Goal: Task Accomplishment & Management: Use online tool/utility

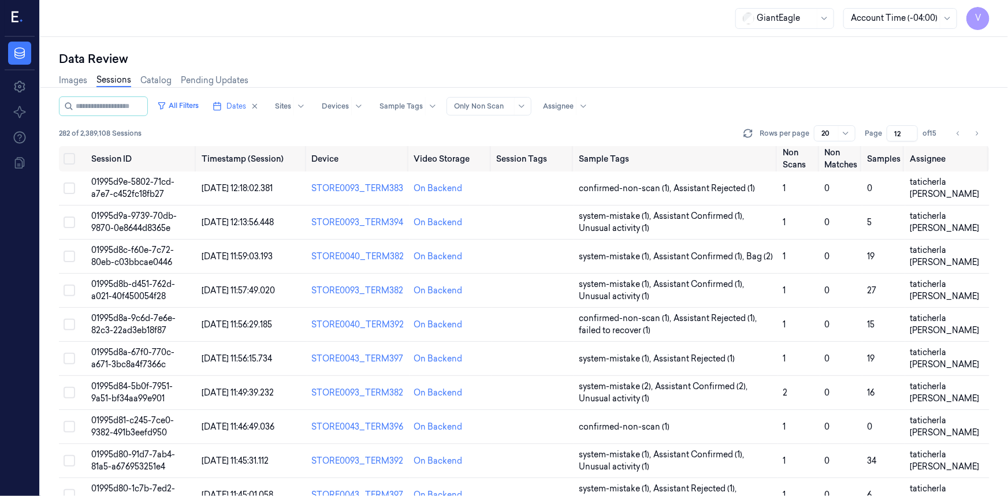
drag, startPoint x: 254, startPoint y: 107, endPoint x: 270, endPoint y: 116, distance: 18.9
click at [246, 107] on span "Dates" at bounding box center [237, 106] width 20 height 10
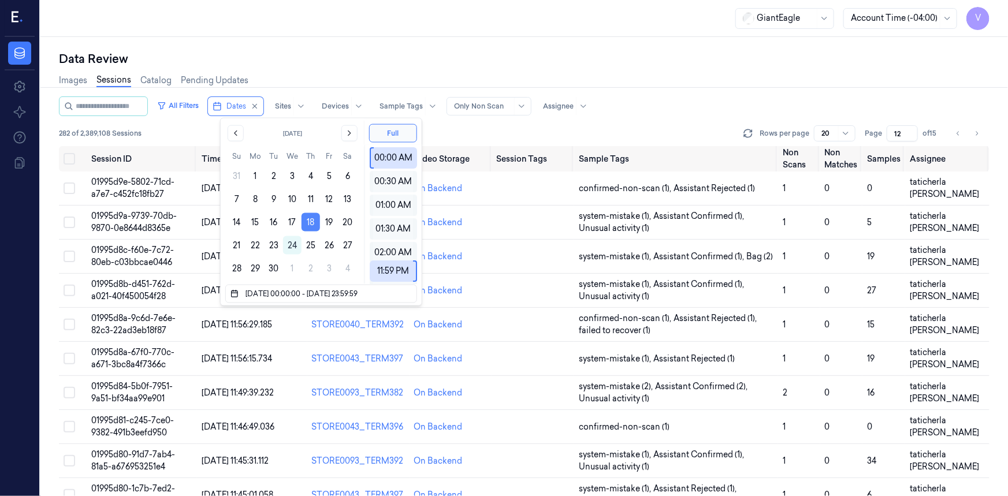
click at [310, 221] on button "18" at bounding box center [311, 222] width 18 height 18
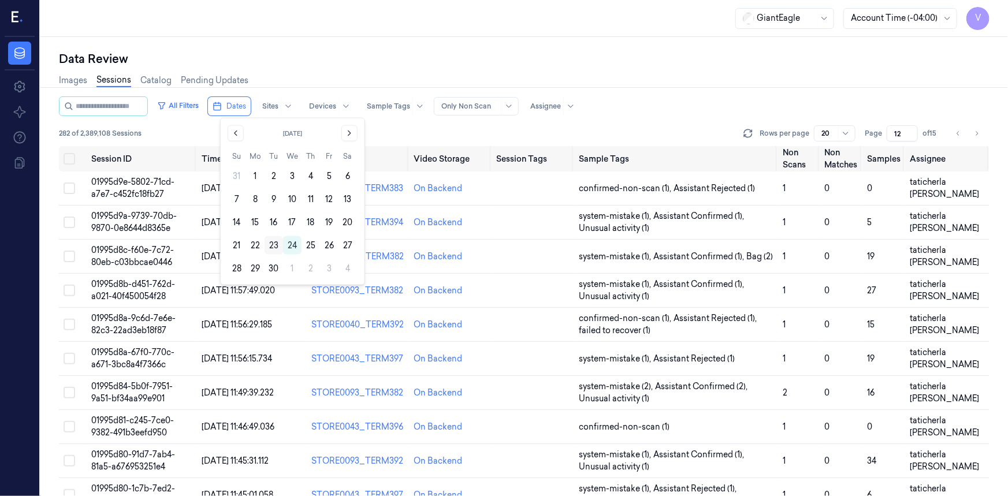
click at [270, 245] on button "23" at bounding box center [274, 245] width 18 height 18
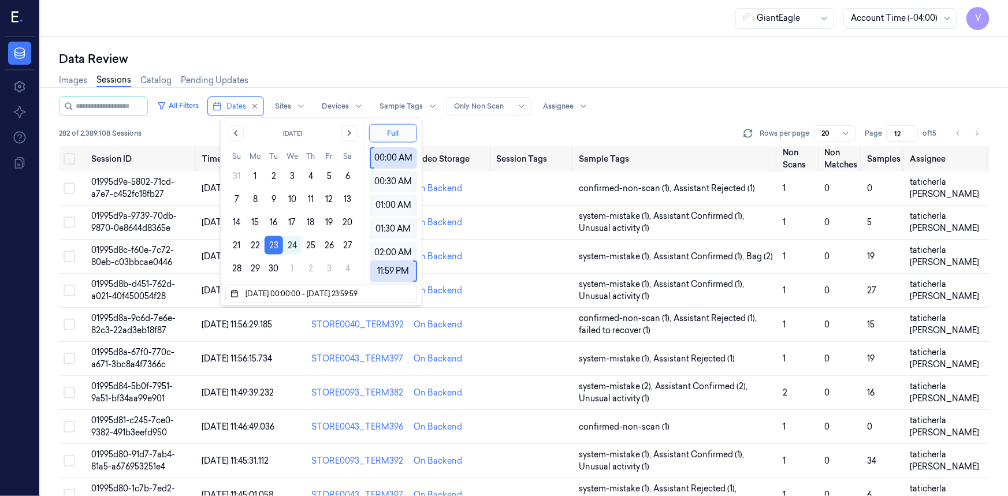
click at [313, 42] on div "Data Review Images Sessions Catalog Pending Updates All Filters Dates Sites Dev…" at bounding box center [524, 266] width 968 height 459
type input "1"
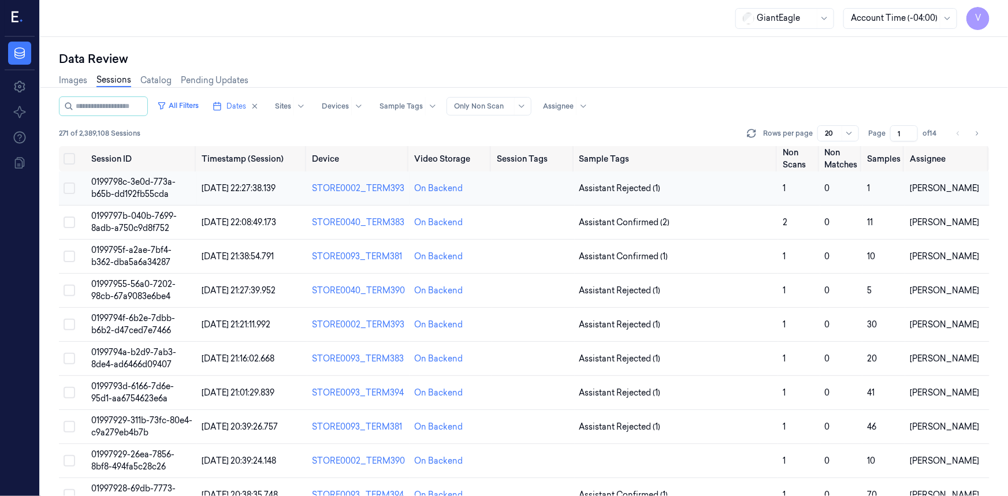
click at [137, 186] on span "0199798c-3e0d-773a-b65b-dd192fb55cda" at bounding box center [133, 188] width 84 height 23
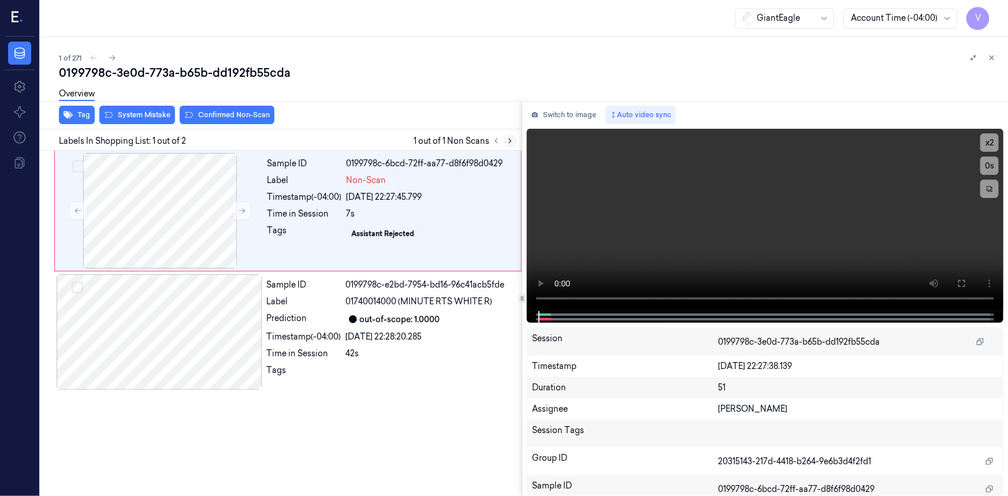
click at [509, 140] on icon at bounding box center [510, 141] width 8 height 8
click at [242, 207] on icon at bounding box center [242, 211] width 8 height 8
click at [964, 283] on icon at bounding box center [962, 283] width 9 height 9
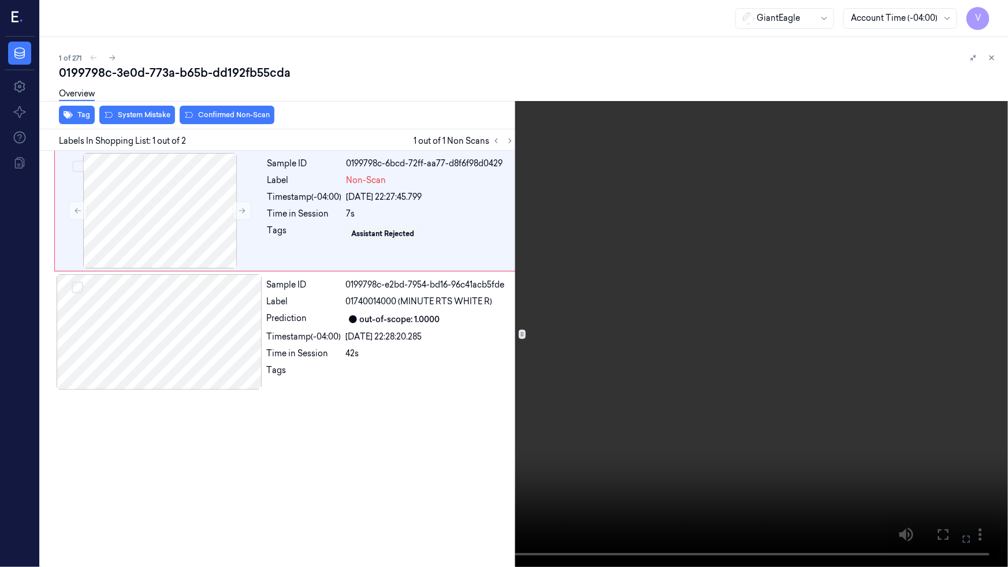
click at [855, 341] on video at bounding box center [504, 283] width 1008 height 567
click at [994, 11] on button "x 2" at bounding box center [994, 14] width 18 height 18
click at [997, 13] on button "x 4" at bounding box center [994, 14] width 18 height 18
click at [997, 13] on button "x 1" at bounding box center [994, 14] width 18 height 18
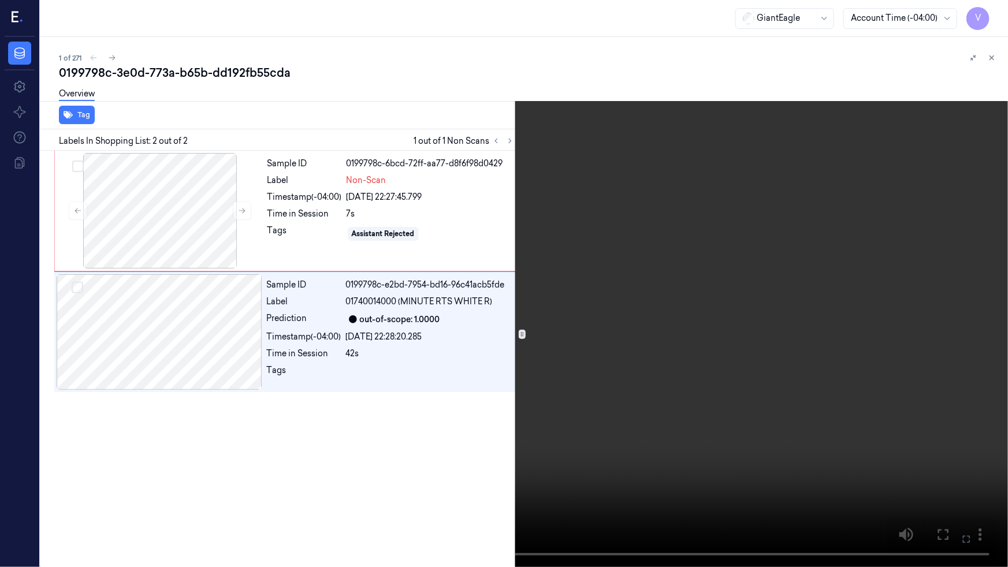
click at [0, 0] on icon at bounding box center [0, 0] width 0 height 0
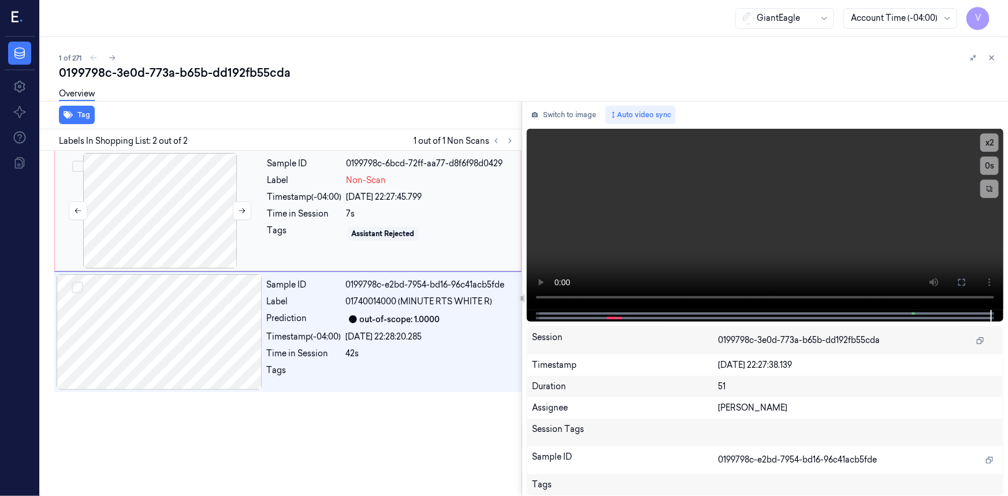
click at [190, 188] on div at bounding box center [160, 211] width 206 height 116
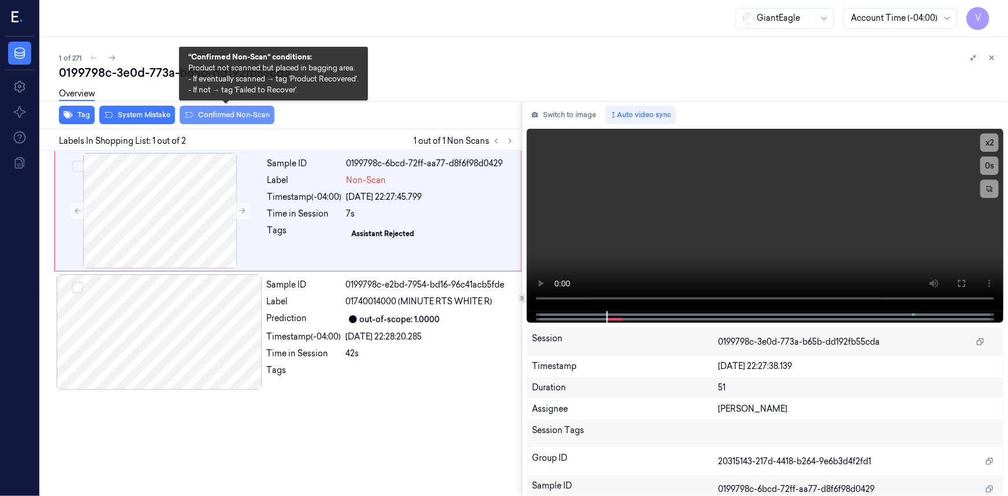
click at [233, 116] on button "Confirmed Non-Scan" at bounding box center [227, 115] width 95 height 18
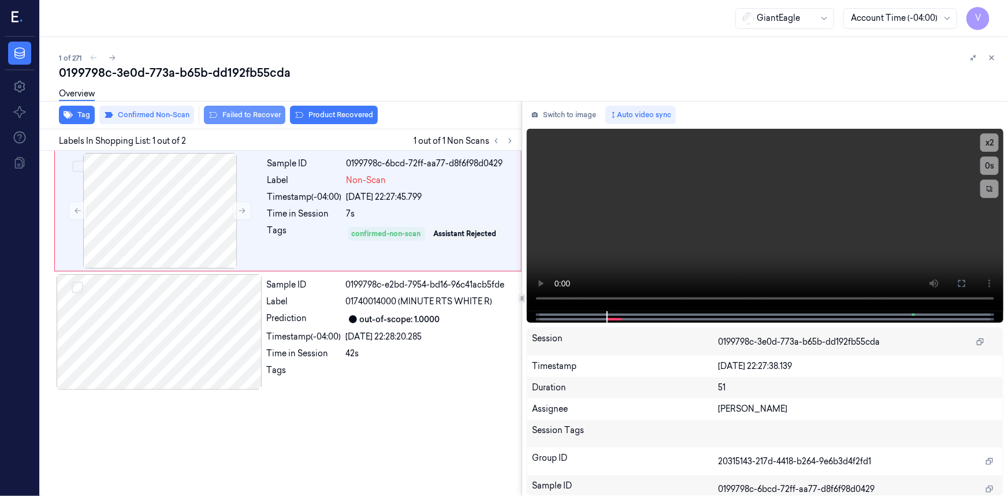
click at [254, 114] on button "Failed to Recover" at bounding box center [244, 115] width 81 height 18
click at [991, 56] on icon at bounding box center [992, 58] width 4 height 4
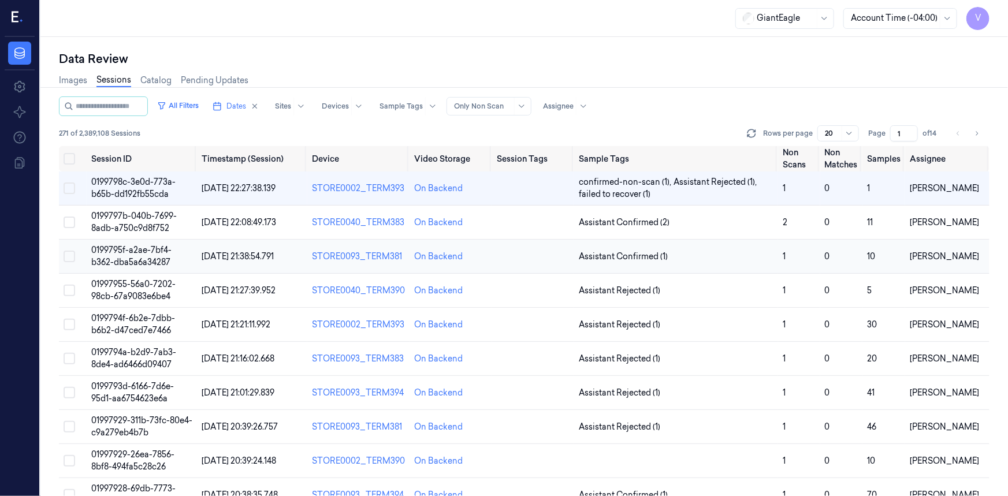
click at [139, 256] on td "0199795f-a2ae-7bf4-b362-dba5a6a34287" at bounding box center [142, 257] width 110 height 34
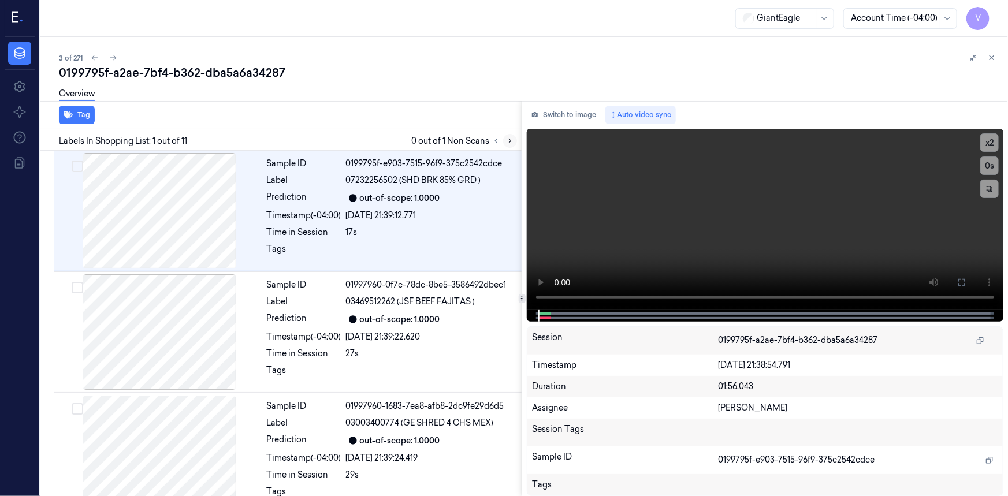
click at [509, 140] on icon at bounding box center [510, 141] width 8 height 8
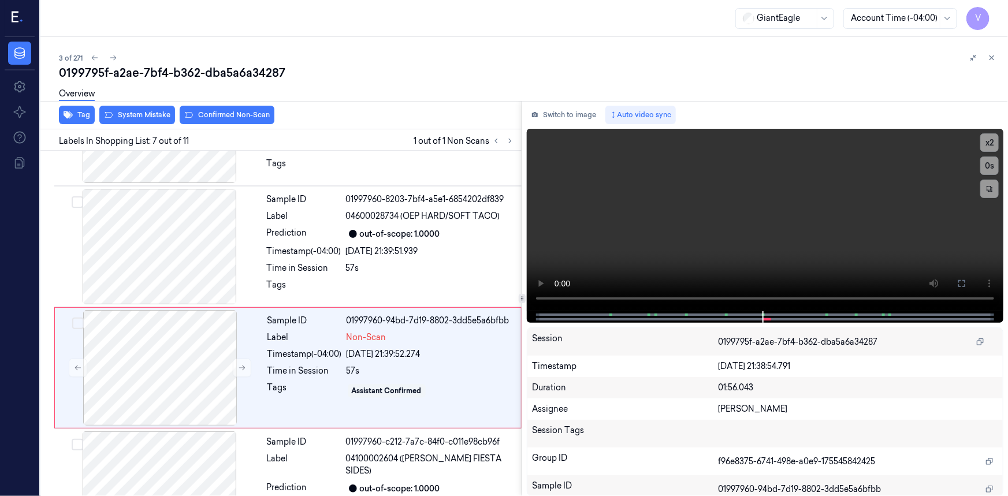
scroll to position [614, 0]
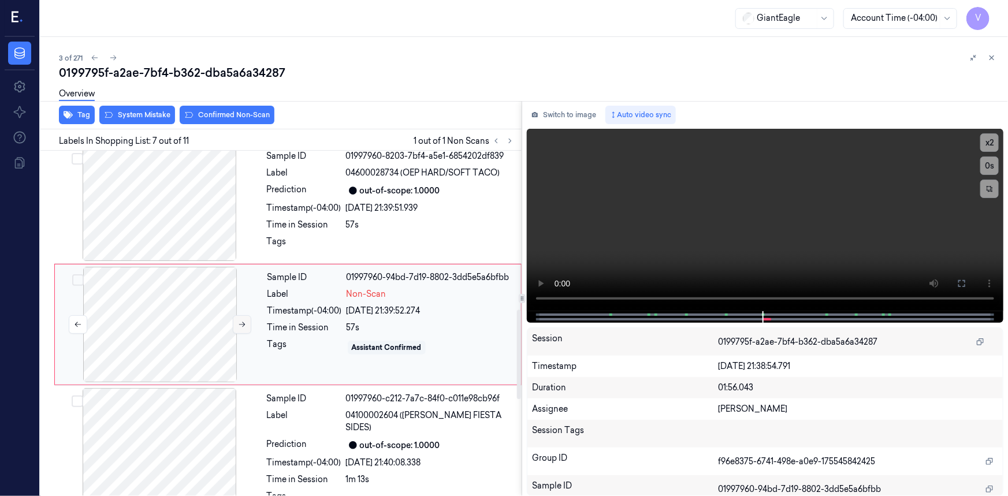
click at [246, 324] on button at bounding box center [242, 325] width 18 height 18
click at [241, 324] on icon at bounding box center [242, 325] width 8 height 8
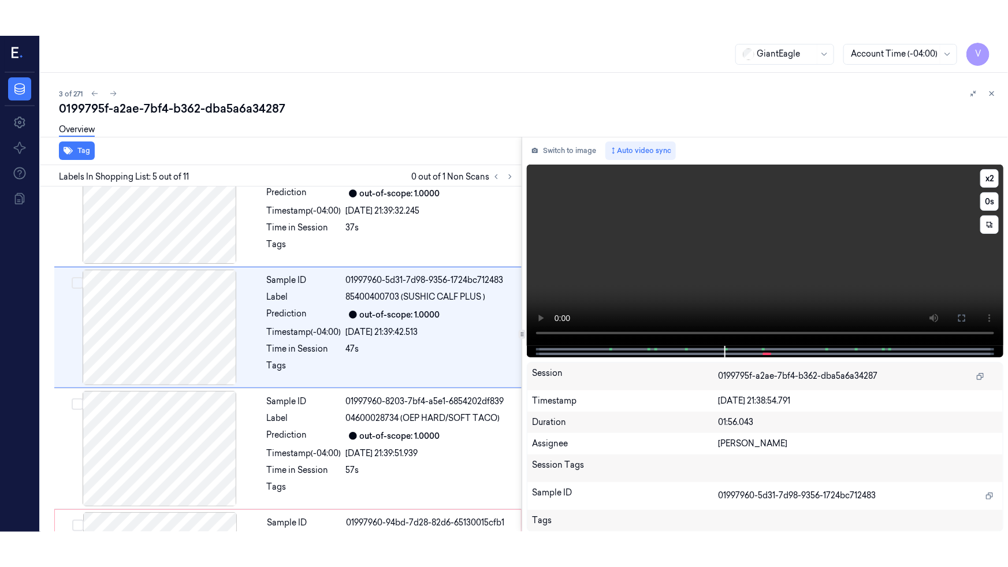
scroll to position [372, 0]
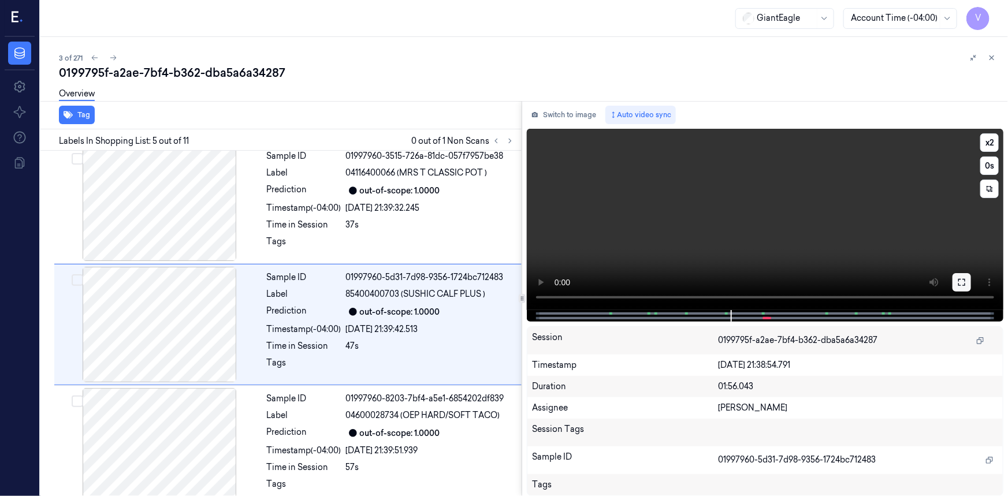
click at [963, 281] on icon at bounding box center [962, 282] width 9 height 9
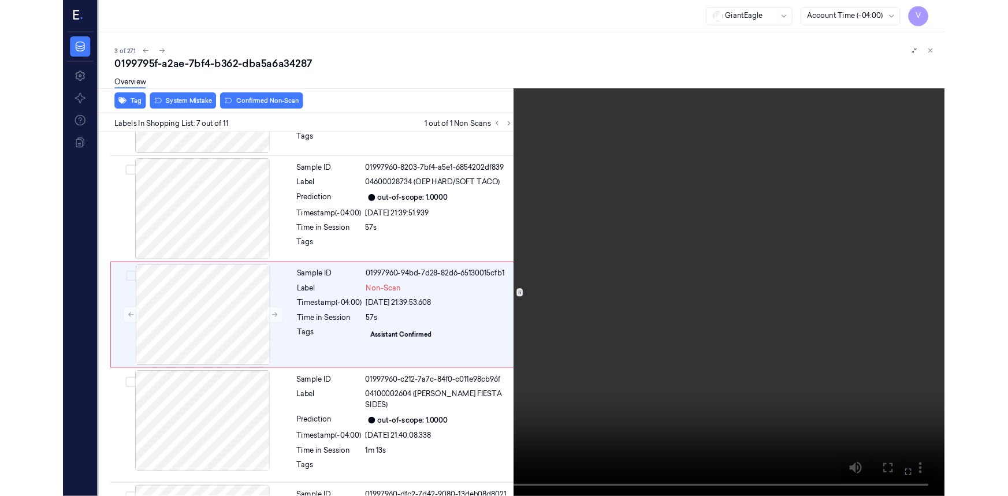
scroll to position [578, 0]
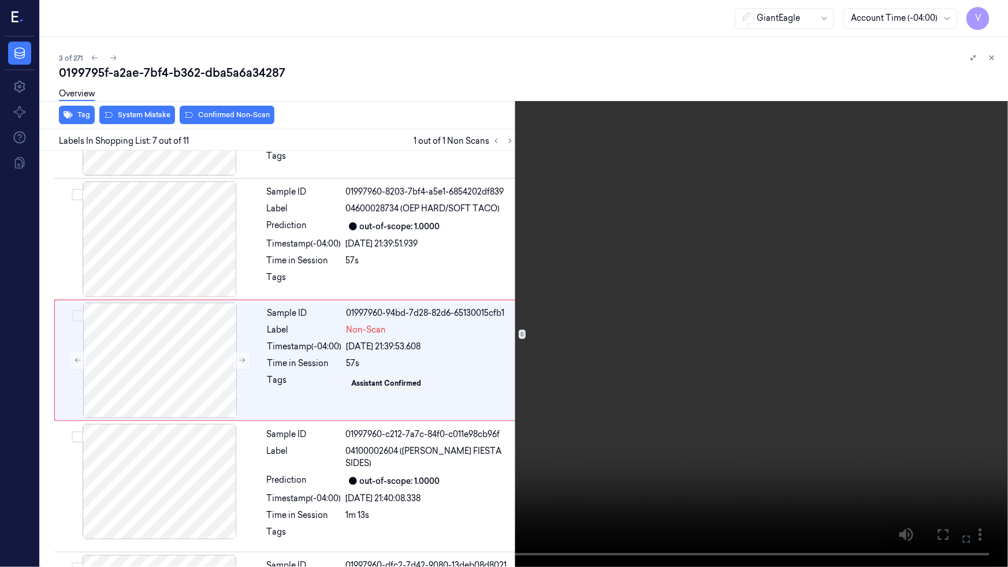
click at [624, 329] on video at bounding box center [504, 283] width 1008 height 567
click at [0, 0] on icon at bounding box center [0, 0] width 0 height 0
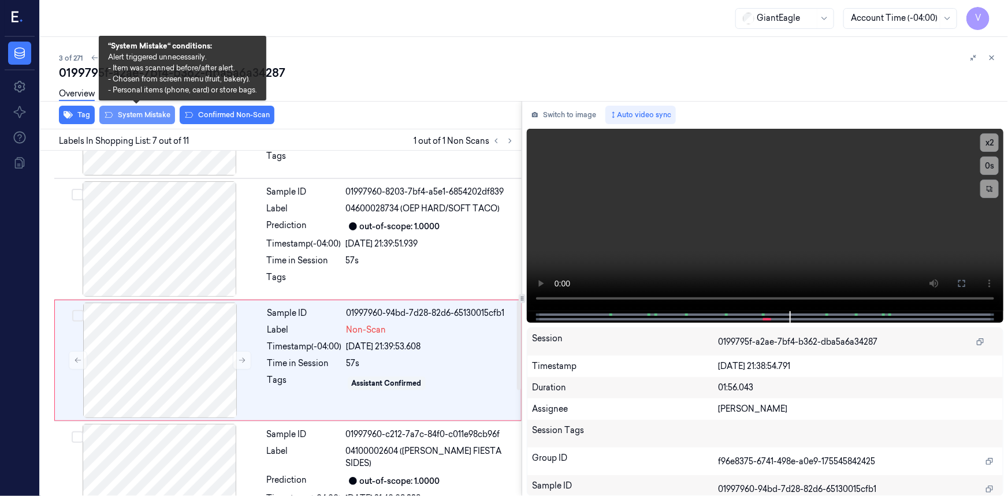
click at [148, 115] on button "System Mistake" at bounding box center [137, 115] width 76 height 18
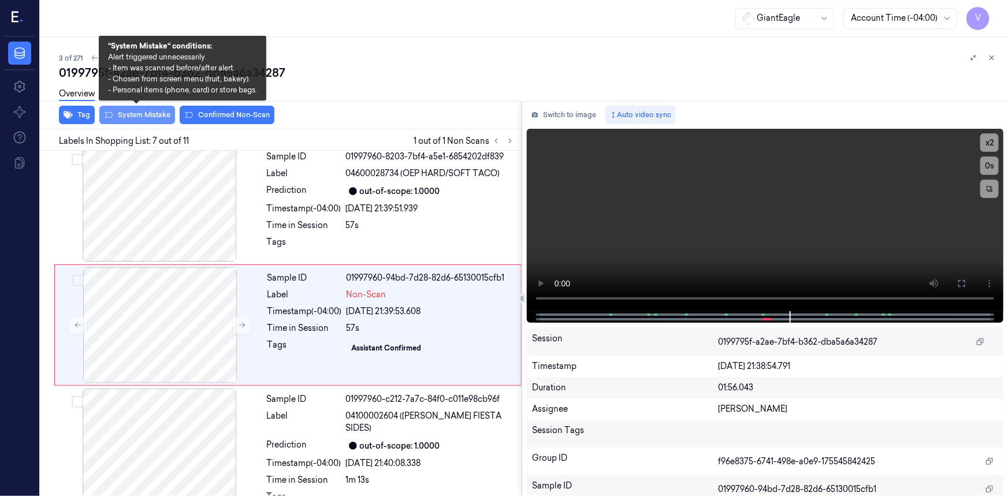
scroll to position [614, 0]
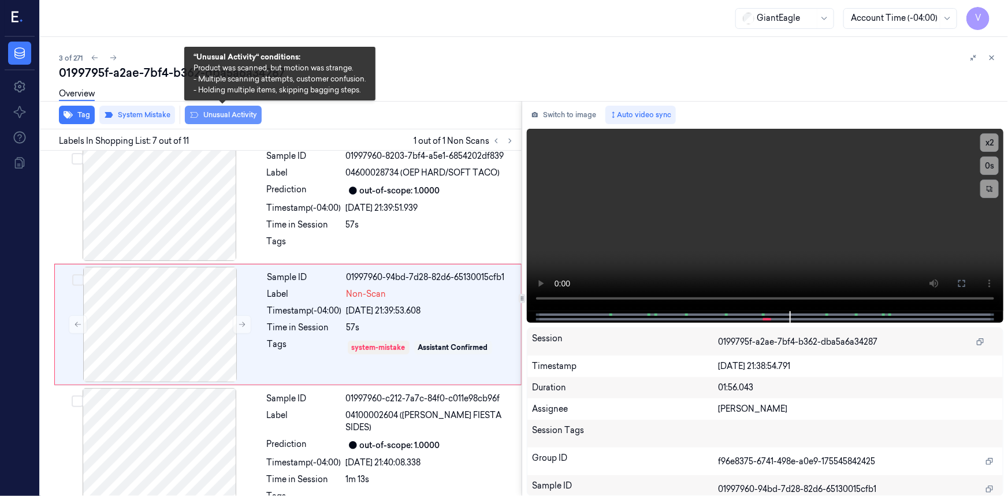
click at [218, 116] on button "Unusual Activity" at bounding box center [223, 115] width 77 height 18
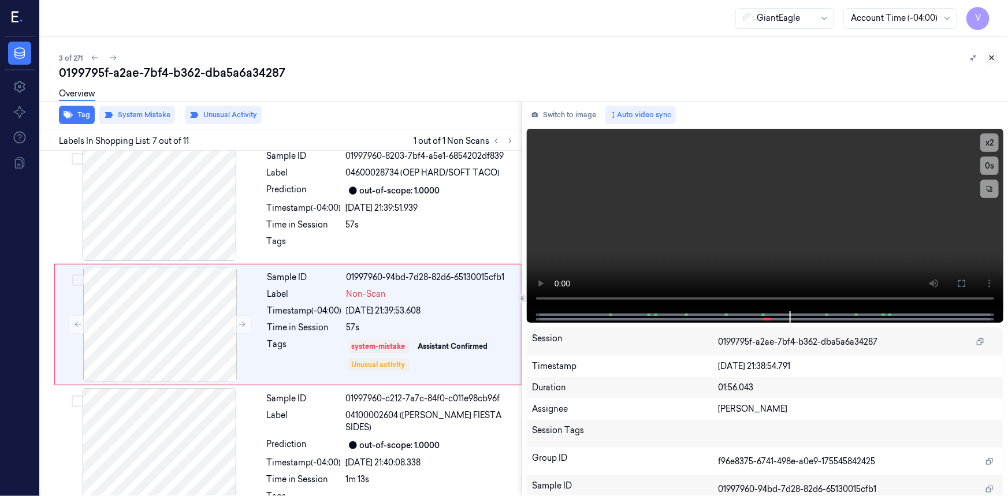
click at [992, 55] on icon at bounding box center [992, 58] width 8 height 8
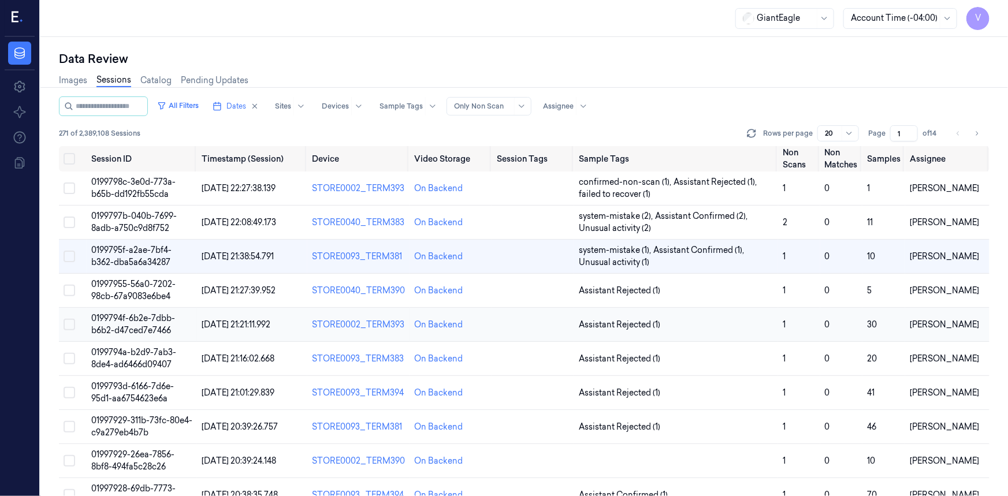
click at [138, 318] on span "0199794f-6b2e-7dbb-b6b2-d47ced7e7466" at bounding box center [133, 324] width 84 height 23
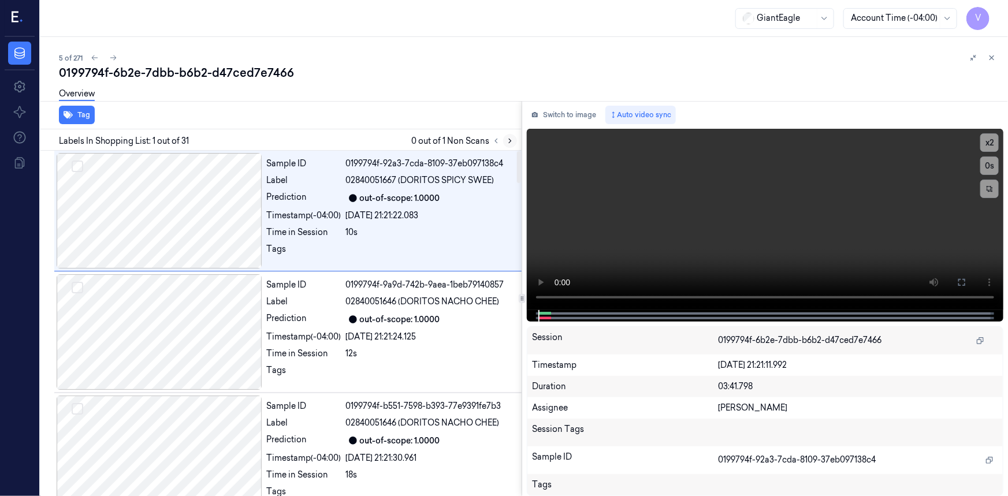
click at [508, 137] on icon at bounding box center [510, 141] width 8 height 8
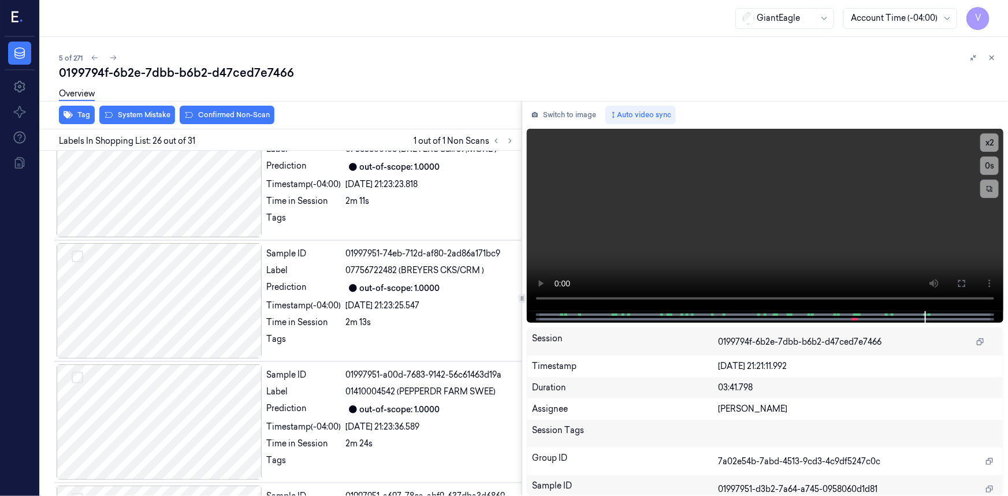
scroll to position [2918, 0]
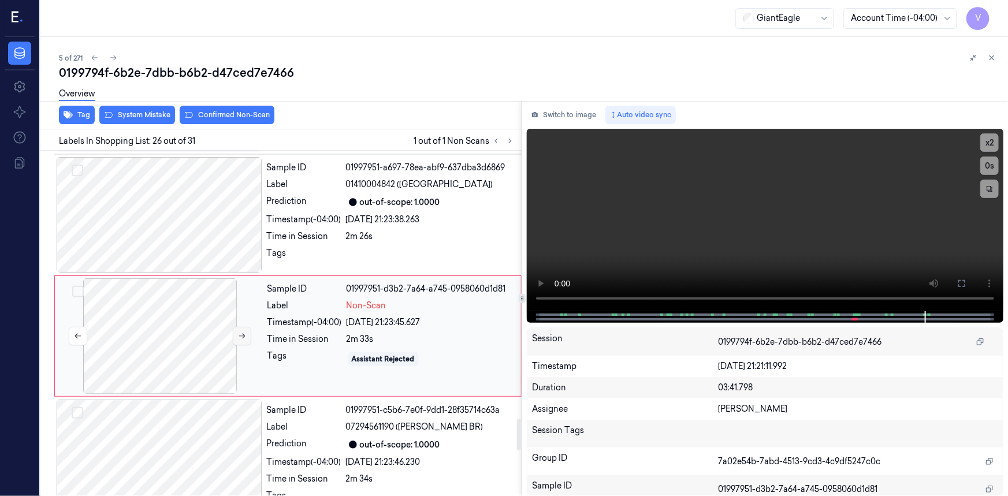
click at [246, 332] on icon at bounding box center [242, 336] width 8 height 8
click at [244, 334] on icon at bounding box center [242, 336] width 6 height 5
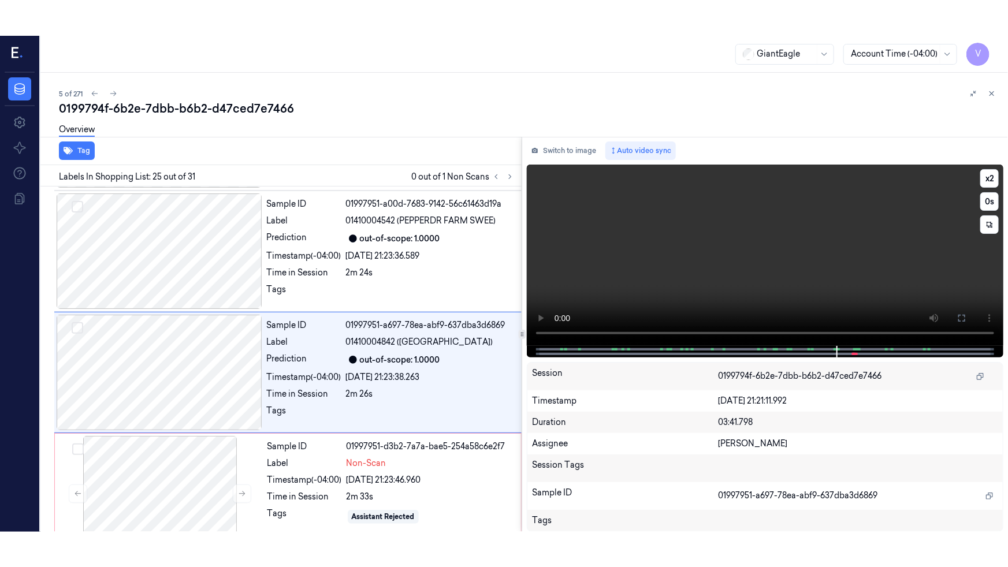
scroll to position [2797, 0]
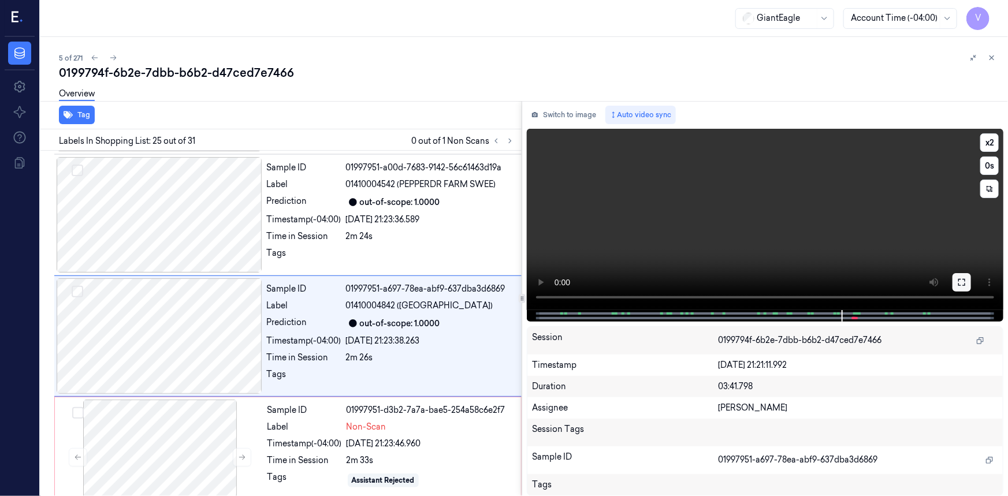
click at [965, 286] on icon at bounding box center [962, 282] width 9 height 9
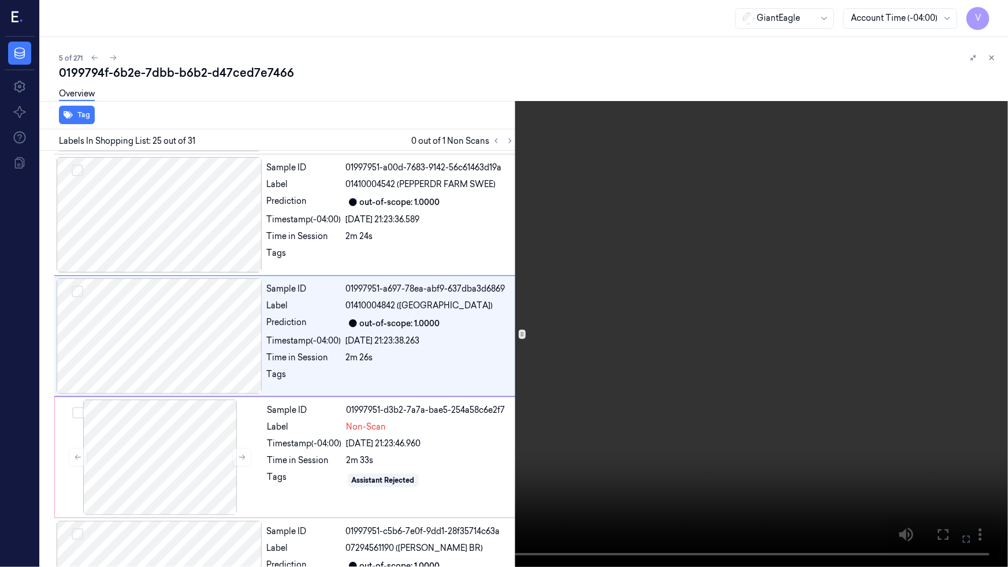
drag, startPoint x: 765, startPoint y: 341, endPoint x: 774, endPoint y: 341, distance: 8.7
click at [765, 341] on video at bounding box center [504, 283] width 1008 height 567
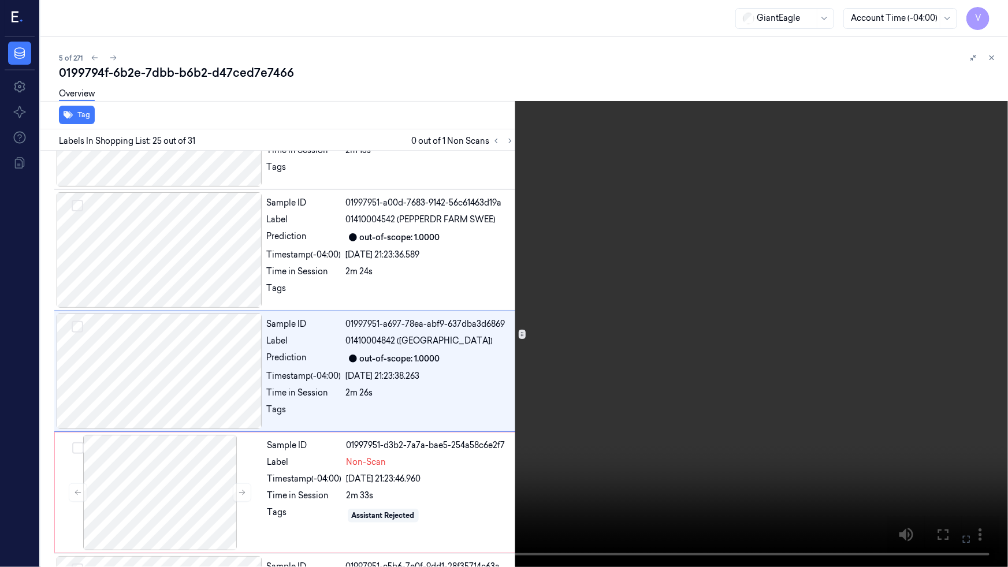
scroll to position [2761, 0]
click at [803, 342] on video at bounding box center [504, 283] width 1008 height 567
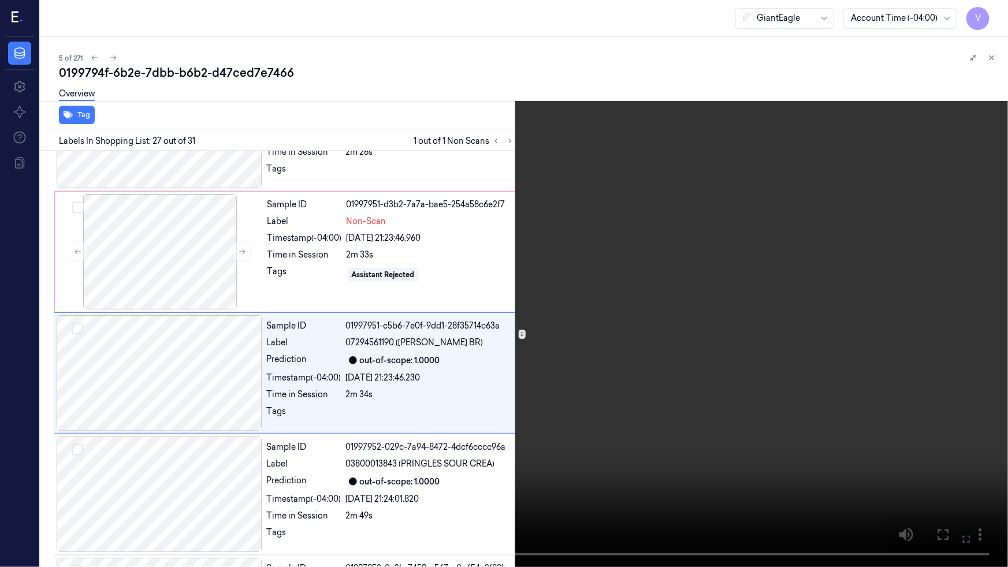
scroll to position [3004, 0]
click at [809, 340] on video at bounding box center [504, 283] width 1008 height 567
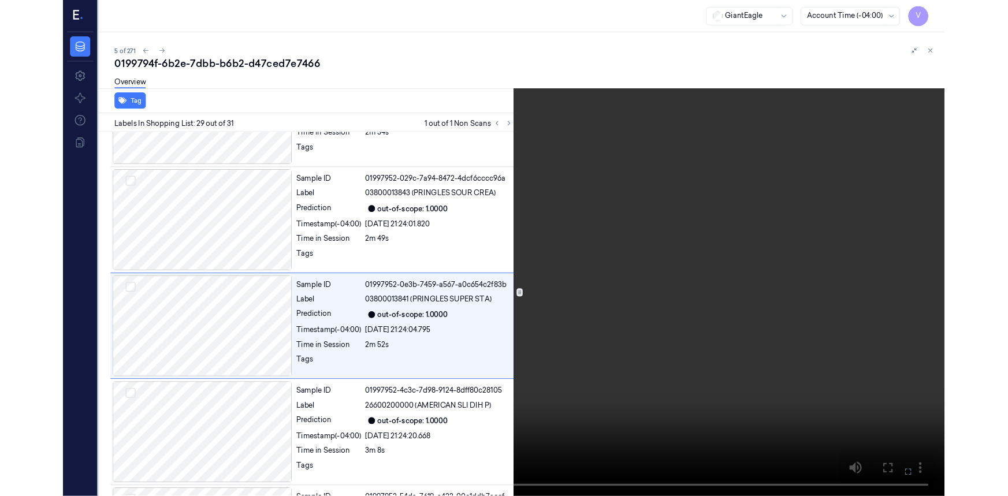
scroll to position [3246, 0]
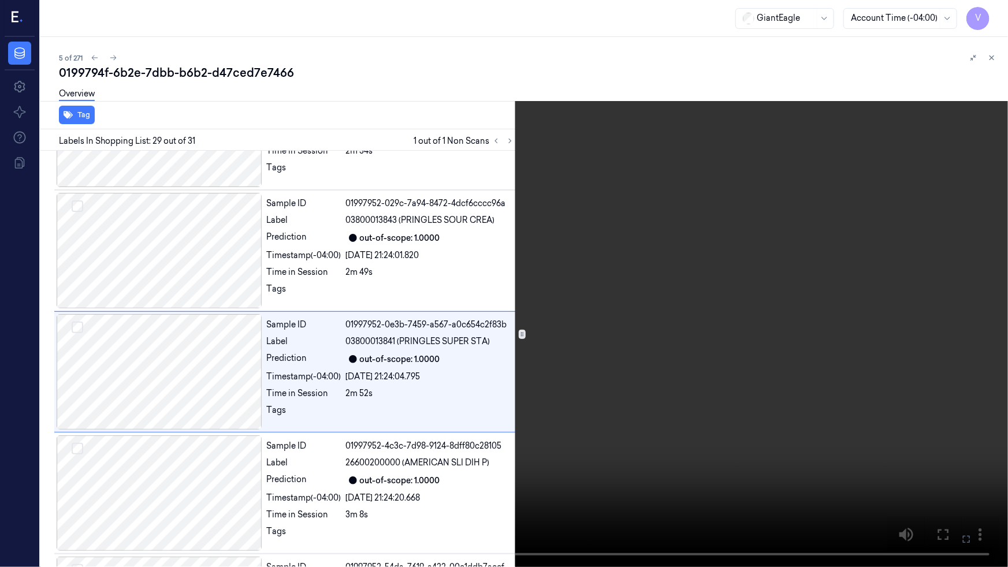
click at [791, 344] on video at bounding box center [504, 283] width 1008 height 567
click at [774, 400] on video at bounding box center [504, 283] width 1008 height 567
click at [774, 399] on video at bounding box center [504, 283] width 1008 height 567
click at [743, 380] on video at bounding box center [504, 283] width 1008 height 567
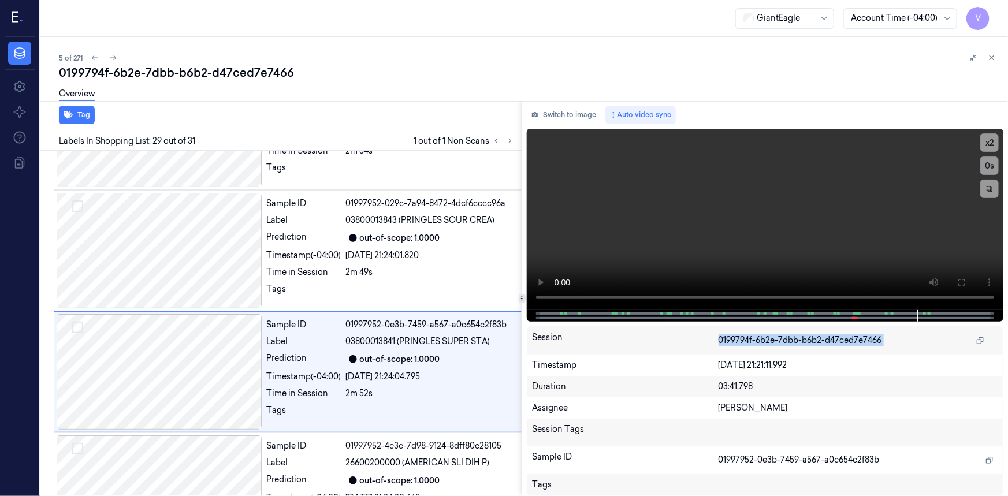
click at [743, 335] on span "0199794f-6b2e-7dbb-b6b2-d47ced7e7466" at bounding box center [801, 341] width 164 height 12
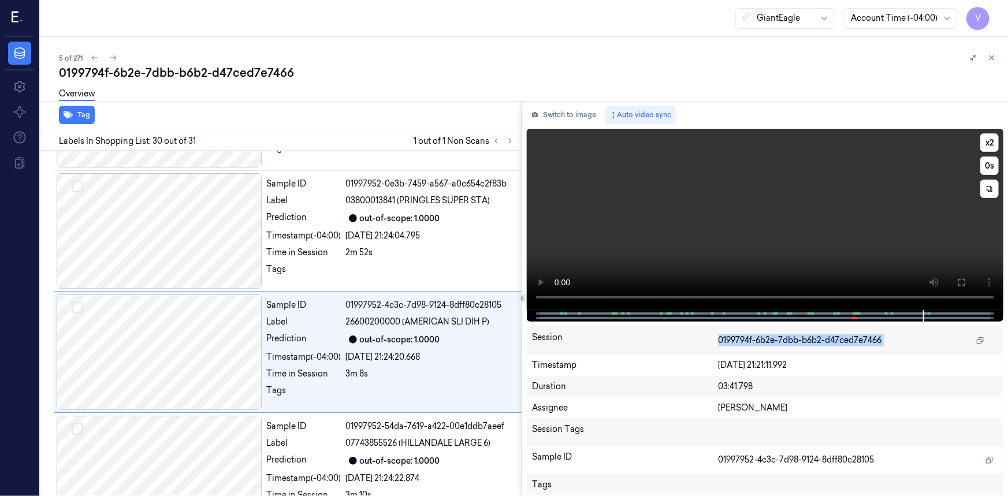
click at [708, 239] on video at bounding box center [765, 219] width 477 height 181
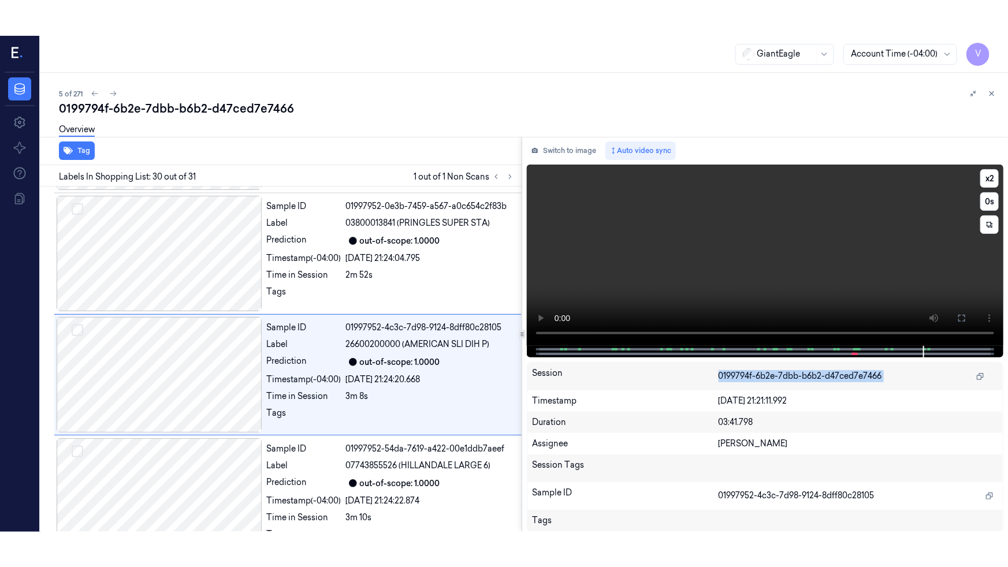
scroll to position [3403, 0]
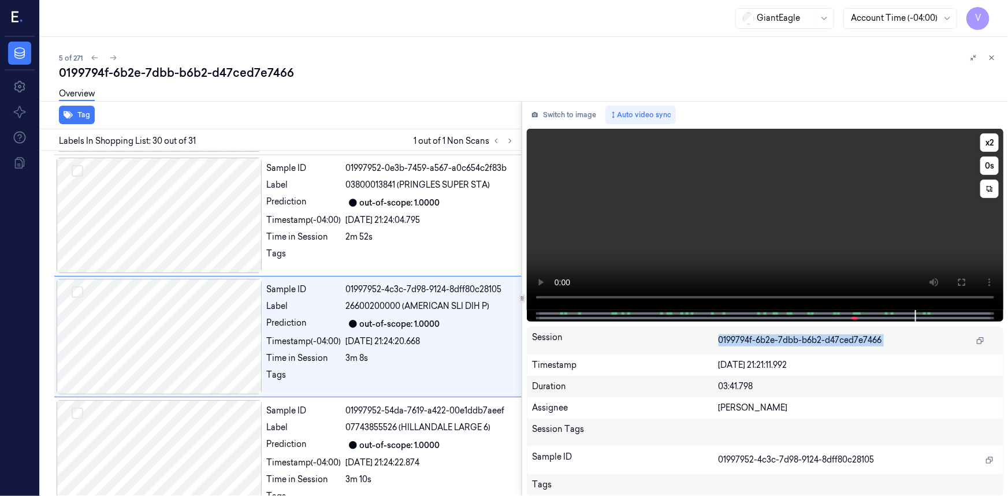
click at [849, 265] on video at bounding box center [765, 219] width 477 height 181
click at [883, 262] on video at bounding box center [765, 219] width 477 height 181
drag, startPoint x: 964, startPoint y: 278, endPoint x: 960, endPoint y: 330, distance: 52.2
click at [964, 279] on icon at bounding box center [962, 282] width 9 height 9
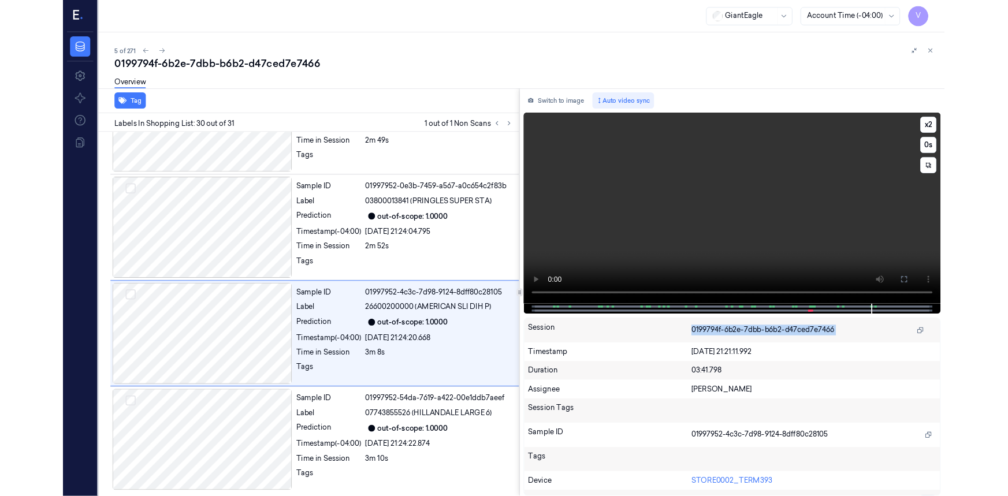
scroll to position [3345, 0]
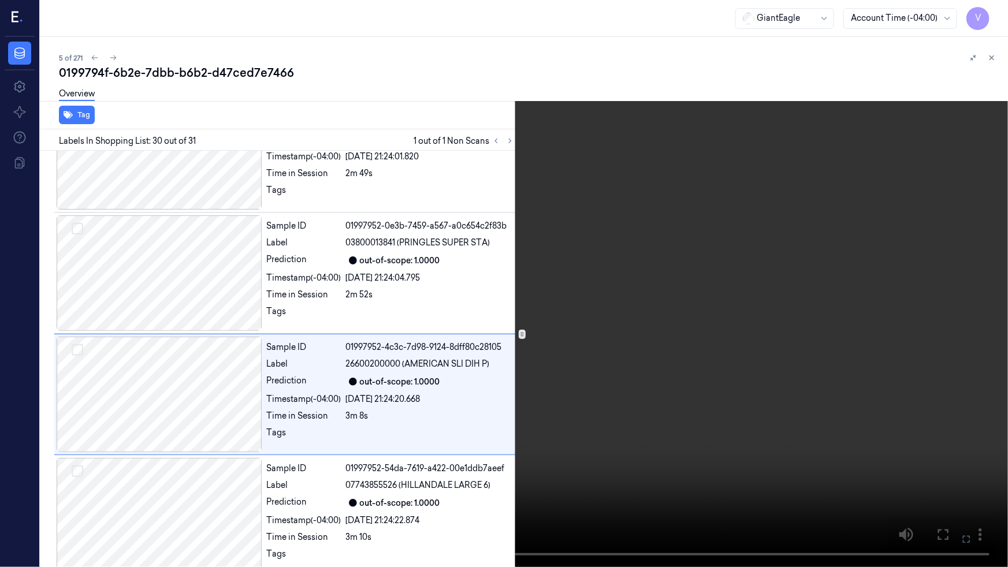
click at [740, 414] on video at bounding box center [504, 283] width 1008 height 567
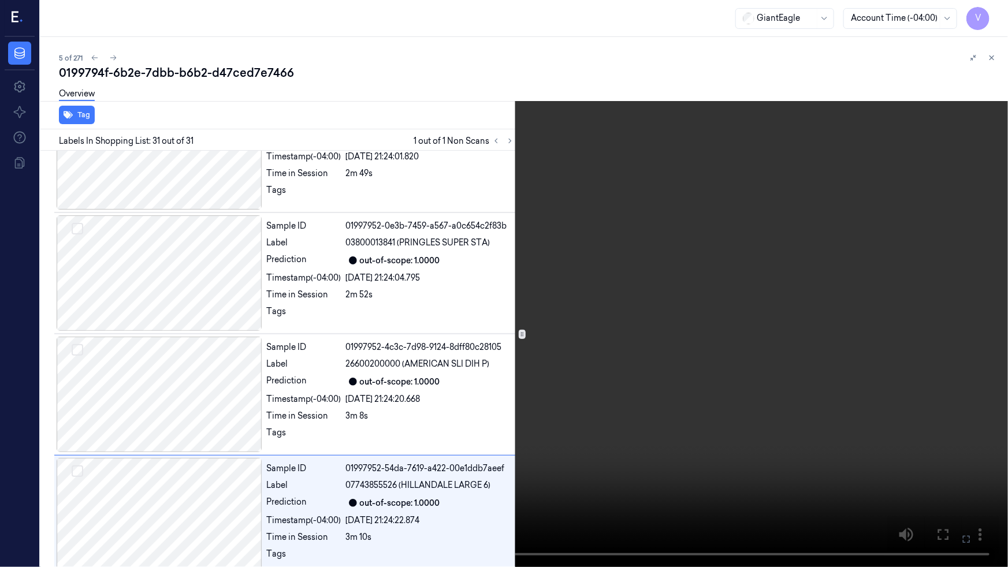
click at [660, 399] on video at bounding box center [504, 283] width 1008 height 567
click at [0, 0] on icon at bounding box center [0, 0] width 0 height 0
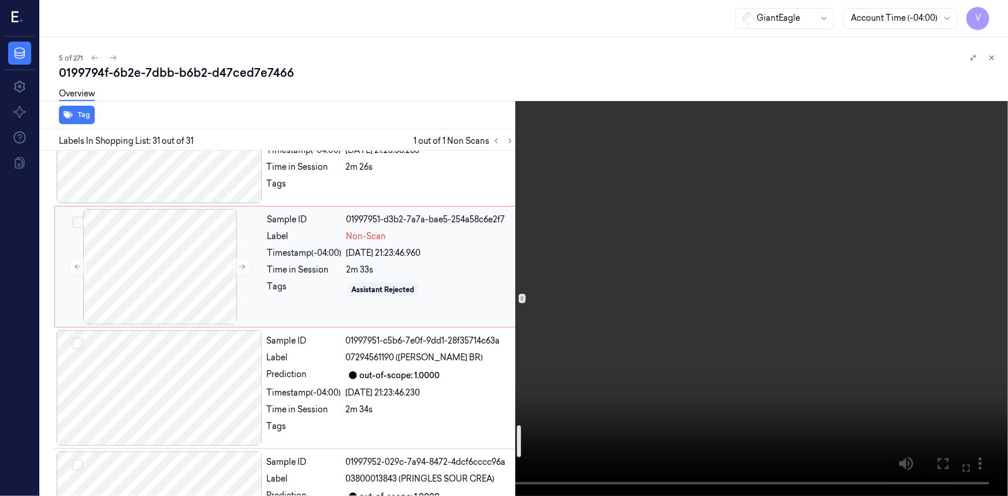
scroll to position [2996, 0]
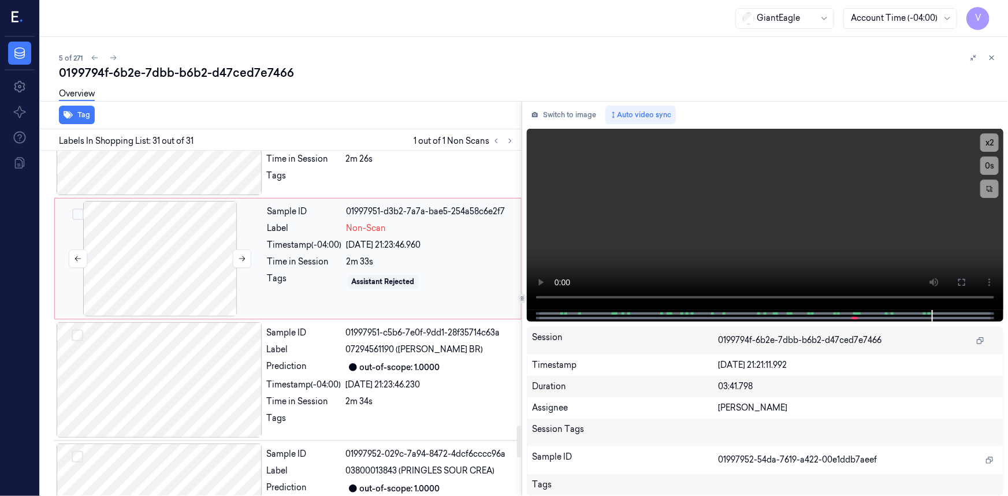
click at [165, 235] on div at bounding box center [160, 259] width 206 height 116
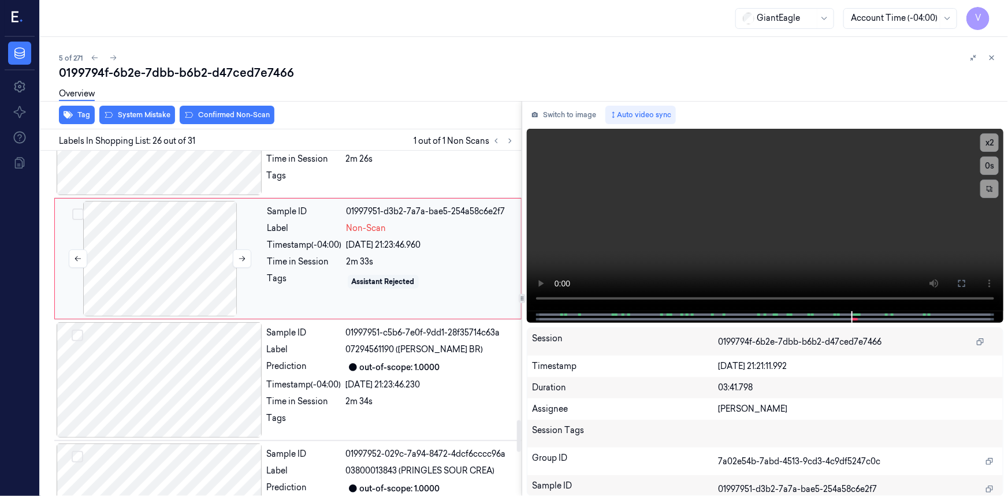
scroll to position [2918, 0]
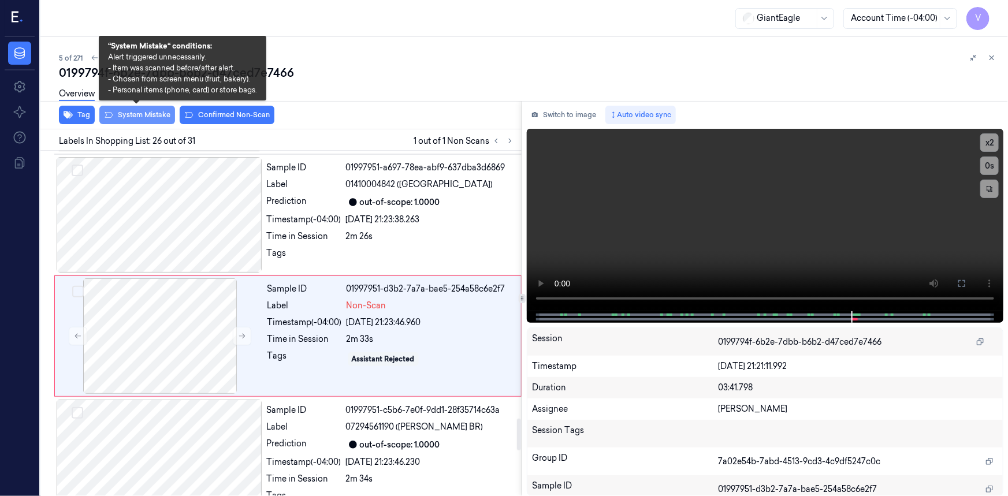
click at [164, 116] on button "System Mistake" at bounding box center [137, 115] width 76 height 18
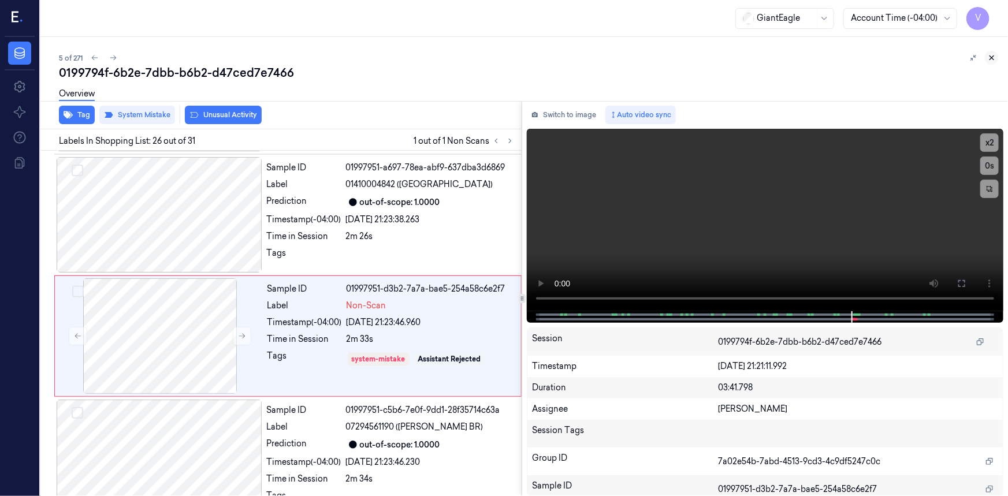
click at [999, 59] on button at bounding box center [992, 58] width 14 height 14
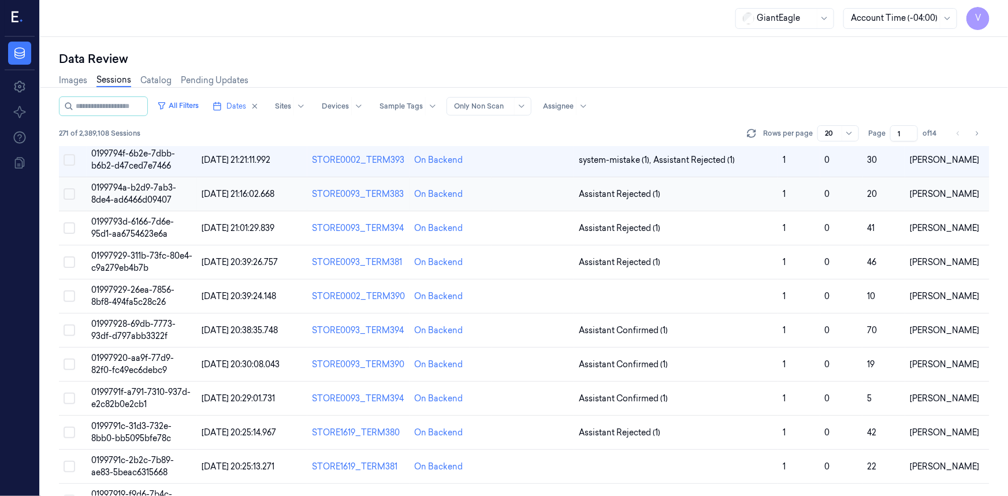
scroll to position [3, 0]
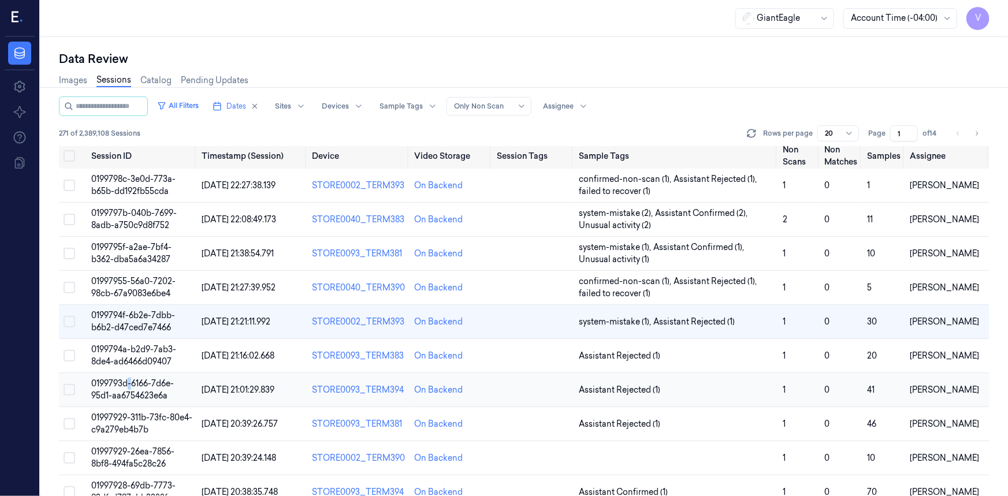
click at [129, 388] on td "0199793d-6166-7d6e-95d1-aa6754623e6a" at bounding box center [142, 390] width 110 height 34
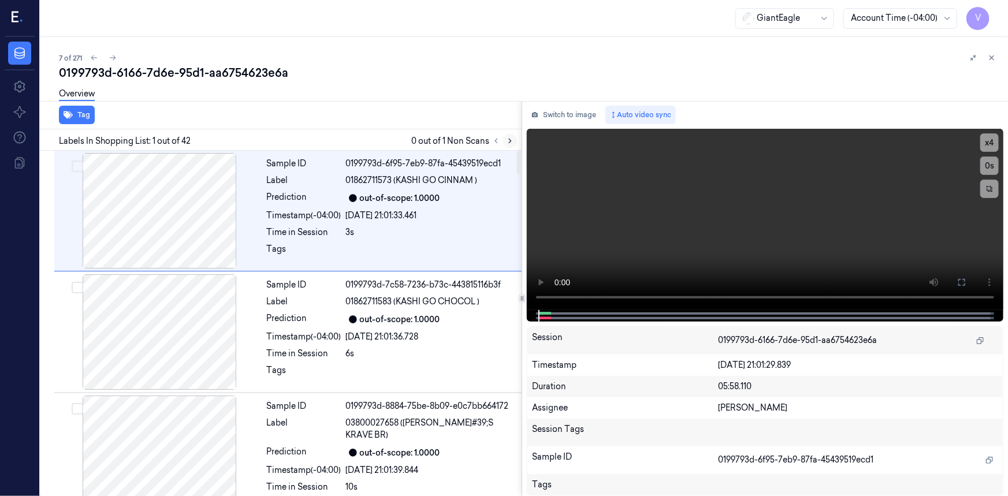
click at [513, 139] on icon at bounding box center [510, 141] width 8 height 8
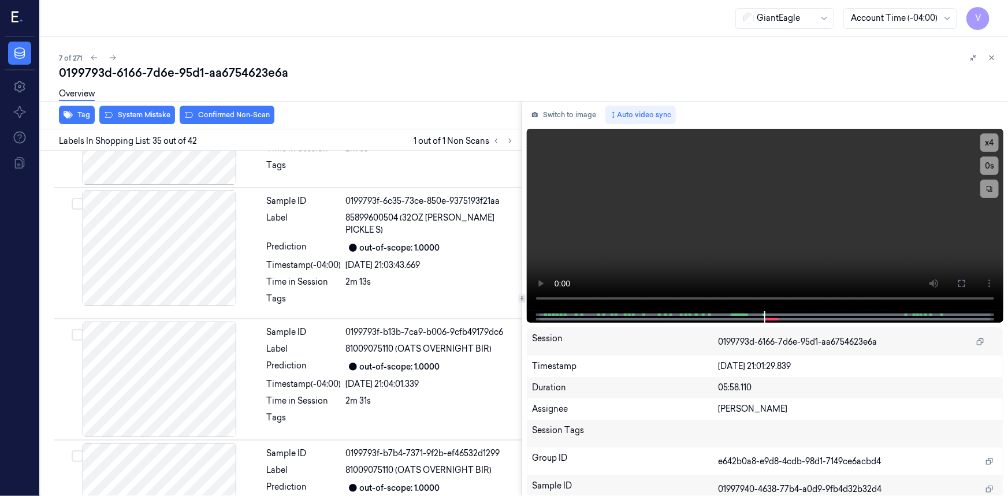
scroll to position [4049, 0]
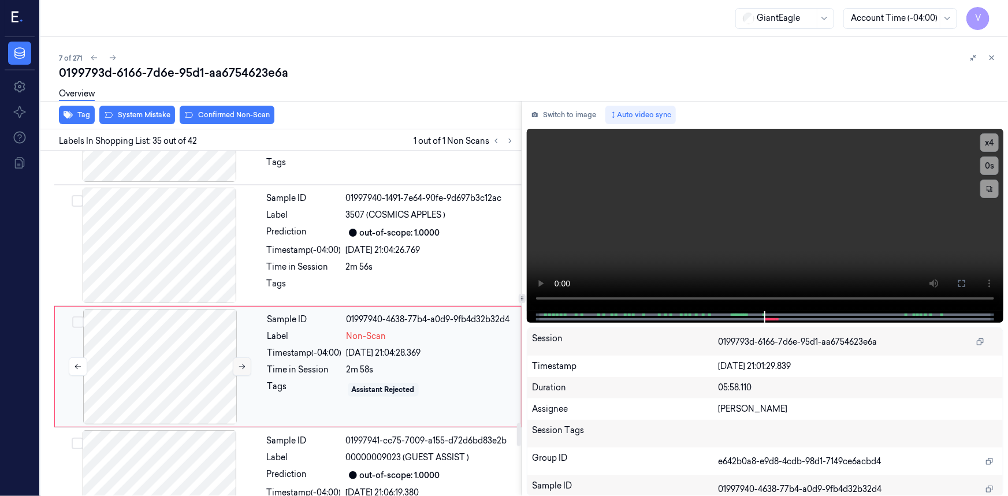
click at [239, 363] on icon at bounding box center [242, 367] width 8 height 8
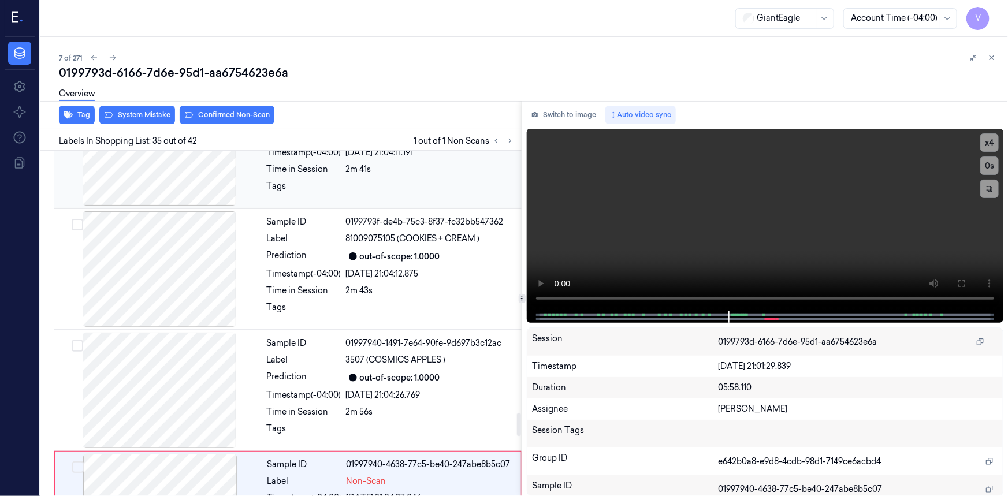
scroll to position [3943, 0]
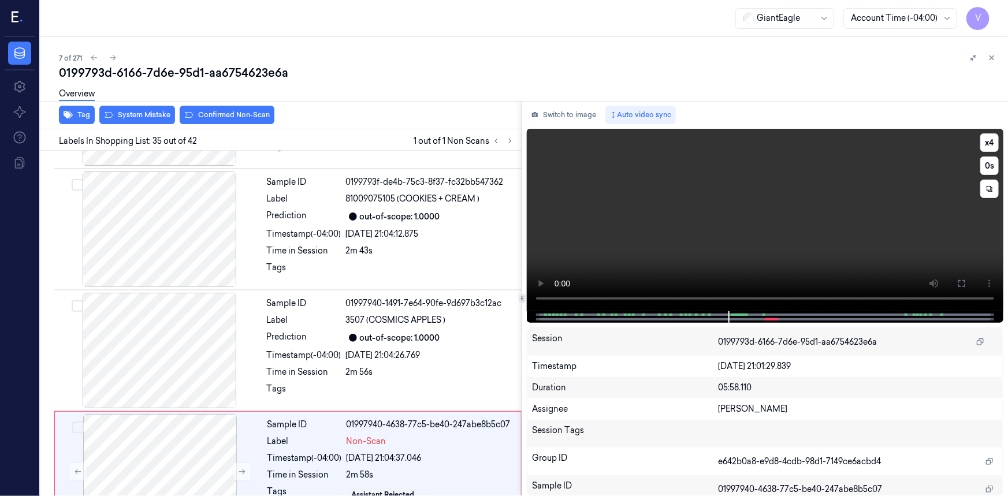
click at [785, 236] on video at bounding box center [765, 220] width 477 height 183
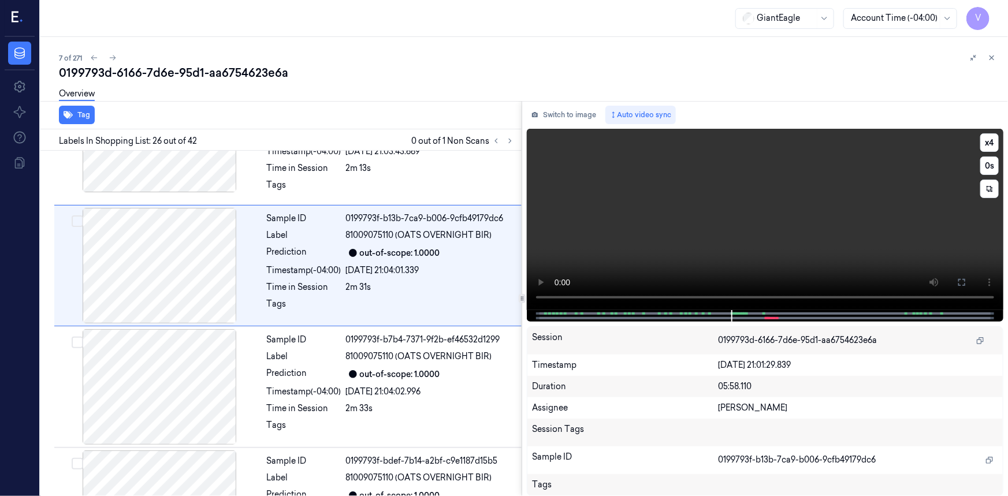
click at [781, 243] on video at bounding box center [765, 219] width 477 height 181
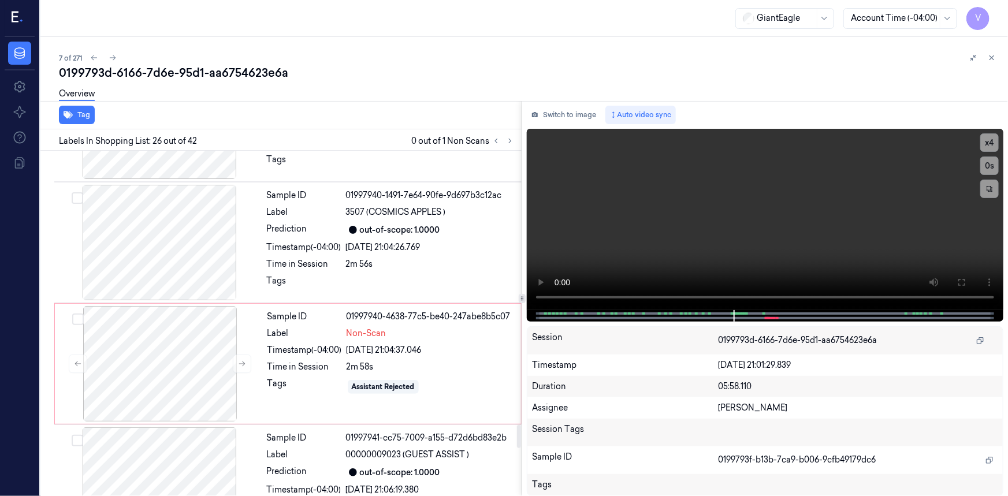
scroll to position [4113, 0]
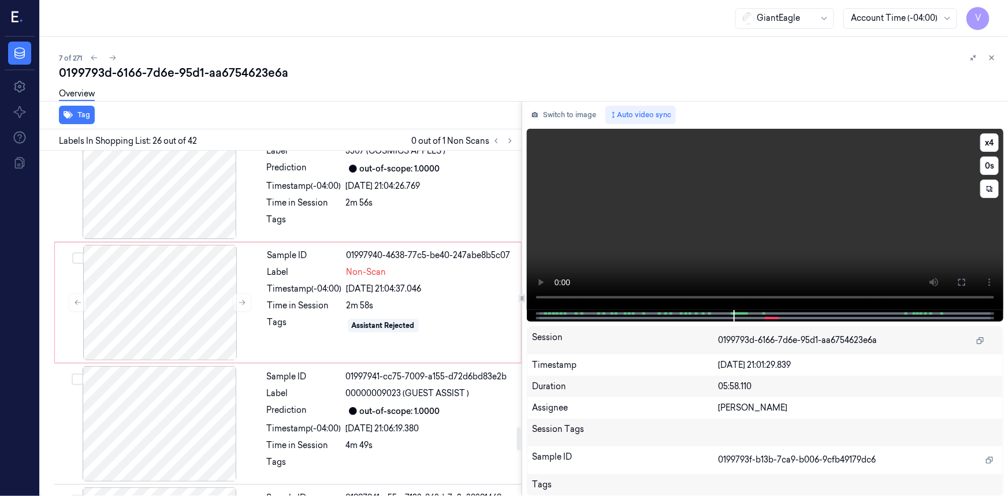
drag, startPoint x: 667, startPoint y: 244, endPoint x: 782, endPoint y: 250, distance: 115.7
click at [668, 245] on video at bounding box center [765, 219] width 477 height 181
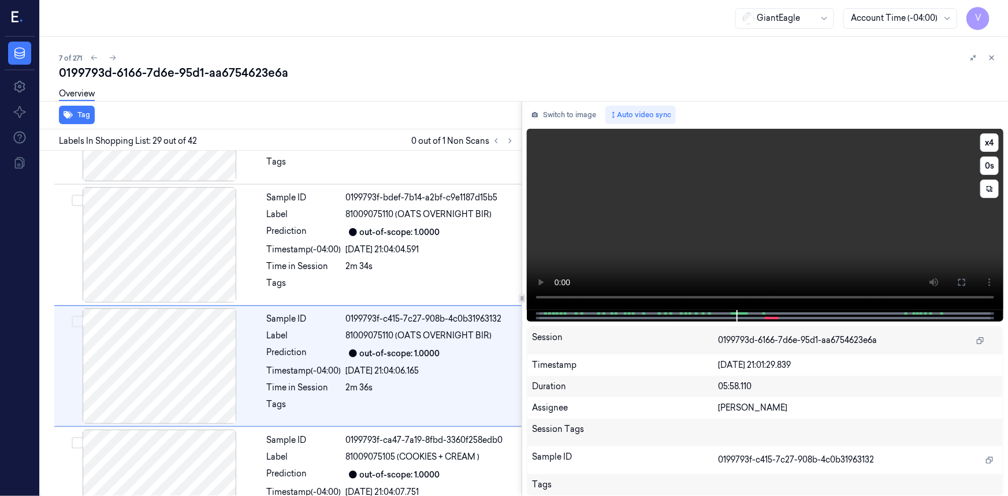
click at [729, 253] on video at bounding box center [765, 219] width 477 height 181
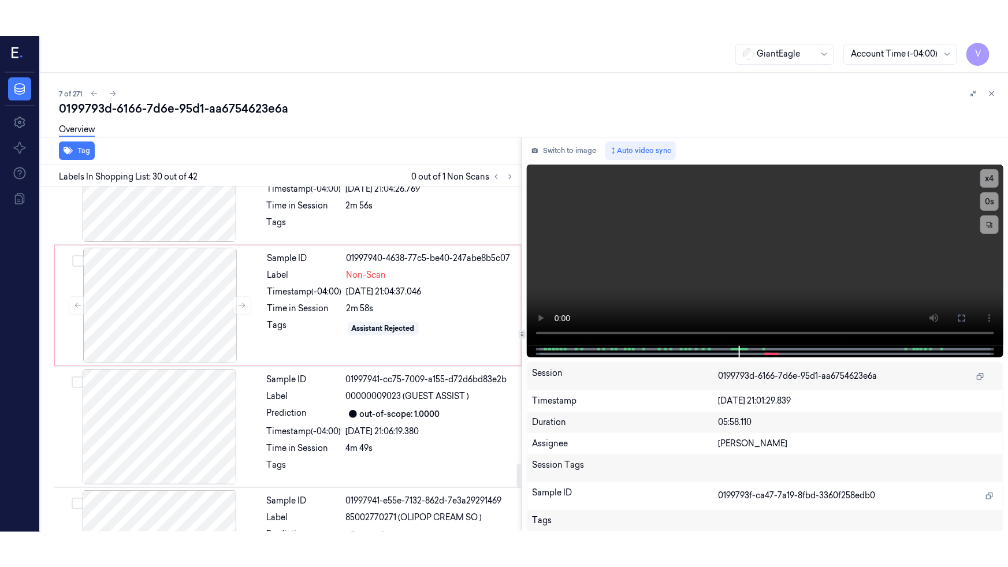
scroll to position [4125, 0]
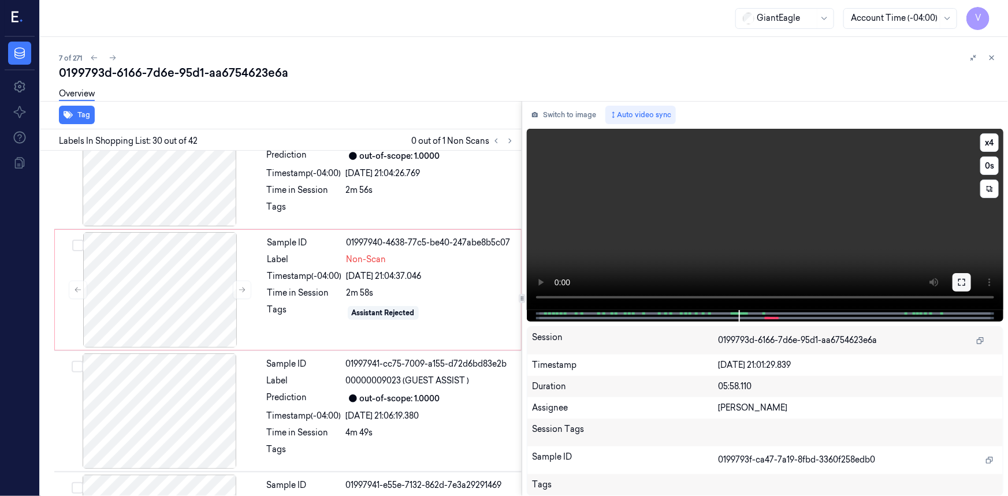
drag, startPoint x: 960, startPoint y: 284, endPoint x: 714, endPoint y: 320, distance: 248.7
click at [959, 284] on icon at bounding box center [962, 282] width 9 height 9
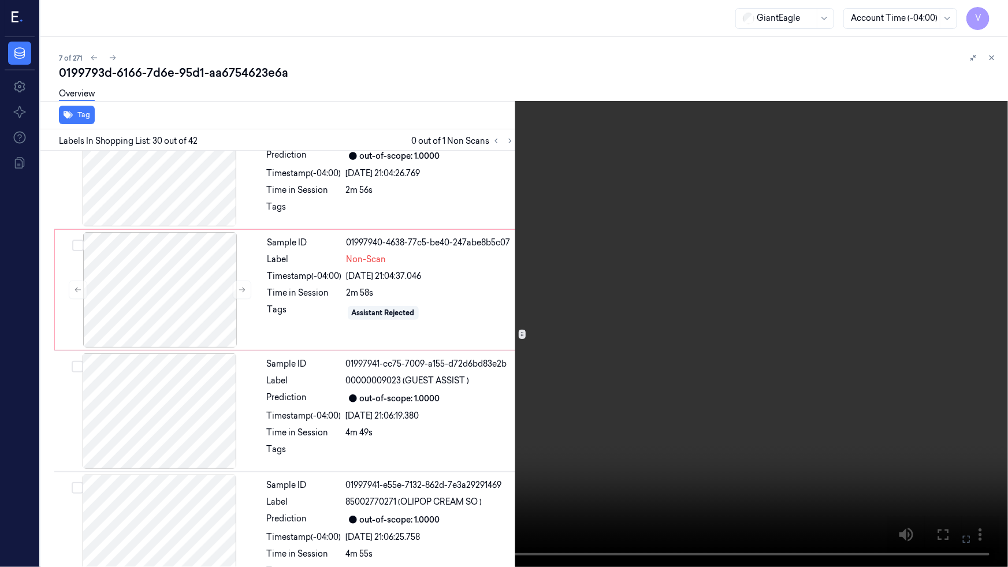
click at [592, 311] on video at bounding box center [504, 283] width 1008 height 567
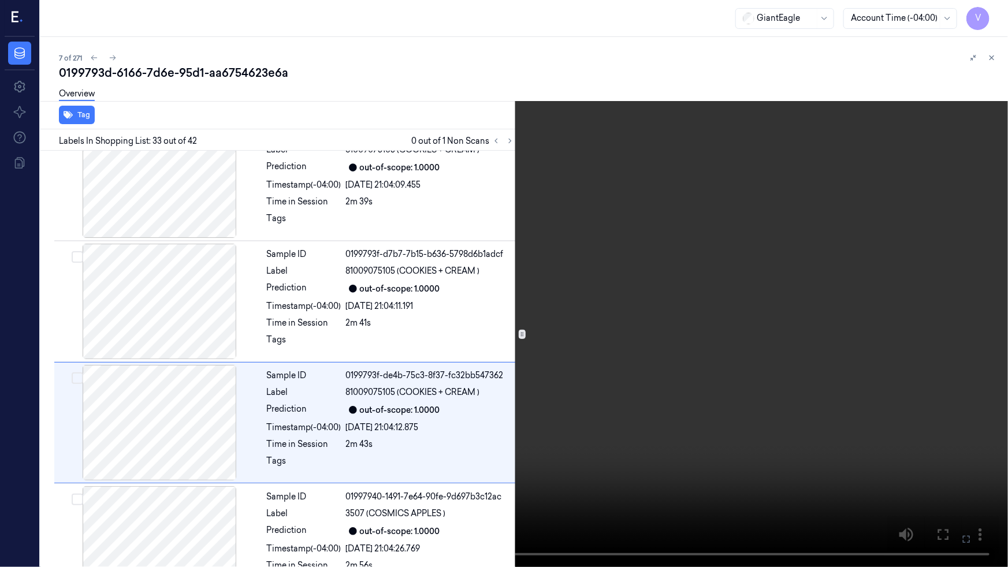
scroll to position [3770, 0]
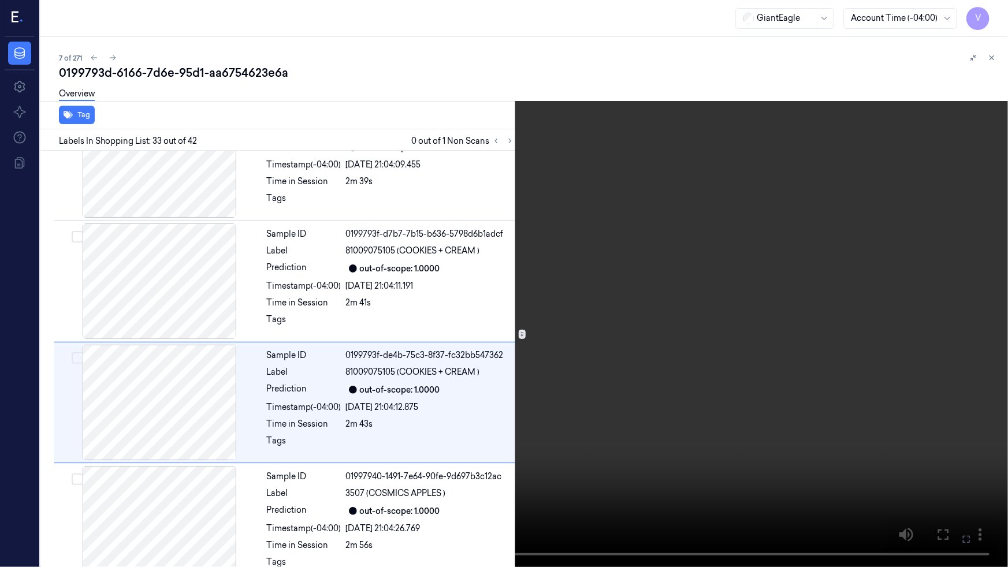
click at [595, 296] on video at bounding box center [504, 283] width 1008 height 567
click at [578, 288] on video at bounding box center [504, 283] width 1008 height 567
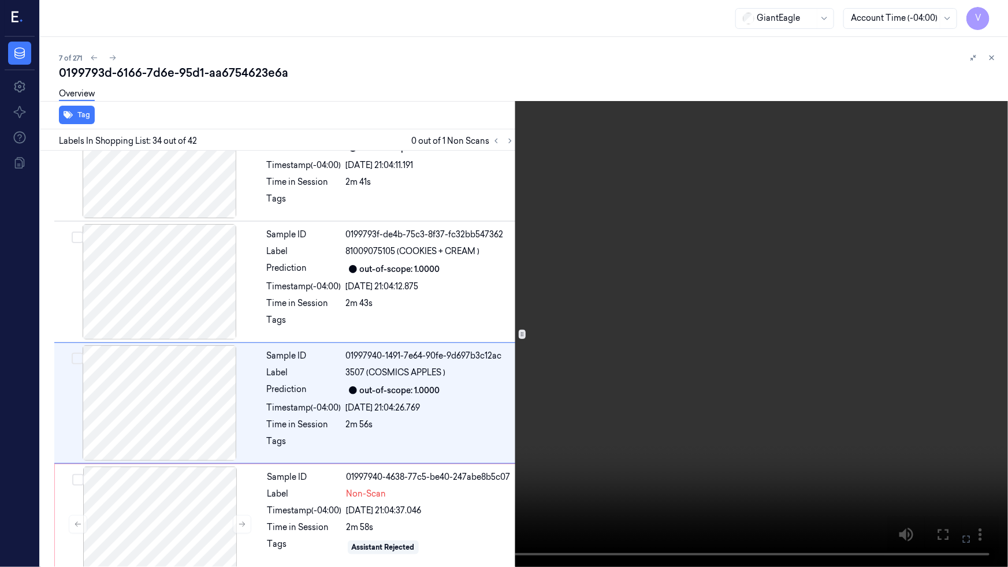
click at [578, 288] on video at bounding box center [504, 283] width 1008 height 567
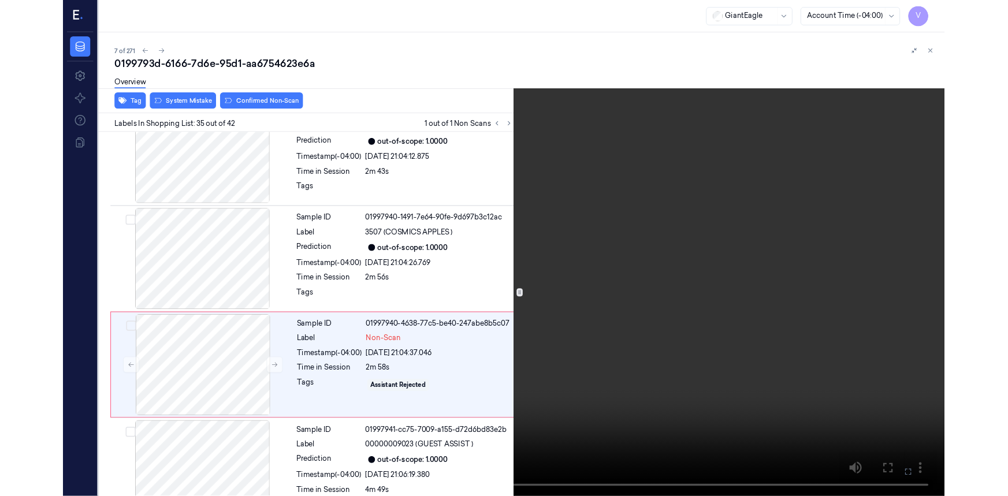
scroll to position [4013, 0]
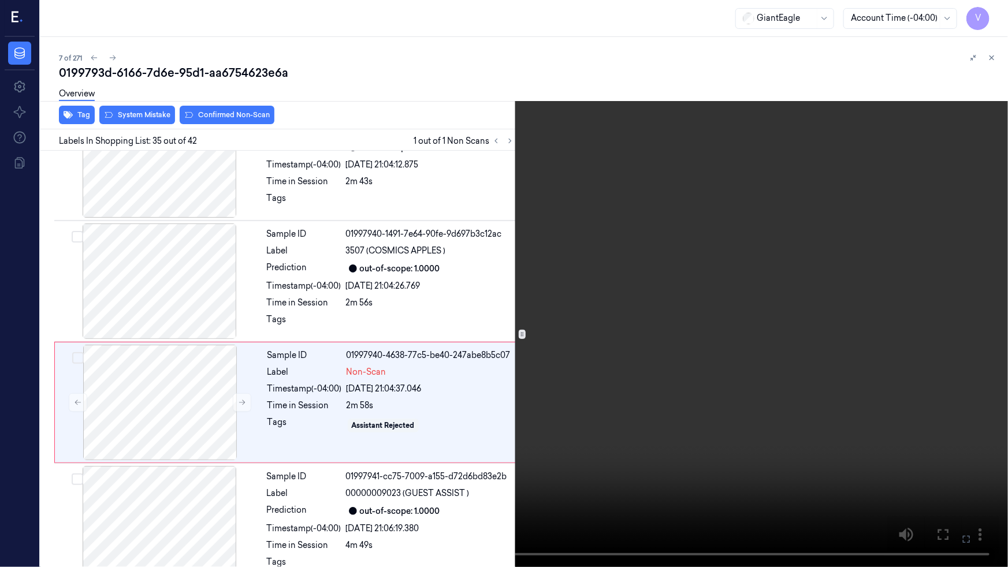
click at [685, 317] on video at bounding box center [504, 283] width 1008 height 567
drag, startPoint x: 663, startPoint y: 321, endPoint x: 670, endPoint y: 324, distance: 7.9
click at [663, 322] on video at bounding box center [504, 283] width 1008 height 567
click at [0, 0] on icon at bounding box center [0, 0] width 0 height 0
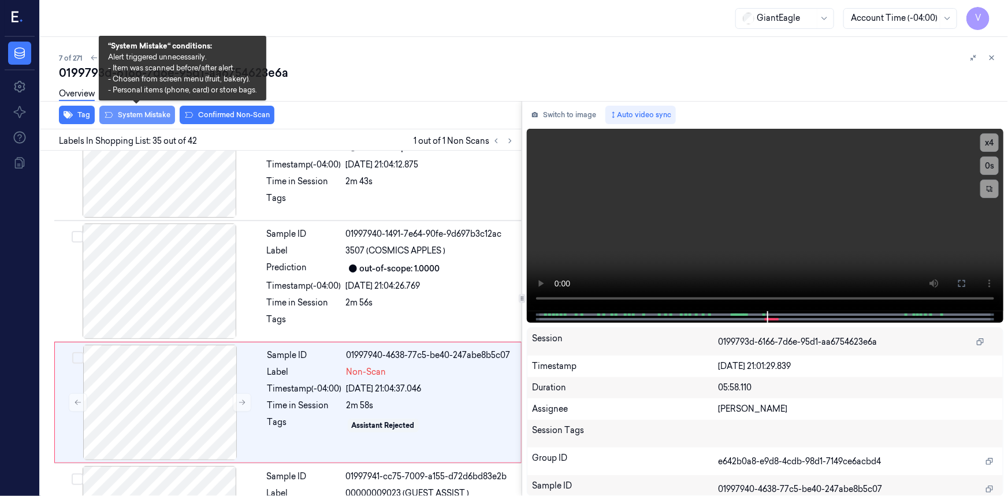
click at [136, 112] on button "System Mistake" at bounding box center [137, 115] width 76 height 18
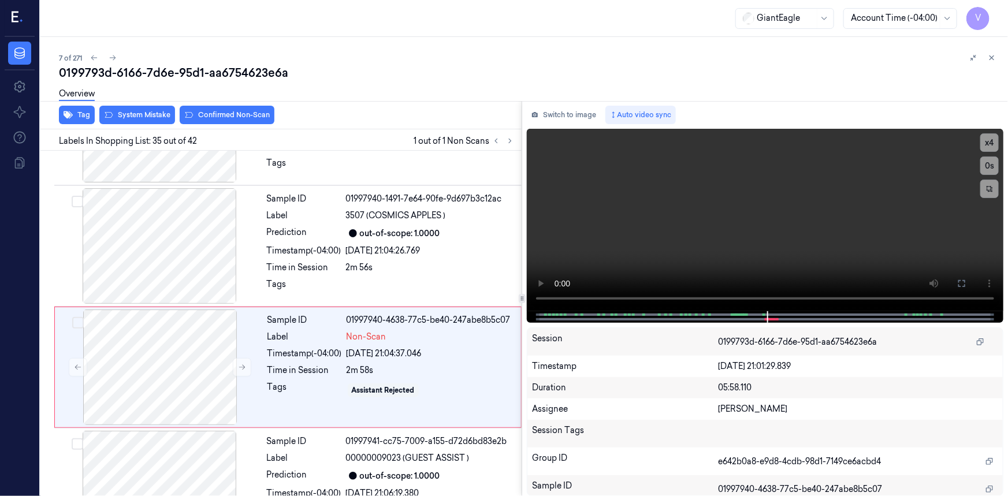
scroll to position [4049, 0]
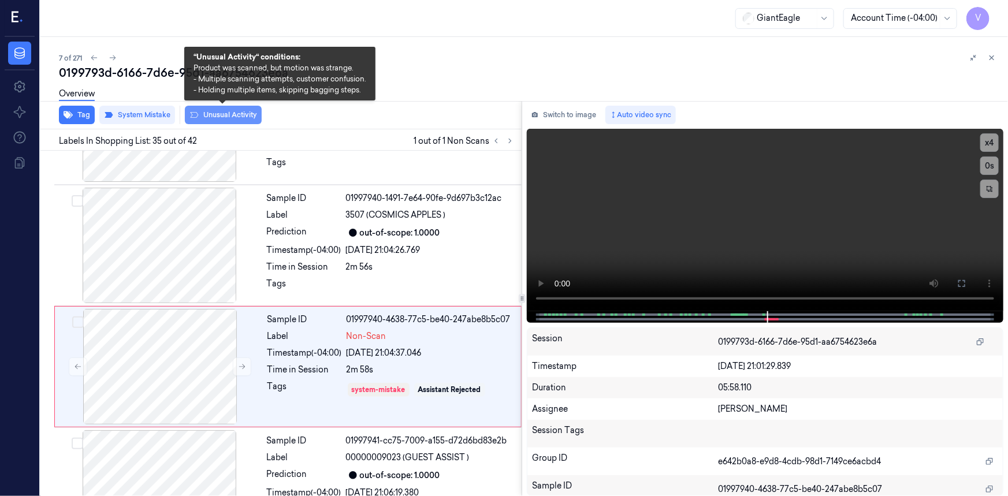
click at [212, 115] on button "Unusual Activity" at bounding box center [223, 115] width 77 height 18
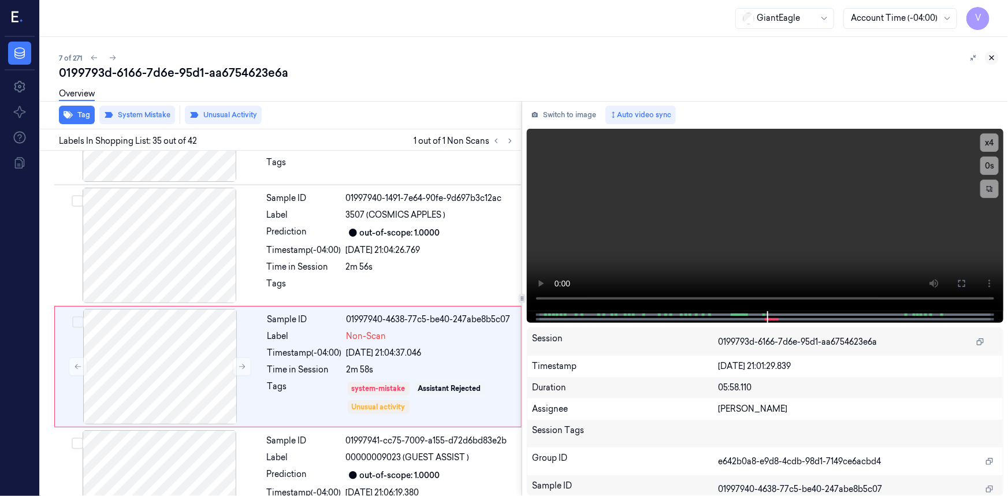
click at [993, 54] on icon at bounding box center [992, 58] width 8 height 8
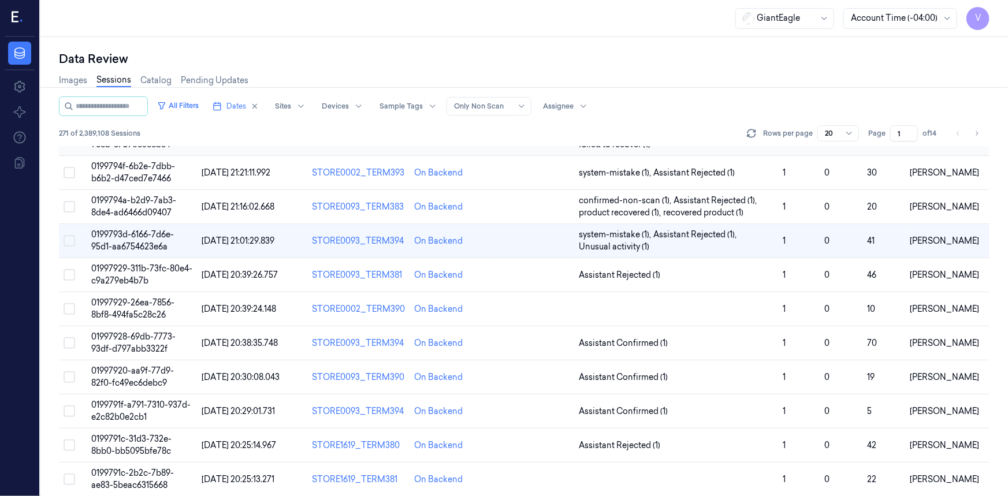
scroll to position [95, 0]
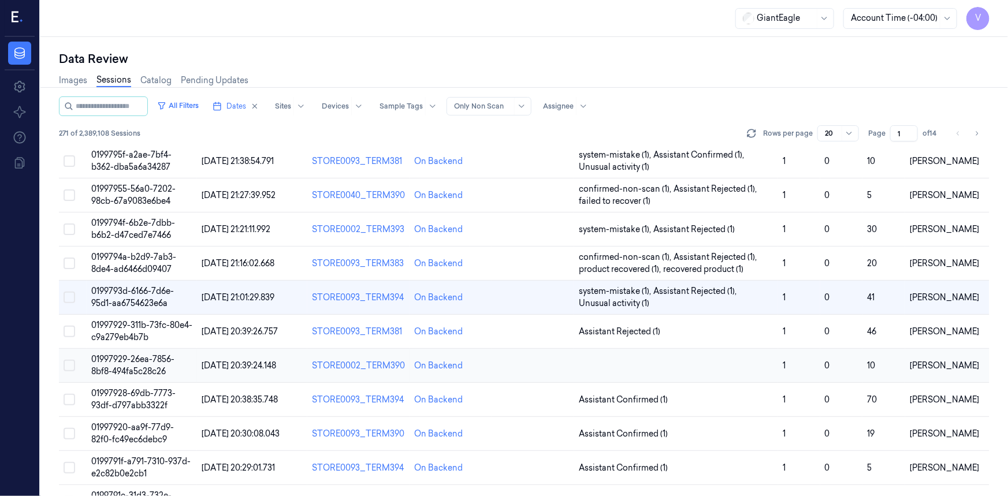
click at [121, 358] on span "01997929-26ea-7856-8bf8-494fa5c28c26" at bounding box center [132, 365] width 83 height 23
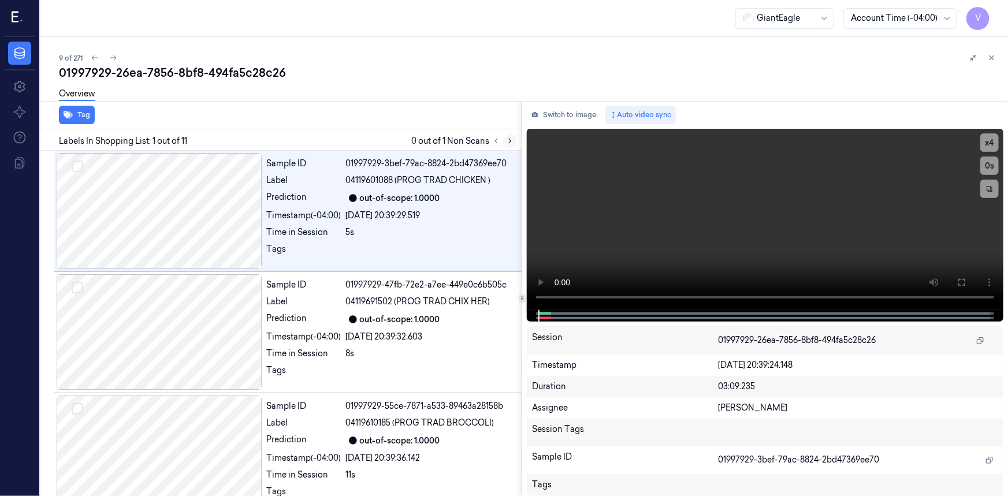
click at [509, 139] on icon at bounding box center [510, 141] width 2 height 4
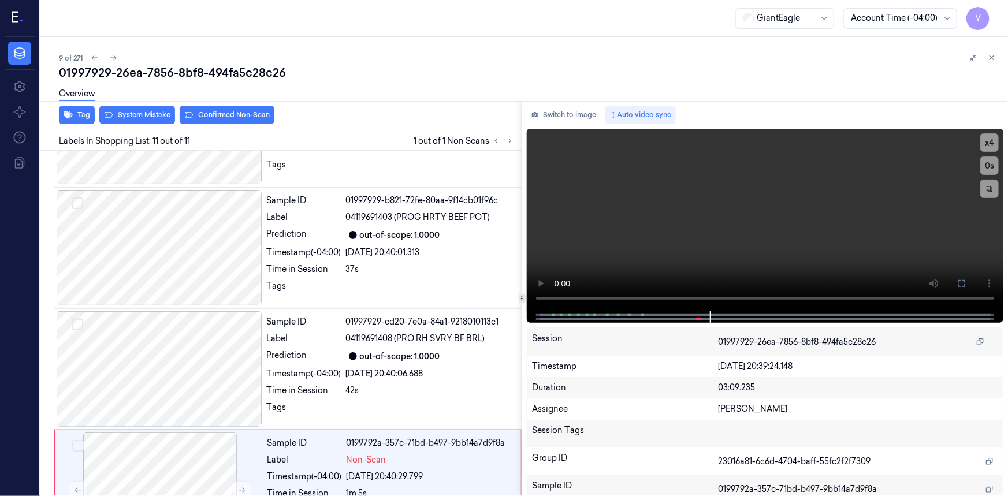
scroll to position [991, 0]
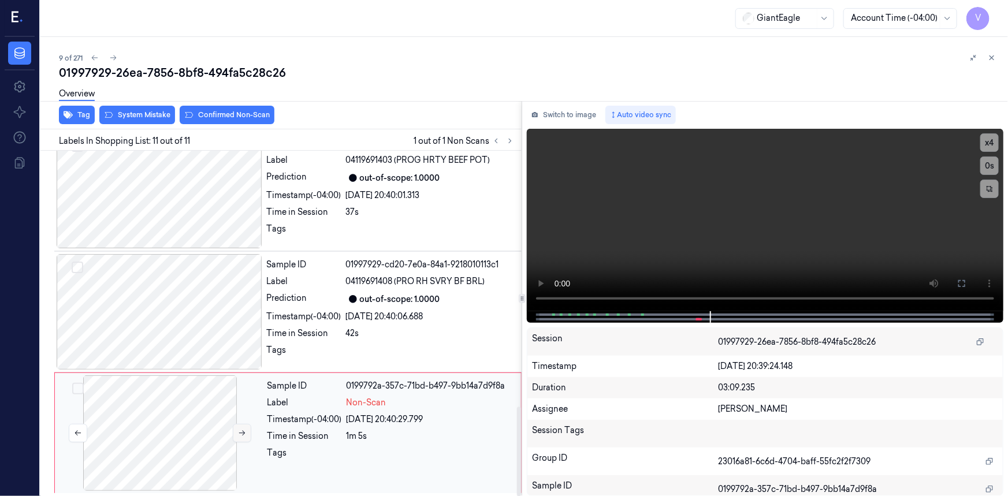
click at [243, 433] on icon at bounding box center [242, 433] width 6 height 5
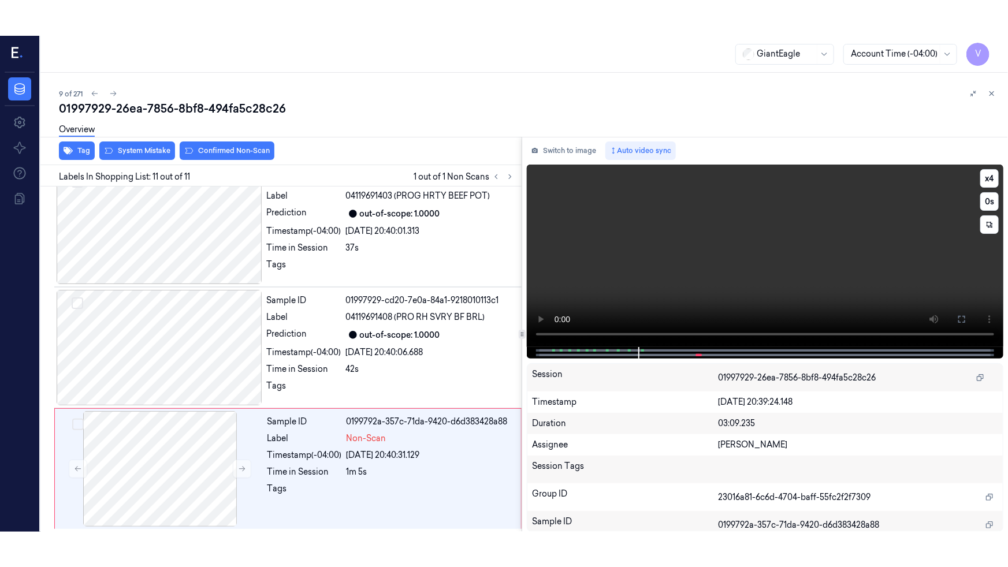
scroll to position [978, 0]
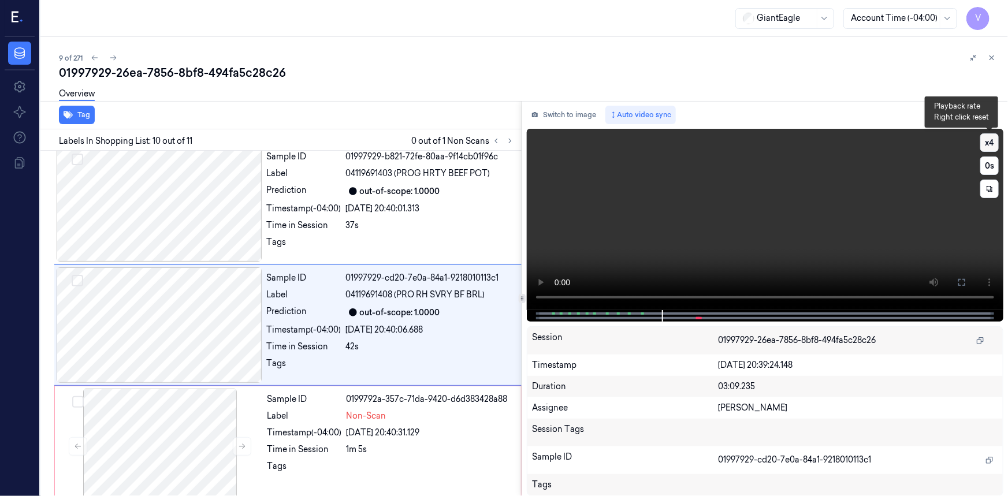
click at [996, 138] on button "x 4" at bounding box center [990, 142] width 18 height 18
click at [996, 138] on button "x 1" at bounding box center [990, 142] width 18 height 18
click at [969, 282] on button at bounding box center [962, 282] width 18 height 18
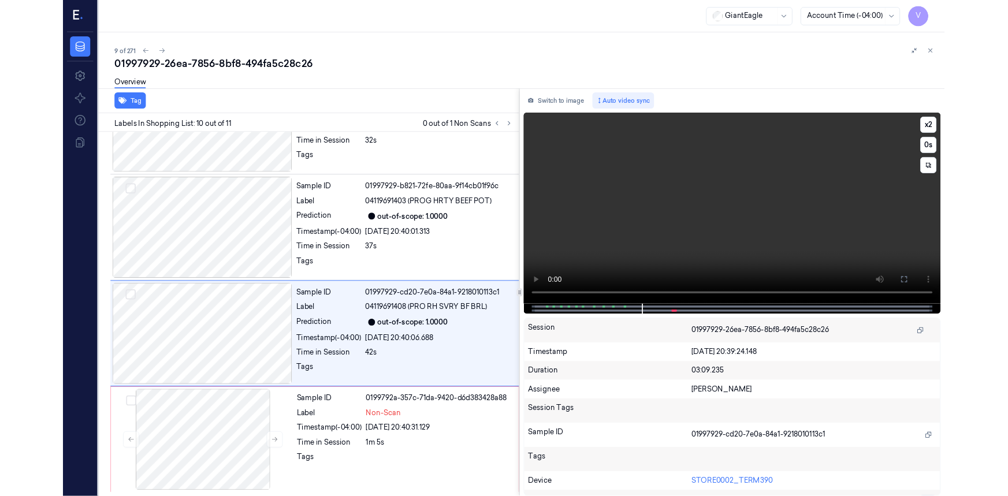
scroll to position [920, 0]
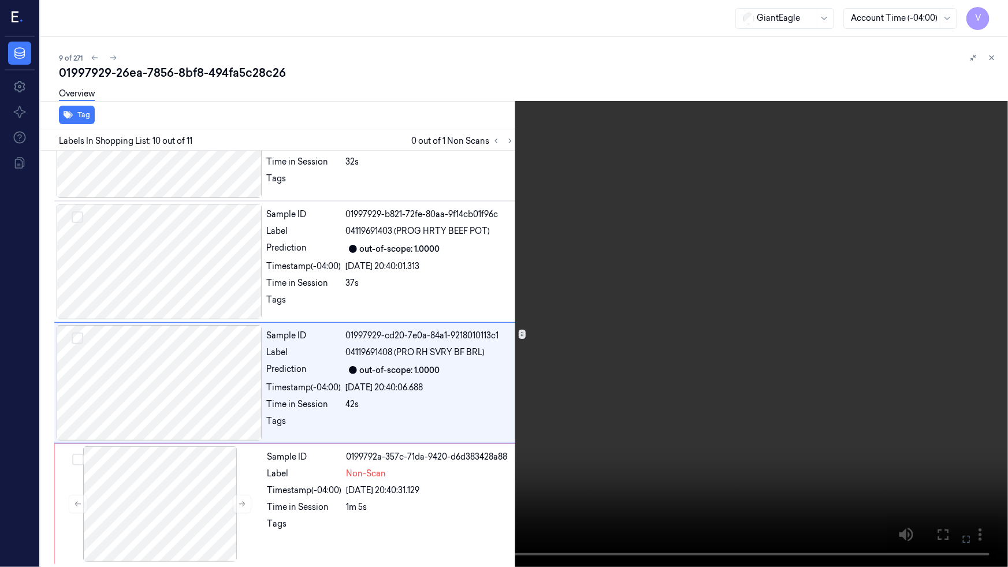
click at [842, 335] on video at bounding box center [504, 283] width 1008 height 567
click at [821, 337] on video at bounding box center [504, 283] width 1008 height 567
click at [0, 0] on icon at bounding box center [0, 0] width 0 height 0
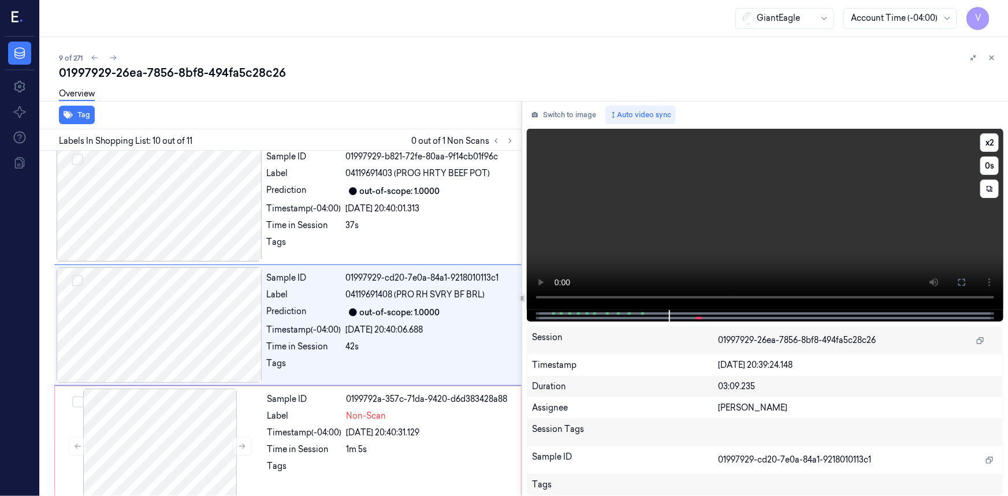
click at [970, 279] on button at bounding box center [962, 282] width 18 height 18
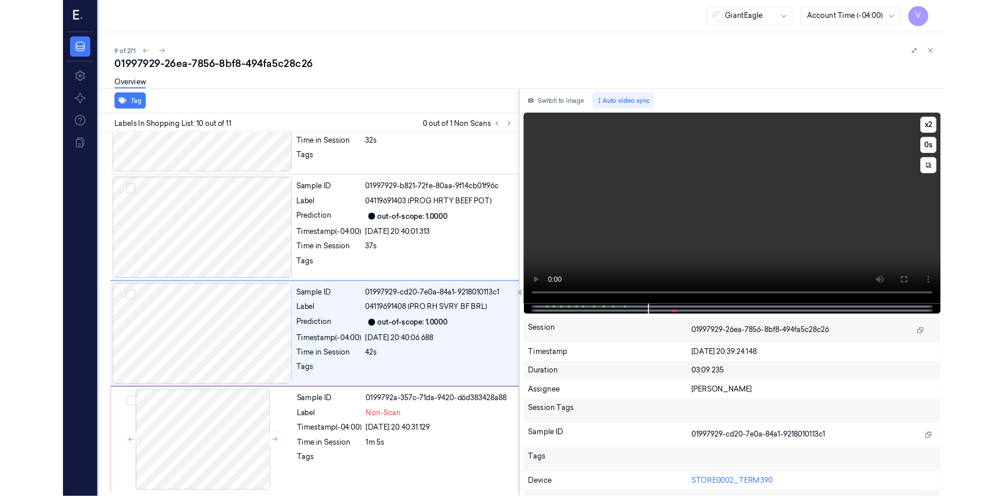
scroll to position [920, 0]
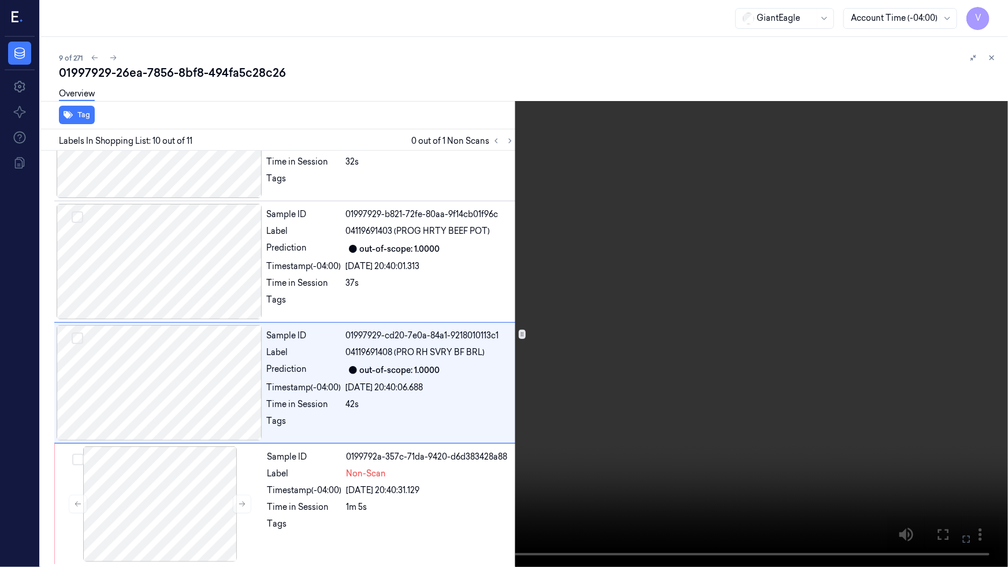
click at [857, 302] on video at bounding box center [504, 283] width 1008 height 567
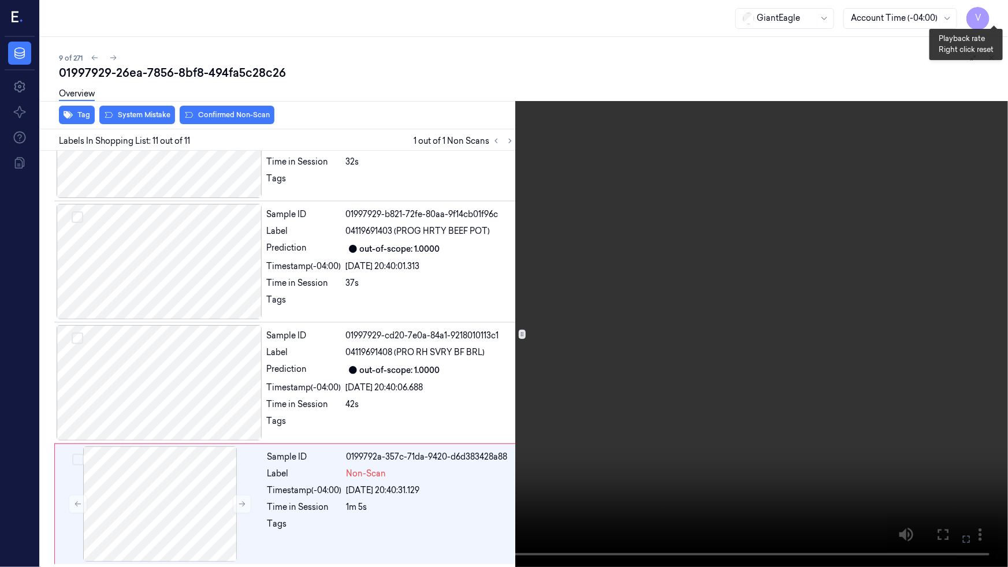
click at [992, 9] on button "x 2" at bounding box center [994, 14] width 18 height 18
click at [656, 333] on video at bounding box center [504, 283] width 1008 height 567
click at [0, 0] on icon at bounding box center [0, 0] width 0 height 0
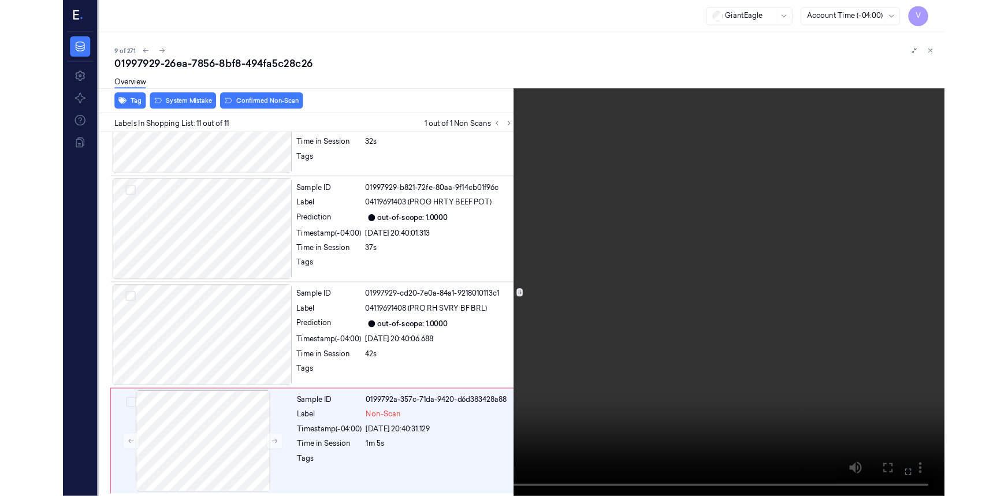
scroll to position [978, 0]
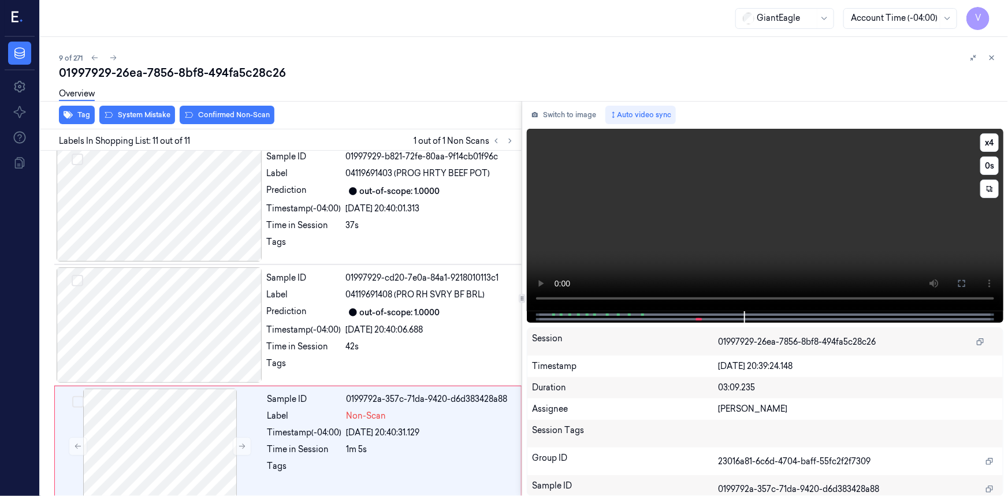
click at [671, 257] on video at bounding box center [765, 220] width 477 height 183
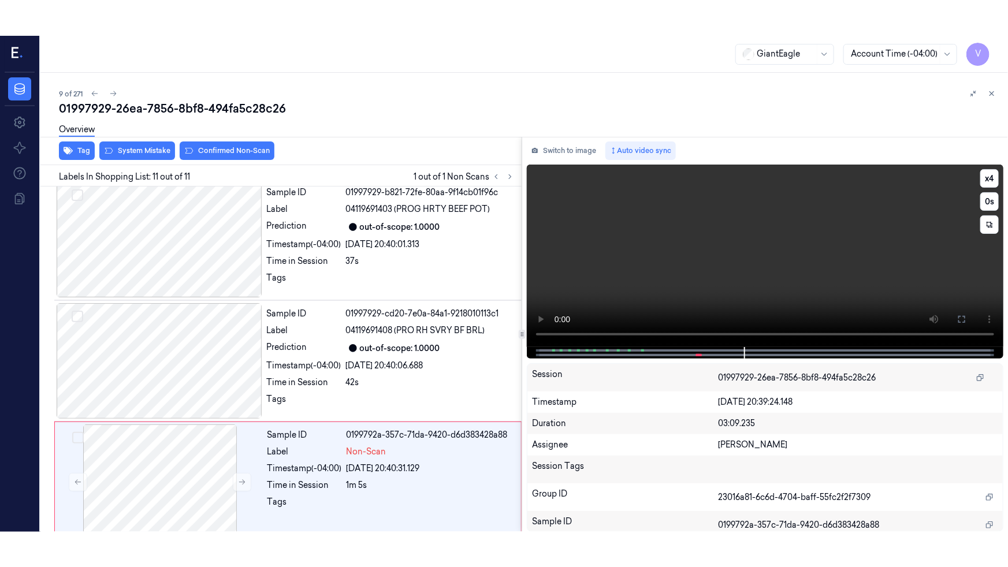
scroll to position [991, 0]
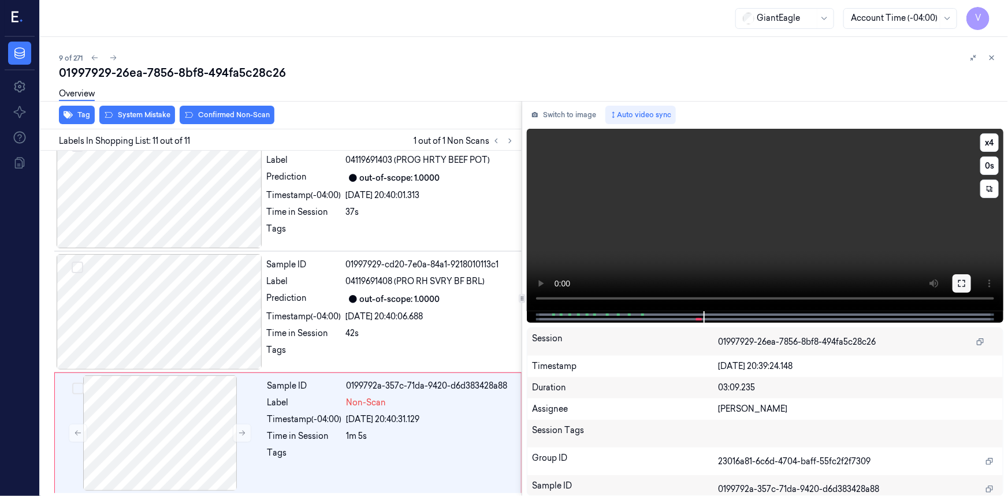
click at [953, 278] on button at bounding box center [962, 283] width 18 height 18
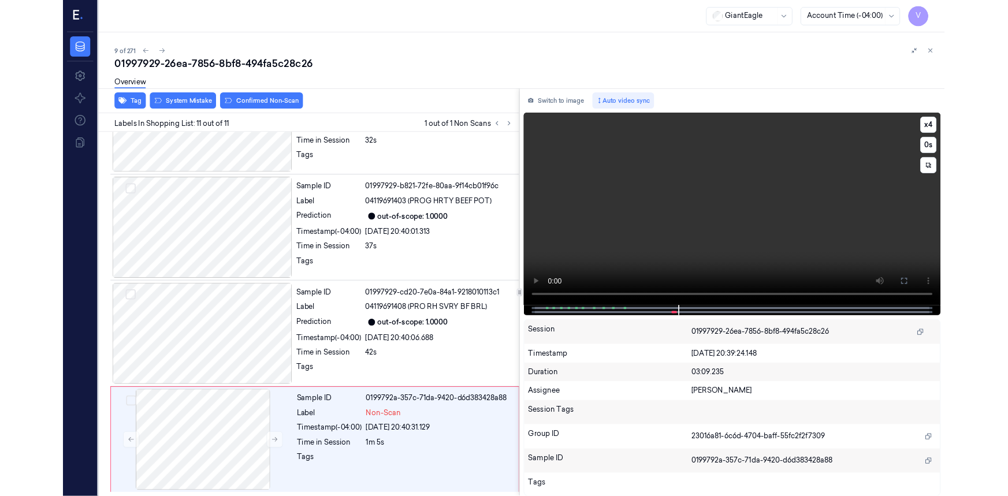
scroll to position [920, 0]
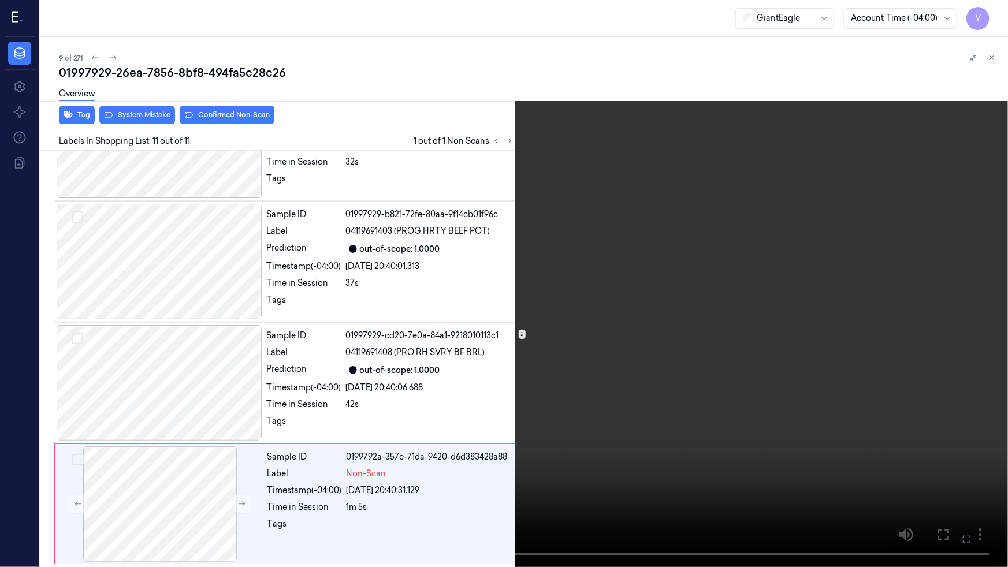
click at [254, 363] on video at bounding box center [504, 283] width 1008 height 567
click at [374, 347] on video at bounding box center [504, 283] width 1008 height 567
click at [0, 0] on icon at bounding box center [0, 0] width 0 height 0
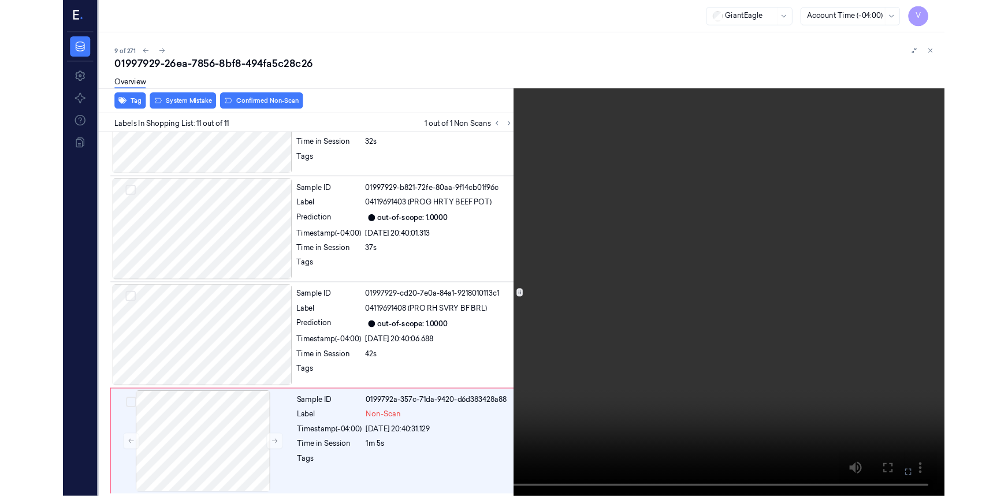
scroll to position [991, 0]
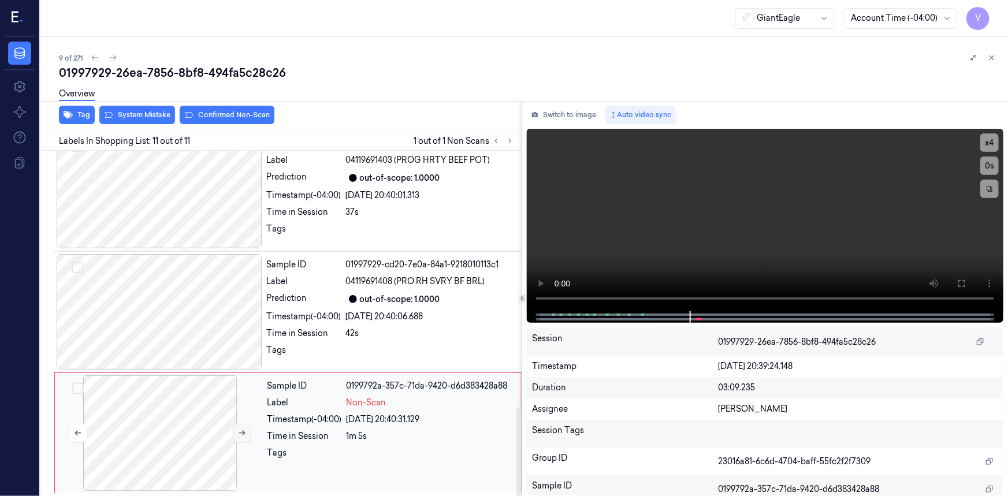
click at [238, 429] on icon at bounding box center [242, 433] width 8 height 8
click at [238, 432] on icon at bounding box center [242, 433] width 8 height 8
click at [242, 432] on icon at bounding box center [242, 433] width 6 height 5
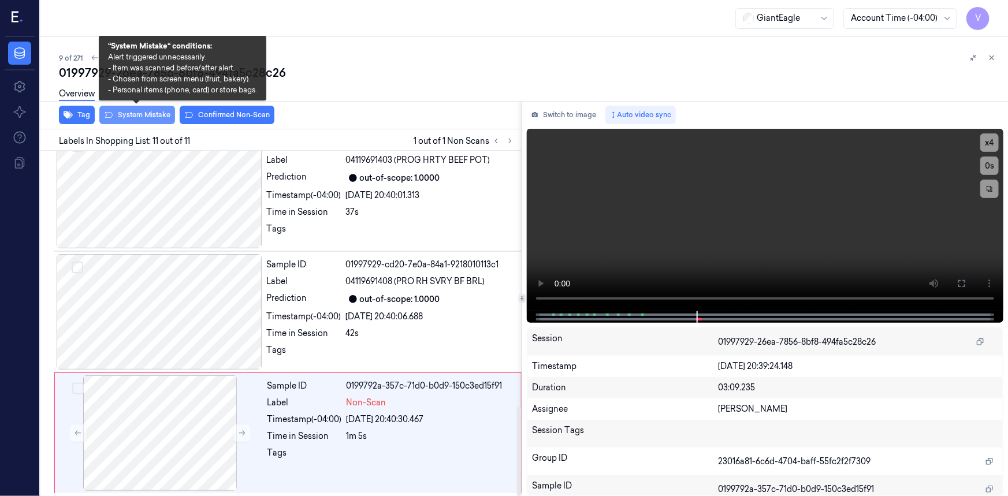
click at [149, 115] on button "System Mistake" at bounding box center [137, 115] width 76 height 18
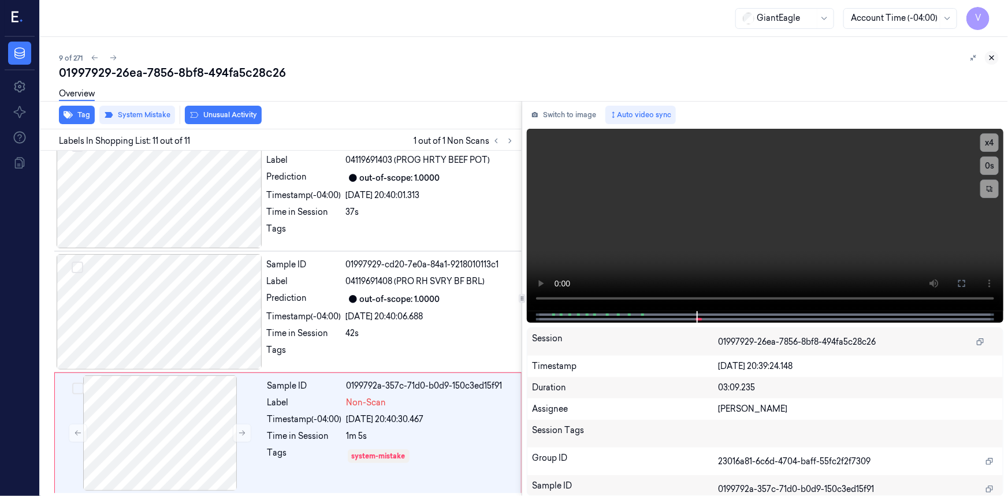
click at [992, 55] on icon at bounding box center [992, 58] width 8 height 8
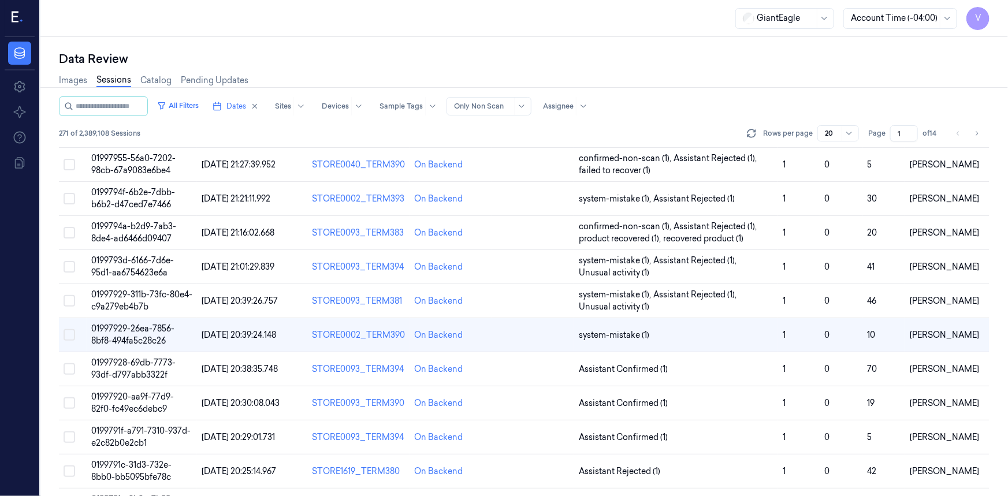
scroll to position [163, 0]
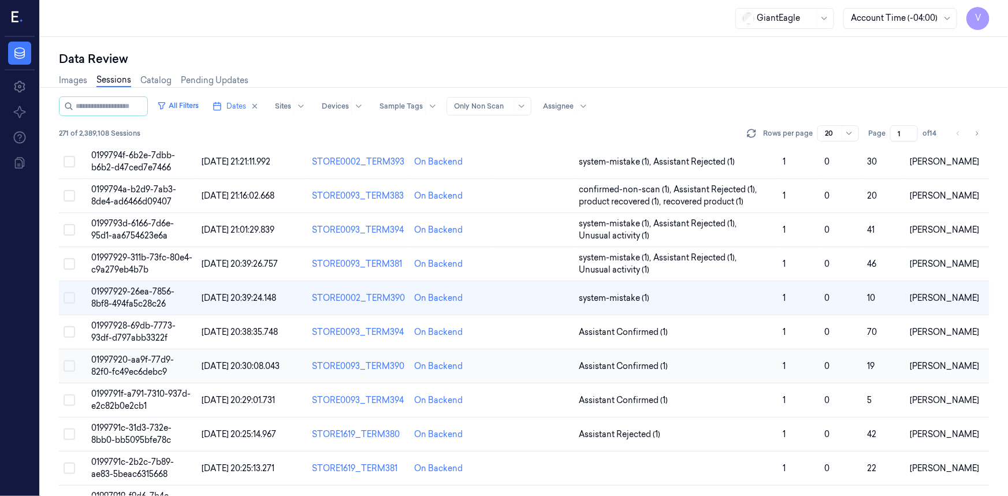
click at [133, 360] on span "01997920-aa9f-77d9-82f0-fc49ec6debc9" at bounding box center [132, 366] width 83 height 23
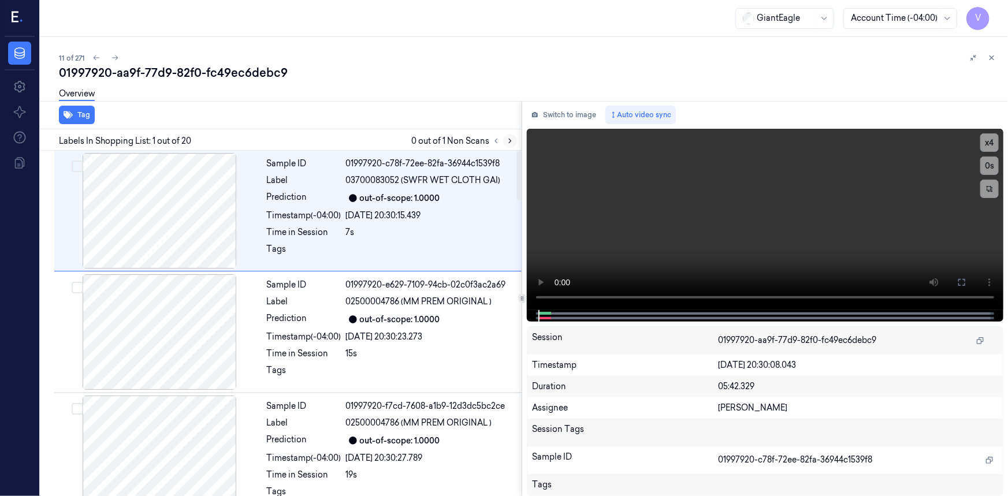
click at [509, 141] on icon at bounding box center [510, 141] width 8 height 8
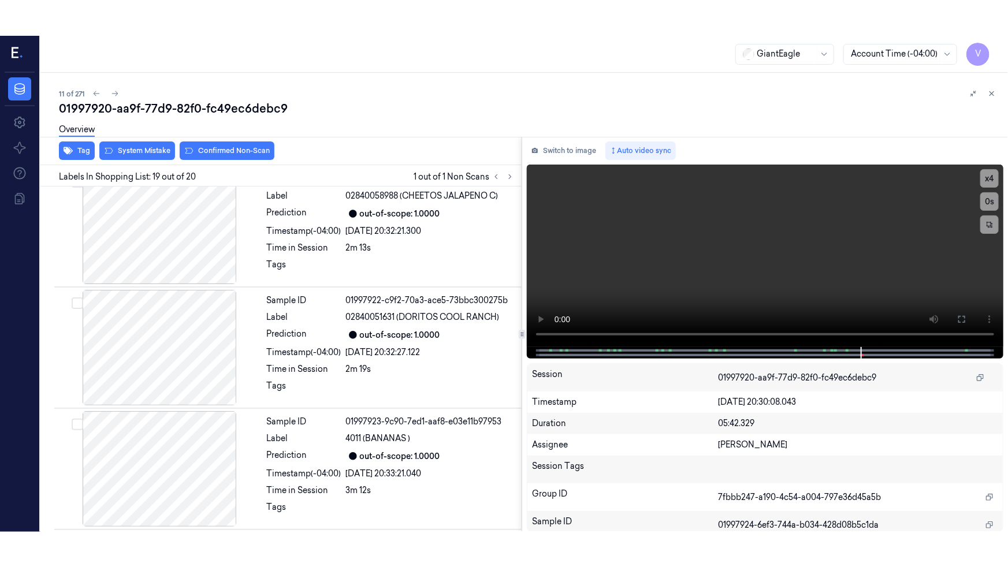
scroll to position [2069, 0]
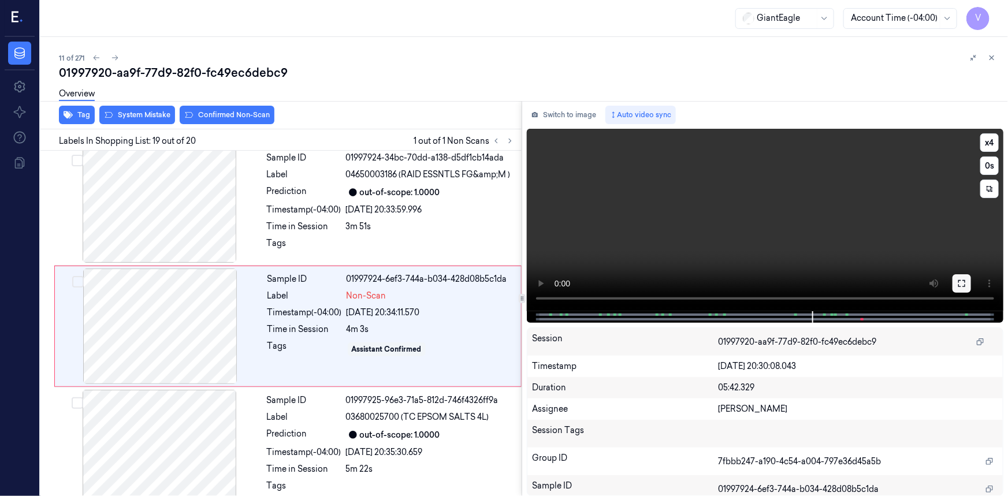
click at [964, 284] on icon at bounding box center [962, 283] width 9 height 9
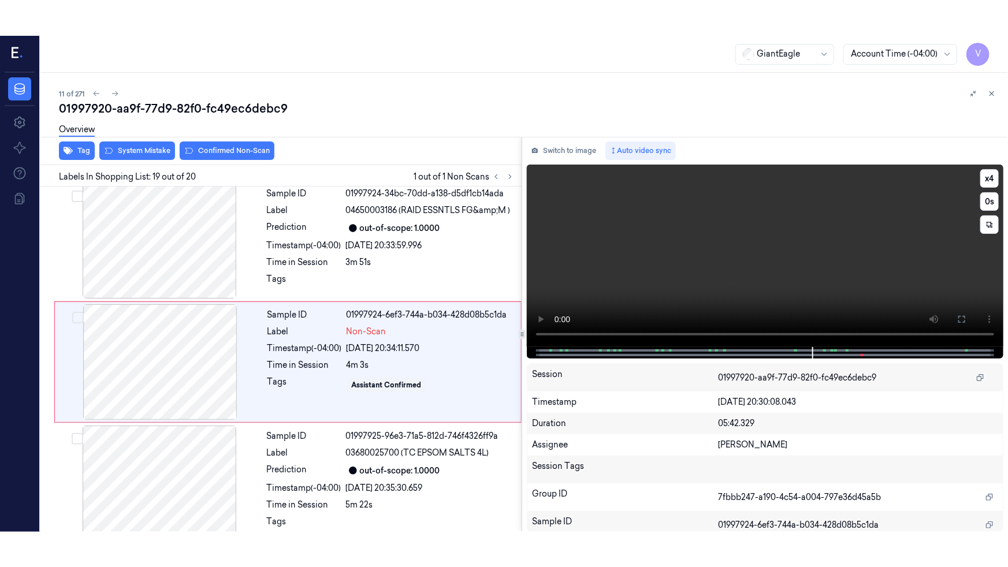
scroll to position [2011, 0]
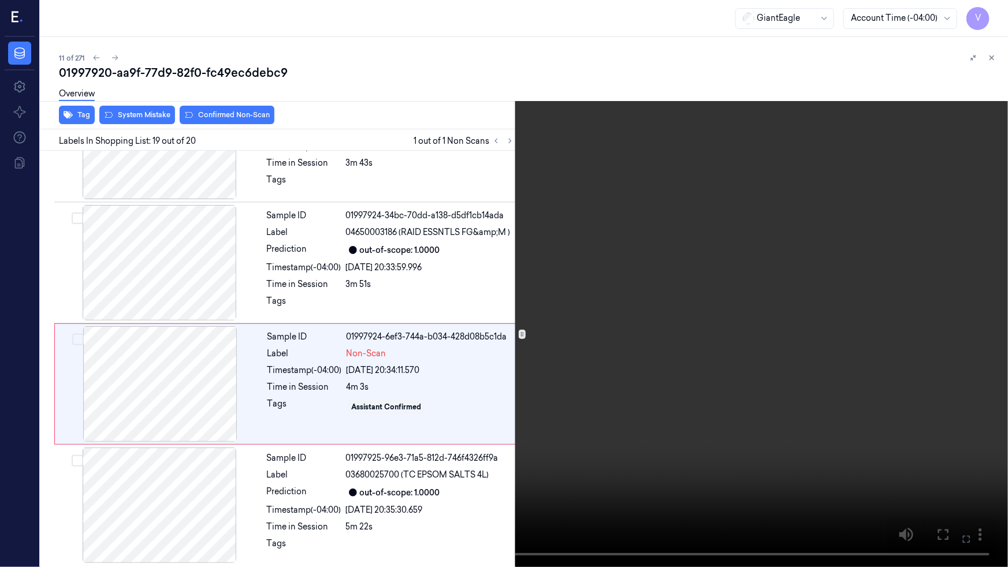
click at [783, 329] on video at bounding box center [504, 283] width 1008 height 567
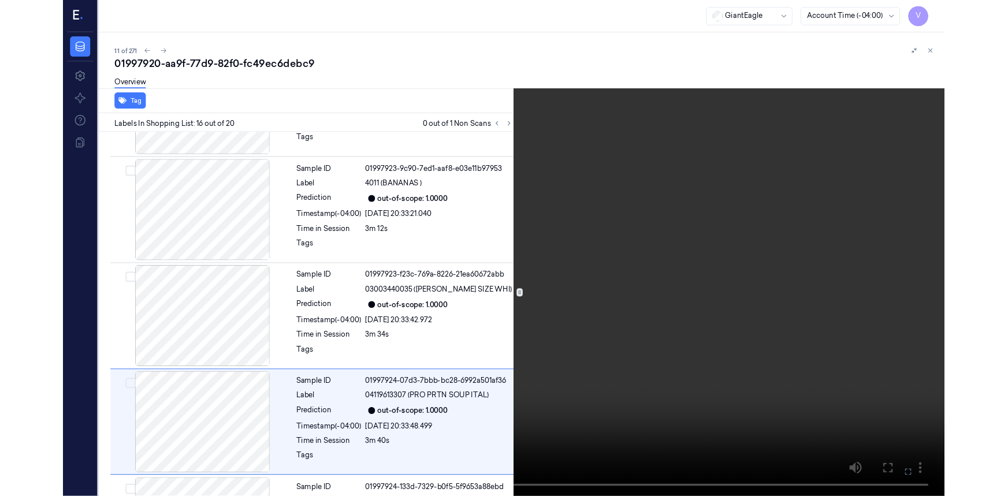
scroll to position [1670, 0]
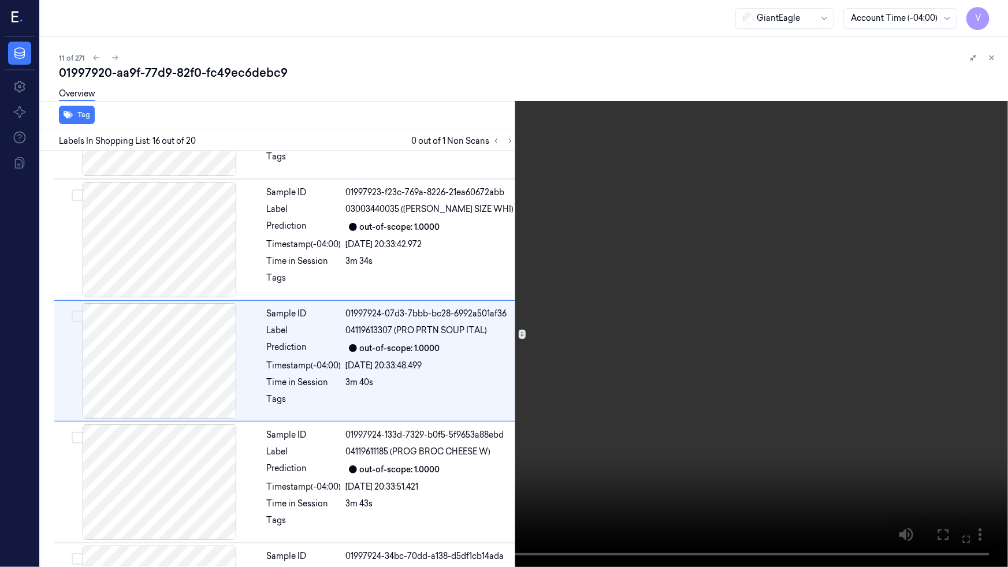
click at [769, 343] on video at bounding box center [504, 283] width 1008 height 567
click at [0, 0] on icon at bounding box center [0, 0] width 0 height 0
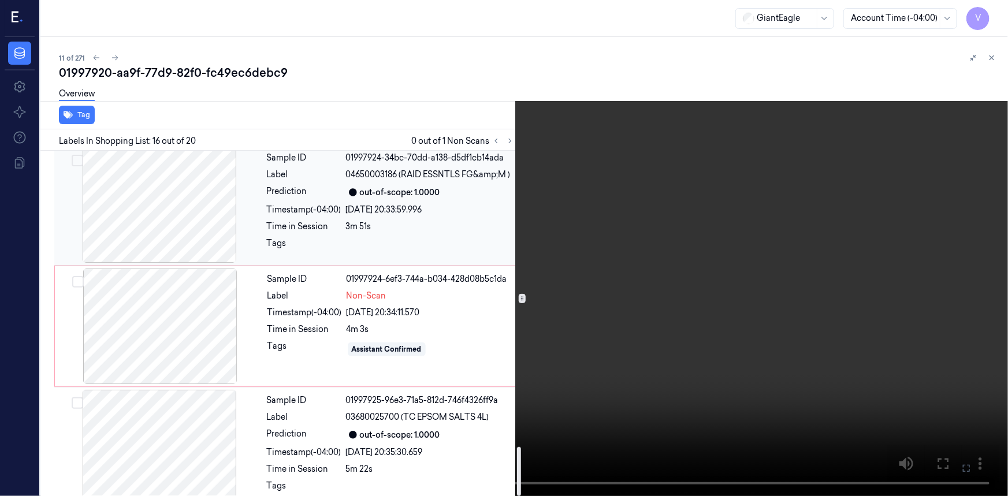
scroll to position [2082, 0]
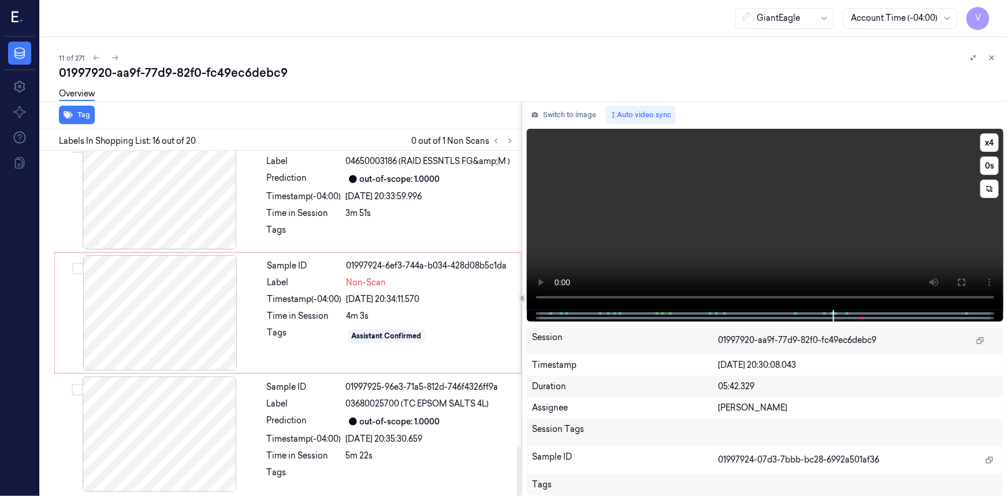
click at [890, 235] on video at bounding box center [765, 219] width 477 height 181
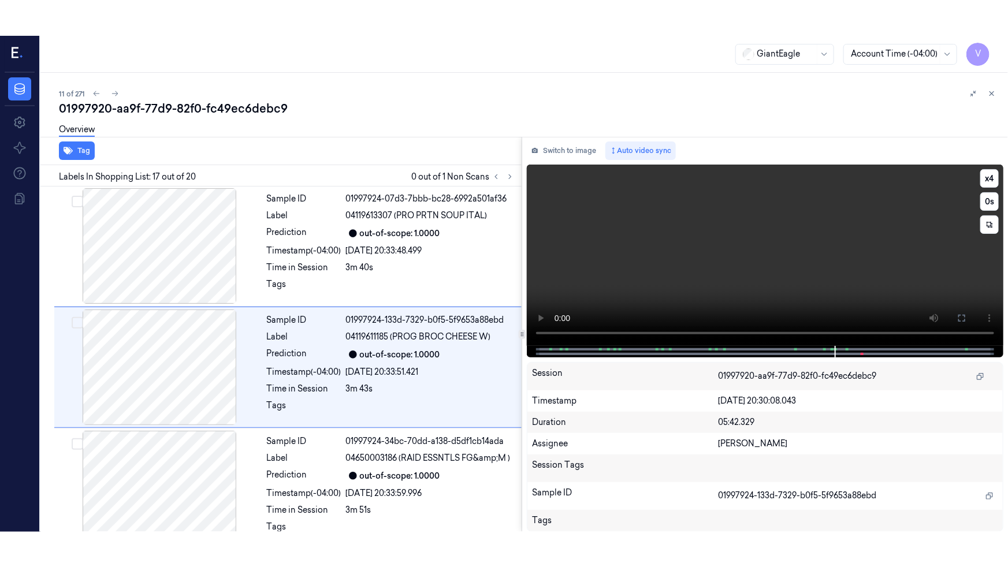
scroll to position [1827, 0]
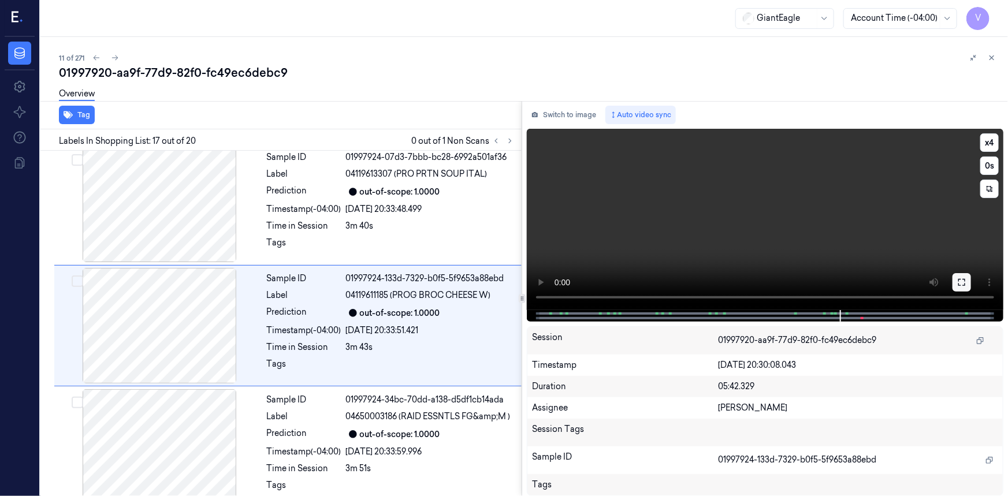
click at [963, 285] on icon at bounding box center [962, 282] width 9 height 9
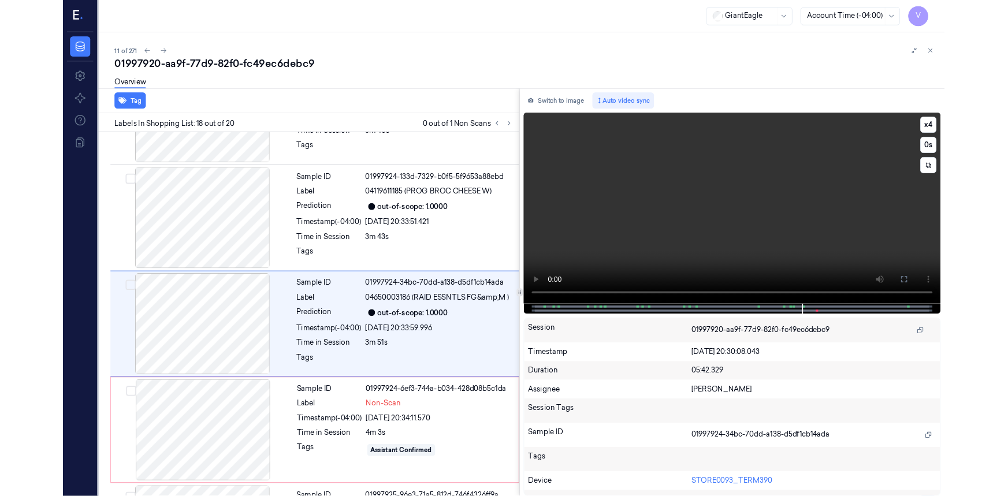
scroll to position [1913, 0]
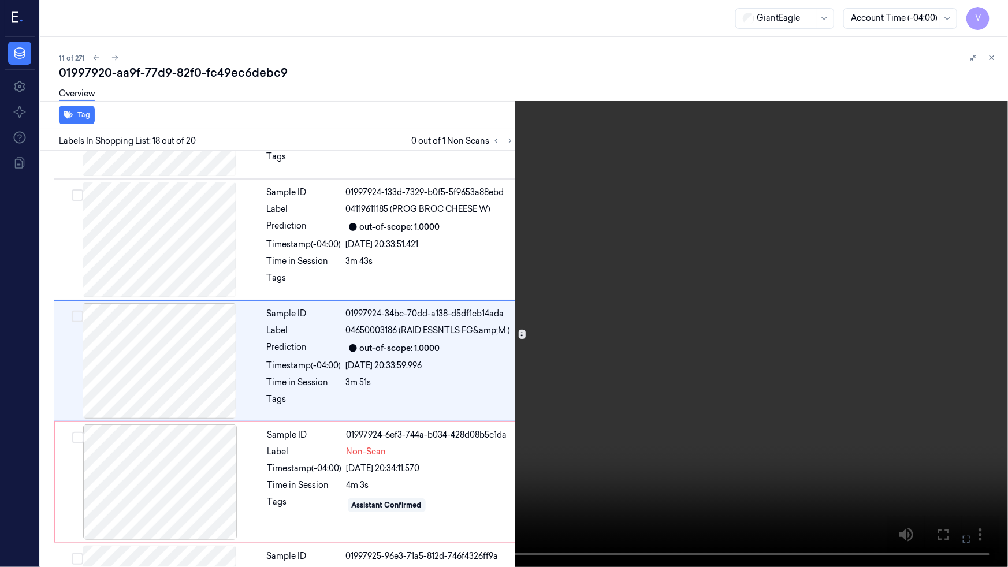
click at [620, 496] on video at bounding box center [504, 283] width 1008 height 567
click at [608, 469] on video at bounding box center [504, 283] width 1008 height 567
click at [676, 437] on video at bounding box center [504, 283] width 1008 height 567
click at [0, 0] on icon at bounding box center [0, 0] width 0 height 0
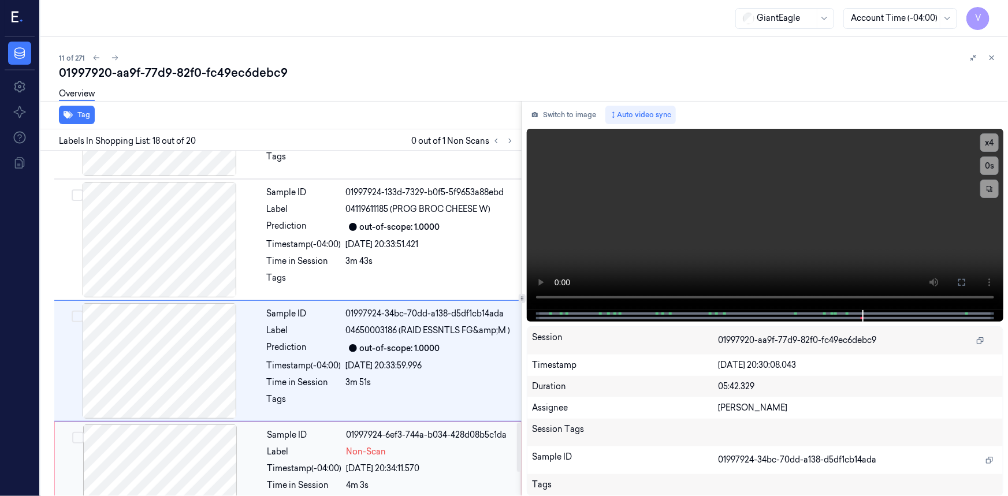
drag, startPoint x: 265, startPoint y: 449, endPoint x: 280, endPoint y: 359, distance: 90.7
click at [270, 449] on div "Sample ID 01997924-6ef3-744a-b034-428d08b5c1da Label Non-Scan Timestamp (-04:00…" at bounding box center [391, 483] width 256 height 116
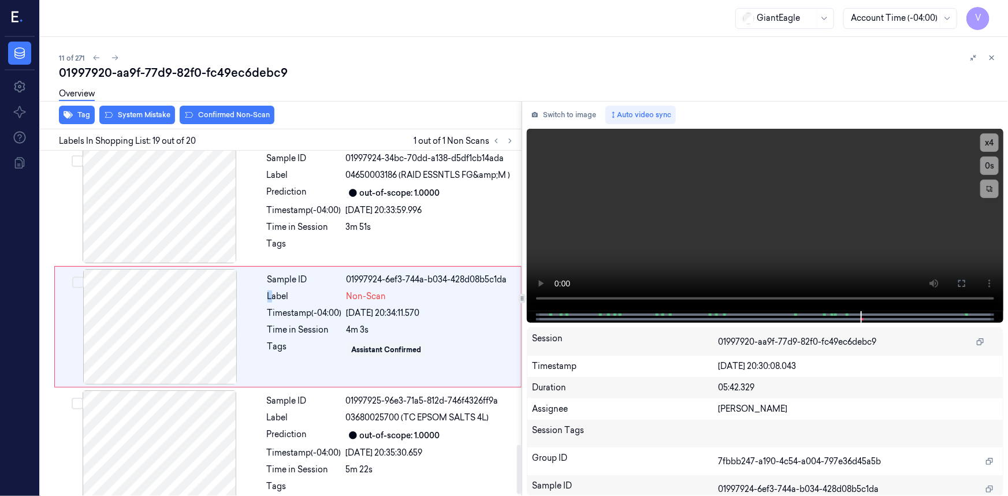
scroll to position [2069, 0]
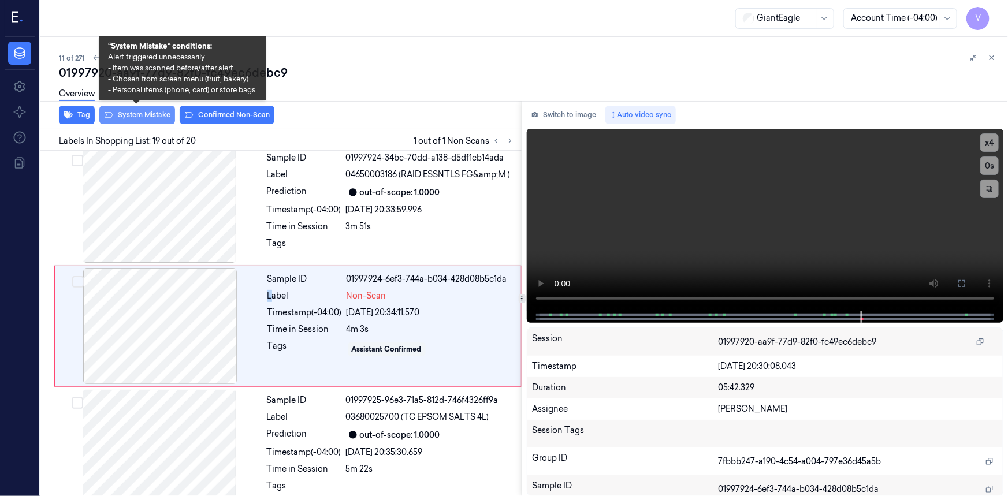
click at [150, 112] on button "System Mistake" at bounding box center [137, 115] width 76 height 18
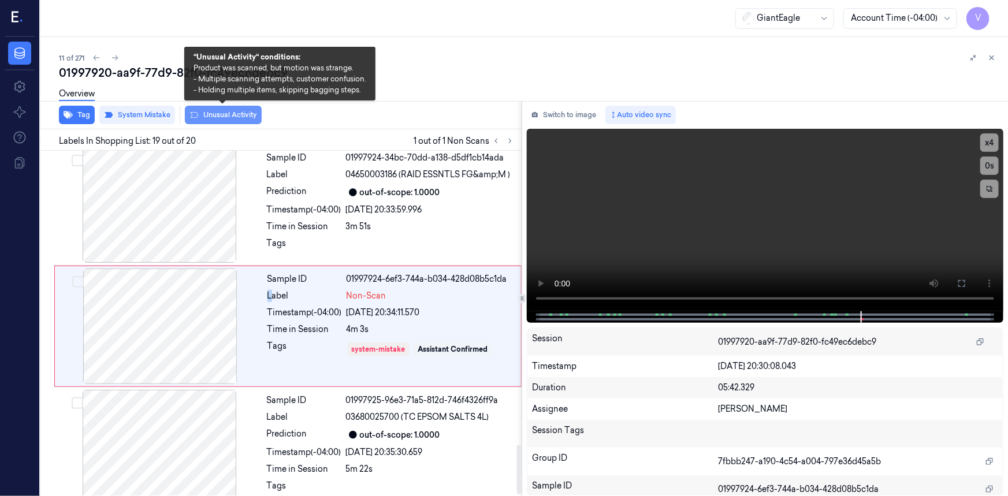
click at [234, 116] on button "Unusual Activity" at bounding box center [223, 115] width 77 height 18
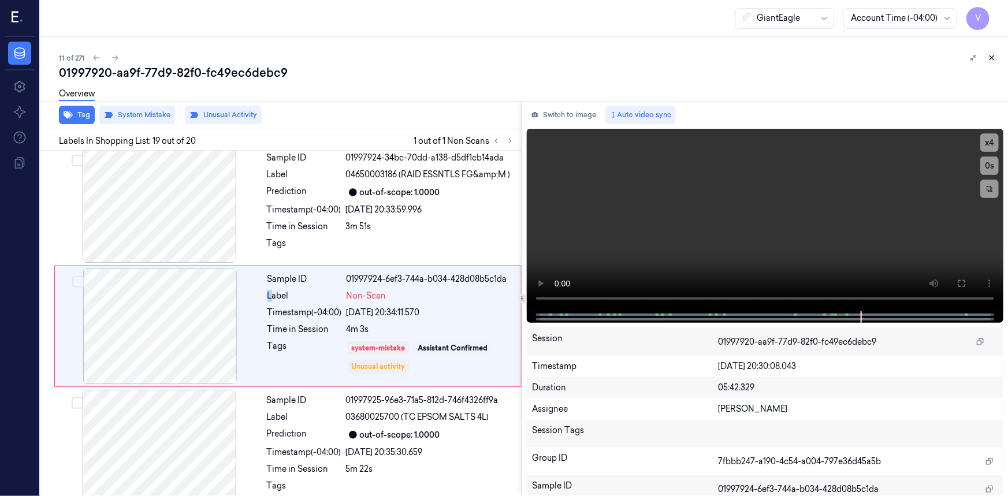
click at [995, 54] on icon at bounding box center [992, 58] width 8 height 8
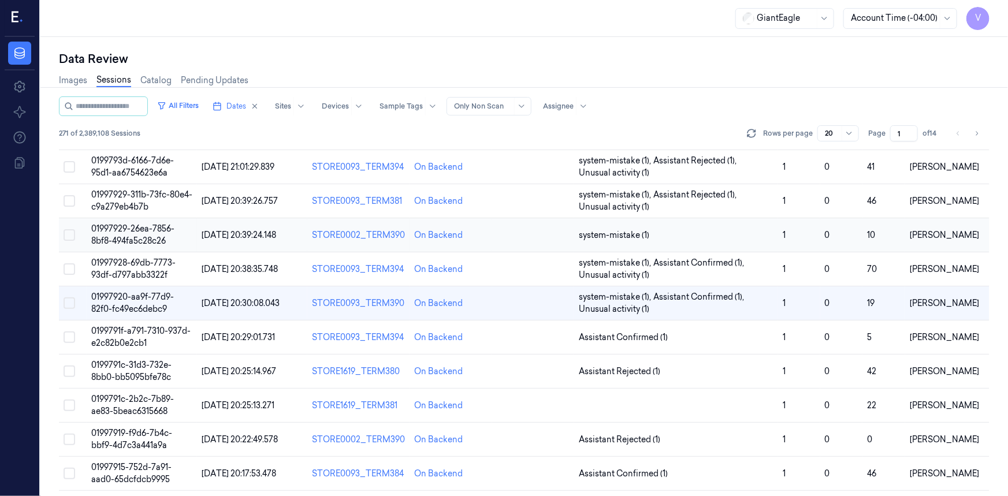
scroll to position [231, 0]
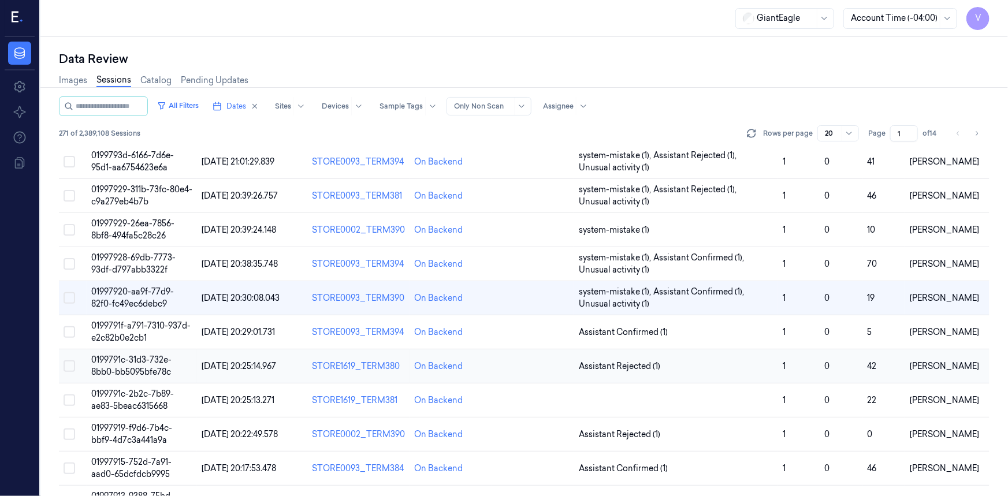
click at [119, 368] on span "0199791c-31d3-732e-8bb0-bb5095bfe78c" at bounding box center [131, 366] width 80 height 23
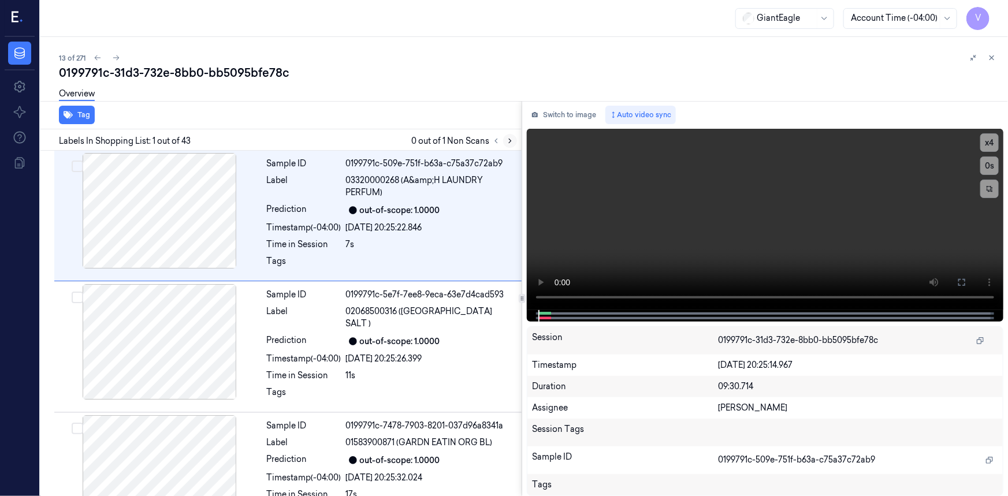
click at [514, 139] on button at bounding box center [510, 141] width 14 height 14
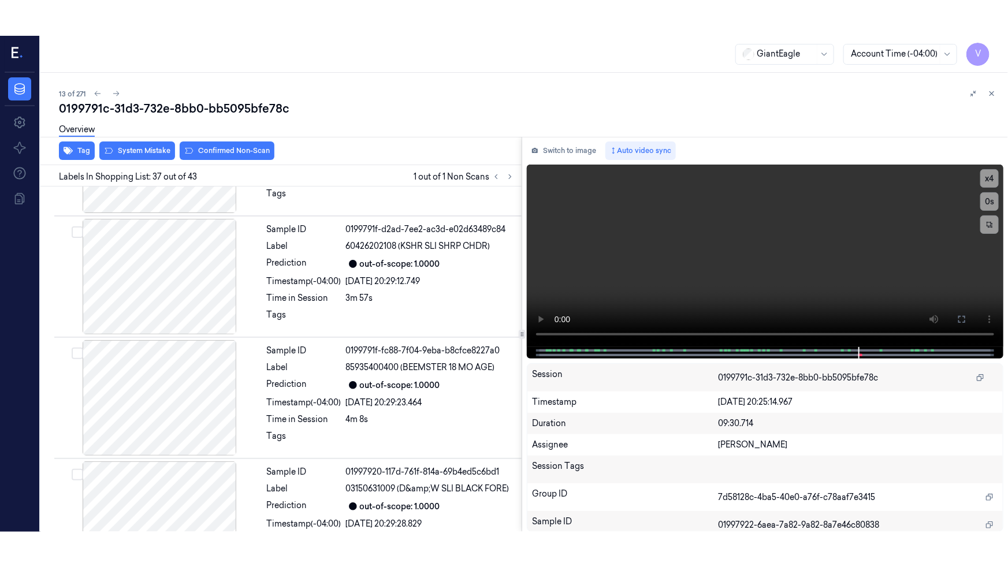
scroll to position [4261, 0]
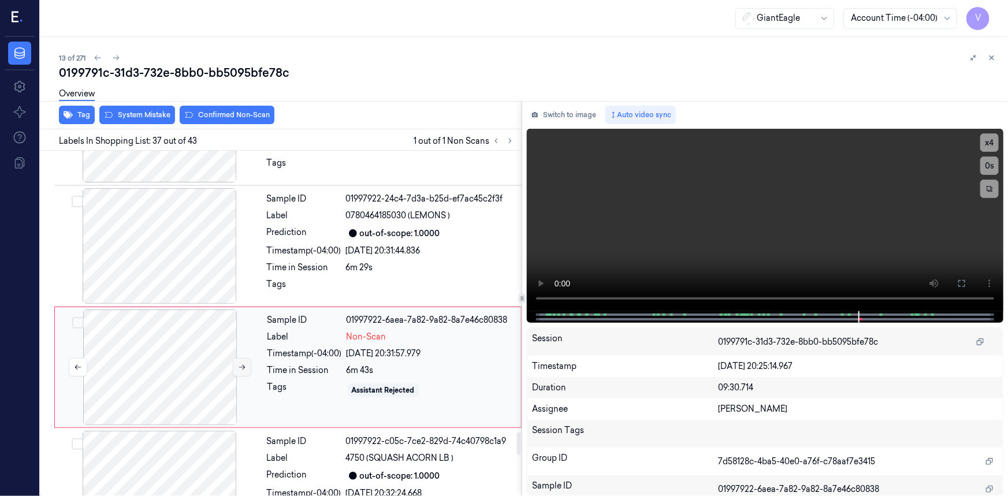
click at [243, 363] on icon at bounding box center [242, 367] width 8 height 8
click at [244, 365] on icon at bounding box center [242, 367] width 6 height 5
click at [243, 363] on icon at bounding box center [242, 367] width 8 height 8
click at [958, 284] on icon at bounding box center [962, 283] width 9 height 9
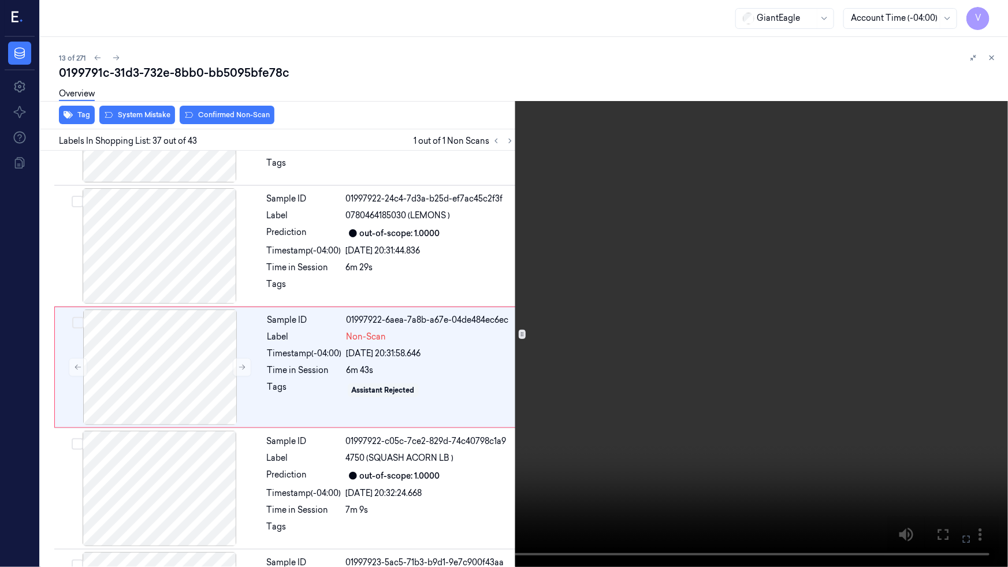
click at [832, 425] on video at bounding box center [504, 283] width 1008 height 567
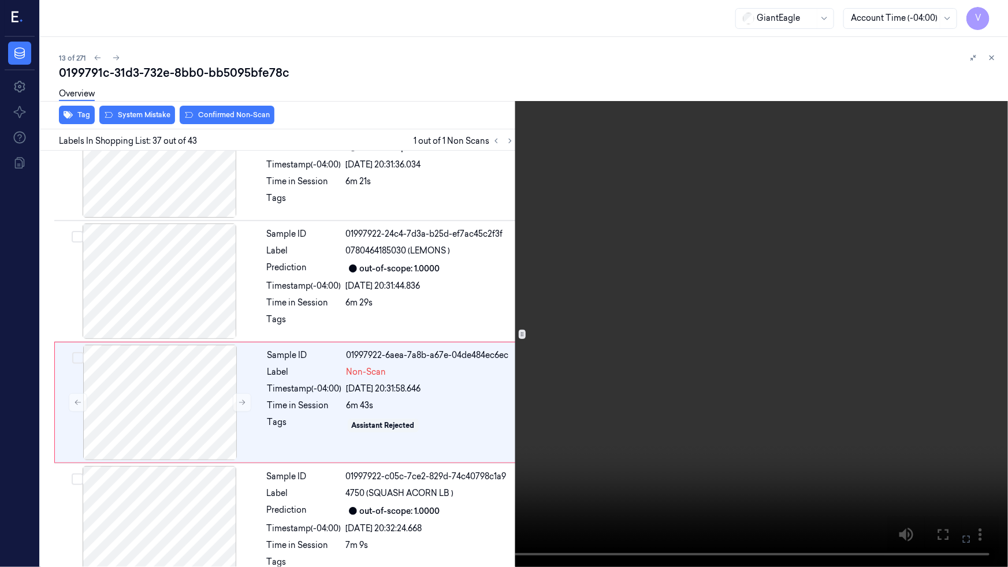
click at [0, 0] on icon at bounding box center [0, 0] width 0 height 0
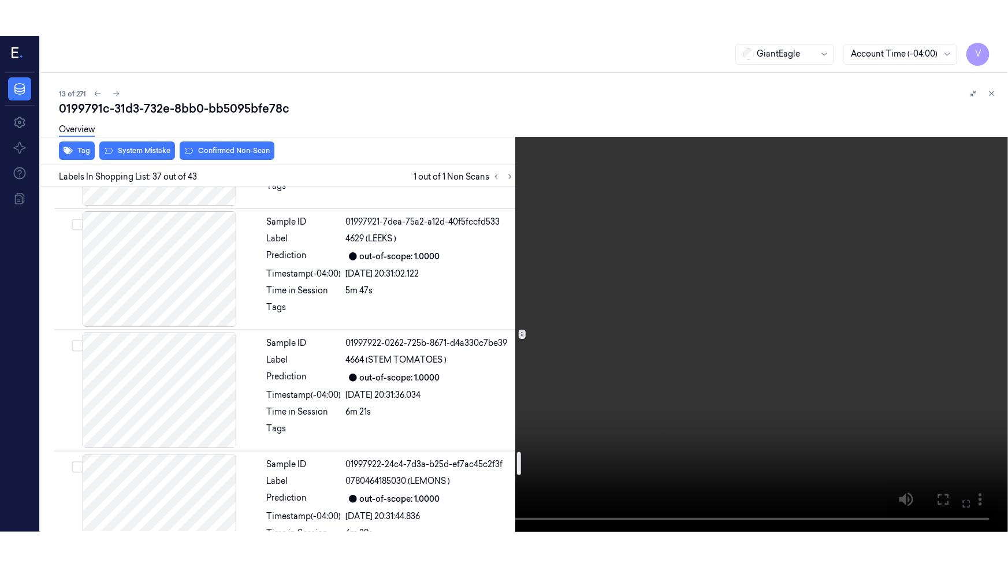
scroll to position [4016, 0]
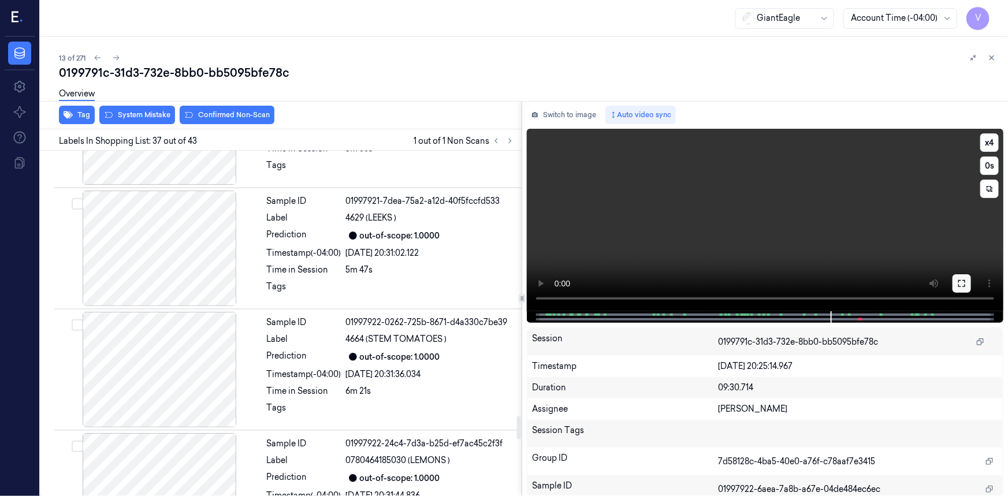
click at [963, 285] on icon at bounding box center [962, 283] width 9 height 9
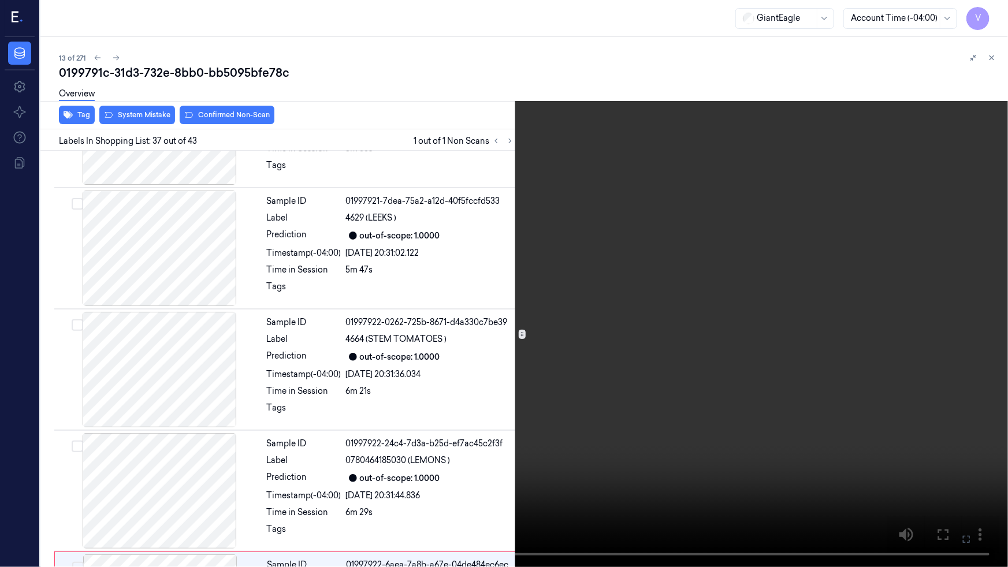
click at [788, 340] on video at bounding box center [504, 283] width 1008 height 567
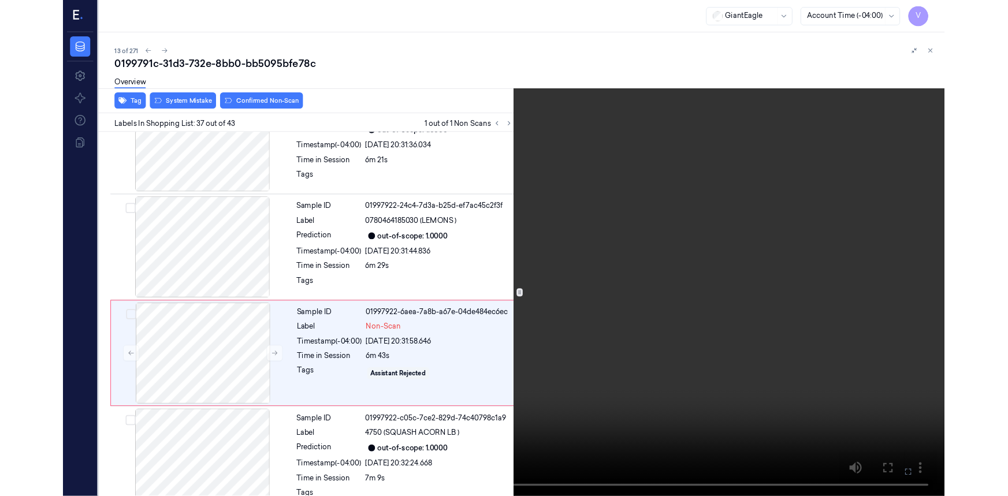
scroll to position [4226, 0]
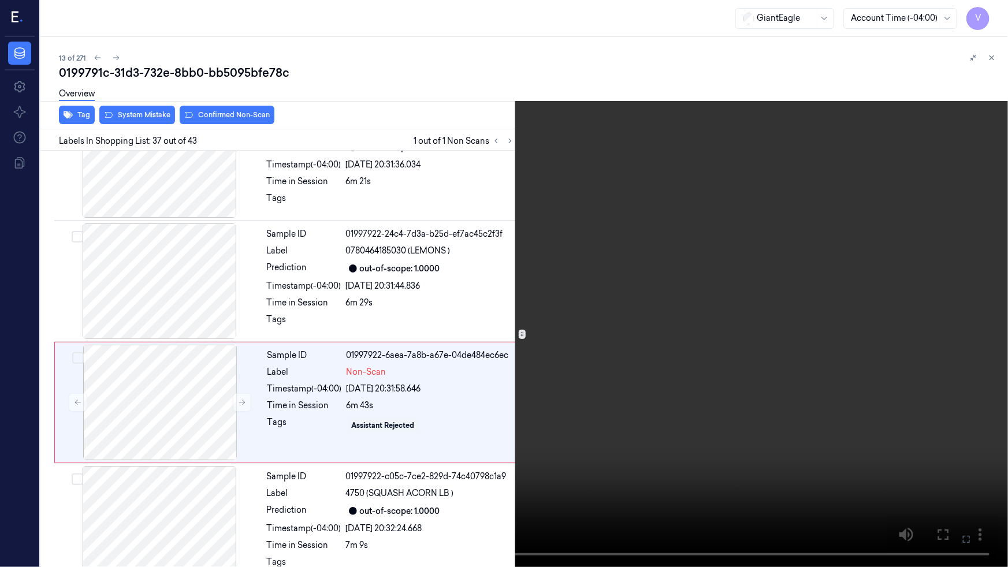
click at [647, 432] on video at bounding box center [504, 283] width 1008 height 567
click at [0, 0] on icon at bounding box center [0, 0] width 0 height 0
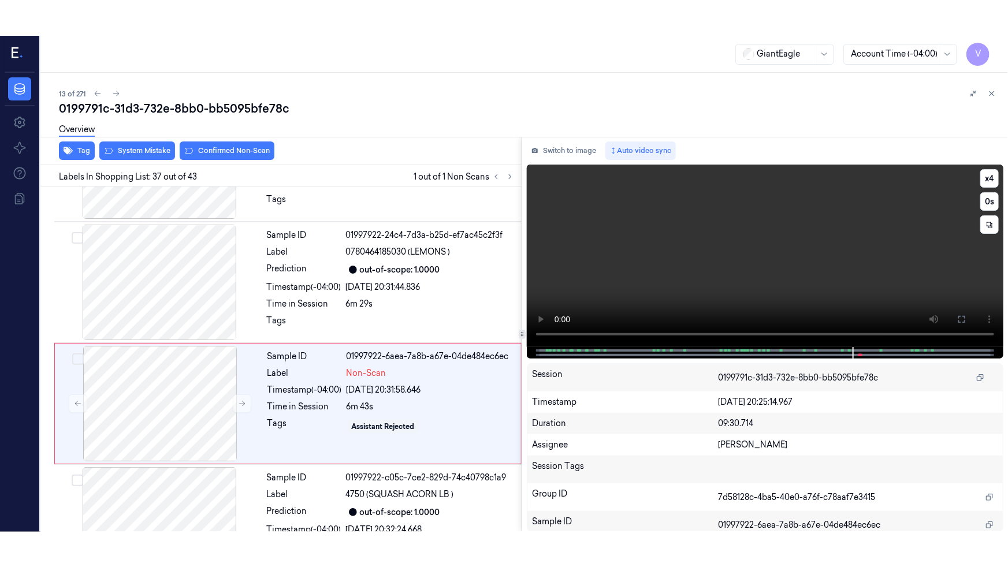
scroll to position [4261, 0]
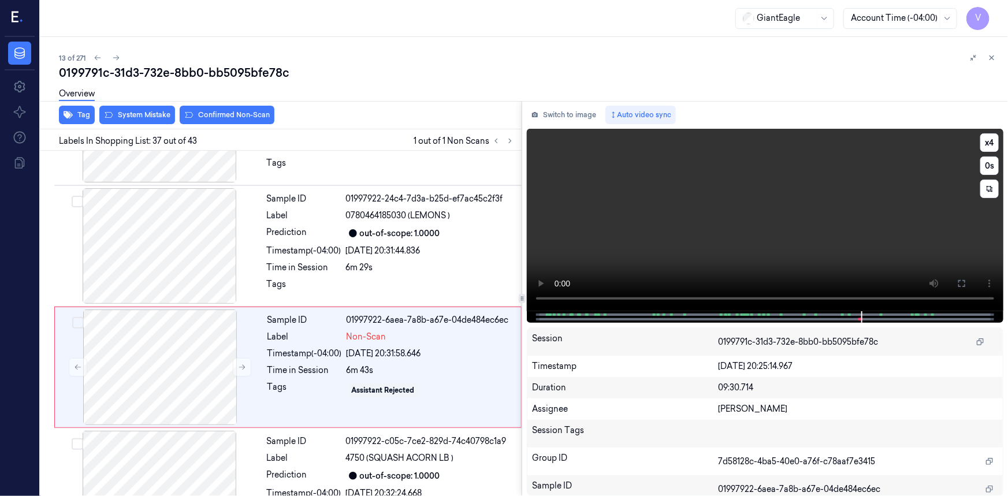
click at [879, 260] on video at bounding box center [765, 220] width 477 height 183
click at [866, 256] on video at bounding box center [765, 220] width 477 height 183
click at [867, 256] on video at bounding box center [765, 220] width 477 height 183
click at [959, 285] on icon at bounding box center [962, 283] width 9 height 9
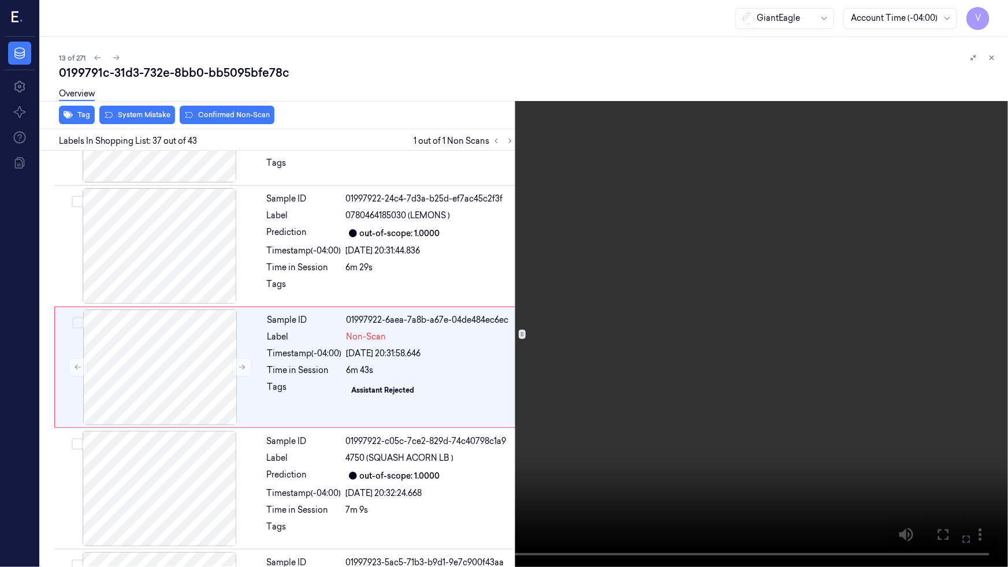
click at [655, 452] on video at bounding box center [504, 283] width 1008 height 567
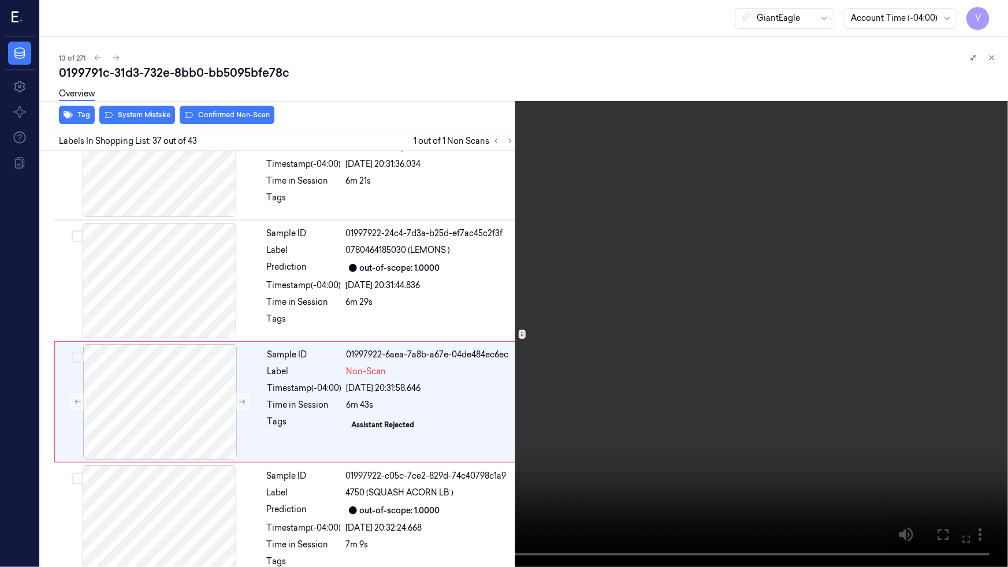
scroll to position [4226, 0]
click at [0, 0] on icon at bounding box center [0, 0] width 0 height 0
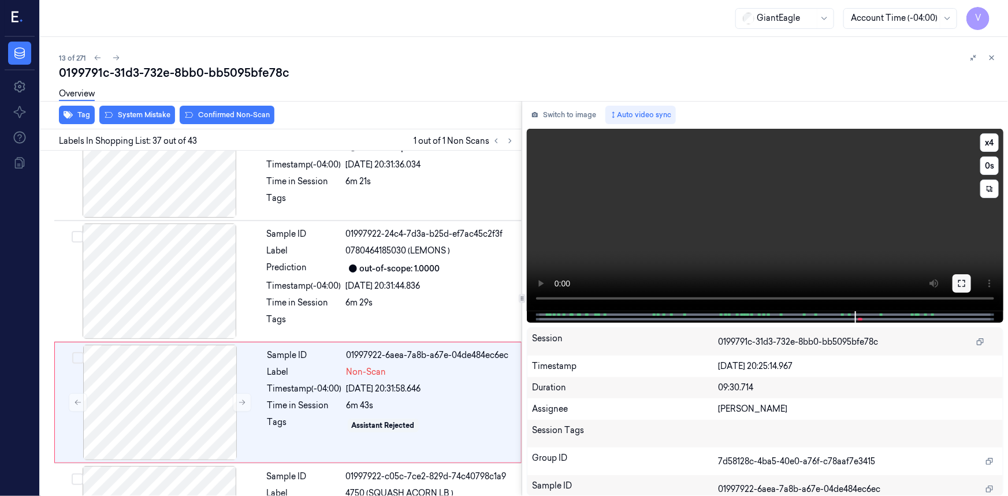
click at [955, 286] on button at bounding box center [962, 283] width 18 height 18
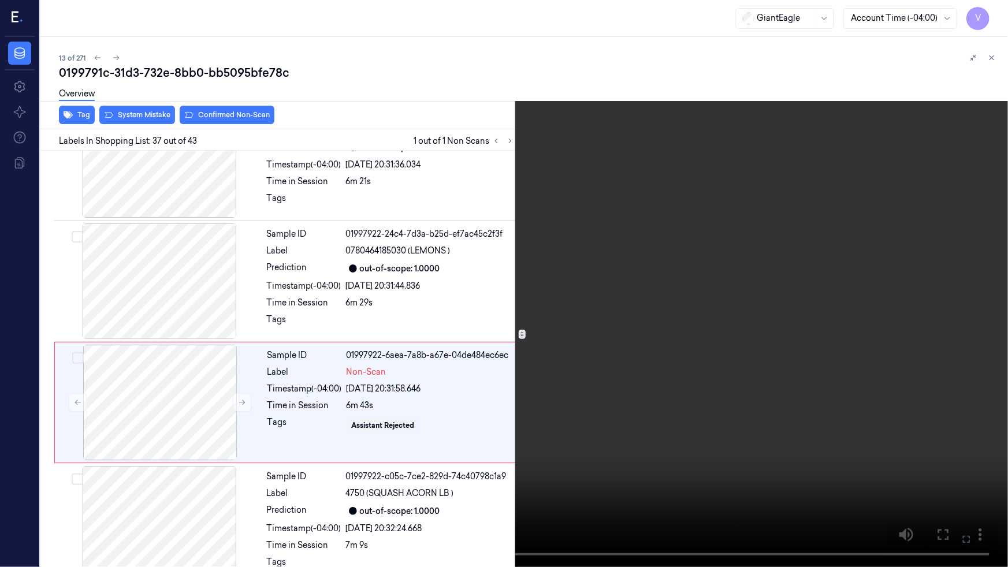
click at [815, 375] on video at bounding box center [504, 283] width 1008 height 567
click at [767, 424] on video at bounding box center [504, 283] width 1008 height 567
click at [0, 0] on icon at bounding box center [0, 0] width 0 height 0
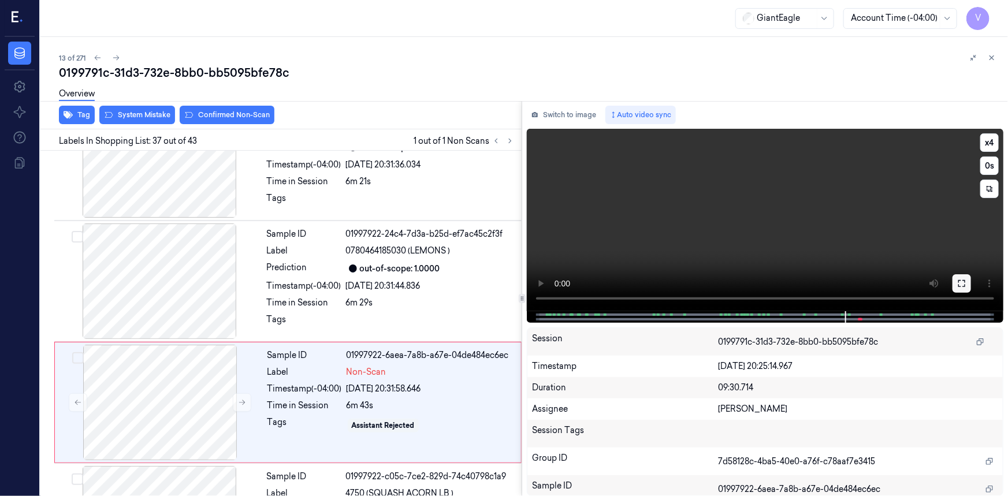
click at [962, 277] on button at bounding box center [962, 283] width 18 height 18
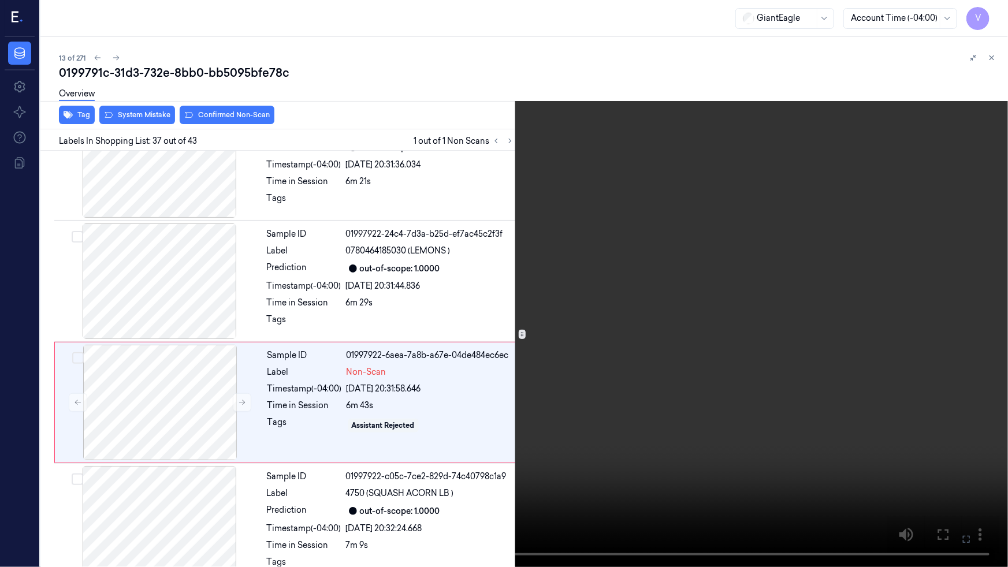
click at [836, 317] on video at bounding box center [504, 283] width 1008 height 567
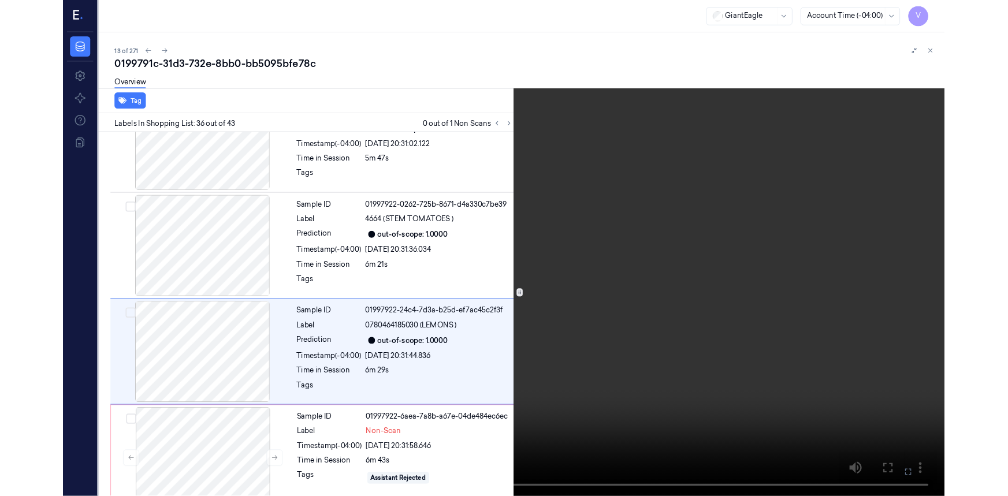
scroll to position [4105, 0]
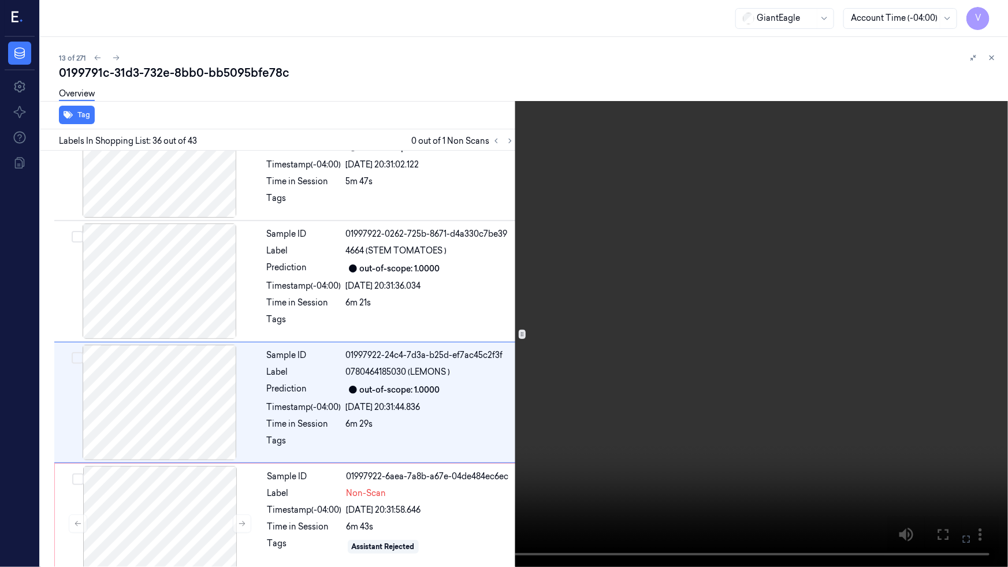
click at [812, 335] on video at bounding box center [504, 283] width 1008 height 567
click at [0, 0] on button at bounding box center [0, 0] width 0 height 0
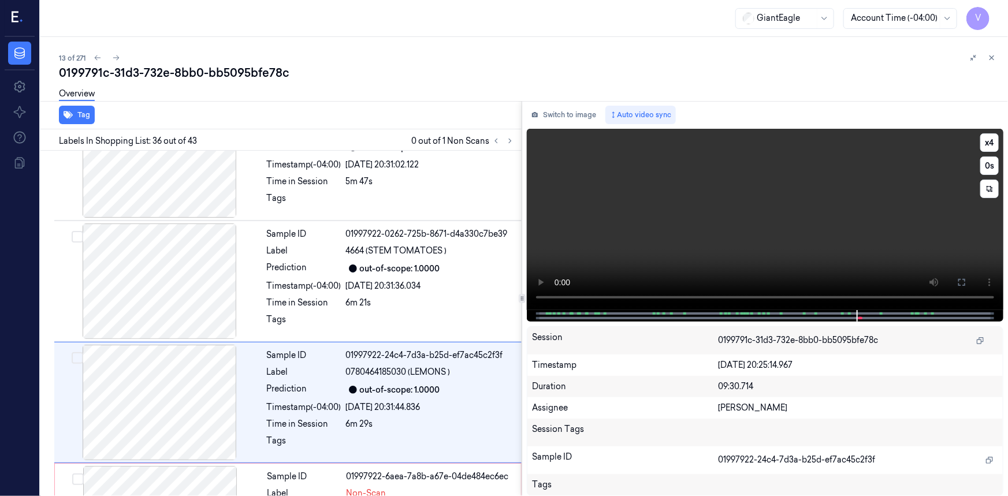
click at [811, 237] on video at bounding box center [765, 219] width 477 height 181
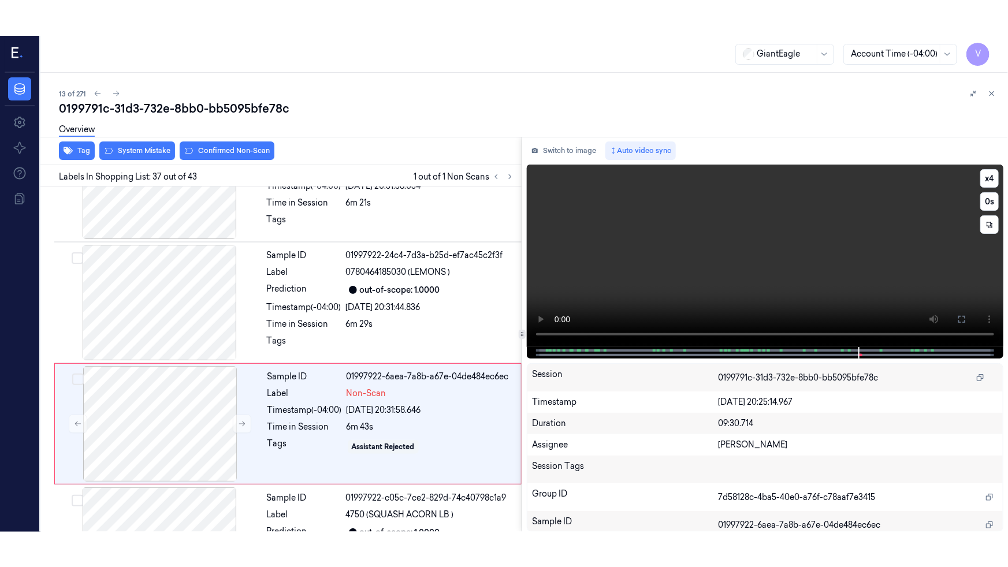
scroll to position [4261, 0]
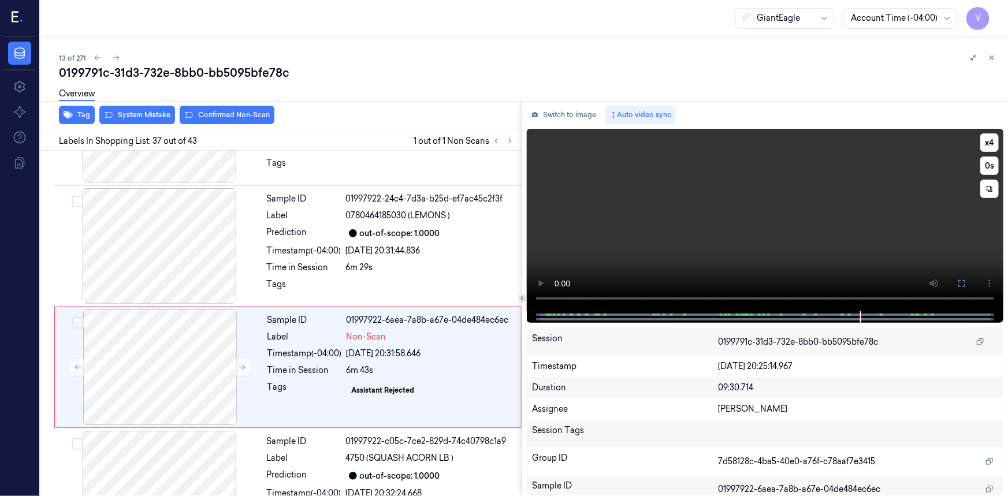
click at [814, 251] on video at bounding box center [765, 220] width 477 height 183
click at [964, 283] on icon at bounding box center [962, 283] width 9 height 9
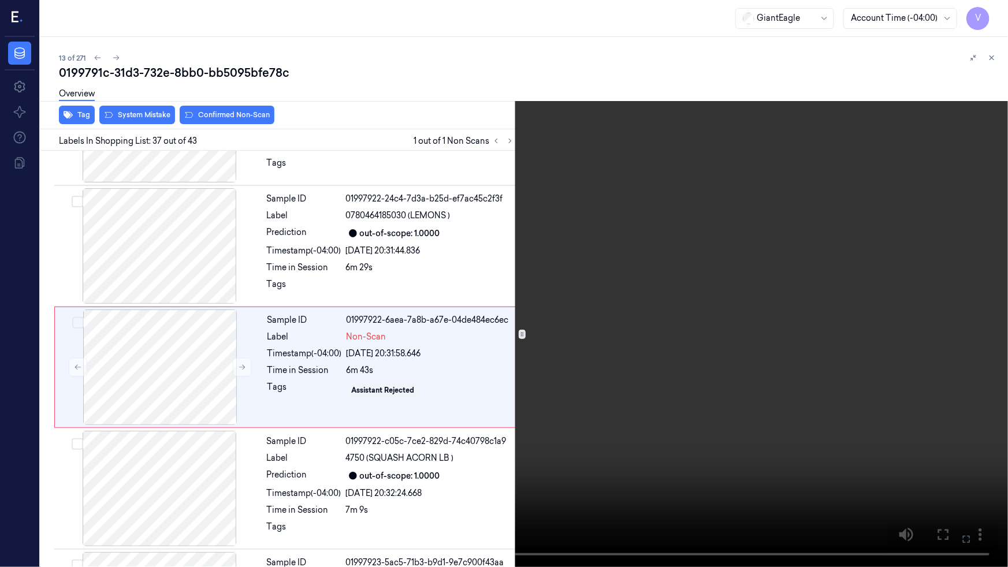
click at [680, 329] on video at bounding box center [504, 283] width 1008 height 567
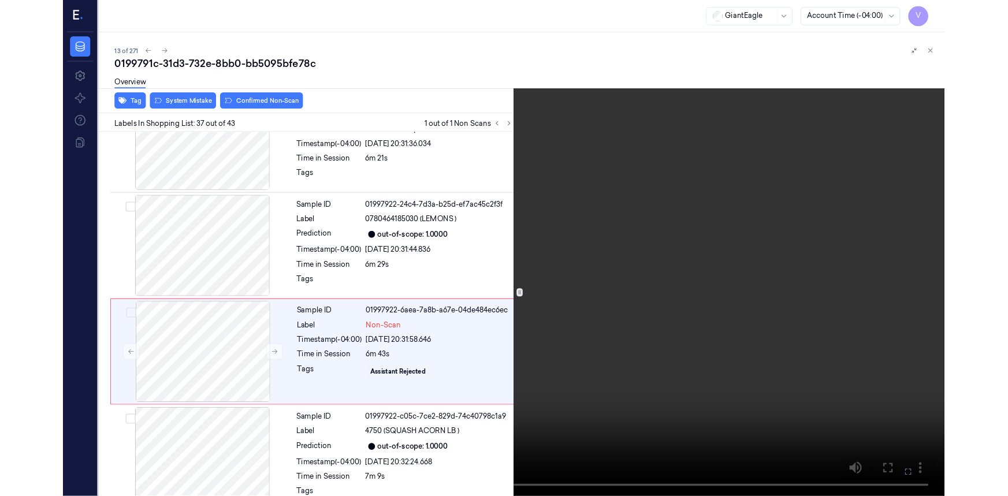
scroll to position [4226, 0]
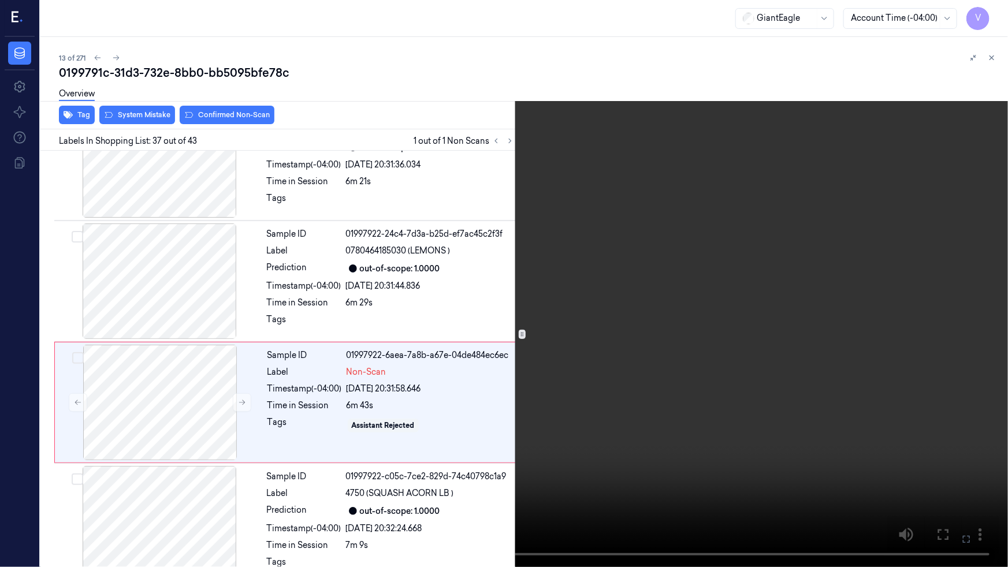
click at [630, 334] on video at bounding box center [504, 283] width 1008 height 567
click at [0, 0] on icon at bounding box center [0, 0] width 0 height 0
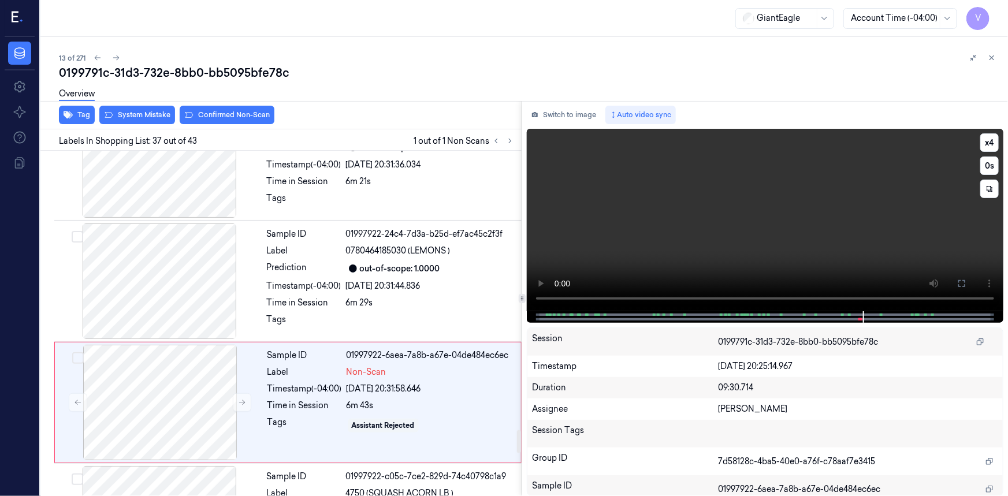
click at [664, 220] on video at bounding box center [765, 220] width 477 height 183
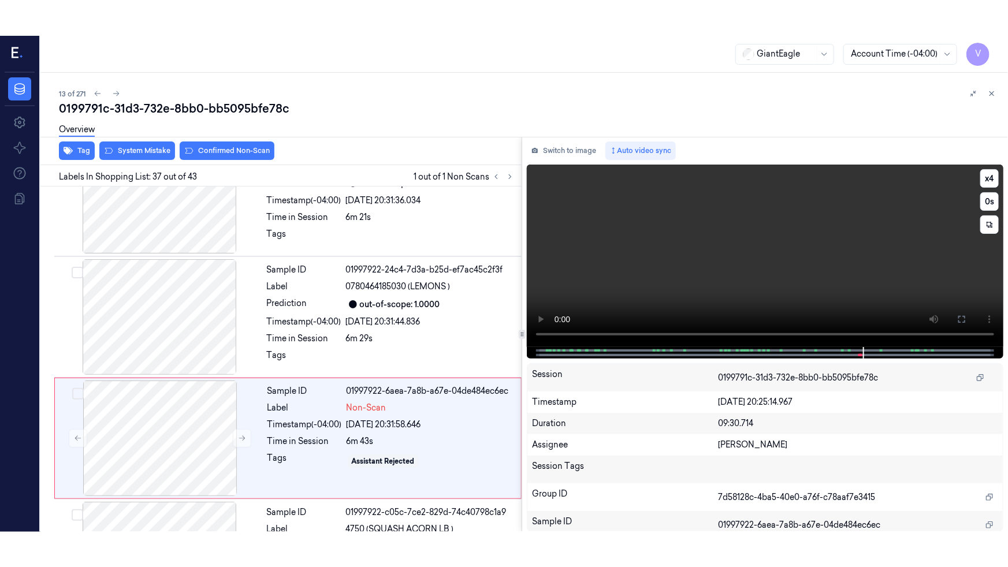
scroll to position [4261, 0]
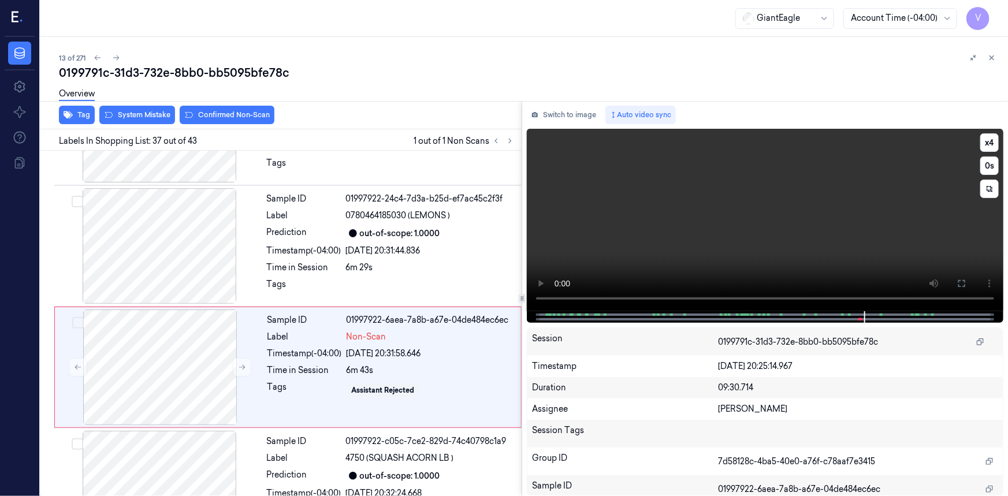
click at [681, 219] on video at bounding box center [765, 220] width 477 height 183
click at [966, 282] on icon at bounding box center [962, 283] width 9 height 9
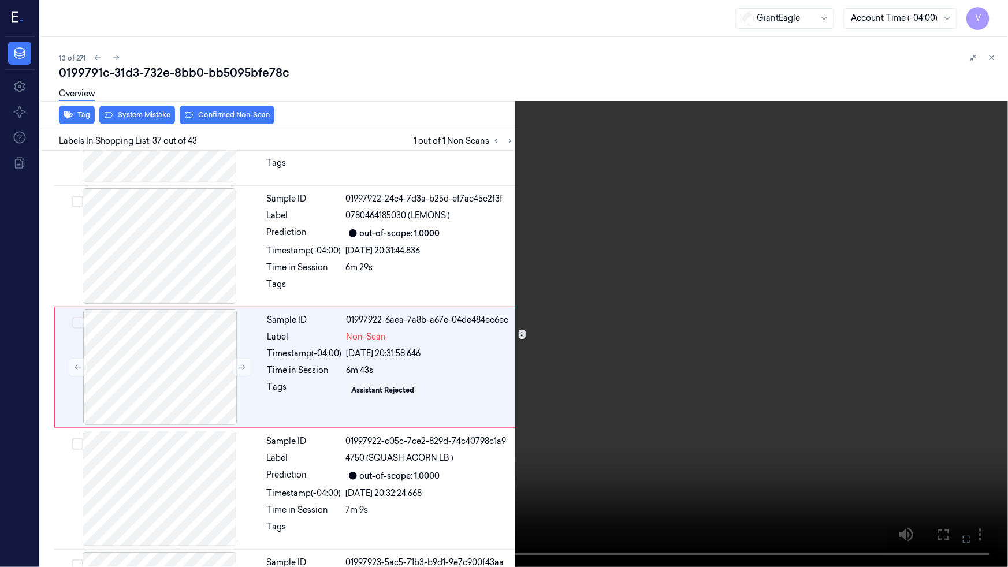
click at [629, 435] on video at bounding box center [504, 283] width 1008 height 567
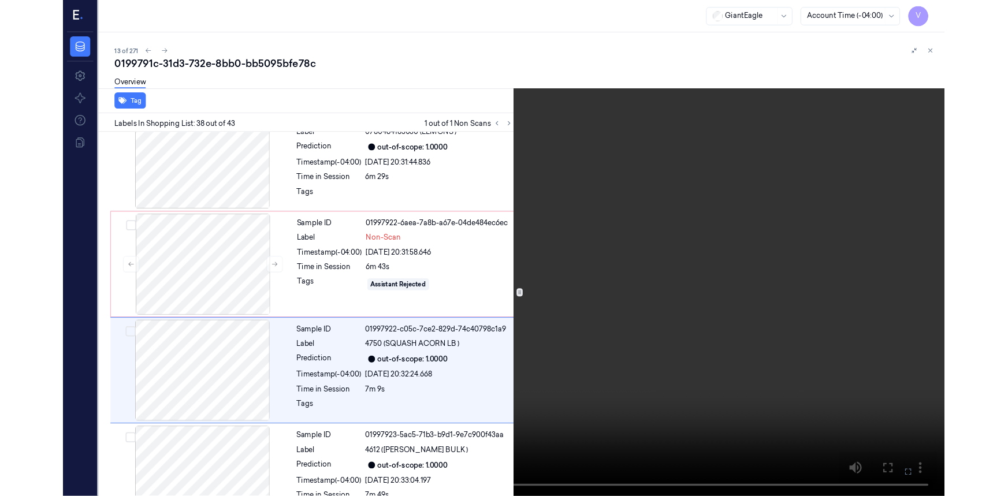
scroll to position [4347, 0]
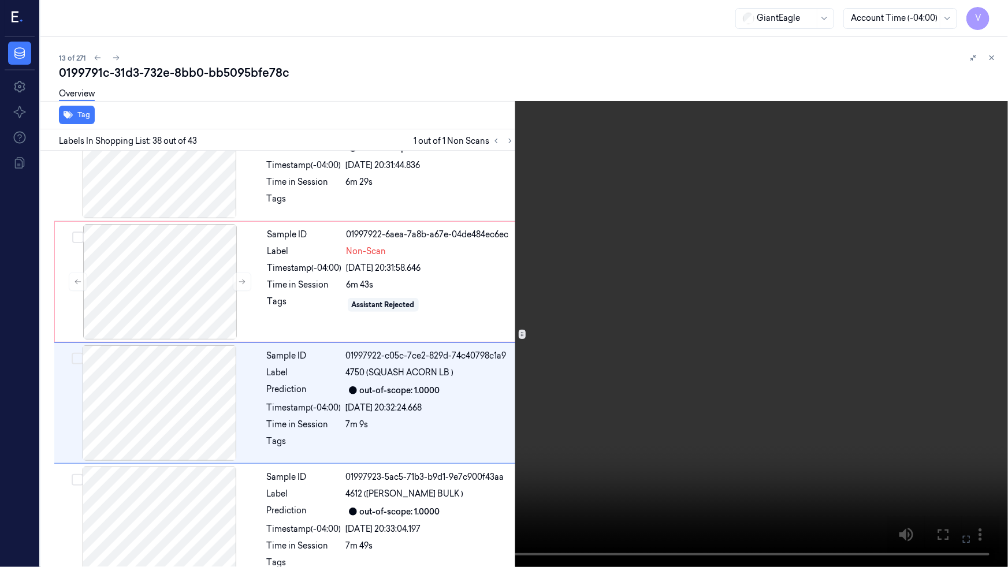
click at [721, 423] on video at bounding box center [504, 283] width 1008 height 567
click at [0, 0] on button at bounding box center [0, 0] width 0 height 0
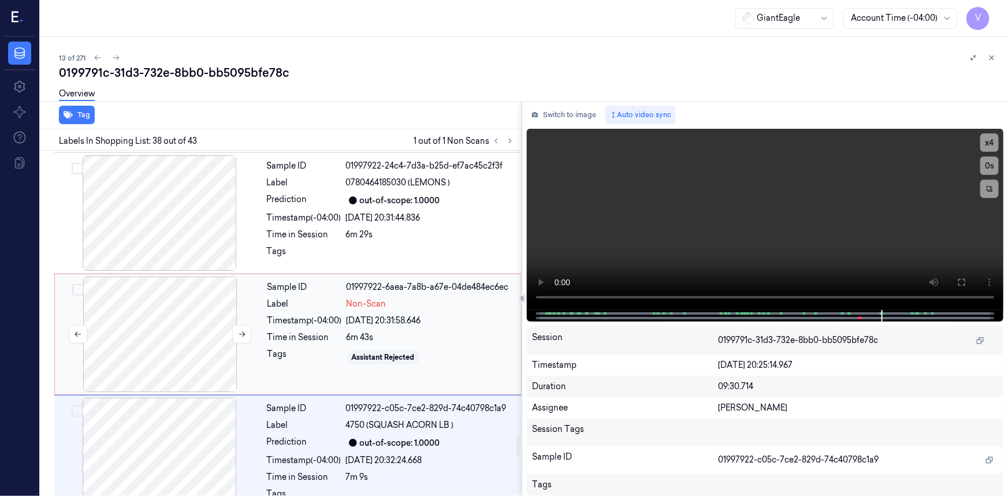
click at [177, 277] on div at bounding box center [160, 335] width 206 height 116
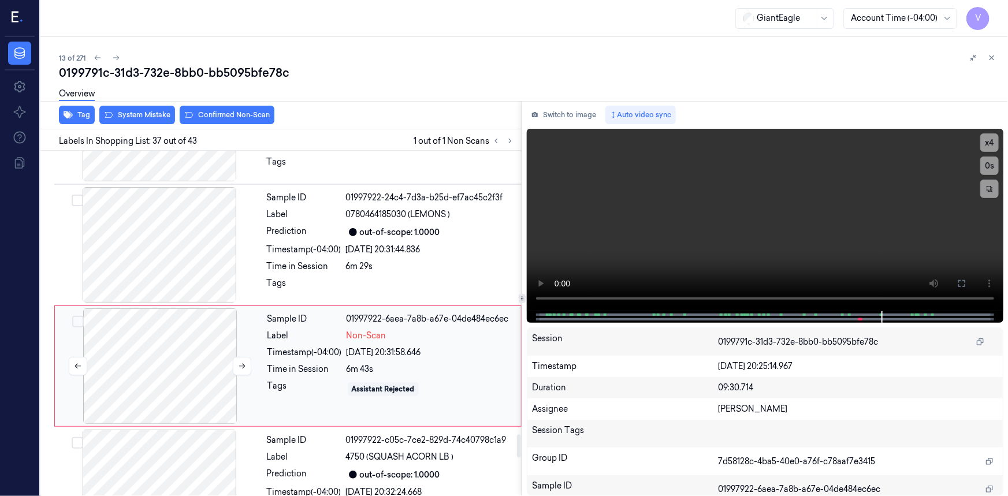
scroll to position [4261, 0]
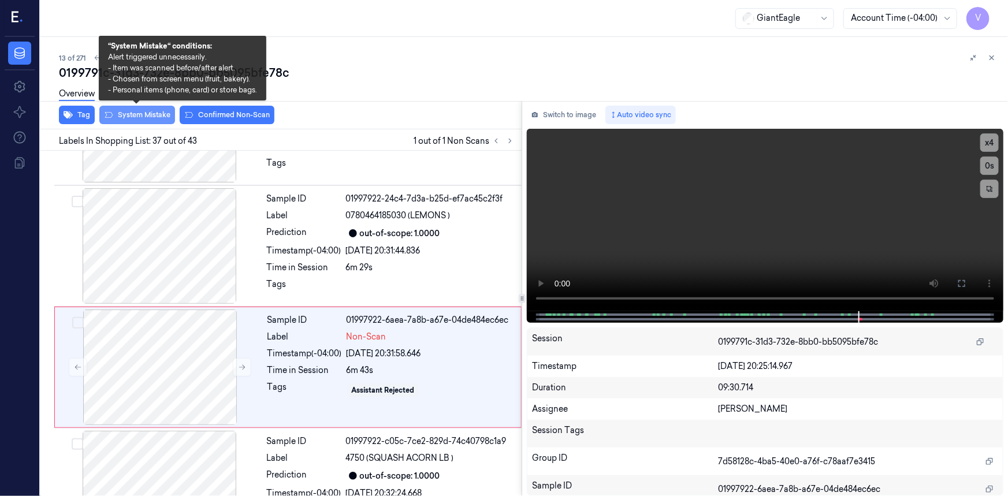
click at [150, 116] on button "System Mistake" at bounding box center [137, 115] width 76 height 18
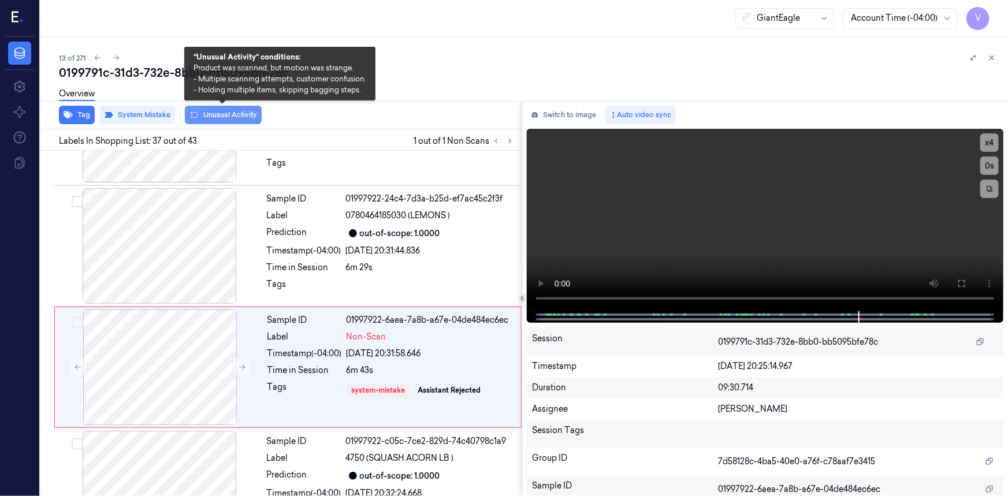
click at [228, 113] on button "Unusual Activity" at bounding box center [223, 115] width 77 height 18
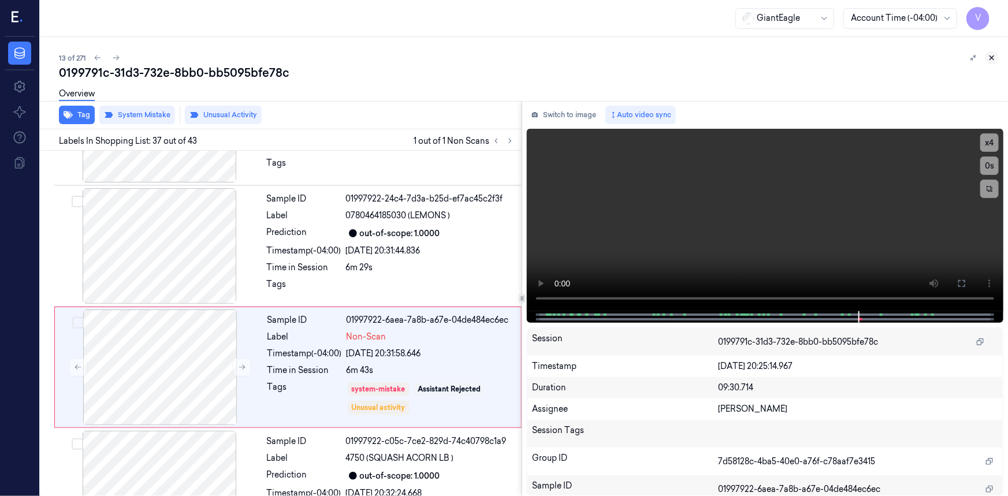
click at [993, 56] on icon at bounding box center [992, 58] width 8 height 8
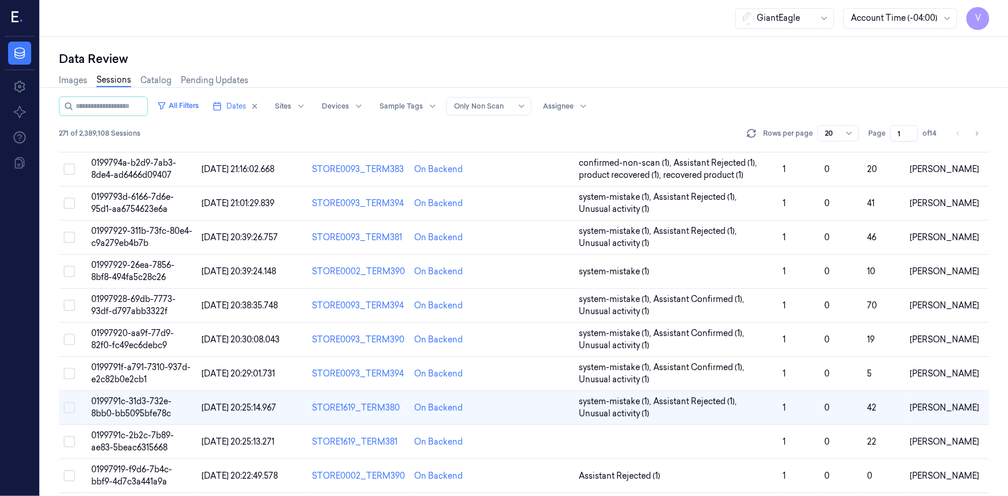
scroll to position [276, 0]
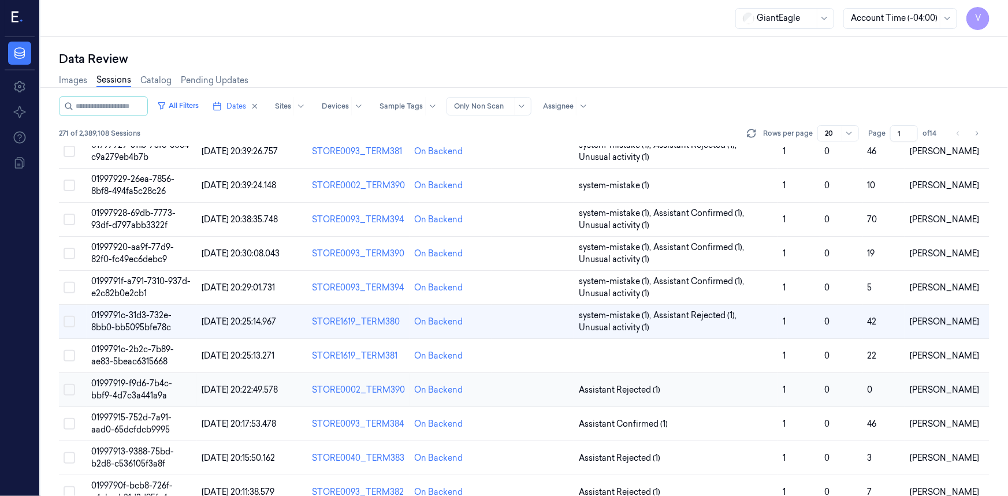
click at [138, 387] on span "01997919-f9d6-7b4c-bbf9-4d7c3a441a9a" at bounding box center [131, 390] width 81 height 23
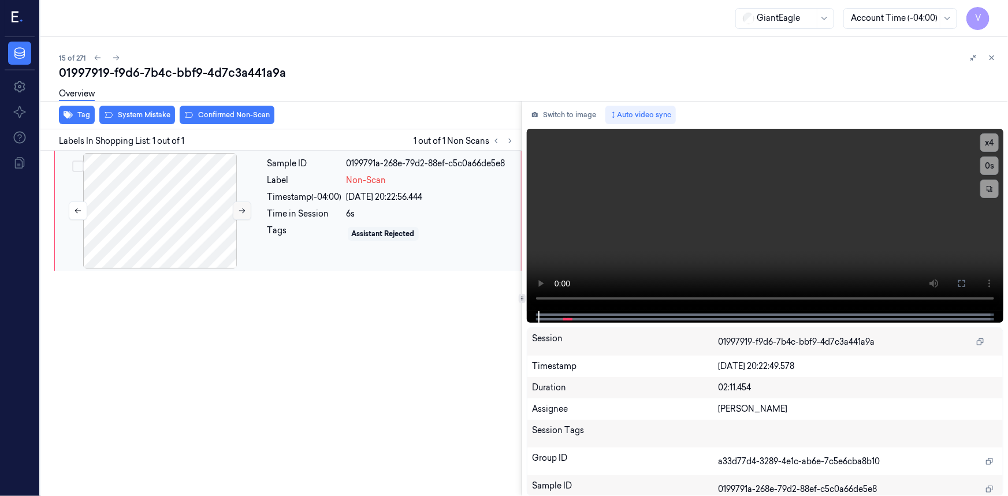
click at [243, 210] on icon at bounding box center [242, 211] width 8 height 8
click at [242, 212] on icon at bounding box center [242, 211] width 8 height 8
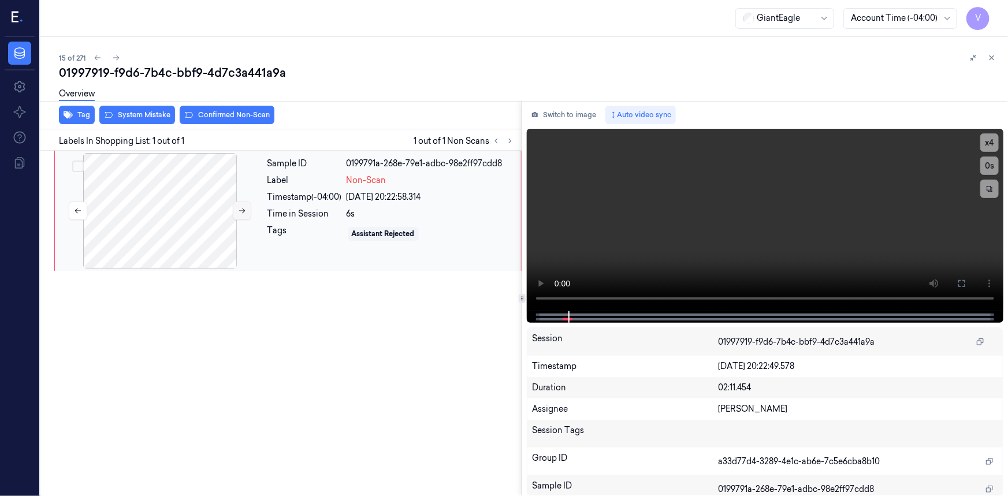
click at [242, 212] on icon at bounding box center [242, 211] width 8 height 8
click at [959, 288] on icon at bounding box center [962, 283] width 9 height 9
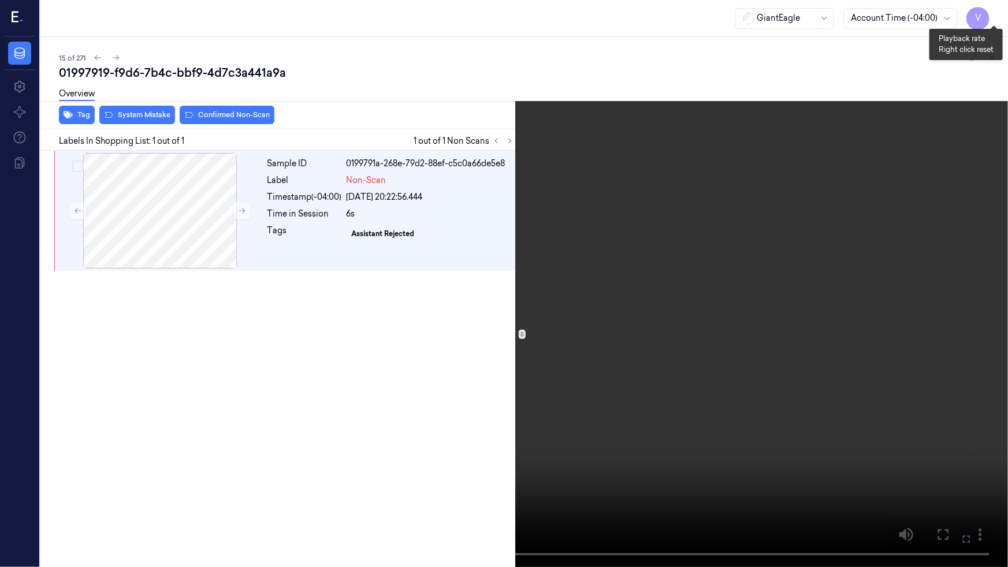
click at [993, 12] on button "x 4" at bounding box center [994, 14] width 18 height 18
click at [993, 13] on button "x 1" at bounding box center [994, 14] width 18 height 18
click at [335, 329] on video at bounding box center [504, 283] width 1008 height 567
click at [352, 335] on video at bounding box center [504, 283] width 1008 height 567
click at [997, 16] on button "x 2" at bounding box center [994, 14] width 18 height 18
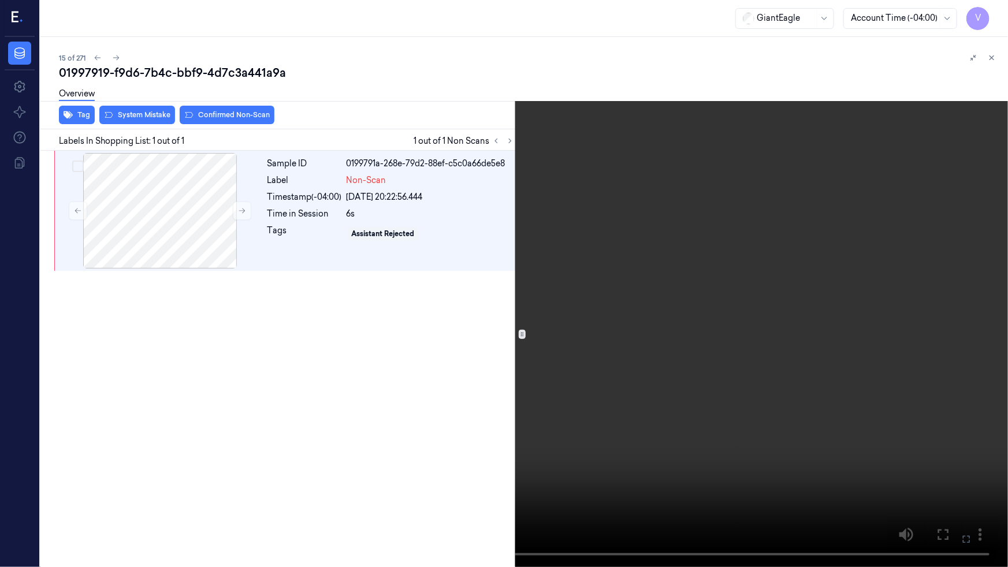
click at [622, 269] on video at bounding box center [504, 283] width 1008 height 567
click at [502, 269] on video at bounding box center [504, 283] width 1008 height 567
click at [510, 266] on video at bounding box center [504, 283] width 1008 height 567
click at [508, 270] on video at bounding box center [504, 283] width 1008 height 567
click at [517, 264] on video at bounding box center [504, 283] width 1008 height 567
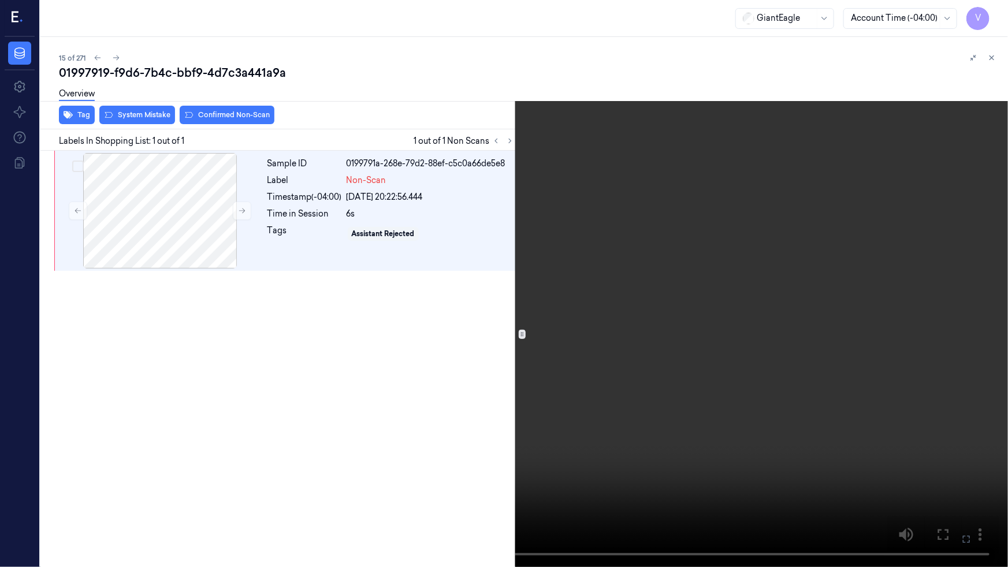
click at [543, 260] on video at bounding box center [504, 283] width 1008 height 567
click at [544, 259] on video at bounding box center [504, 283] width 1008 height 567
click at [0, 0] on button at bounding box center [0, 0] width 0 height 0
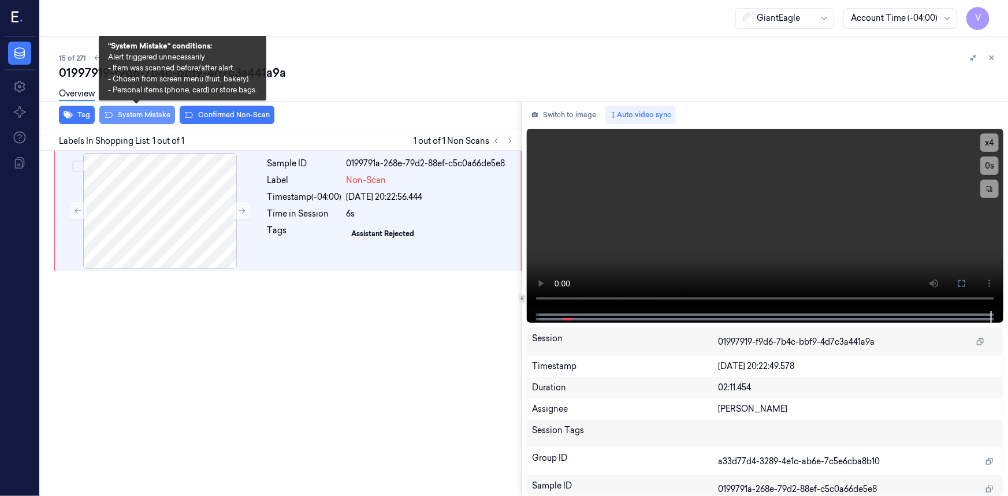
click at [147, 120] on button "System Mistake" at bounding box center [137, 115] width 76 height 18
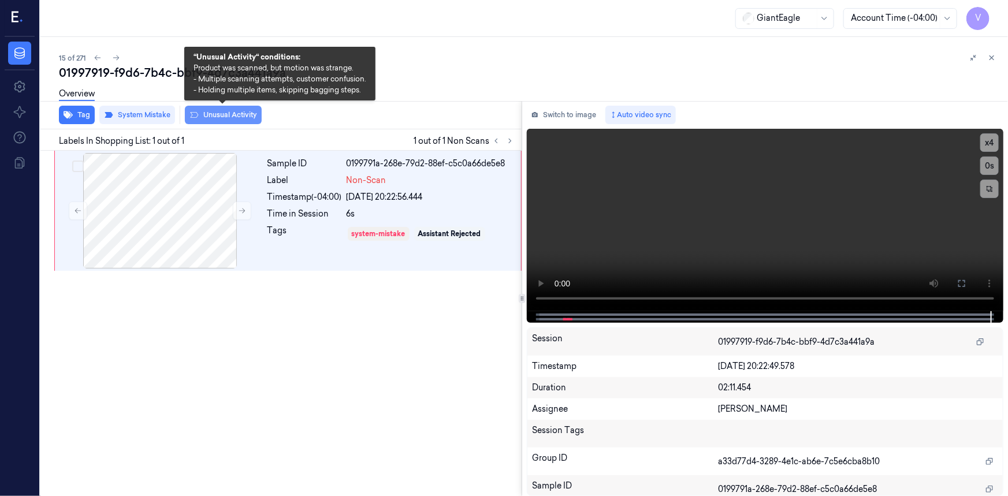
click at [234, 111] on button "Unusual Activity" at bounding box center [223, 115] width 77 height 18
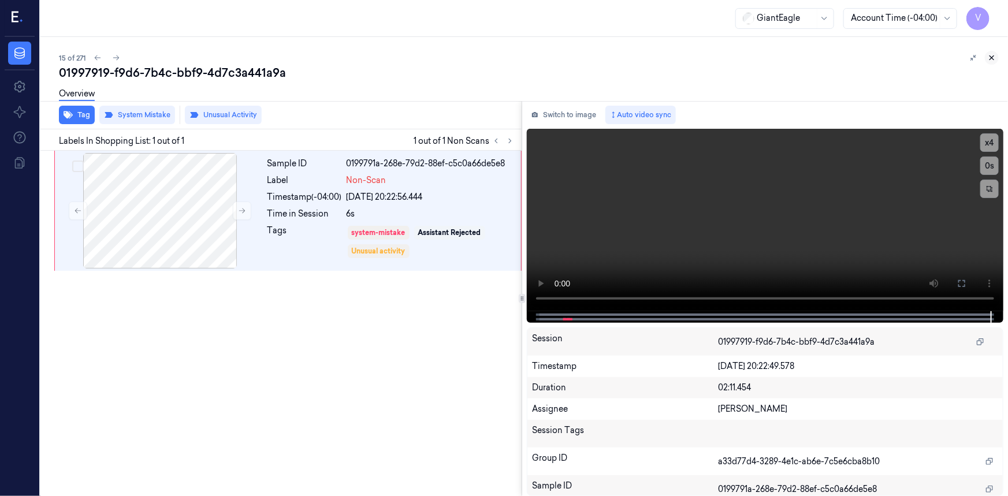
click at [989, 57] on icon at bounding box center [992, 58] width 8 height 8
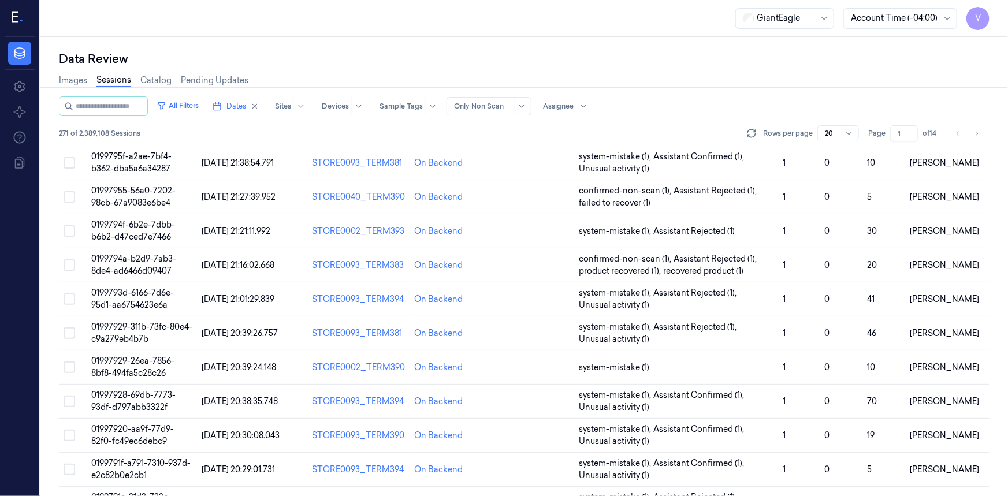
scroll to position [343, 0]
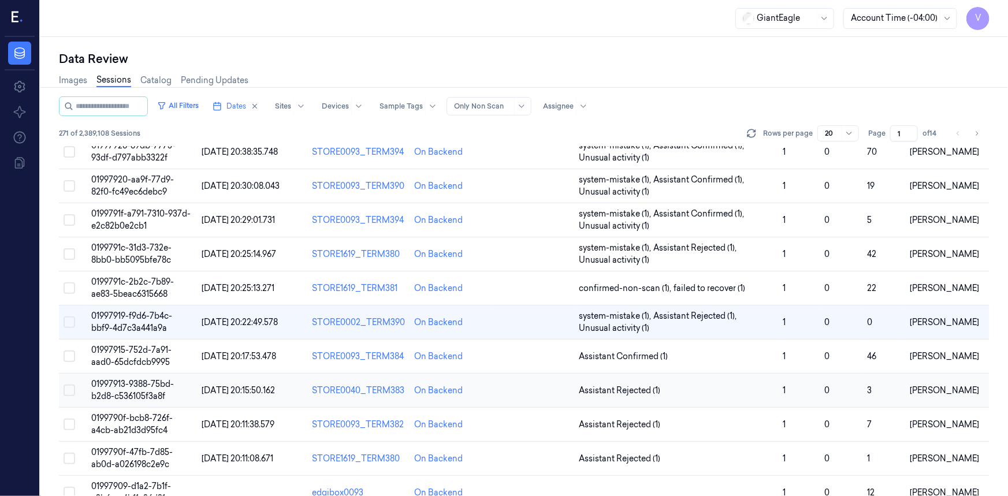
click at [134, 379] on span "01997913-9388-75bd-b2d8-c536105f3a8f" at bounding box center [132, 390] width 83 height 23
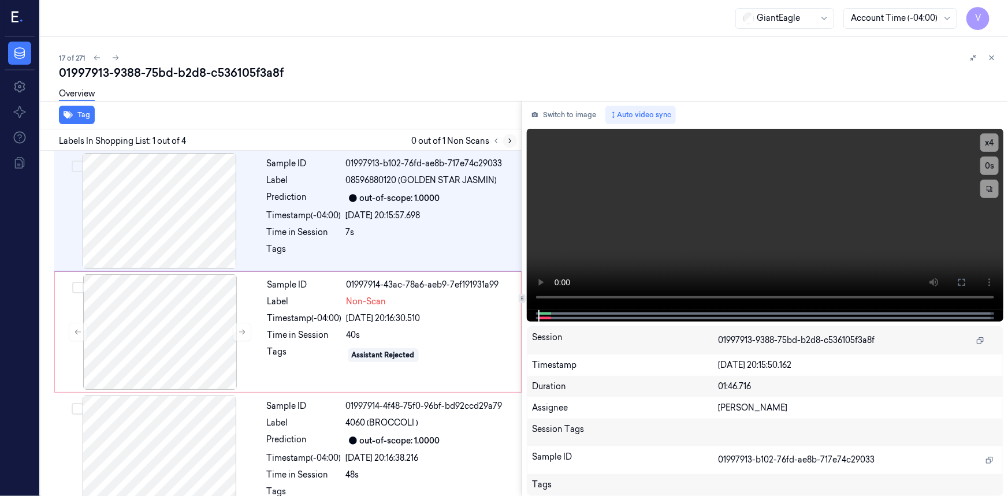
click at [513, 143] on icon at bounding box center [510, 141] width 8 height 8
click at [959, 280] on icon at bounding box center [962, 282] width 9 height 9
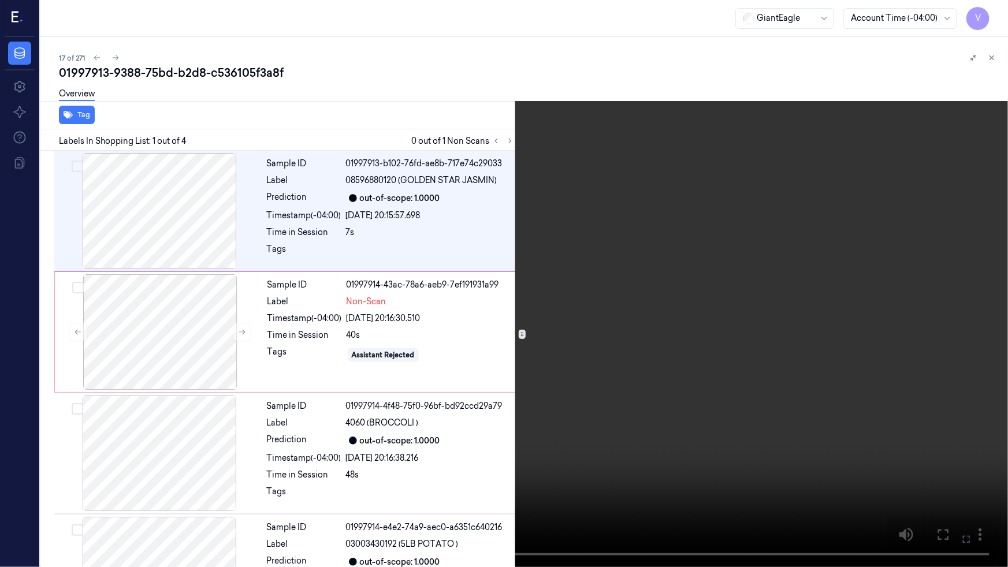
drag, startPoint x: 755, startPoint y: 327, endPoint x: 763, endPoint y: 331, distance: 8.8
click at [755, 327] on video at bounding box center [504, 283] width 1008 height 567
click at [706, 390] on video at bounding box center [504, 283] width 1008 height 567
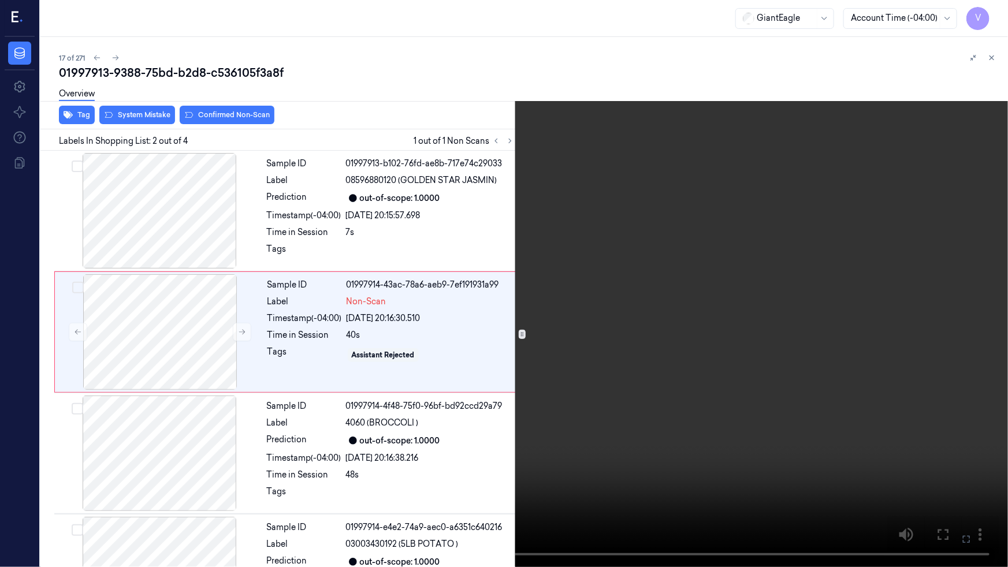
click at [815, 410] on video at bounding box center [504, 283] width 1008 height 567
click at [754, 426] on video at bounding box center [504, 283] width 1008 height 567
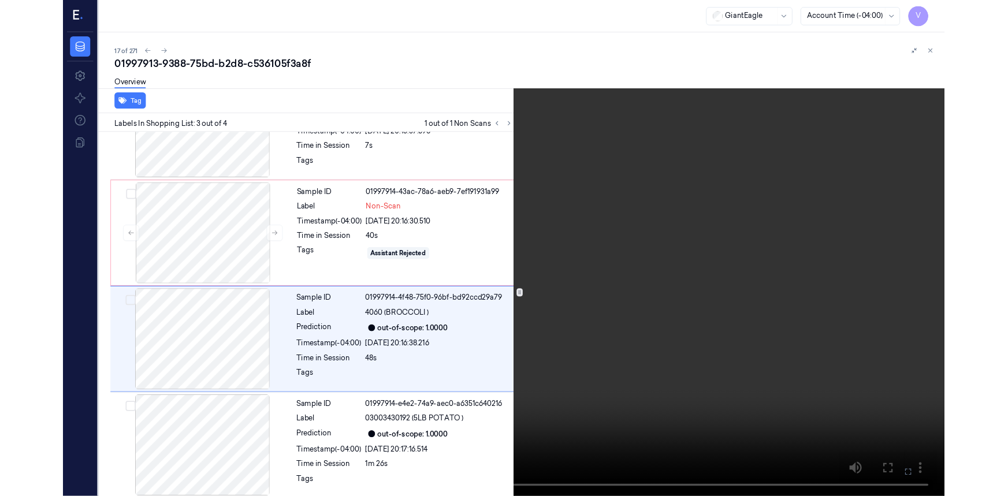
scroll to position [72, 0]
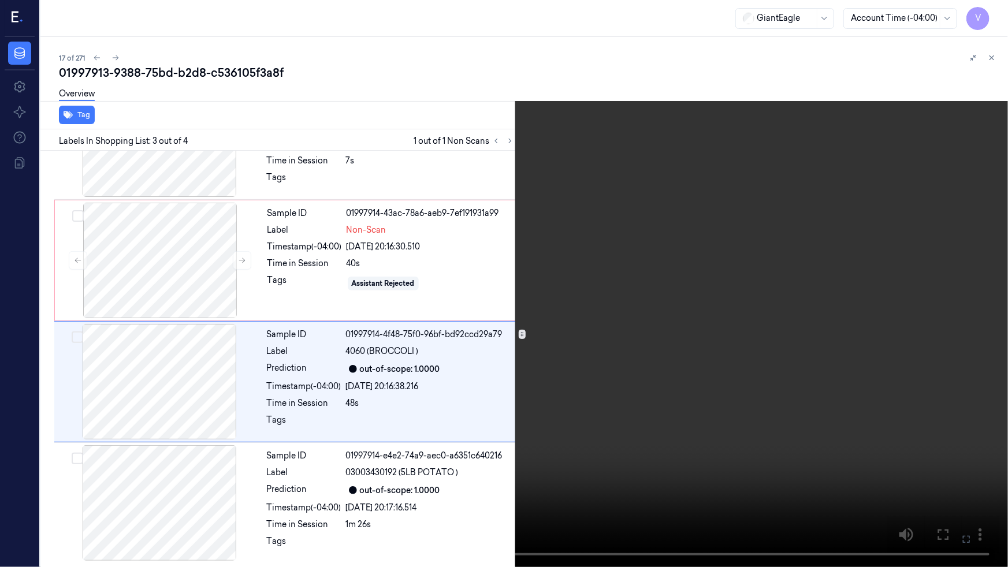
click at [756, 425] on video at bounding box center [504, 283] width 1008 height 567
click at [0, 0] on icon at bounding box center [0, 0] width 0 height 0
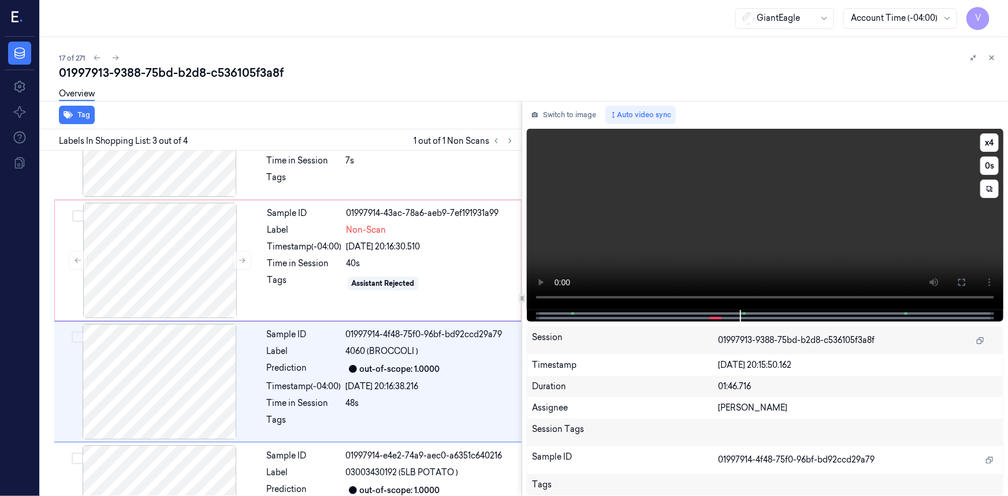
click at [785, 258] on video at bounding box center [765, 219] width 477 height 181
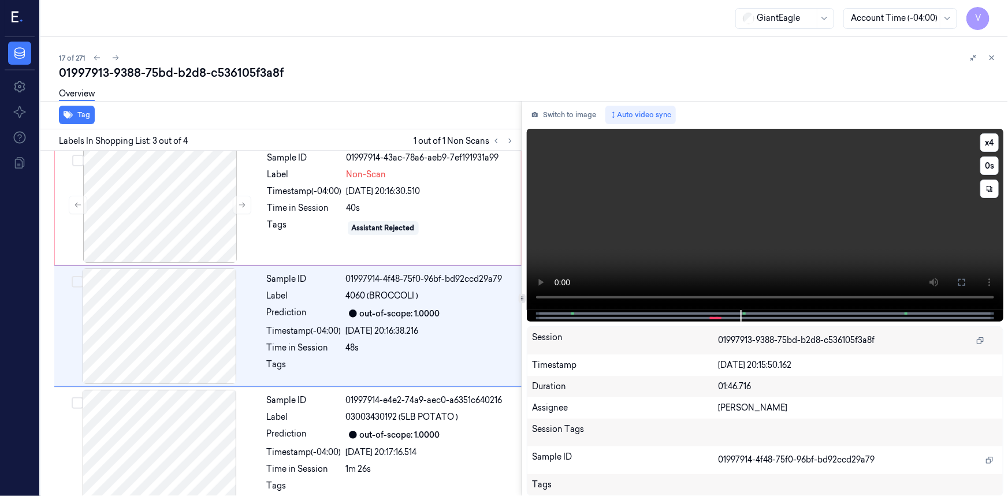
scroll to position [129, 0]
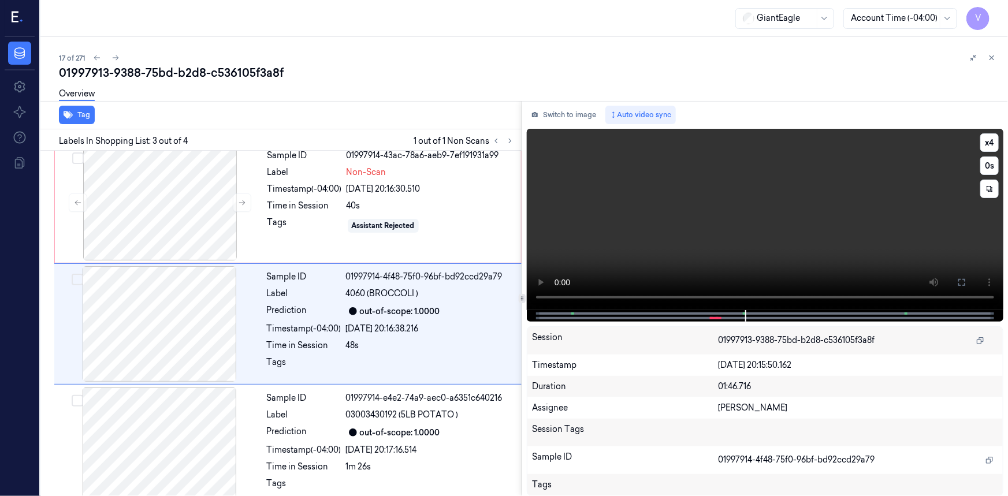
click at [786, 257] on video at bounding box center [765, 219] width 477 height 181
click at [759, 237] on video at bounding box center [765, 219] width 477 height 181
click at [760, 254] on video at bounding box center [765, 219] width 477 height 181
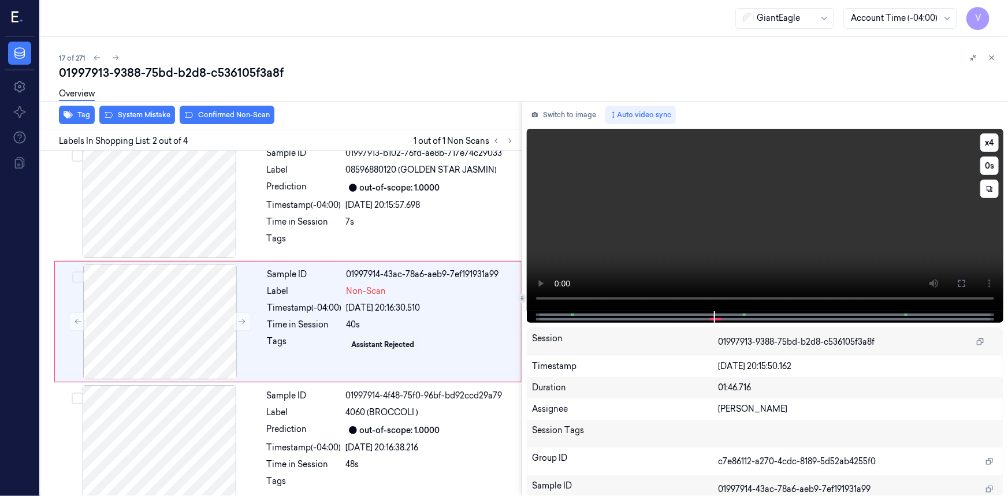
scroll to position [8, 0]
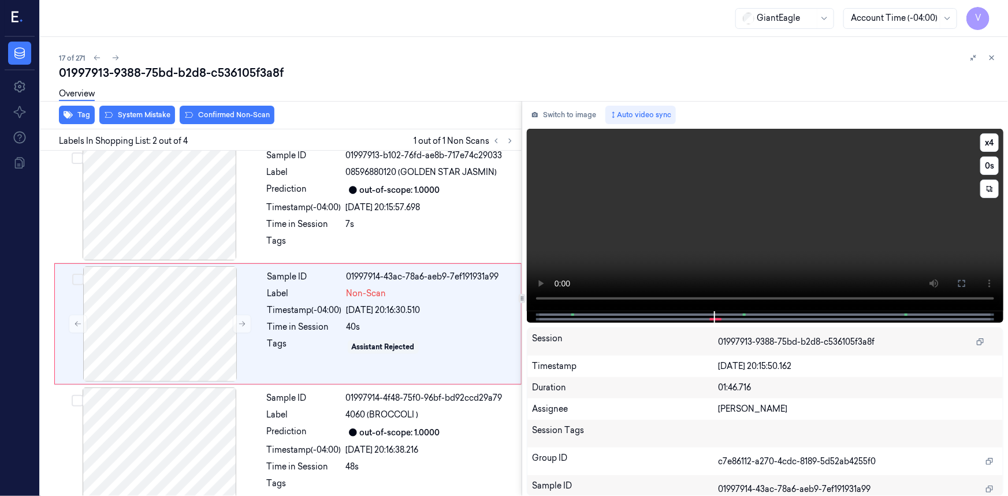
click at [754, 247] on video at bounding box center [765, 220] width 477 height 183
click at [757, 242] on video at bounding box center [765, 220] width 477 height 183
click at [778, 259] on video at bounding box center [765, 220] width 477 height 183
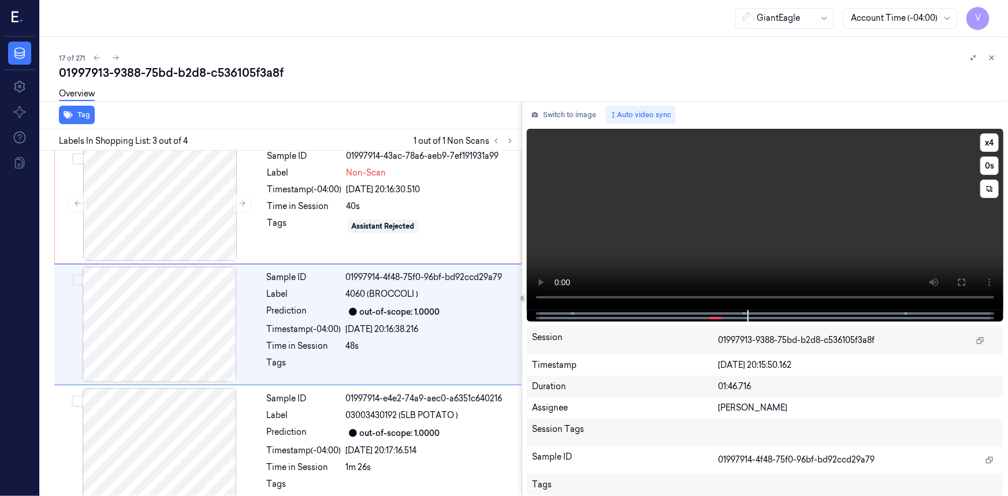
scroll to position [129, 0]
click at [764, 250] on video at bounding box center [765, 219] width 477 height 181
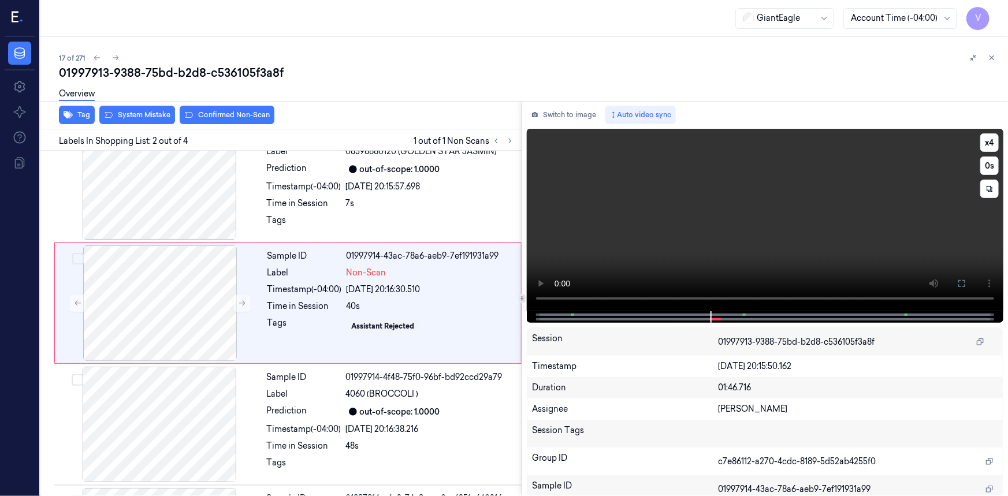
scroll to position [8, 0]
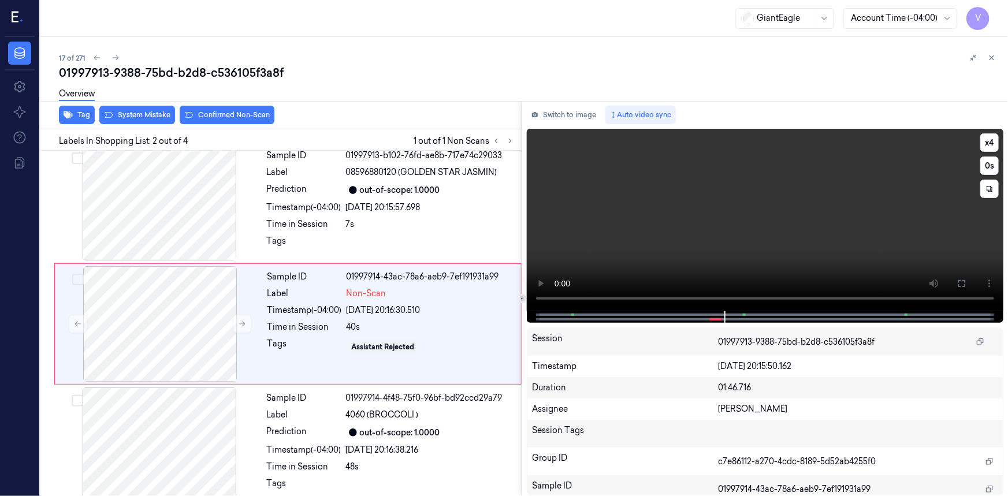
click at [844, 228] on video at bounding box center [765, 220] width 477 height 183
click at [996, 147] on button "x 4" at bounding box center [990, 142] width 18 height 18
click at [996, 147] on button "x 1" at bounding box center [990, 142] width 18 height 18
click at [747, 265] on video at bounding box center [765, 220] width 477 height 183
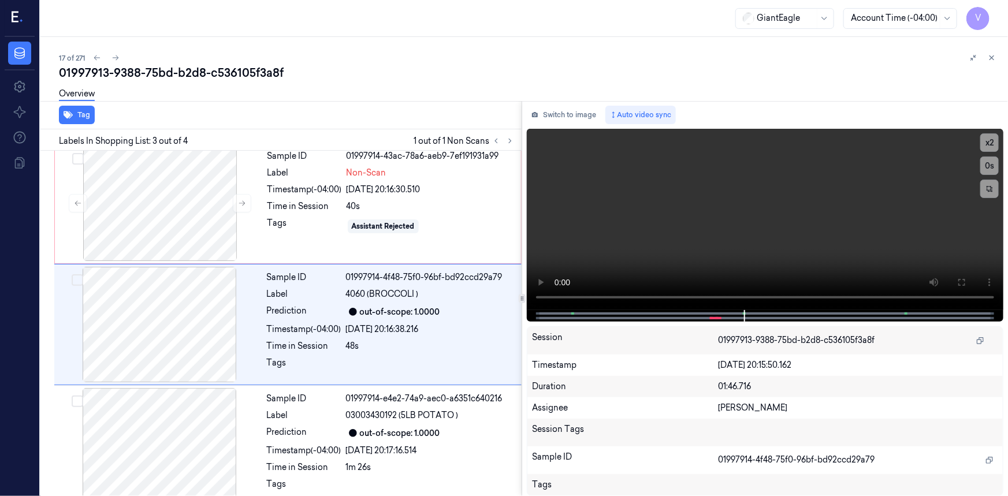
scroll to position [129, 0]
click at [986, 140] on button "x 2" at bounding box center [990, 142] width 18 height 18
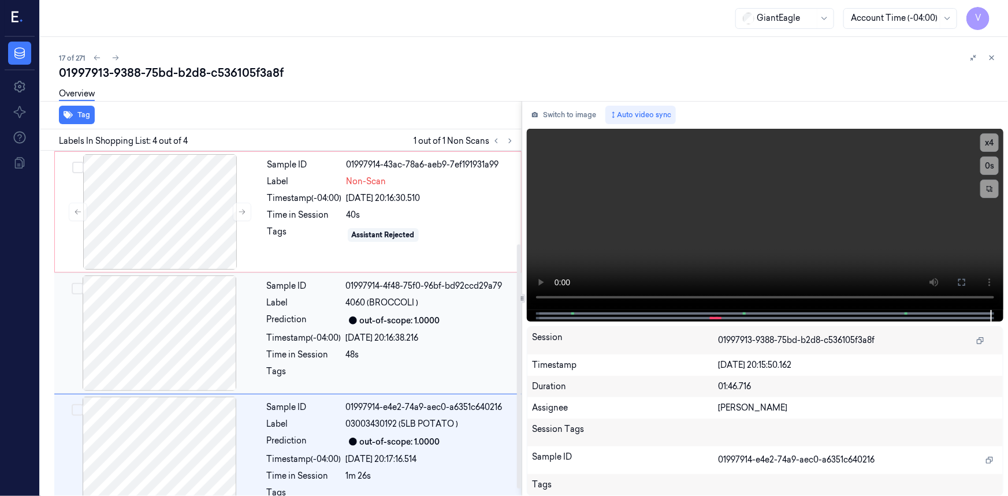
scroll to position [143, 0]
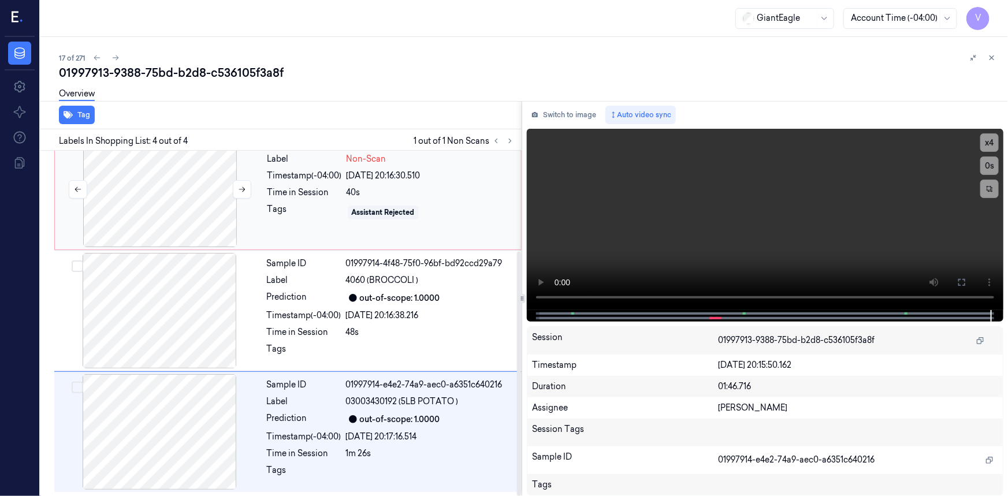
click at [191, 185] on div at bounding box center [160, 190] width 206 height 116
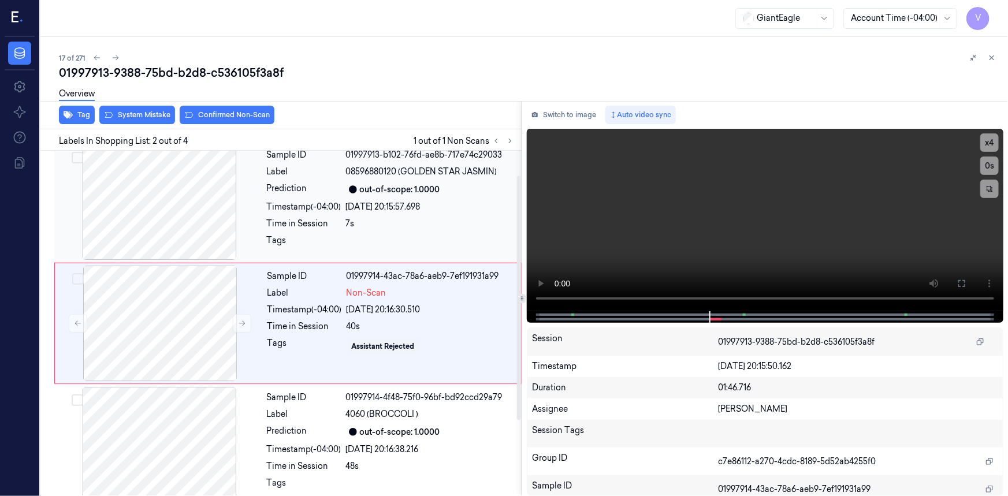
scroll to position [8, 0]
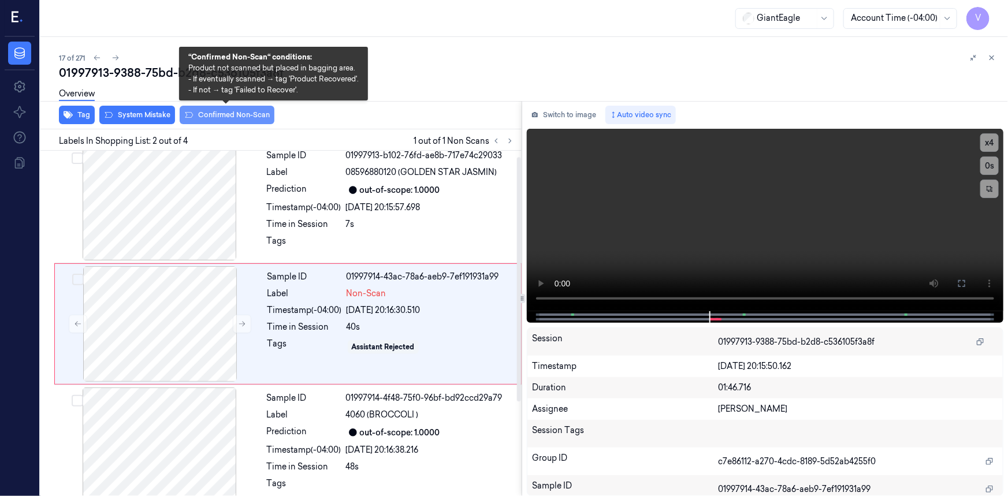
click at [240, 114] on button "Confirmed Non-Scan" at bounding box center [227, 115] width 95 height 18
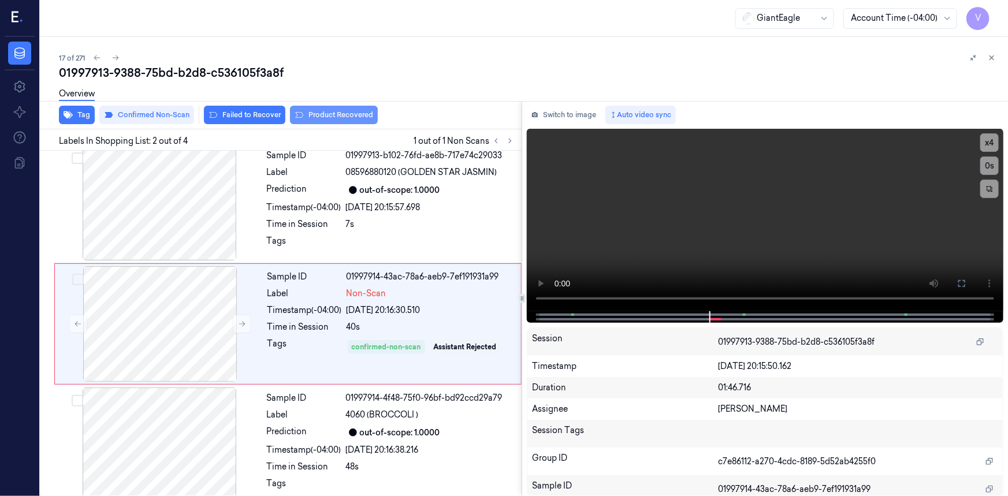
click at [333, 115] on button "Product Recovered" at bounding box center [334, 115] width 88 height 18
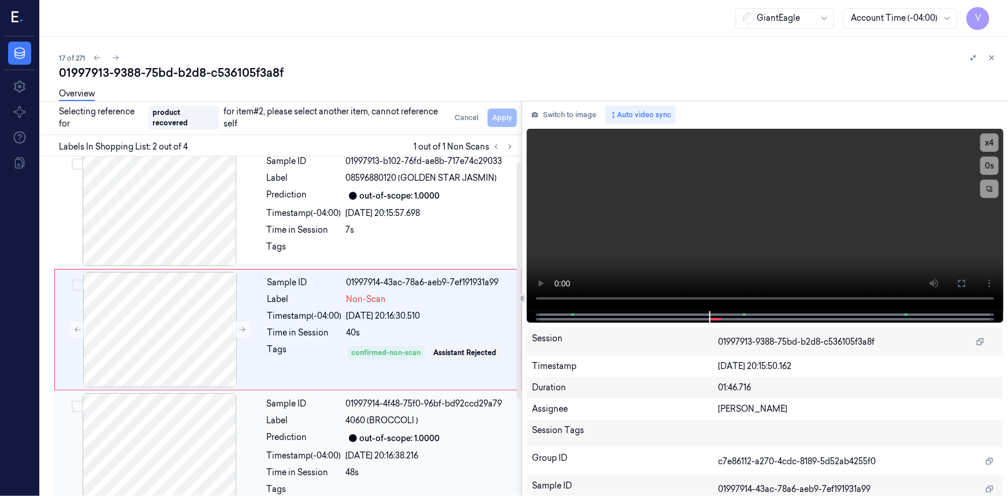
click at [275, 412] on div "Sample ID 01997914-4f48-75f0-96bf-bd92ccd29a79 Label 4060 (BROCCOLI ) Predictio…" at bounding box center [390, 452] width 257 height 116
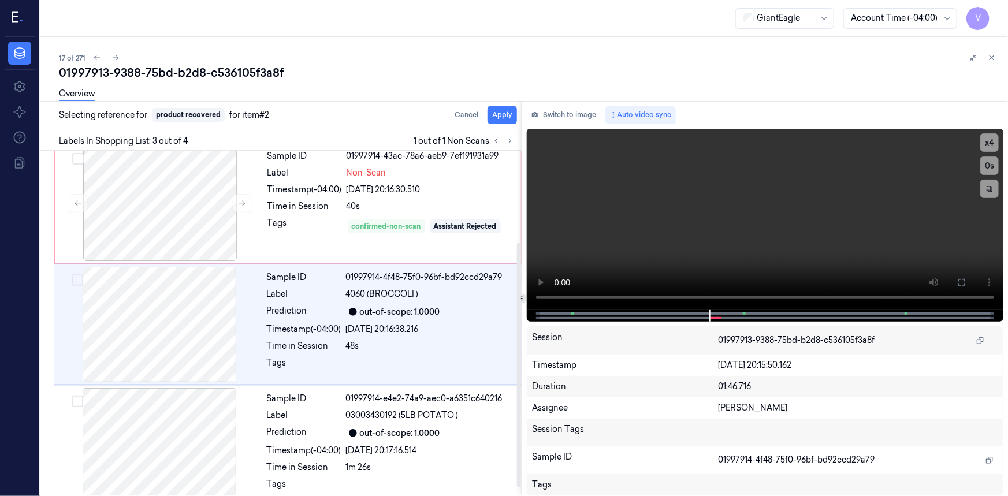
scroll to position [129, 0]
click at [509, 113] on button "Apply" at bounding box center [502, 115] width 29 height 18
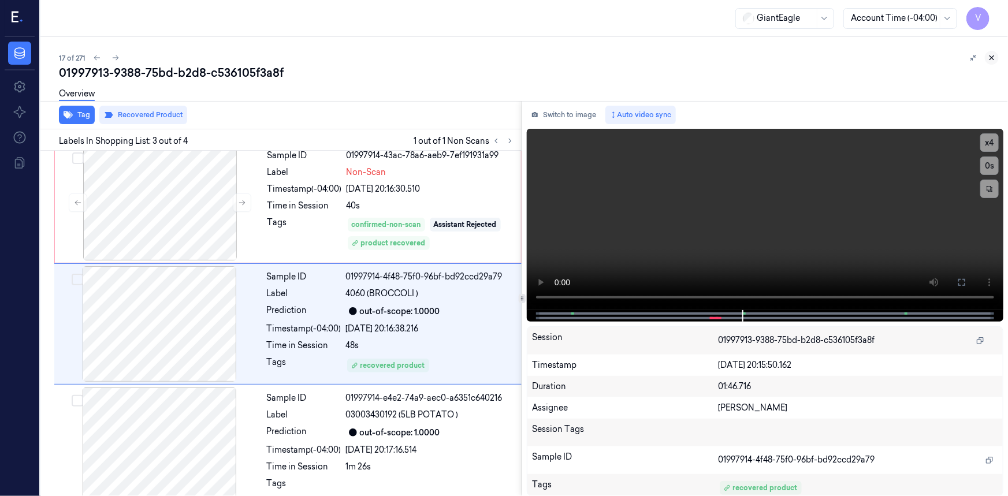
click at [992, 54] on icon at bounding box center [992, 58] width 8 height 8
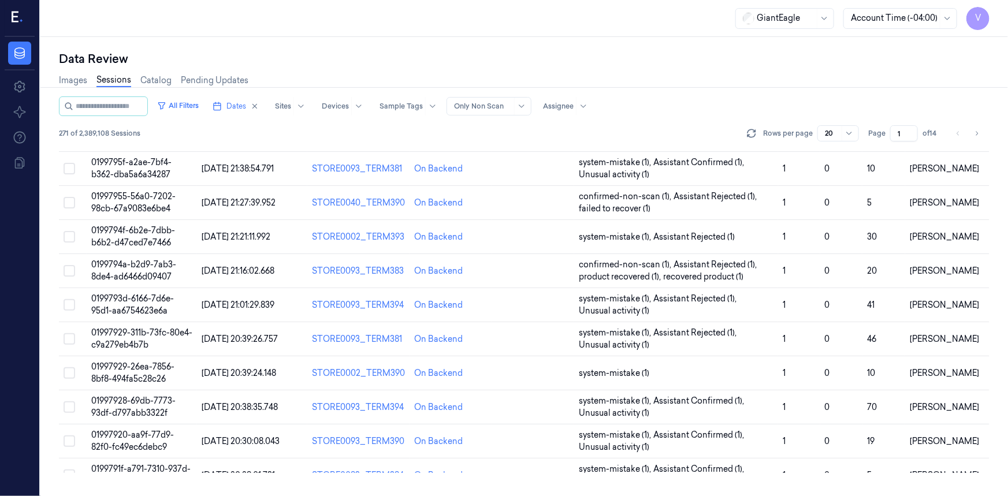
scroll to position [364, 0]
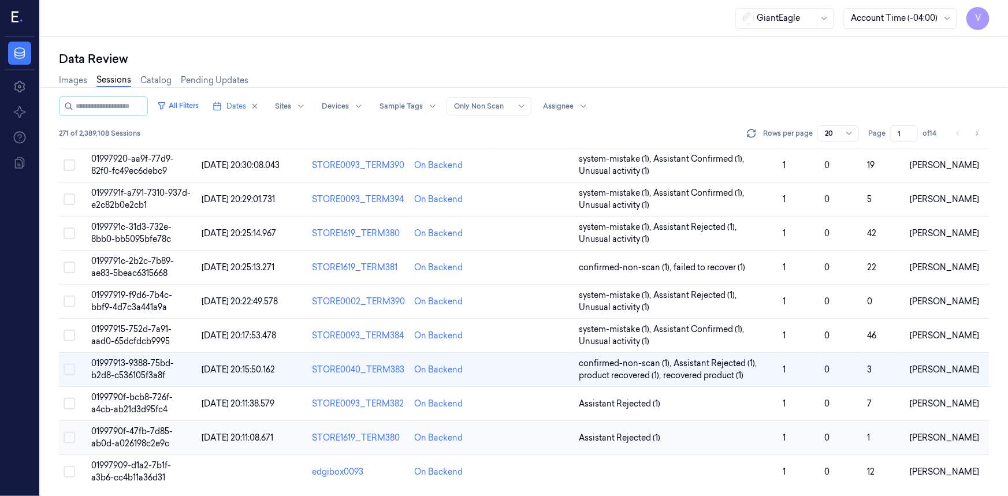
click at [140, 433] on span "0199790f-47fb-7d85-ab0d-a026198c2e9c" at bounding box center [131, 437] width 81 height 23
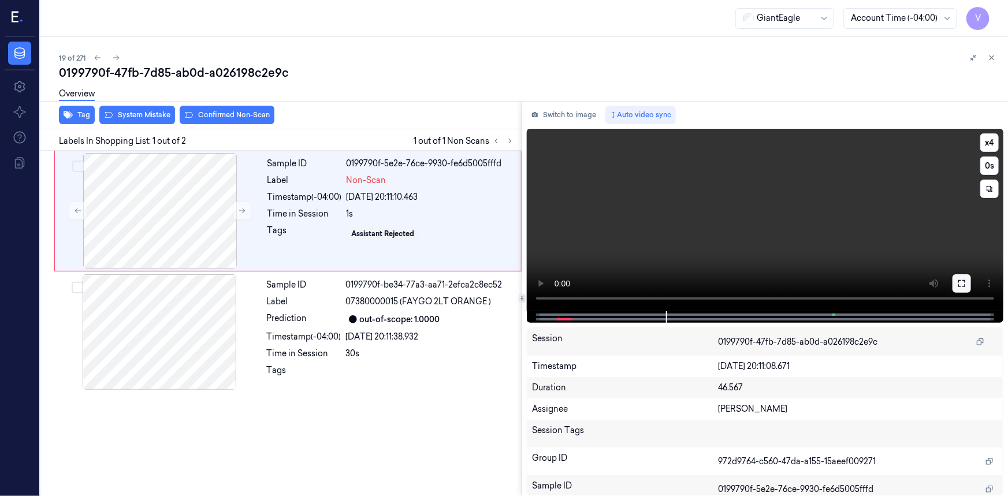
click at [959, 284] on icon at bounding box center [962, 283] width 9 height 9
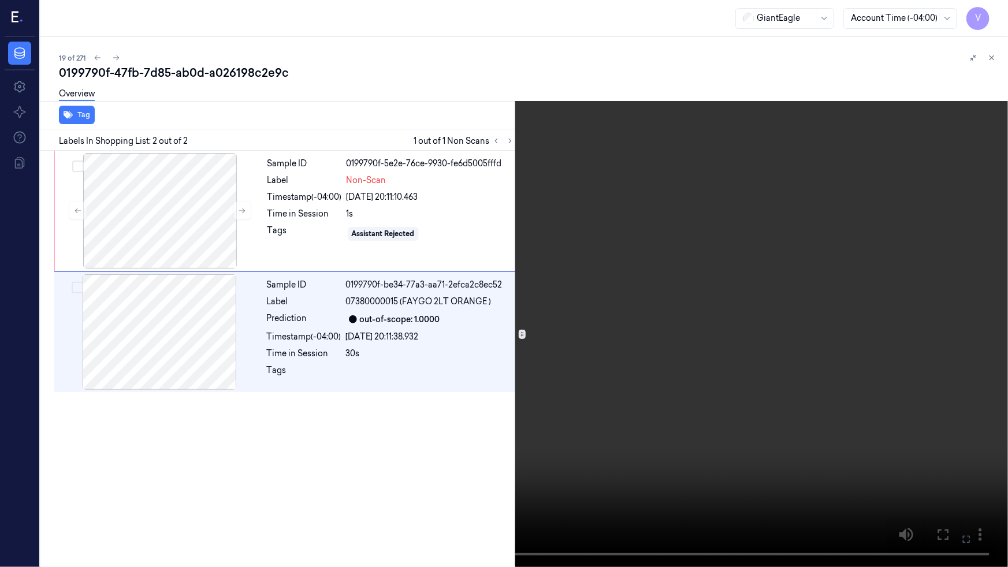
click at [576, 428] on video at bounding box center [504, 283] width 1008 height 567
click at [0, 0] on icon at bounding box center [0, 0] width 0 height 0
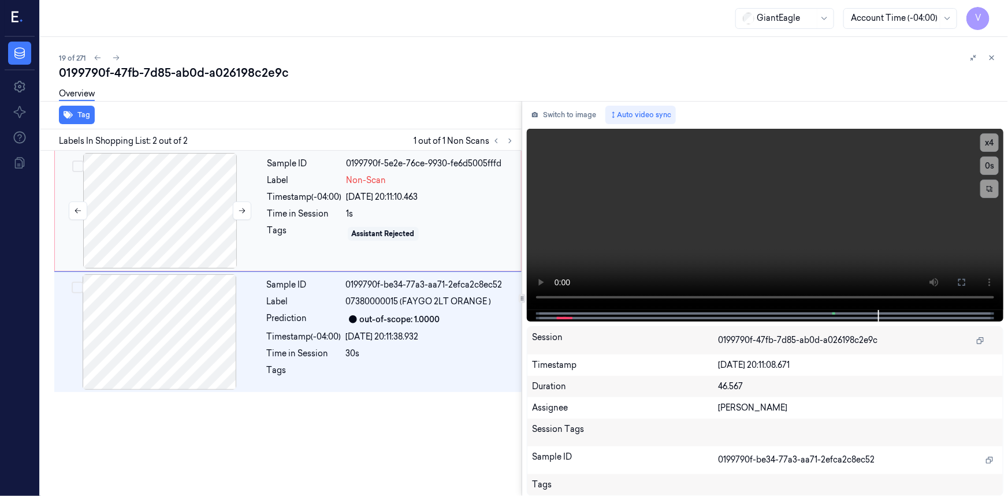
click at [191, 196] on div at bounding box center [160, 211] width 206 height 116
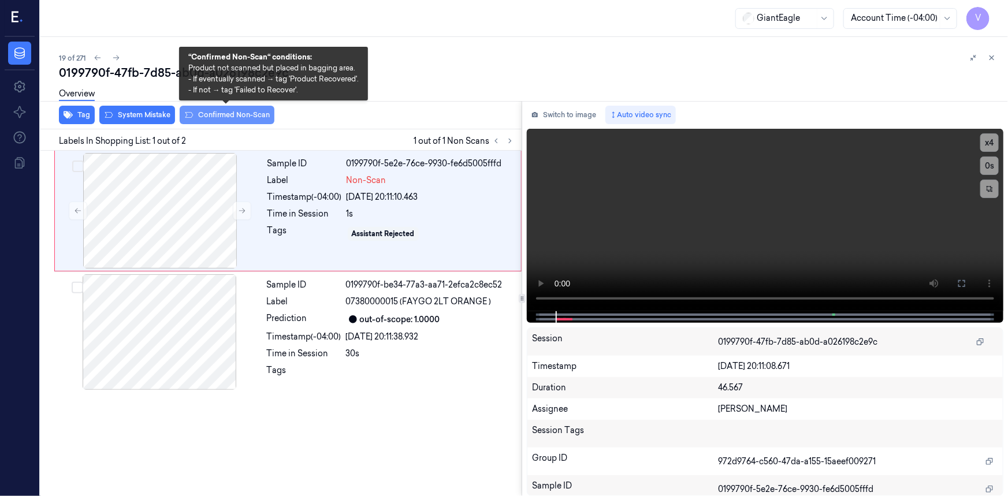
click at [221, 115] on button "Confirmed Non-Scan" at bounding box center [227, 115] width 95 height 18
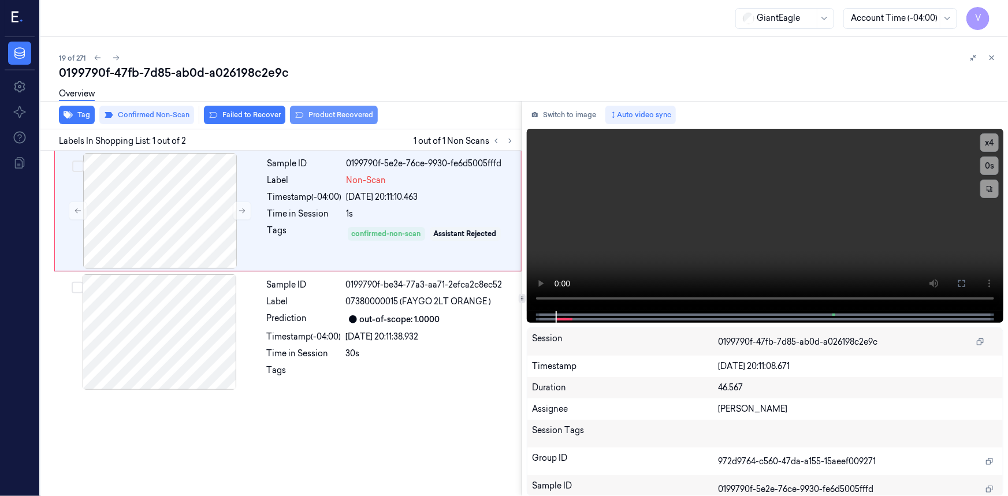
click at [337, 111] on button "Product Recovered" at bounding box center [334, 115] width 88 height 18
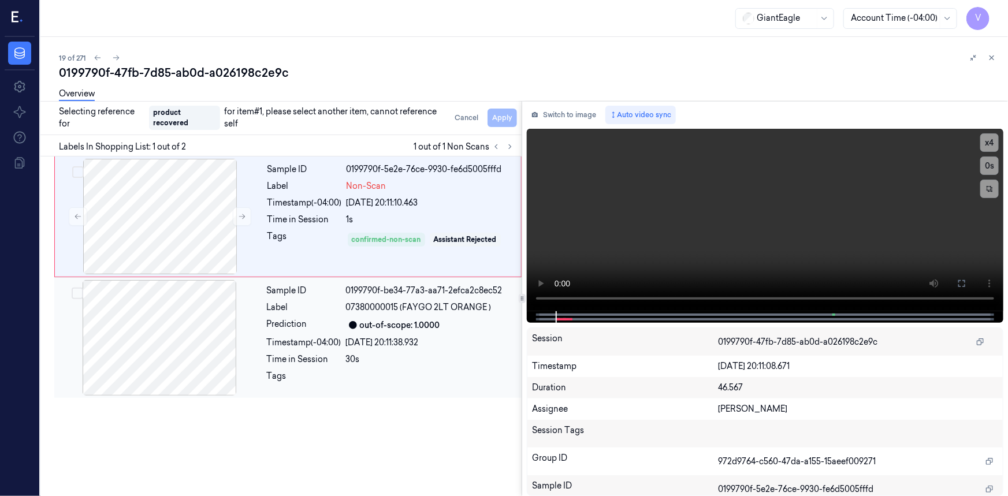
click at [227, 337] on div at bounding box center [160, 338] width 206 height 116
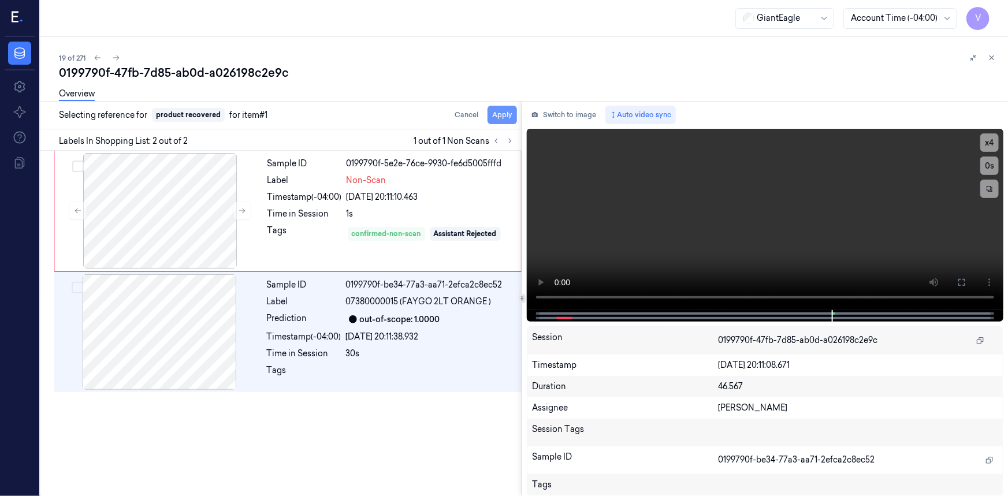
click at [507, 114] on button "Apply" at bounding box center [502, 115] width 29 height 18
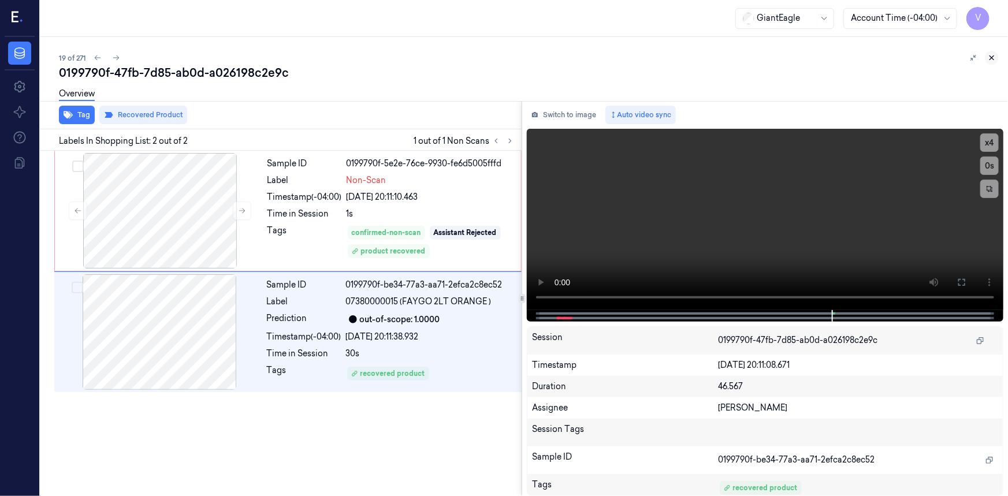
click at [991, 57] on icon at bounding box center [992, 58] width 4 height 4
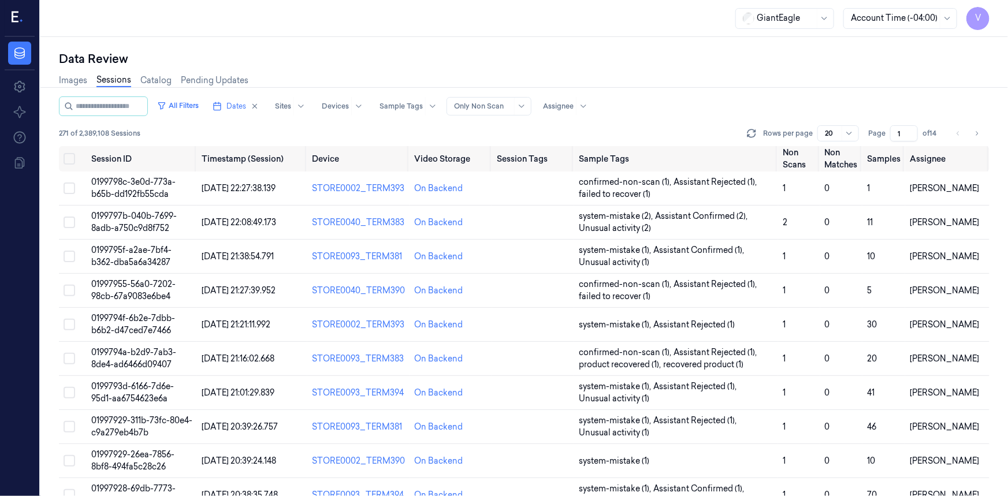
drag, startPoint x: 904, startPoint y: 132, endPoint x: 884, endPoint y: 143, distance: 23.3
click at [884, 143] on div "All Filters Dates Sites Devices Sample Tags Alert Type Only Non Scan Assignee 2…" at bounding box center [524, 122] width 931 height 50
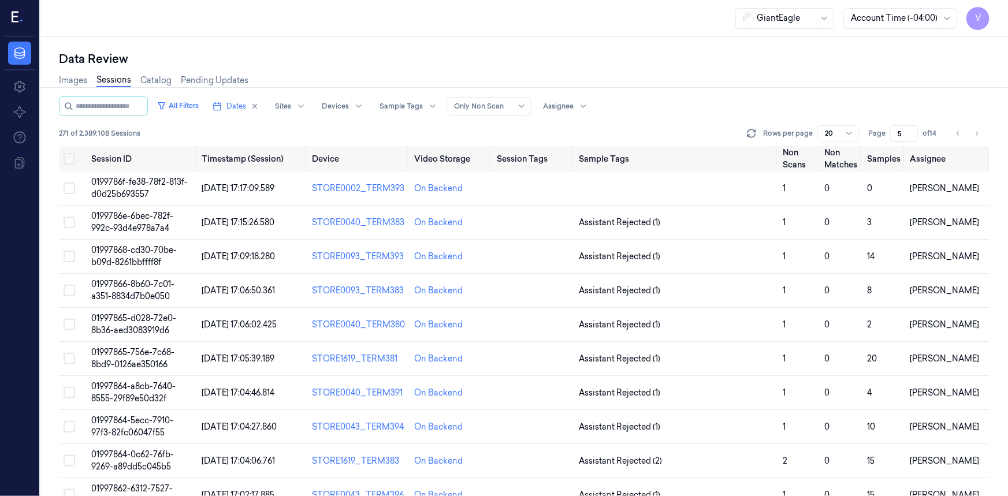
type input "5"
click at [116, 187] on td "0199786f-fe38-78f2-813f-d0d25b693557" at bounding box center [142, 189] width 111 height 34
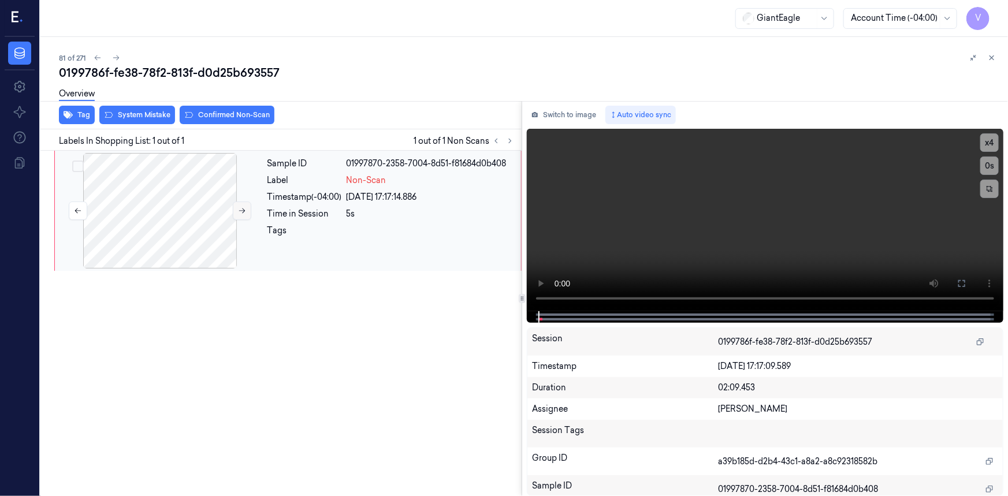
click at [244, 207] on icon at bounding box center [242, 211] width 8 height 8
click at [961, 281] on icon at bounding box center [962, 283] width 7 height 7
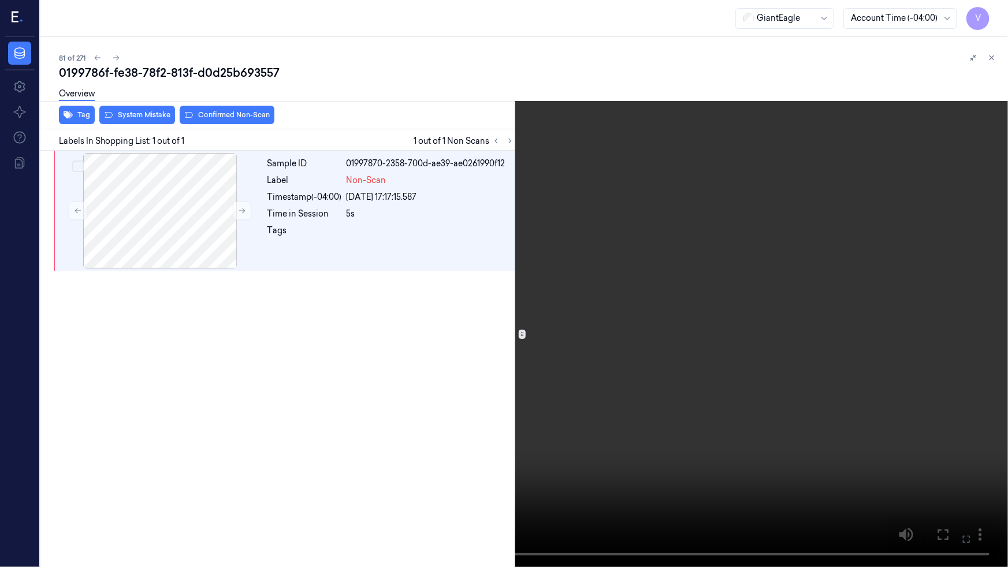
click at [705, 379] on video at bounding box center [504, 283] width 1008 height 567
drag, startPoint x: 1001, startPoint y: 9, endPoint x: 995, endPoint y: 14, distance: 8.2
click at [1001, 9] on button "x 4" at bounding box center [994, 14] width 18 height 18
click at [995, 14] on button "x 1" at bounding box center [994, 14] width 18 height 18
click at [425, 372] on video at bounding box center [504, 283] width 1008 height 567
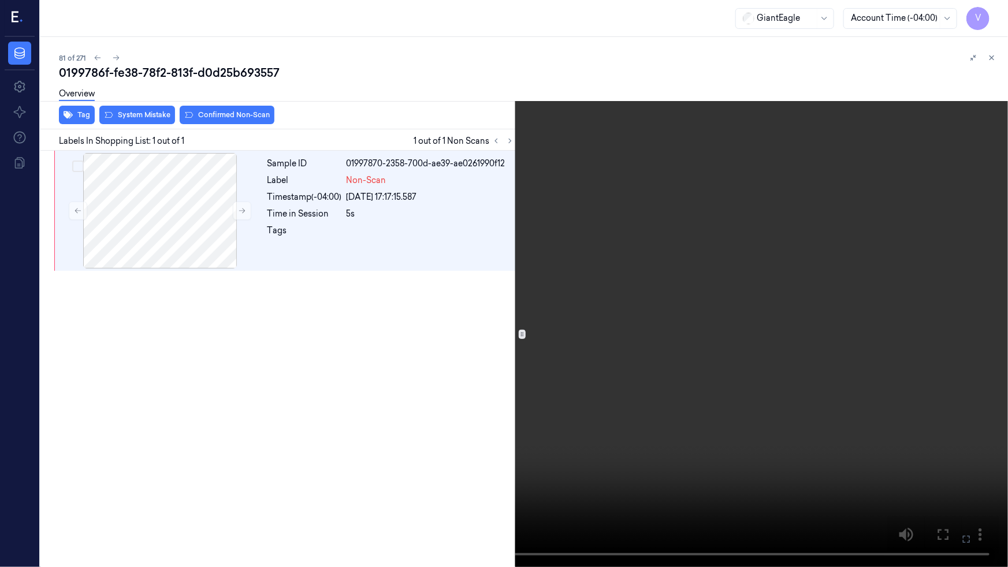
drag, startPoint x: 964, startPoint y: 537, endPoint x: 849, endPoint y: 434, distance: 154.7
click at [0, 0] on icon at bounding box center [0, 0] width 0 height 0
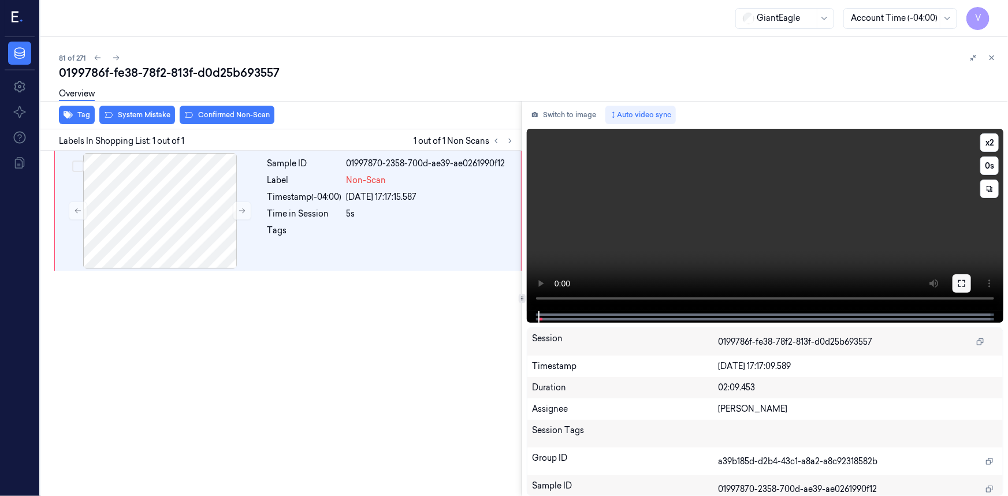
click at [967, 282] on button at bounding box center [962, 283] width 18 height 18
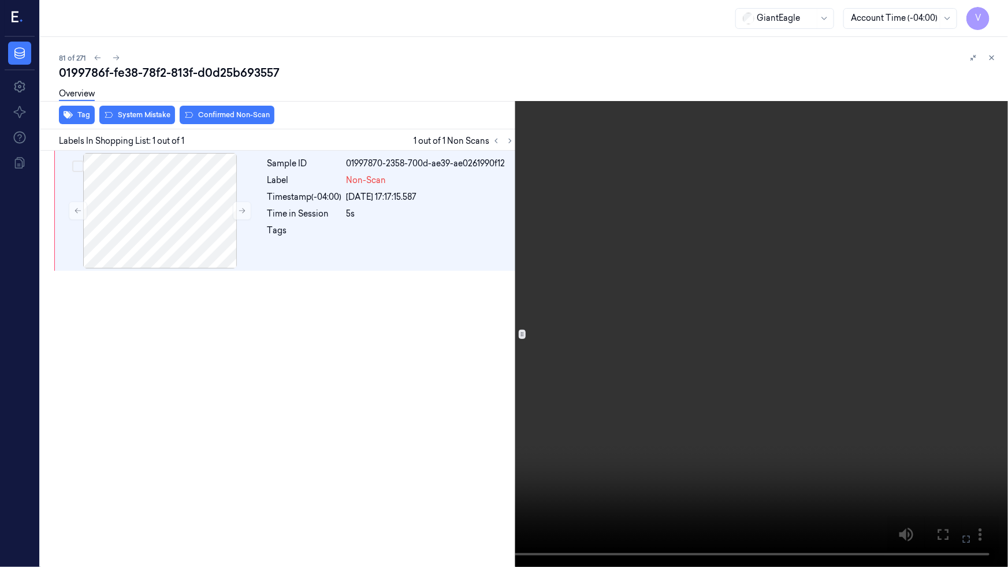
click at [728, 331] on video at bounding box center [504, 283] width 1008 height 567
click at [859, 431] on video at bounding box center [504, 283] width 1008 height 567
click at [0, 0] on icon at bounding box center [0, 0] width 0 height 0
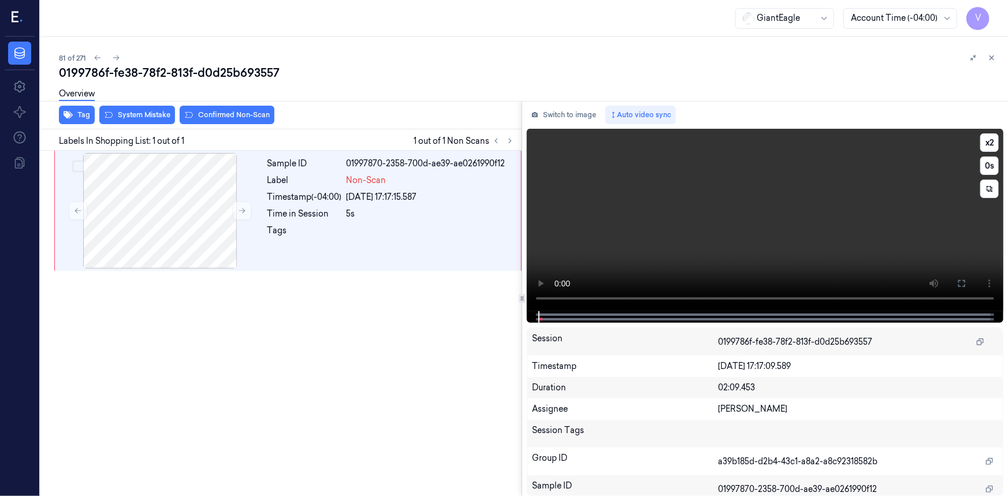
click at [595, 238] on video at bounding box center [765, 220] width 477 height 183
click at [988, 136] on button "x 2" at bounding box center [990, 142] width 18 height 18
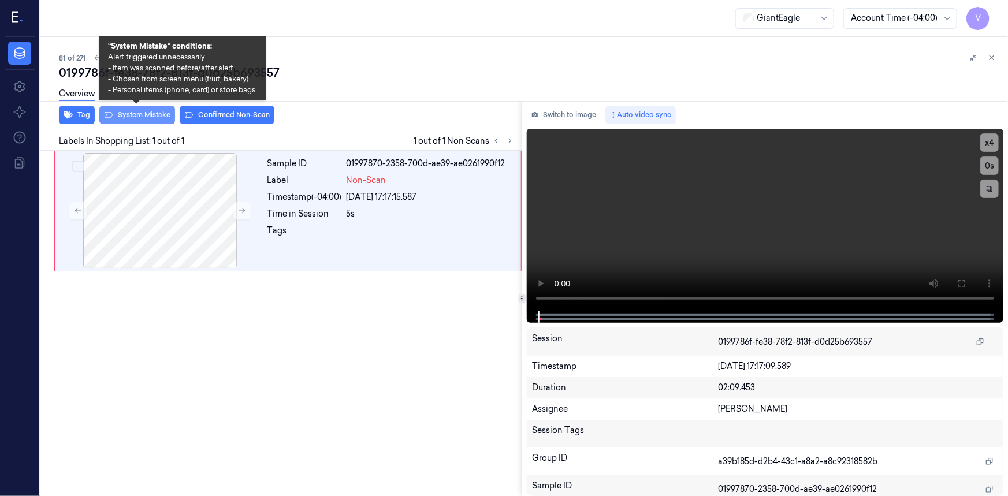
click at [155, 114] on button "System Mistake" at bounding box center [137, 115] width 76 height 18
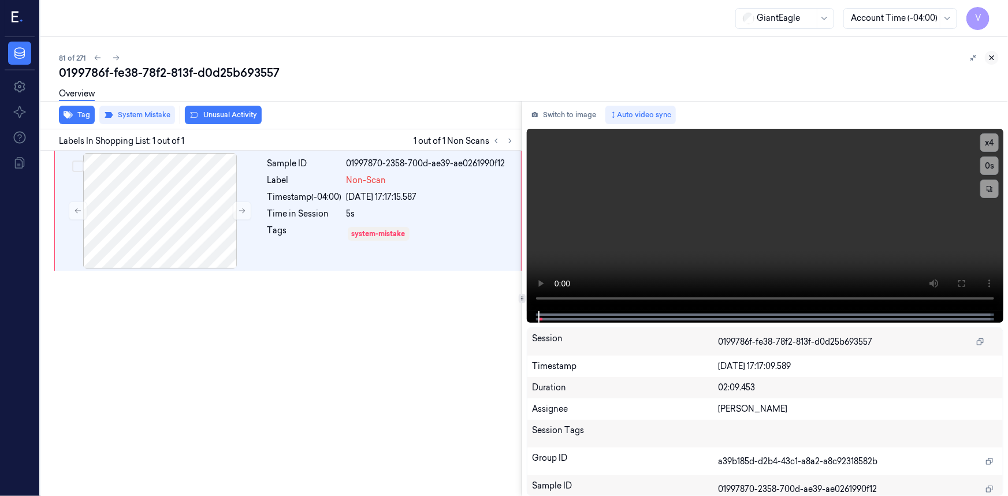
click at [988, 54] on icon at bounding box center [992, 58] width 8 height 8
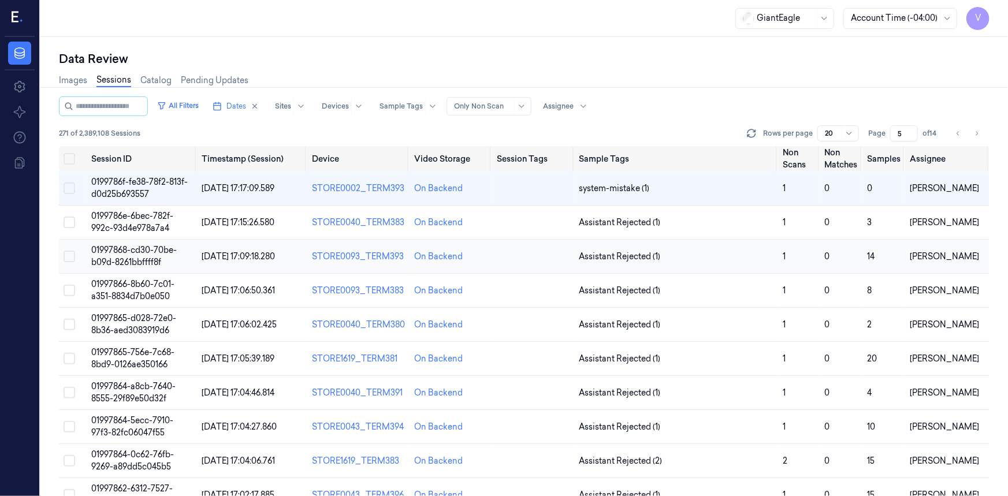
click at [129, 251] on span "01997868-cd30-70be-b09d-8261bbffff8f" at bounding box center [134, 256] width 86 height 23
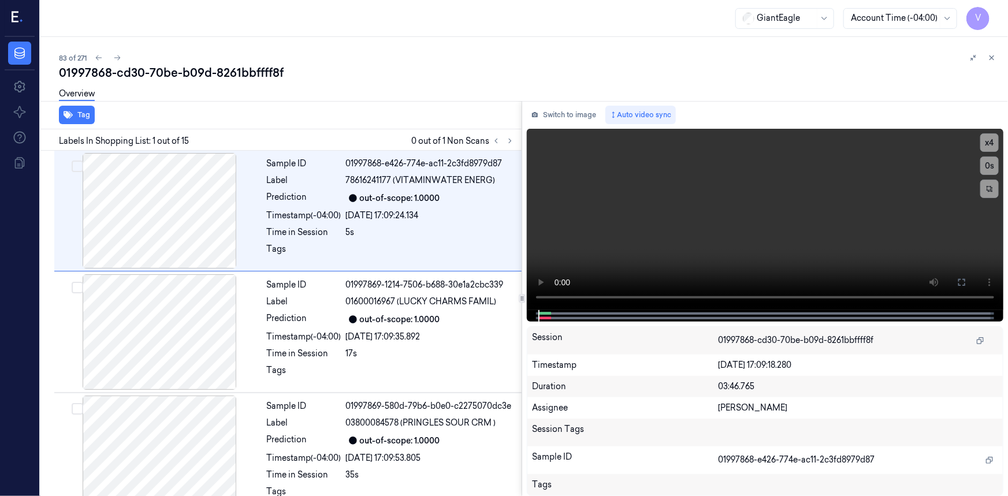
drag, startPoint x: 513, startPoint y: 137, endPoint x: 494, endPoint y: 110, distance: 33.2
click at [513, 137] on icon at bounding box center [510, 141] width 8 height 8
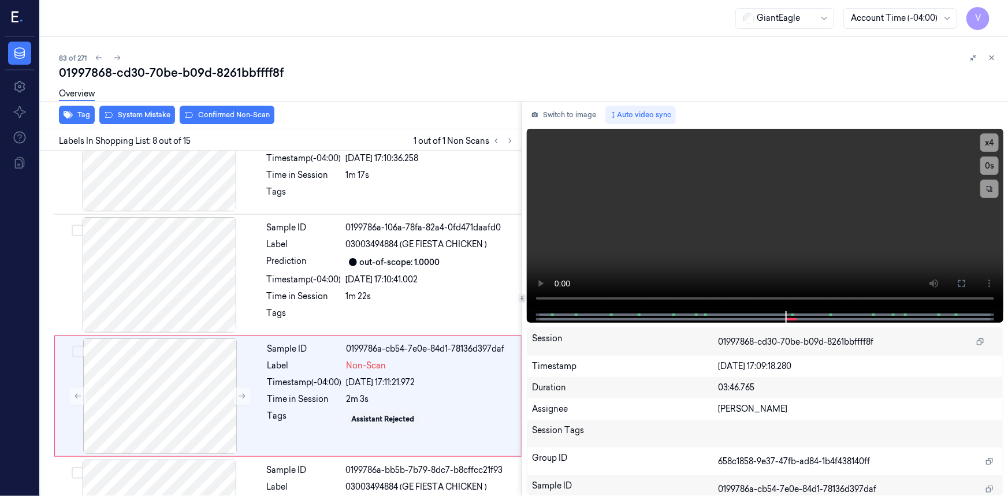
scroll to position [736, 0]
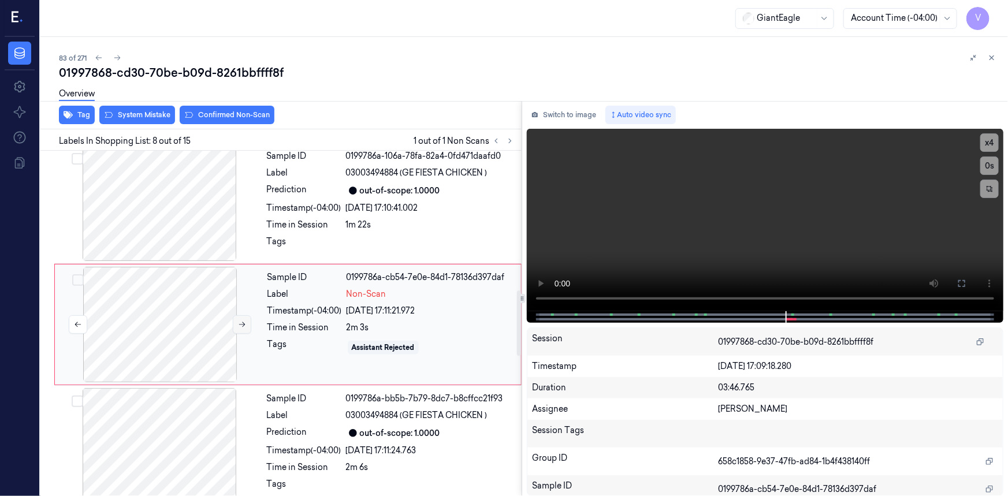
click at [237, 324] on button at bounding box center [242, 325] width 18 height 18
click at [243, 324] on icon at bounding box center [242, 325] width 8 height 8
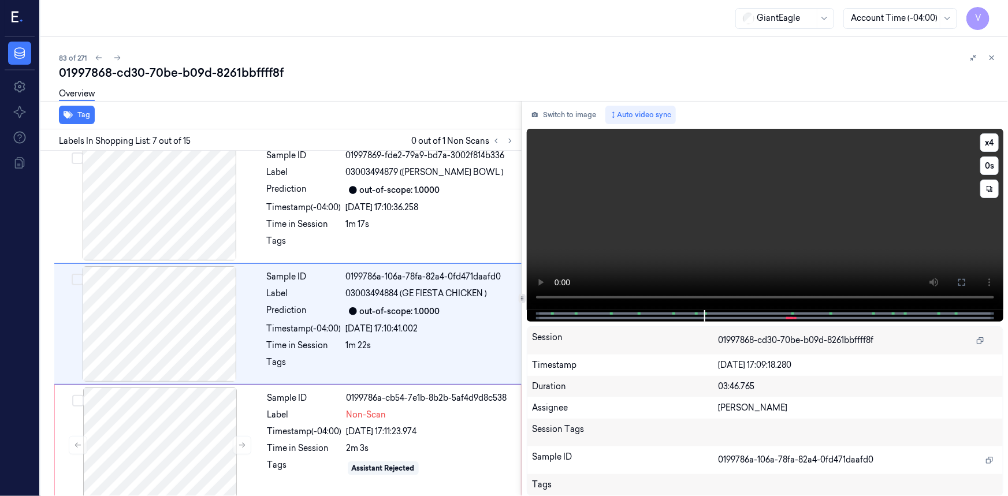
scroll to position [614, 0]
click at [994, 144] on button "x 4" at bounding box center [990, 142] width 18 height 18
click at [991, 144] on button "x 1" at bounding box center [990, 142] width 18 height 18
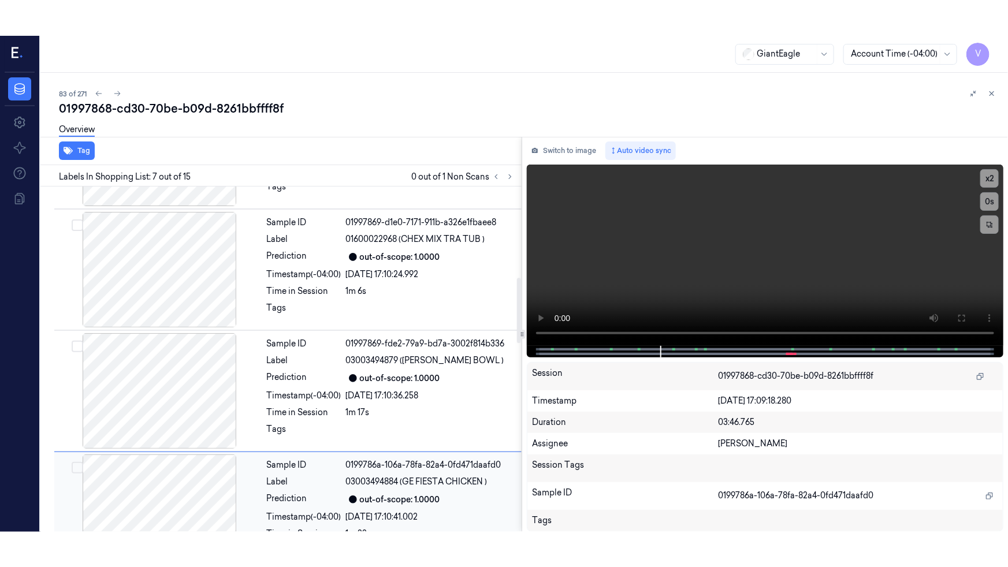
scroll to position [457, 0]
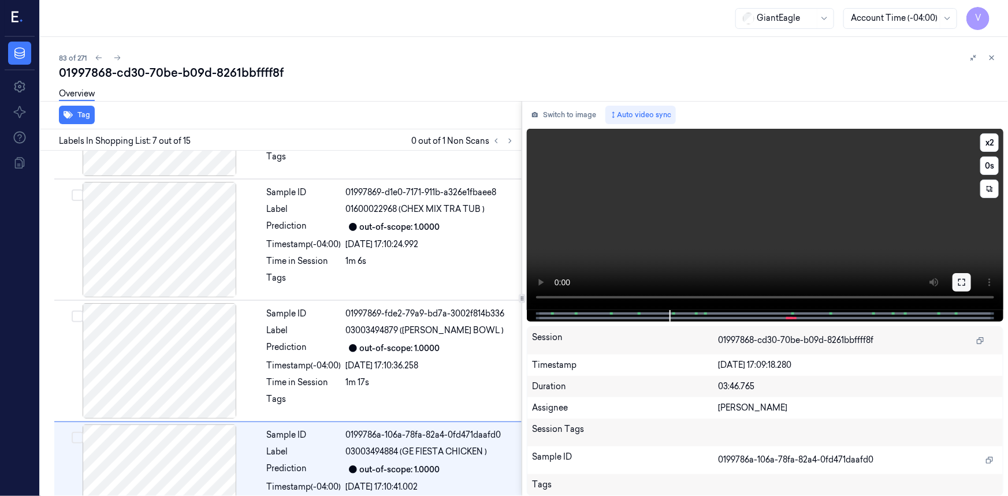
click at [959, 281] on icon at bounding box center [962, 282] width 9 height 9
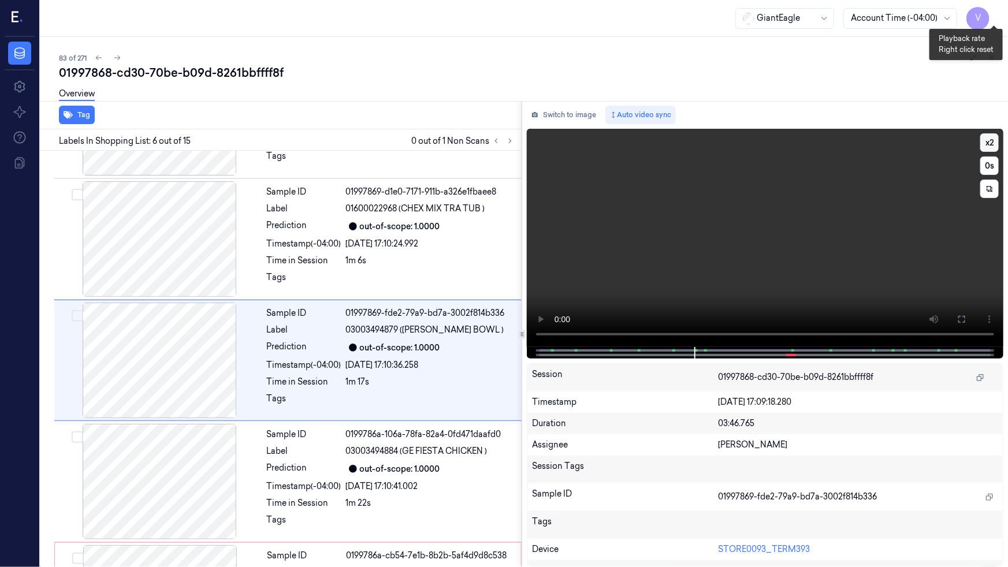
scroll to position [458, 0]
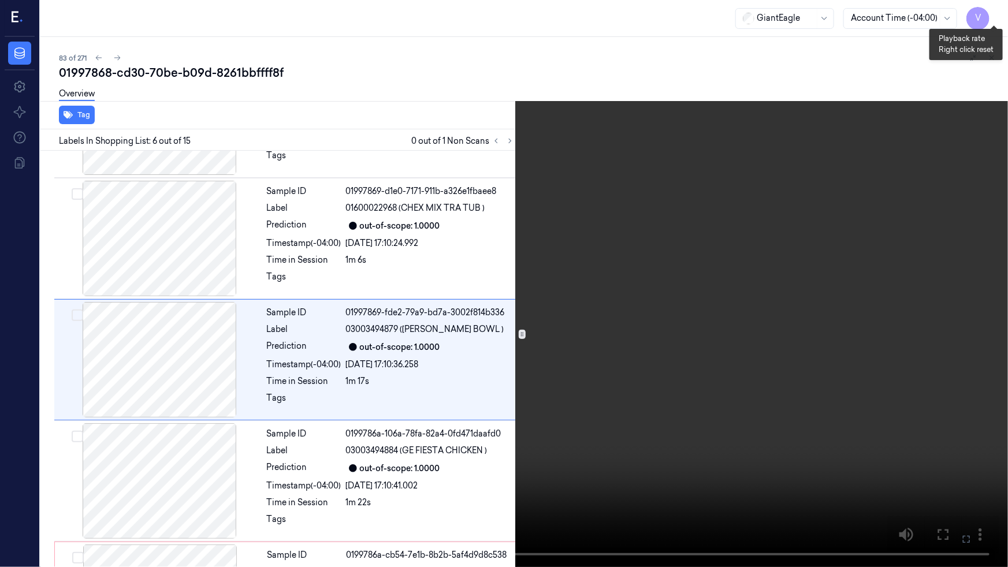
click at [993, 12] on button "x 2" at bounding box center [994, 14] width 18 height 18
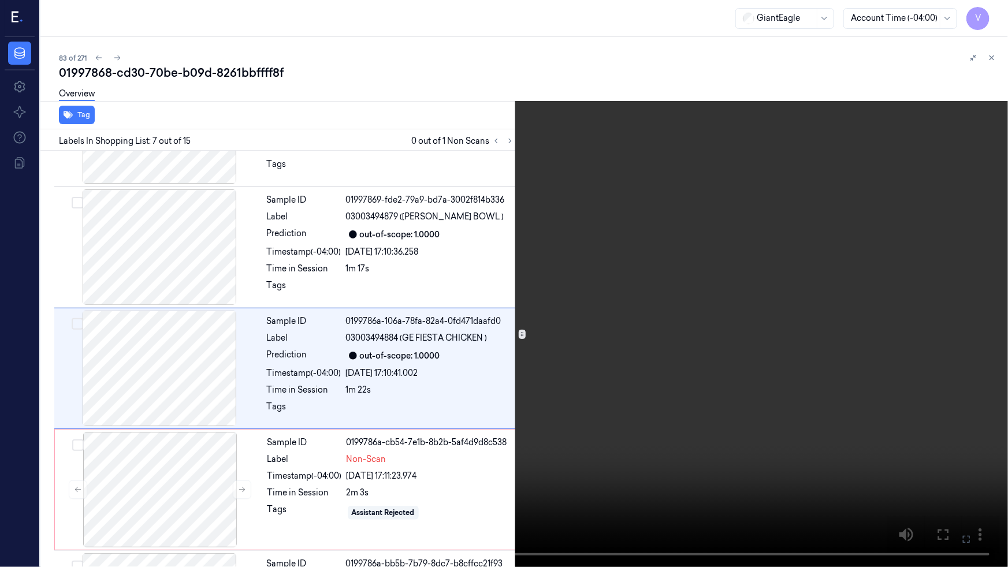
click at [780, 202] on video at bounding box center [504, 283] width 1008 height 567
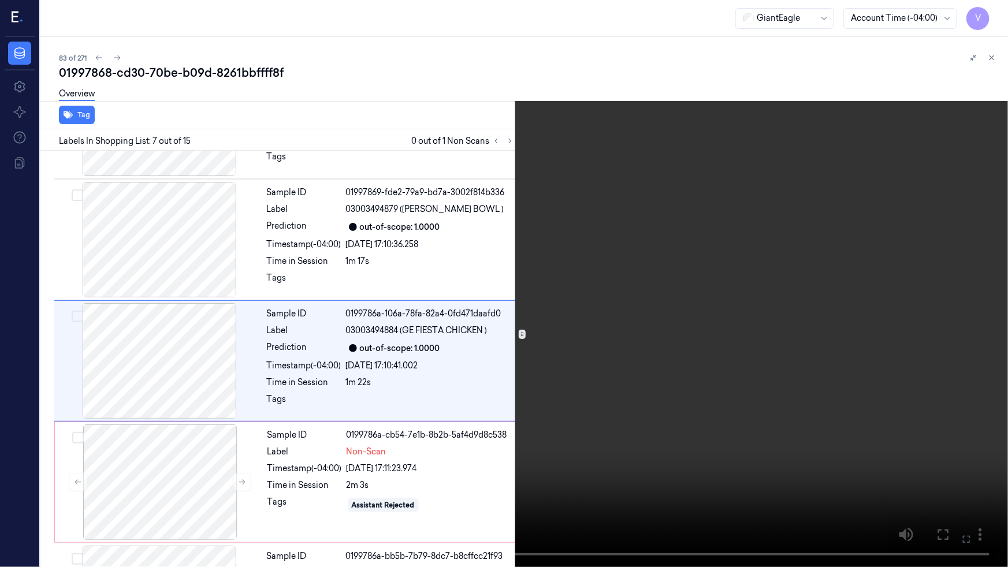
scroll to position [578, 0]
click at [398, 403] on video at bounding box center [504, 283] width 1008 height 567
click at [594, 347] on video at bounding box center [504, 283] width 1008 height 567
click at [0, 0] on icon at bounding box center [0, 0] width 0 height 0
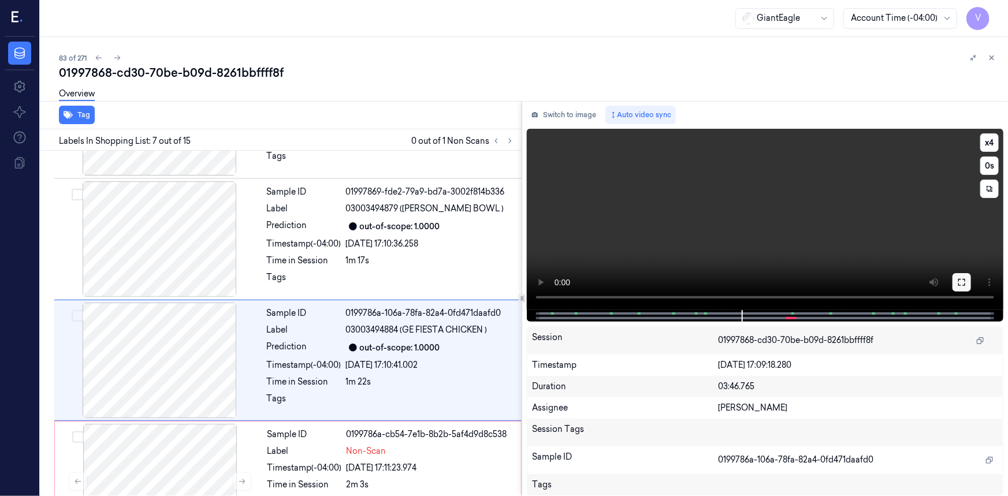
click at [959, 283] on icon at bounding box center [962, 282] width 7 height 7
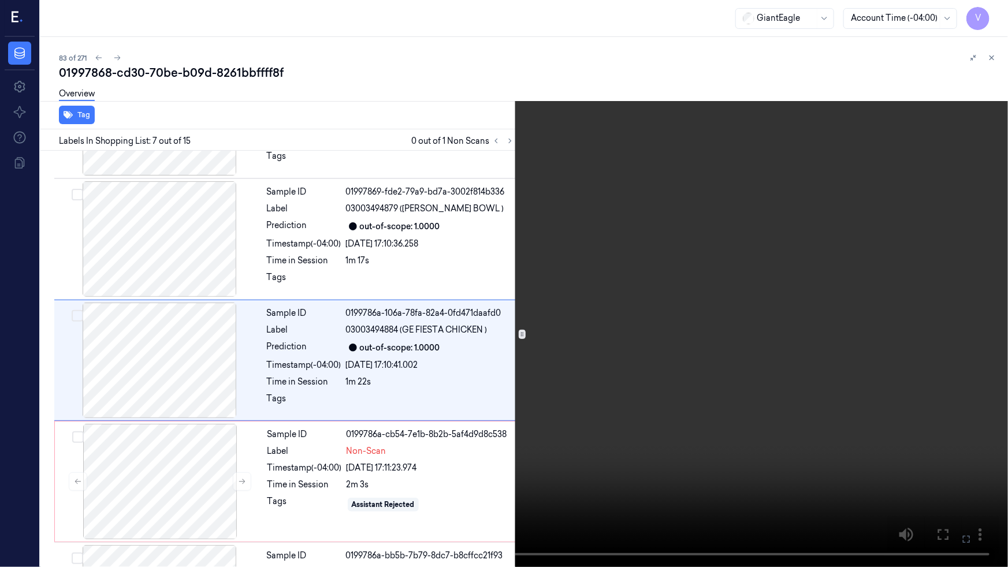
click at [636, 364] on video at bounding box center [504, 283] width 1008 height 567
click at [548, 343] on video at bounding box center [504, 283] width 1008 height 567
click at [547, 325] on video at bounding box center [504, 283] width 1008 height 567
click at [505, 399] on video at bounding box center [504, 283] width 1008 height 567
click at [536, 328] on video at bounding box center [504, 283] width 1008 height 567
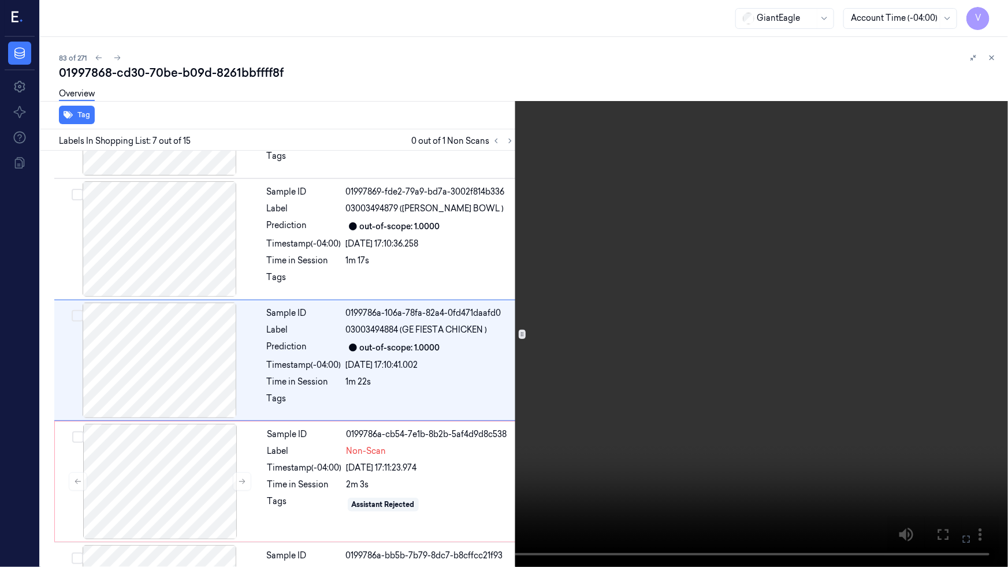
click at [537, 407] on video at bounding box center [504, 283] width 1008 height 567
click at [631, 417] on video at bounding box center [504, 283] width 1008 height 567
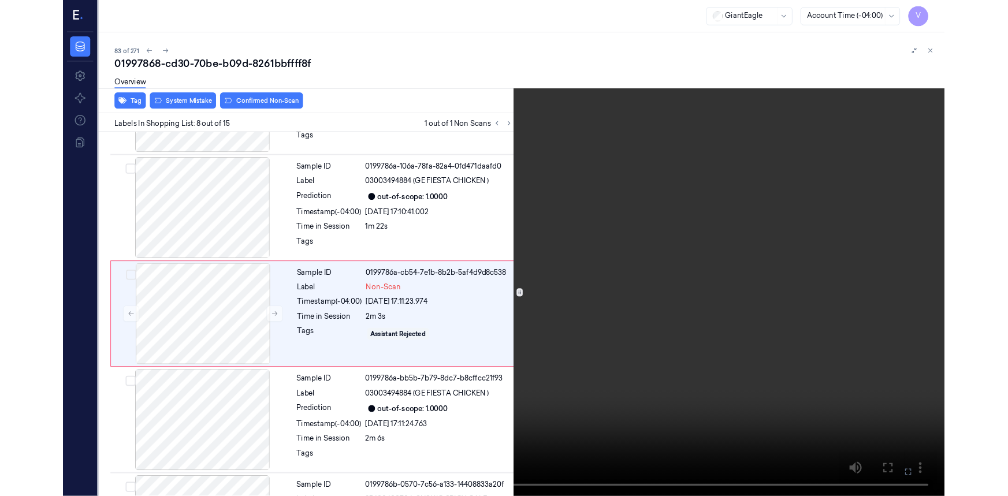
scroll to position [700, 0]
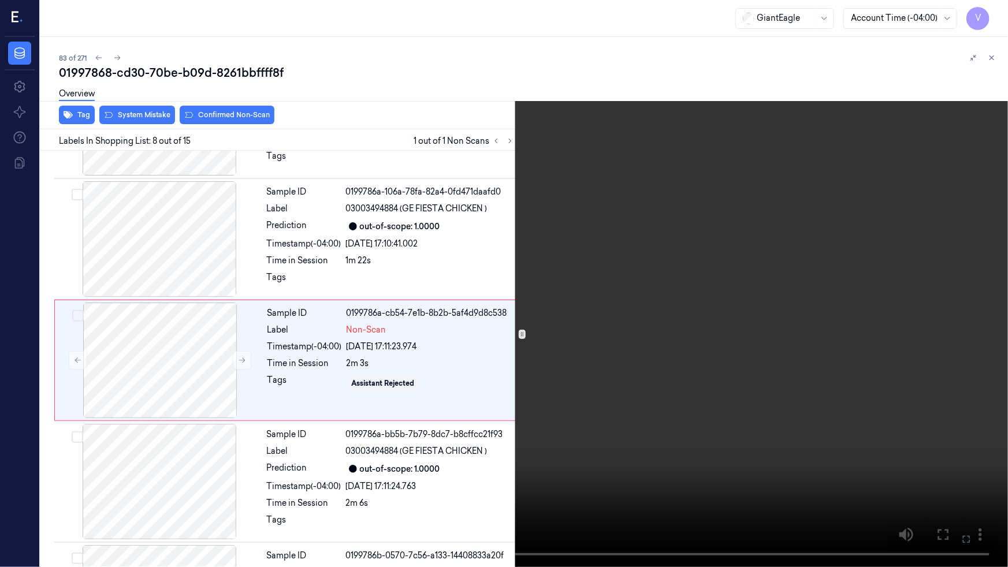
click at [572, 310] on video at bounding box center [504, 283] width 1008 height 567
click at [0, 0] on icon at bounding box center [0, 0] width 0 height 0
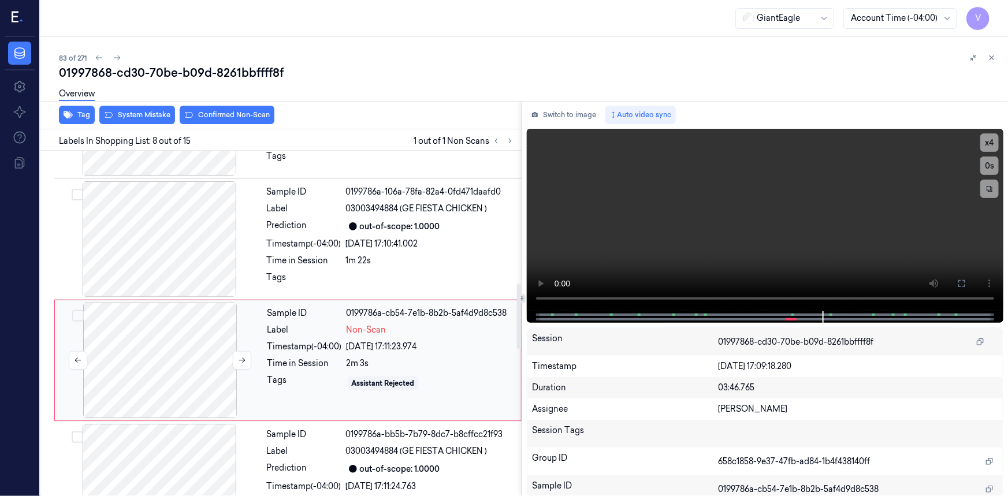
drag, startPoint x: 180, startPoint y: 348, endPoint x: 183, endPoint y: 335, distance: 13.6
click at [180, 348] on div at bounding box center [160, 361] width 206 height 116
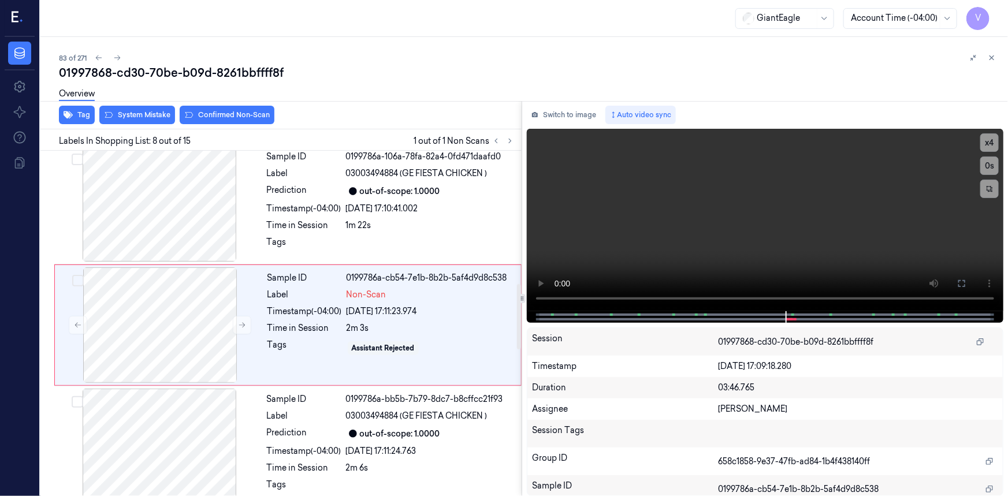
scroll to position [736, 0]
click at [156, 110] on button "System Mistake" at bounding box center [137, 115] width 76 height 18
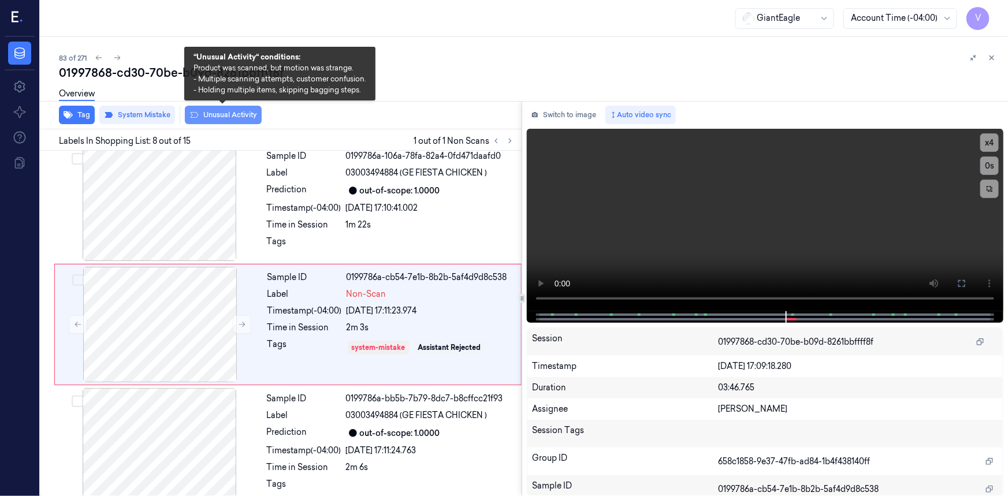
click at [209, 114] on button "Unusual Activity" at bounding box center [223, 115] width 77 height 18
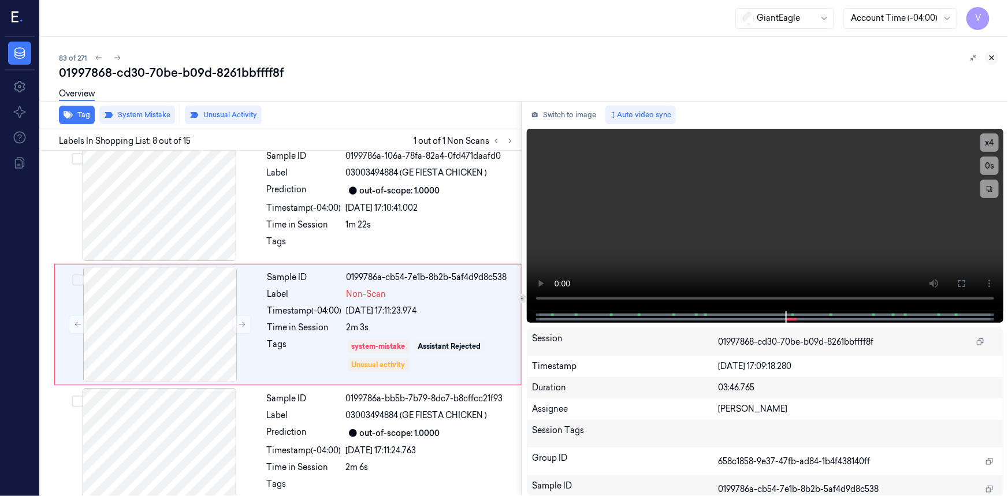
click at [990, 56] on icon at bounding box center [992, 58] width 4 height 4
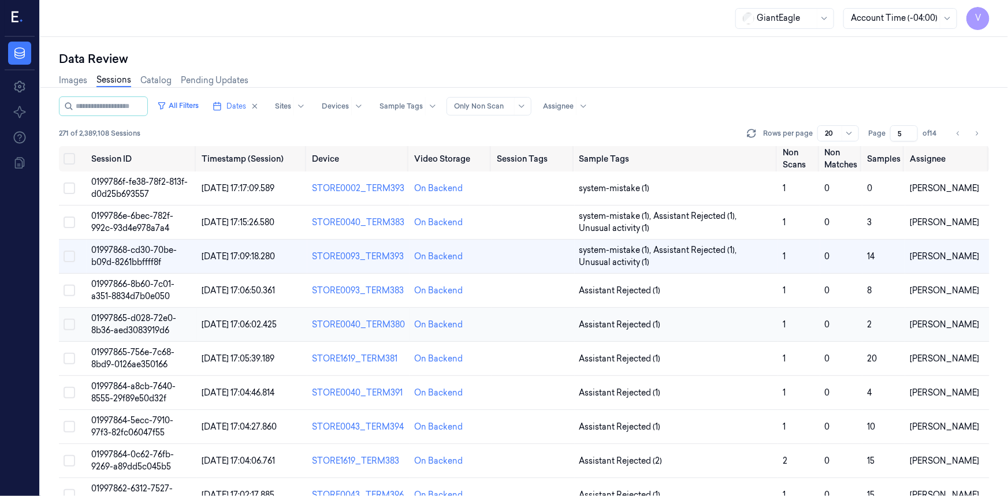
click at [132, 323] on span "01997865-d028-72e0-8b36-aed3083919d6" at bounding box center [133, 324] width 85 height 23
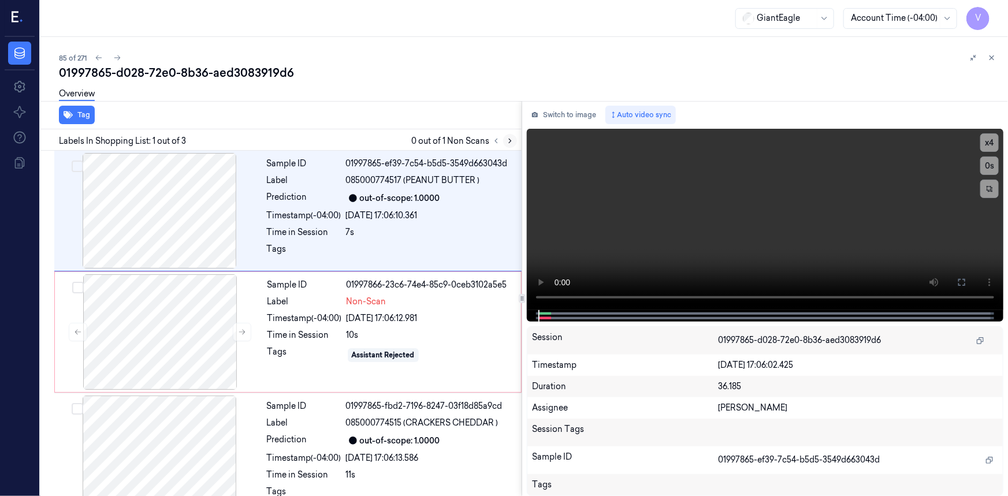
click at [509, 138] on icon at bounding box center [510, 141] width 8 height 8
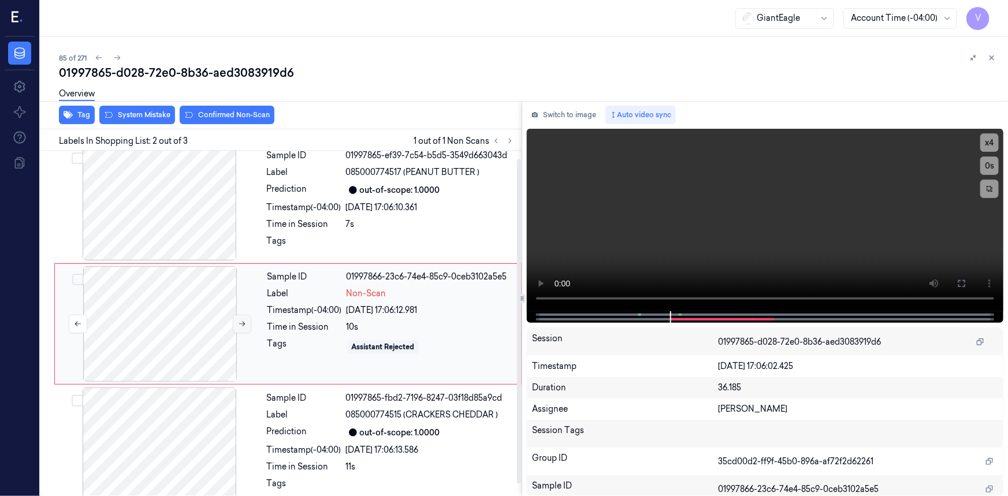
click at [243, 321] on icon at bounding box center [242, 324] width 8 height 8
click at [242, 322] on icon at bounding box center [242, 324] width 8 height 8
click at [240, 324] on icon at bounding box center [242, 324] width 8 height 8
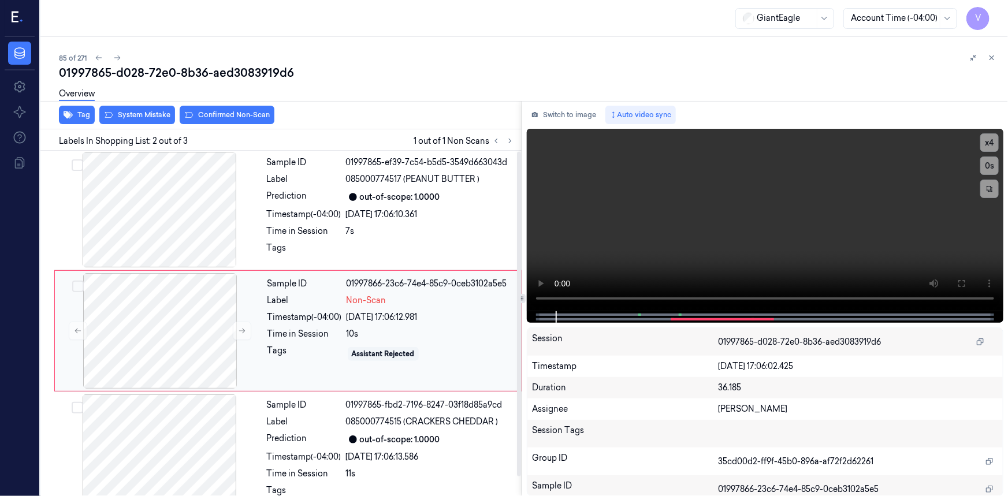
scroll to position [0, 0]
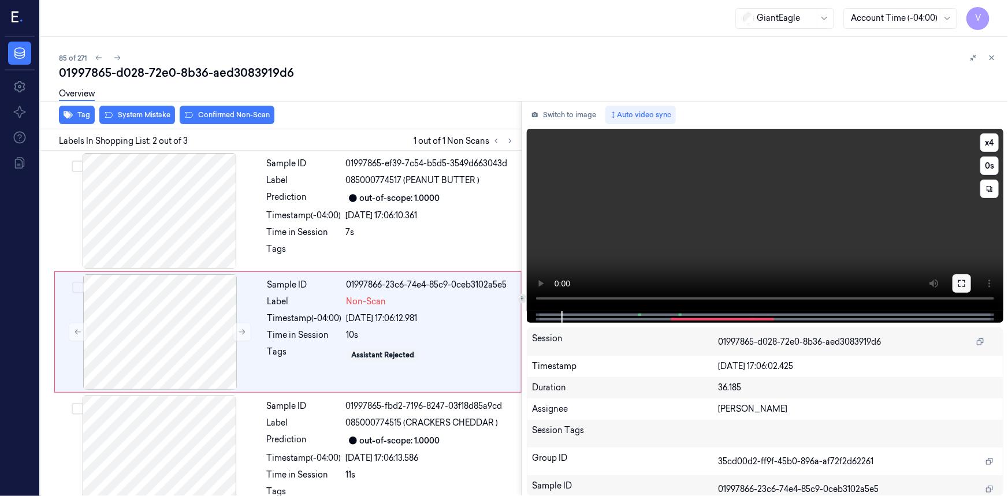
click at [962, 281] on icon at bounding box center [962, 283] width 9 height 9
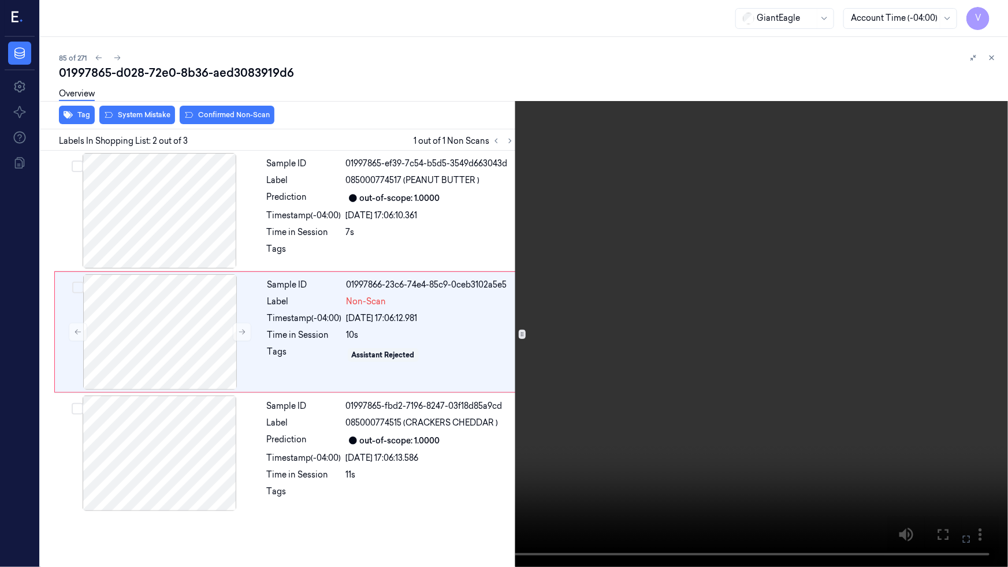
click at [561, 473] on video at bounding box center [504, 283] width 1008 height 567
click at [0, 0] on button at bounding box center [0, 0] width 0 height 0
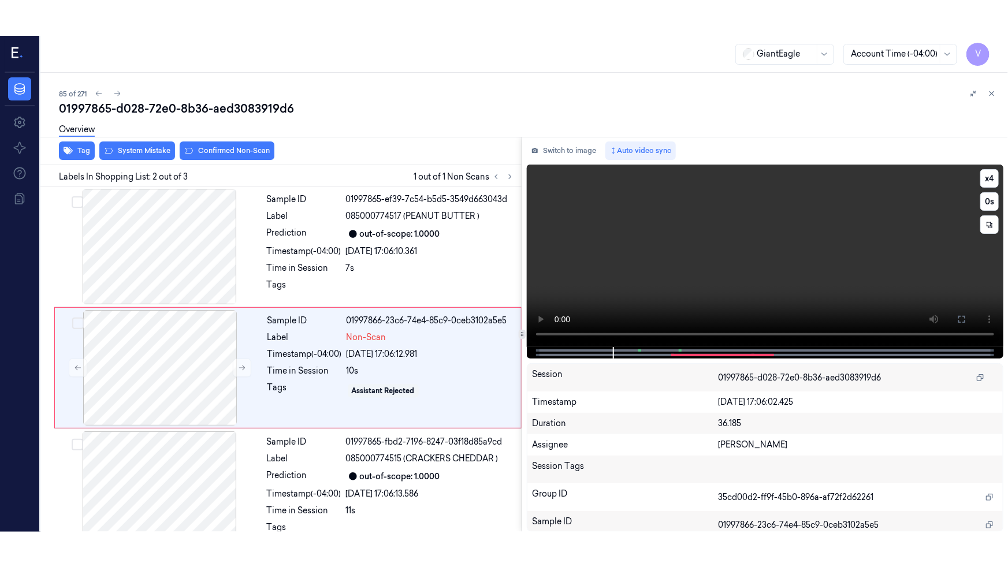
scroll to position [8, 0]
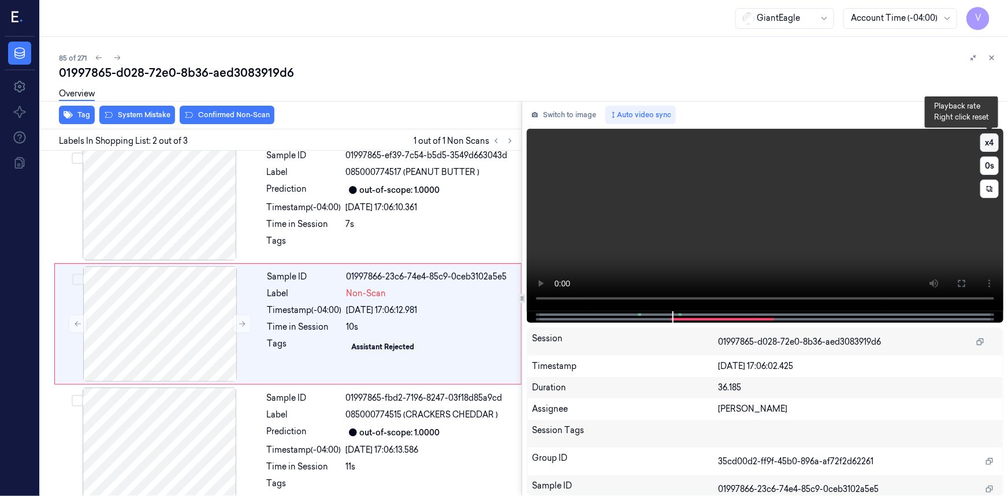
click at [992, 143] on button "x 4" at bounding box center [990, 142] width 18 height 18
click at [992, 143] on button "x 1" at bounding box center [990, 142] width 18 height 18
click at [992, 143] on button "x 2" at bounding box center [990, 142] width 18 height 18
click at [992, 143] on button "x 4" at bounding box center [990, 142] width 18 height 18
click at [958, 288] on icon at bounding box center [962, 283] width 9 height 9
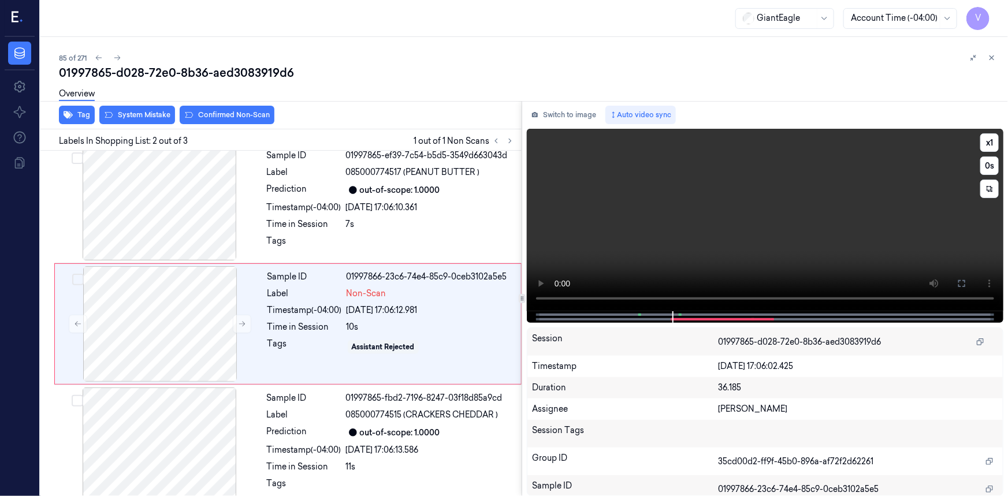
scroll to position [0, 0]
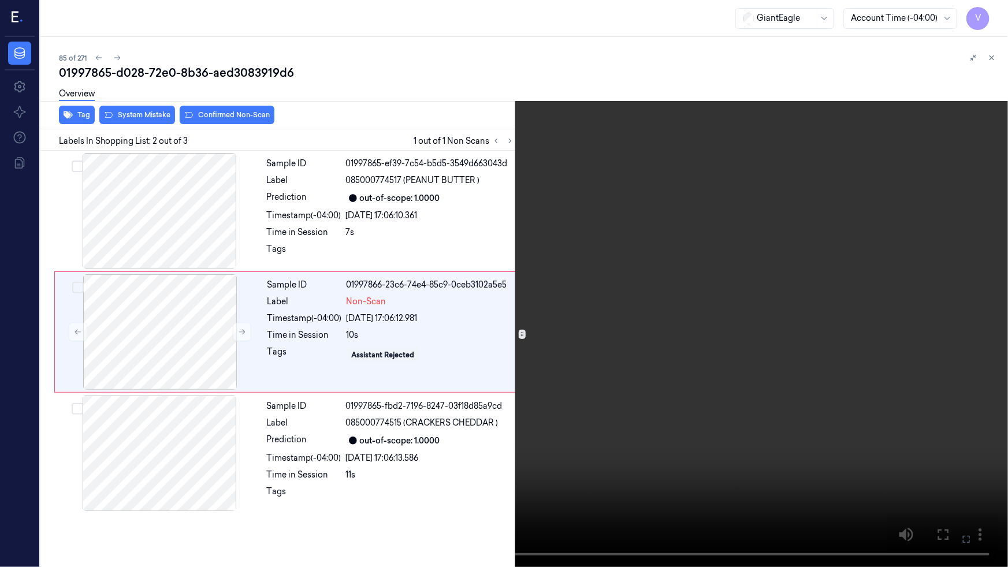
click at [789, 342] on video at bounding box center [504, 283] width 1008 height 567
click at [714, 394] on video at bounding box center [504, 283] width 1008 height 567
click at [723, 390] on video at bounding box center [504, 283] width 1008 height 567
drag, startPoint x: 967, startPoint y: 539, endPoint x: 961, endPoint y: 478, distance: 61.0
click at [0, 0] on icon at bounding box center [0, 0] width 0 height 0
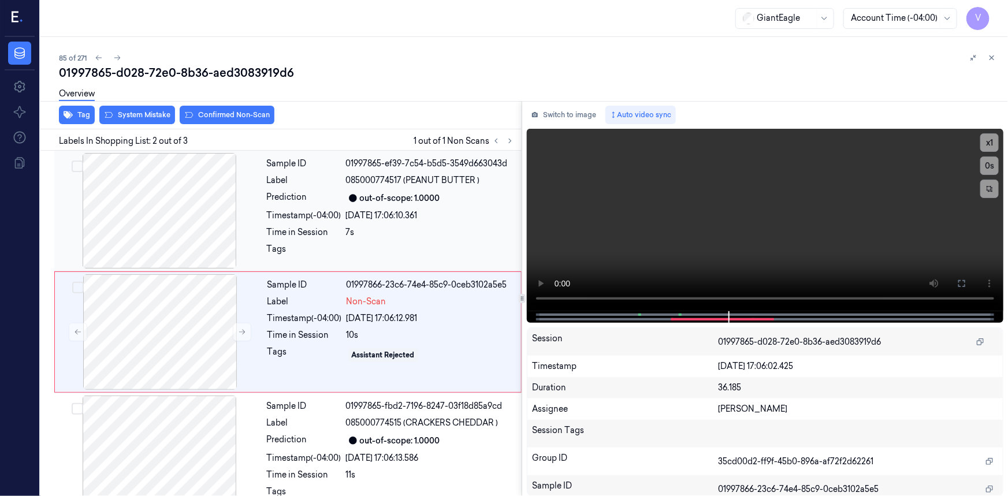
scroll to position [8, 0]
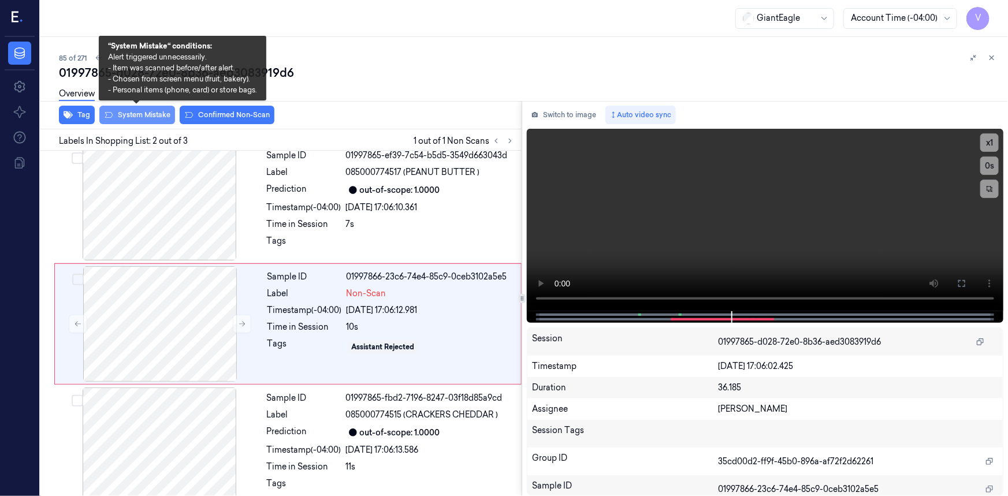
click at [140, 110] on button "System Mistake" at bounding box center [137, 115] width 76 height 18
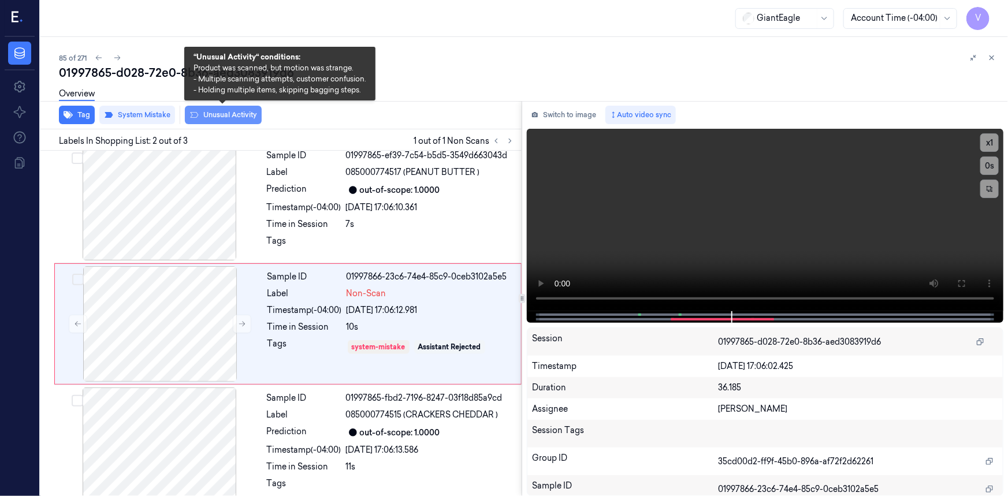
click at [223, 113] on button "Unusual Activity" at bounding box center [223, 115] width 77 height 18
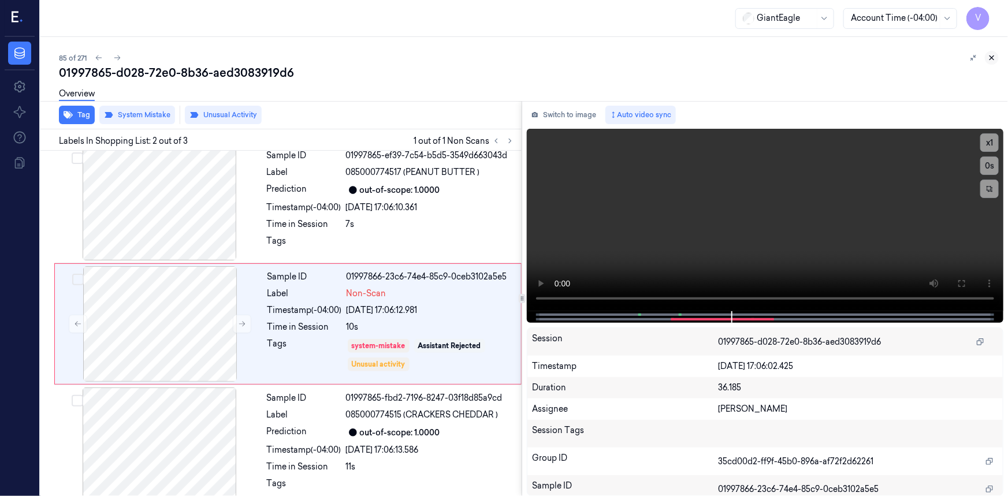
click at [993, 56] on icon at bounding box center [992, 58] width 8 height 8
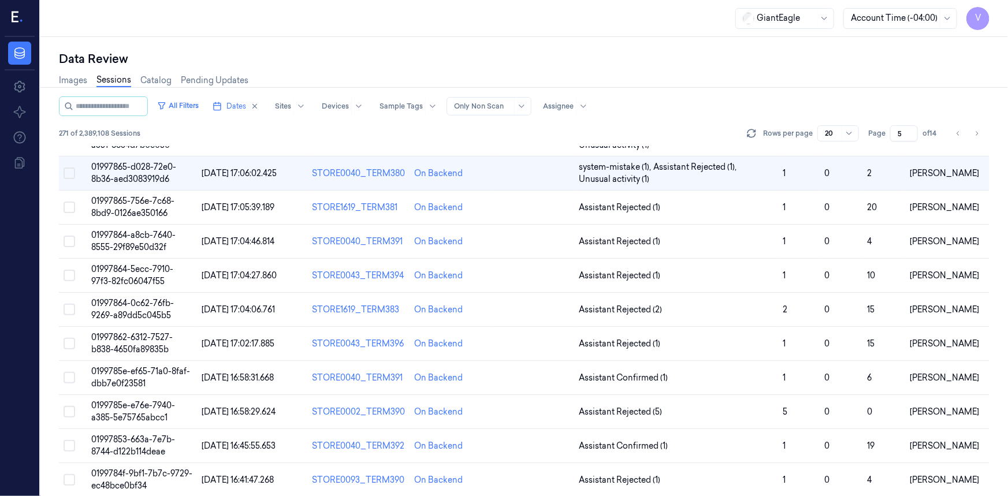
scroll to position [3, 0]
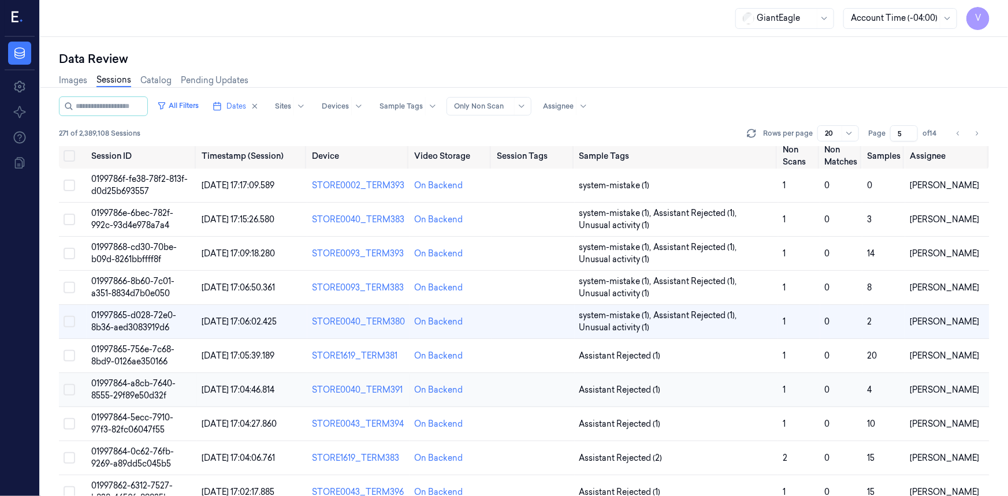
click at [142, 388] on td "01997864-a8cb-7640-8555-29f89e50d32f" at bounding box center [142, 390] width 111 height 34
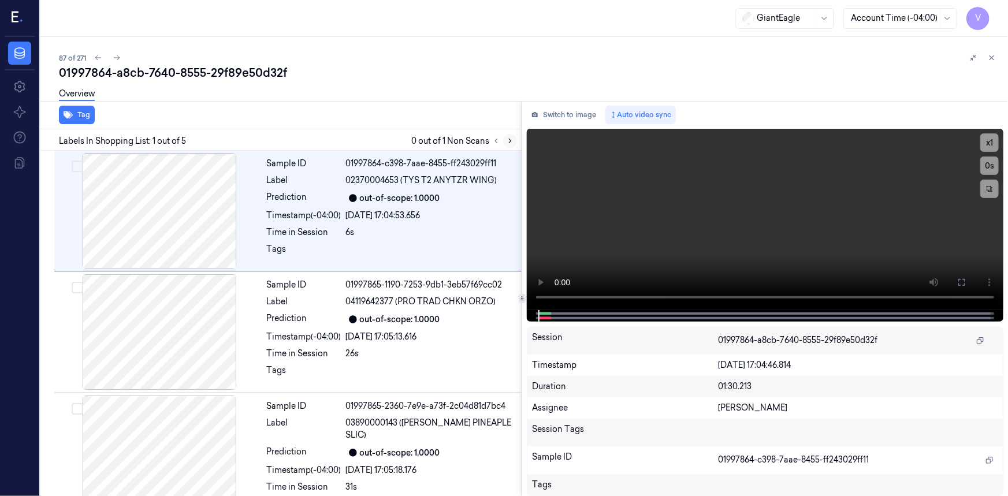
click at [514, 139] on button at bounding box center [510, 141] width 14 height 14
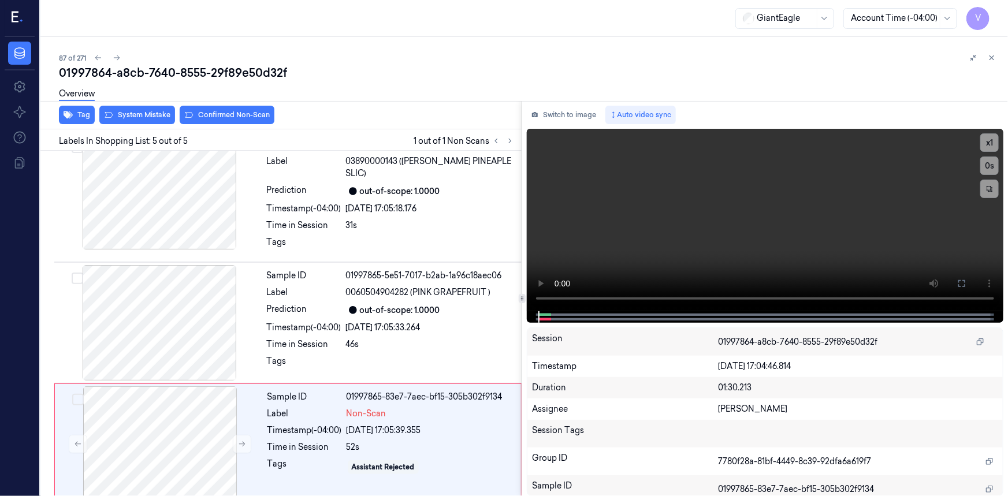
scroll to position [264, 0]
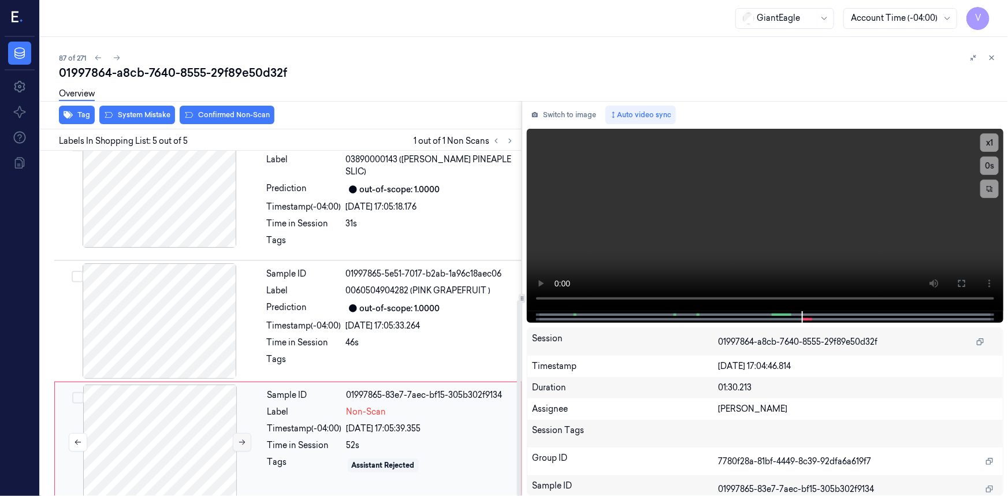
click at [244, 439] on icon at bounding box center [242, 443] width 8 height 8
click at [244, 438] on icon at bounding box center [242, 442] width 8 height 8
click at [818, 245] on video at bounding box center [765, 220] width 477 height 183
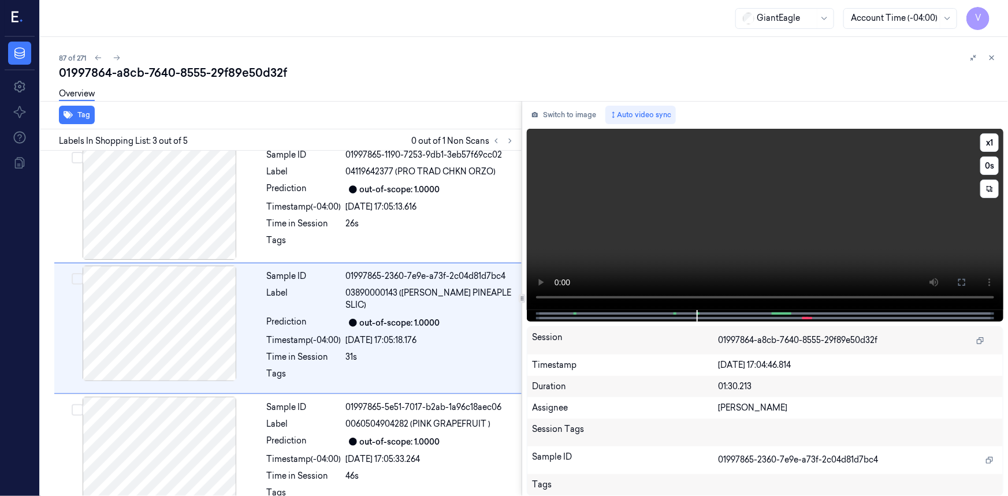
scroll to position [129, 0]
click at [989, 138] on button "x 1" at bounding box center [990, 142] width 18 height 18
click at [988, 140] on button "x 2" at bounding box center [990, 142] width 18 height 18
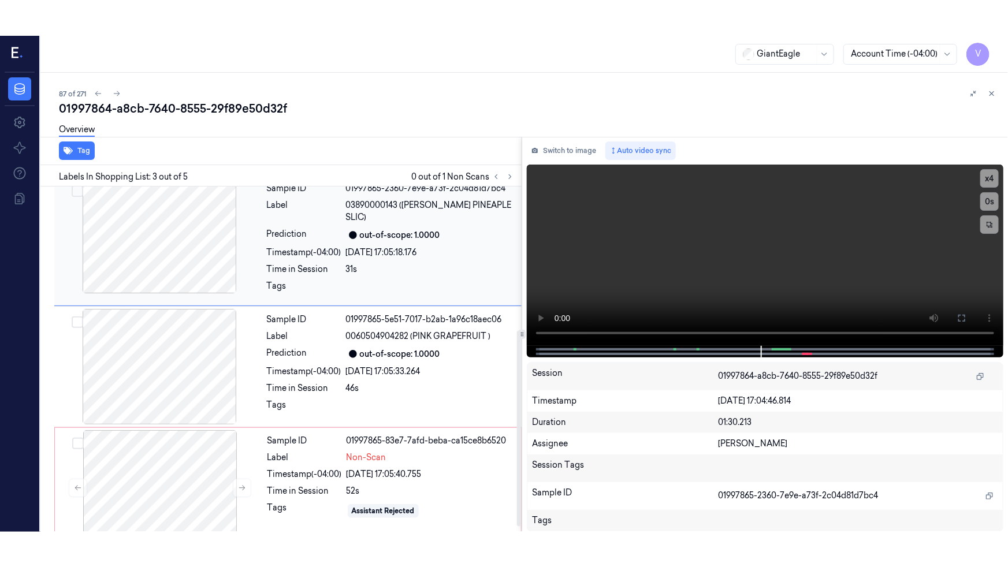
scroll to position [264, 0]
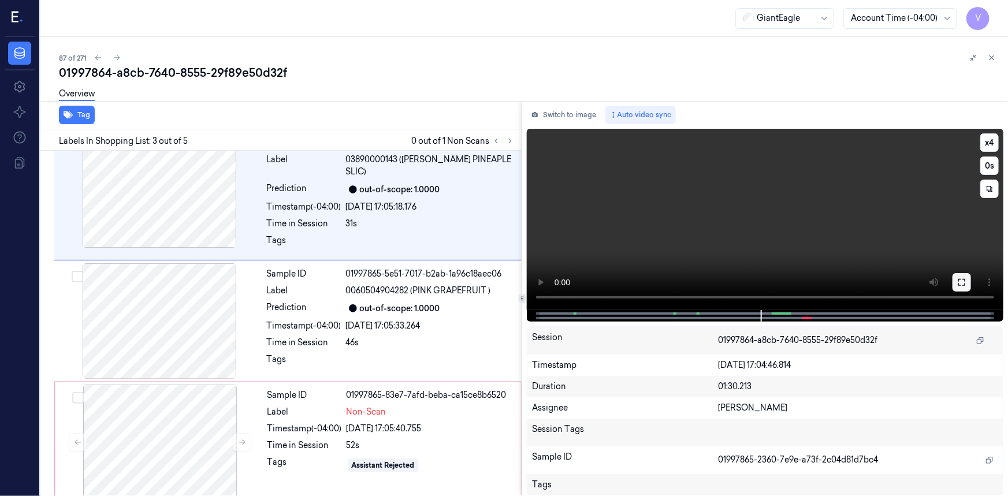
click at [965, 285] on icon at bounding box center [962, 282] width 7 height 7
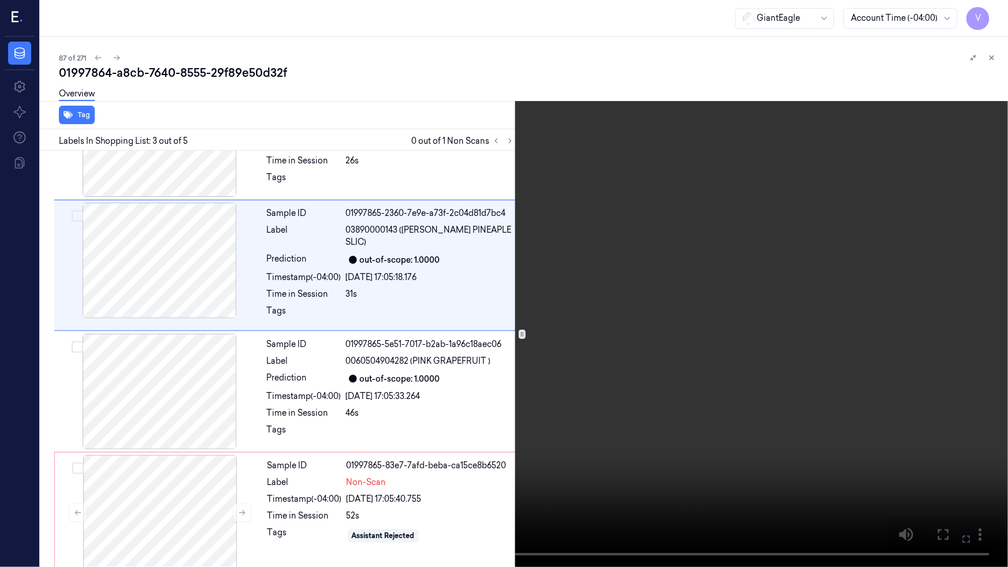
click at [706, 332] on video at bounding box center [504, 283] width 1008 height 567
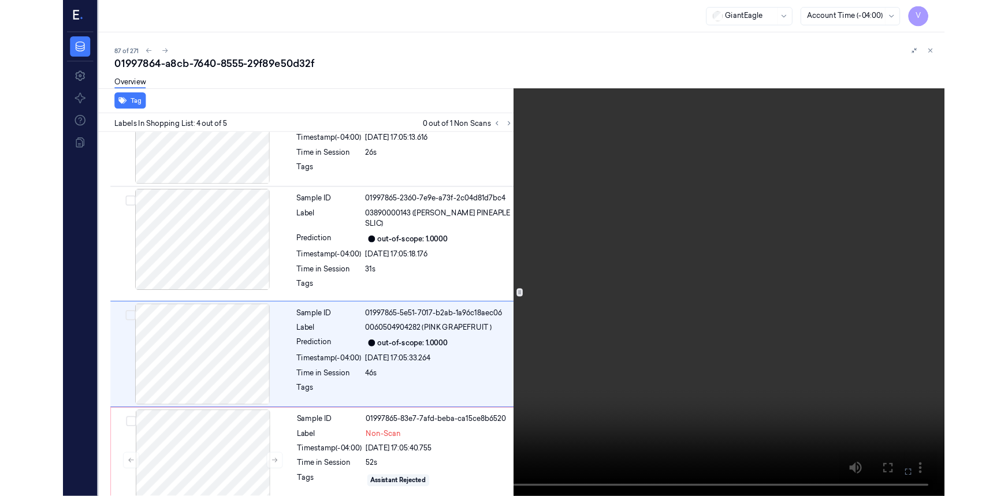
scroll to position [192, 0]
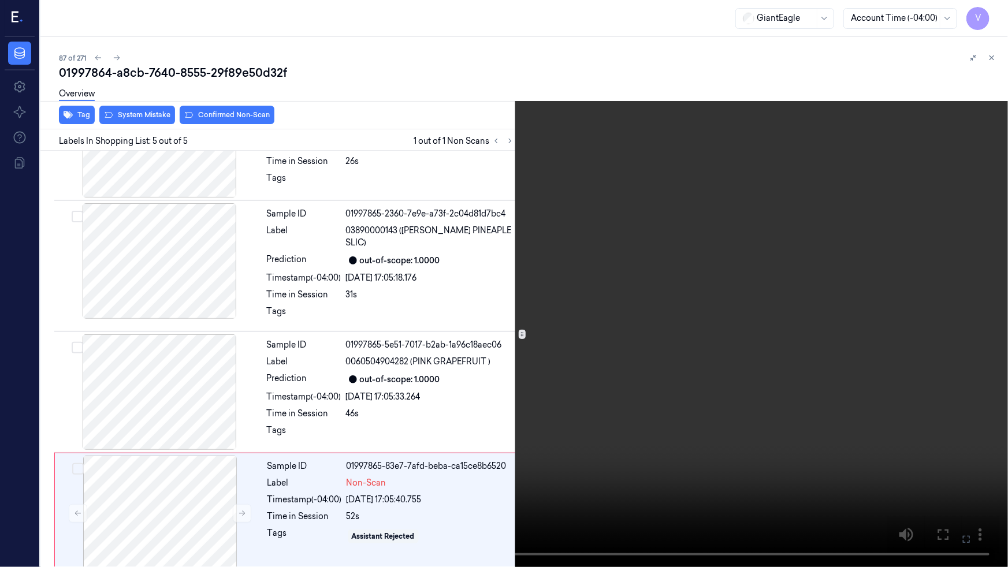
click at [672, 351] on video at bounding box center [504, 283] width 1008 height 567
click at [625, 419] on video at bounding box center [504, 283] width 1008 height 567
click at [628, 421] on video at bounding box center [504, 283] width 1008 height 567
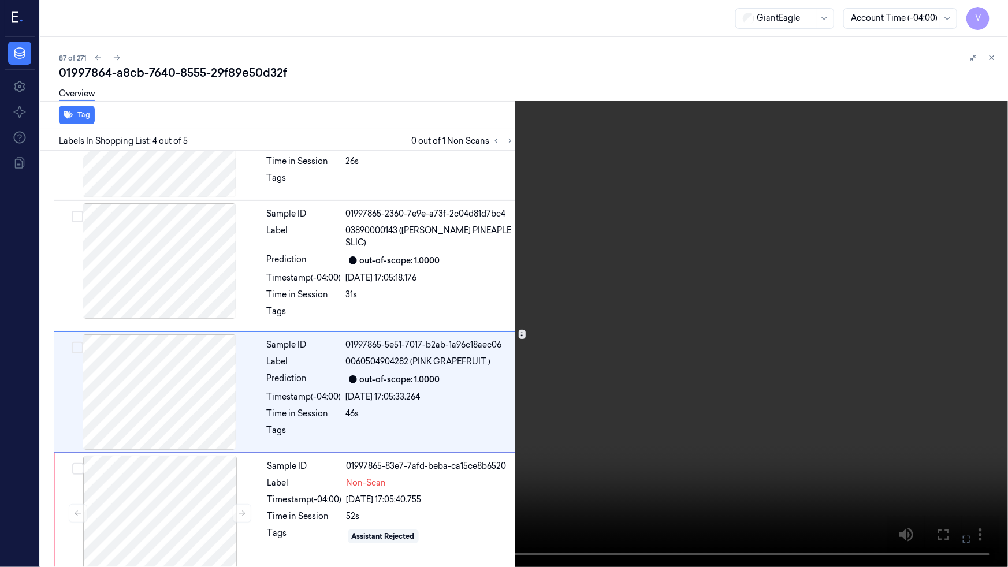
click at [593, 399] on video at bounding box center [504, 283] width 1008 height 567
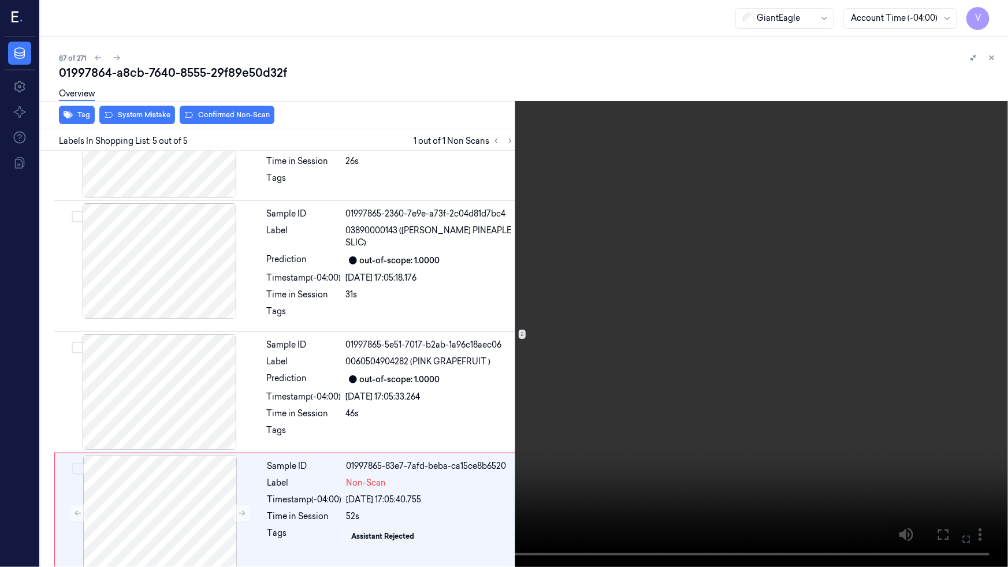
drag, startPoint x: 633, startPoint y: 425, endPoint x: 645, endPoint y: 425, distance: 11.6
click at [637, 425] on video at bounding box center [504, 283] width 1008 height 567
click at [0, 0] on button at bounding box center [0, 0] width 0 height 0
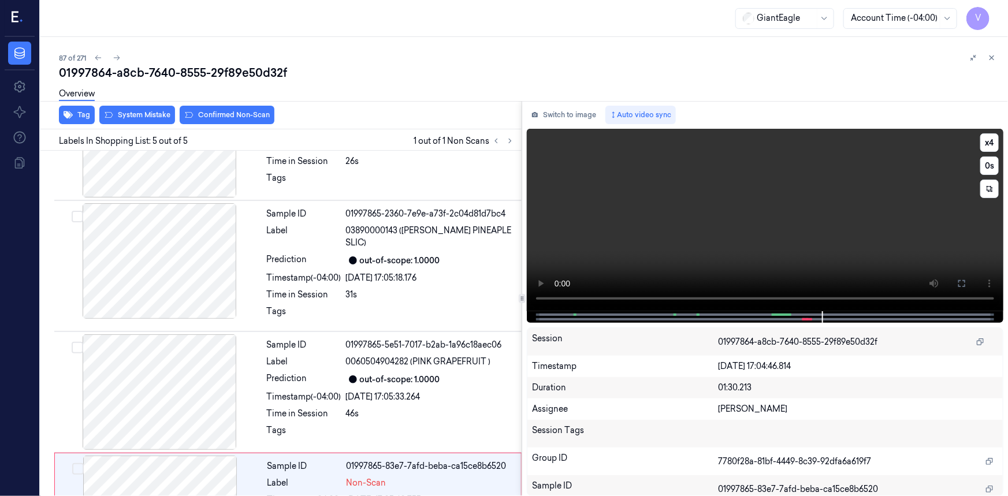
click at [626, 214] on video at bounding box center [765, 220] width 477 height 183
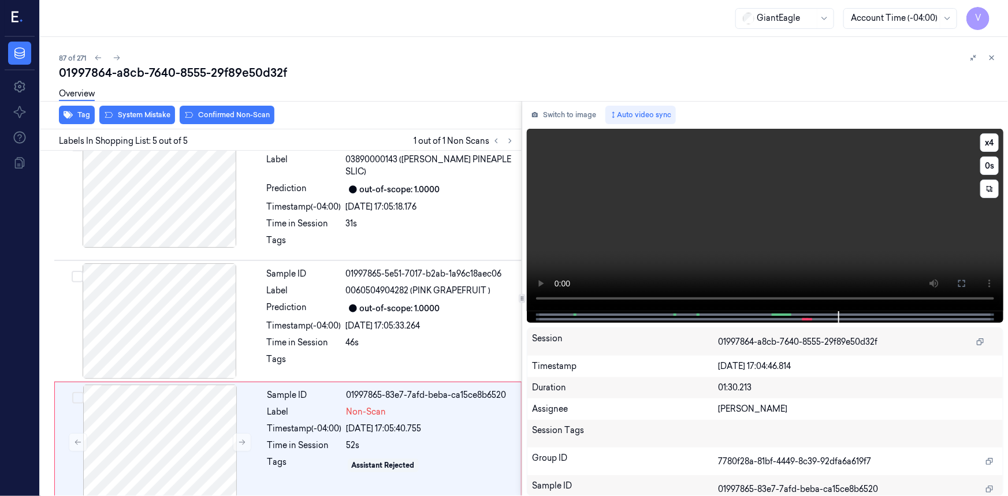
click at [664, 235] on video at bounding box center [765, 220] width 477 height 183
click at [214, 427] on div at bounding box center [160, 443] width 206 height 116
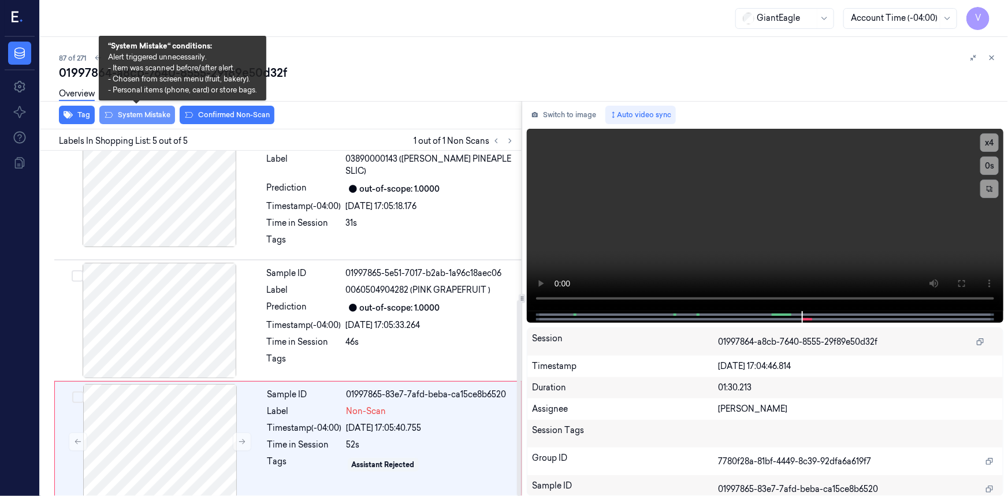
click at [155, 114] on button "System Mistake" at bounding box center [137, 115] width 76 height 18
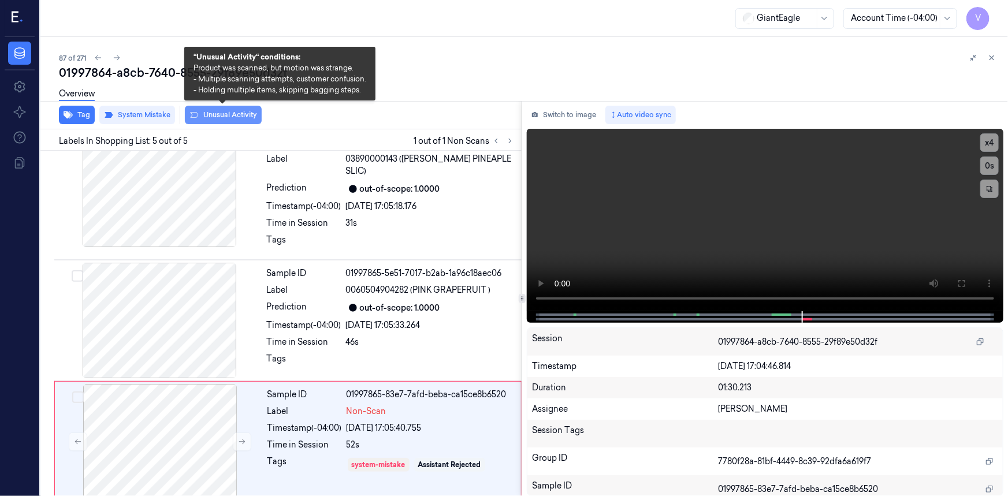
click at [223, 120] on button "Unusual Activity" at bounding box center [223, 115] width 77 height 18
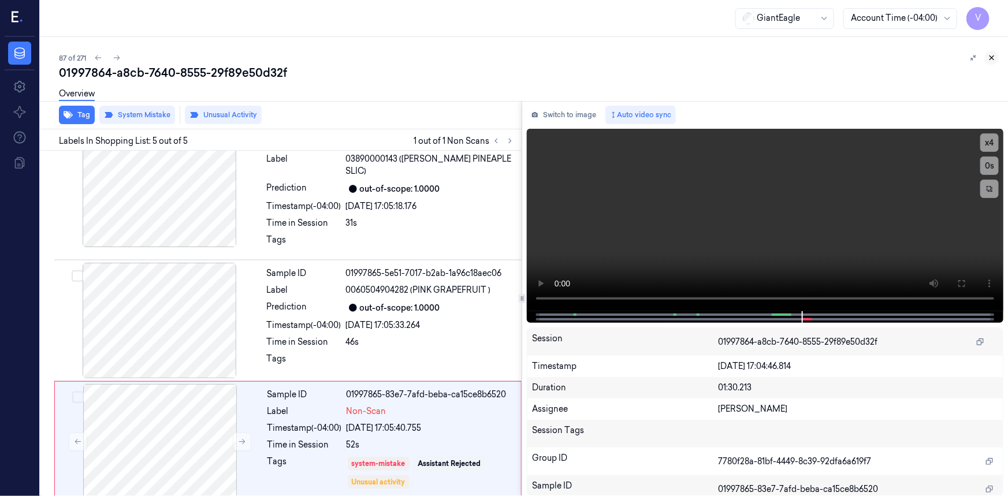
click at [994, 54] on icon at bounding box center [992, 58] width 8 height 8
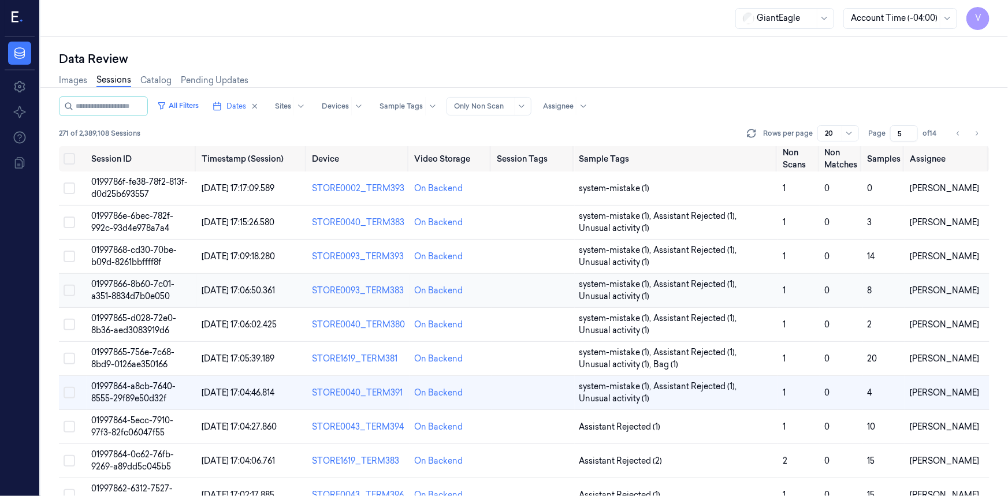
scroll to position [71, 0]
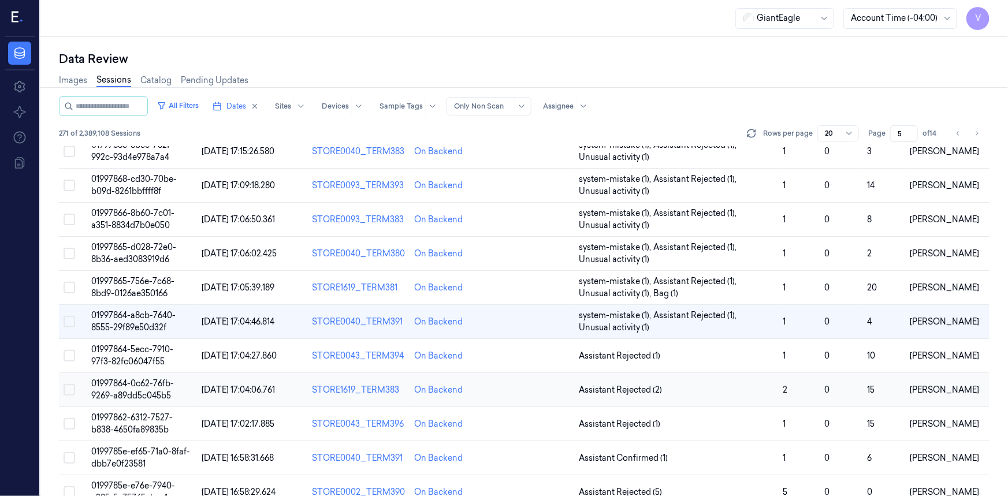
click at [119, 383] on span "01997864-0c62-76fb-9269-a89dd5c045b5" at bounding box center [132, 390] width 83 height 23
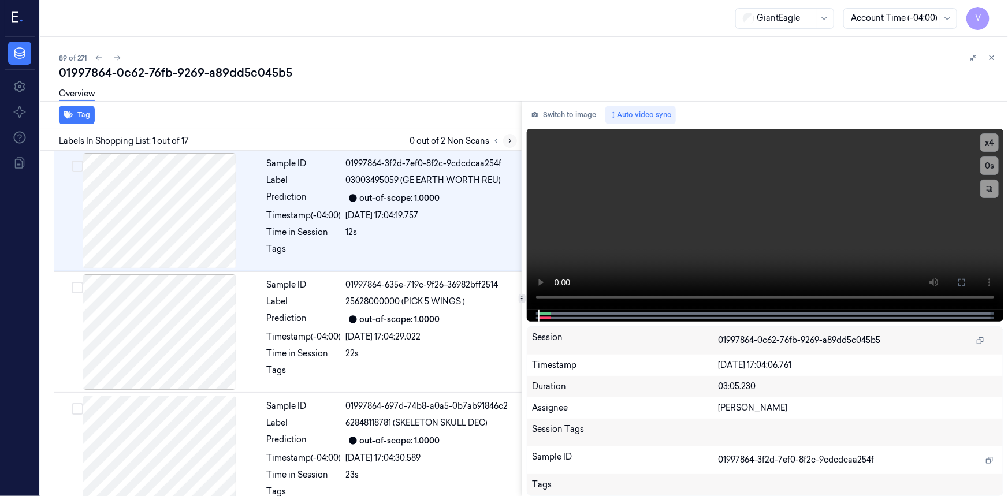
click at [509, 141] on icon at bounding box center [510, 141] width 8 height 8
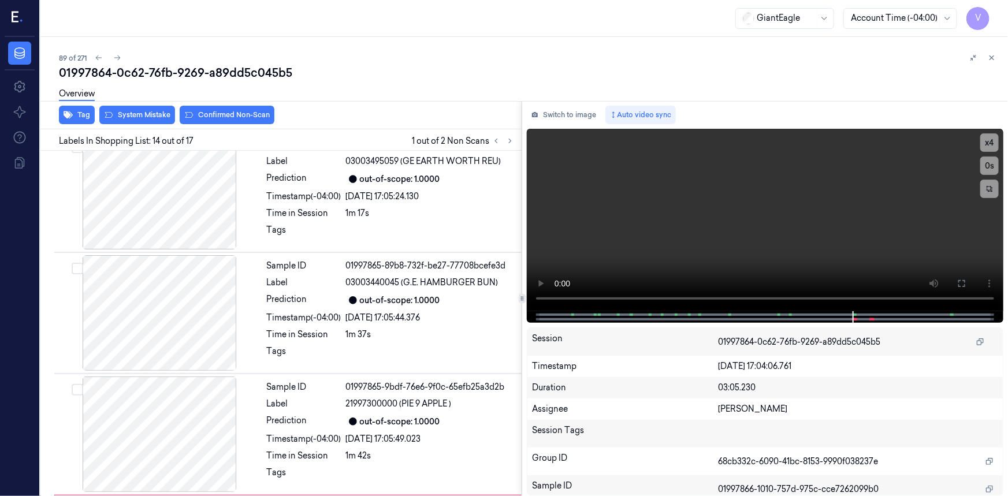
scroll to position [1463, 0]
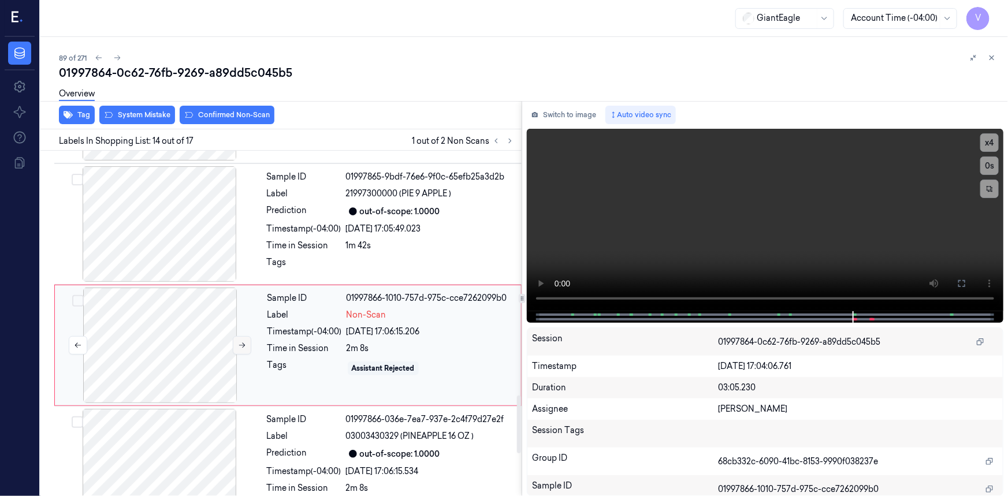
click at [240, 343] on icon at bounding box center [242, 345] width 6 height 5
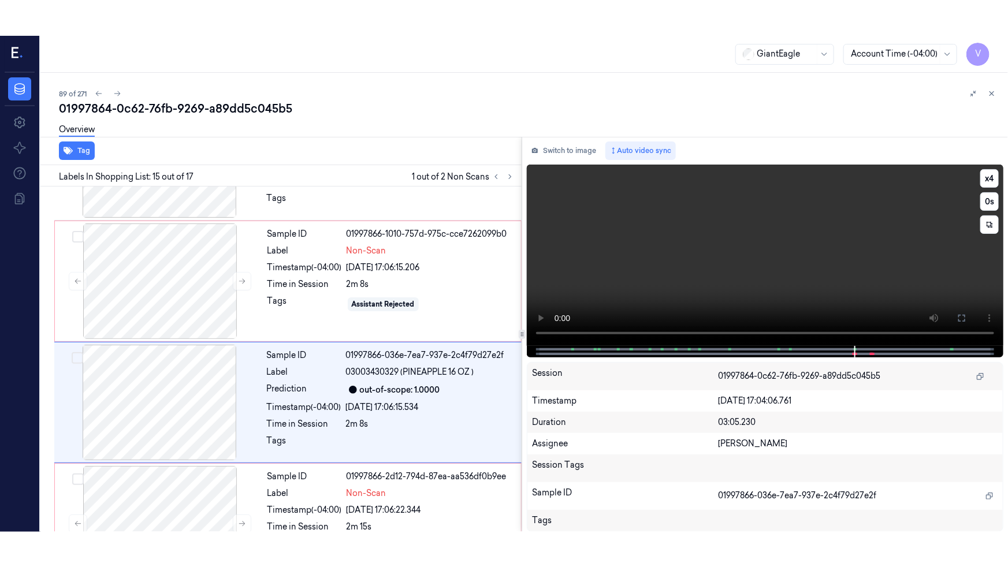
scroll to position [1584, 0]
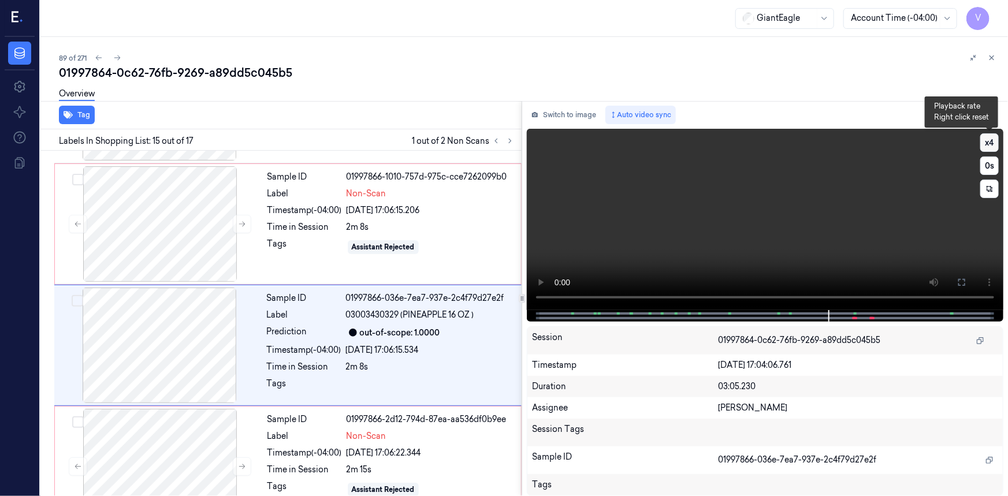
click at [990, 144] on button "x 4" at bounding box center [990, 142] width 18 height 18
click at [989, 144] on button "x 1" at bounding box center [990, 142] width 18 height 18
click at [963, 280] on icon at bounding box center [962, 282] width 9 height 9
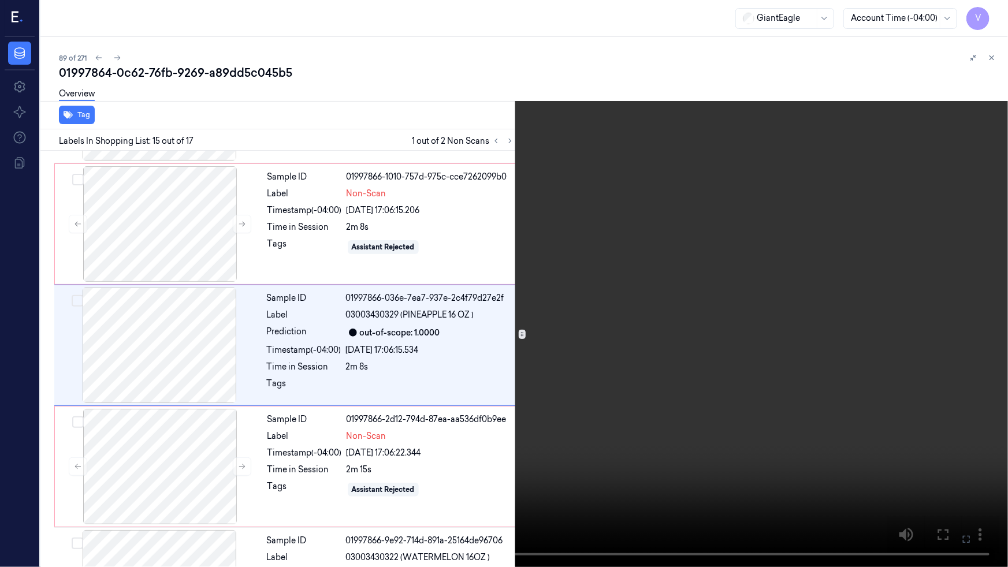
click at [743, 347] on video at bounding box center [504, 283] width 1008 height 567
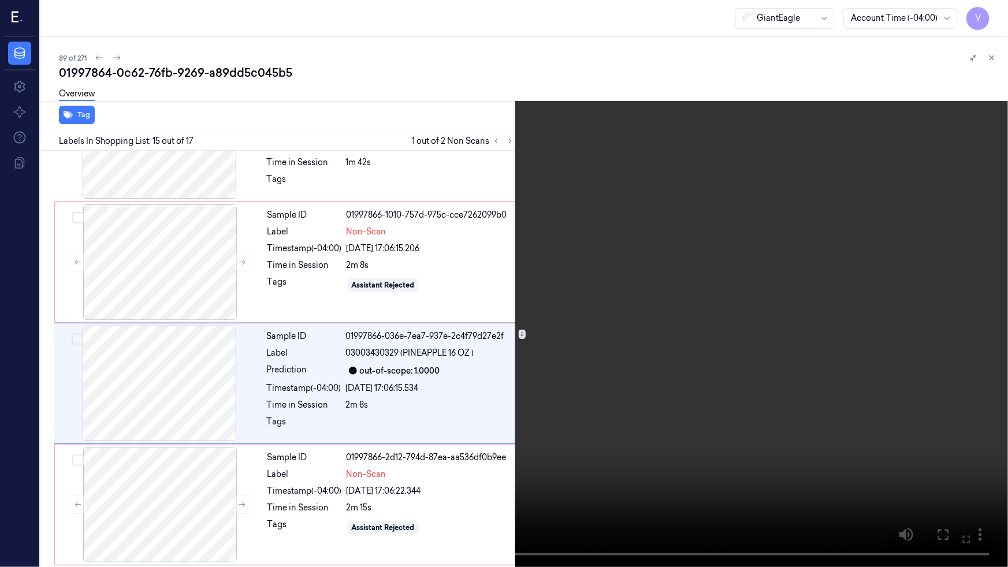
scroll to position [1549, 0]
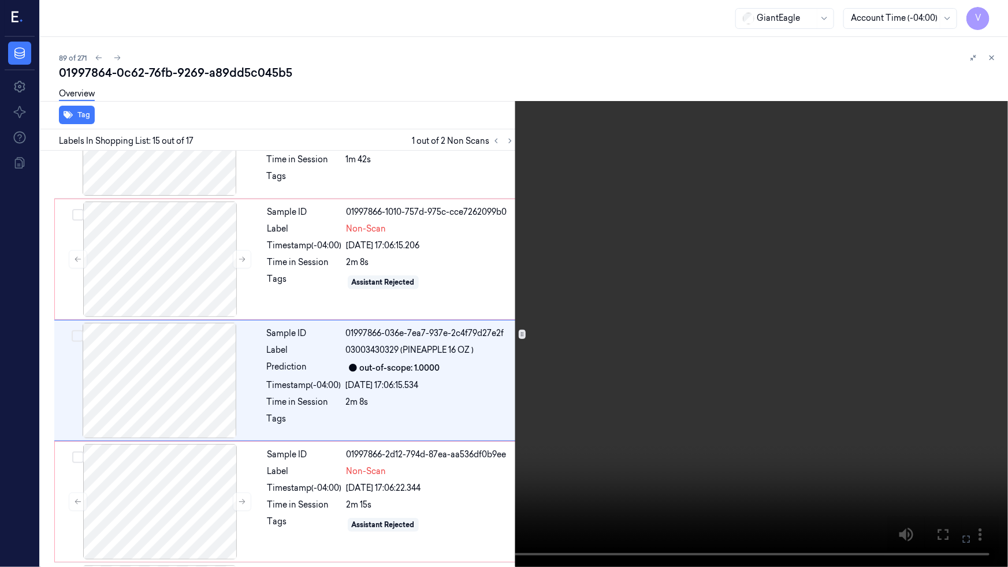
click at [633, 370] on video at bounding box center [504, 283] width 1008 height 567
click at [693, 405] on video at bounding box center [504, 283] width 1008 height 567
click at [638, 358] on video at bounding box center [504, 283] width 1008 height 567
click at [726, 385] on video at bounding box center [504, 283] width 1008 height 567
click at [0, 0] on icon at bounding box center [0, 0] width 0 height 0
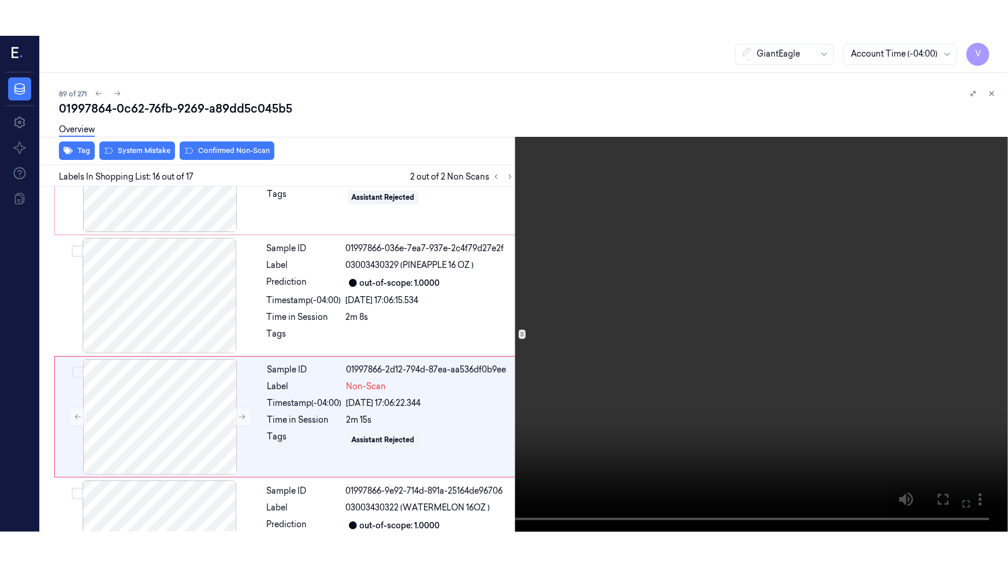
scroll to position [1705, 0]
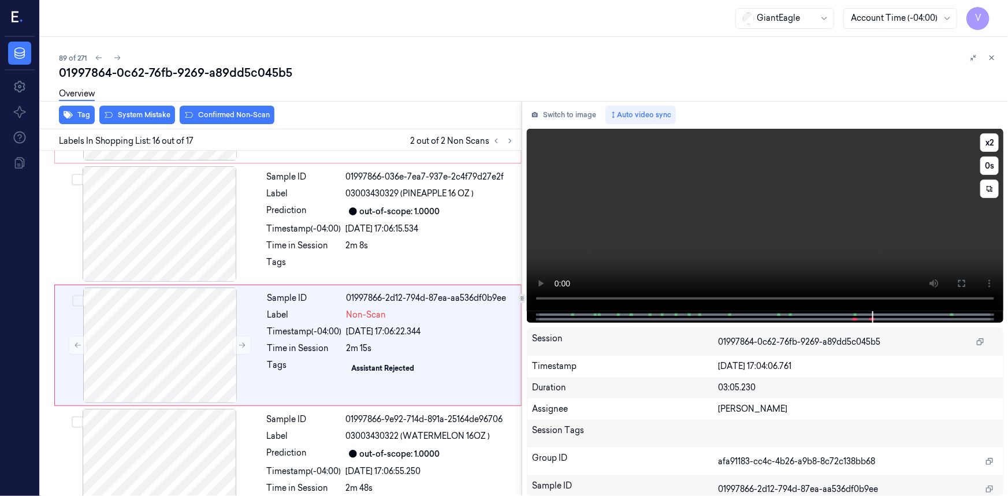
click at [807, 251] on video at bounding box center [765, 220] width 477 height 183
click at [963, 285] on icon at bounding box center [962, 283] width 9 height 9
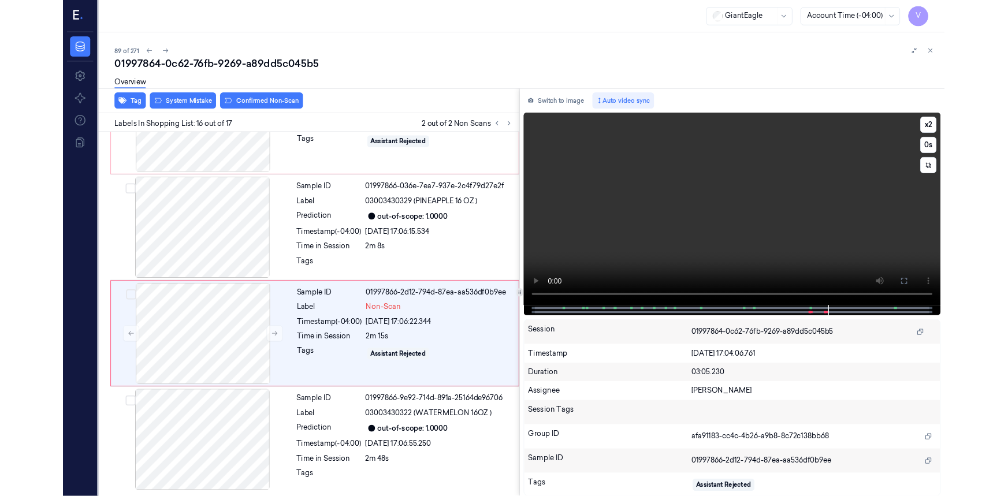
scroll to position [1647, 0]
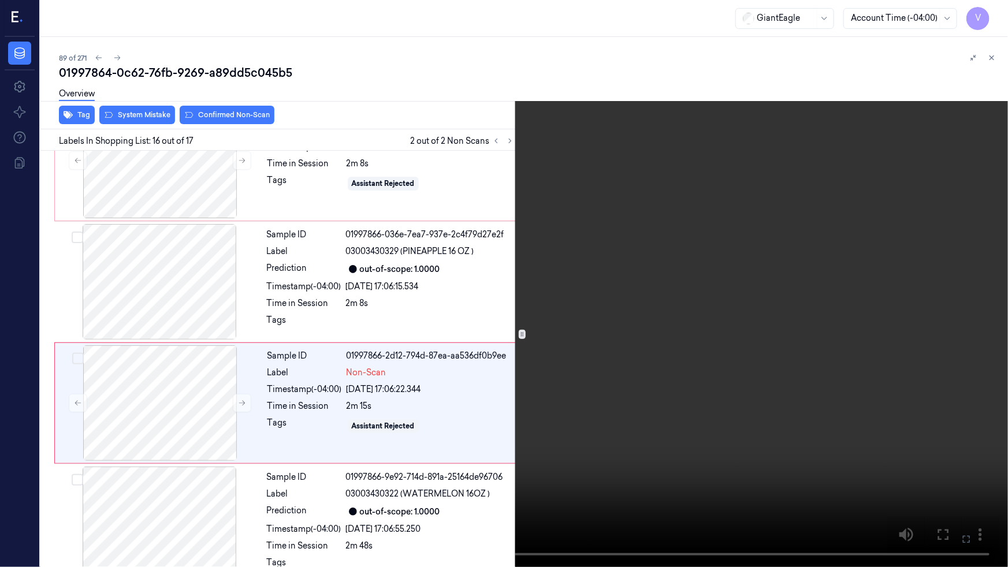
click at [698, 384] on video at bounding box center [504, 283] width 1008 height 567
click at [998, 7] on button "x 2" at bounding box center [994, 14] width 18 height 18
click at [0, 0] on icon at bounding box center [0, 0] width 0 height 0
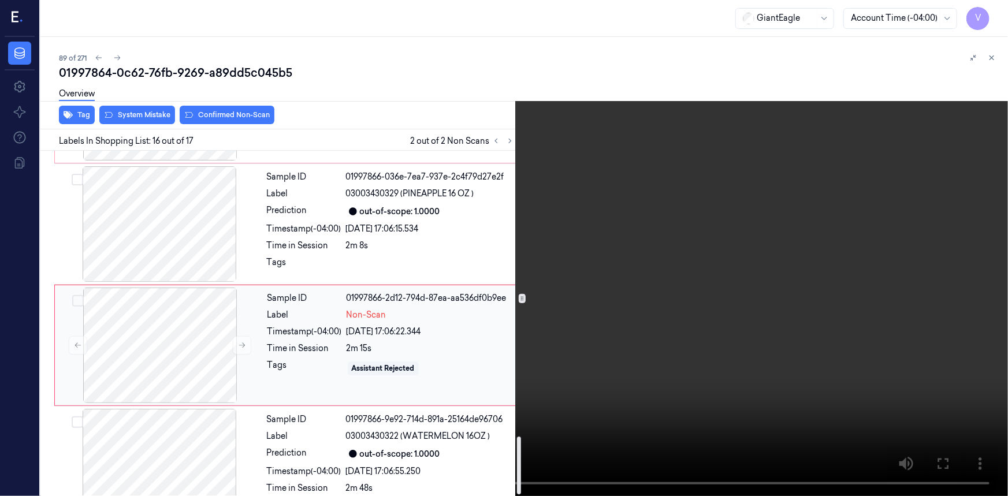
scroll to position [1719, 0]
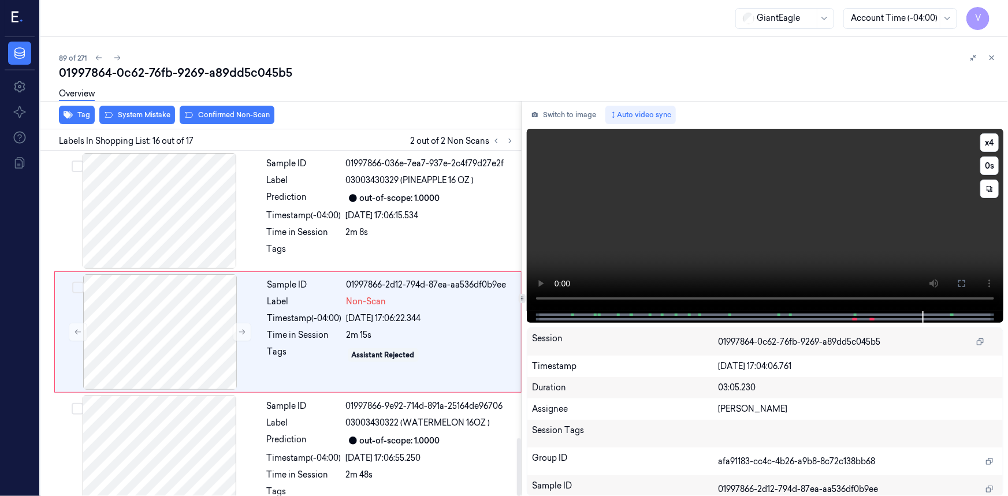
click at [726, 235] on video at bounding box center [765, 220] width 477 height 183
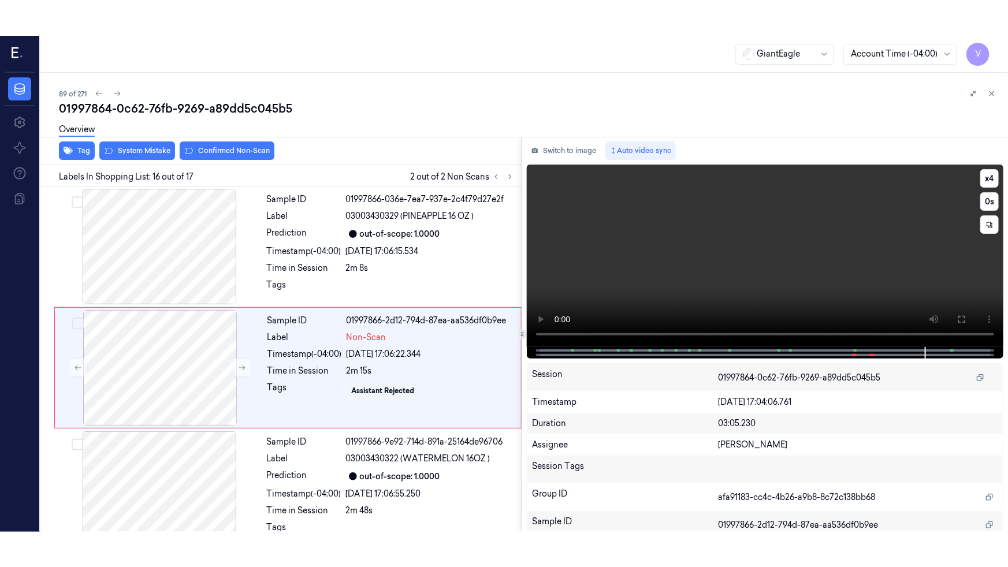
scroll to position [1705, 0]
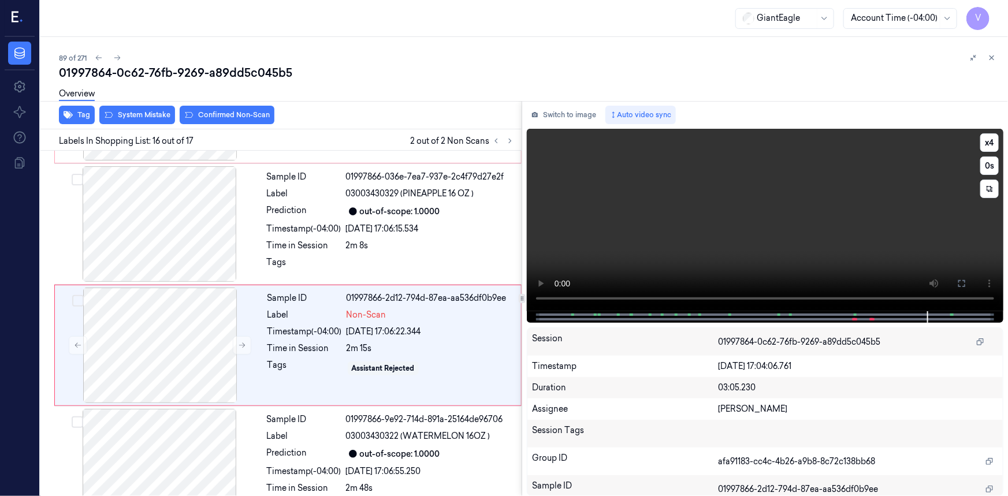
click at [706, 243] on video at bounding box center [765, 220] width 477 height 183
click at [961, 276] on button at bounding box center [962, 283] width 18 height 18
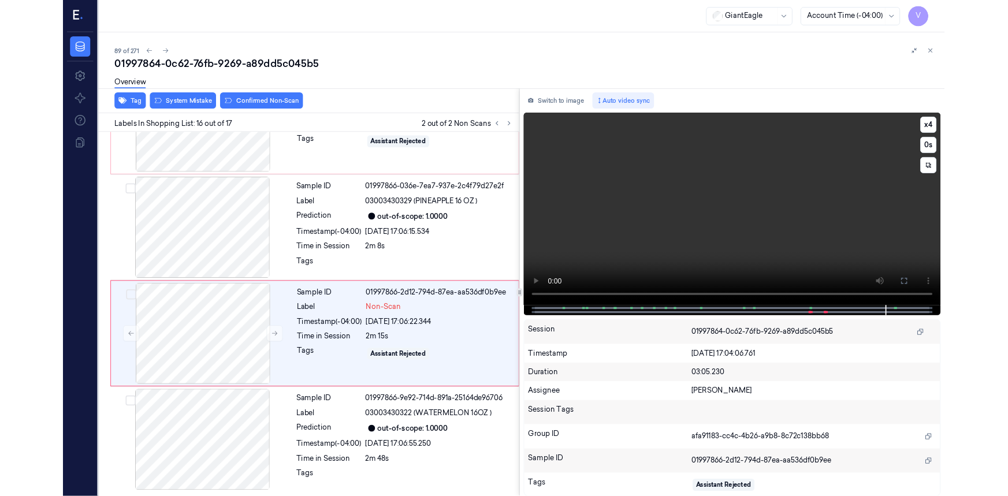
scroll to position [1647, 0]
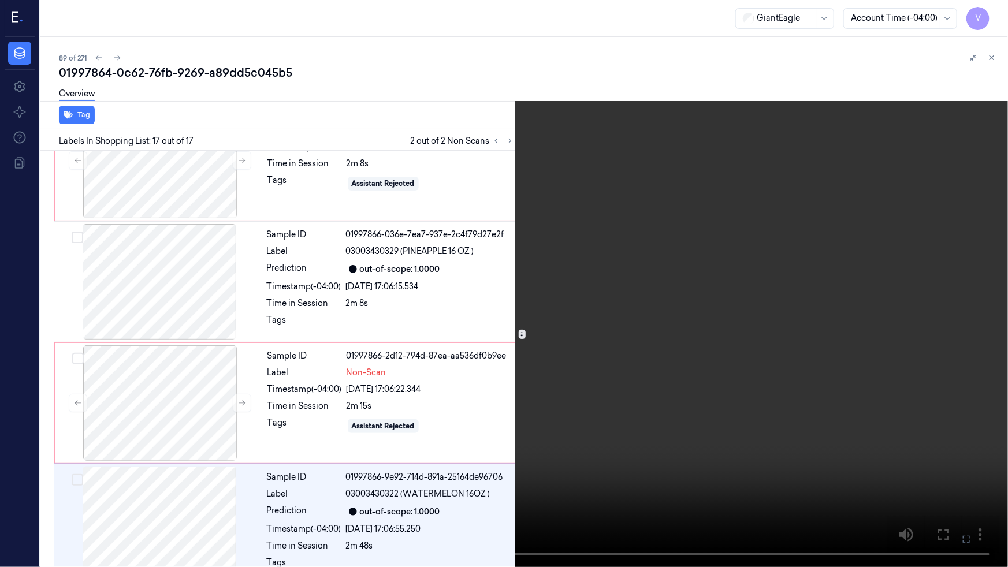
drag, startPoint x: 817, startPoint y: 435, endPoint x: 925, endPoint y: 490, distance: 120.7
click at [826, 438] on video at bounding box center [504, 283] width 1008 height 567
click at [0, 0] on icon at bounding box center [0, 0] width 0 height 0
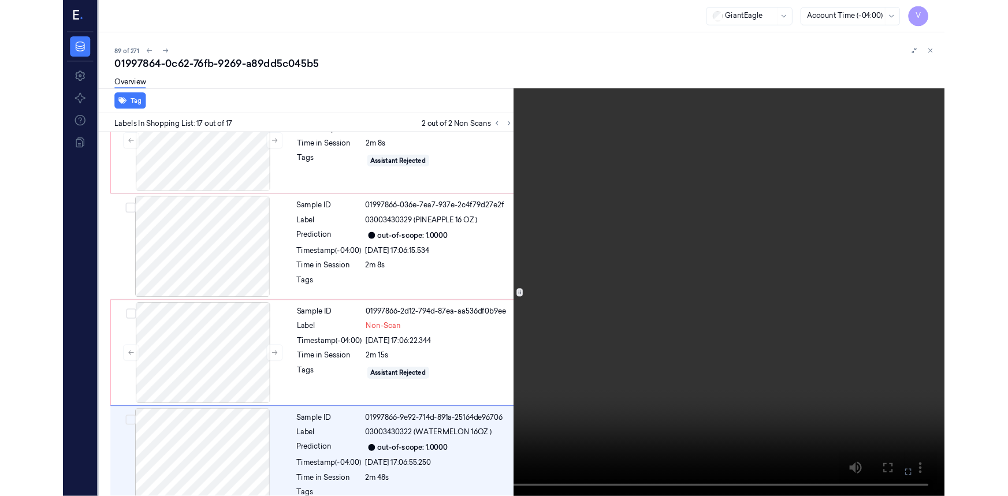
scroll to position [1705, 0]
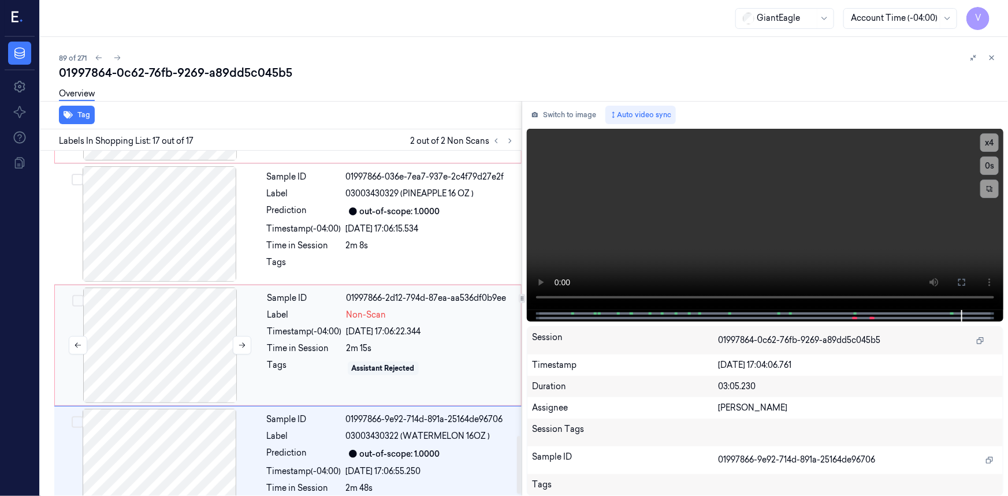
click at [171, 292] on div at bounding box center [160, 346] width 206 height 116
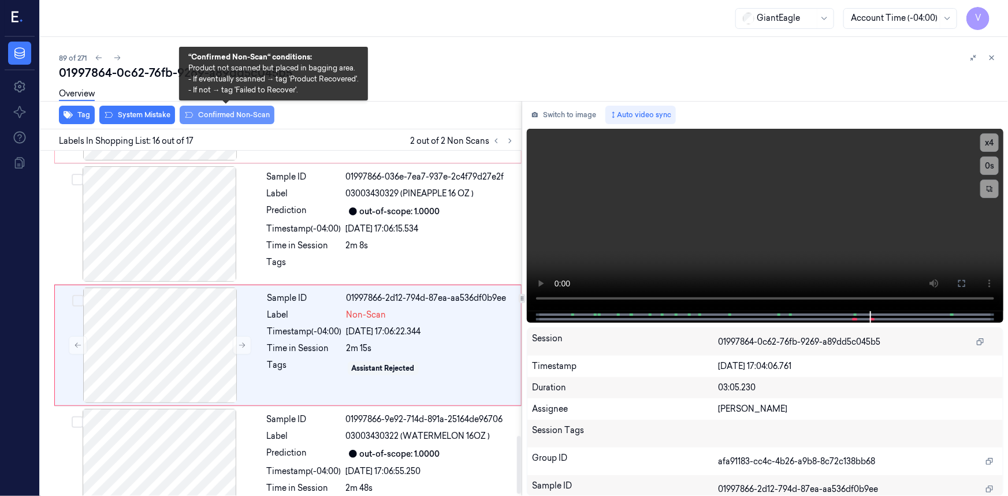
click at [221, 117] on button "Confirmed Non-Scan" at bounding box center [227, 115] width 95 height 18
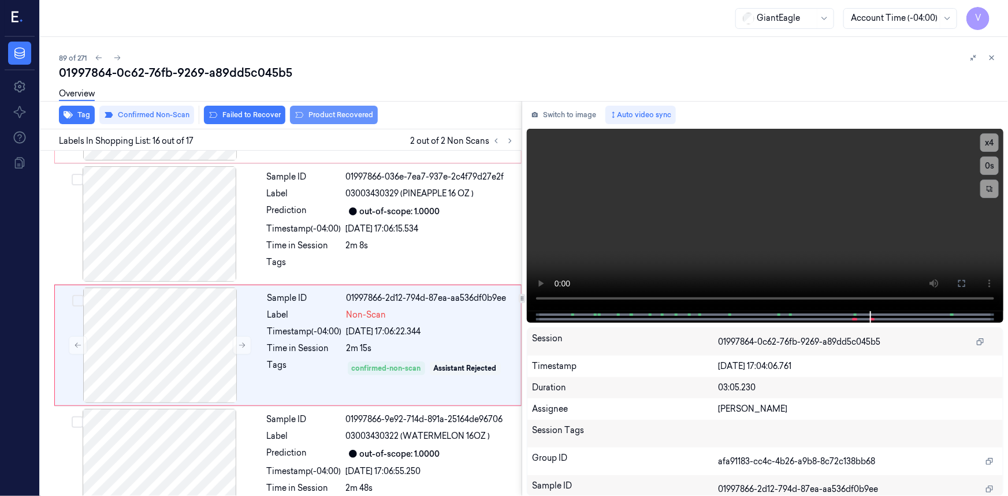
click at [316, 113] on button "Product Recovered" at bounding box center [334, 115] width 88 height 18
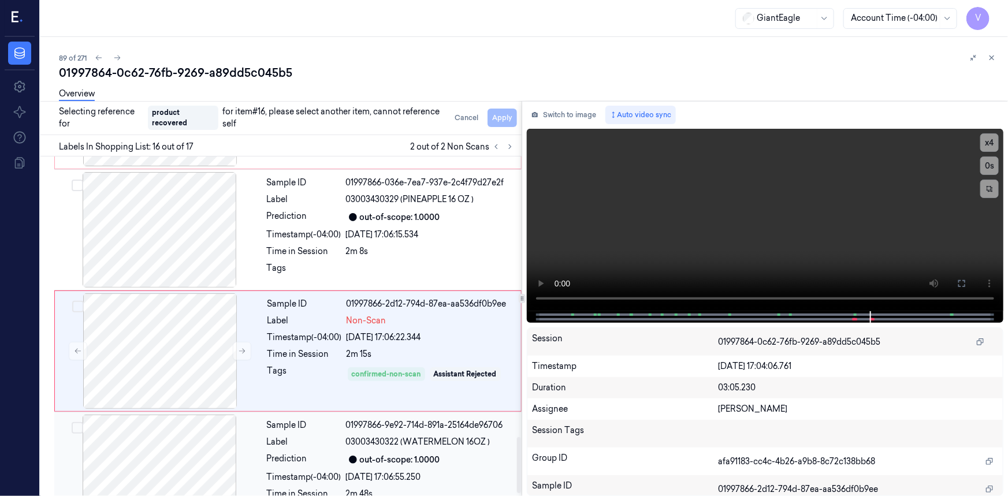
click at [173, 415] on div at bounding box center [160, 473] width 206 height 116
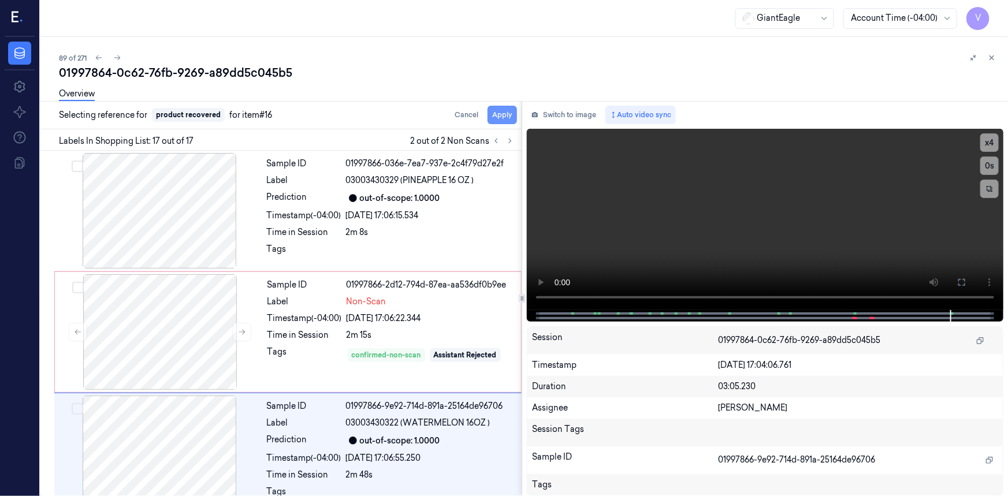
click at [501, 114] on button "Apply" at bounding box center [502, 115] width 29 height 18
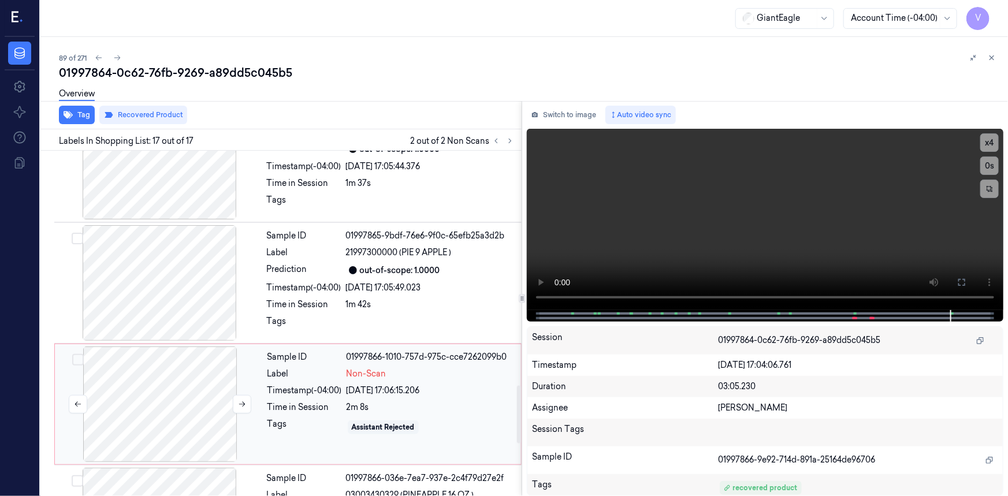
click at [181, 354] on div at bounding box center [160, 405] width 206 height 116
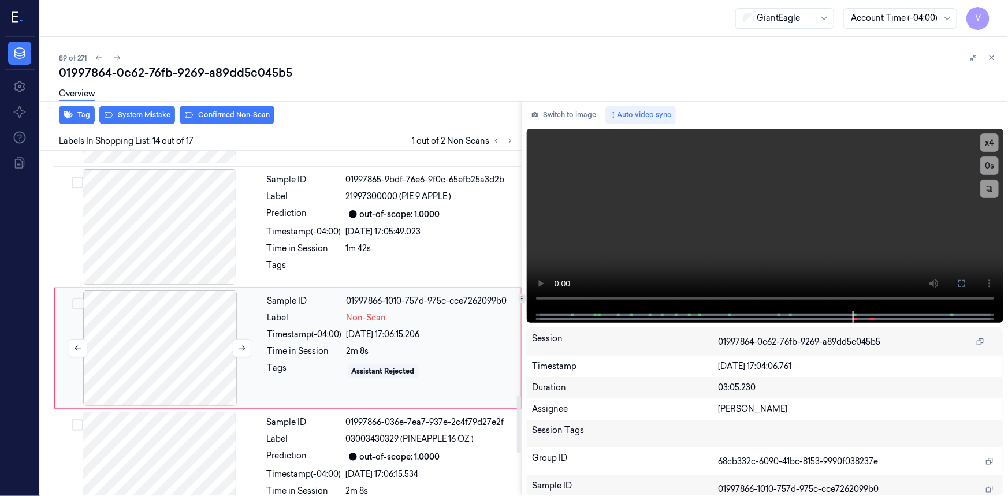
scroll to position [1463, 0]
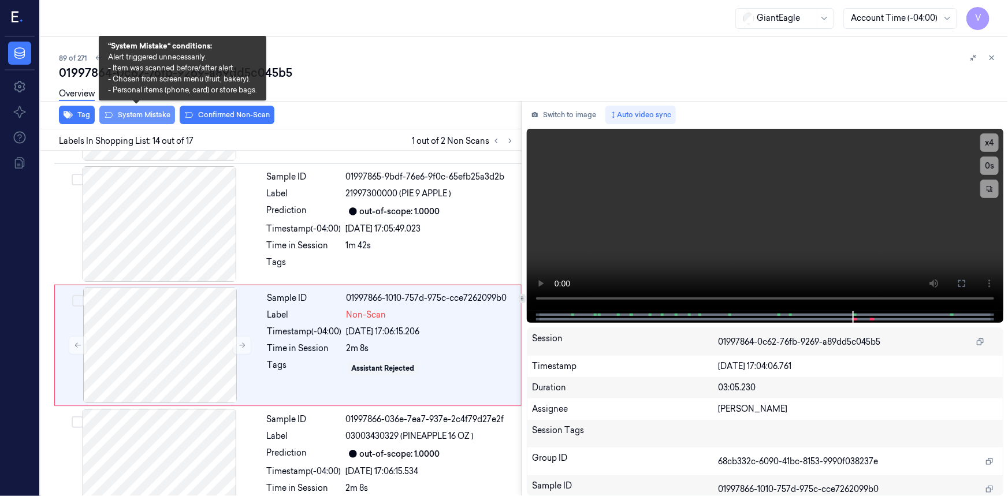
click at [148, 116] on button "System Mistake" at bounding box center [137, 115] width 76 height 18
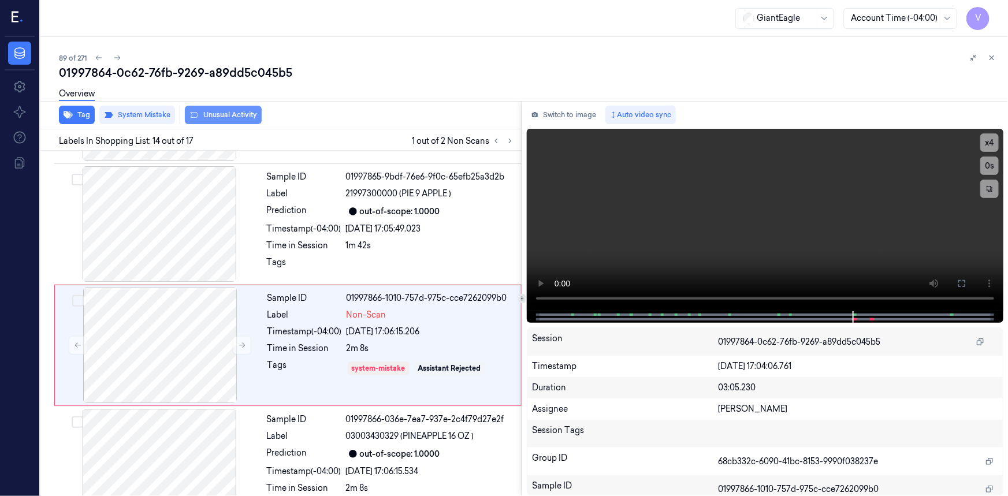
click at [227, 117] on button "Unusual Activity" at bounding box center [223, 115] width 77 height 18
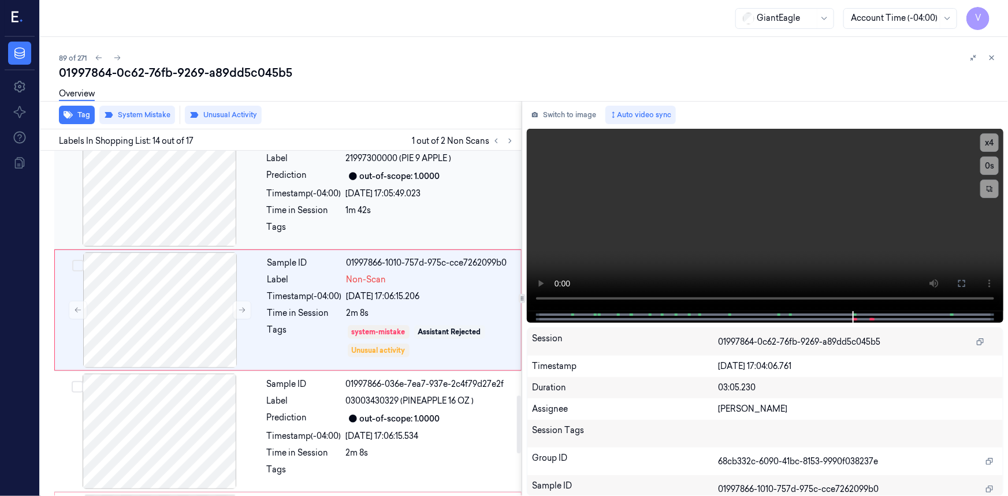
scroll to position [1515, 0]
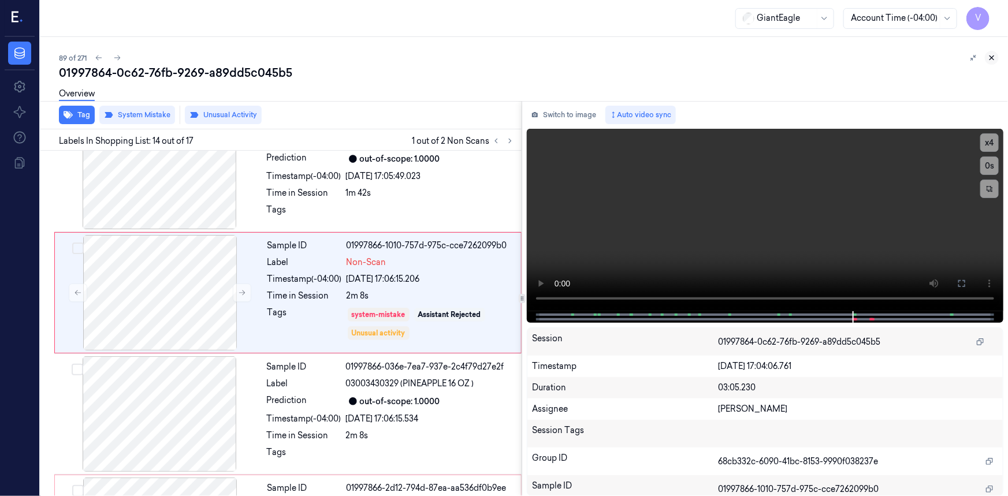
click at [993, 56] on icon at bounding box center [992, 58] width 8 height 8
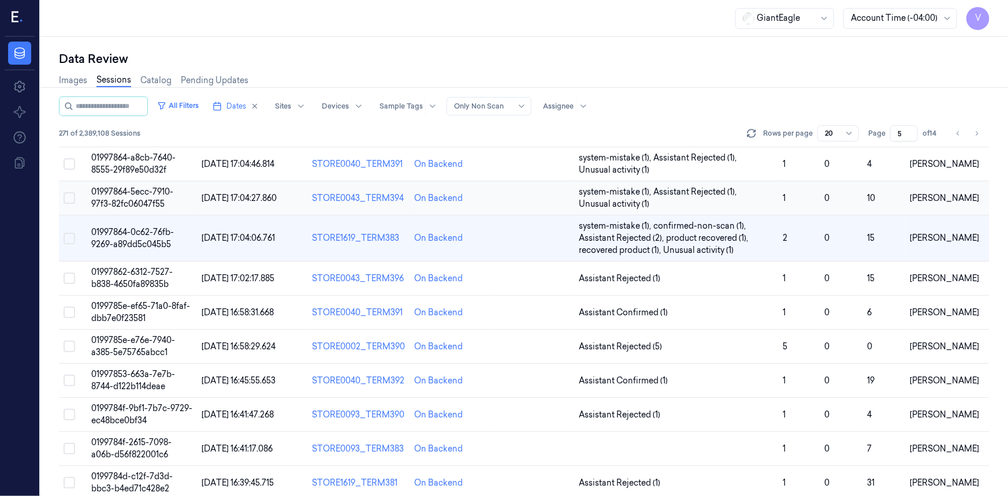
scroll to position [157, 0]
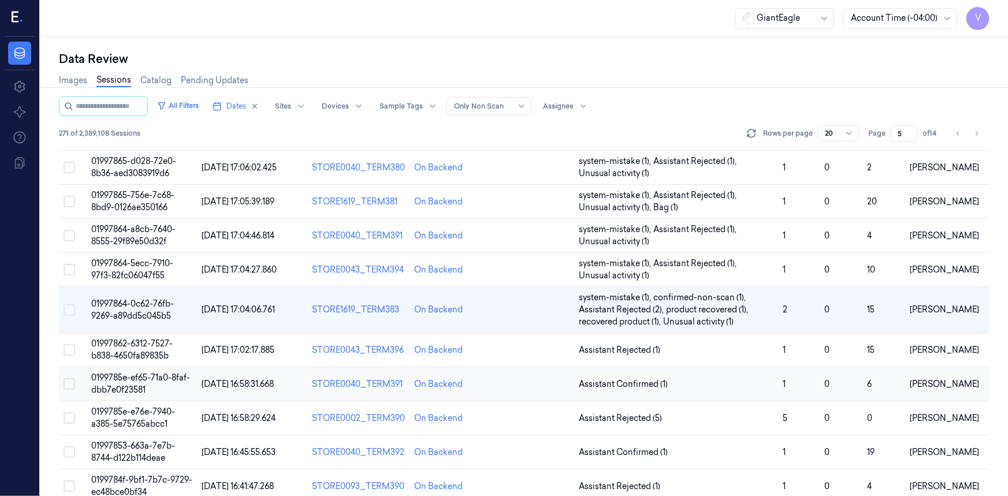
click at [124, 382] on td "0199785e-ef65-71a0-8faf-dbb7e0f23581" at bounding box center [142, 385] width 110 height 34
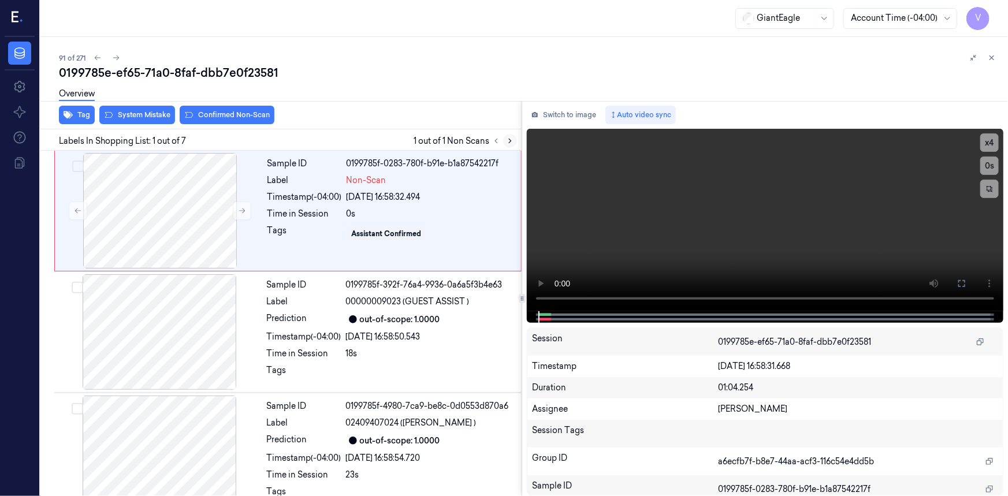
click at [511, 140] on icon at bounding box center [510, 141] width 8 height 8
click at [243, 209] on icon at bounding box center [242, 211] width 8 height 8
click at [243, 210] on icon at bounding box center [242, 211] width 8 height 8
click at [962, 281] on icon at bounding box center [962, 283] width 9 height 9
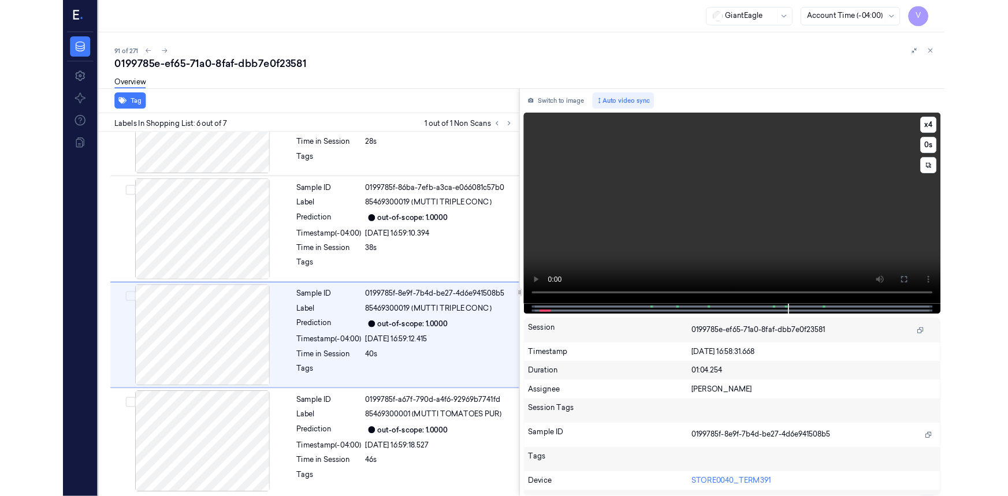
scroll to position [435, 0]
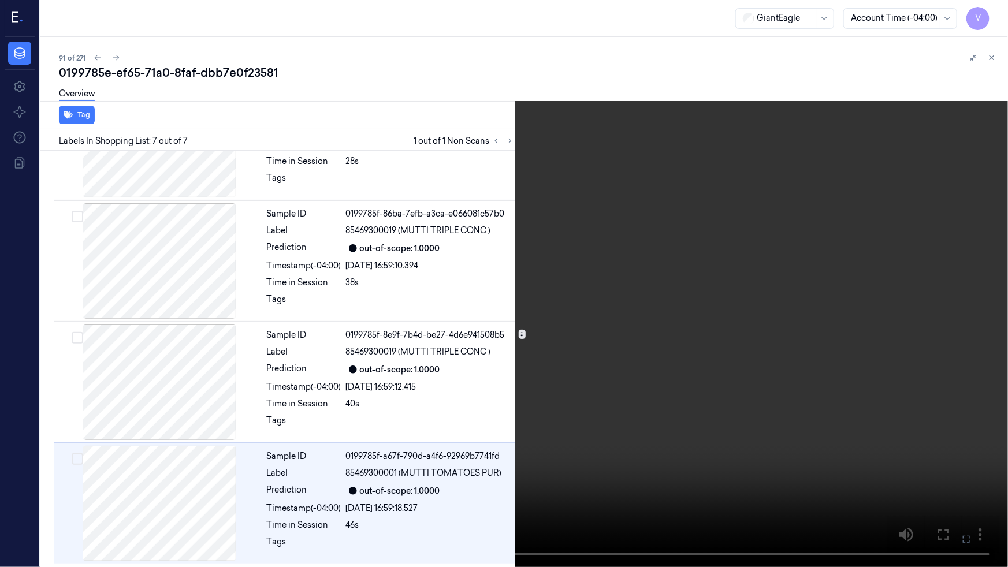
click at [0, 0] on icon at bounding box center [0, 0] width 0 height 0
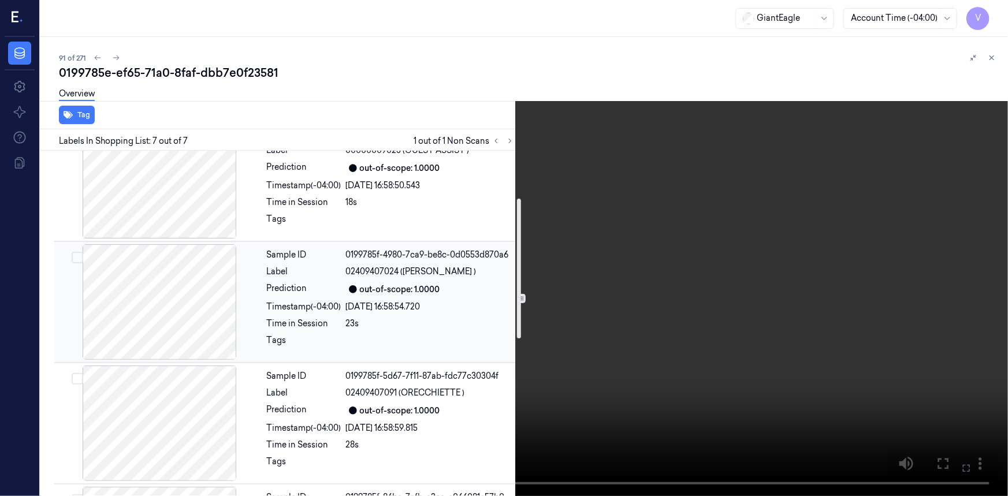
scroll to position [0, 0]
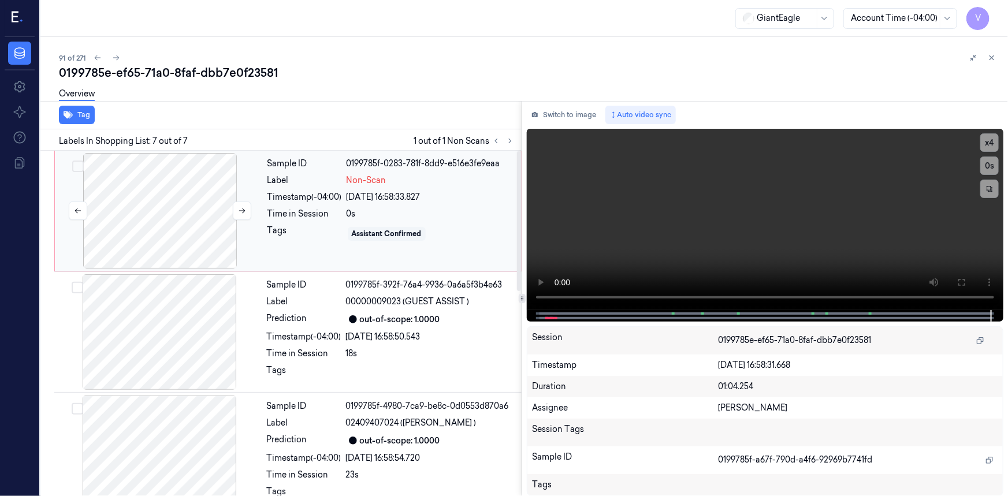
click at [152, 197] on div at bounding box center [160, 211] width 206 height 116
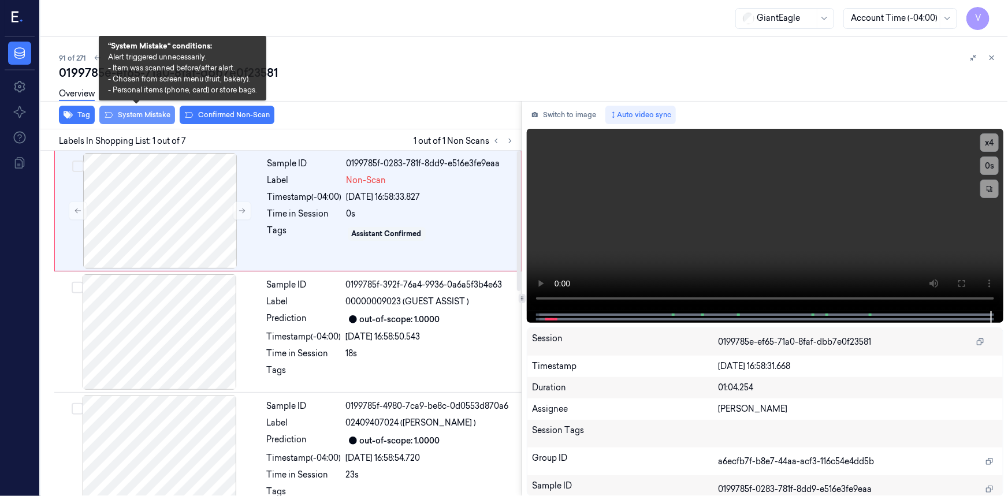
click at [136, 113] on button "System Mistake" at bounding box center [137, 115] width 76 height 18
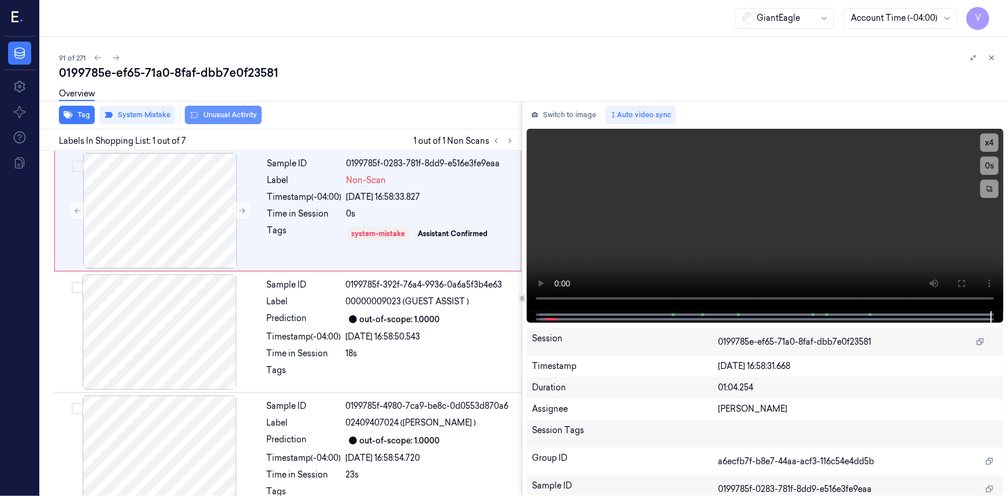
click at [217, 111] on button "Unusual Activity" at bounding box center [223, 115] width 77 height 18
click at [990, 53] on button at bounding box center [992, 58] width 14 height 14
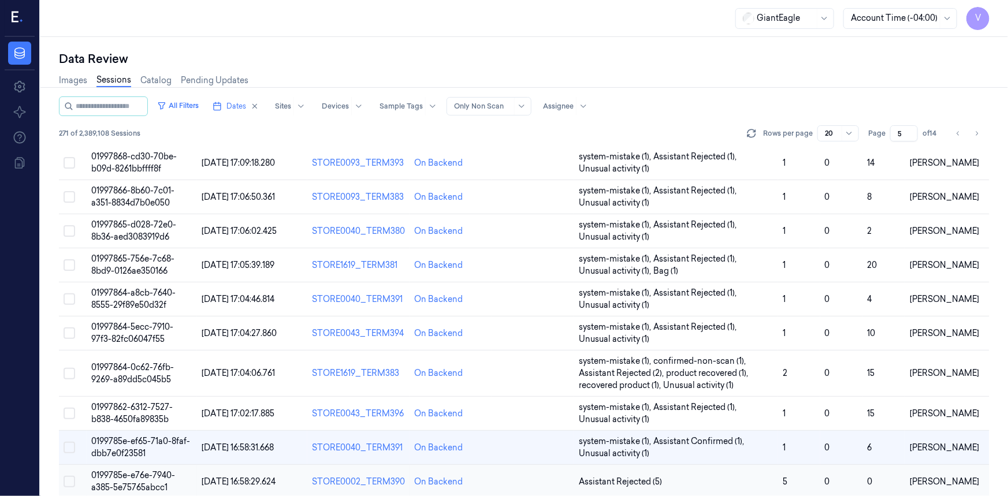
scroll to position [243, 0]
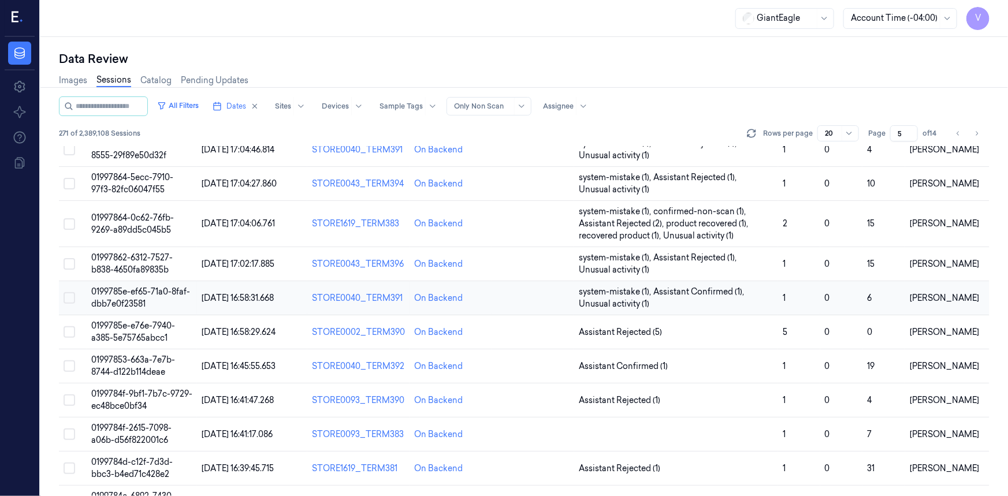
click at [135, 296] on td "0199785e-ef65-71a0-8faf-dbb7e0f23581" at bounding box center [142, 298] width 110 height 34
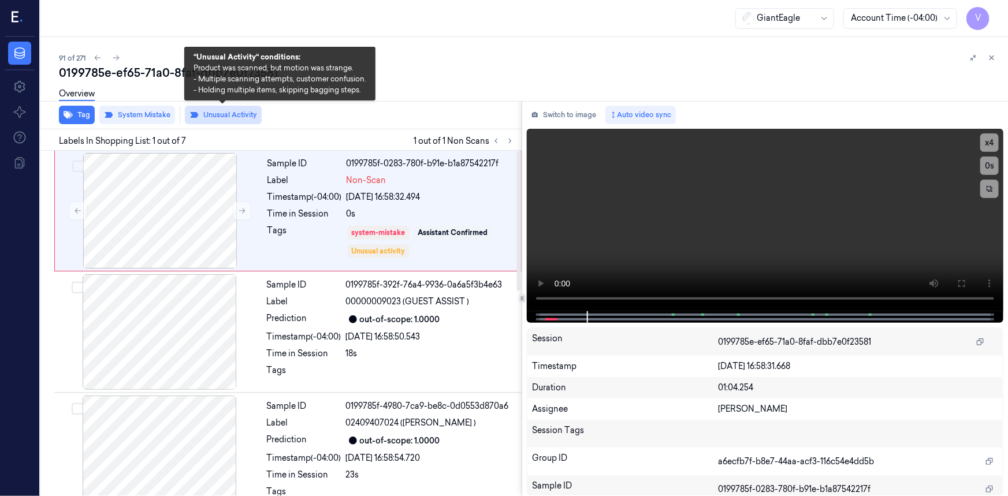
click at [225, 114] on button "Unusual Activity" at bounding box center [223, 115] width 77 height 18
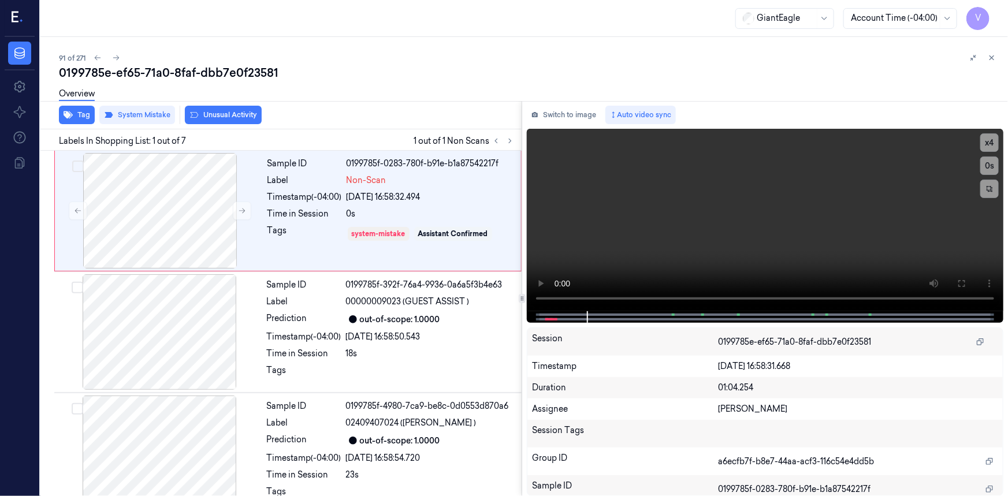
click at [1000, 53] on div "91 of 271 0199785e-ef65-71a0-8faf-dbb7e0f23581 Overview Tag System Mistake Unus…" at bounding box center [524, 266] width 968 height 459
click at [990, 57] on icon at bounding box center [992, 58] width 8 height 8
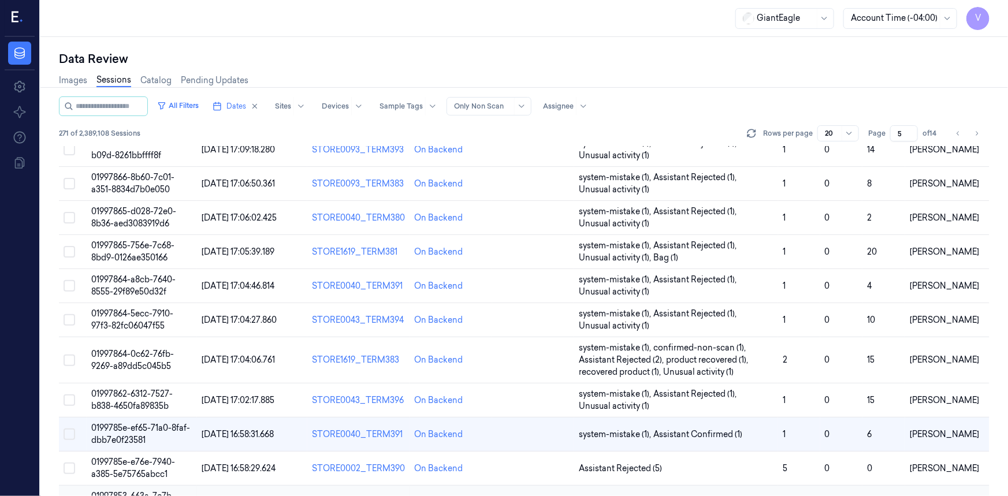
scroll to position [243, 0]
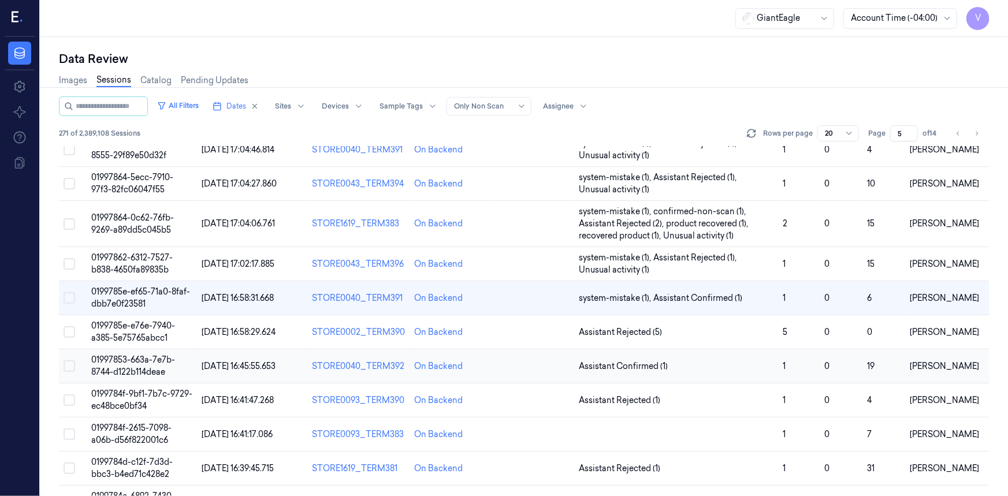
click at [137, 366] on span "01997853-663a-7e7b-8744-d122b114deae" at bounding box center [133, 366] width 84 height 23
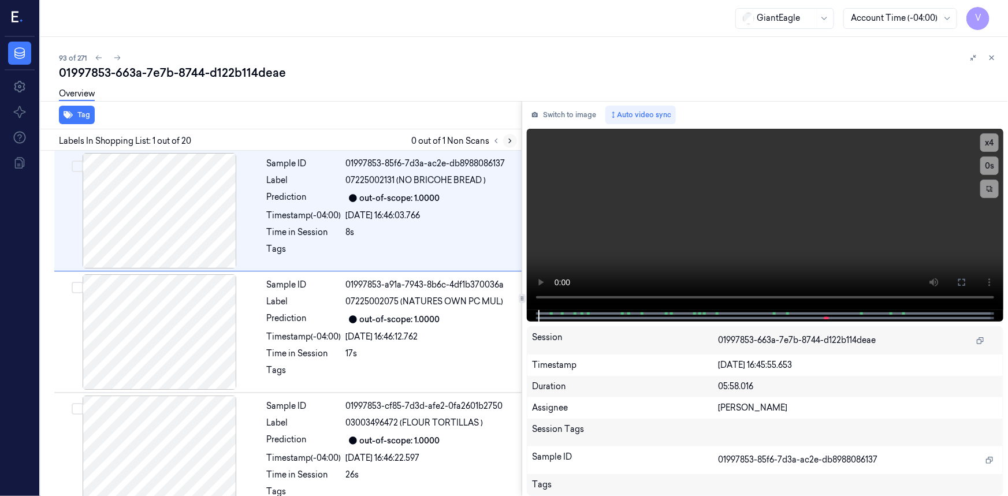
click at [508, 139] on icon at bounding box center [510, 141] width 8 height 8
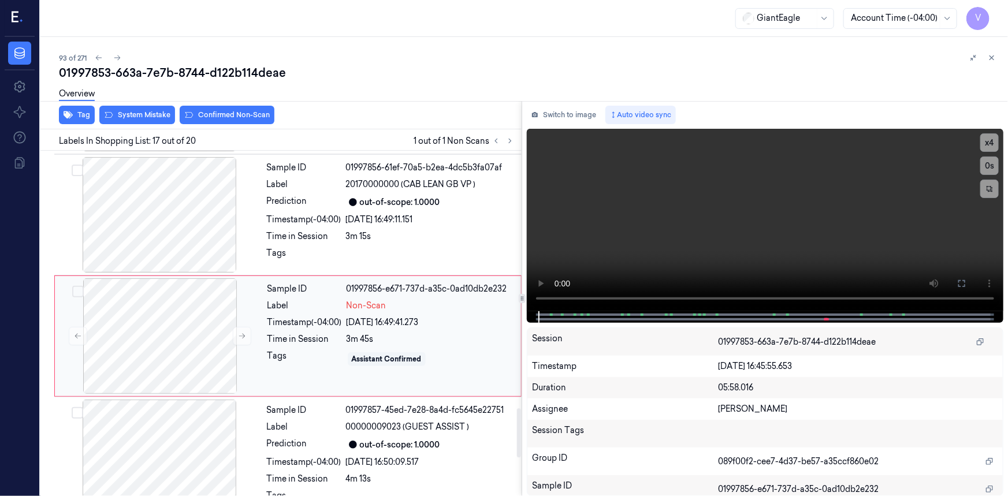
scroll to position [1827, 0]
click at [245, 332] on icon at bounding box center [242, 336] width 8 height 8
click at [244, 333] on icon at bounding box center [242, 335] width 6 height 5
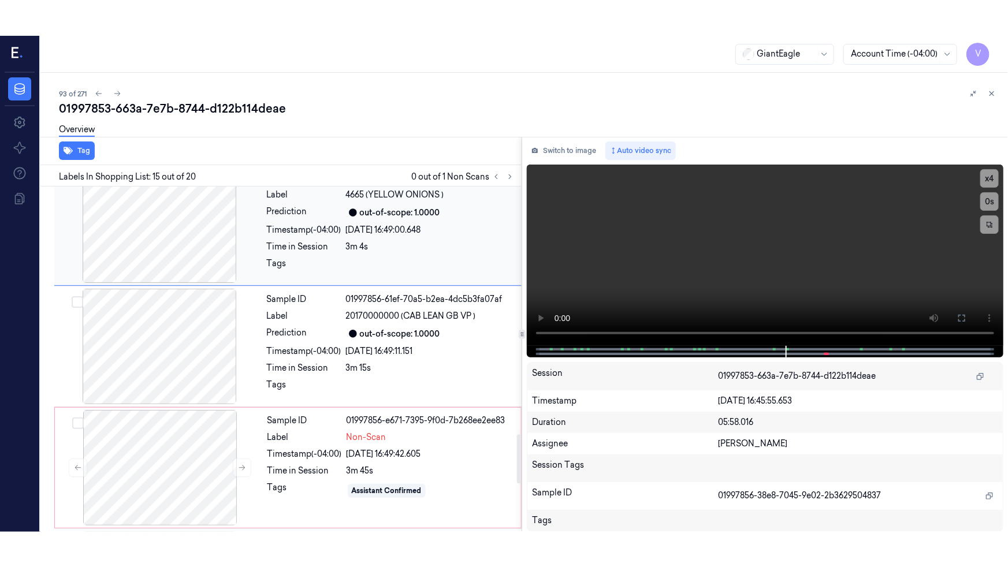
scroll to position [1742, 0]
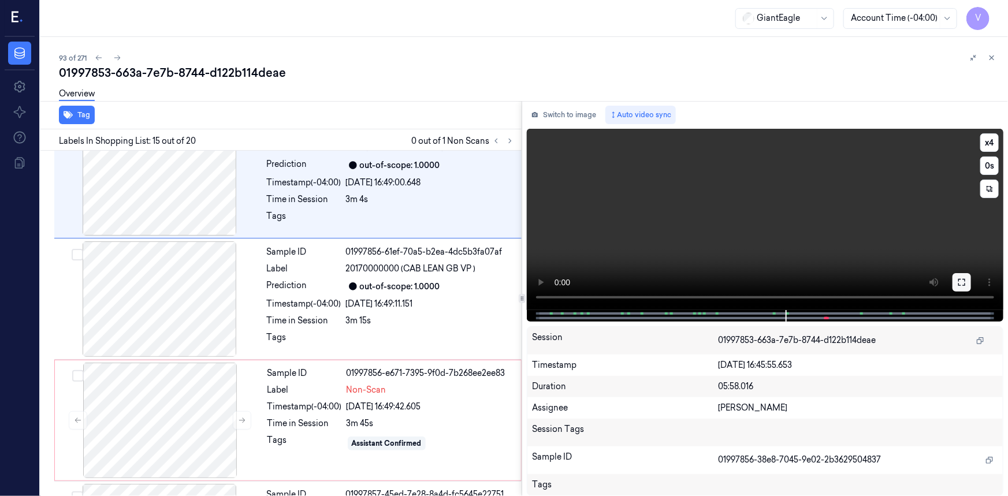
click at [955, 283] on button at bounding box center [962, 282] width 18 height 18
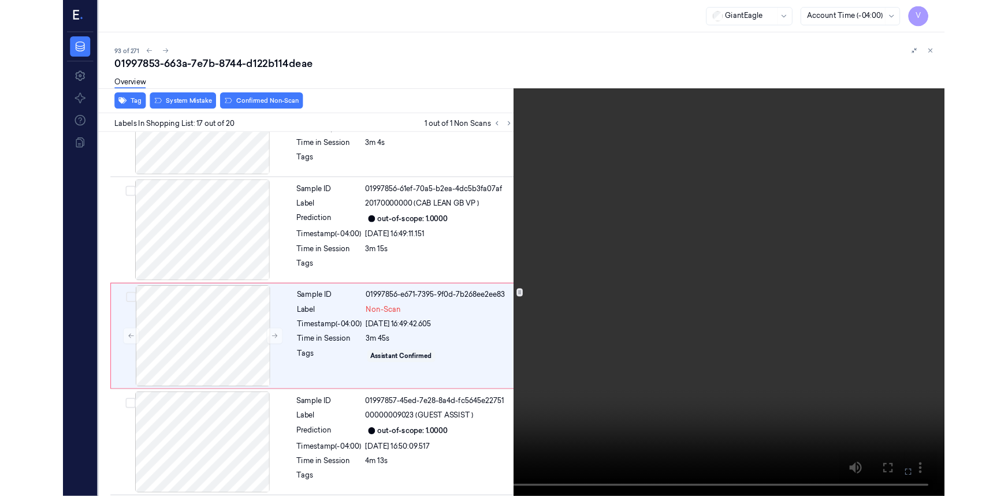
scroll to position [1791, 0]
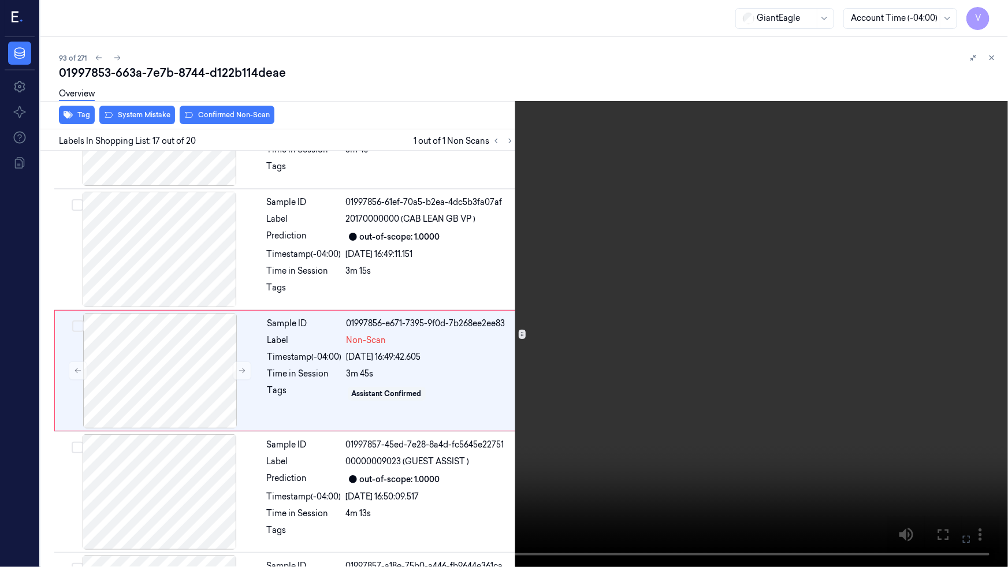
click at [553, 423] on video at bounding box center [504, 283] width 1008 height 567
click at [0, 0] on icon at bounding box center [0, 0] width 0 height 0
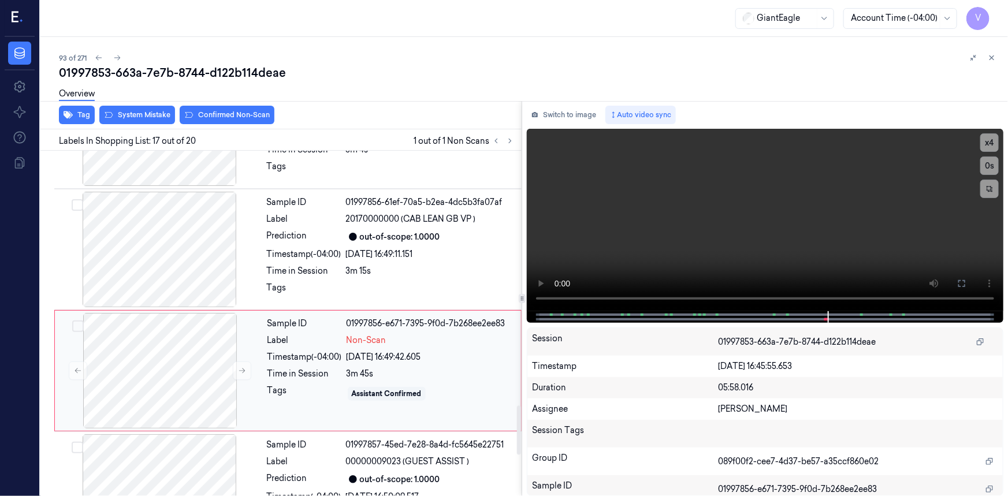
click at [265, 324] on div "Sample ID 01997856-e671-7395-9f0d-7b268ee2ee83 Label Non-Scan Timestamp (-04:00…" at bounding box center [391, 371] width 256 height 116
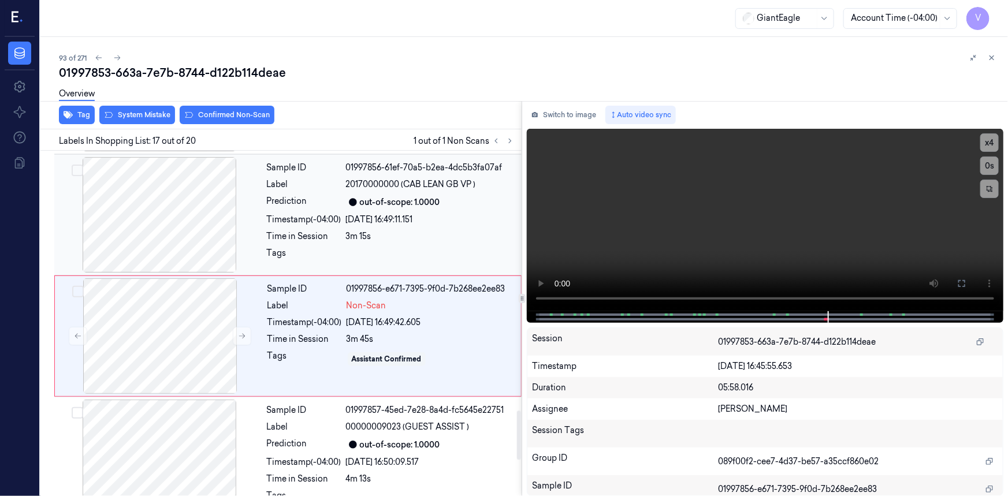
scroll to position [1827, 0]
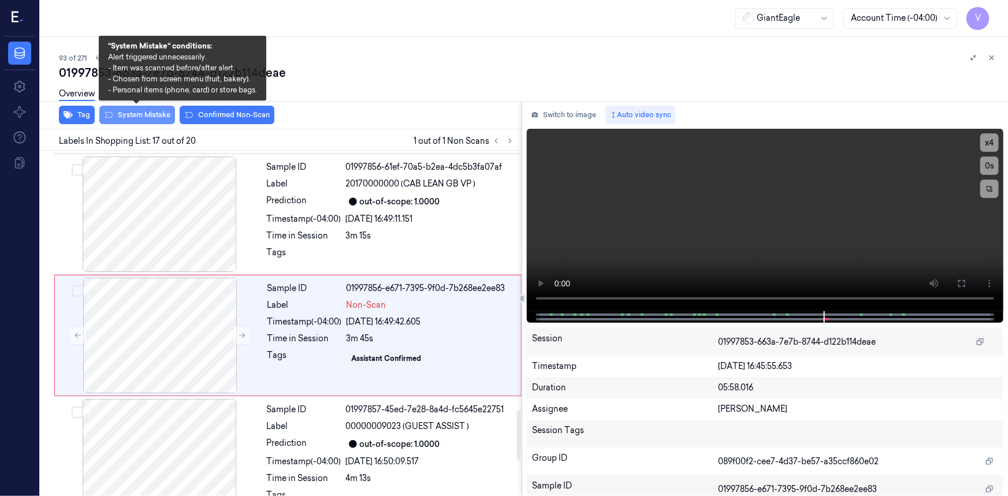
click at [153, 110] on button "System Mistake" at bounding box center [137, 115] width 76 height 18
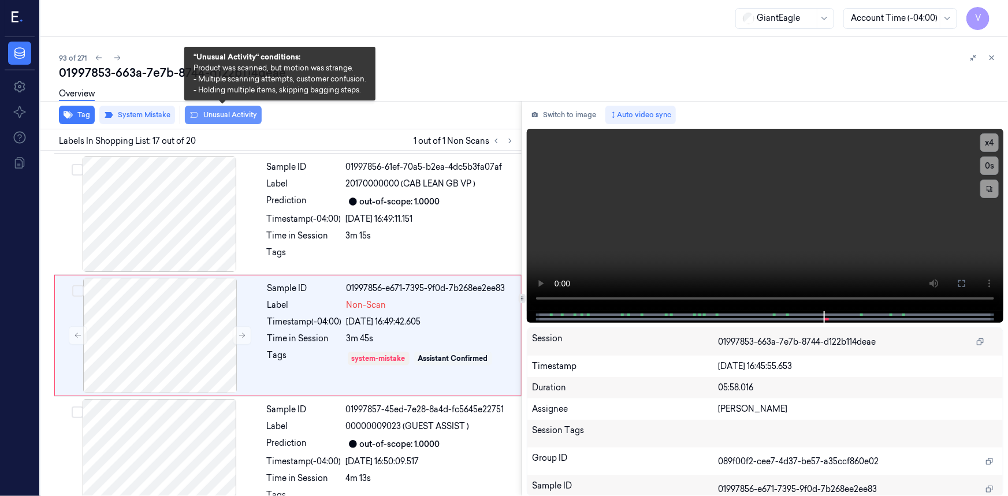
click at [232, 113] on button "Unusual Activity" at bounding box center [223, 115] width 77 height 18
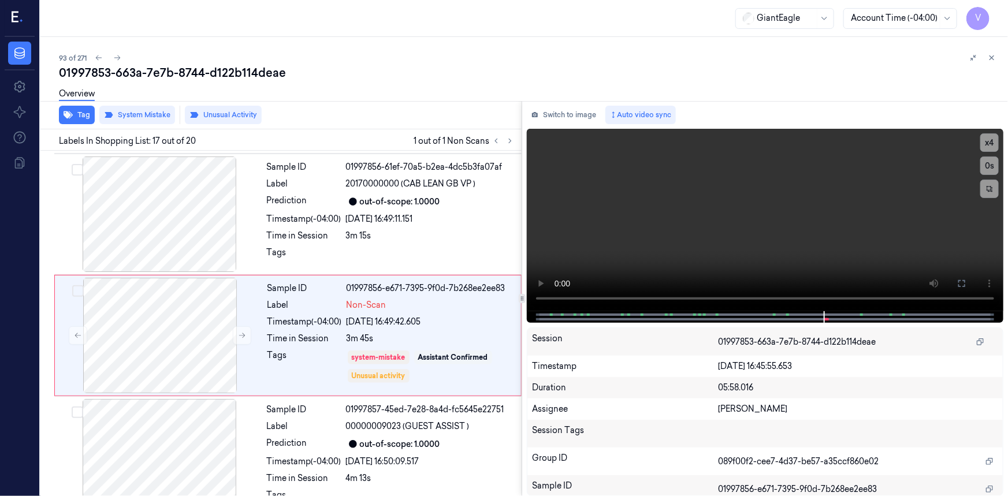
click at [993, 63] on button at bounding box center [992, 58] width 14 height 14
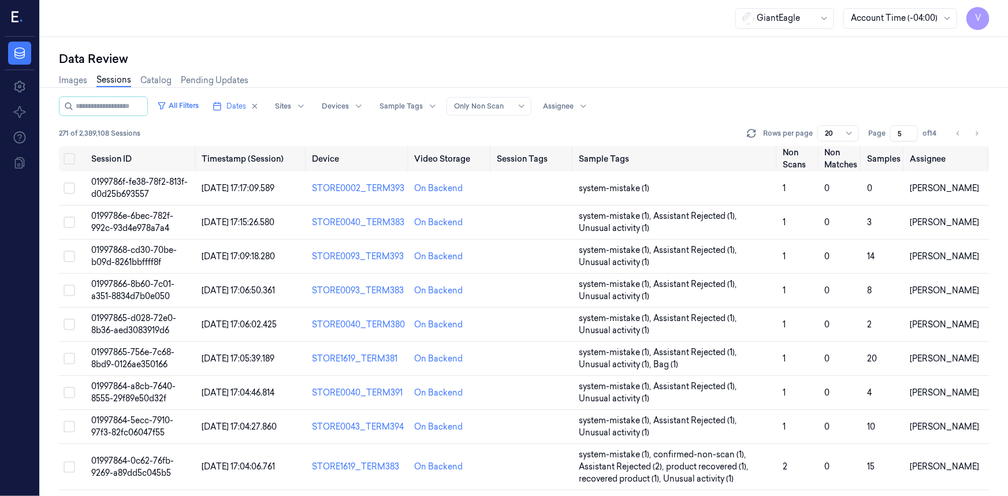
scroll to position [300, 0]
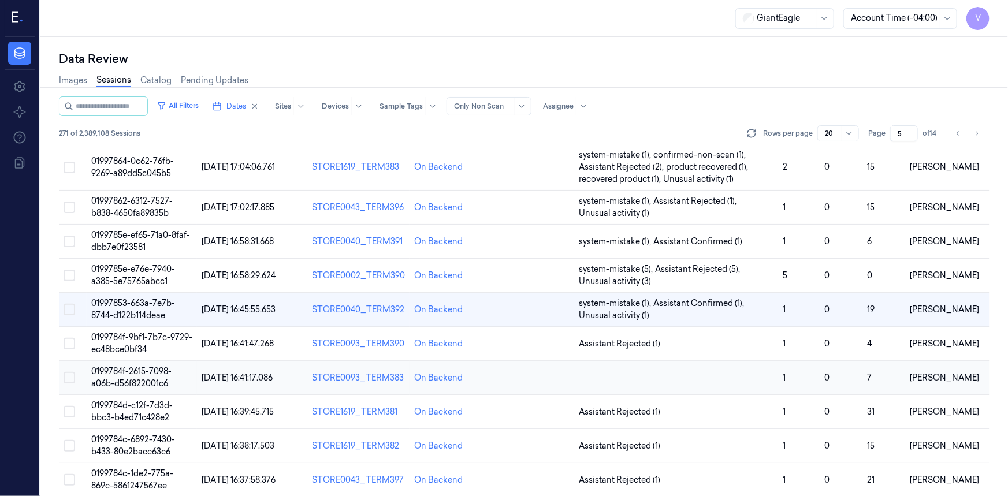
click at [121, 384] on span "0199784f-2615-7098-a06b-d56f822001c6" at bounding box center [131, 377] width 80 height 23
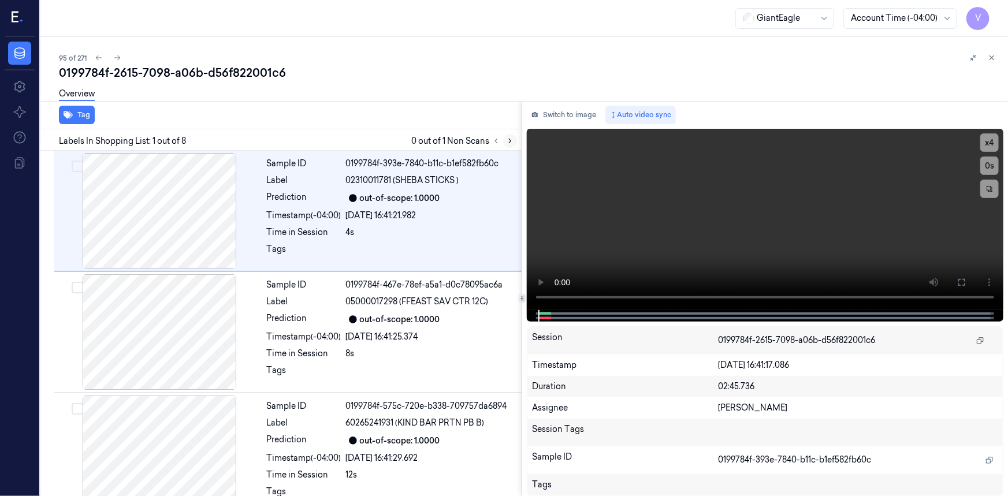
click at [509, 139] on icon at bounding box center [510, 141] width 8 height 8
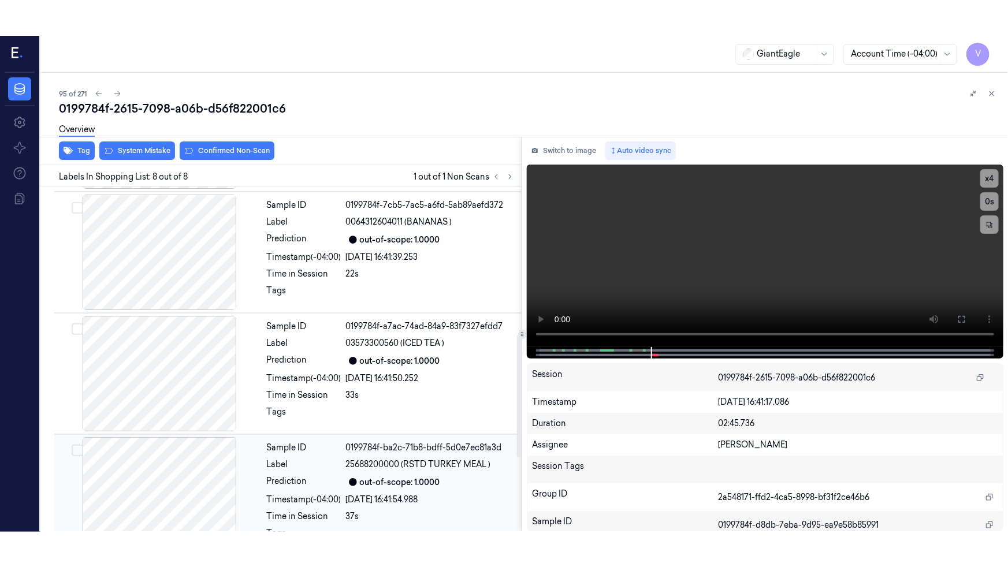
scroll to position [628, 0]
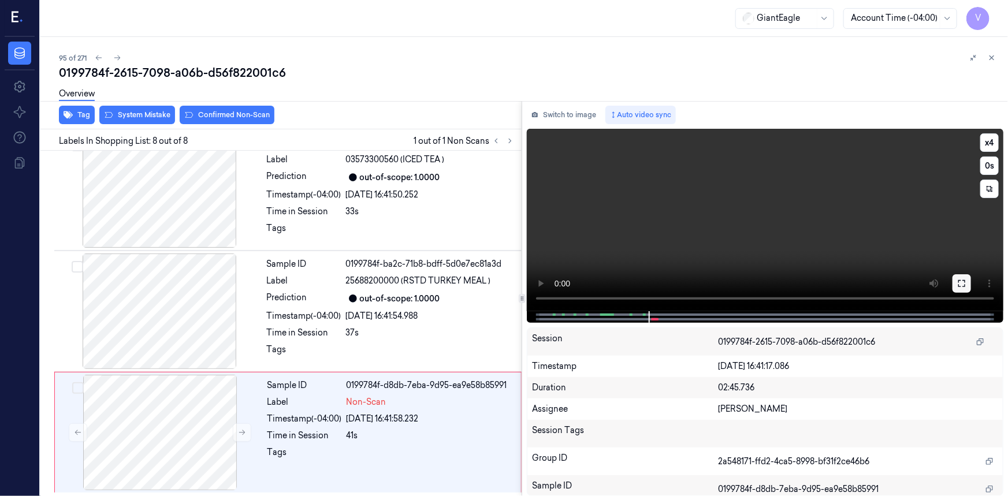
click at [960, 284] on icon at bounding box center [962, 283] width 9 height 9
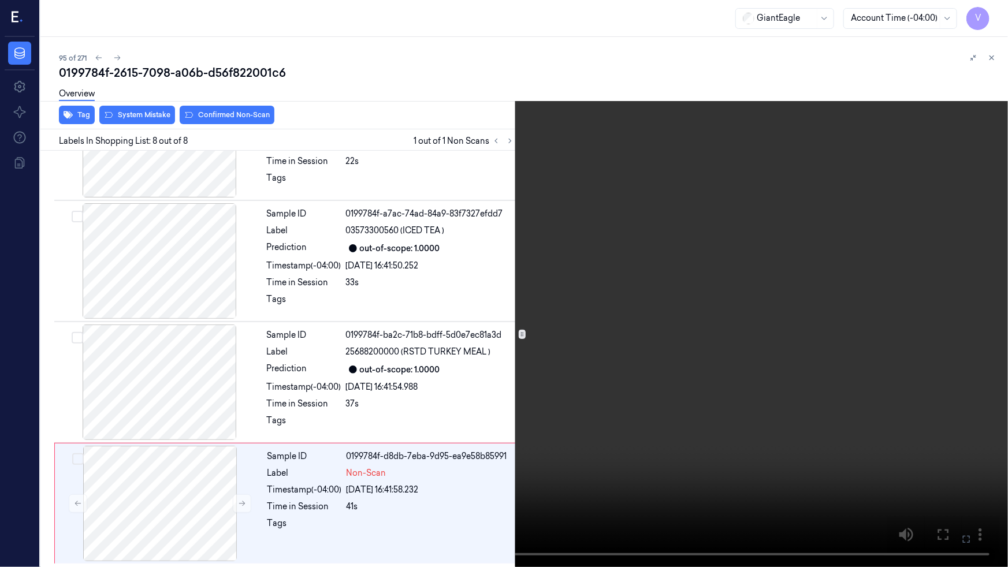
click at [627, 358] on video at bounding box center [504, 283] width 1008 height 567
click at [785, 318] on video at bounding box center [504, 283] width 1008 height 567
click at [0, 0] on icon at bounding box center [0, 0] width 0 height 0
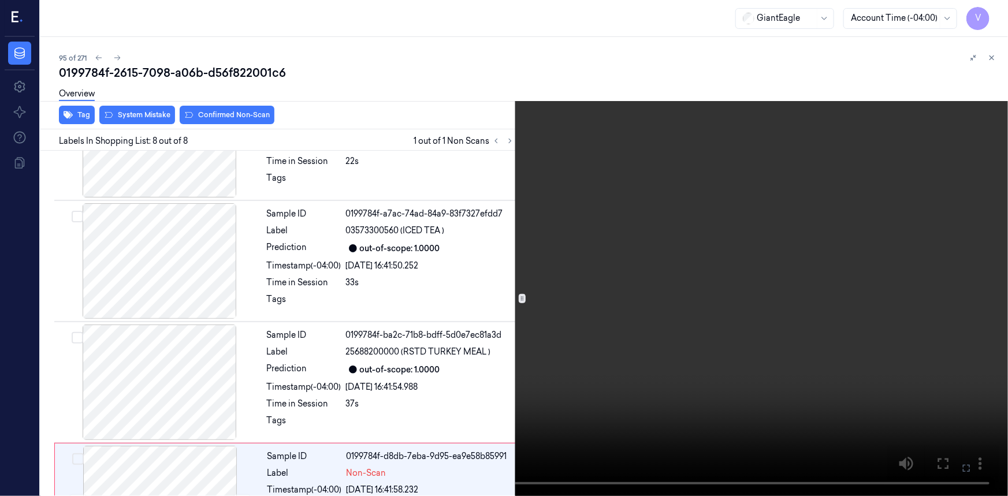
scroll to position [628, 0]
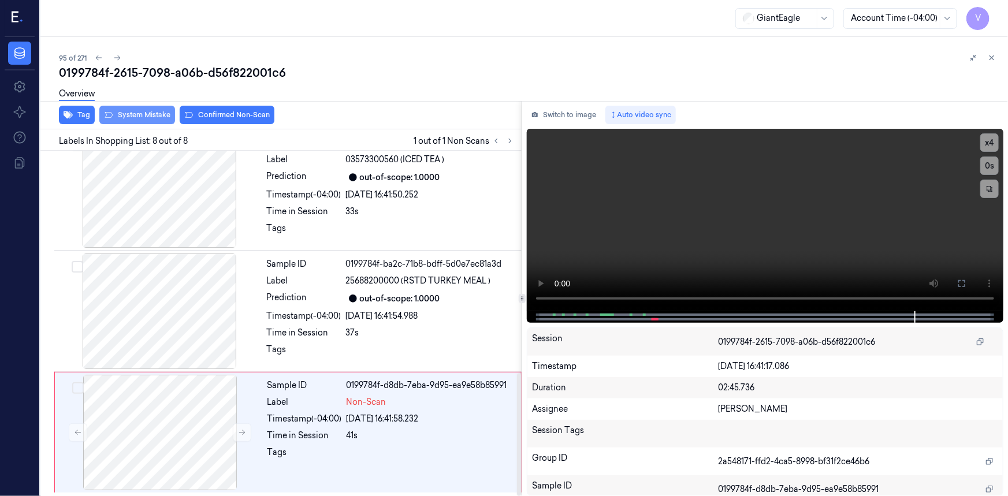
click at [132, 116] on button "System Mistake" at bounding box center [137, 115] width 76 height 18
click at [79, 112] on button "Tag" at bounding box center [77, 115] width 36 height 18
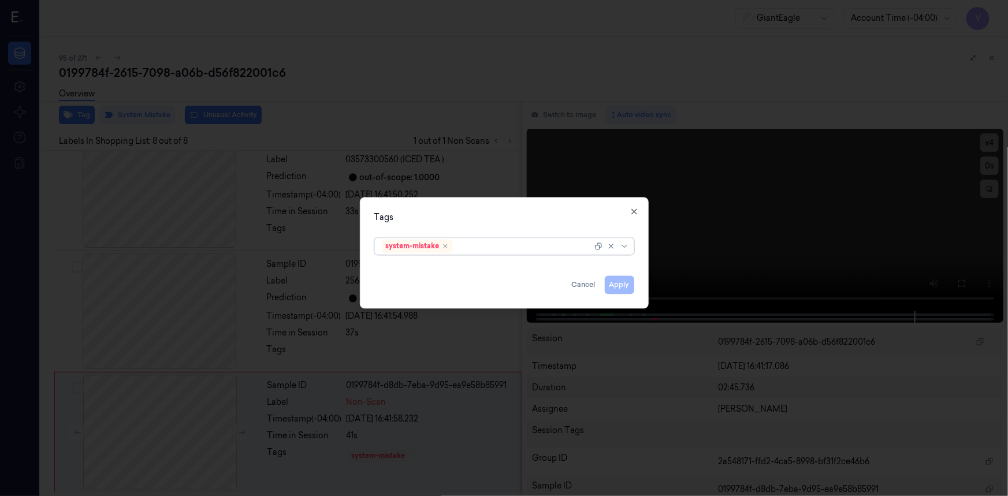
click at [501, 251] on div at bounding box center [523, 246] width 137 height 12
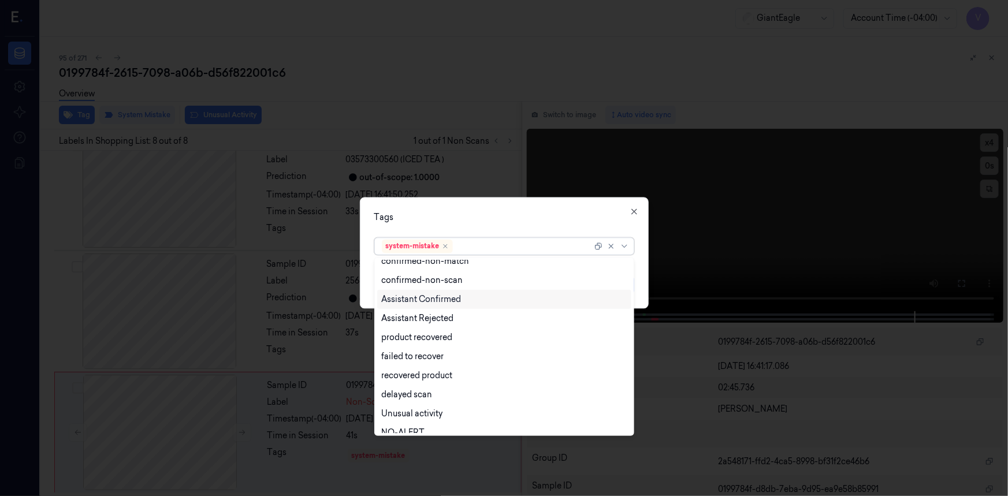
scroll to position [112, 0]
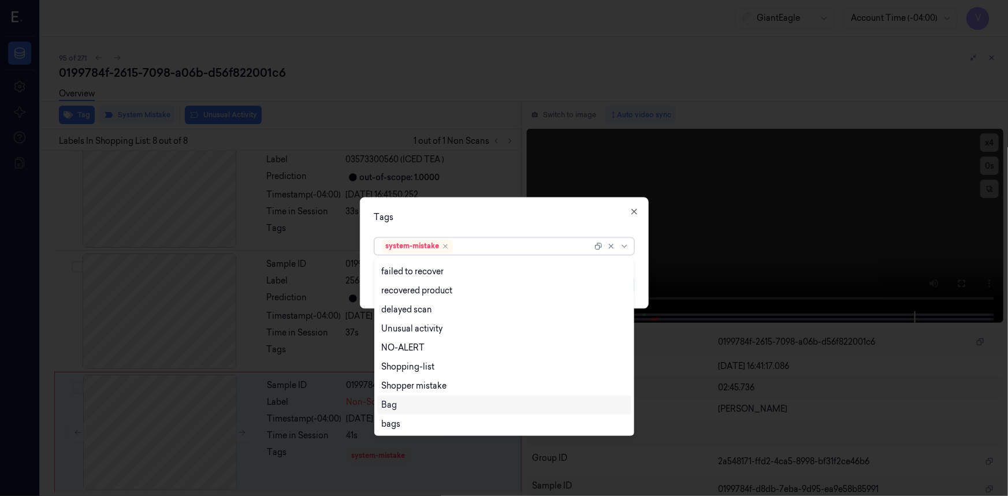
click at [392, 406] on div "Bag" at bounding box center [390, 405] width 16 height 12
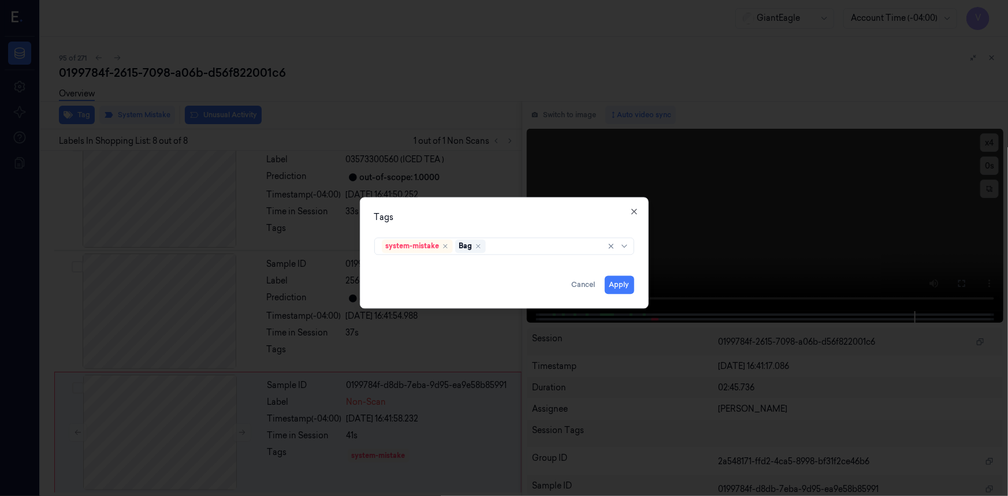
drag, startPoint x: 529, startPoint y: 225, endPoint x: 607, endPoint y: 254, distance: 82.6
click at [543, 226] on div "Tags system-mistake Bag Apply Cancel Close" at bounding box center [504, 253] width 289 height 112
click at [627, 285] on button "Apply" at bounding box center [619, 285] width 29 height 18
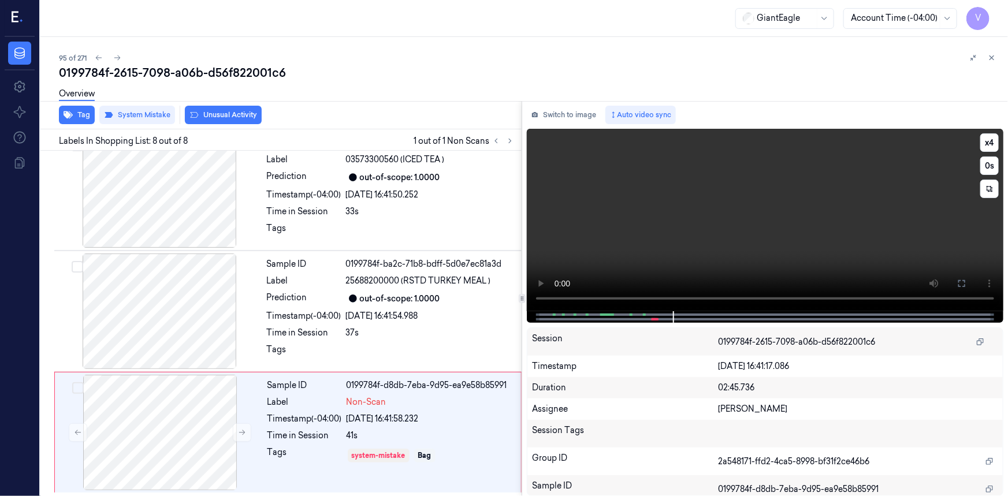
click at [687, 232] on video at bounding box center [765, 220] width 477 height 183
click at [996, 58] on icon at bounding box center [992, 58] width 8 height 8
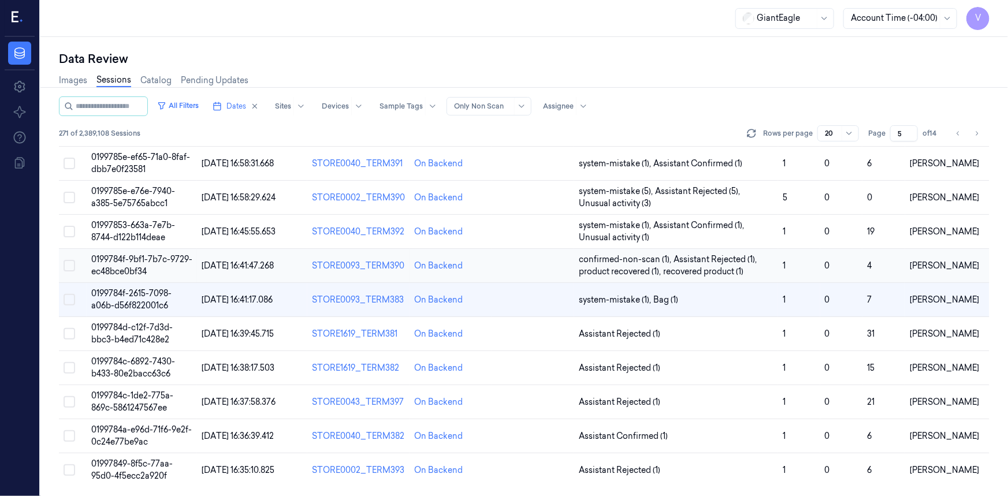
scroll to position [376, 0]
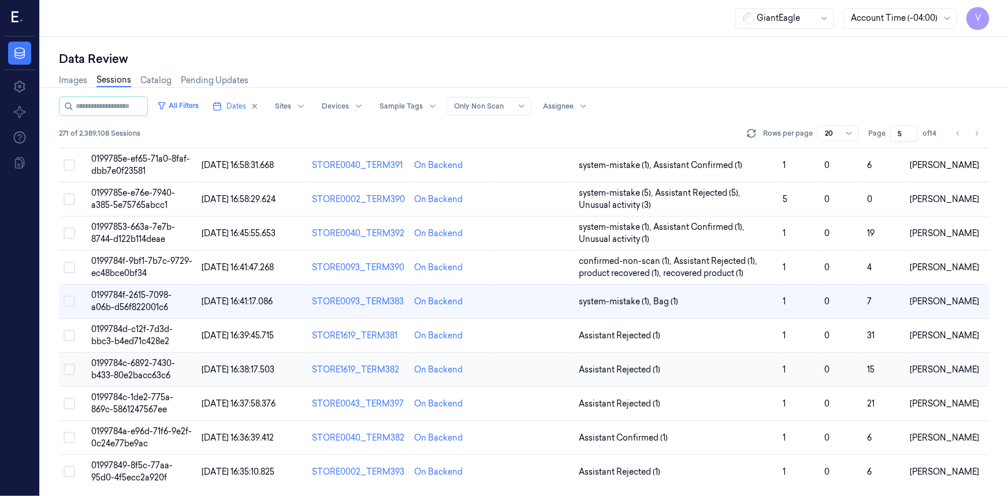
click at [142, 358] on span "0199784c-6892-7430-b433-80e2bacc63c6" at bounding box center [133, 369] width 84 height 23
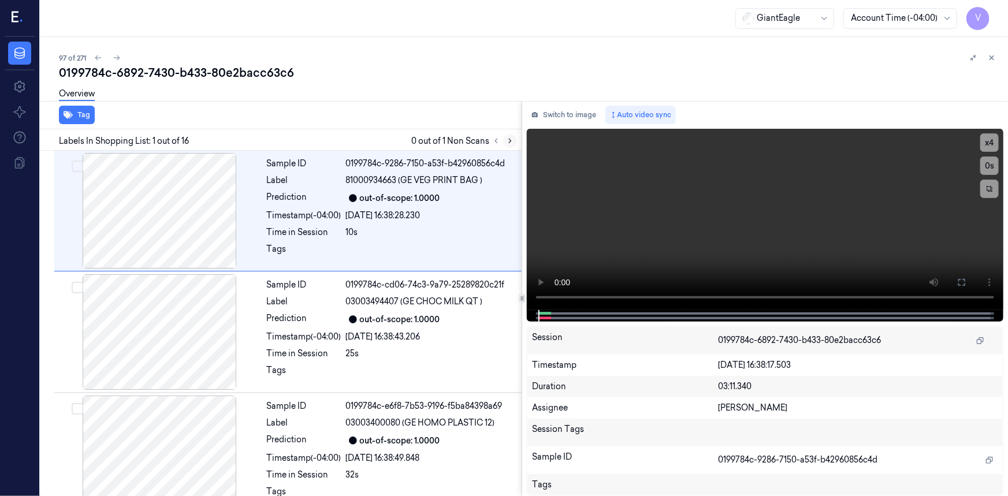
click at [511, 140] on icon at bounding box center [510, 141] width 8 height 8
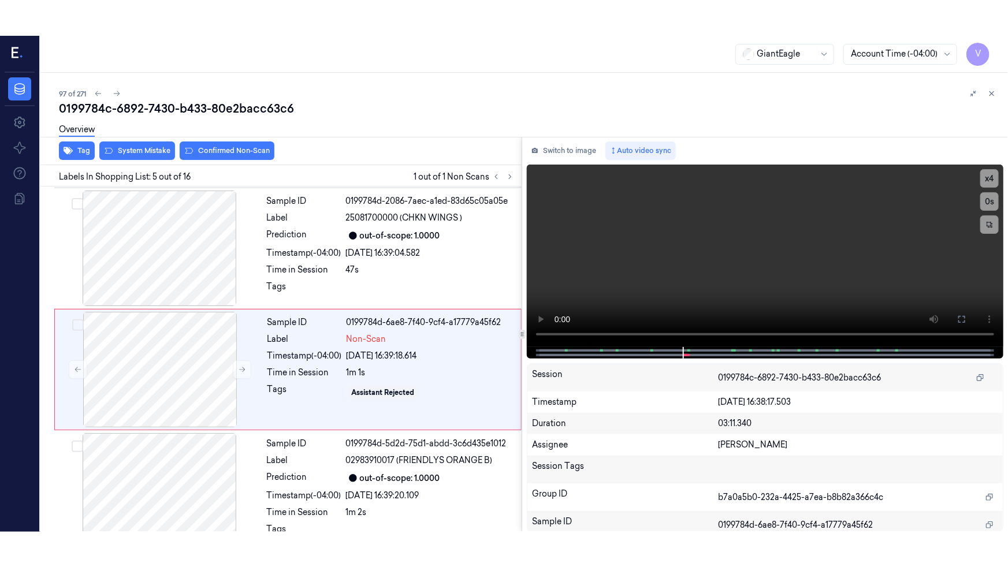
scroll to position [372, 0]
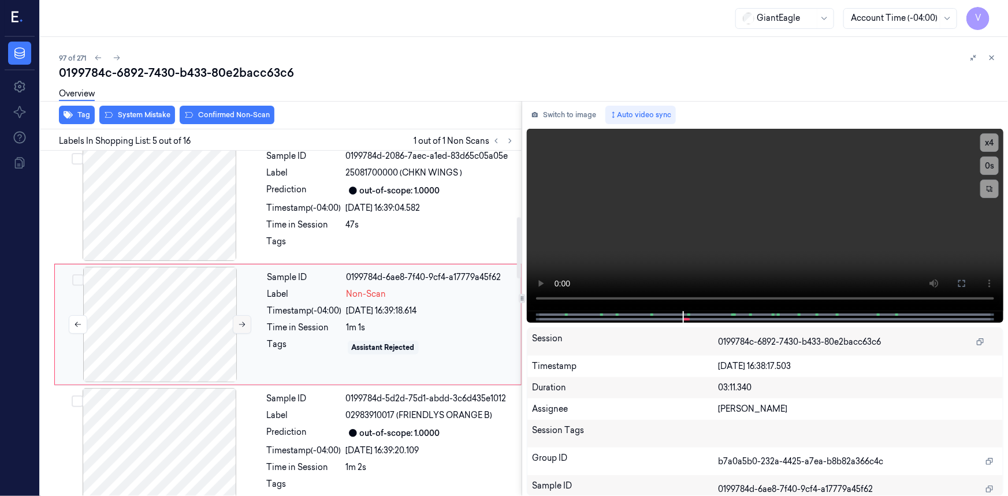
click at [244, 322] on icon at bounding box center [242, 325] width 8 height 8
click at [244, 323] on icon at bounding box center [242, 325] width 8 height 8
click at [964, 282] on icon at bounding box center [962, 283] width 9 height 9
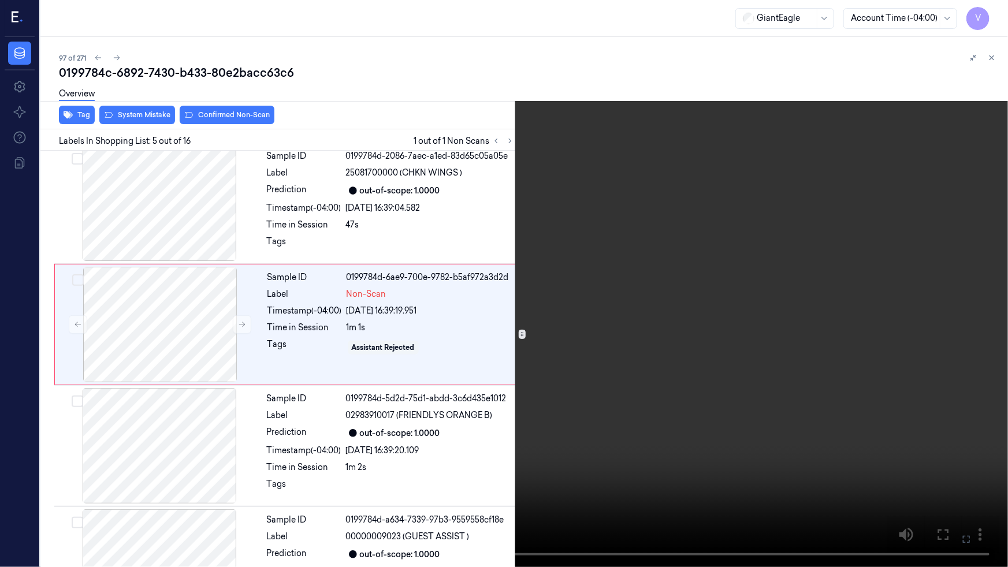
click at [755, 336] on video at bounding box center [504, 283] width 1008 height 567
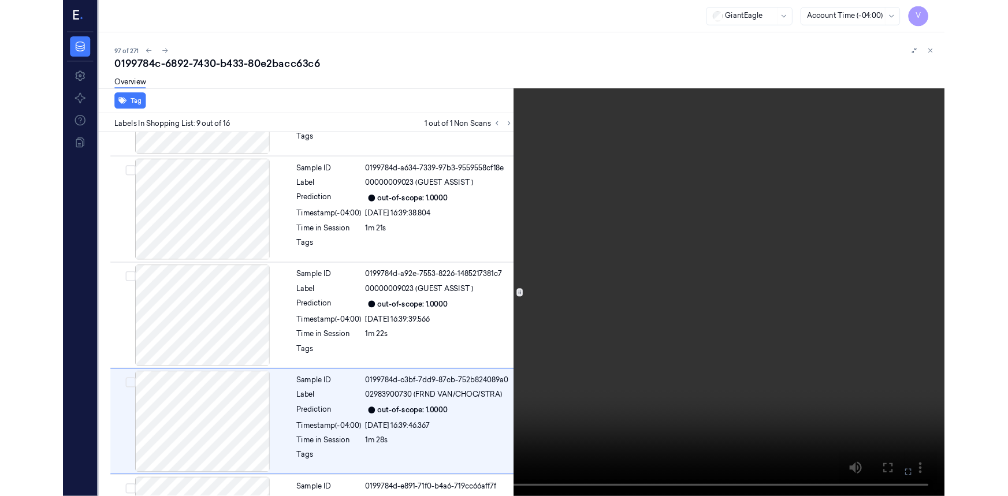
scroll to position [821, 0]
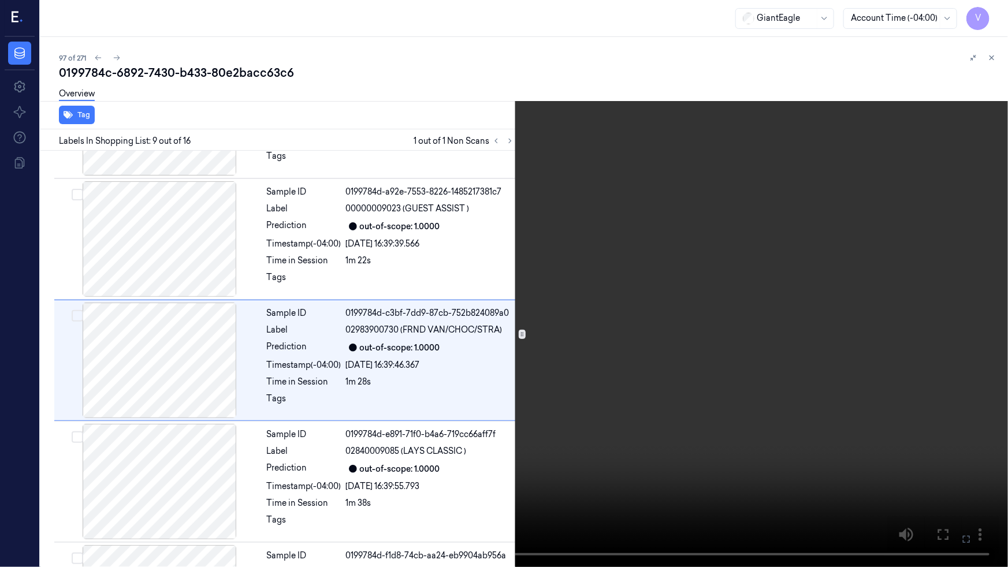
click at [796, 388] on video at bounding box center [504, 283] width 1008 height 567
click at [0, 0] on icon at bounding box center [0, 0] width 0 height 0
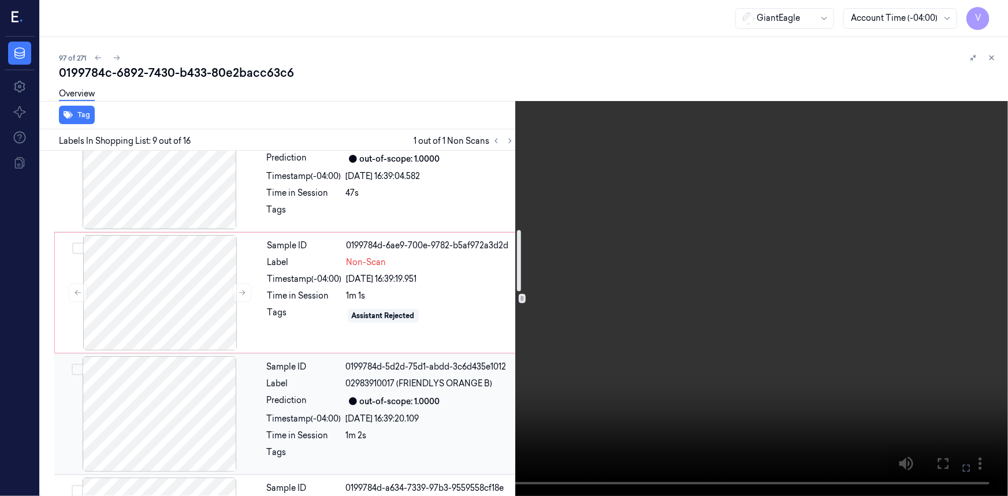
scroll to position [401, 0]
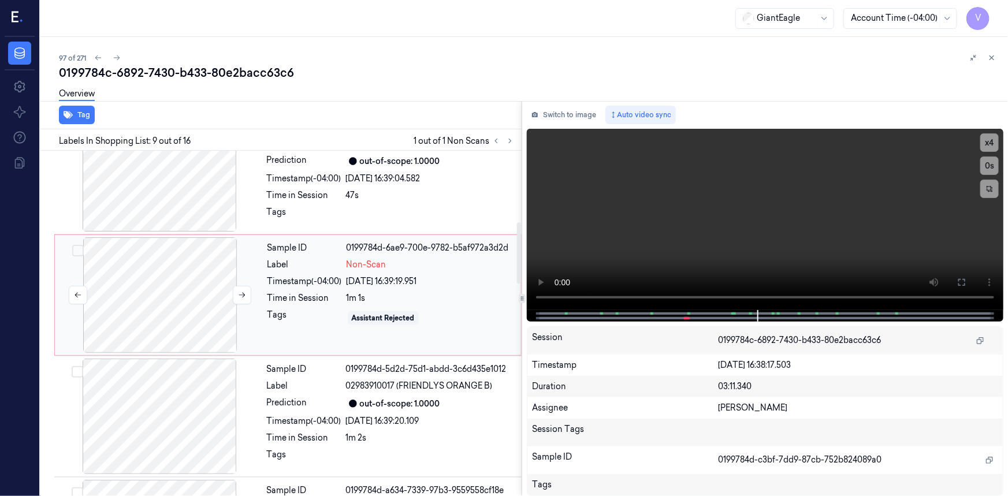
click at [201, 267] on div at bounding box center [160, 296] width 206 height 116
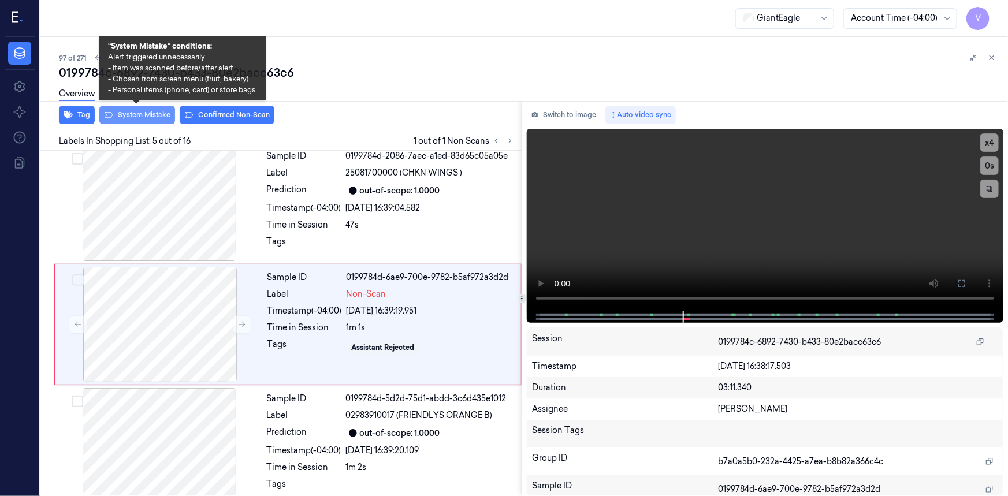
click at [155, 114] on button "System Mistake" at bounding box center [137, 115] width 76 height 18
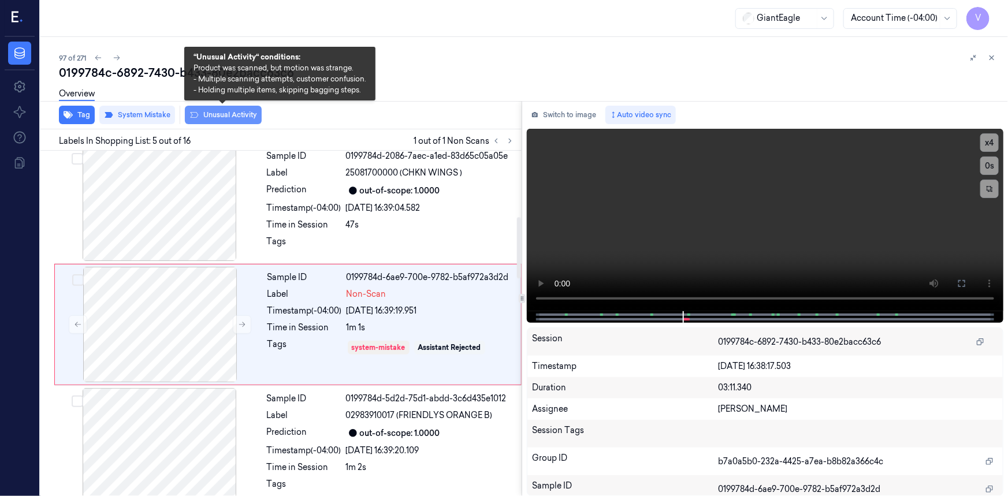
click at [238, 114] on button "Unusual Activity" at bounding box center [223, 115] width 77 height 18
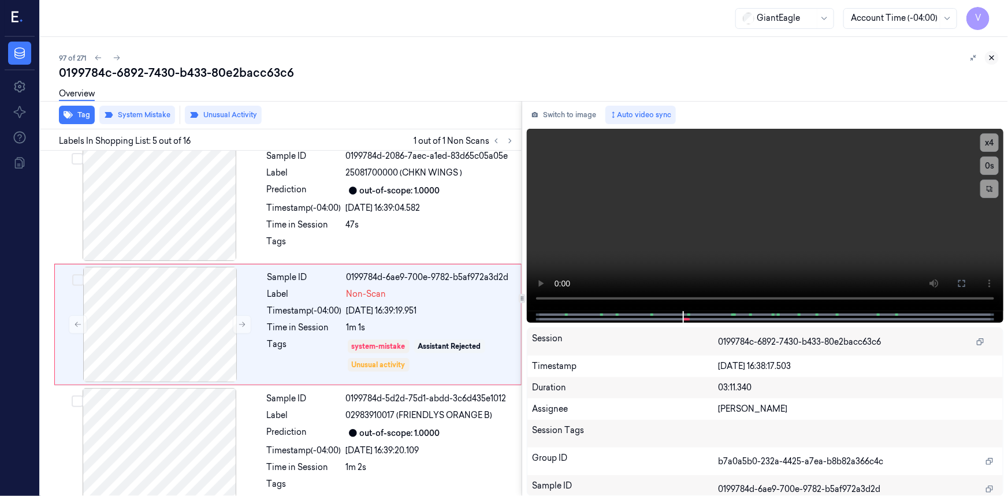
click at [992, 57] on icon at bounding box center [992, 58] width 8 height 8
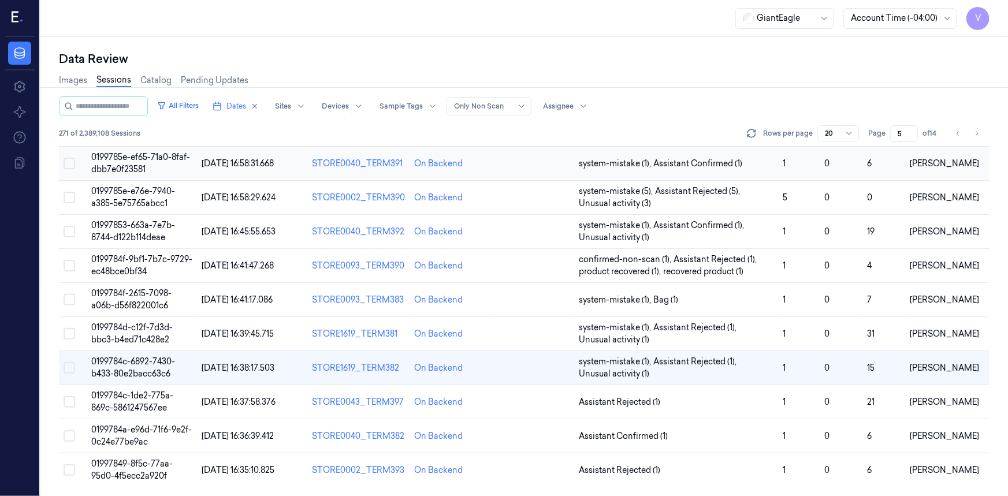
scroll to position [376, 0]
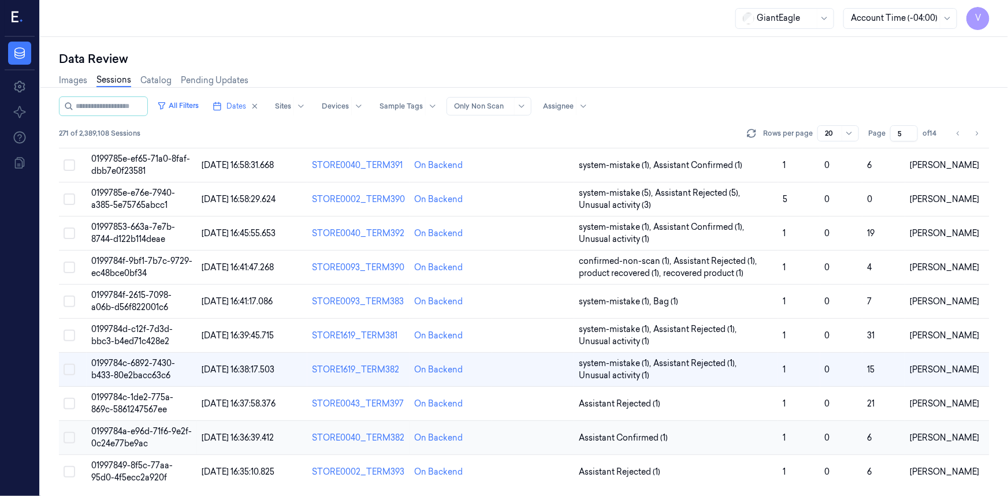
click at [140, 431] on span "0199784a-e96d-71f6-9e2f-0c24e77be9ac" at bounding box center [141, 437] width 101 height 23
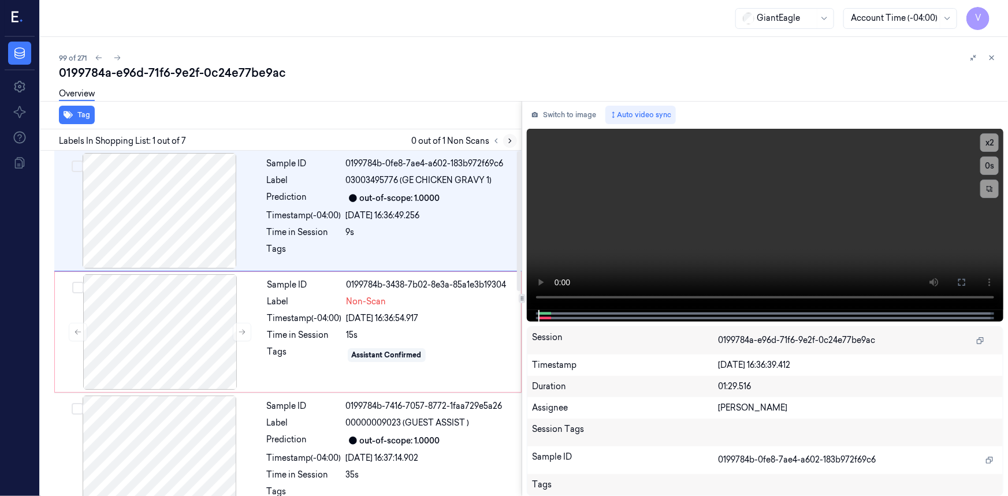
click at [511, 143] on icon at bounding box center [510, 141] width 8 height 8
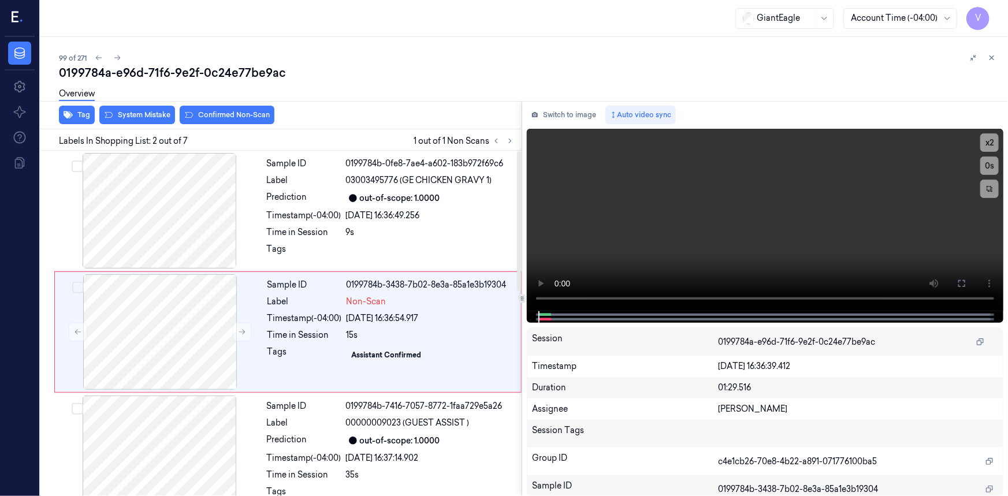
scroll to position [8, 0]
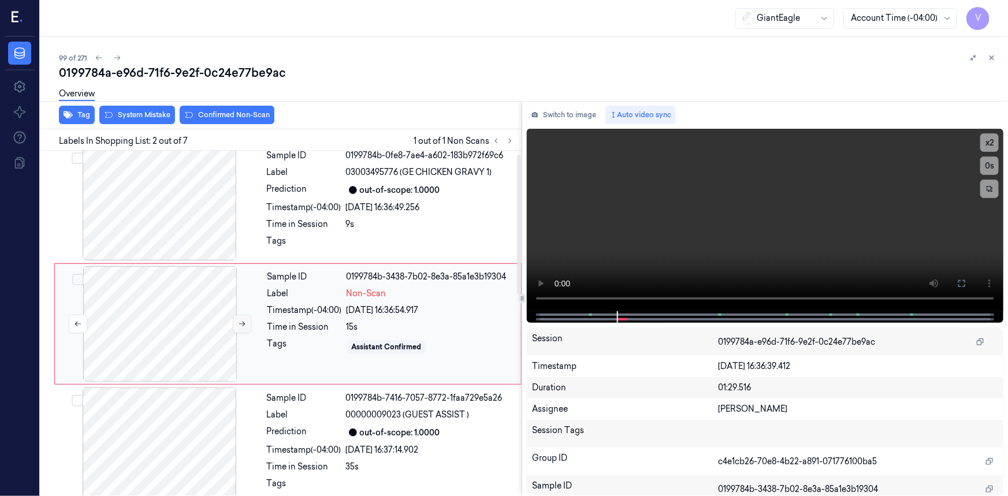
click at [243, 326] on icon at bounding box center [242, 324] width 8 height 8
click at [815, 253] on video at bounding box center [765, 220] width 477 height 183
click at [820, 251] on video at bounding box center [765, 220] width 477 height 183
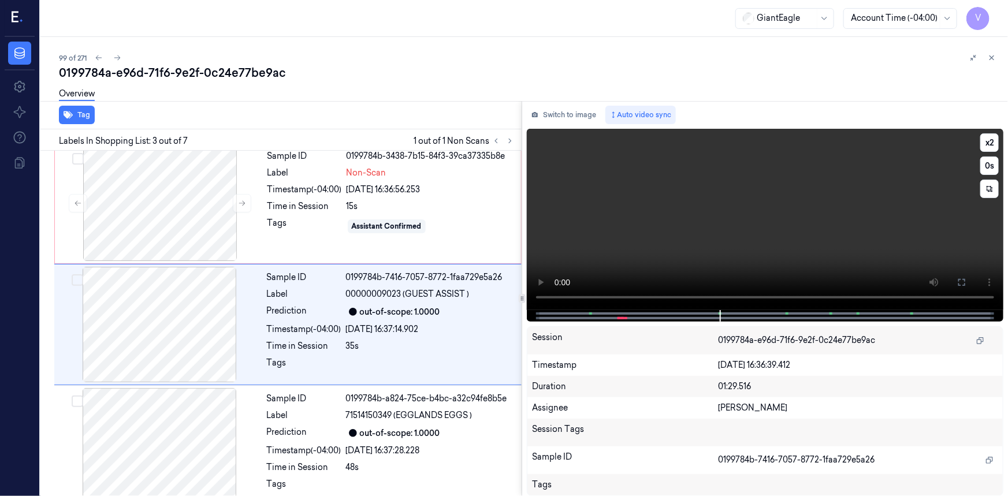
scroll to position [129, 0]
click at [987, 142] on button "x 2" at bounding box center [990, 142] width 18 height 18
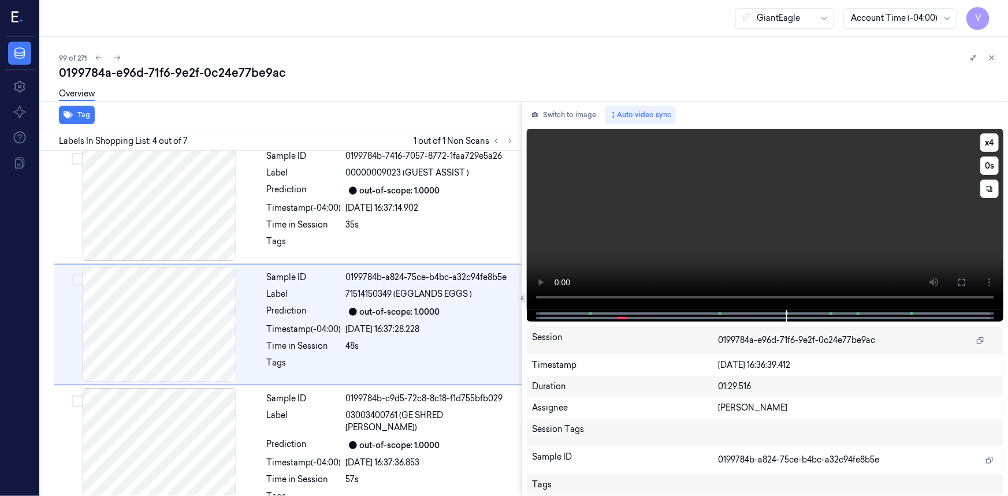
scroll to position [251, 0]
click at [841, 197] on video at bounding box center [765, 219] width 477 height 181
click at [651, 254] on video at bounding box center [765, 219] width 477 height 181
click at [646, 257] on video at bounding box center [765, 219] width 477 height 181
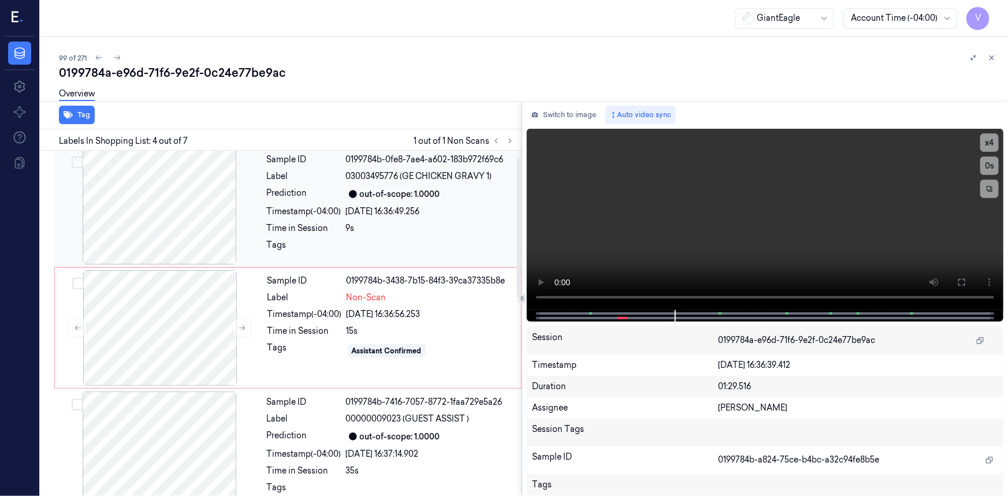
scroll to position [0, 0]
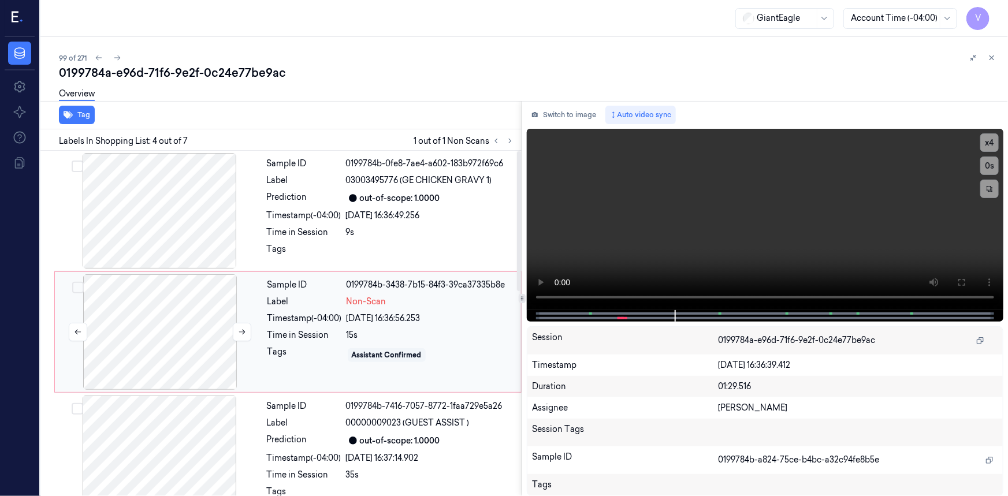
click at [194, 317] on div at bounding box center [160, 332] width 206 height 116
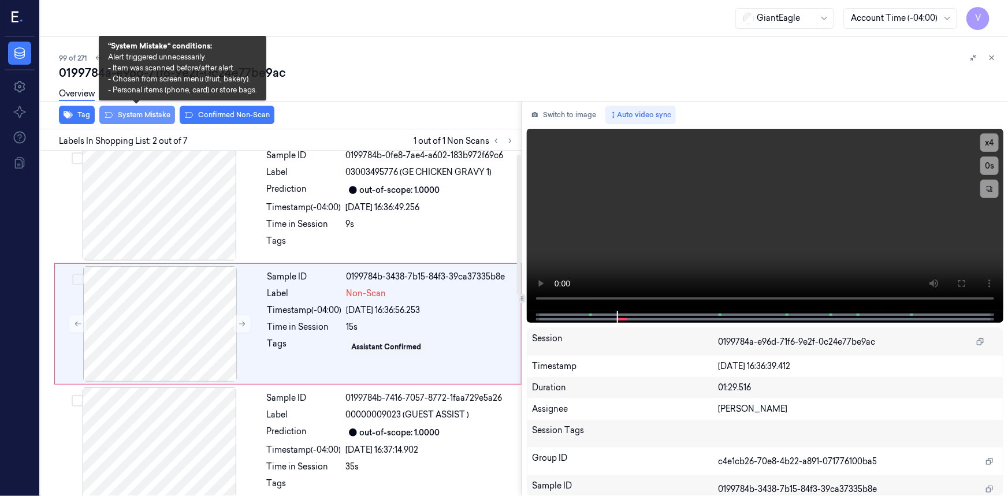
click at [148, 116] on button "System Mistake" at bounding box center [137, 115] width 76 height 18
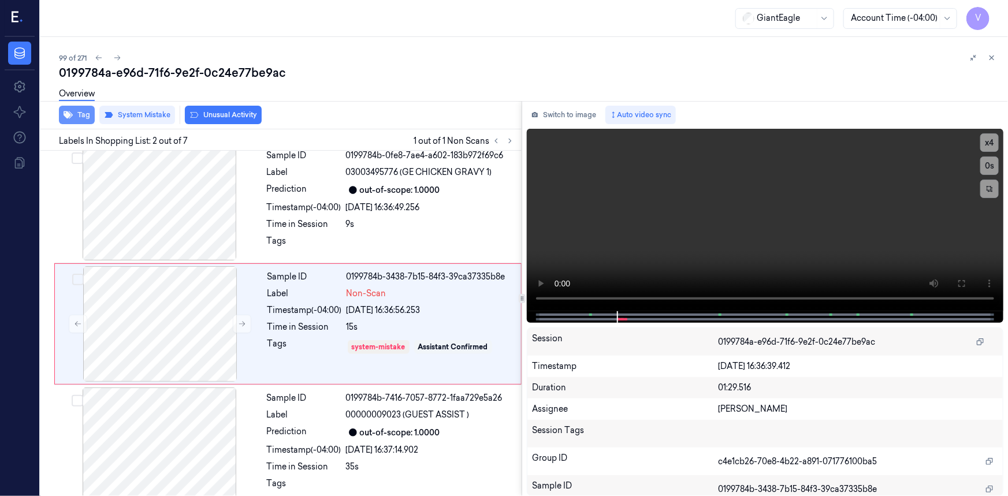
click at [83, 111] on button "Tag" at bounding box center [77, 115] width 36 height 18
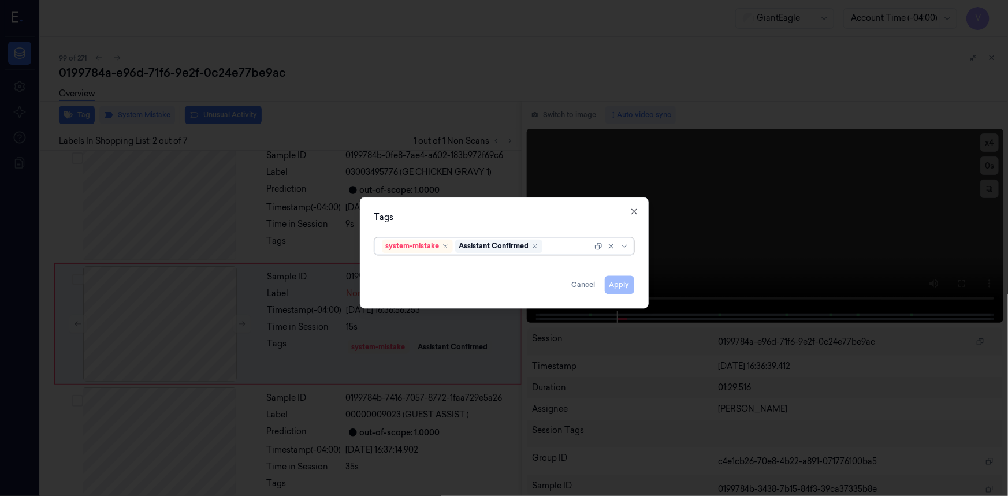
click at [560, 245] on div at bounding box center [568, 246] width 47 height 12
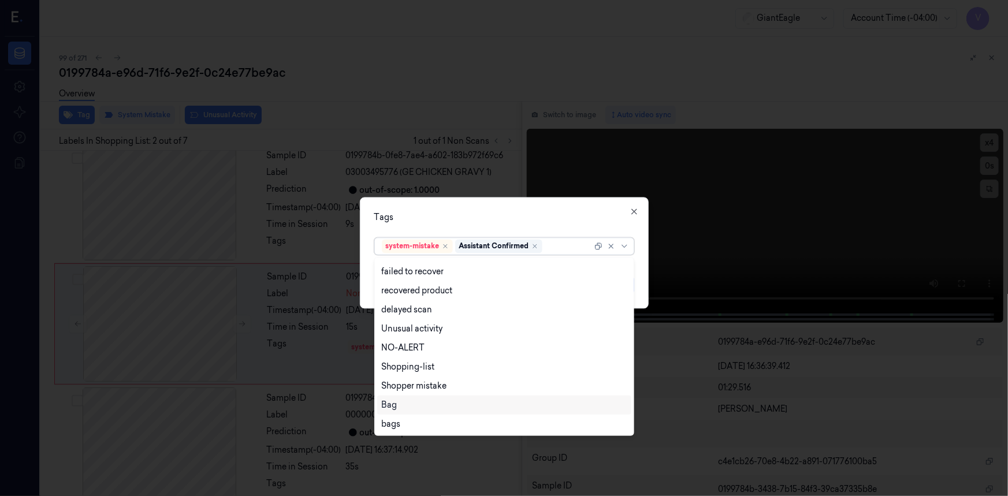
click at [399, 410] on div "Bag" at bounding box center [504, 405] width 245 height 12
click at [440, 214] on div "Tags" at bounding box center [504, 217] width 260 height 12
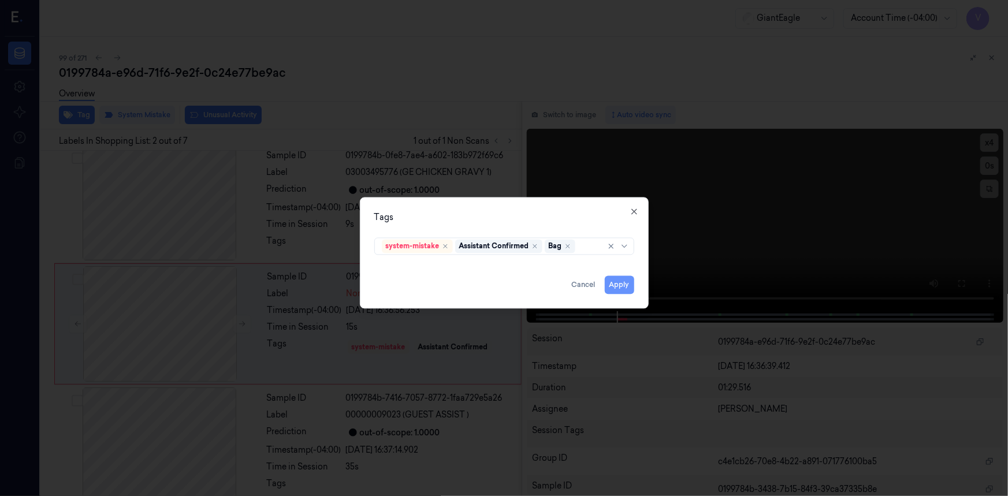
click at [630, 287] on button "Apply" at bounding box center [619, 285] width 29 height 18
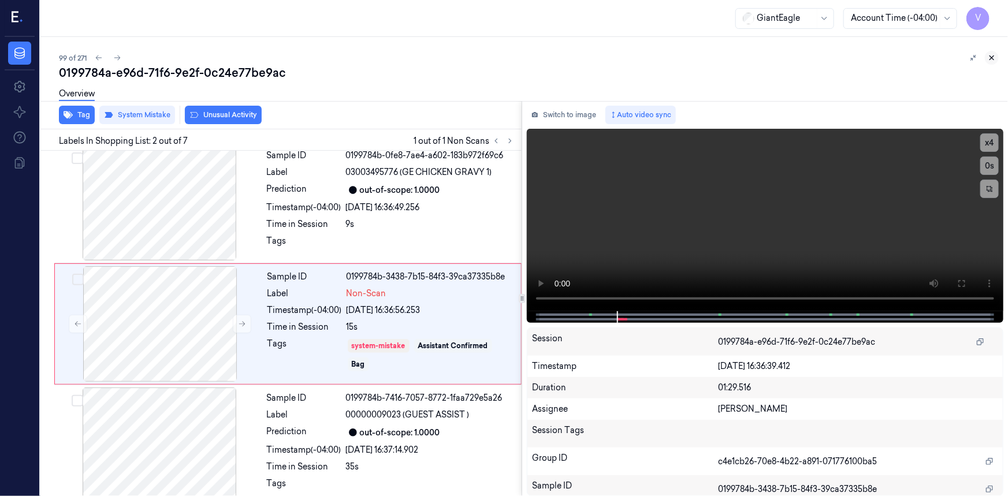
click at [992, 54] on icon at bounding box center [992, 58] width 8 height 8
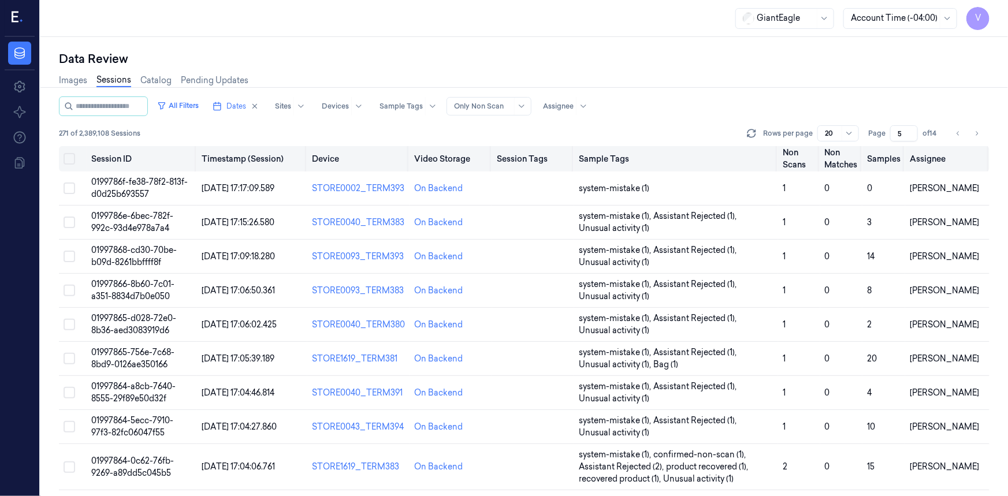
drag, startPoint x: 896, startPoint y: 138, endPoint x: 886, endPoint y: 146, distance: 12.3
click at [886, 146] on div "All Filters Dates Sites Devices Sample Tags Alert Type Only Non Scan Assignee 2…" at bounding box center [524, 297] width 931 height 400
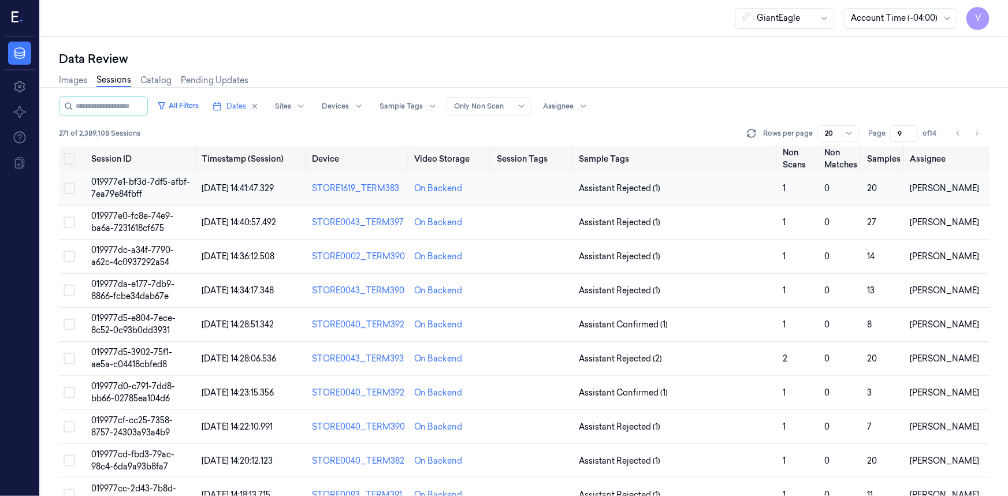
type input "9"
click at [121, 185] on span "019977e1-bf3d-7df5-afbf-7ea79e84fbff" at bounding box center [140, 188] width 99 height 23
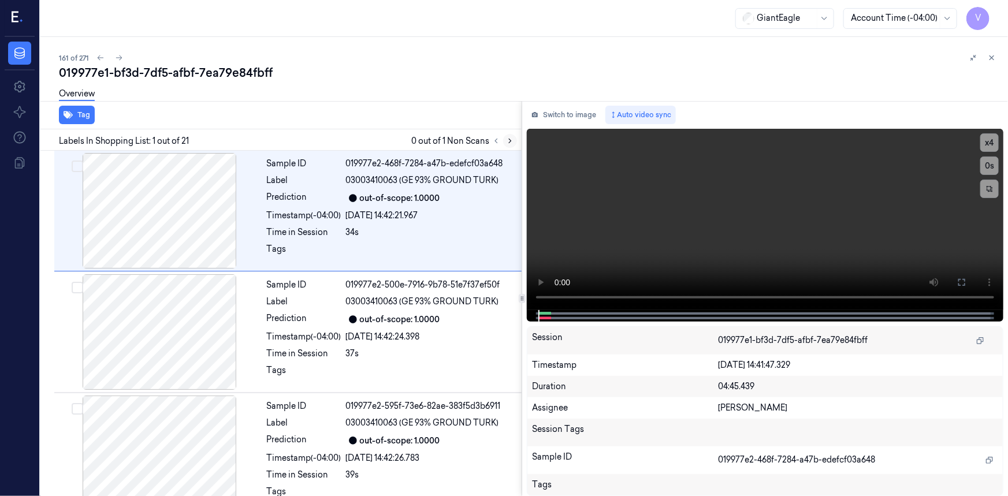
click at [512, 139] on icon at bounding box center [510, 141] width 8 height 8
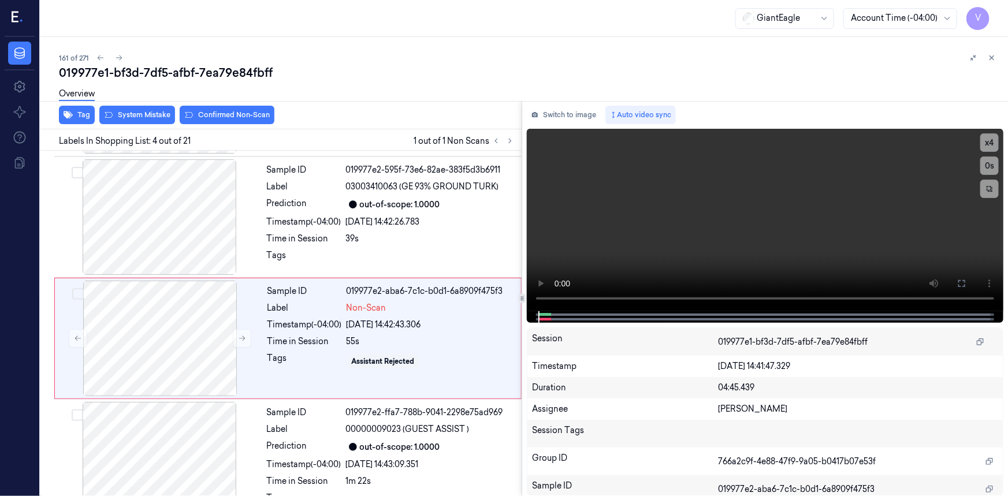
scroll to position [251, 0]
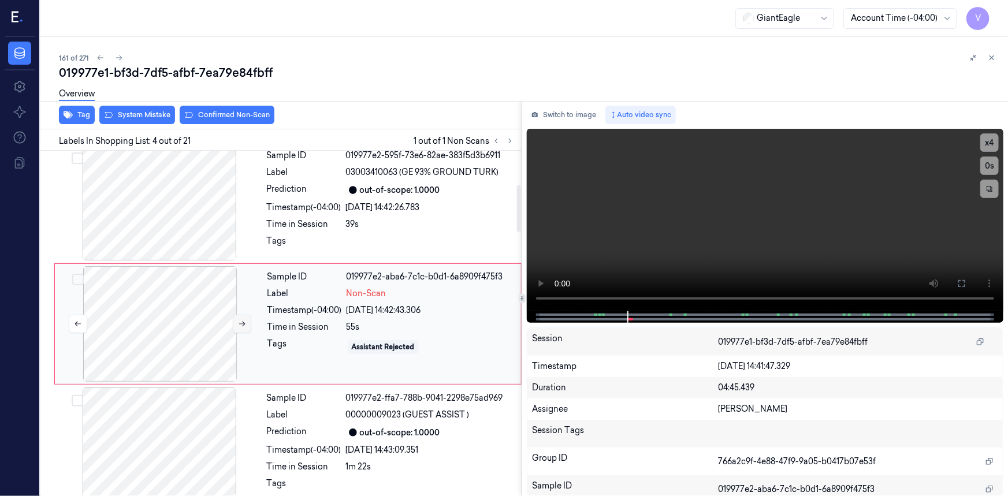
click at [244, 325] on icon at bounding box center [242, 324] width 8 height 8
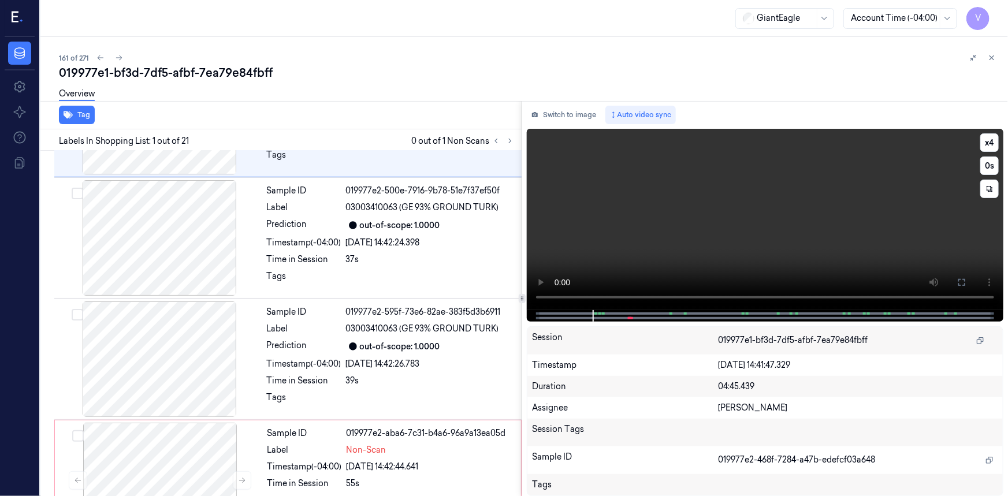
scroll to position [14, 0]
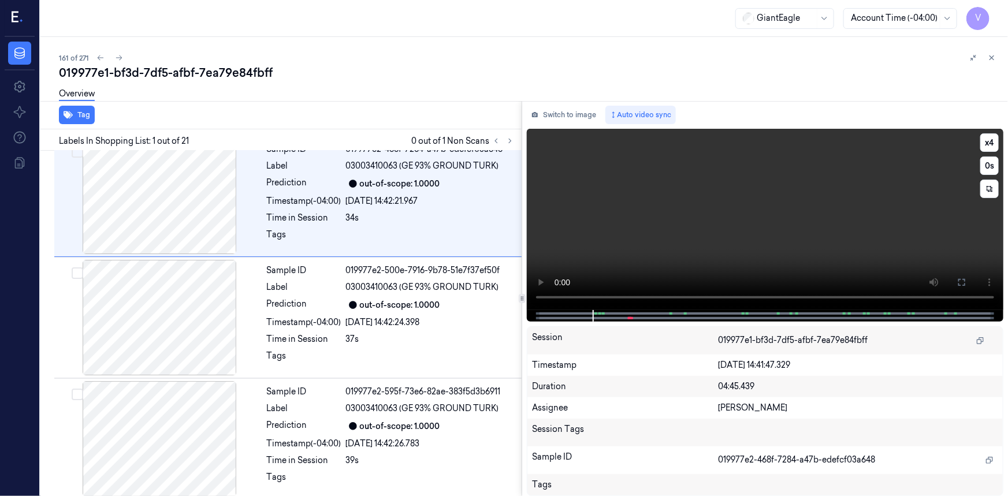
click at [869, 262] on video at bounding box center [765, 219] width 477 height 181
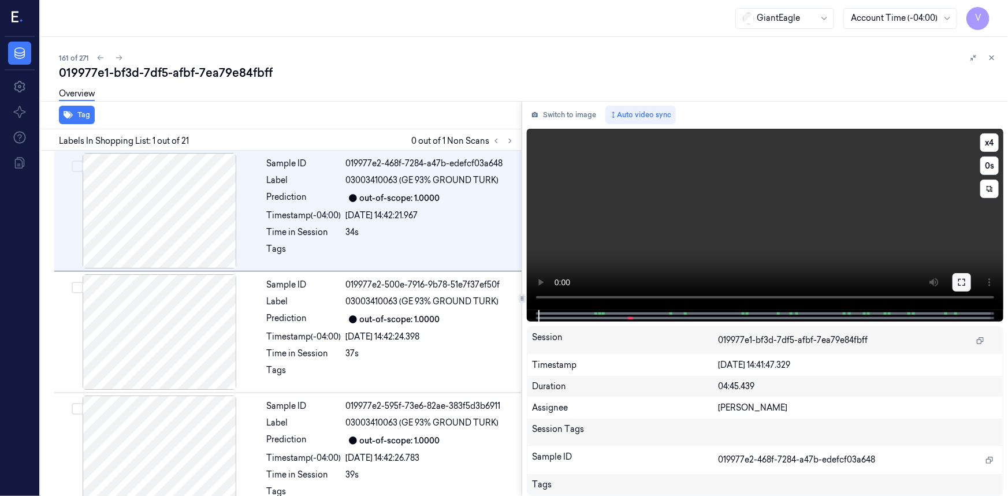
click at [966, 286] on icon at bounding box center [962, 282] width 9 height 9
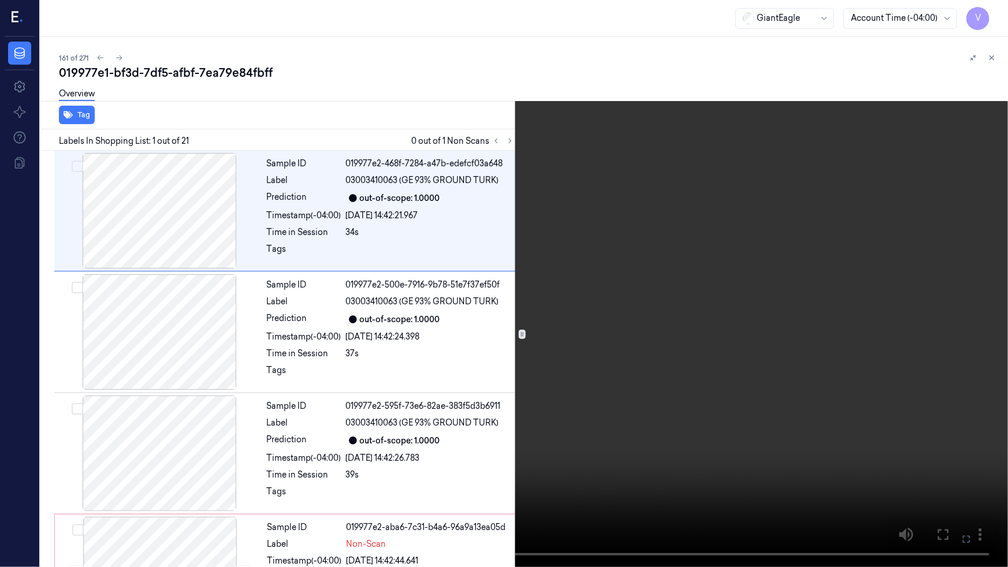
click at [0, 0] on icon at bounding box center [0, 0] width 0 height 0
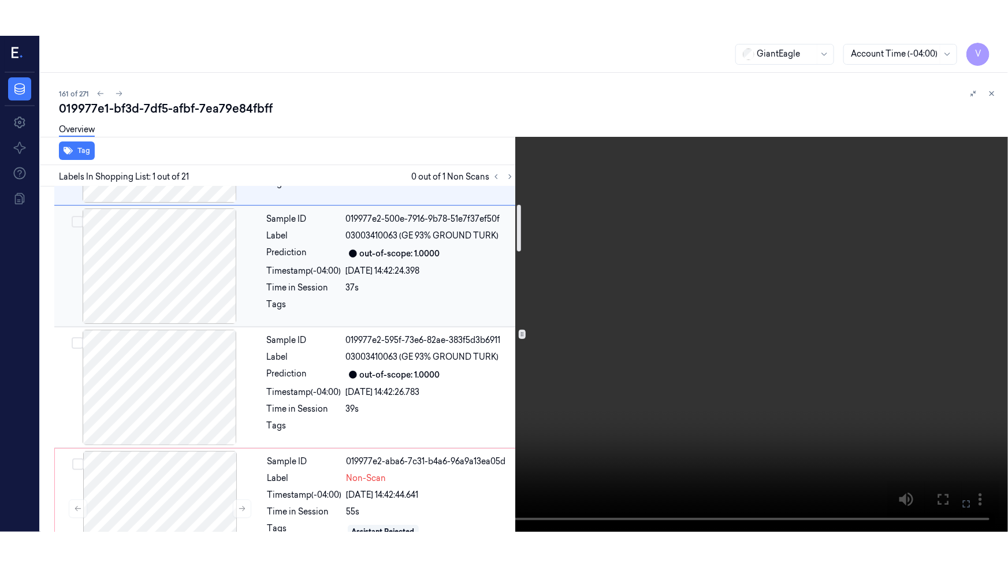
scroll to position [157, 0]
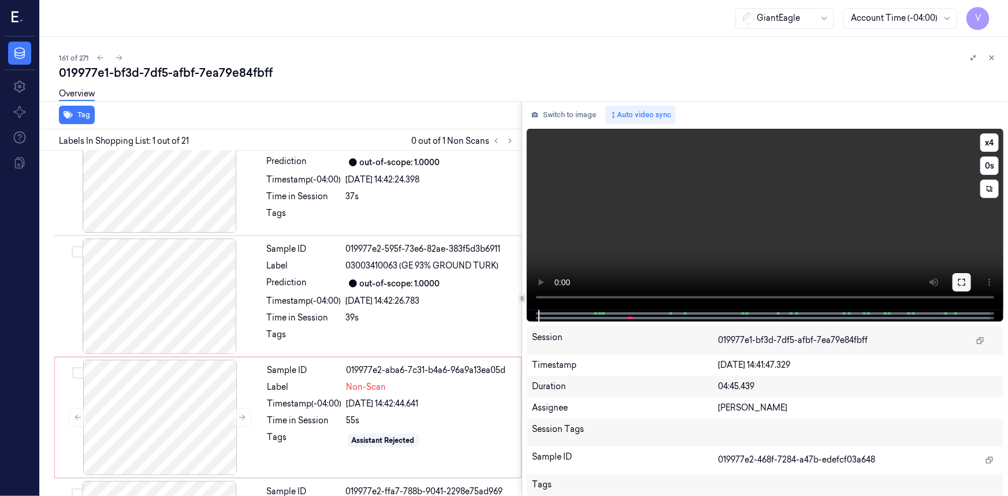
click at [964, 280] on icon at bounding box center [962, 282] width 9 height 9
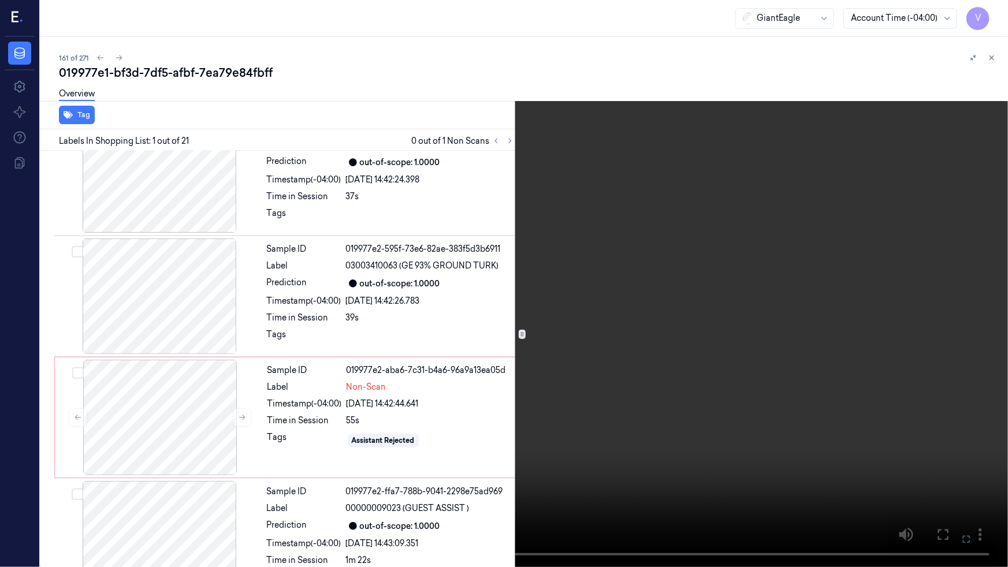
click at [719, 347] on video at bounding box center [504, 283] width 1008 height 567
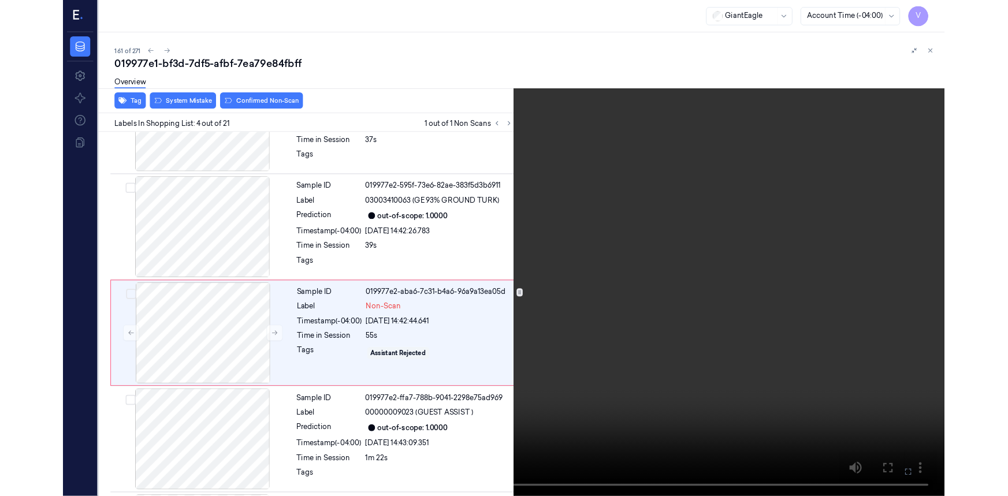
scroll to position [215, 0]
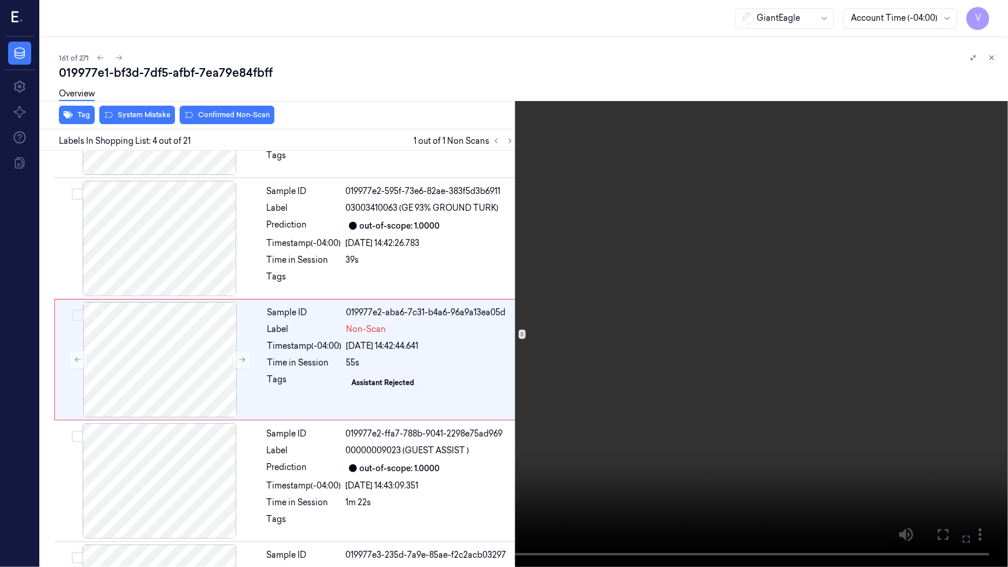
click at [427, 368] on video at bounding box center [504, 283] width 1008 height 567
click at [0, 0] on button at bounding box center [0, 0] width 0 height 0
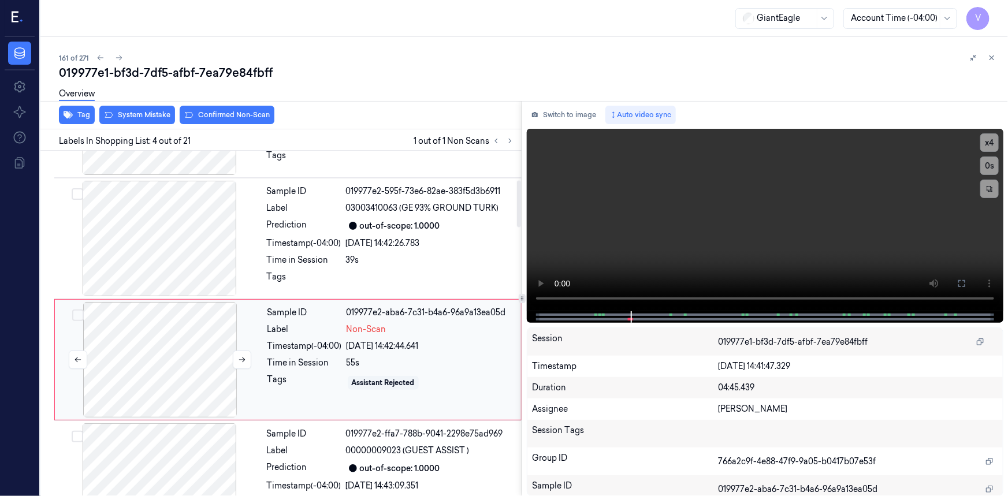
click at [240, 346] on div at bounding box center [160, 360] width 206 height 116
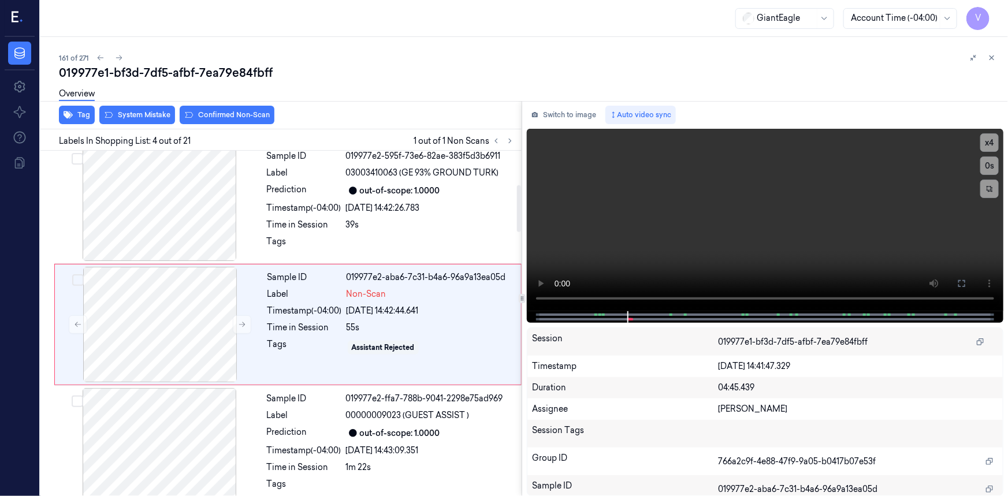
scroll to position [251, 0]
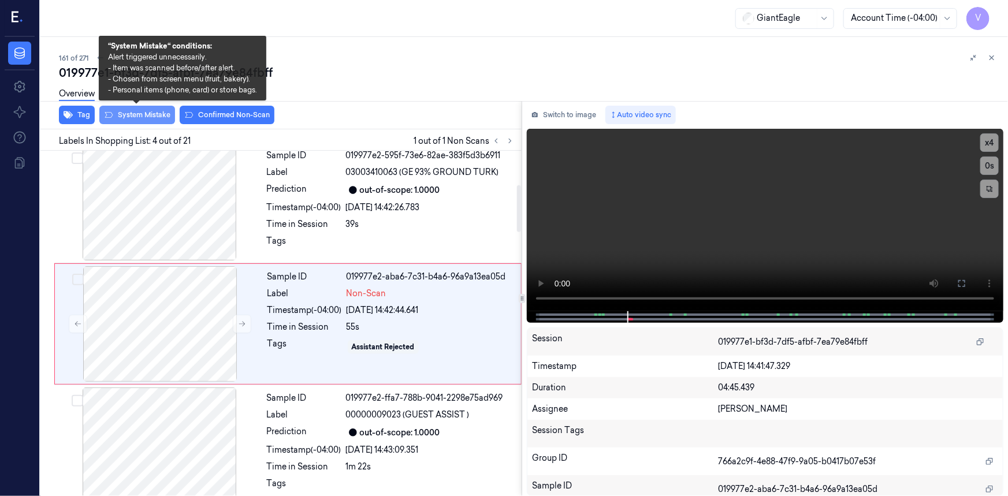
click at [143, 110] on button "System Mistake" at bounding box center [137, 115] width 76 height 18
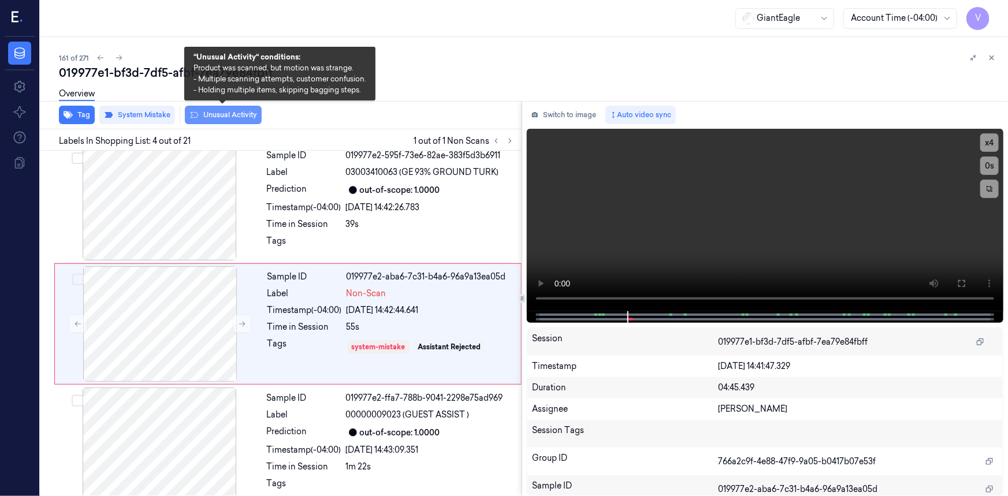
click at [243, 117] on button "Unusual Activity" at bounding box center [223, 115] width 77 height 18
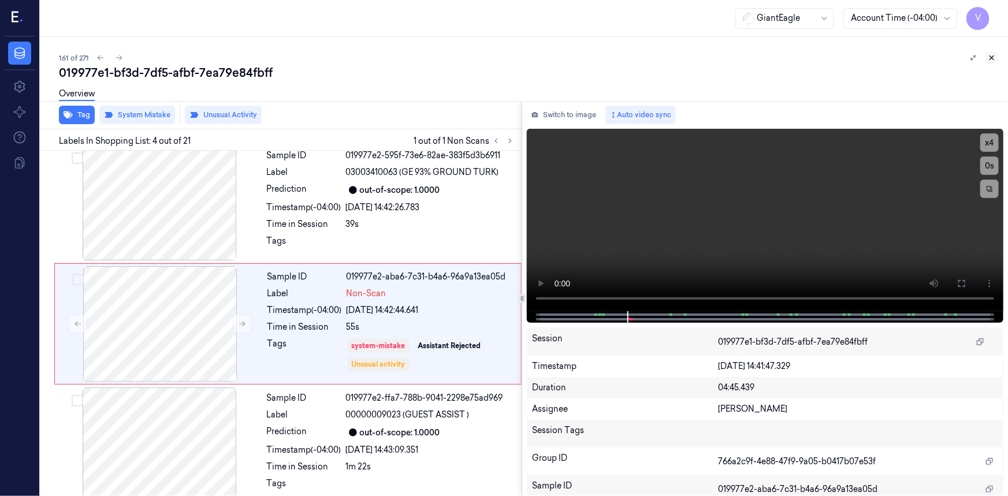
click at [995, 59] on icon at bounding box center [992, 58] width 8 height 8
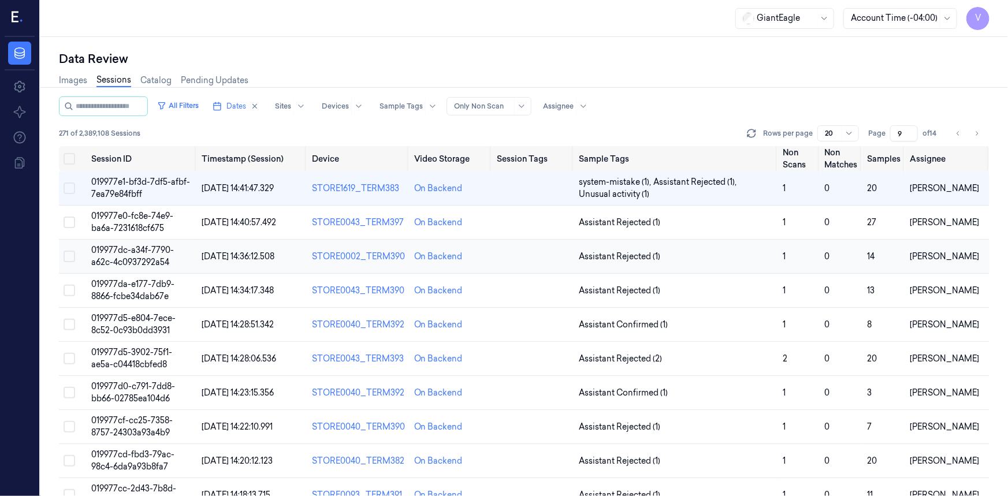
click at [144, 261] on span "019977dc-a34f-7790-a62c-4c0937292a54" at bounding box center [132, 256] width 83 height 23
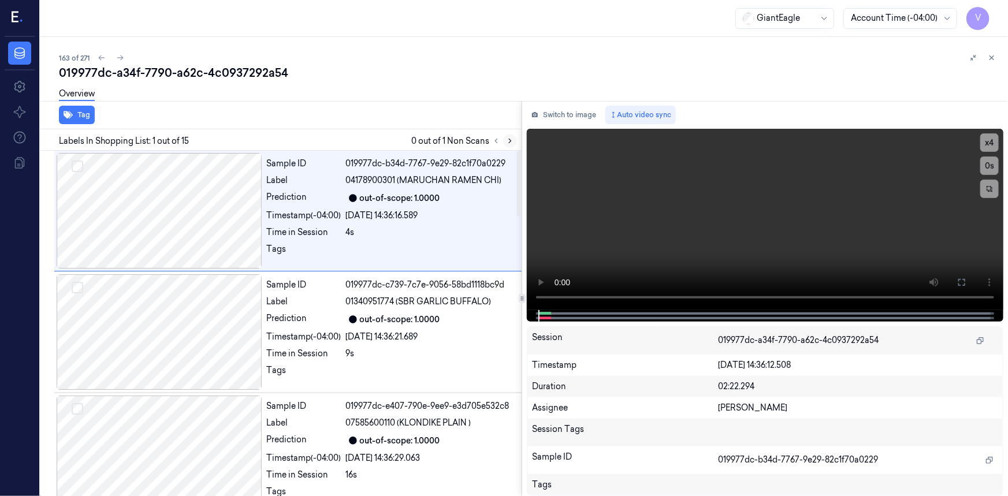
click at [511, 139] on icon at bounding box center [510, 141] width 8 height 8
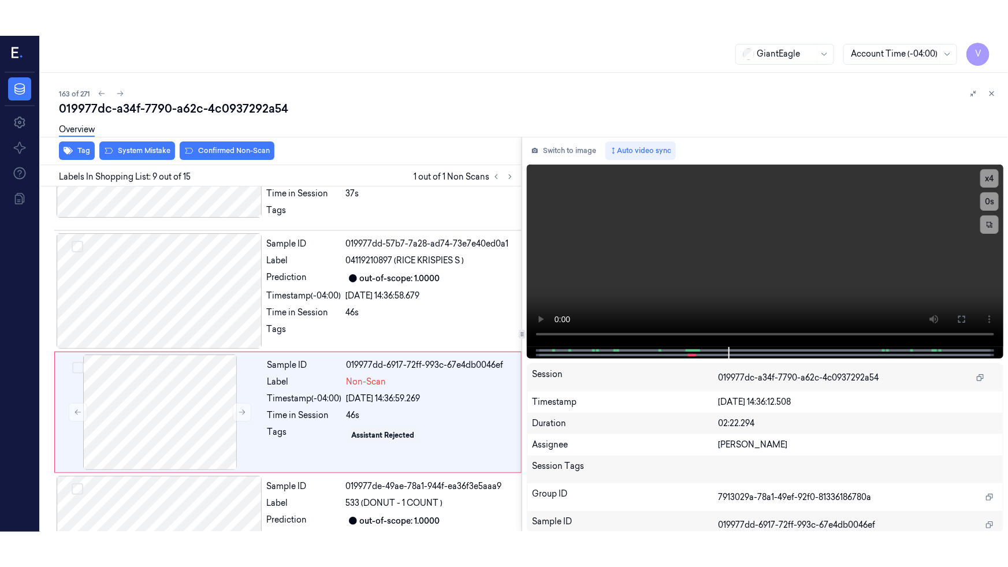
scroll to position [856, 0]
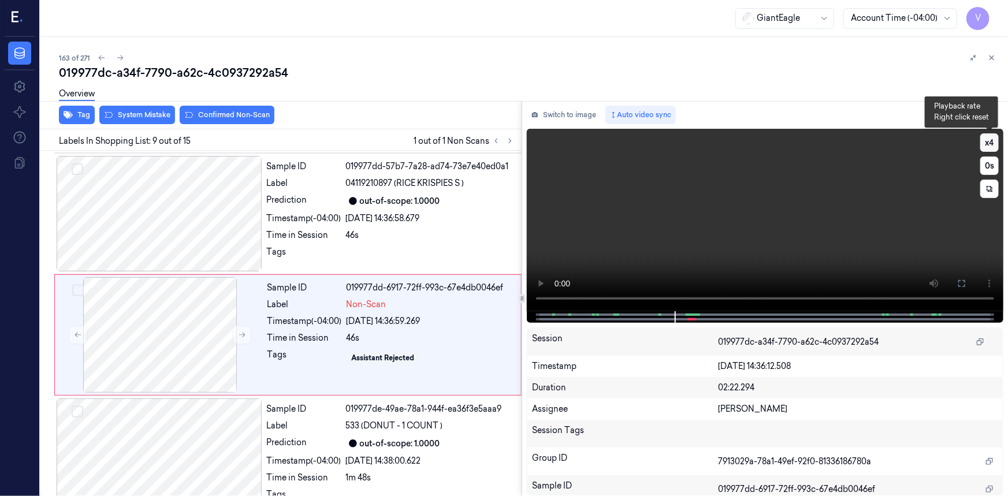
click at [988, 139] on button "x 4" at bounding box center [990, 142] width 18 height 18
click at [988, 142] on button "x 1" at bounding box center [990, 142] width 18 height 18
click at [961, 284] on icon at bounding box center [962, 283] width 9 height 9
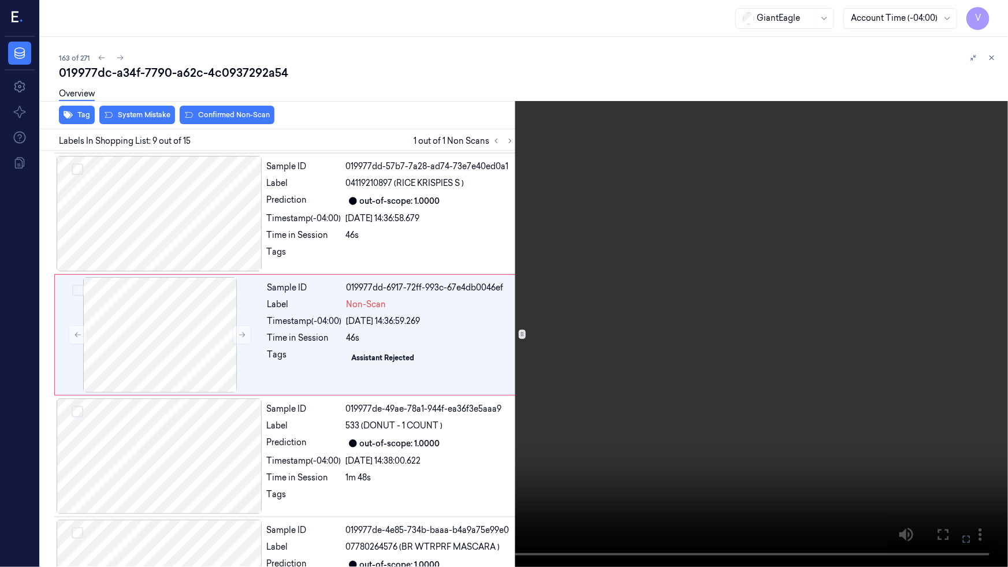
click at [592, 350] on video at bounding box center [504, 283] width 1008 height 567
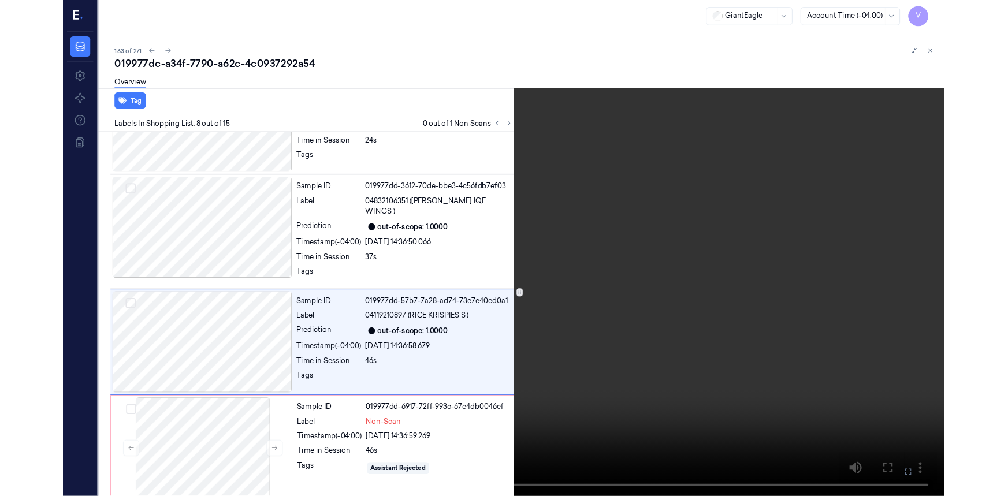
scroll to position [700, 0]
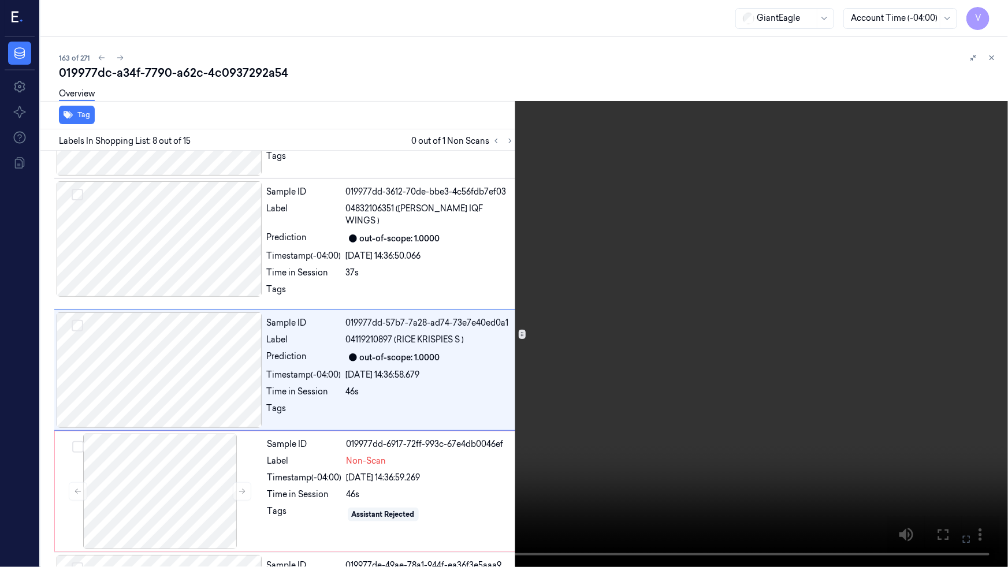
click at [0, 0] on icon at bounding box center [0, 0] width 0 height 0
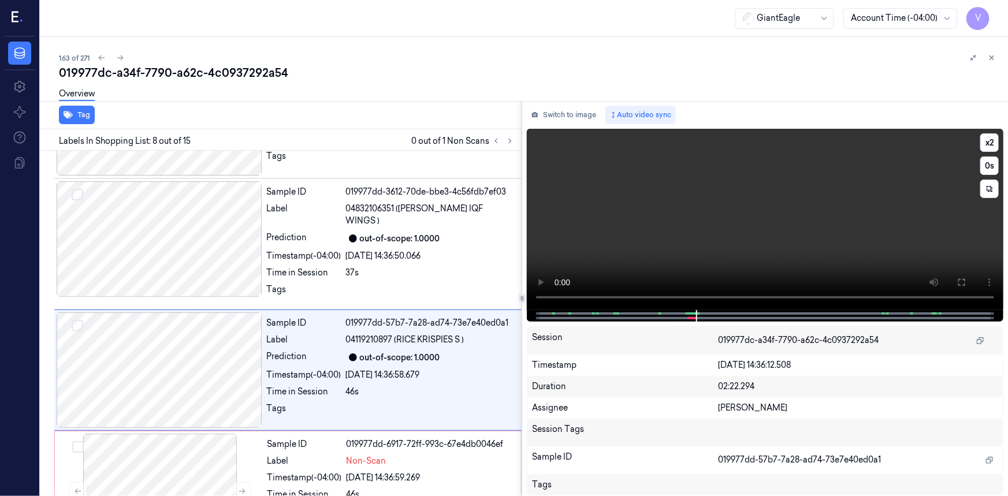
scroll to position [736, 0]
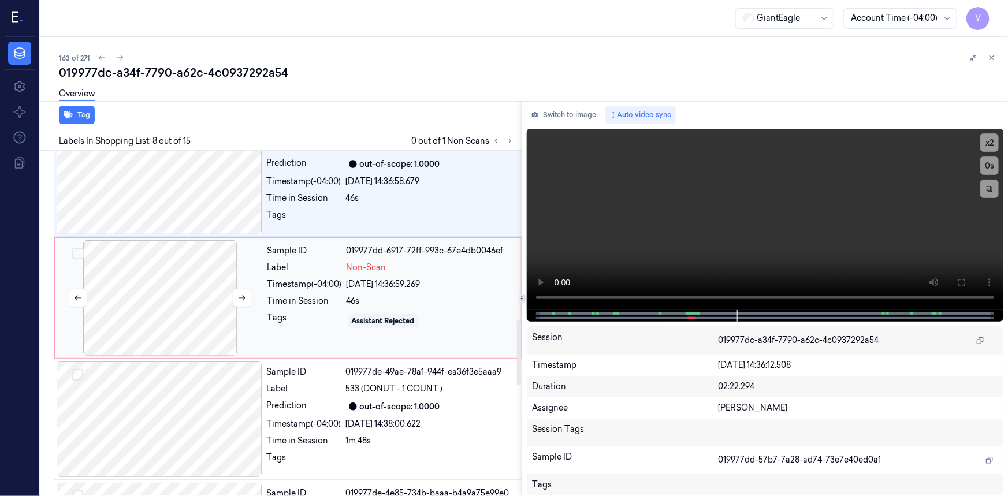
click at [150, 248] on div at bounding box center [160, 298] width 206 height 116
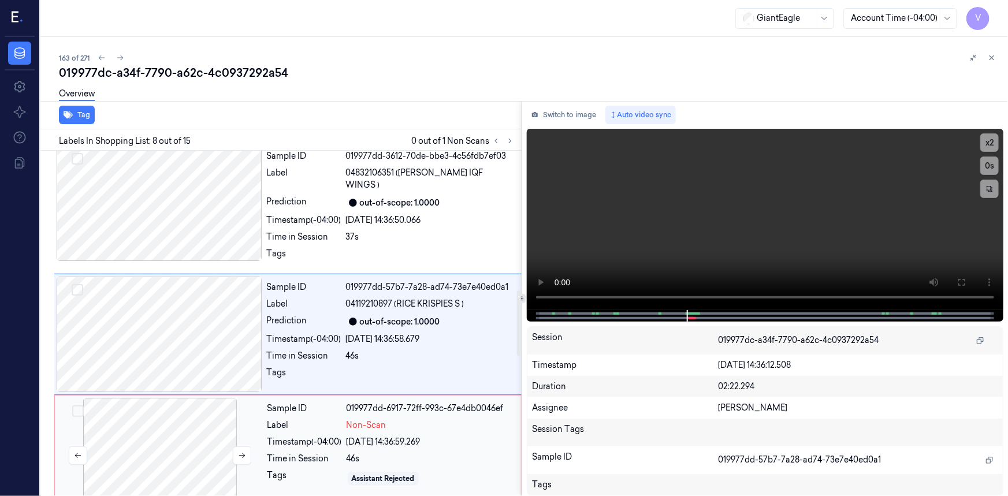
click at [153, 443] on div at bounding box center [160, 456] width 206 height 116
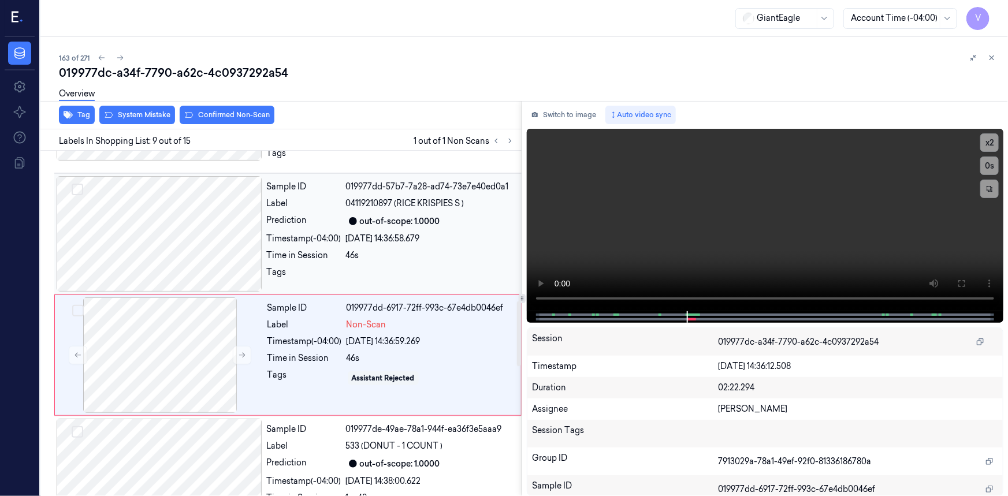
scroll to position [856, 0]
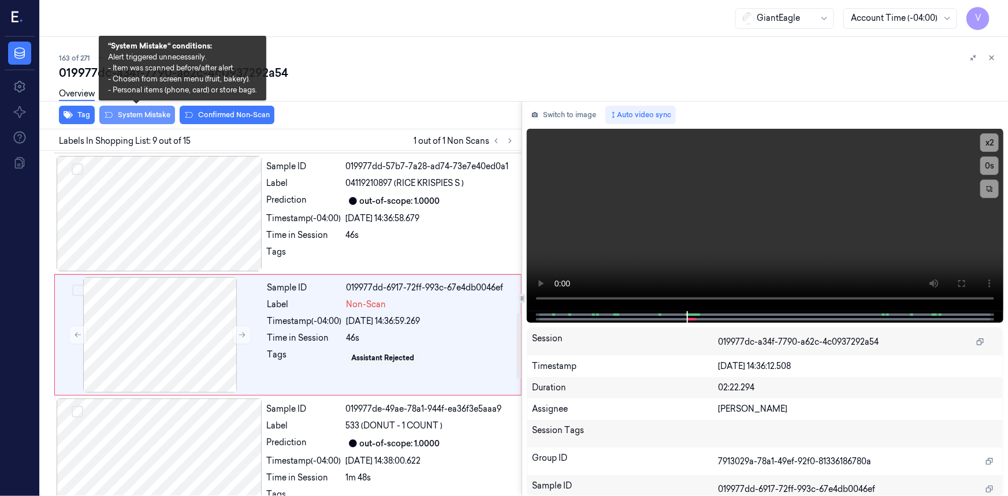
click at [140, 113] on button "System Mistake" at bounding box center [137, 115] width 76 height 18
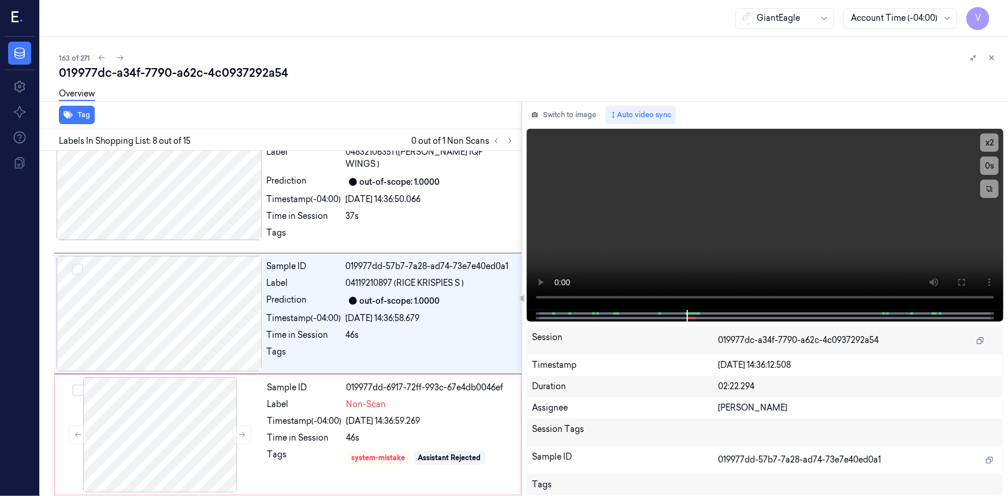
scroll to position [736, 0]
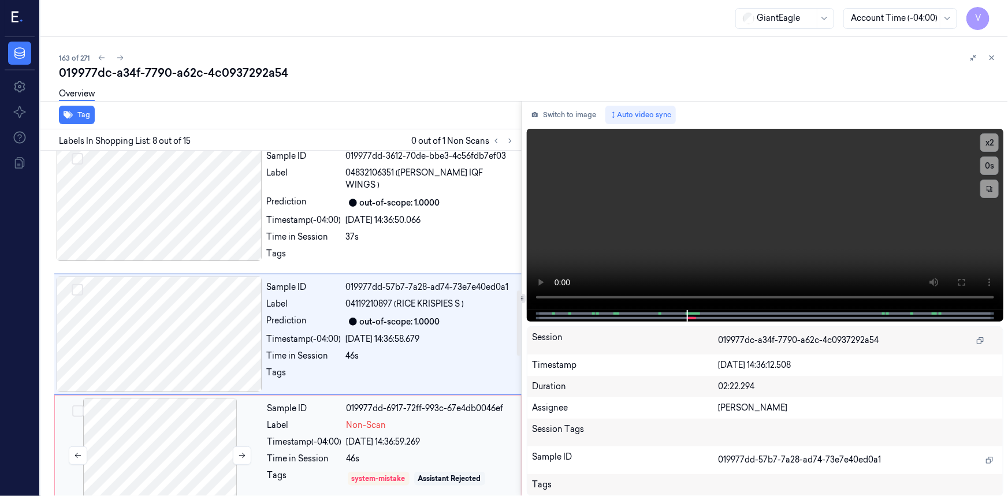
drag, startPoint x: 173, startPoint y: 435, endPoint x: 184, endPoint y: 393, distance: 43.6
click at [174, 435] on div at bounding box center [160, 456] width 206 height 116
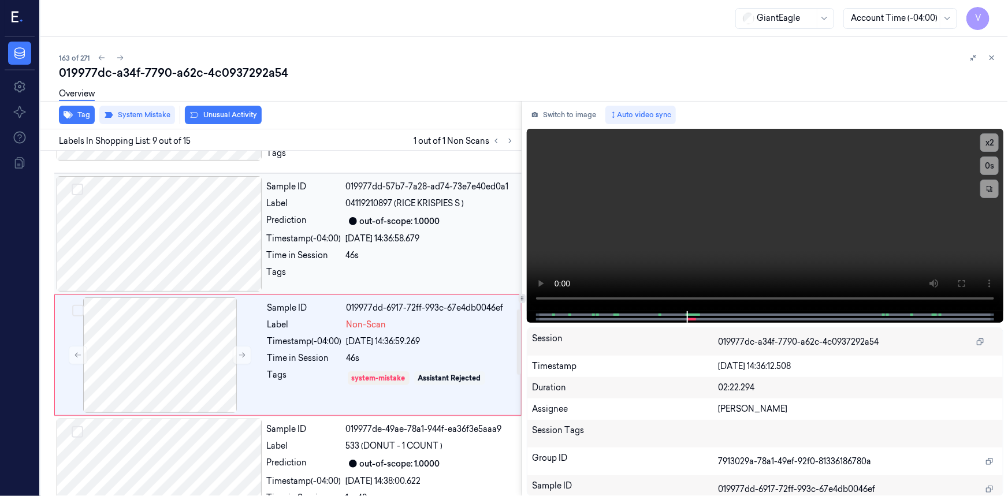
scroll to position [856, 0]
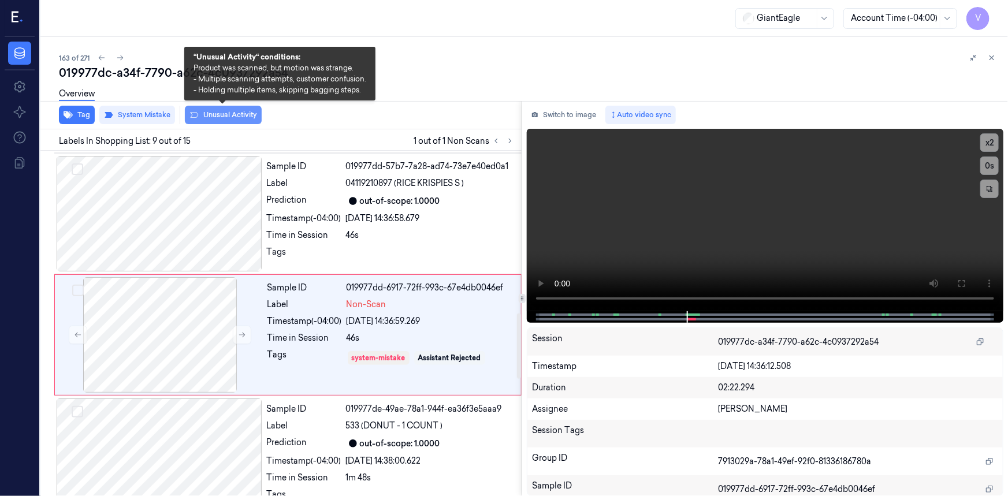
click at [218, 113] on button "Unusual Activity" at bounding box center [223, 115] width 77 height 18
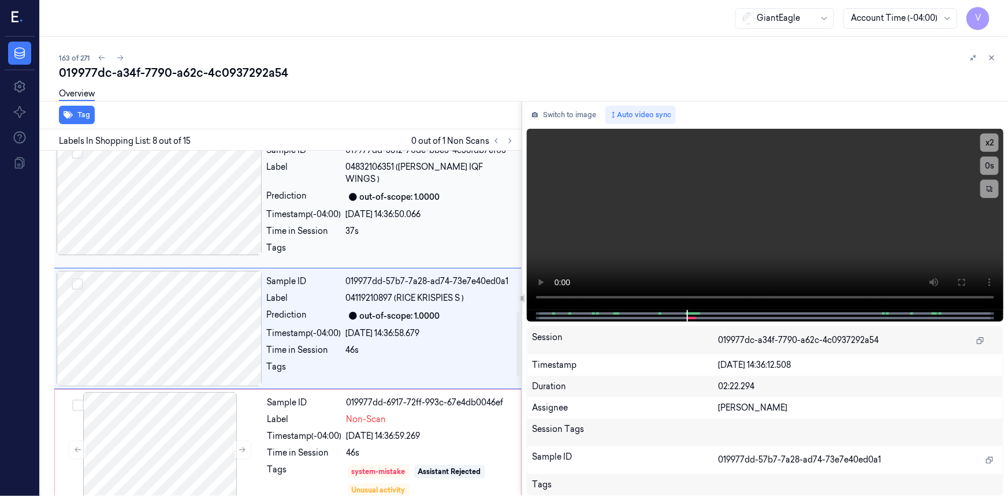
scroll to position [736, 0]
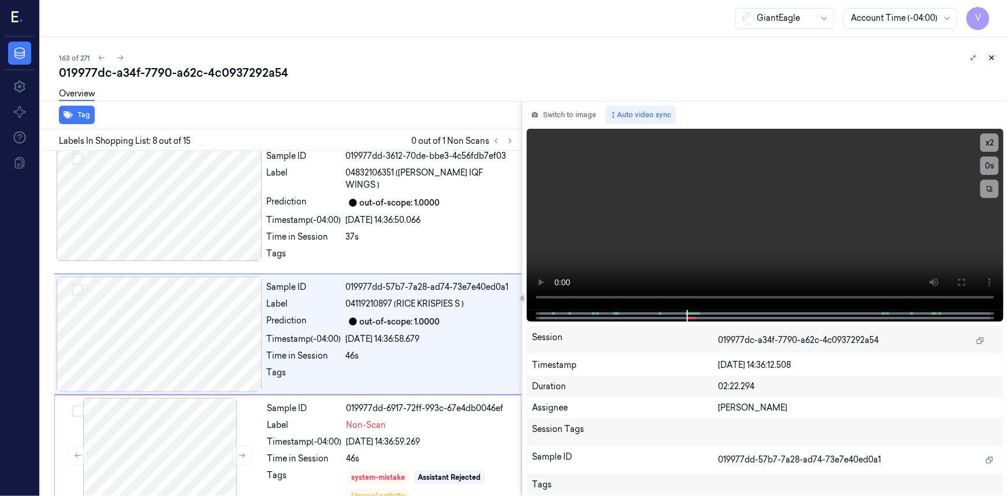
click at [990, 56] on icon at bounding box center [992, 58] width 4 height 4
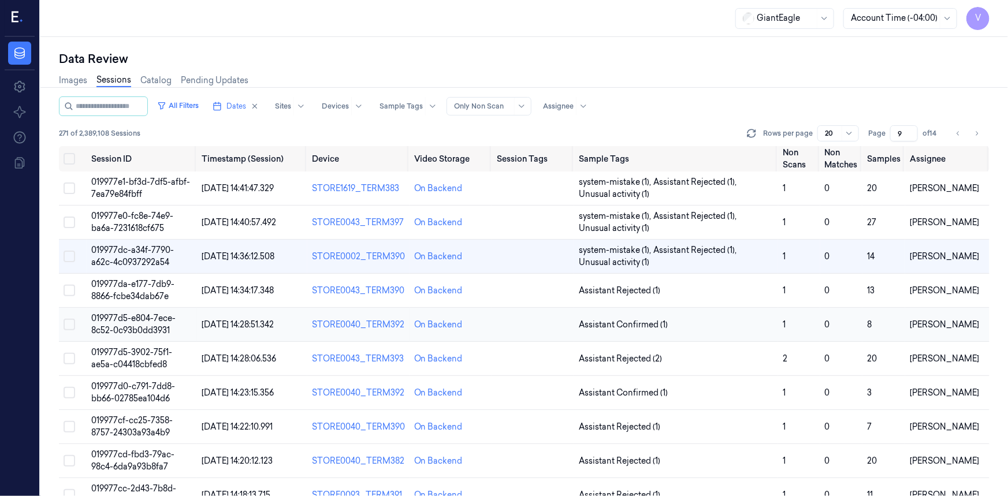
click at [132, 310] on td "019977d5-e804-7ece-8c52-0c93b0dd3931" at bounding box center [142, 325] width 110 height 34
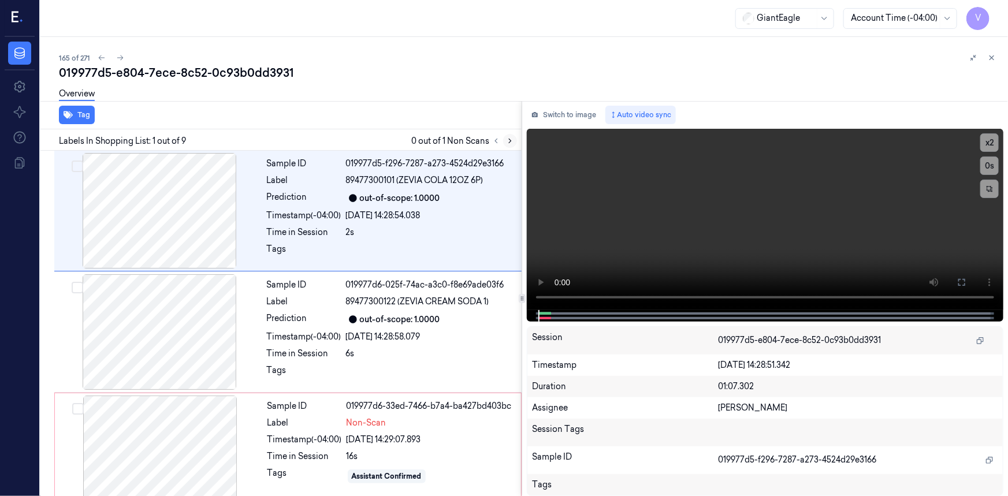
click at [513, 139] on icon at bounding box center [510, 141] width 8 height 8
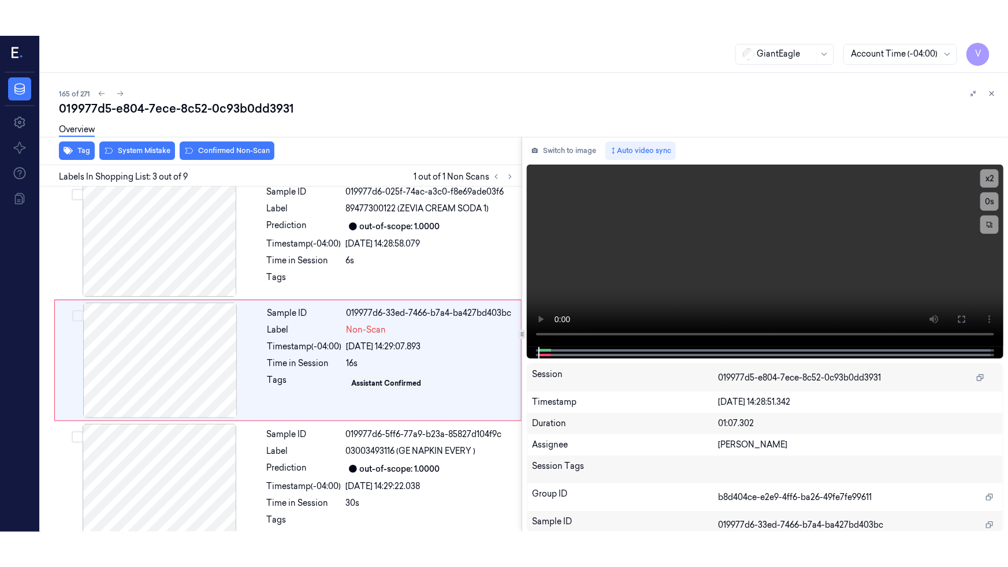
scroll to position [129, 0]
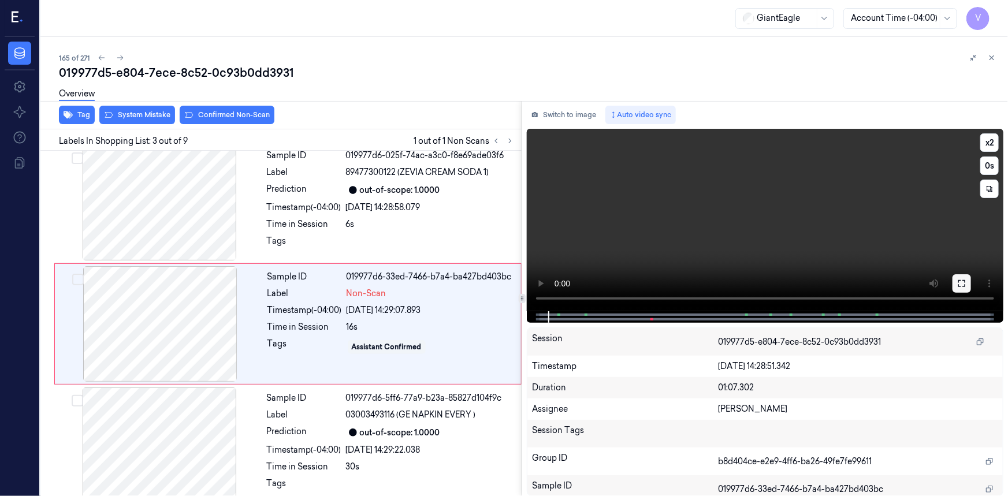
click at [960, 284] on icon at bounding box center [962, 283] width 9 height 9
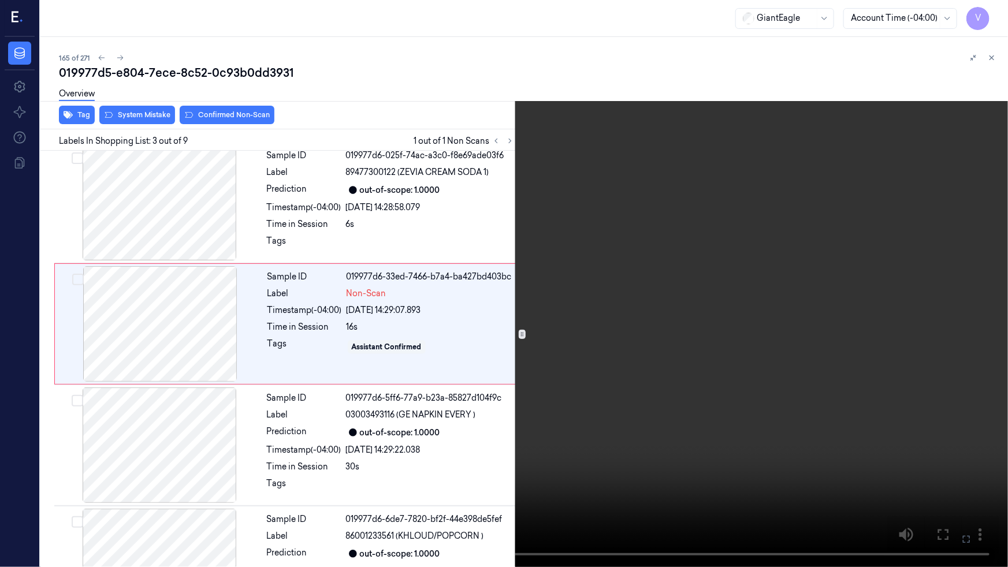
click at [449, 357] on video at bounding box center [504, 283] width 1008 height 567
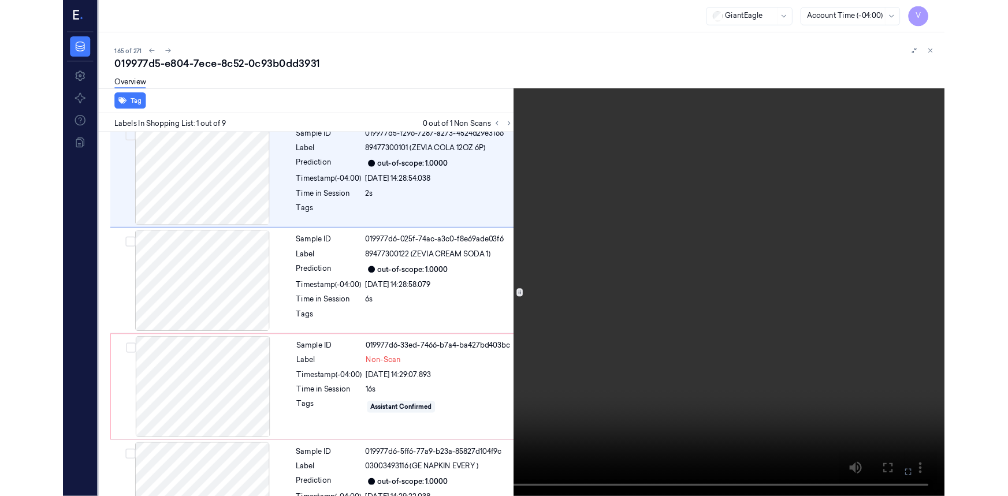
scroll to position [0, 0]
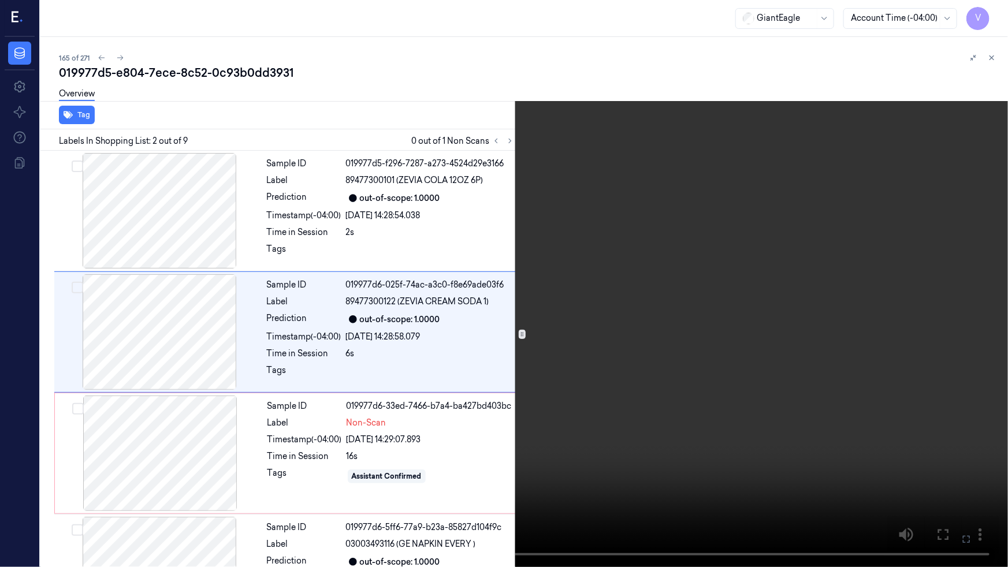
click at [204, 330] on video at bounding box center [504, 283] width 1008 height 567
click at [830, 347] on video at bounding box center [504, 283] width 1008 height 567
click at [0, 0] on icon at bounding box center [0, 0] width 0 height 0
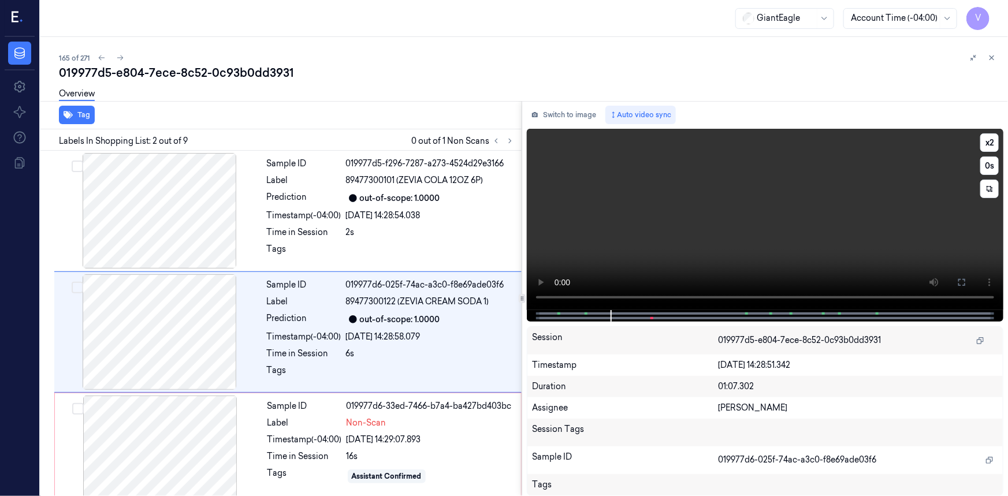
click at [686, 231] on video at bounding box center [765, 219] width 477 height 181
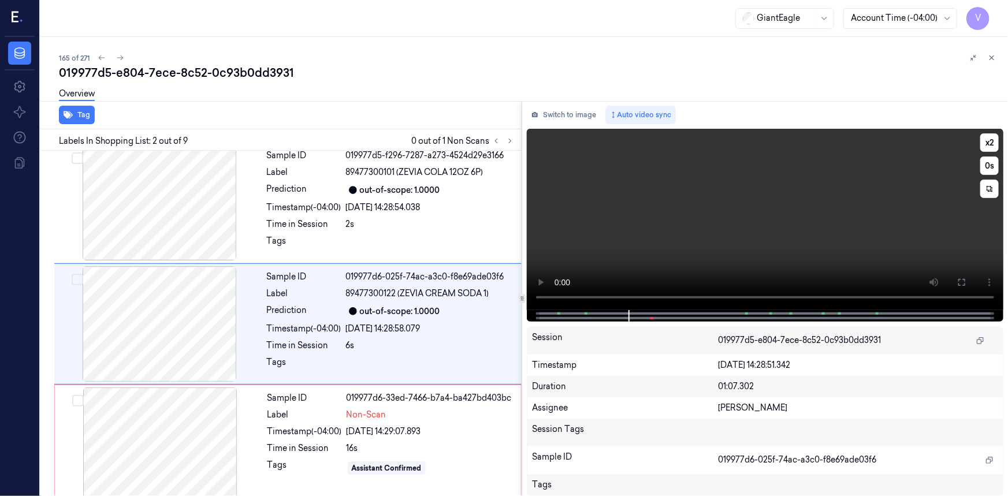
click at [655, 210] on video at bounding box center [765, 219] width 477 height 181
click at [667, 210] on video at bounding box center [765, 219] width 477 height 181
click at [209, 415] on div at bounding box center [160, 446] width 206 height 116
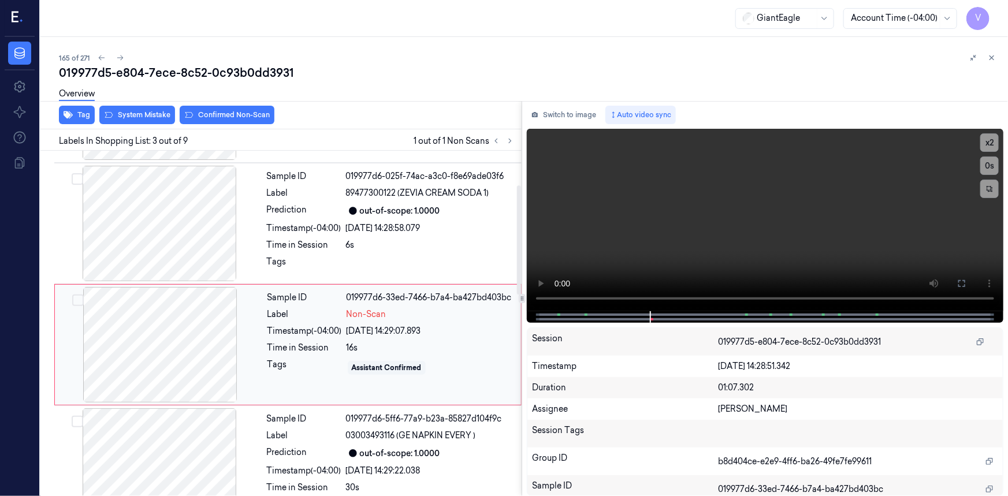
scroll to position [129, 0]
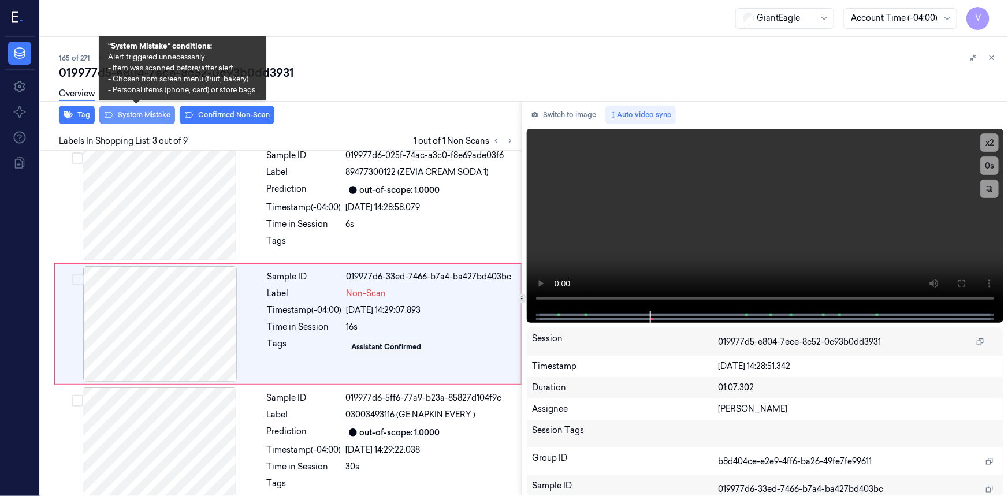
click at [149, 114] on button "System Mistake" at bounding box center [137, 115] width 76 height 18
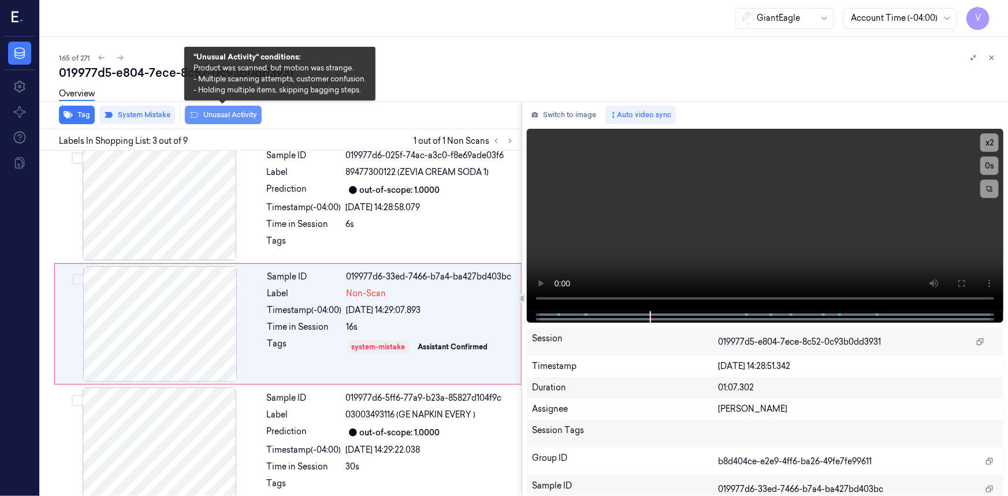
click at [222, 117] on button "Unusual Activity" at bounding box center [223, 115] width 77 height 18
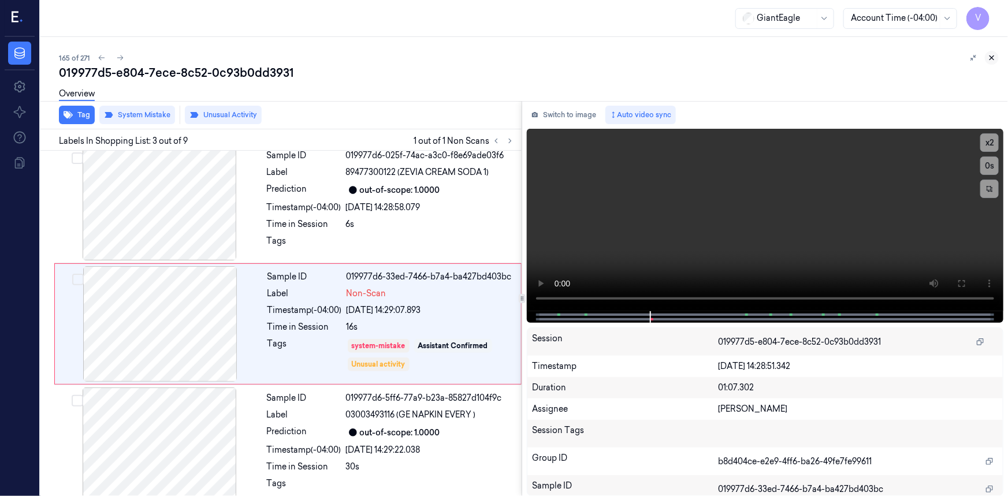
click at [993, 51] on button at bounding box center [992, 58] width 14 height 14
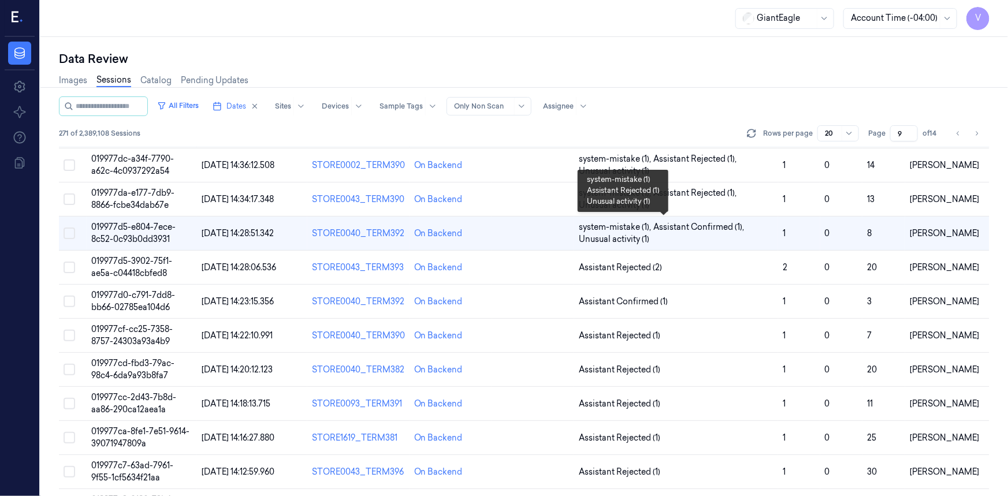
scroll to position [108, 0]
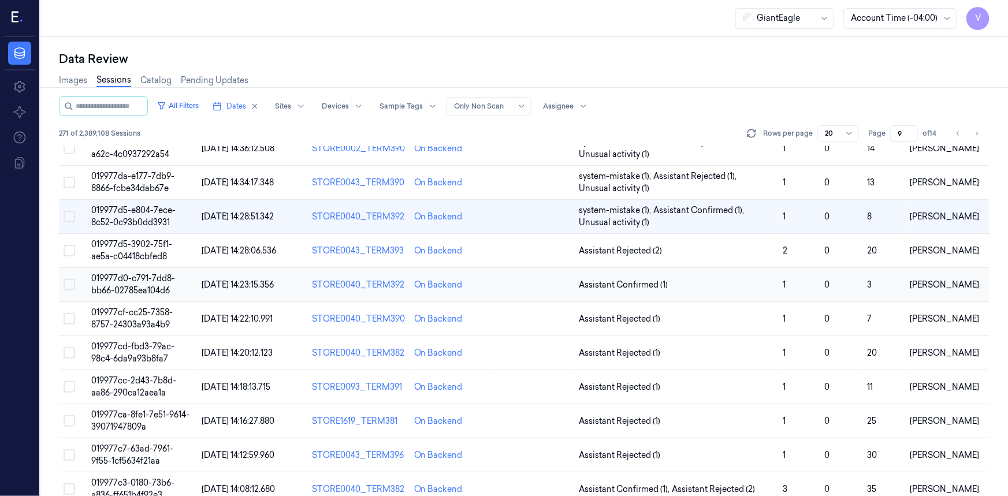
click at [126, 282] on span "019977d0-c791-7dd8-bb66-02785ea104d6" at bounding box center [133, 284] width 84 height 23
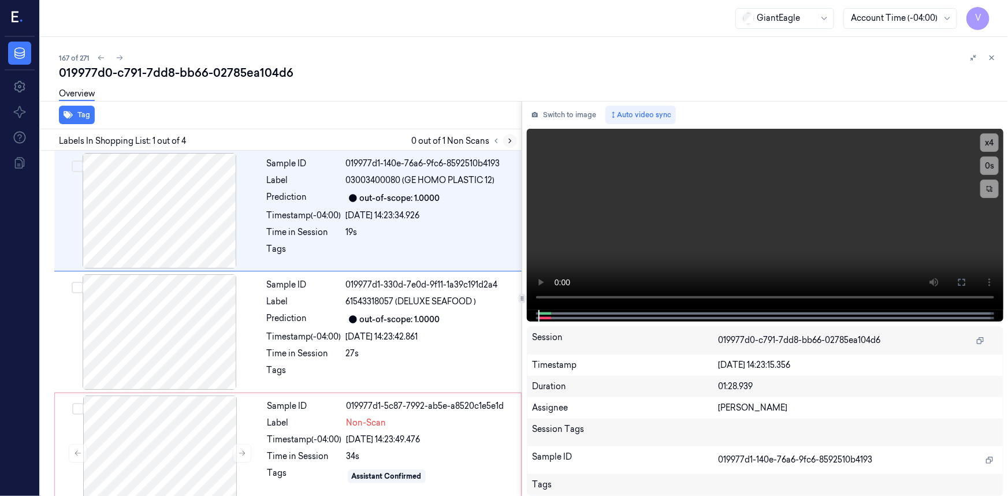
click at [508, 138] on icon at bounding box center [510, 141] width 8 height 8
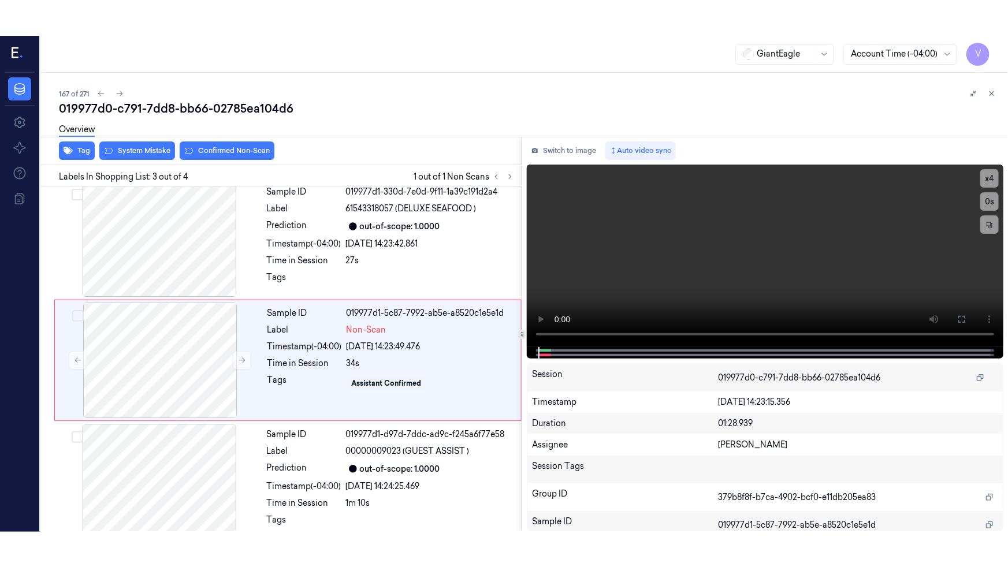
scroll to position [129, 0]
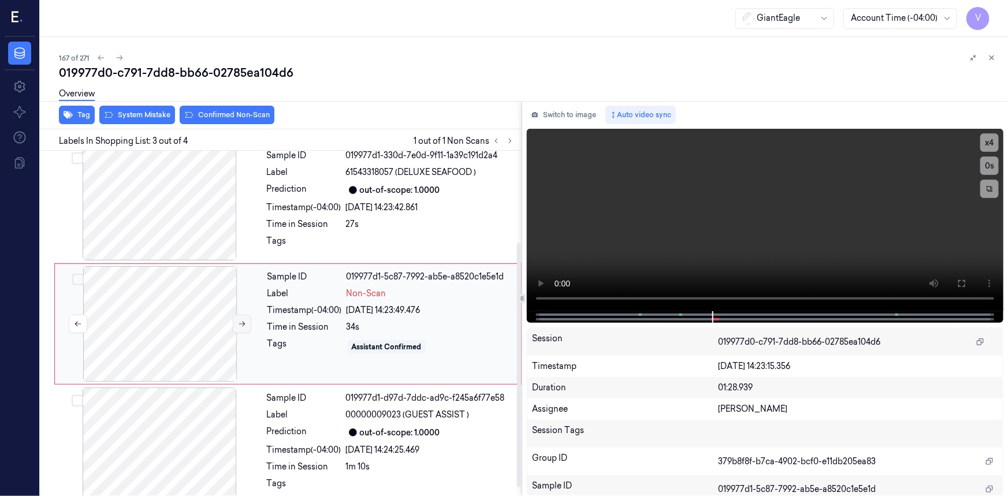
click at [242, 321] on icon at bounding box center [242, 324] width 8 height 8
click at [243, 322] on icon at bounding box center [242, 324] width 8 height 8
click at [963, 285] on icon at bounding box center [962, 283] width 9 height 9
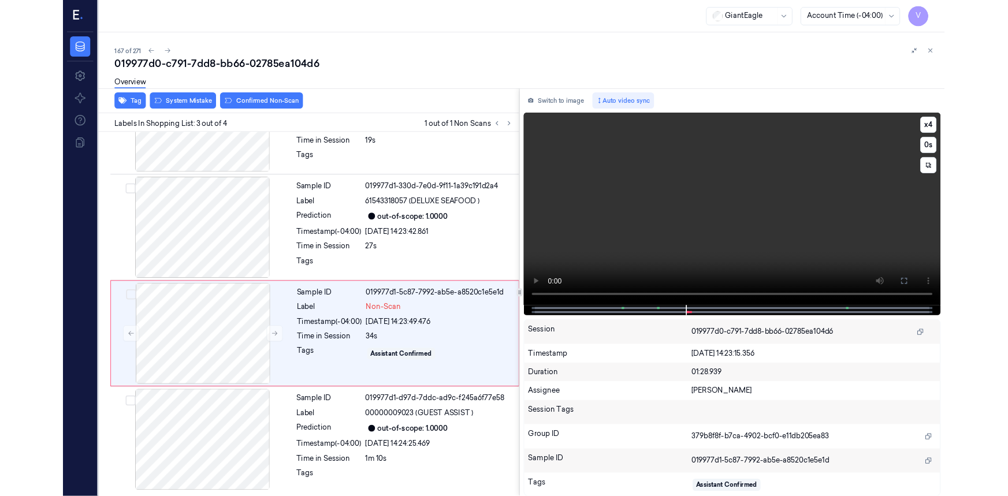
scroll to position [72, 0]
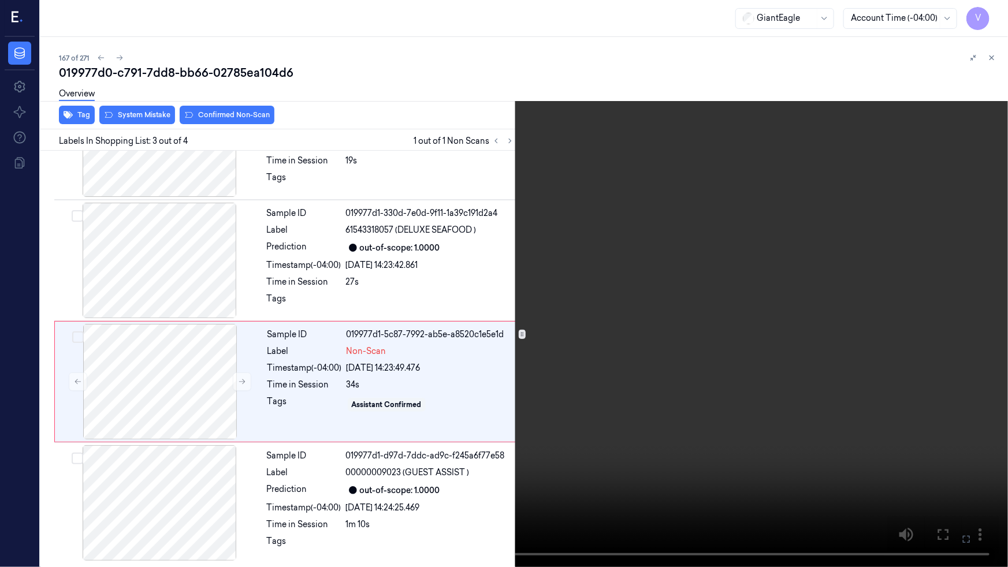
click at [566, 339] on video at bounding box center [504, 283] width 1008 height 567
click at [804, 450] on video at bounding box center [504, 283] width 1008 height 567
click at [0, 0] on icon at bounding box center [0, 0] width 0 height 0
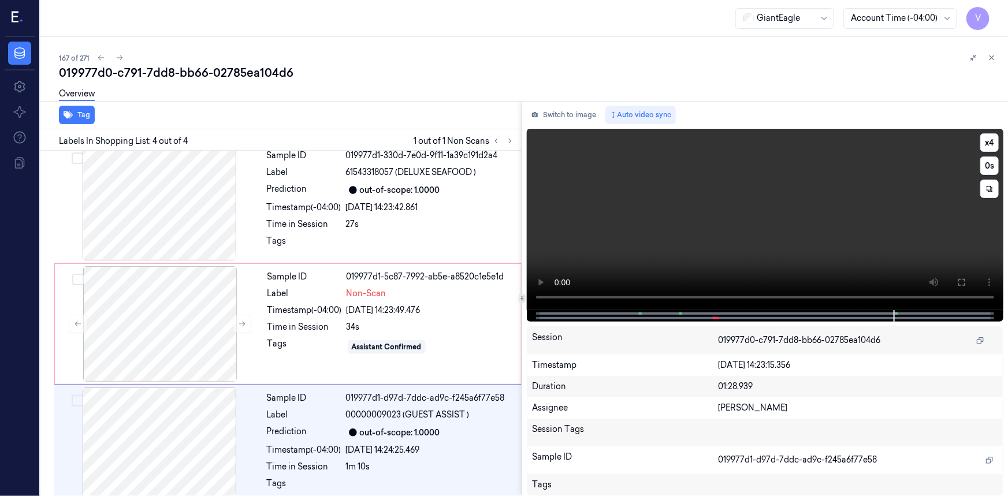
scroll to position [143, 0]
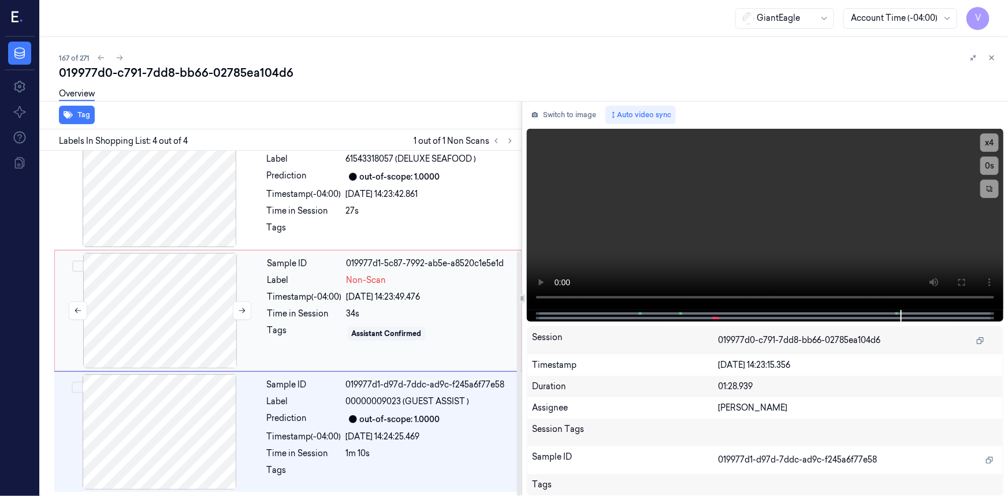
click at [178, 280] on div at bounding box center [160, 311] width 206 height 116
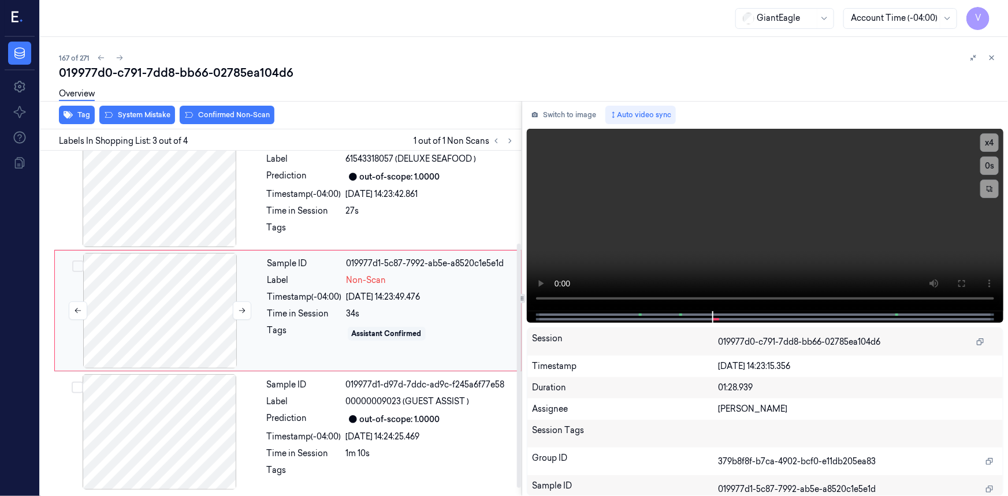
scroll to position [129, 0]
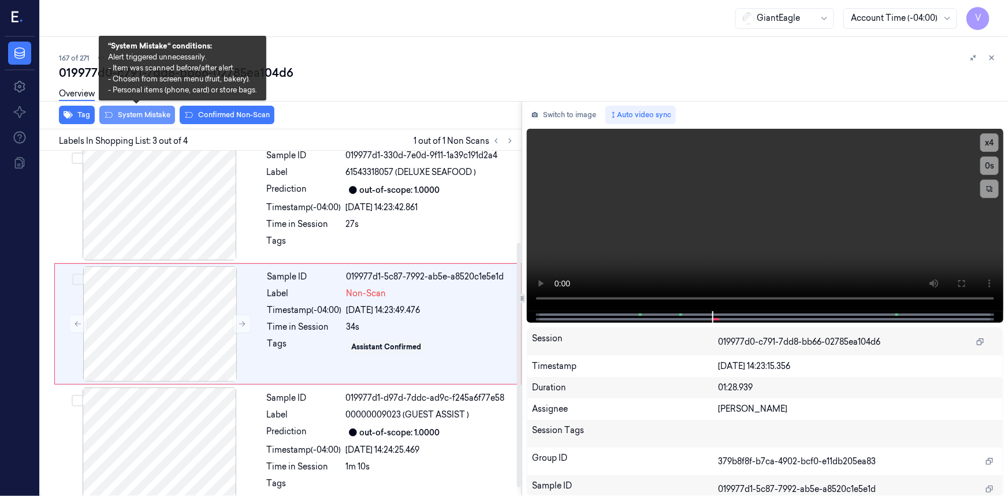
click at [144, 115] on button "System Mistake" at bounding box center [137, 115] width 76 height 18
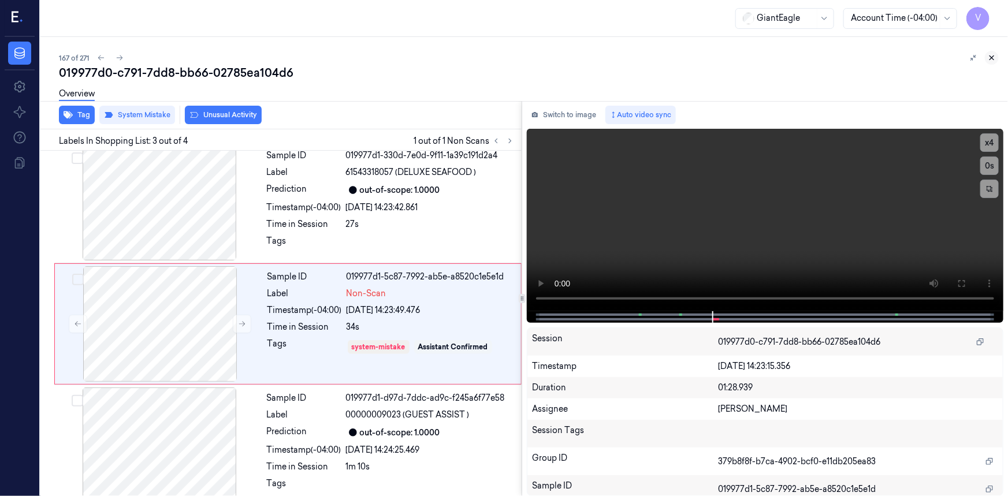
click at [989, 56] on icon at bounding box center [992, 58] width 8 height 8
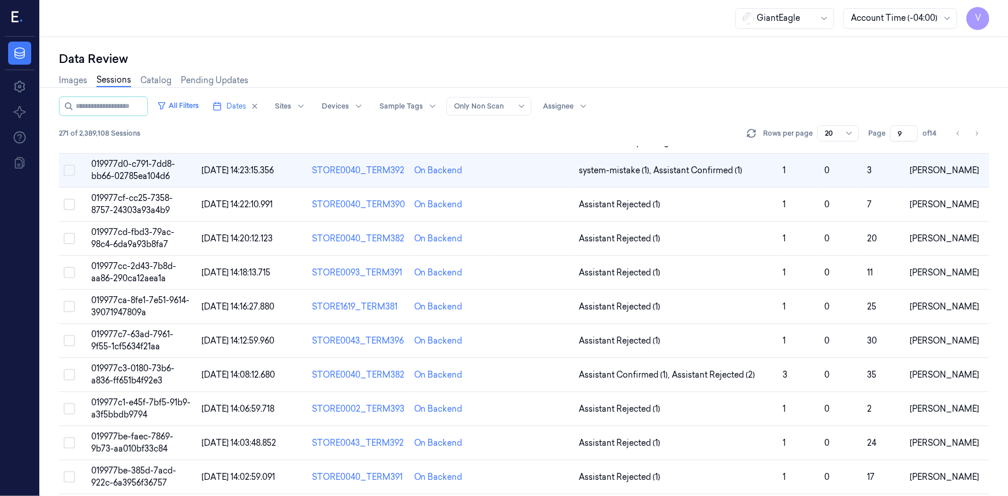
scroll to position [71, 0]
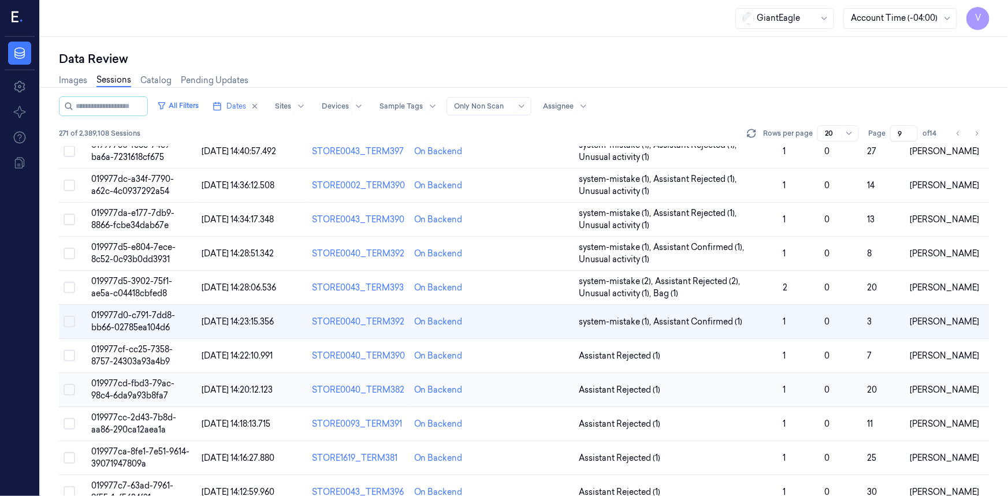
click at [135, 383] on span "019977cd-fbd3-79ac-98c4-6da9a93b8fa7" at bounding box center [132, 390] width 83 height 23
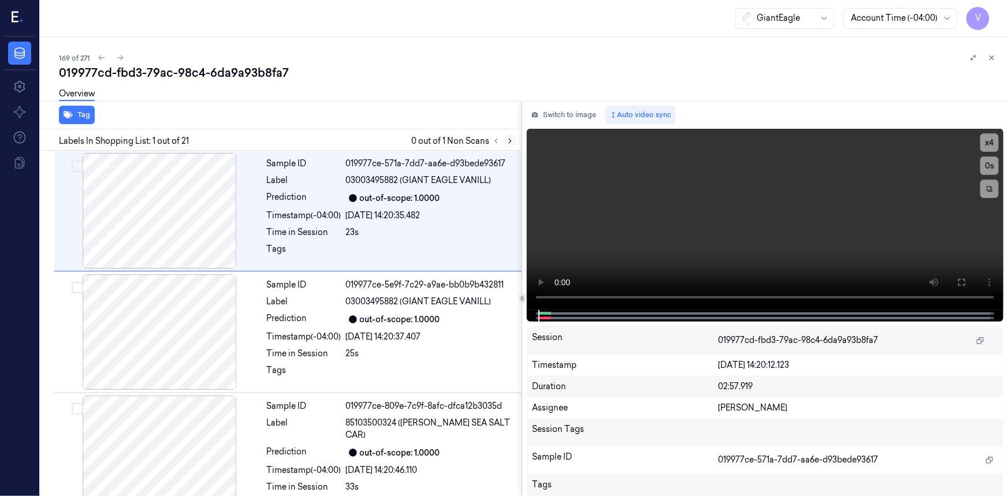
click at [510, 141] on icon at bounding box center [510, 141] width 2 height 4
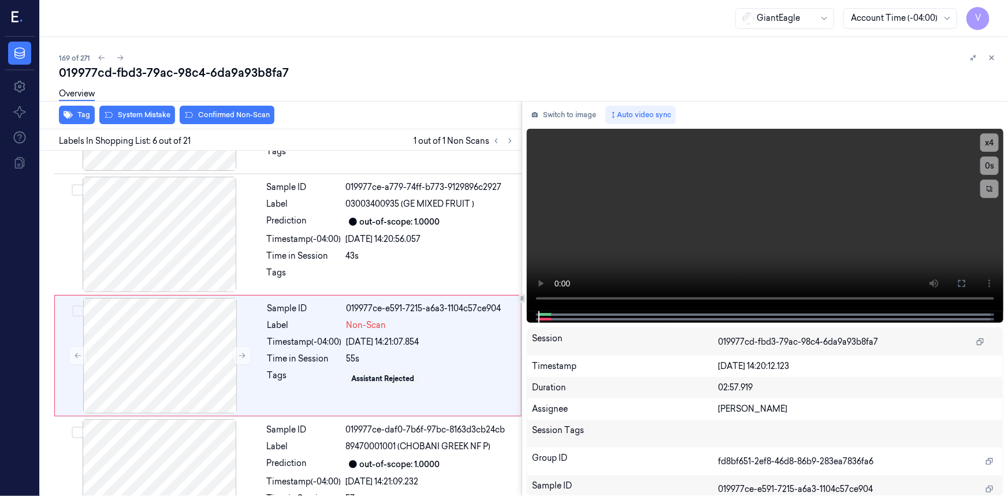
scroll to position [493, 0]
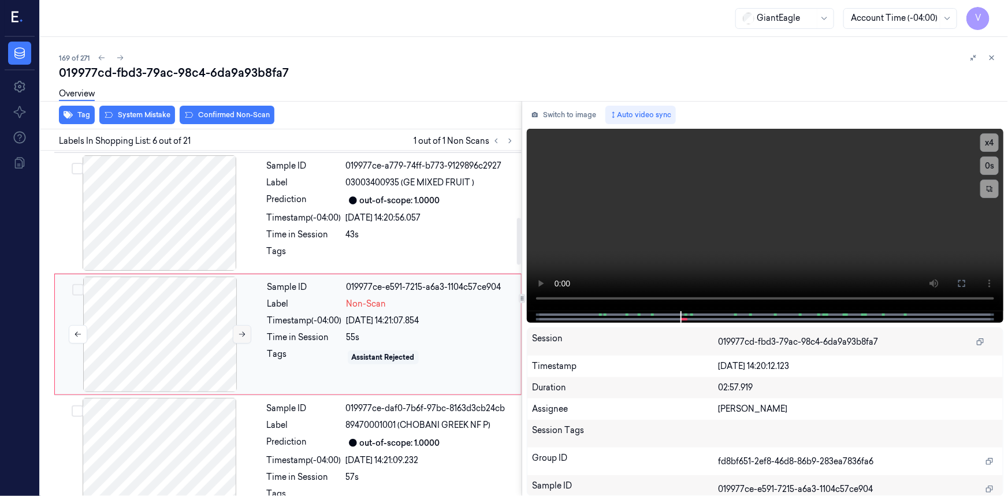
click at [244, 331] on icon at bounding box center [242, 335] width 8 height 8
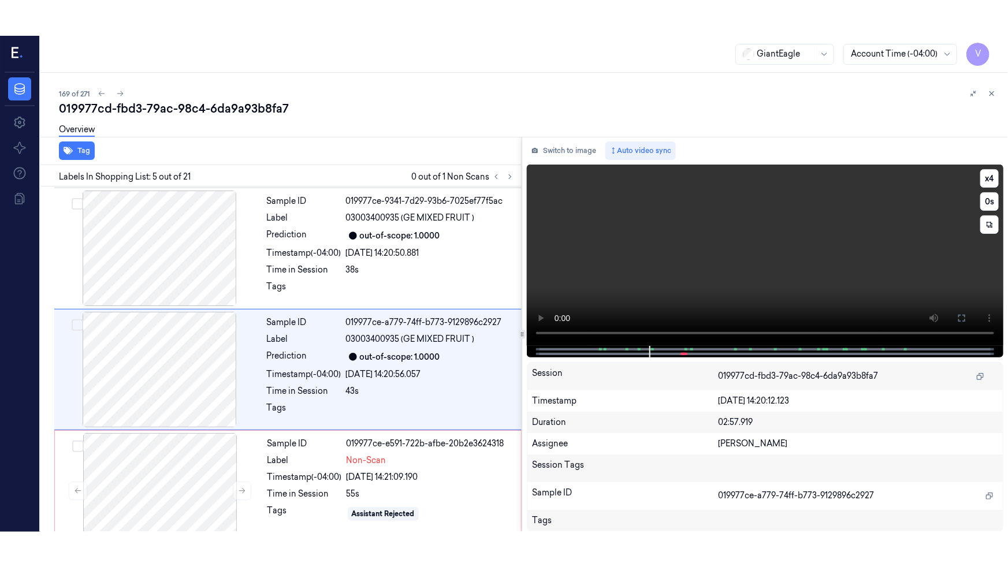
scroll to position [372, 0]
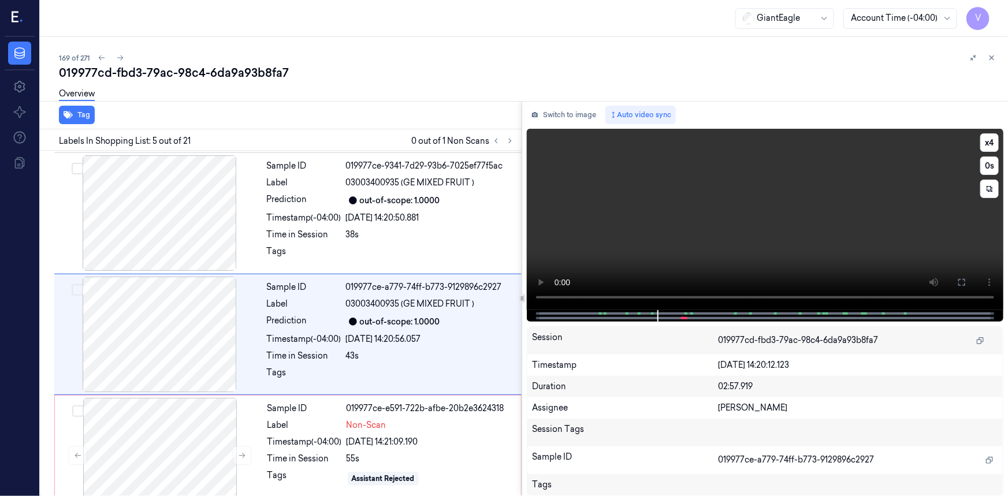
click at [786, 246] on video at bounding box center [765, 219] width 477 height 181
click at [855, 220] on video at bounding box center [765, 219] width 477 height 181
click at [811, 206] on video at bounding box center [765, 219] width 477 height 181
click at [989, 140] on button "x 4" at bounding box center [990, 142] width 18 height 18
click at [989, 140] on button "x 1" at bounding box center [990, 142] width 18 height 18
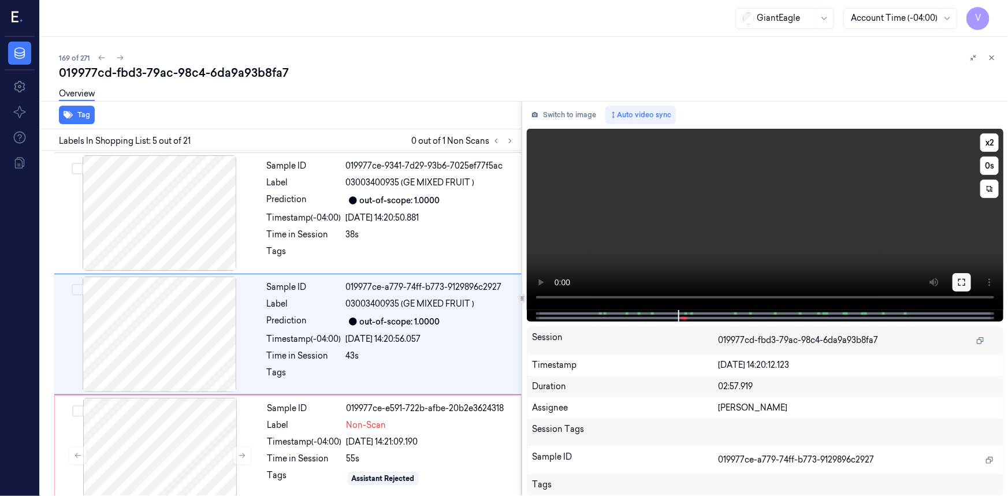
click at [963, 279] on icon at bounding box center [962, 282] width 9 height 9
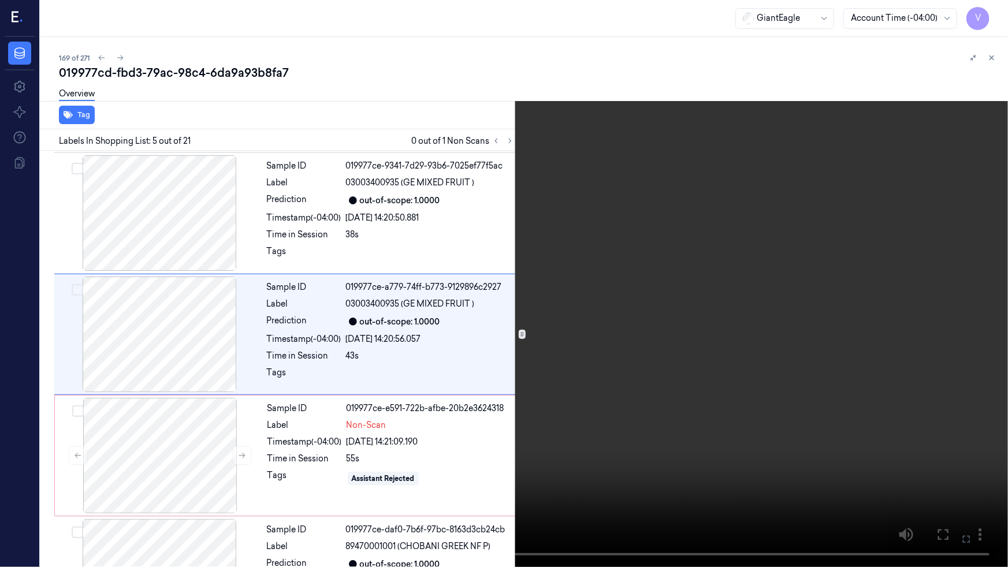
click at [881, 313] on video at bounding box center [504, 283] width 1008 height 567
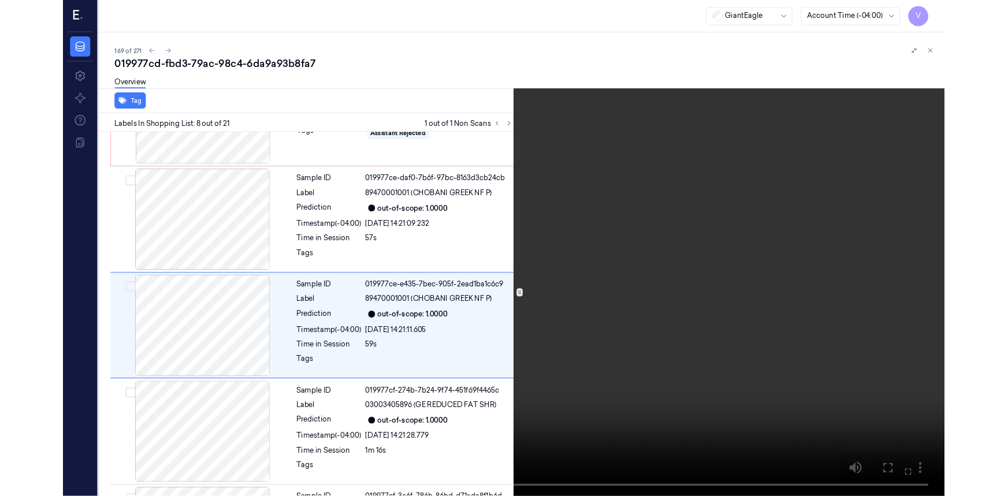
scroll to position [700, 0]
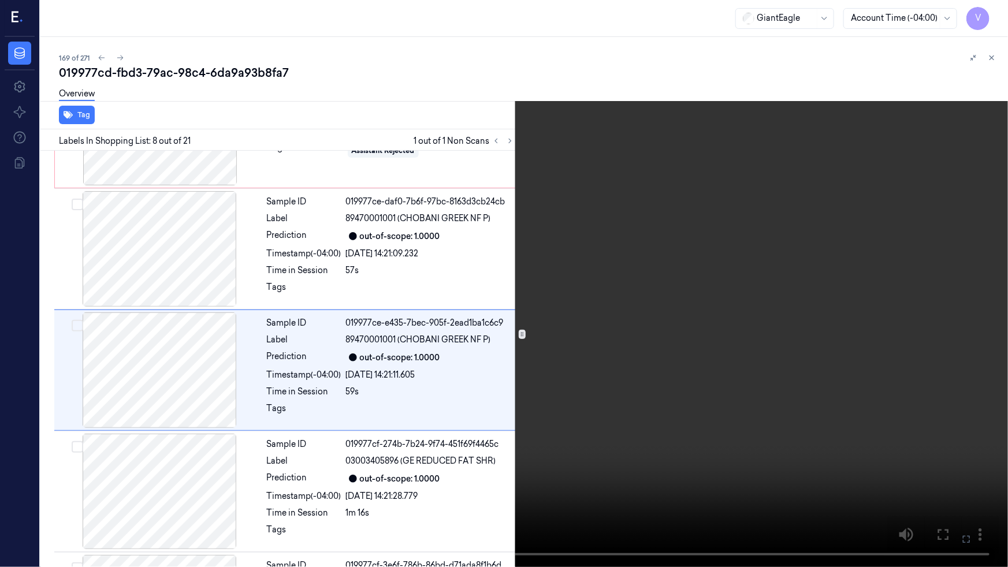
click at [527, 429] on video at bounding box center [504, 283] width 1008 height 567
click at [0, 0] on icon at bounding box center [0, 0] width 0 height 0
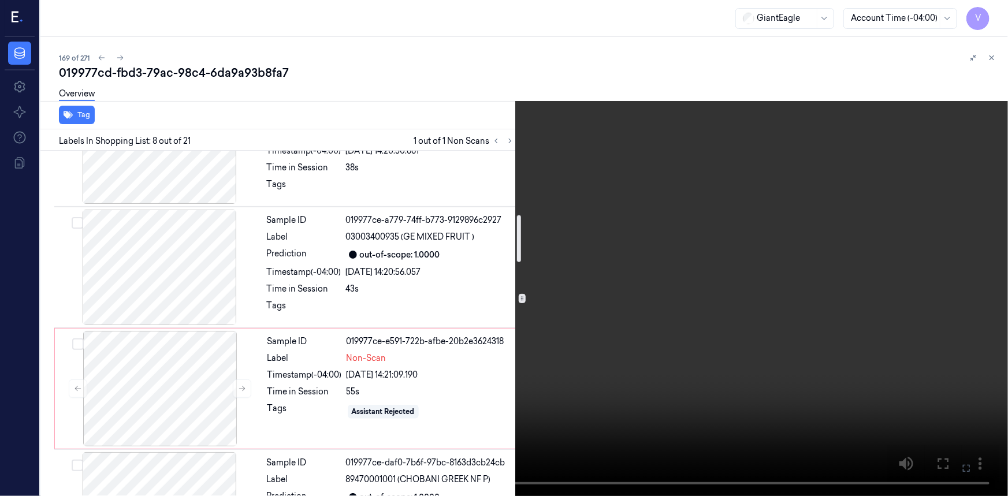
scroll to position [437, 0]
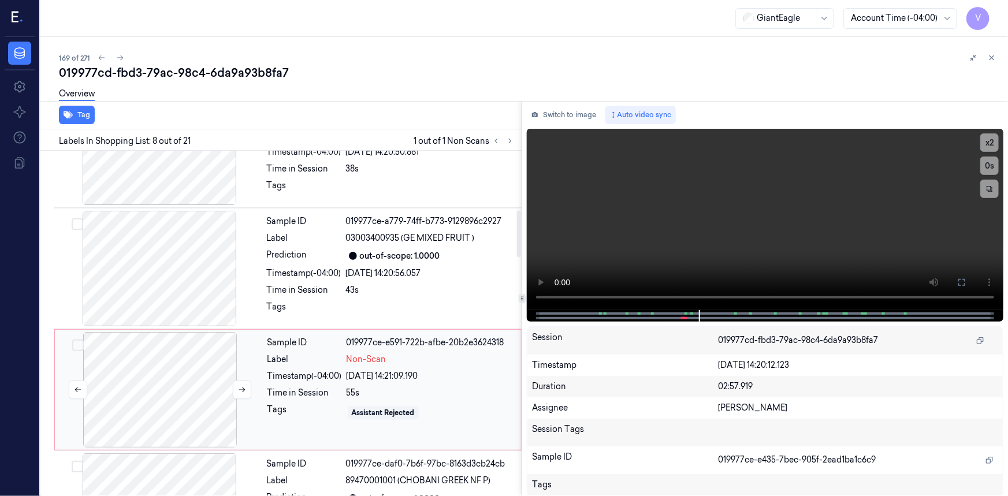
click at [191, 370] on div at bounding box center [160, 390] width 206 height 116
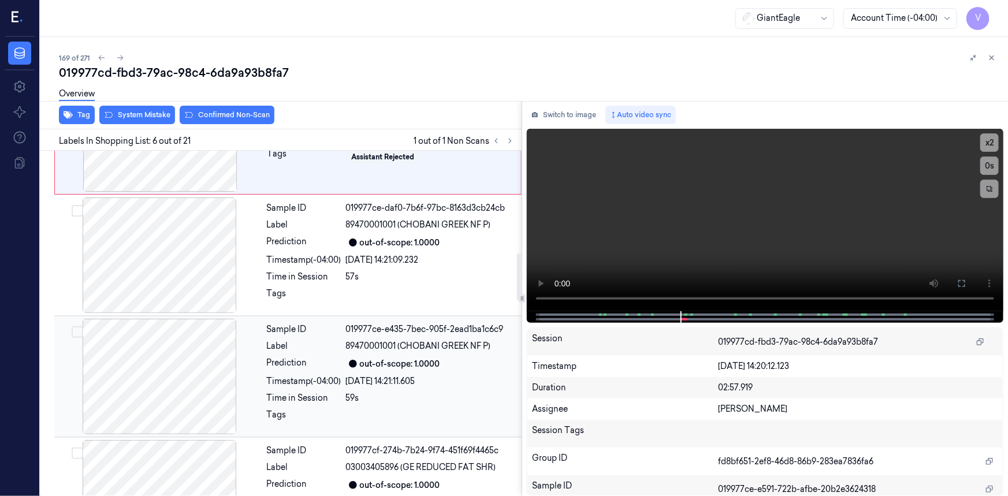
scroll to position [546, 0]
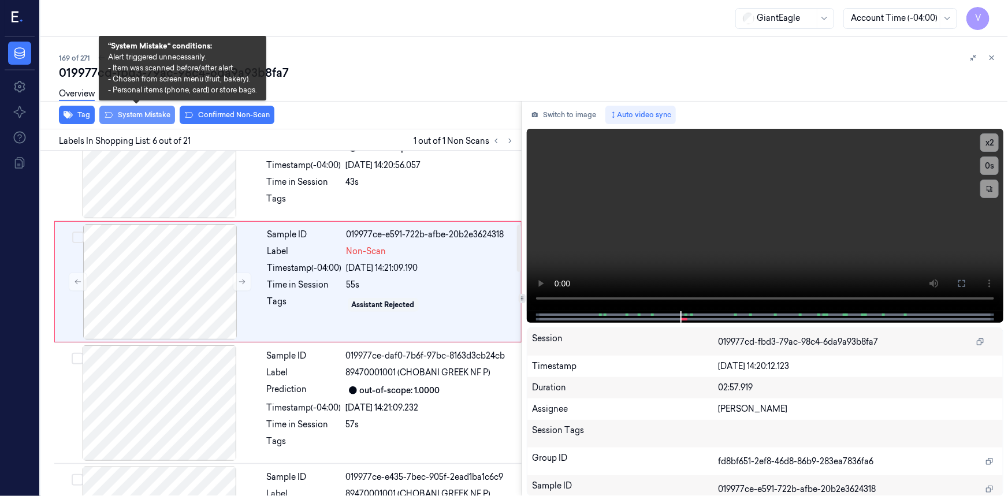
click at [160, 118] on button "System Mistake" at bounding box center [137, 115] width 76 height 18
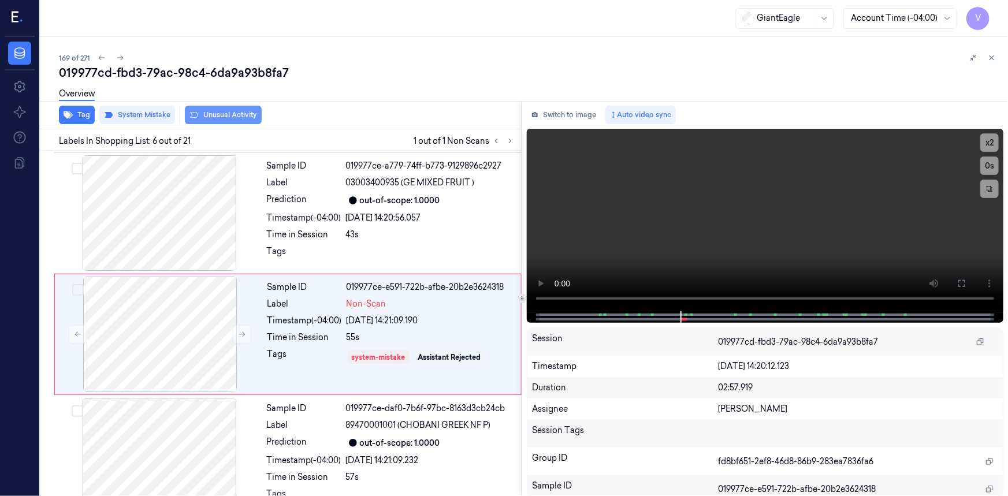
click at [242, 111] on button "Unusual Activity" at bounding box center [223, 115] width 77 height 18
click at [993, 56] on icon at bounding box center [992, 58] width 8 height 8
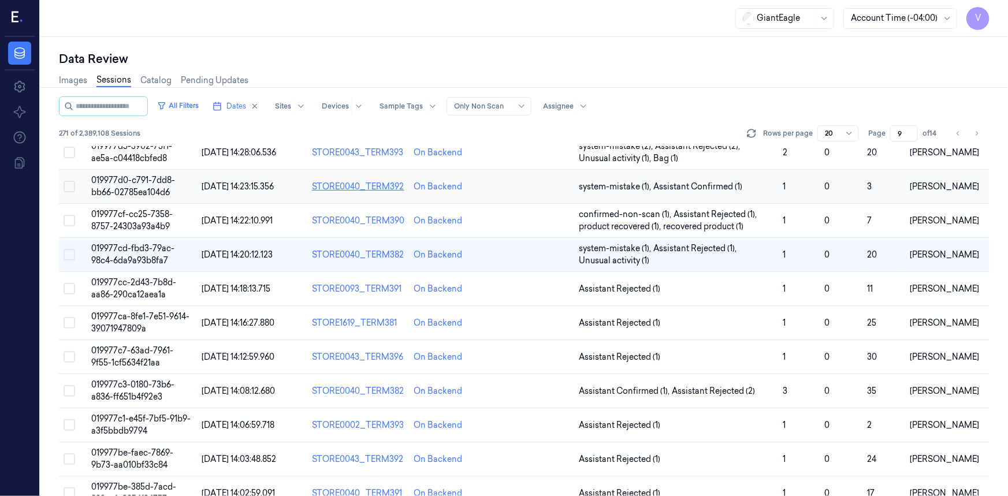
scroll to position [210, 0]
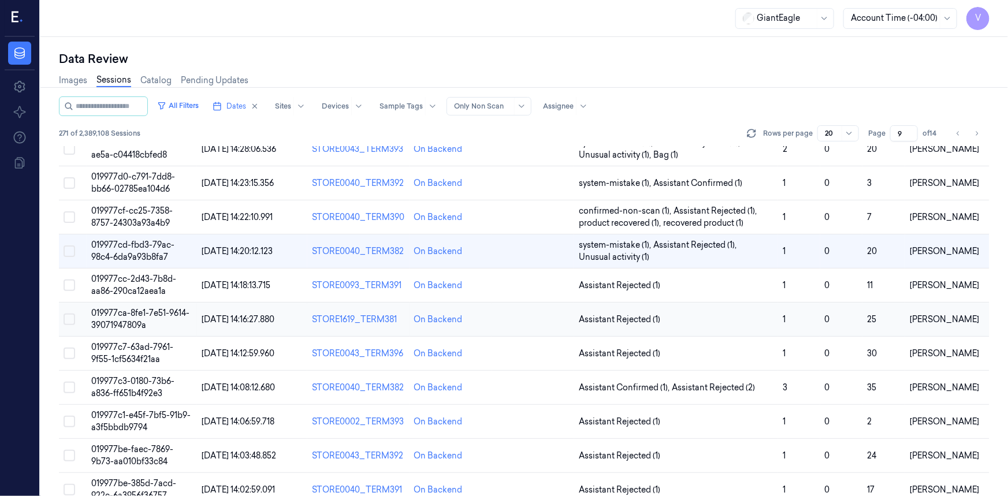
click at [128, 312] on span "019977ca-8fe1-7e51-9614-39071947809a" at bounding box center [140, 319] width 98 height 23
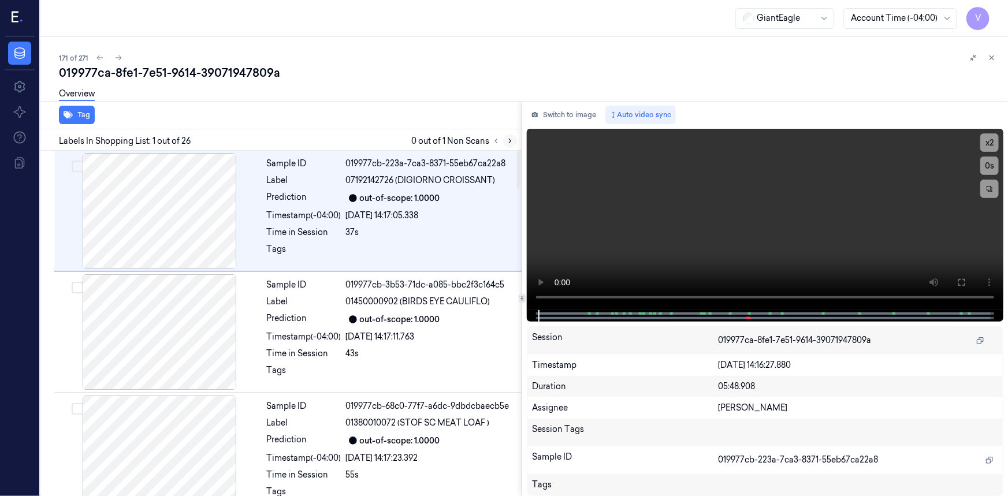
click at [508, 139] on icon at bounding box center [510, 141] width 8 height 8
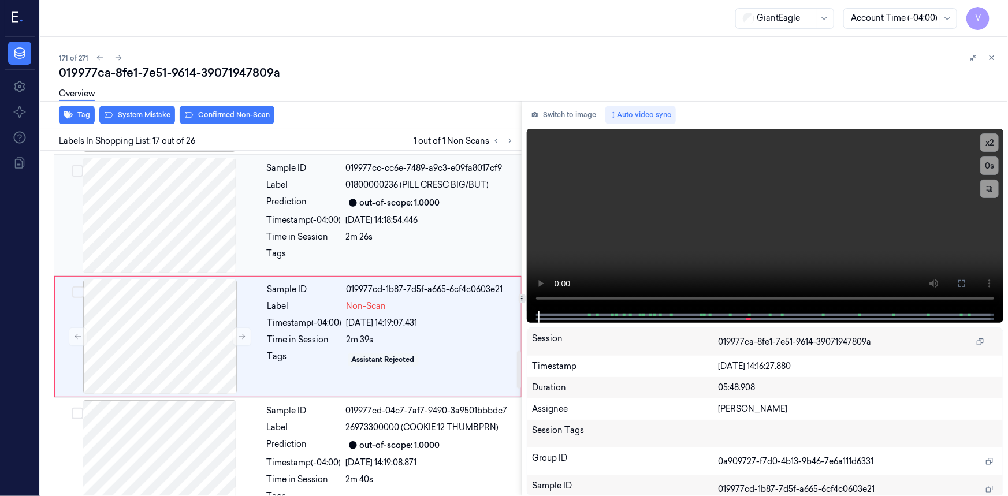
scroll to position [1827, 0]
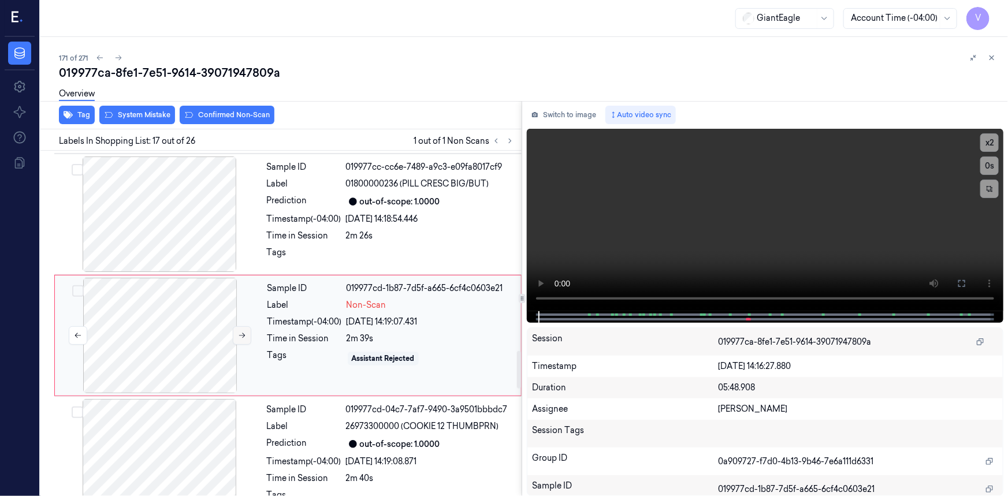
click at [239, 332] on icon at bounding box center [242, 336] width 8 height 8
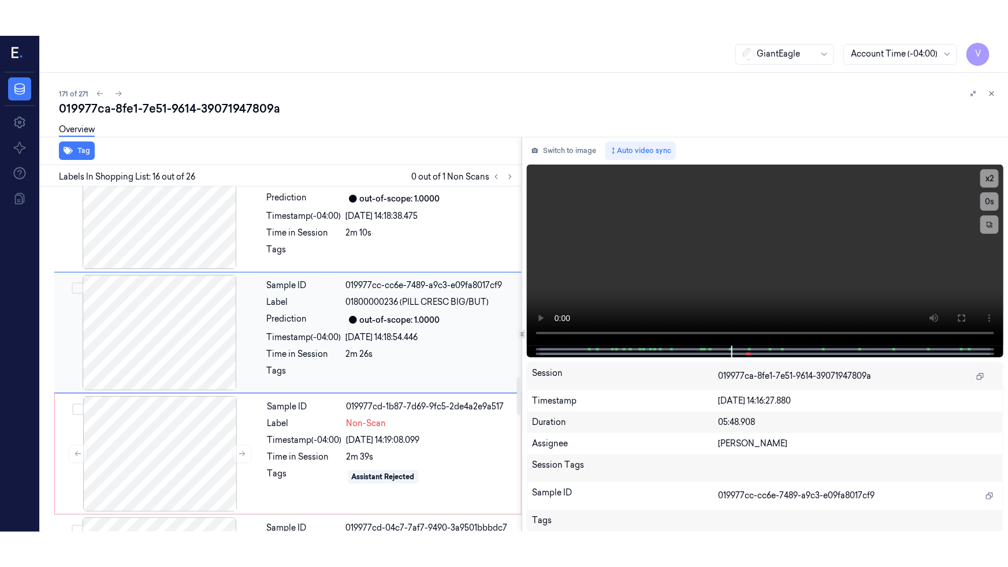
scroll to position [1810, 0]
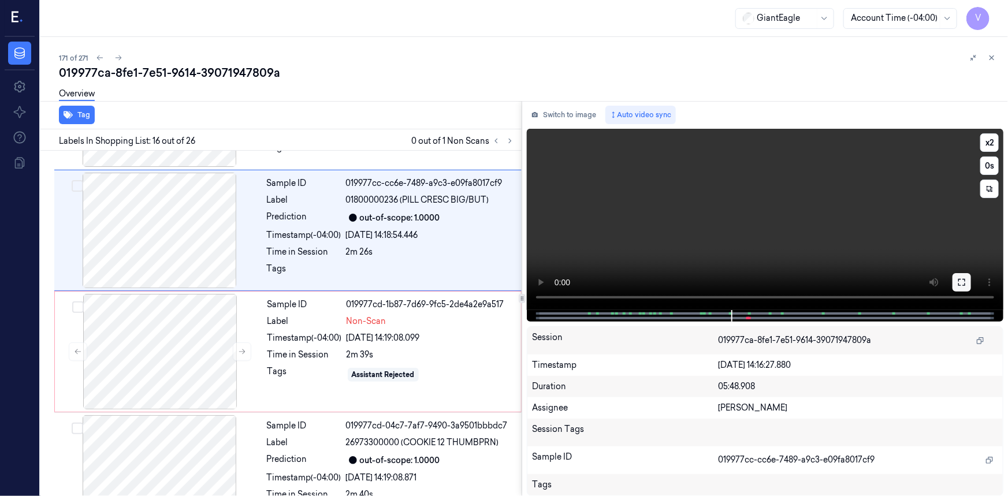
click at [960, 278] on icon at bounding box center [962, 282] width 9 height 9
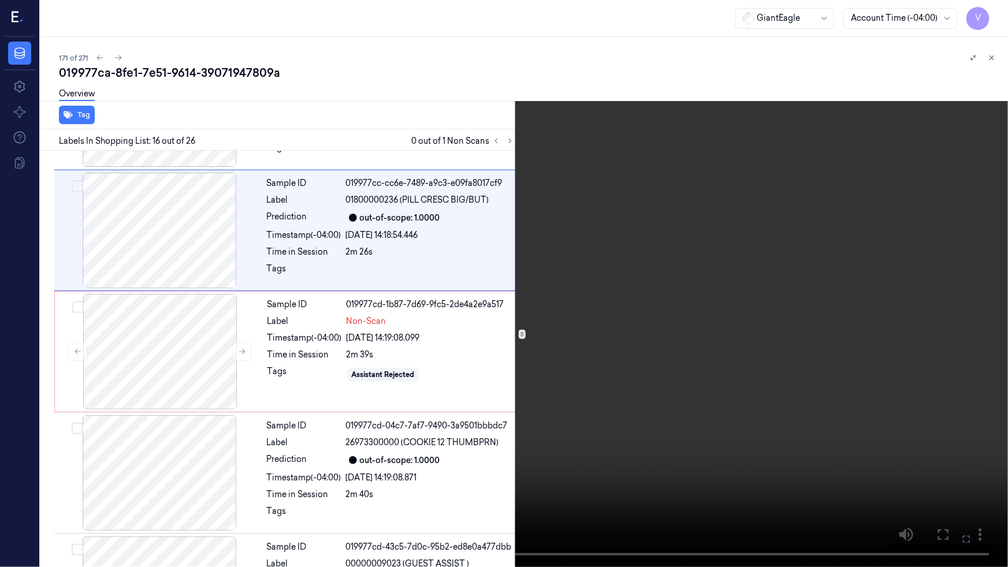
click at [706, 330] on video at bounding box center [504, 283] width 1008 height 567
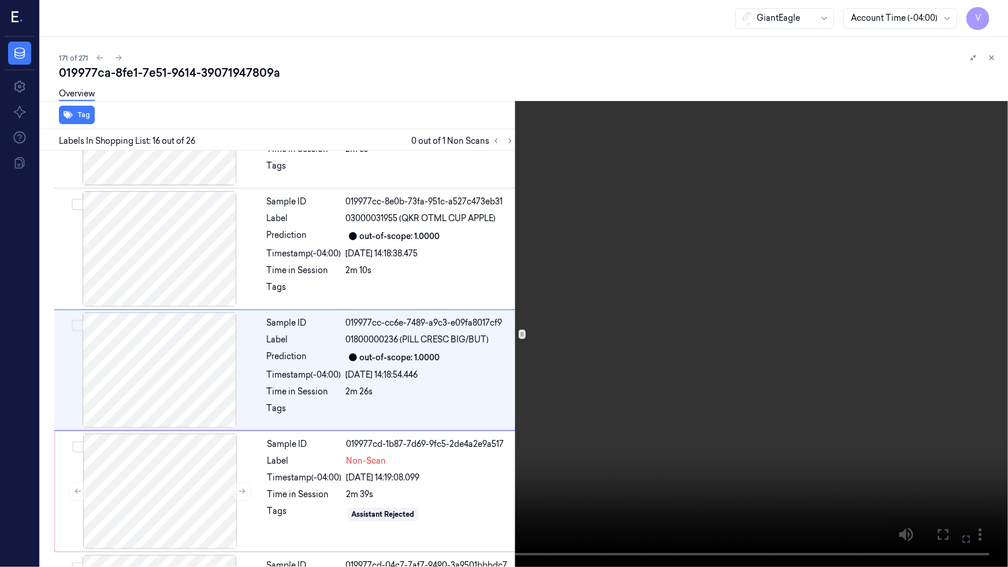
scroll to position [1670, 0]
click at [654, 343] on video at bounding box center [504, 283] width 1008 height 567
click at [548, 314] on video at bounding box center [504, 283] width 1008 height 567
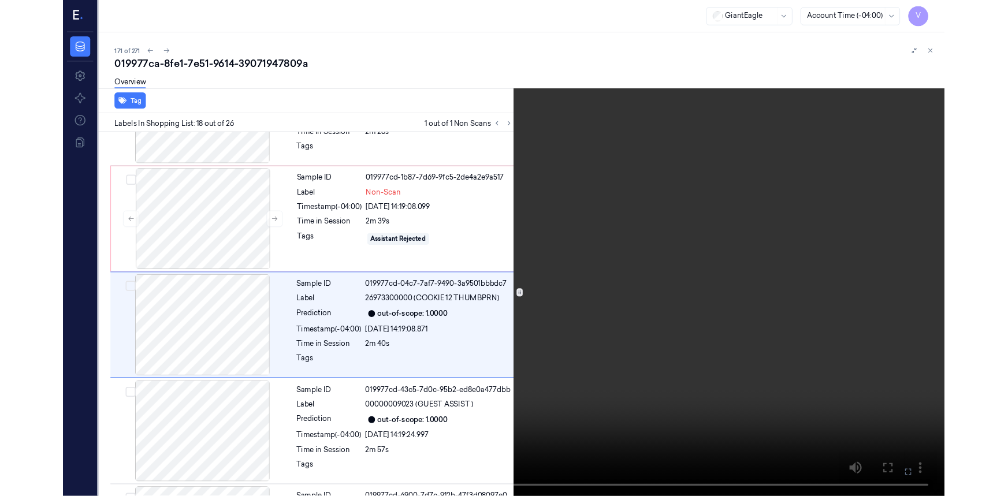
scroll to position [1913, 0]
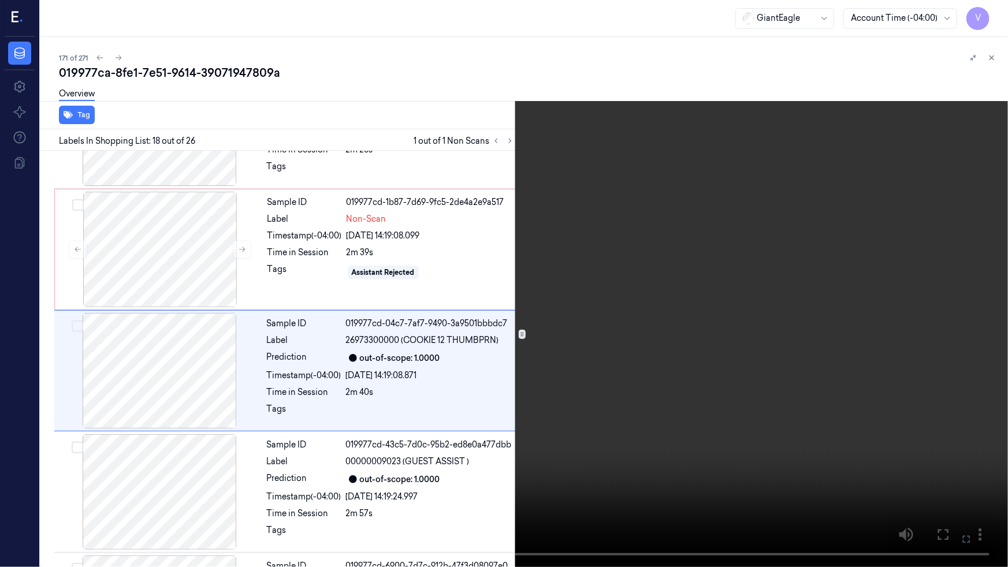
click at [536, 331] on video at bounding box center [504, 283] width 1008 height 567
click at [540, 388] on video at bounding box center [504, 283] width 1008 height 567
click at [507, 364] on video at bounding box center [504, 283] width 1008 height 567
click at [533, 380] on video at bounding box center [504, 283] width 1008 height 567
click at [554, 377] on video at bounding box center [504, 283] width 1008 height 567
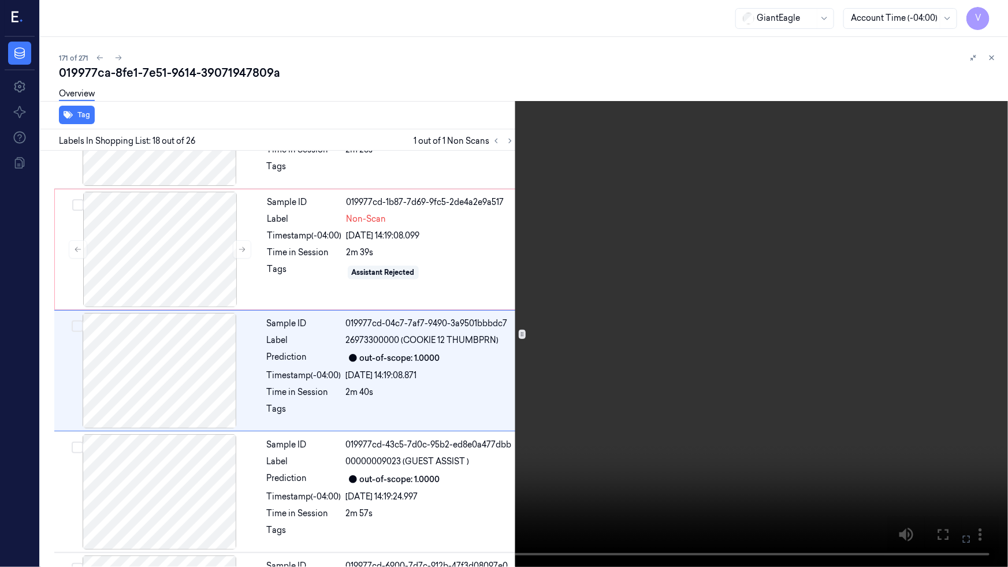
click at [450, 354] on video at bounding box center [504, 283] width 1008 height 567
click at [552, 370] on video at bounding box center [504, 283] width 1008 height 567
click at [0, 0] on button at bounding box center [0, 0] width 0 height 0
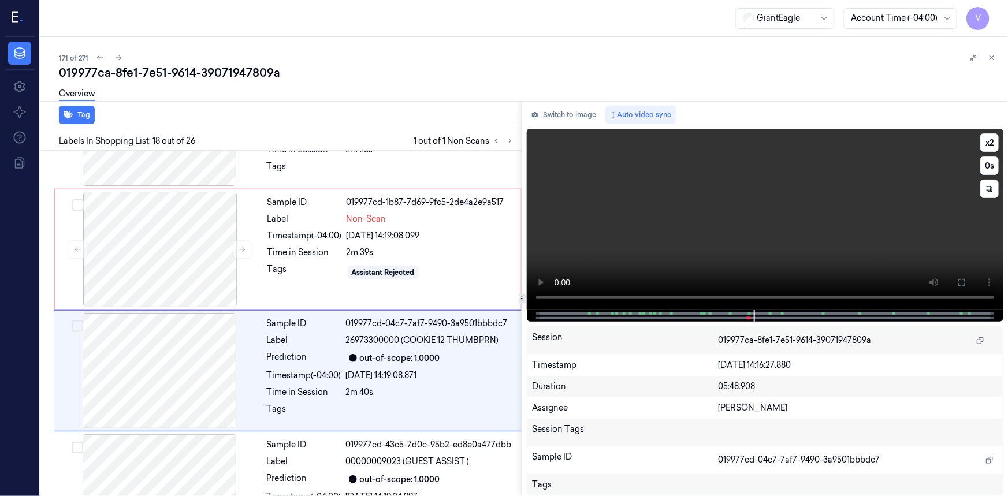
click at [825, 228] on video at bounding box center [765, 219] width 477 height 181
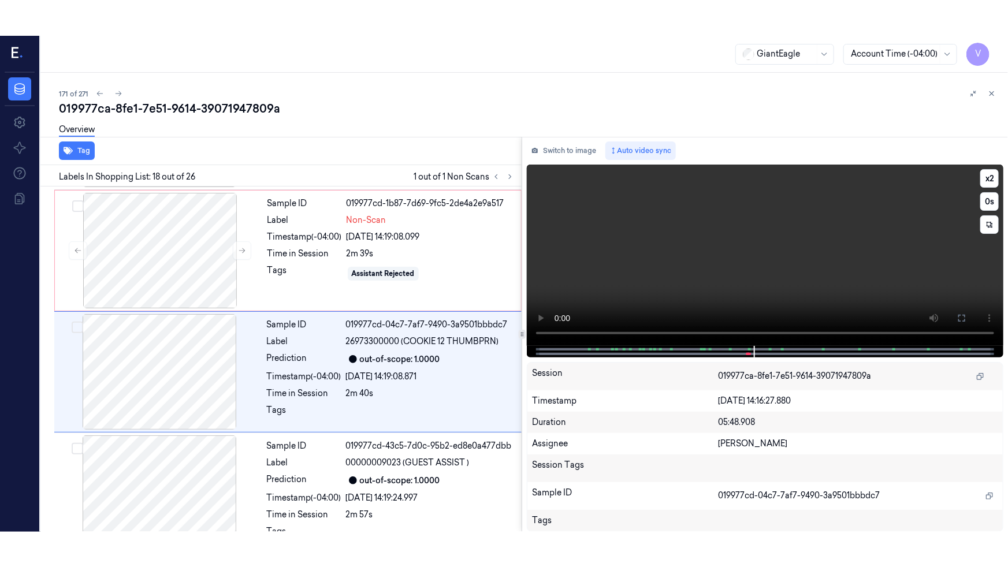
scroll to position [1947, 0]
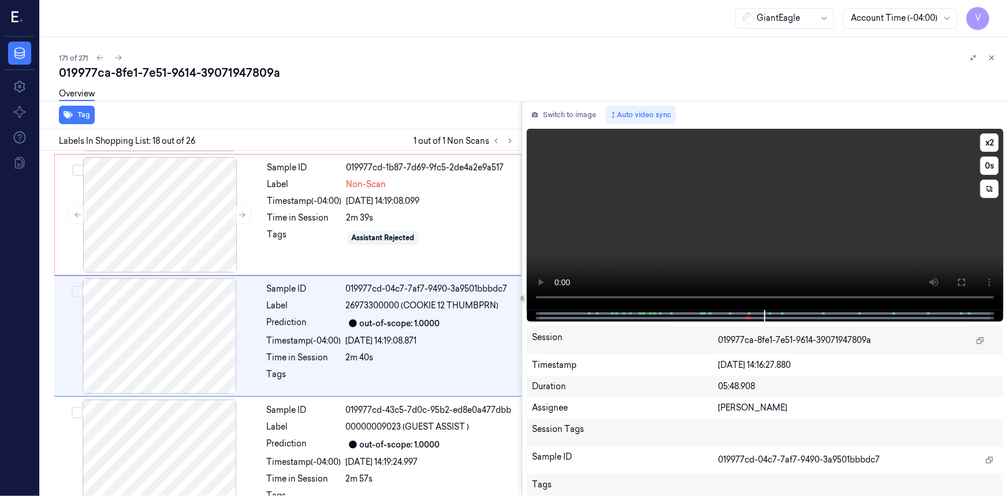
click at [815, 228] on video at bounding box center [765, 219] width 477 height 181
click at [963, 285] on icon at bounding box center [962, 282] width 9 height 9
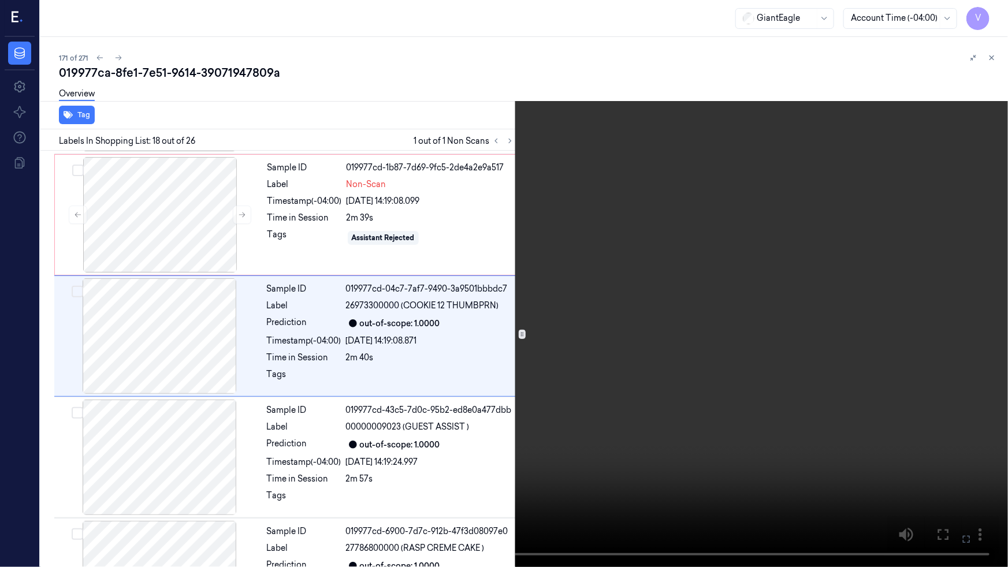
click at [506, 385] on video at bounding box center [504, 283] width 1008 height 567
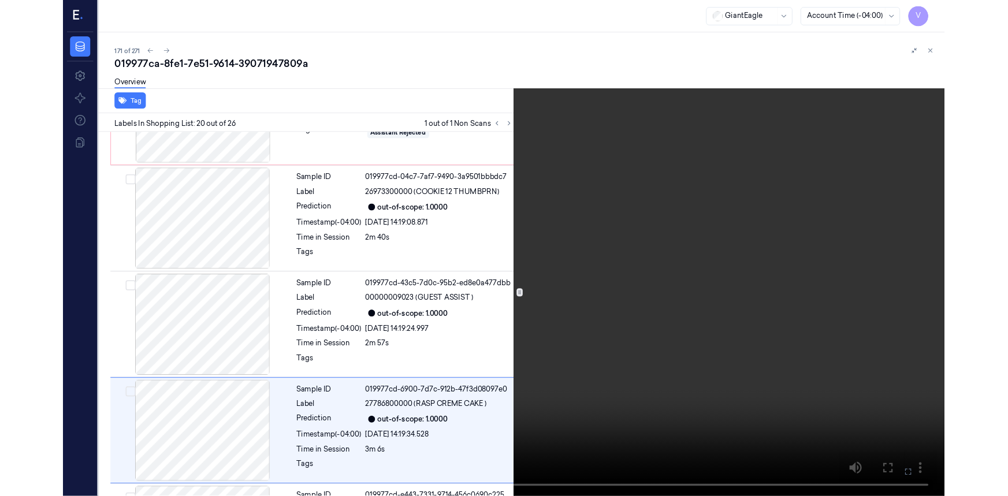
scroll to position [2155, 0]
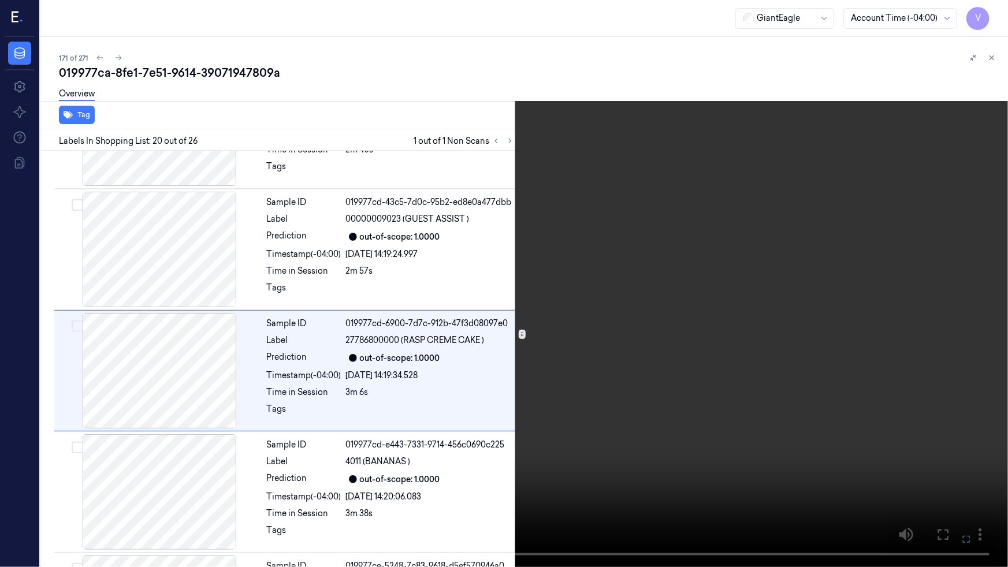
click at [587, 164] on video at bounding box center [504, 283] width 1008 height 567
click at [0, 0] on icon at bounding box center [0, 0] width 0 height 0
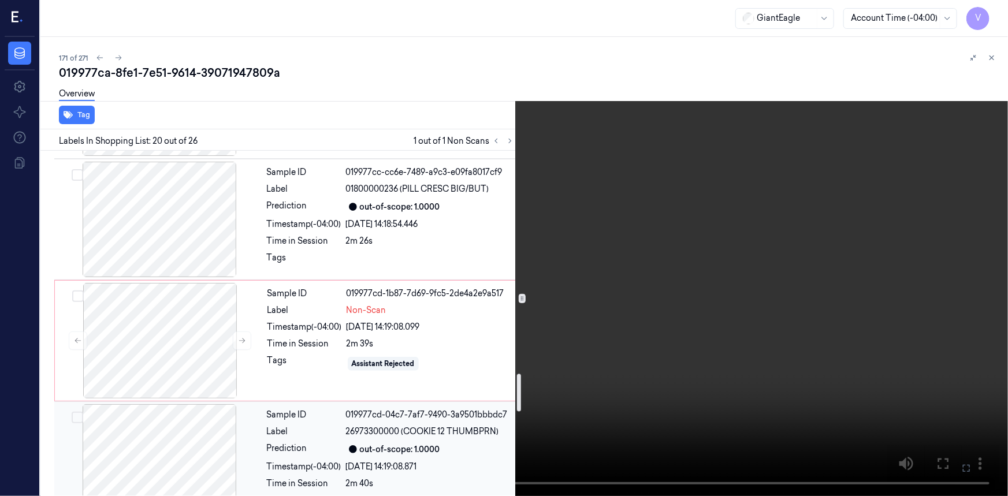
scroll to position [1812, 0]
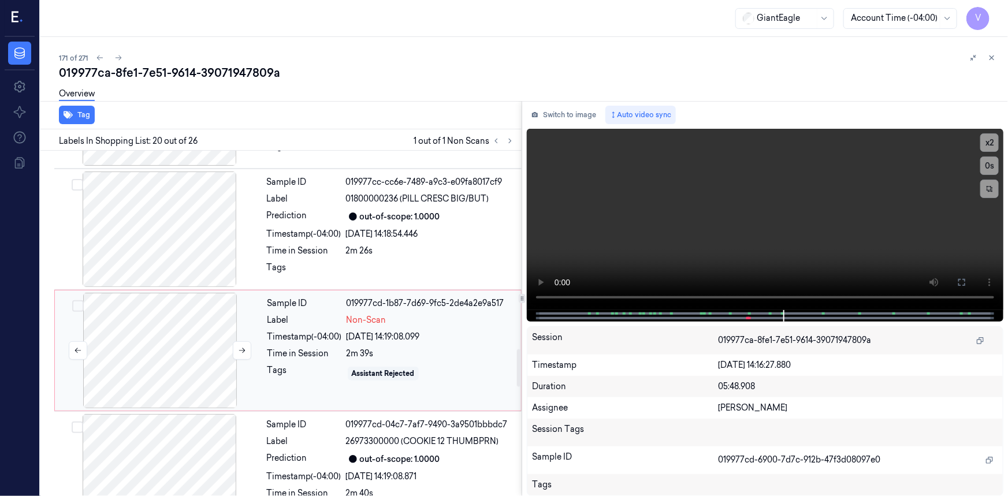
click at [244, 300] on div at bounding box center [160, 351] width 206 height 116
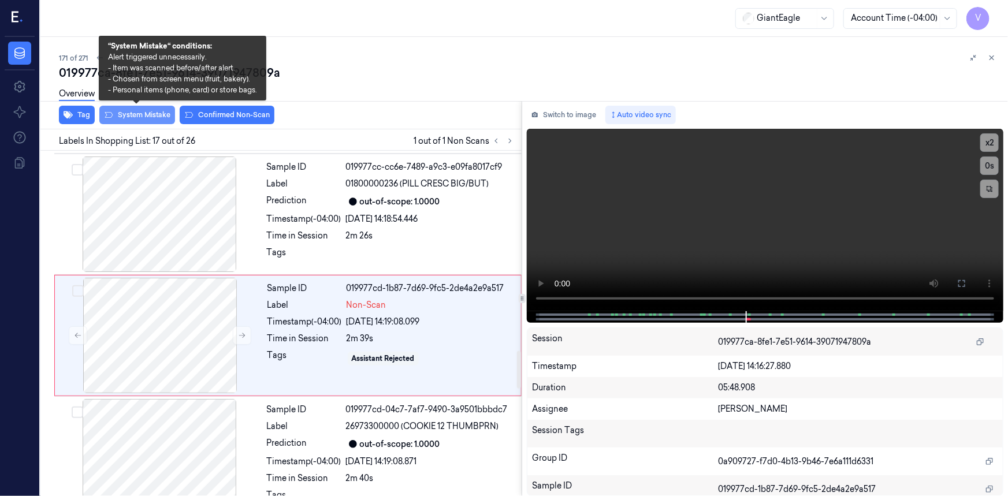
click at [149, 112] on button "System Mistake" at bounding box center [137, 115] width 76 height 18
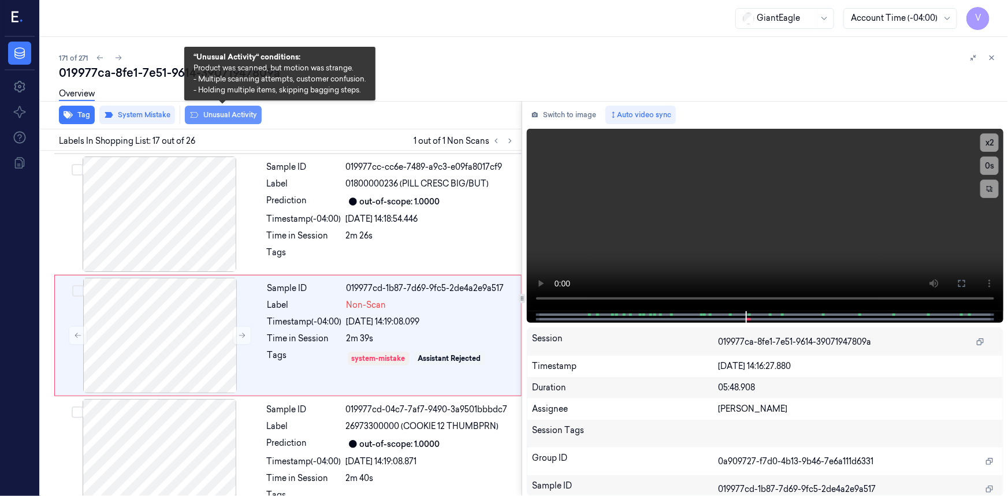
click at [233, 112] on button "Unusual Activity" at bounding box center [223, 115] width 77 height 18
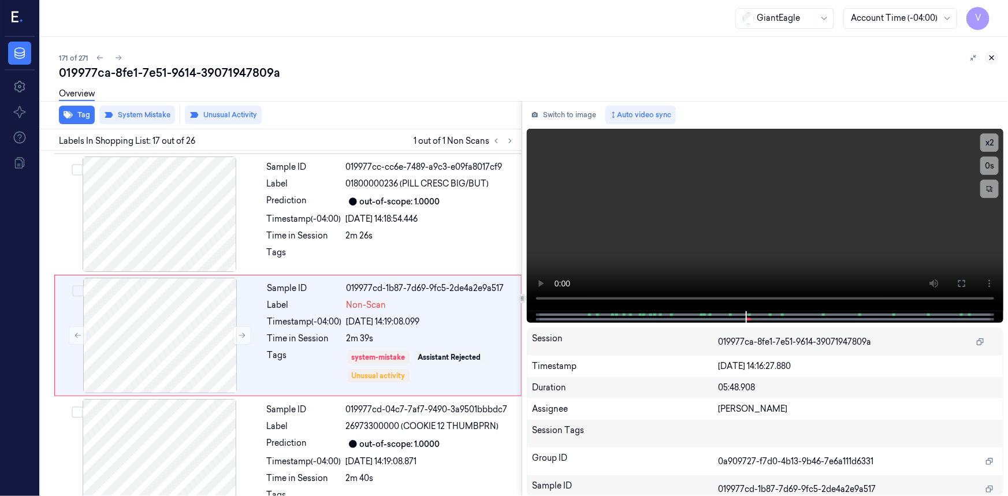
click at [992, 58] on icon at bounding box center [992, 58] width 4 height 4
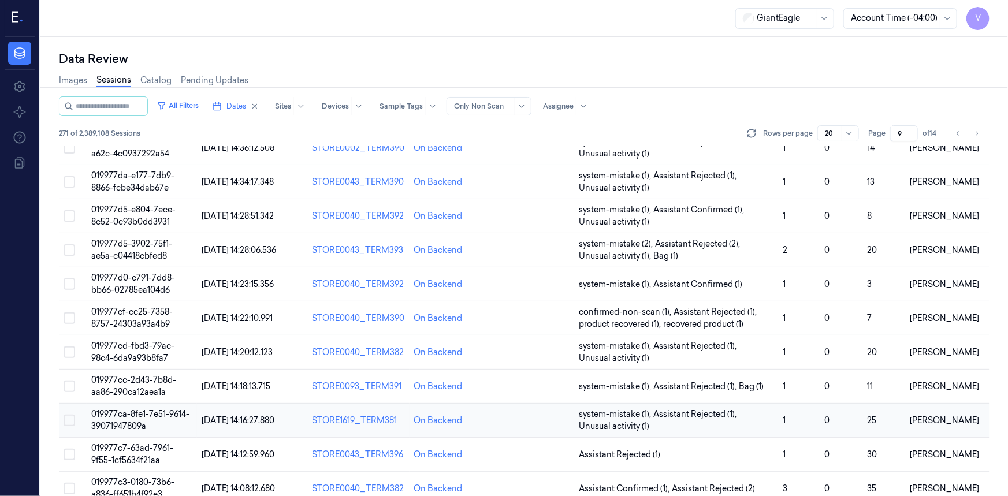
scroll to position [231, 0]
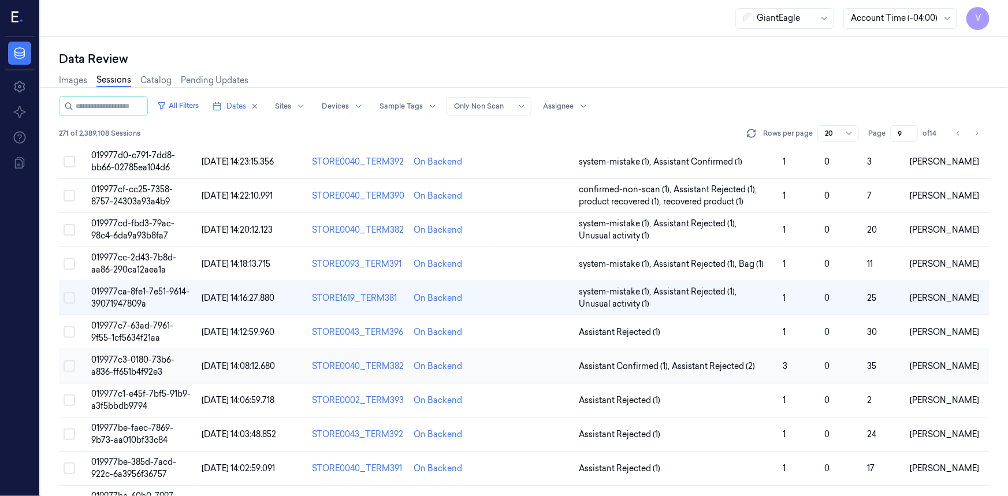
click at [115, 360] on span "019977c3-0180-73b6-a836-ff651b4f92e3" at bounding box center [132, 366] width 83 height 23
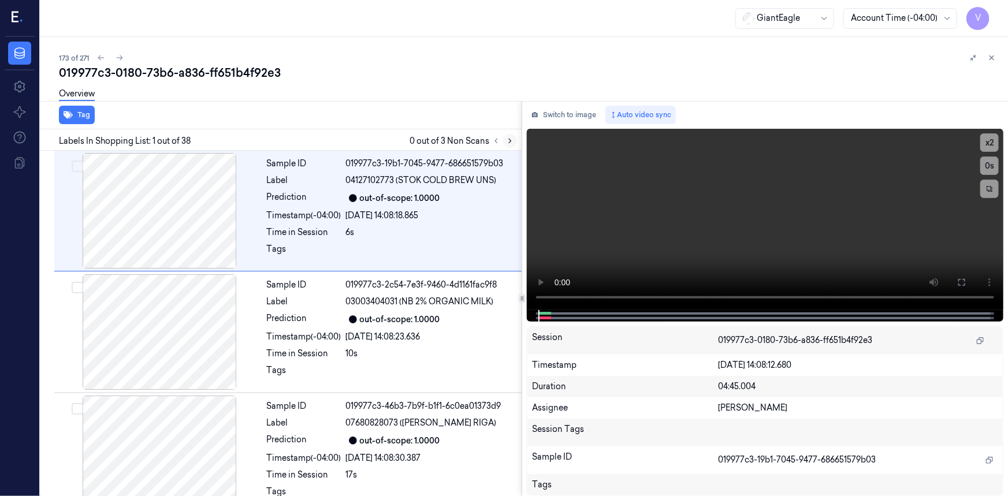
click at [510, 139] on icon at bounding box center [510, 141] width 2 height 4
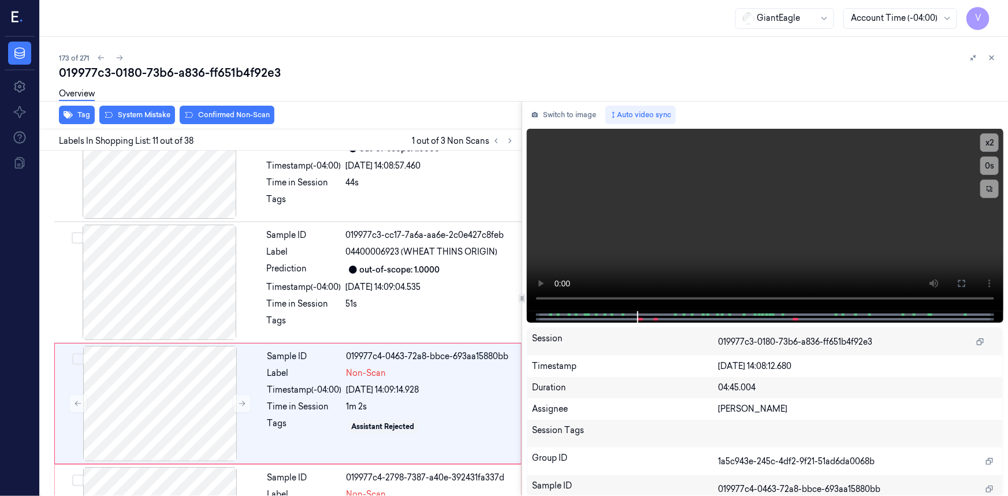
scroll to position [1099, 0]
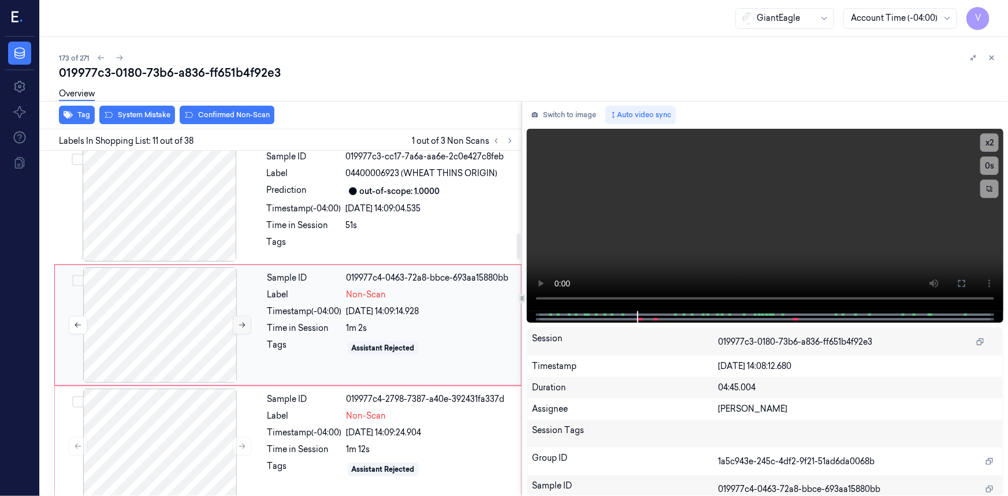
click at [243, 325] on icon at bounding box center [242, 325] width 8 height 8
click at [744, 205] on video at bounding box center [765, 220] width 477 height 183
click at [767, 213] on video at bounding box center [765, 220] width 477 height 183
click at [776, 207] on video at bounding box center [765, 220] width 477 height 183
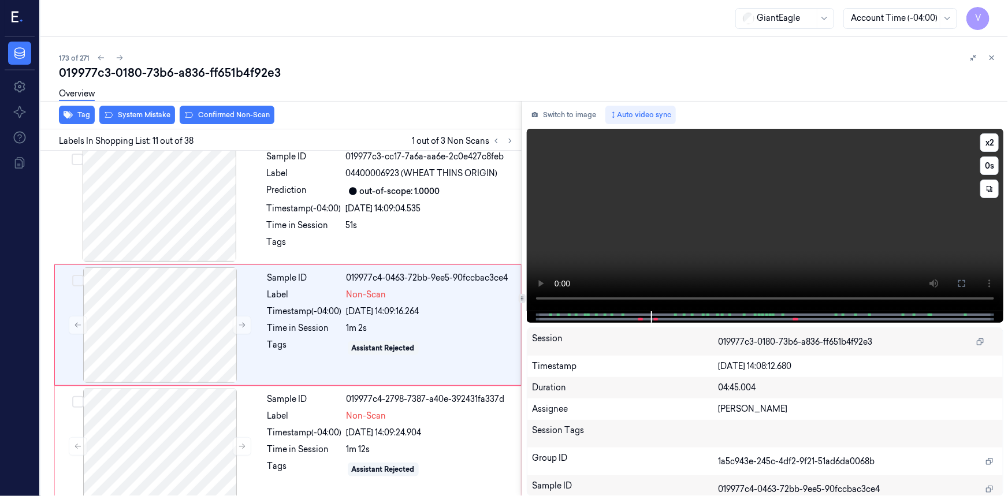
click at [767, 211] on video at bounding box center [765, 220] width 477 height 183
click at [771, 211] on video at bounding box center [765, 220] width 477 height 183
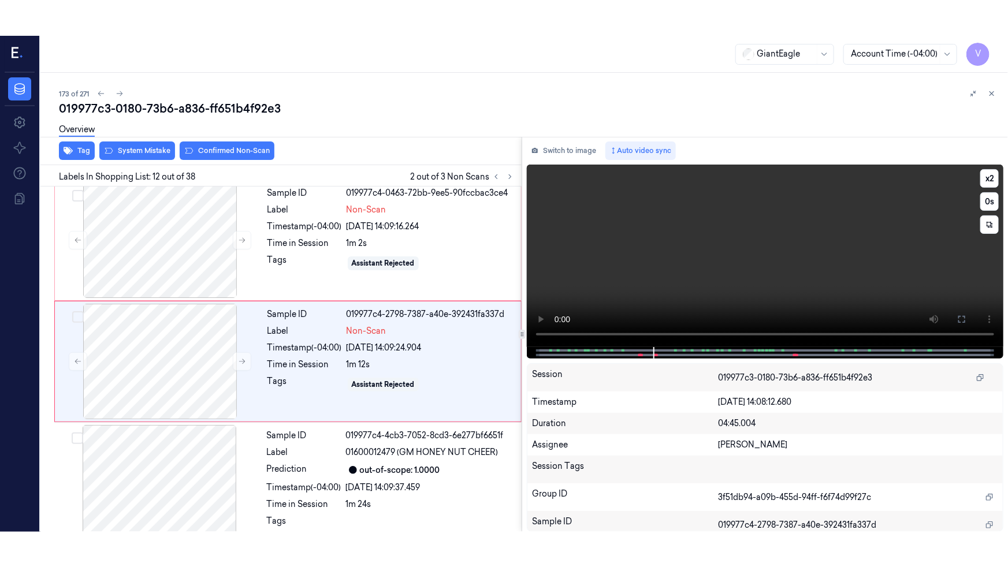
scroll to position [1220, 0]
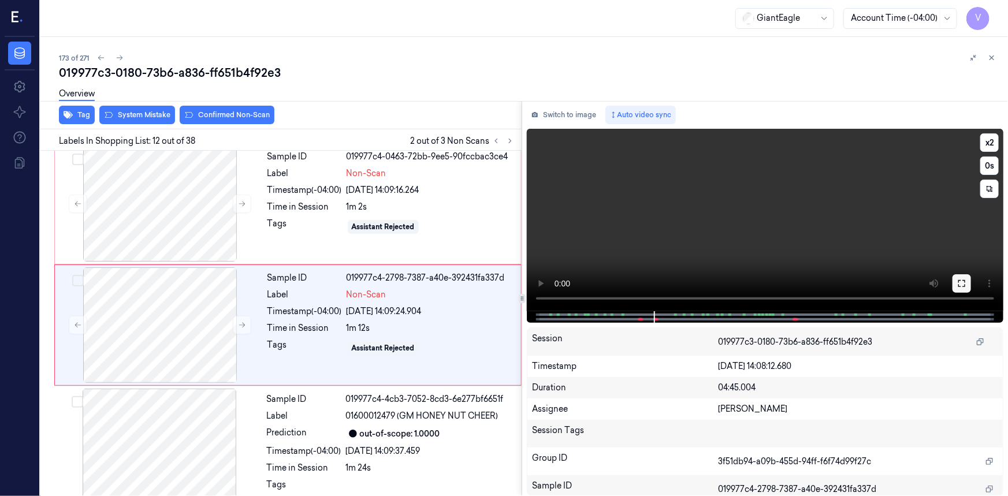
click at [959, 283] on icon at bounding box center [962, 283] width 9 height 9
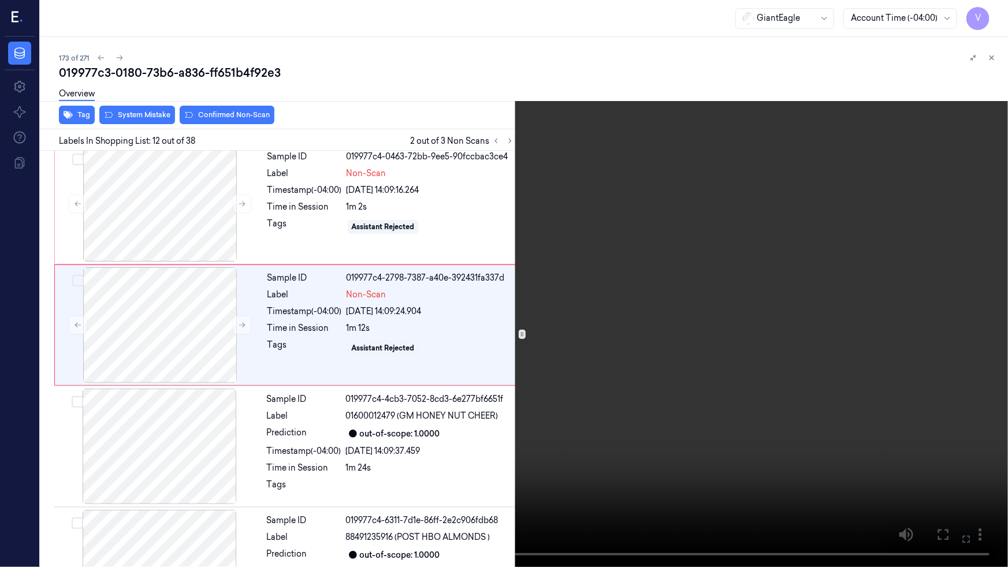
click at [596, 473] on video at bounding box center [504, 283] width 1008 height 567
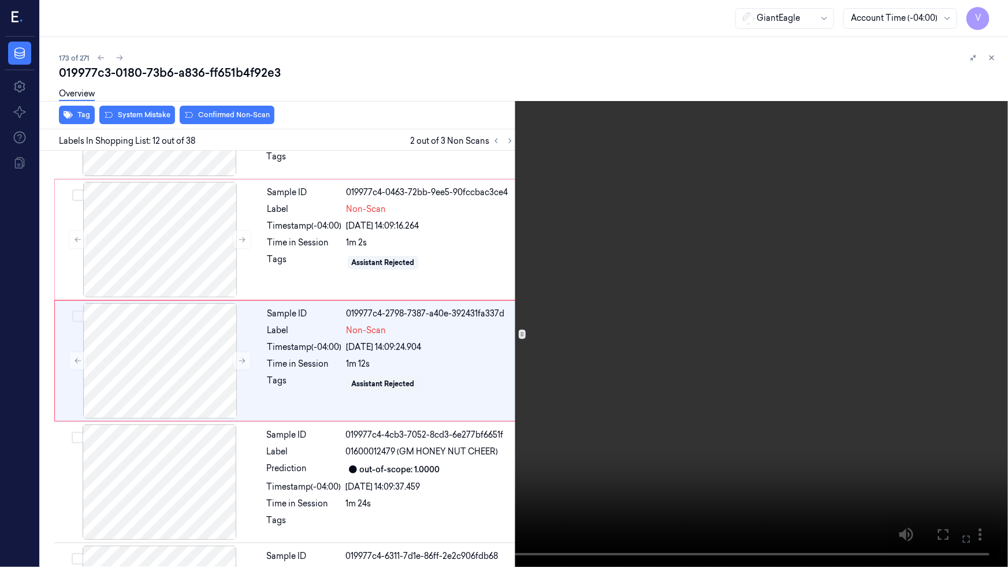
click at [607, 387] on video at bounding box center [504, 283] width 1008 height 567
click at [0, 0] on icon at bounding box center [0, 0] width 0 height 0
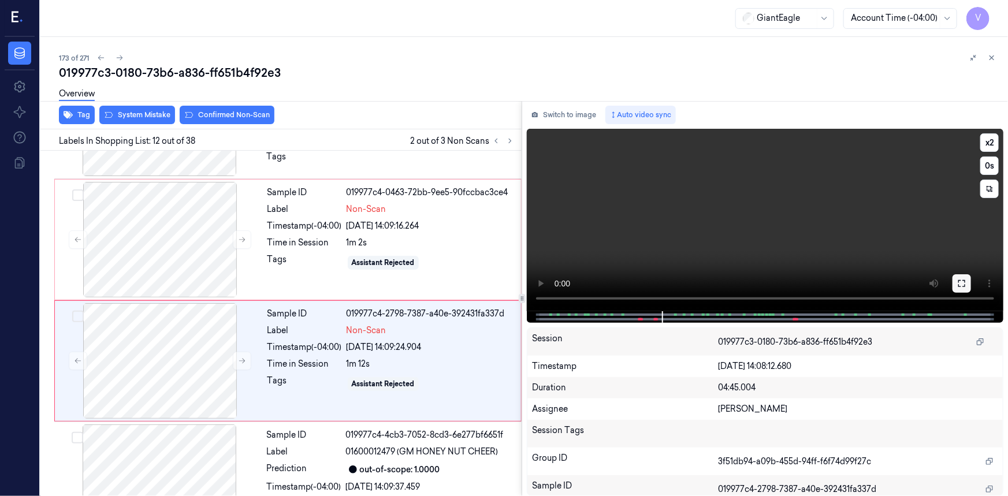
click at [957, 283] on button at bounding box center [962, 283] width 18 height 18
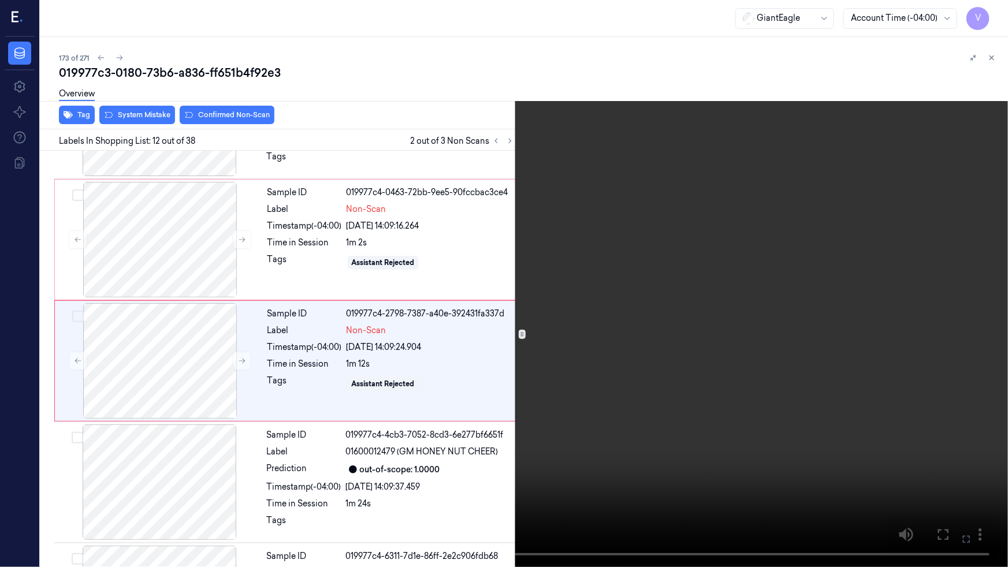
click at [700, 328] on video at bounding box center [504, 283] width 1008 height 567
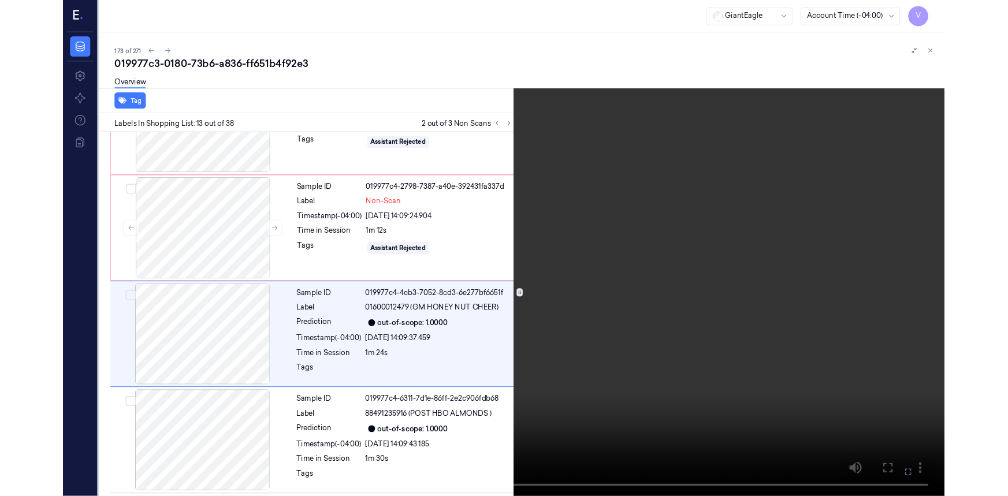
scroll to position [1306, 0]
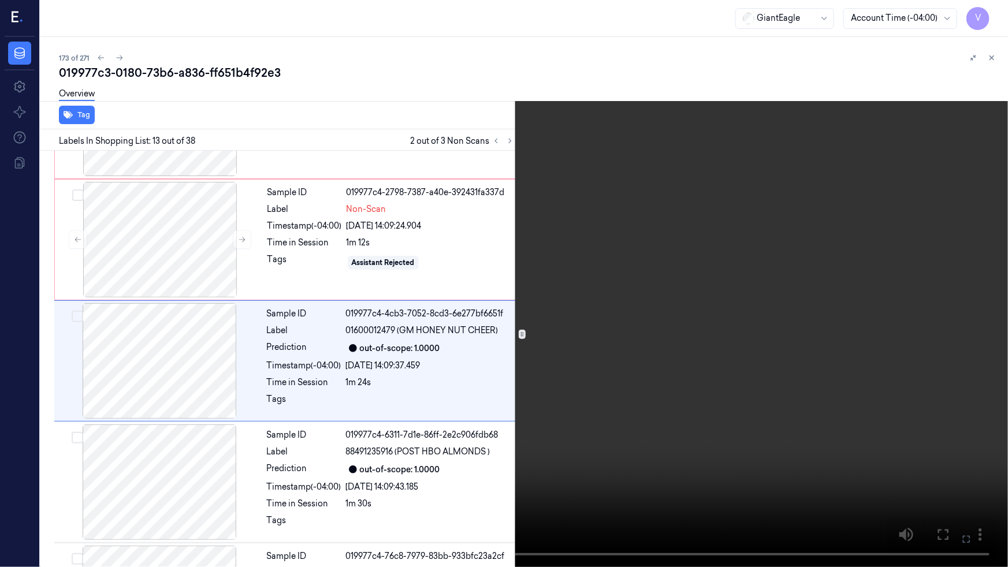
click at [713, 374] on video at bounding box center [504, 283] width 1008 height 567
click at [0, 0] on icon at bounding box center [0, 0] width 0 height 0
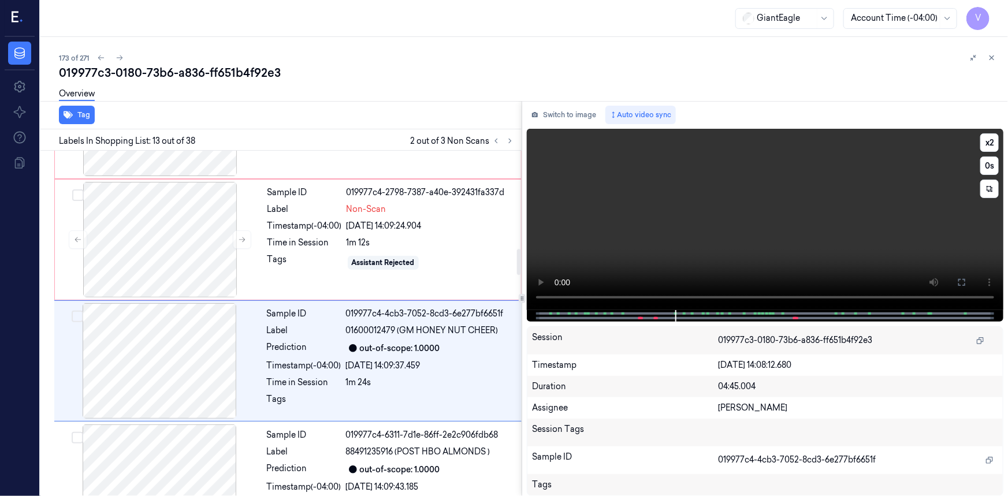
click at [637, 233] on video at bounding box center [765, 219] width 477 height 181
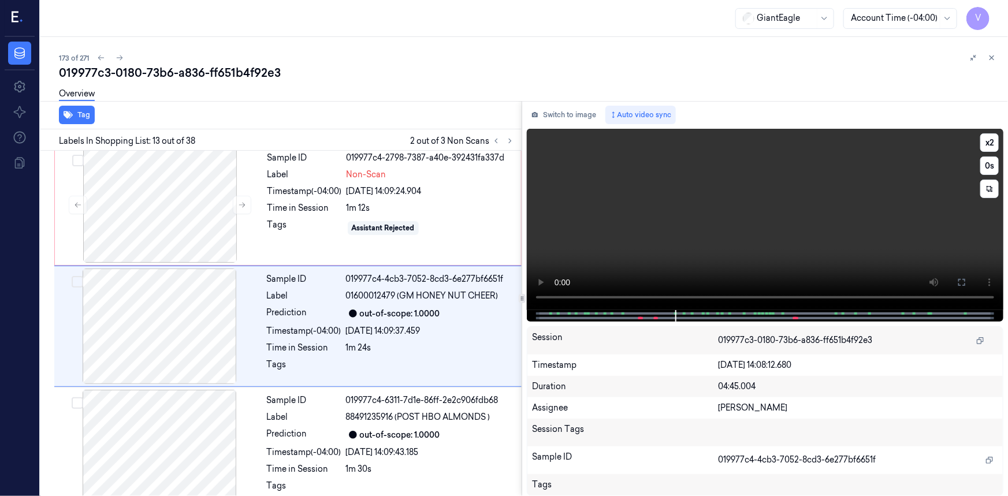
scroll to position [1342, 0]
click at [635, 232] on video at bounding box center [765, 219] width 477 height 181
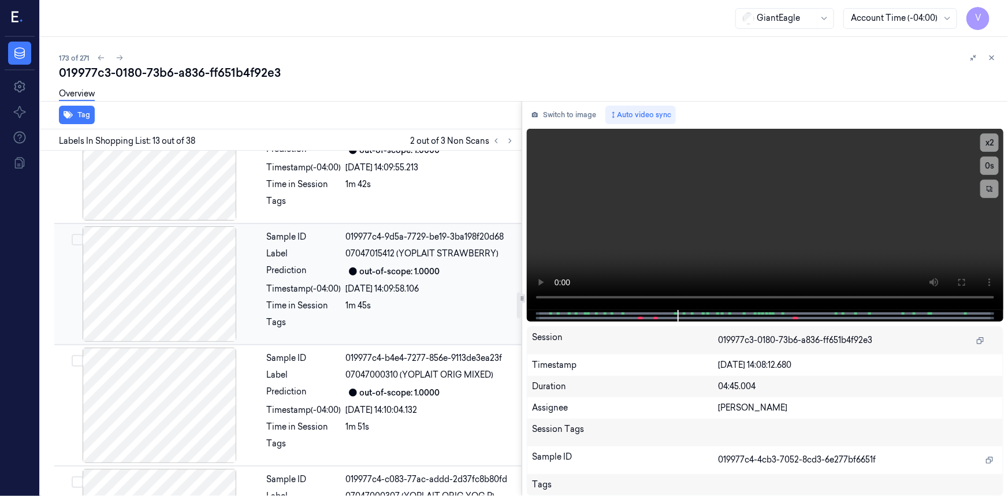
scroll to position [1972, 0]
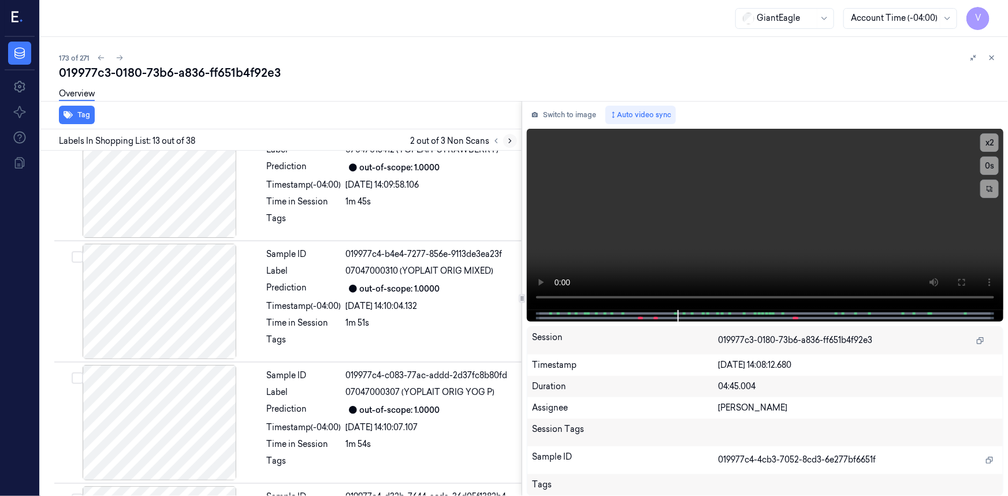
click at [508, 143] on icon at bounding box center [510, 141] width 8 height 8
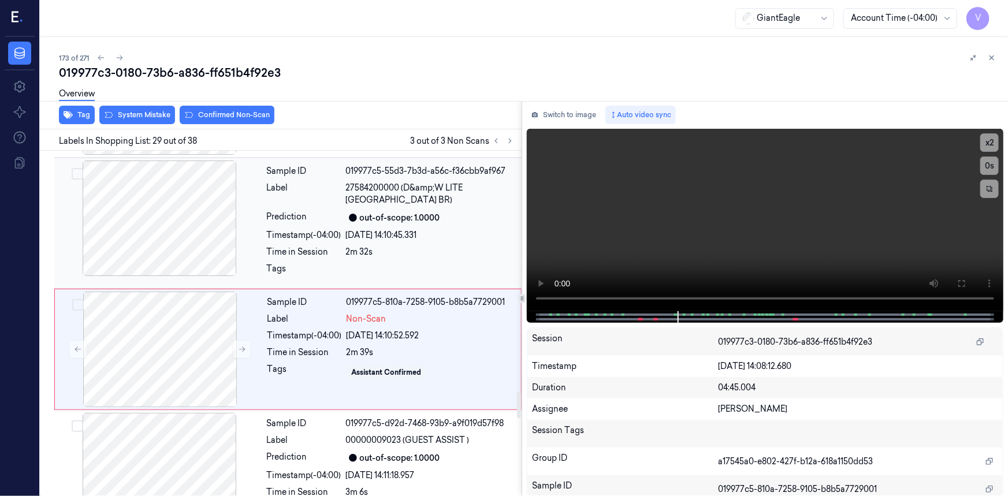
scroll to position [3282, 0]
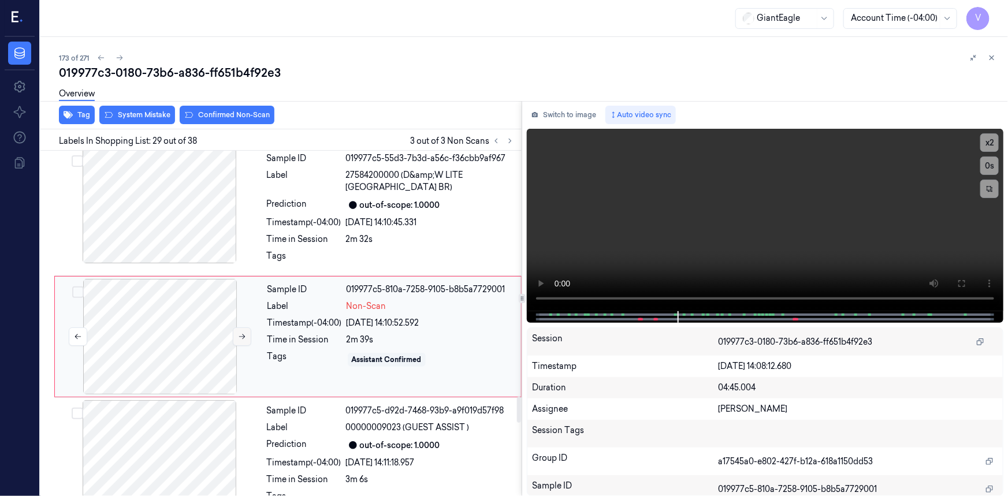
click at [237, 328] on button at bounding box center [242, 337] width 18 height 18
click at [240, 333] on icon at bounding box center [242, 337] width 8 height 8
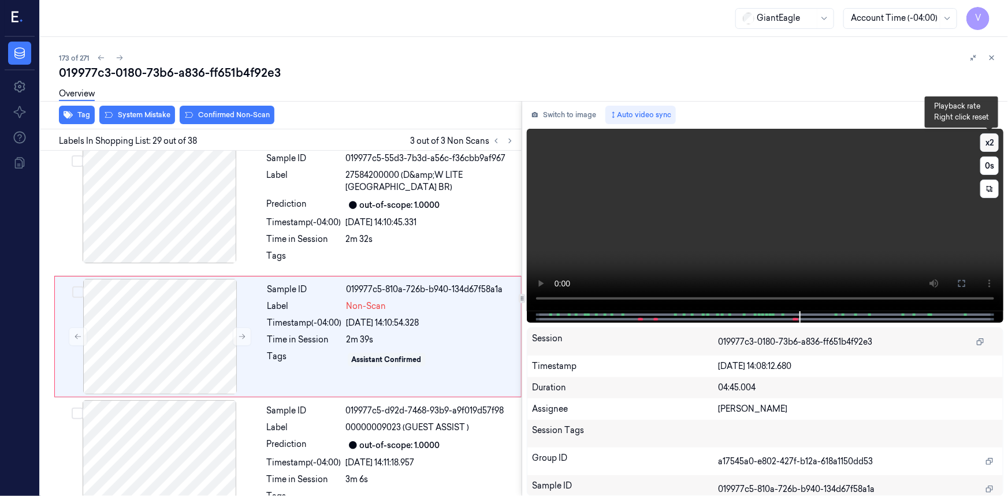
click at [985, 136] on button "x 2" at bounding box center [990, 142] width 18 height 18
click at [882, 242] on video at bounding box center [765, 220] width 477 height 183
click at [991, 143] on button "x 4" at bounding box center [990, 142] width 18 height 18
click at [991, 143] on button "x 1" at bounding box center [990, 142] width 18 height 18
click at [906, 196] on video at bounding box center [765, 220] width 477 height 183
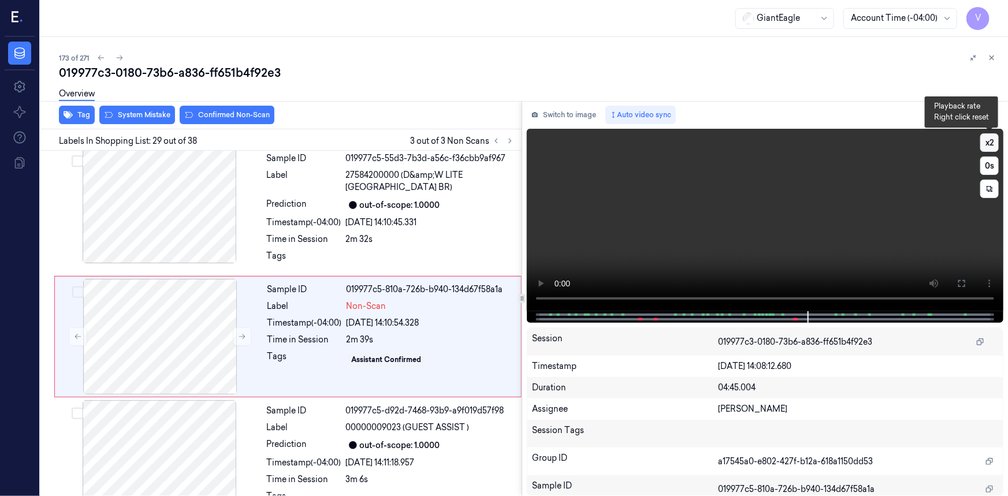
click at [991, 143] on button "x 2" at bounding box center [990, 142] width 18 height 18
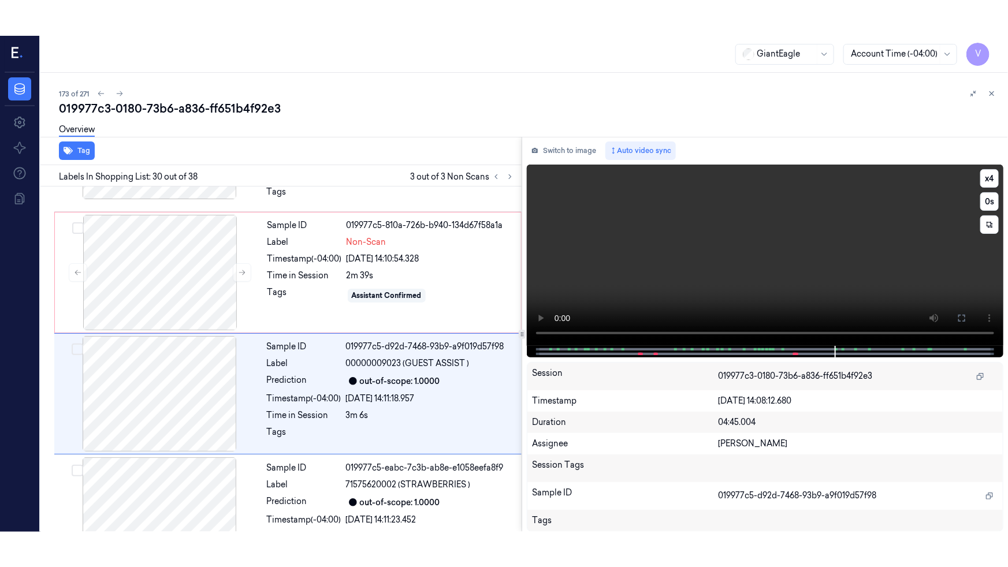
scroll to position [3403, 0]
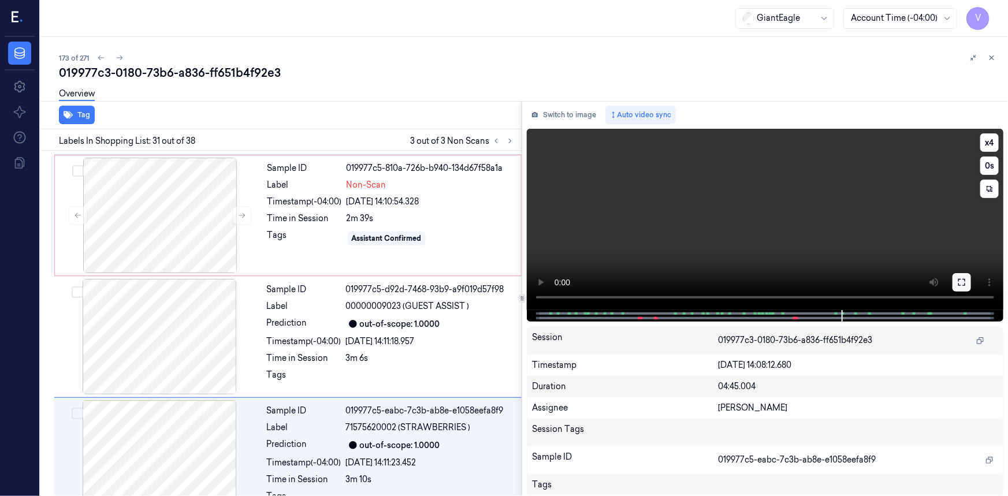
click at [963, 285] on icon at bounding box center [962, 282] width 9 height 9
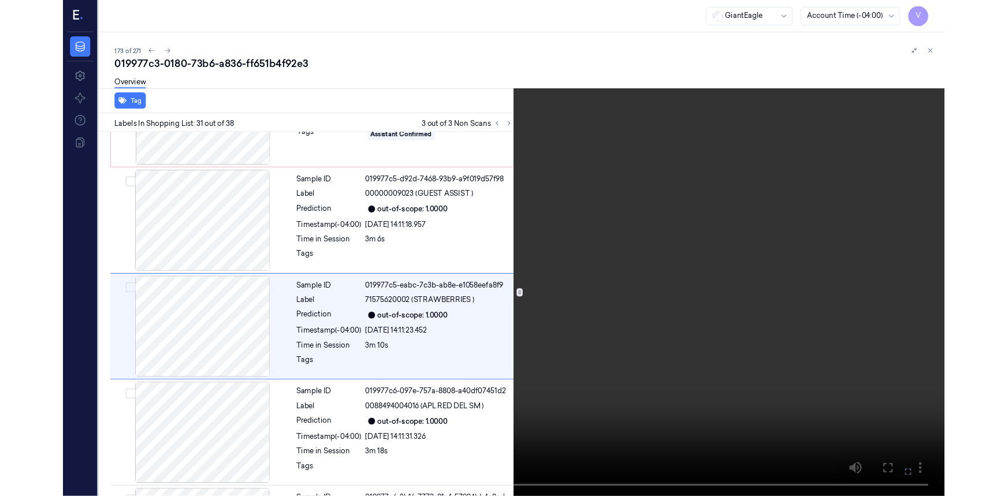
scroll to position [3489, 0]
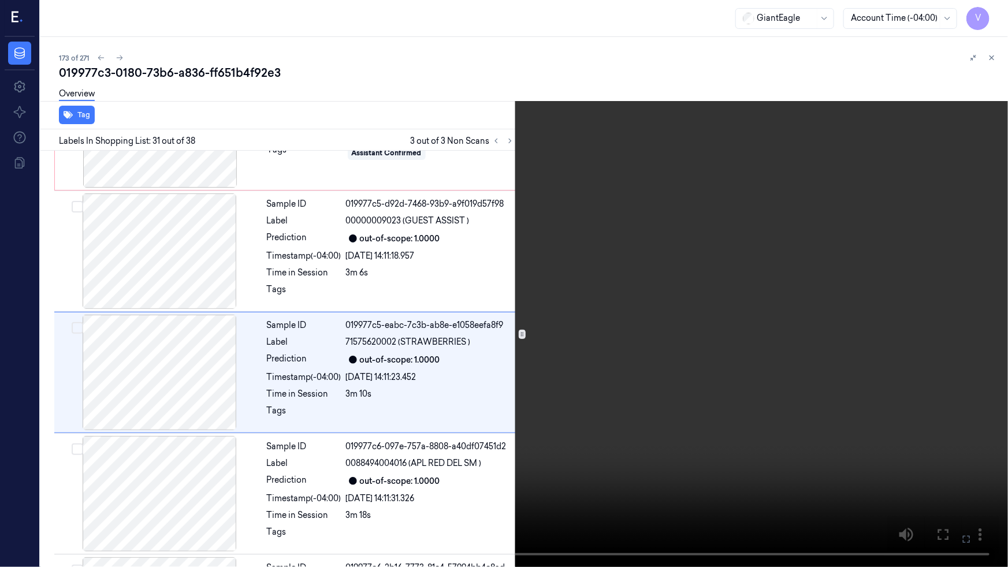
drag, startPoint x: 682, startPoint y: 472, endPoint x: 661, endPoint y: 531, distance: 62.5
click at [682, 475] on video at bounding box center [504, 283] width 1008 height 567
click at [718, 492] on video at bounding box center [504, 283] width 1008 height 567
click at [732, 488] on video at bounding box center [504, 283] width 1008 height 567
click at [0, 0] on button at bounding box center [0, 0] width 0 height 0
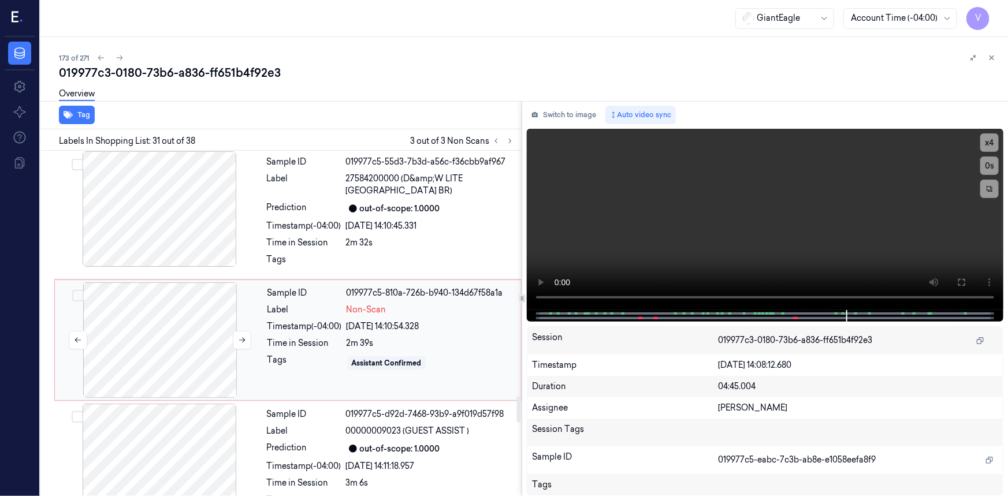
click at [173, 318] on div at bounding box center [160, 341] width 206 height 116
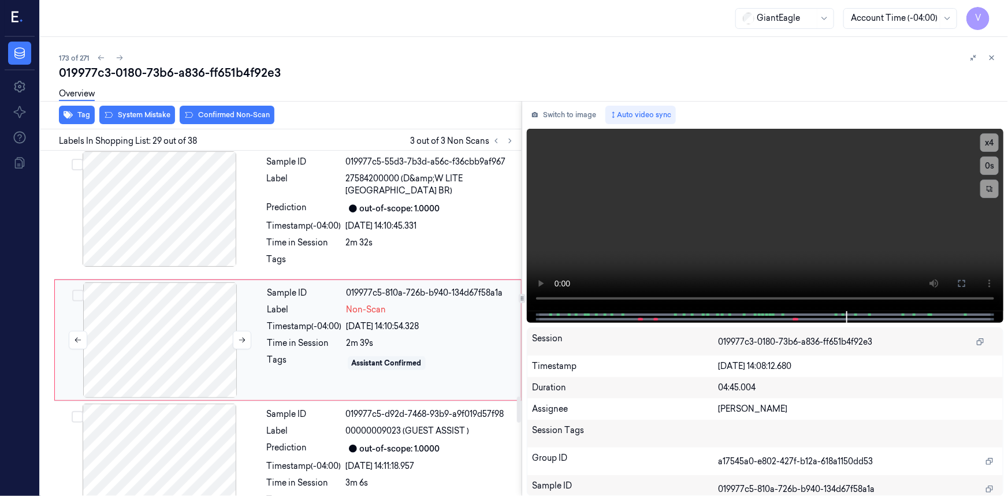
scroll to position [3282, 0]
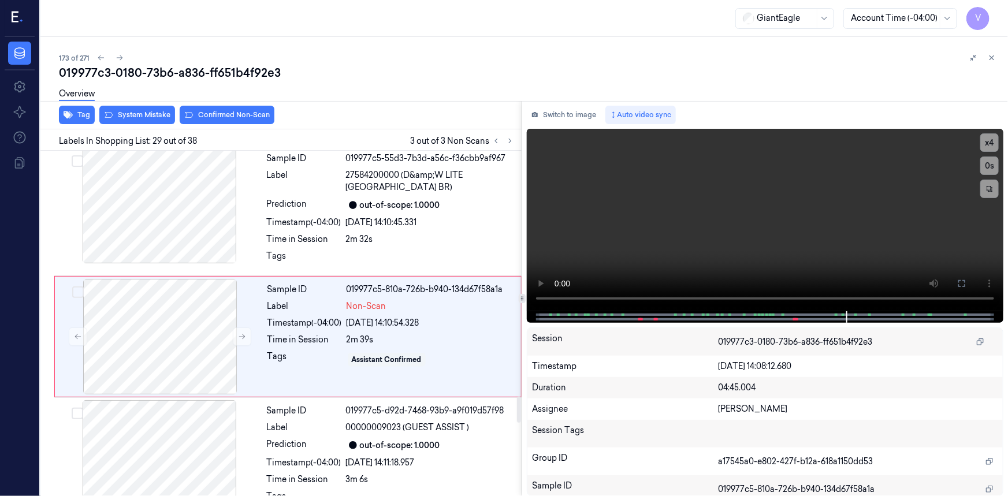
click at [138, 110] on div "Overview" at bounding box center [529, 95] width 940 height 29
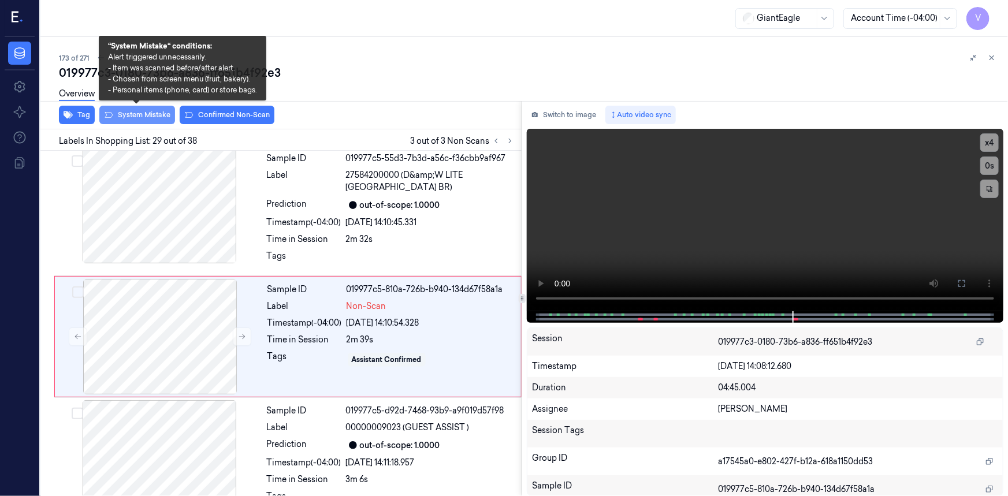
click at [143, 115] on button "System Mistake" at bounding box center [137, 115] width 76 height 18
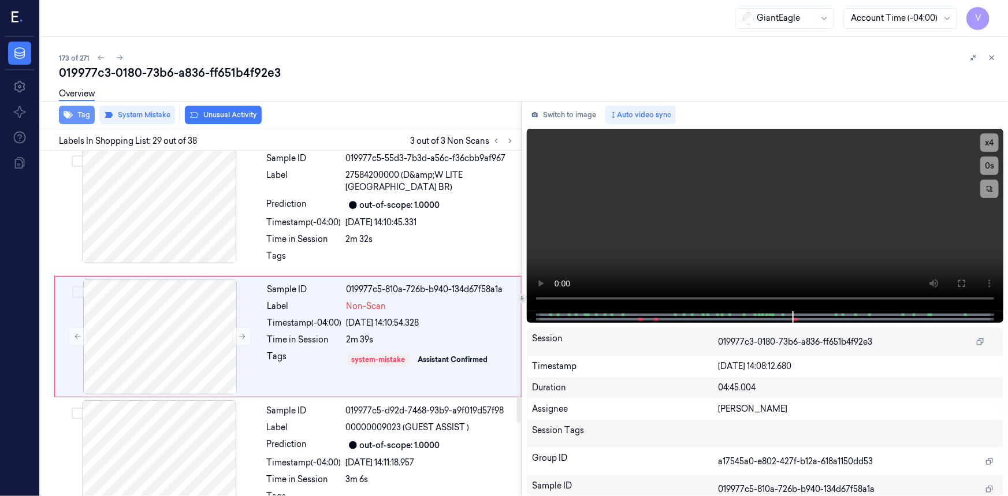
click at [81, 115] on button "Tag" at bounding box center [77, 115] width 36 height 18
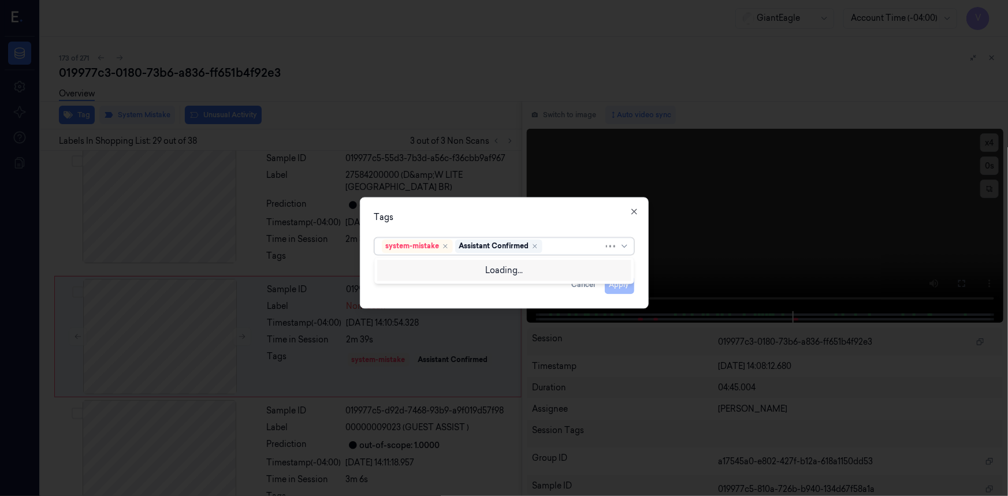
click at [553, 247] on div at bounding box center [574, 246] width 59 height 12
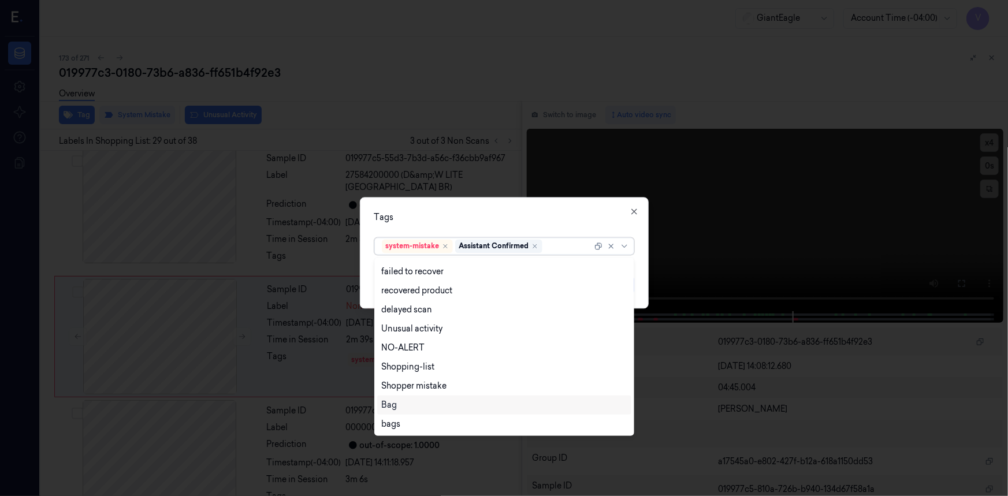
click at [395, 403] on div "Bag" at bounding box center [390, 405] width 16 height 12
click at [468, 218] on div "Tags" at bounding box center [504, 217] width 260 height 12
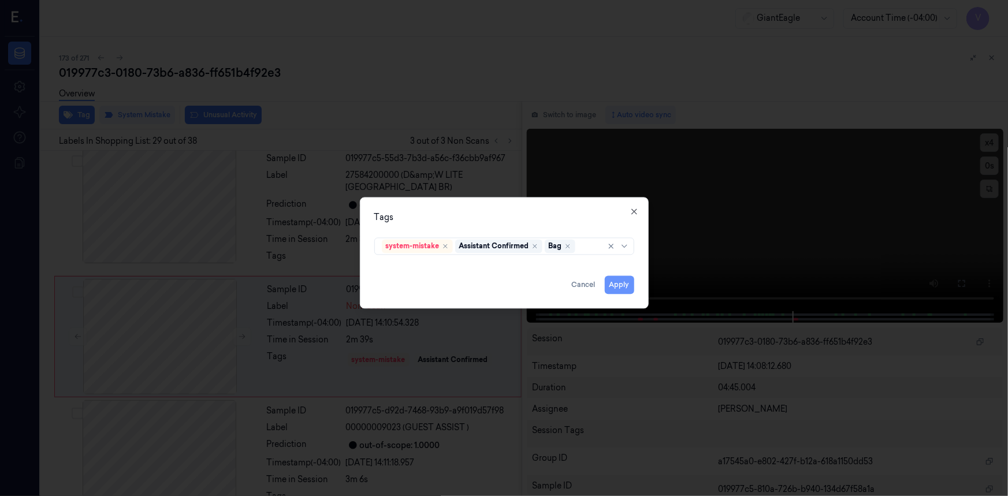
click at [624, 287] on button "Apply" at bounding box center [619, 285] width 29 height 18
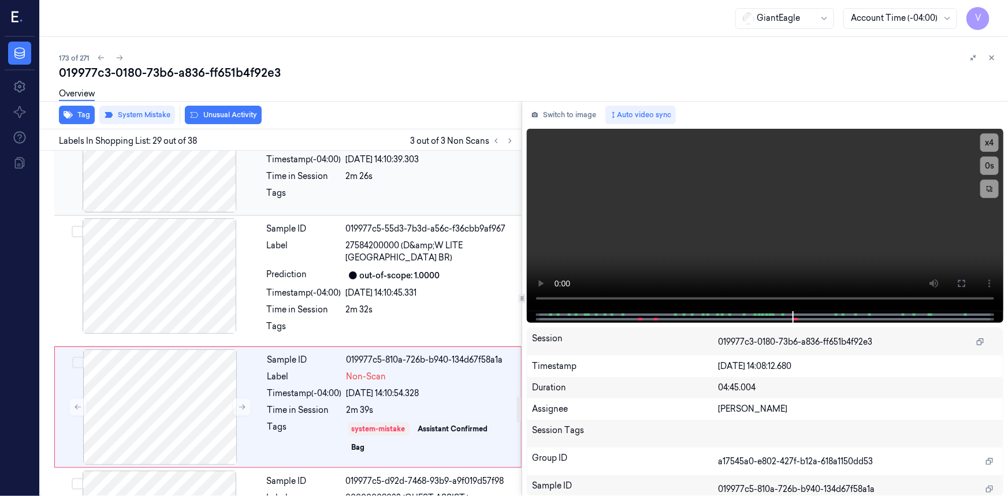
scroll to position [3124, 0]
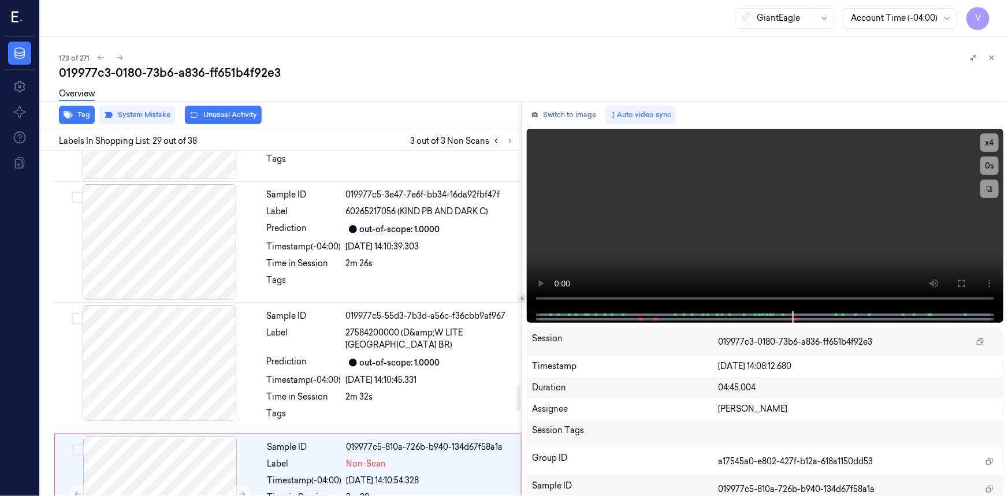
click at [499, 141] on icon at bounding box center [496, 141] width 8 height 8
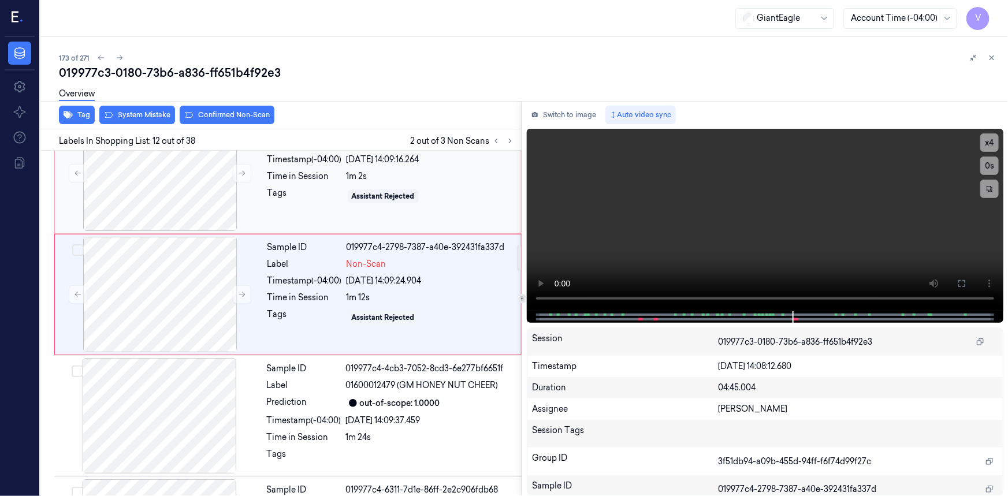
scroll to position [1220, 0]
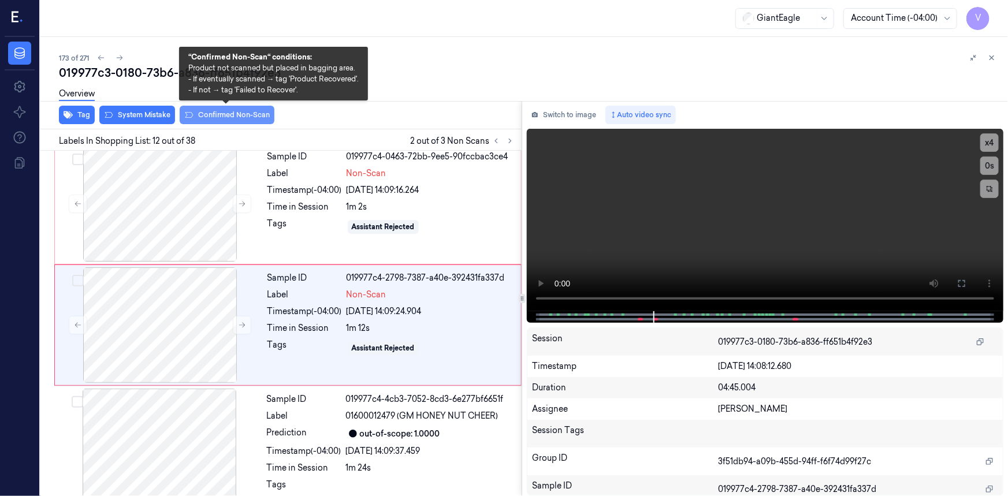
click at [223, 115] on button "Confirmed Non-Scan" at bounding box center [227, 115] width 95 height 18
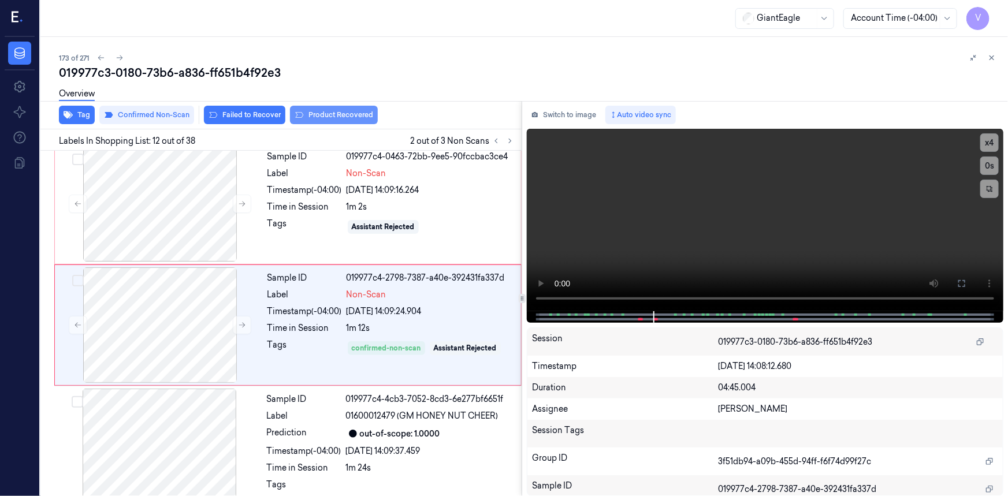
click at [317, 118] on button "Product Recovered" at bounding box center [334, 115] width 88 height 18
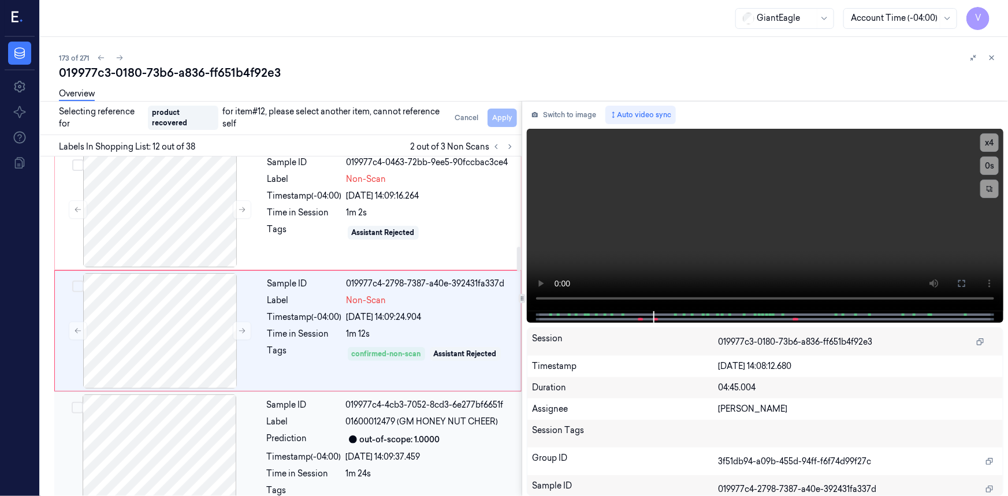
click at [216, 436] on div at bounding box center [160, 453] width 206 height 116
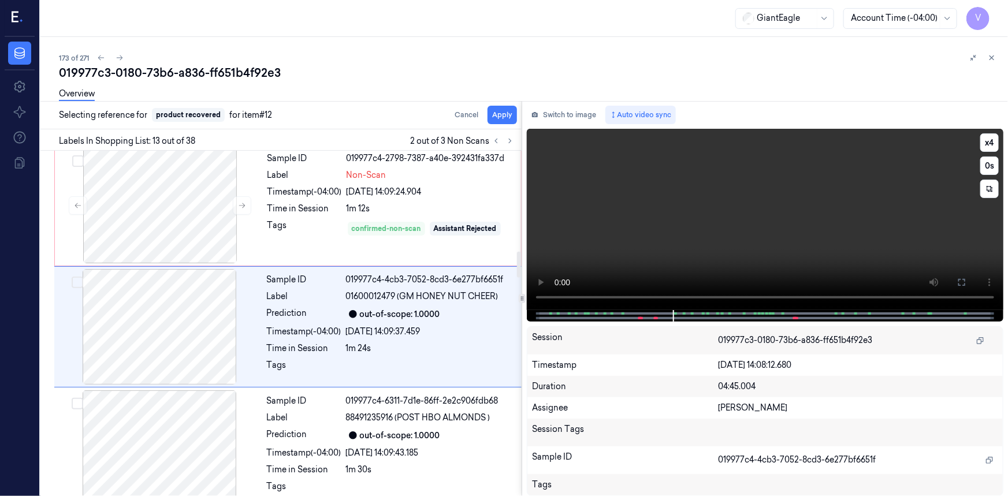
scroll to position [1342, 0]
click at [498, 110] on button "Apply" at bounding box center [502, 115] width 29 height 18
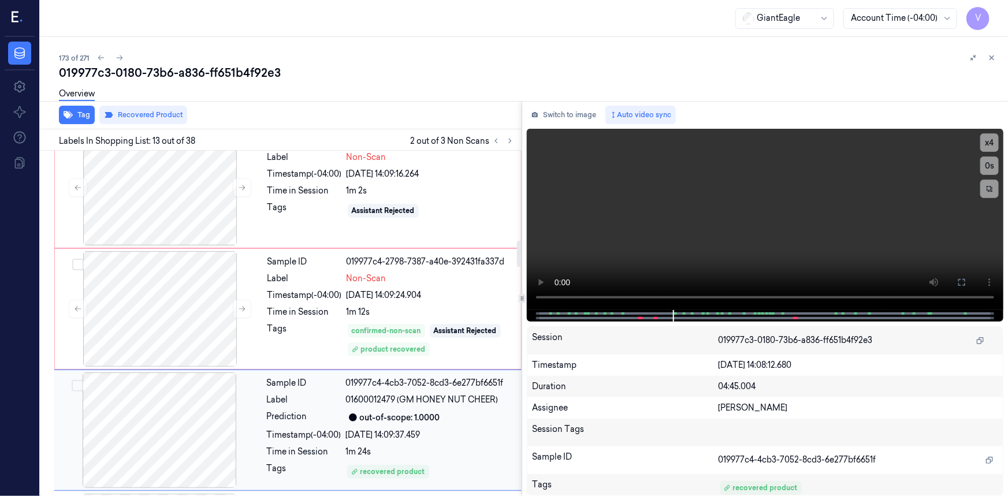
scroll to position [1185, 0]
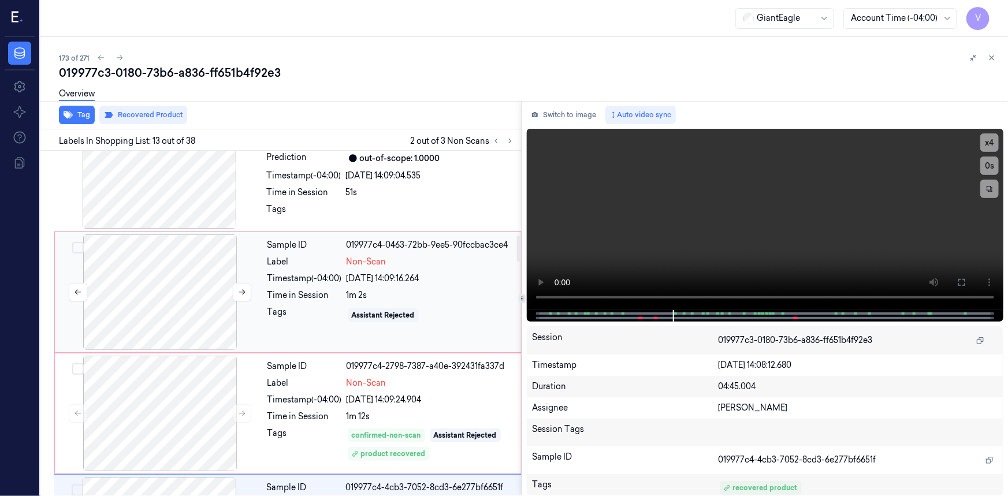
click at [162, 272] on div at bounding box center [160, 293] width 206 height 116
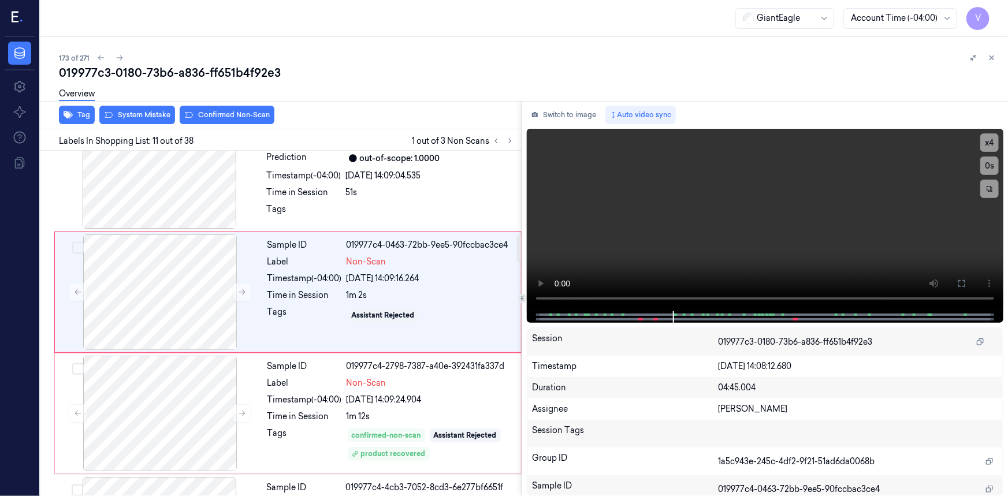
scroll to position [1099, 0]
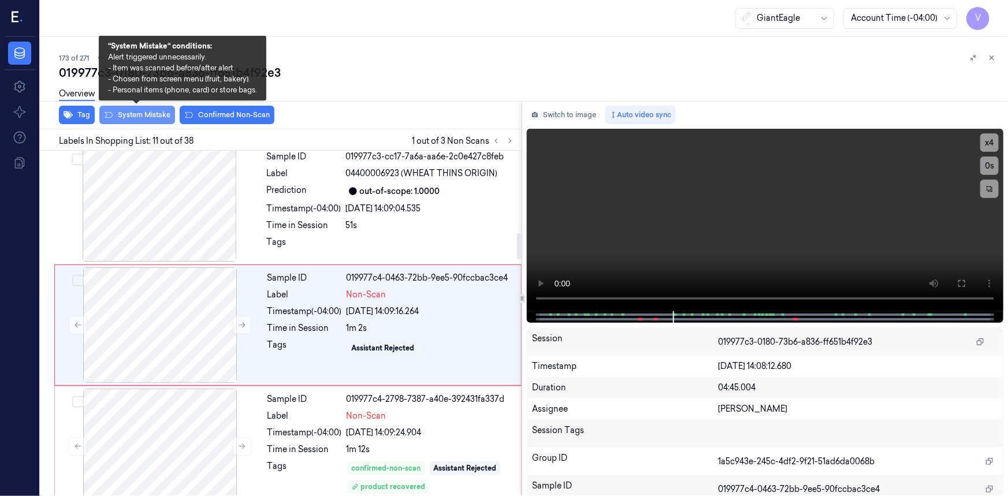
click at [160, 113] on button "System Mistake" at bounding box center [137, 115] width 76 height 18
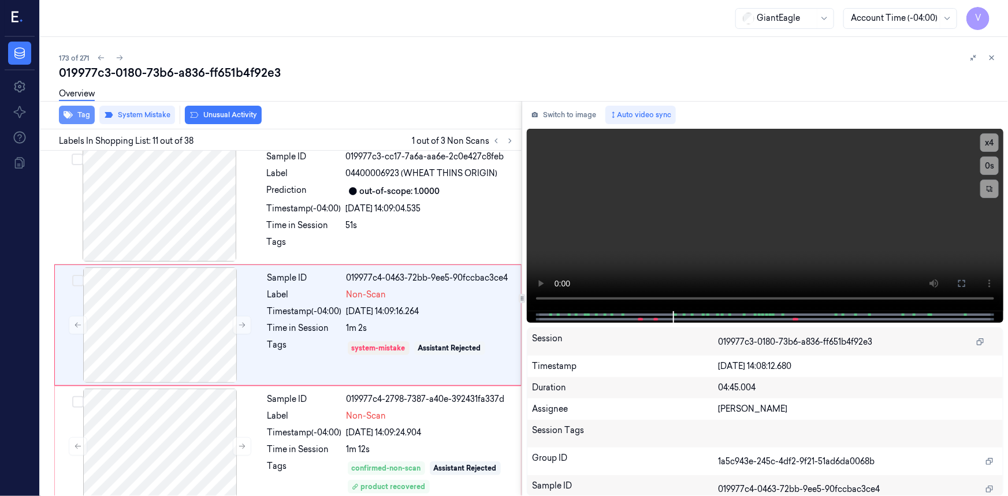
click at [83, 112] on button "Tag" at bounding box center [77, 115] width 36 height 18
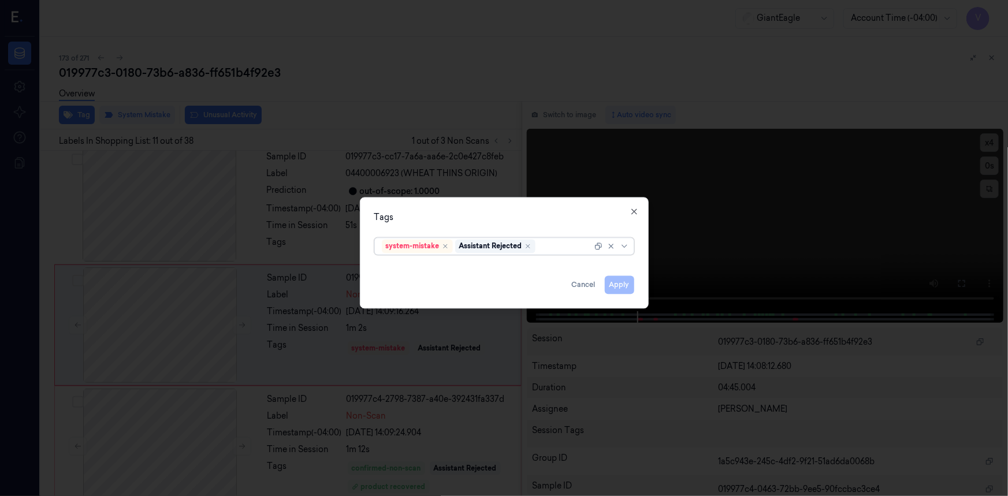
click at [560, 246] on div at bounding box center [565, 246] width 54 height 12
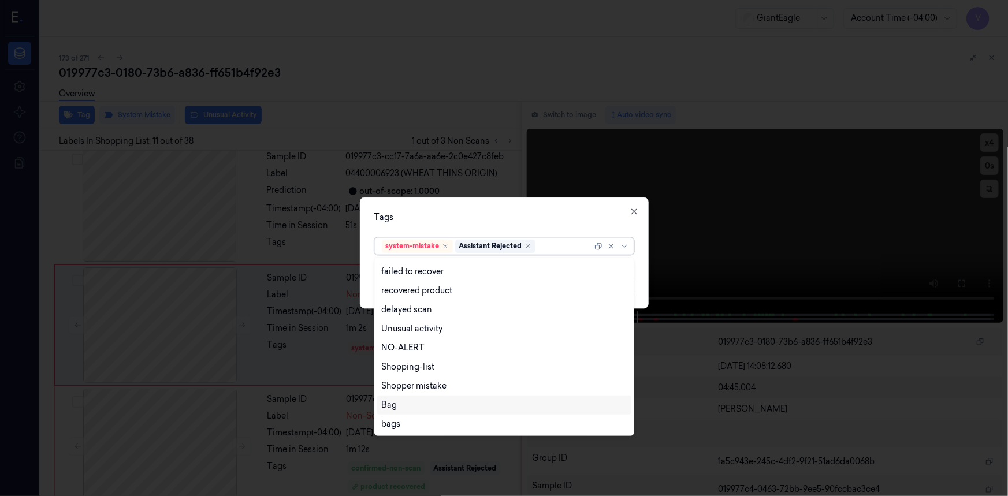
click at [396, 404] on div "Bag" at bounding box center [390, 405] width 16 height 12
drag, startPoint x: 487, startPoint y: 220, endPoint x: 569, endPoint y: 248, distance: 87.0
click at [495, 221] on div "Tags" at bounding box center [504, 217] width 260 height 12
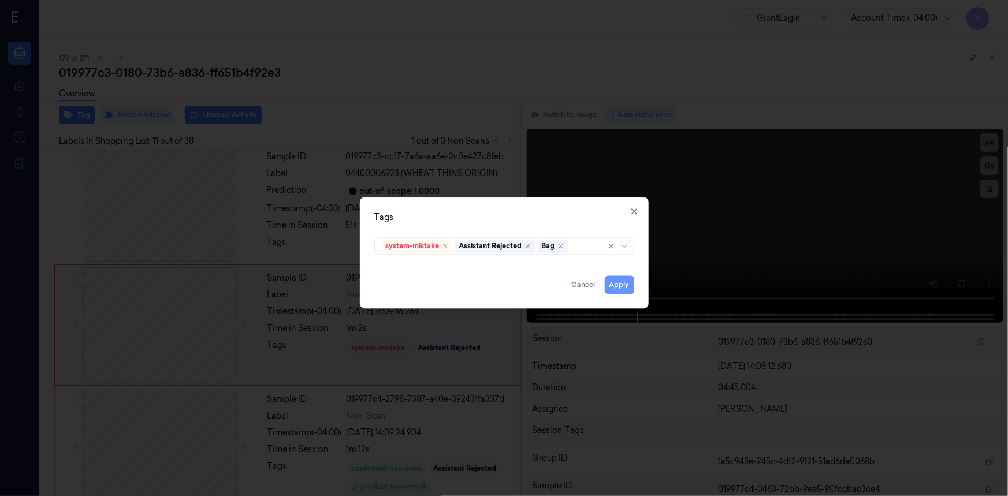
click at [627, 287] on button "Apply" at bounding box center [619, 285] width 29 height 18
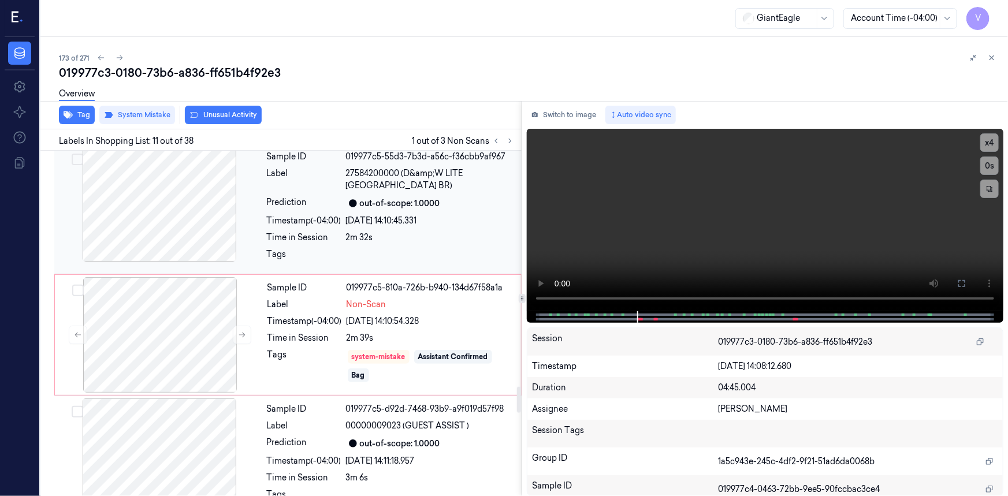
scroll to position [3411, 0]
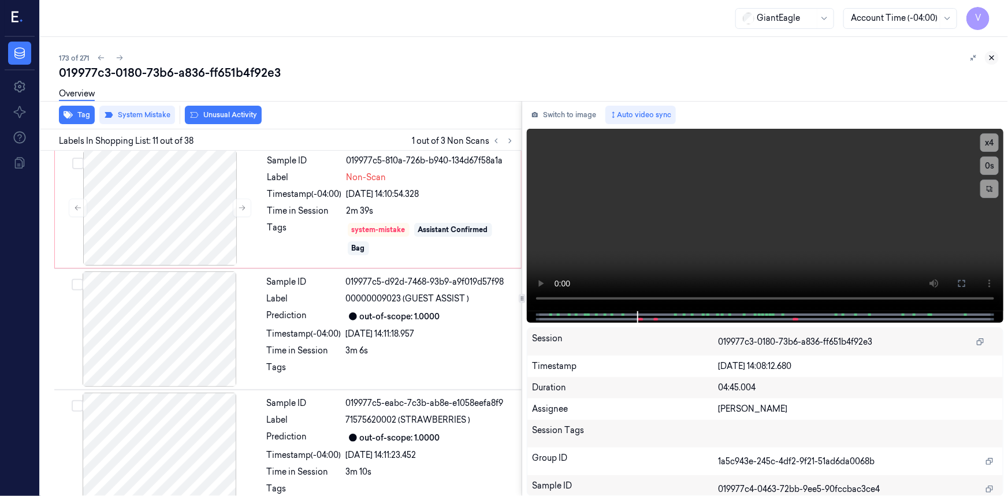
click at [993, 56] on icon at bounding box center [992, 58] width 8 height 8
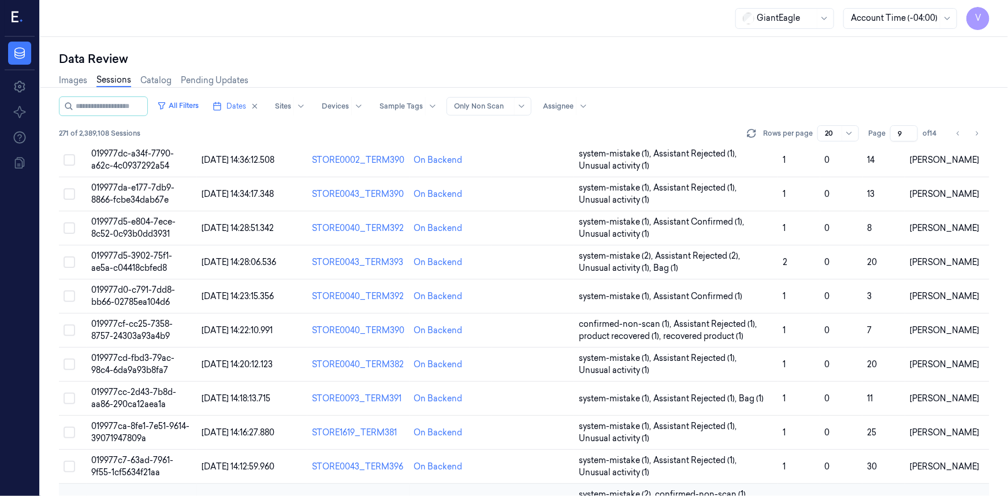
scroll to position [300, 0]
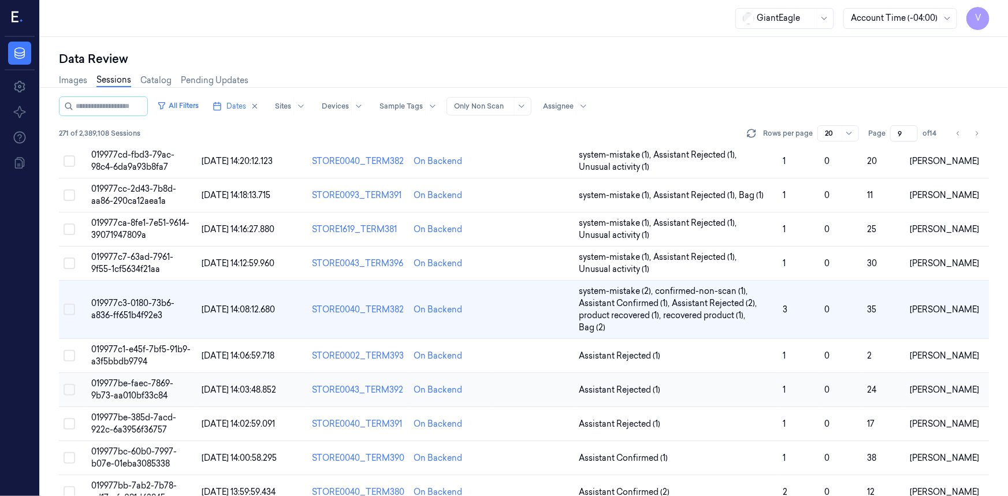
click at [138, 394] on span "019977be-faec-7869-9b73-aa010bf33c84" at bounding box center [132, 390] width 82 height 23
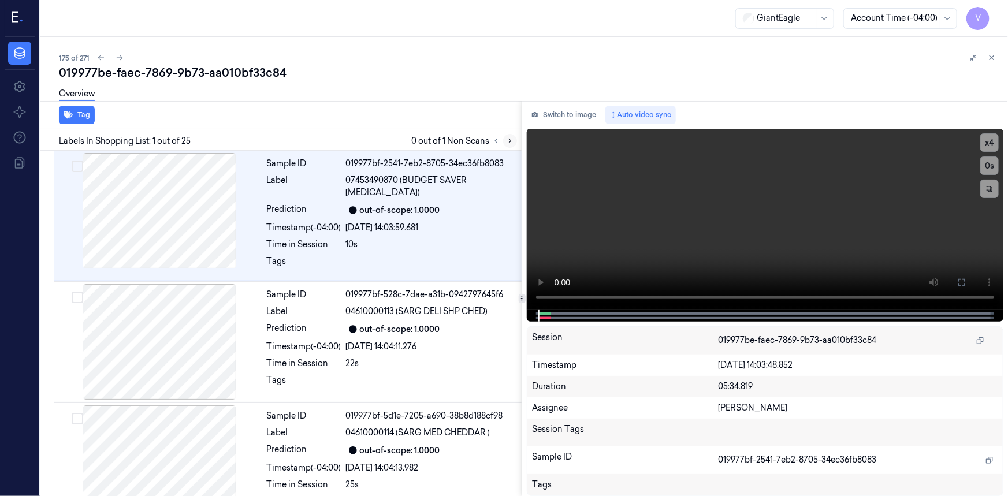
click at [510, 141] on icon at bounding box center [510, 141] width 8 height 8
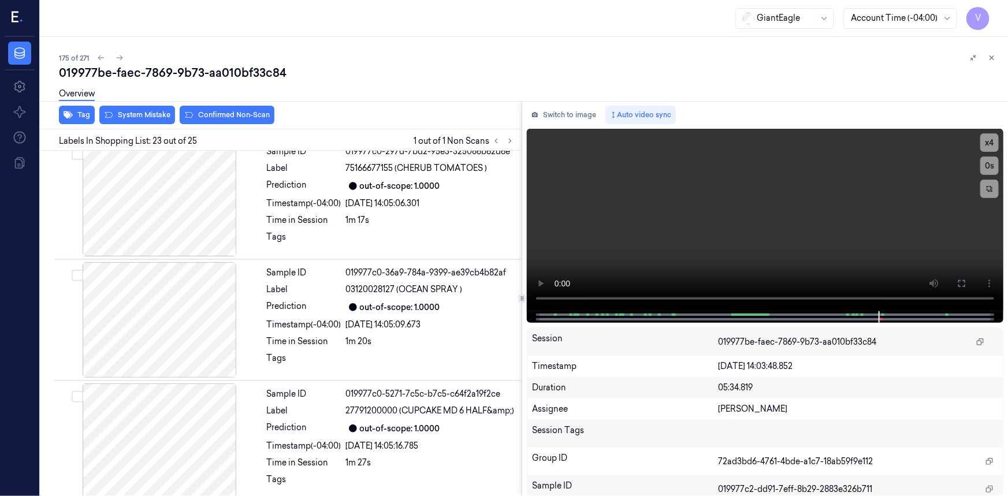
scroll to position [2564, 0]
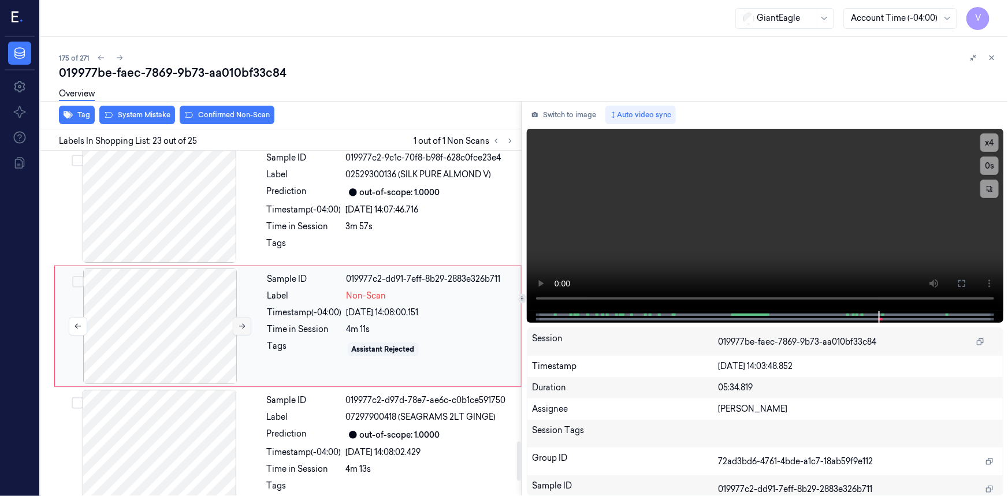
click at [239, 322] on icon at bounding box center [242, 326] width 8 height 8
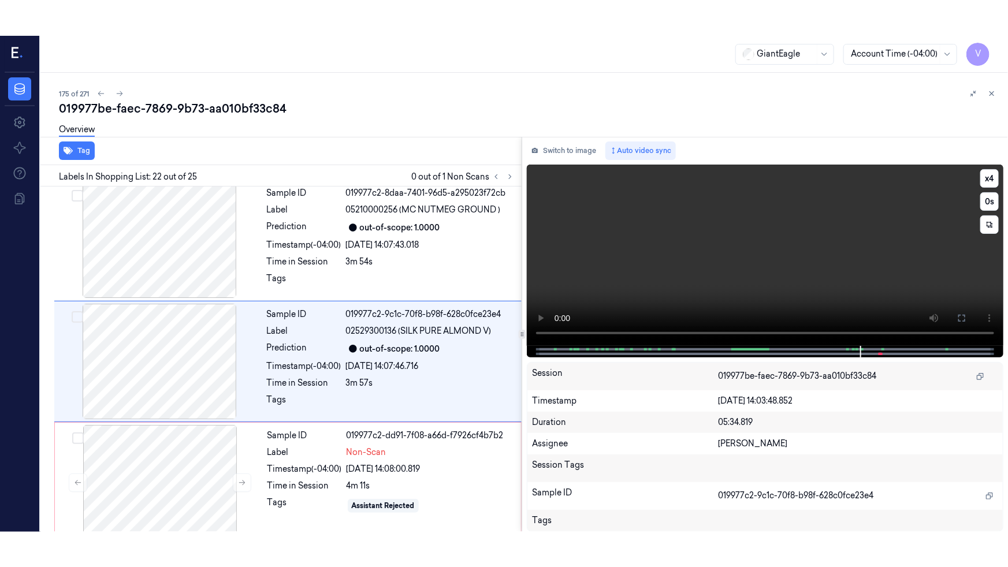
scroll to position [2443, 0]
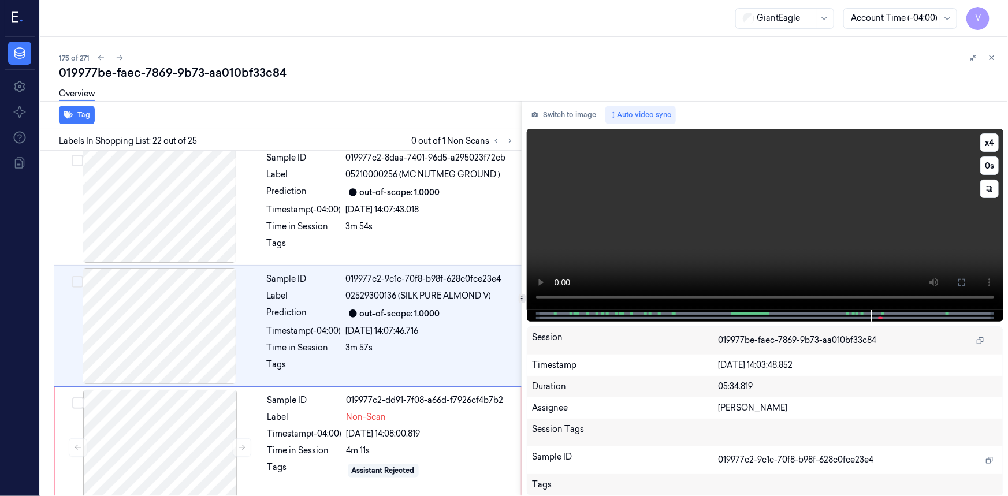
click at [740, 216] on video at bounding box center [765, 219] width 477 height 181
click at [990, 143] on button "x 4" at bounding box center [990, 142] width 18 height 18
click at [990, 143] on button "x 1" at bounding box center [990, 142] width 18 height 18
click at [956, 280] on button at bounding box center [962, 282] width 18 height 18
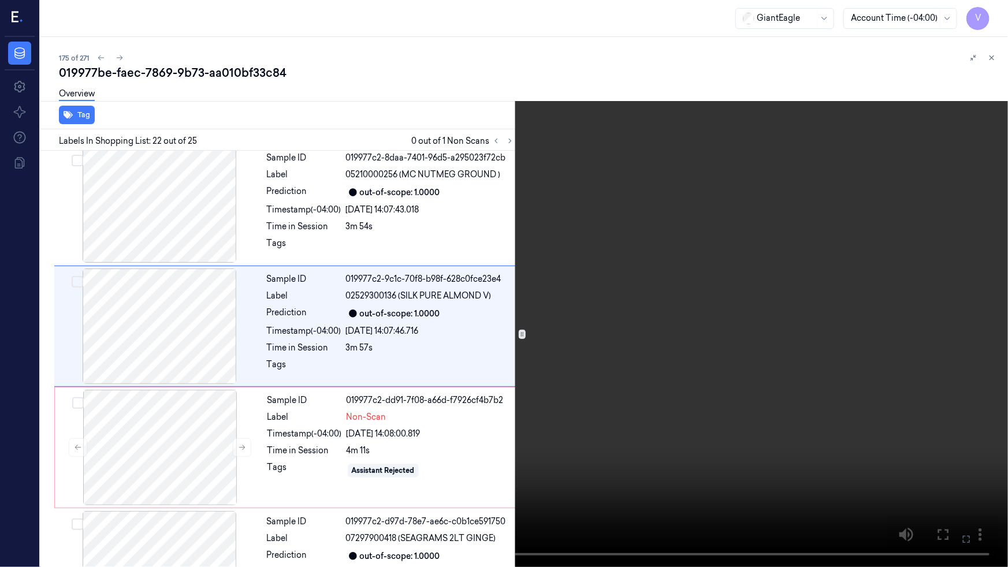
drag, startPoint x: 721, startPoint y: 326, endPoint x: 744, endPoint y: 326, distance: 23.1
click at [721, 326] on video at bounding box center [504, 283] width 1008 height 567
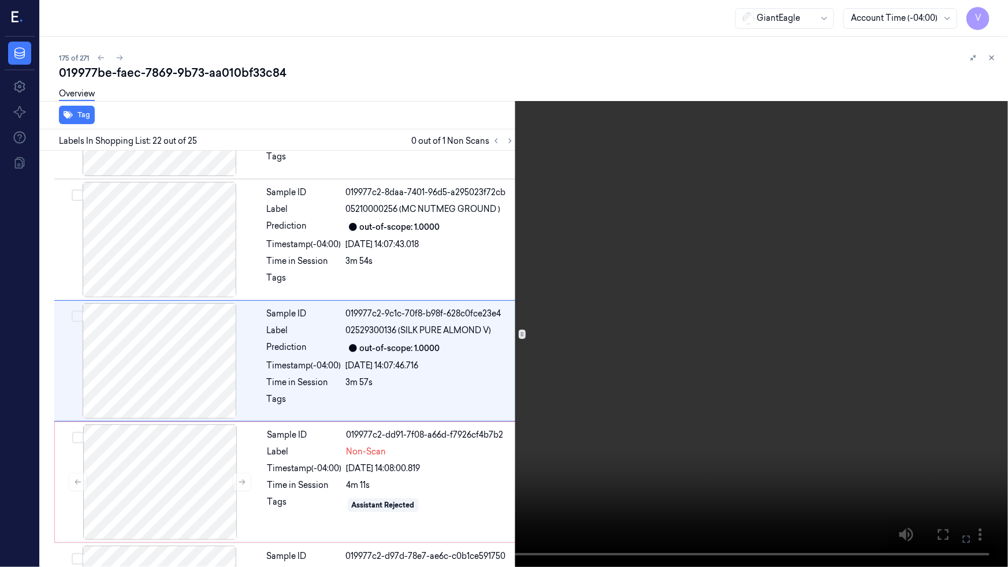
scroll to position [2407, 0]
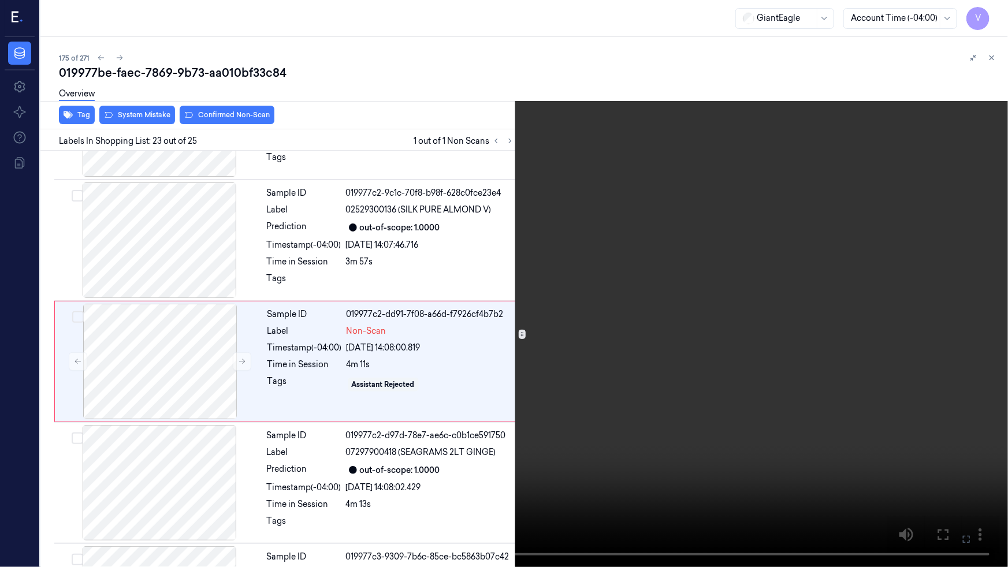
click at [763, 335] on video at bounding box center [504, 283] width 1008 height 567
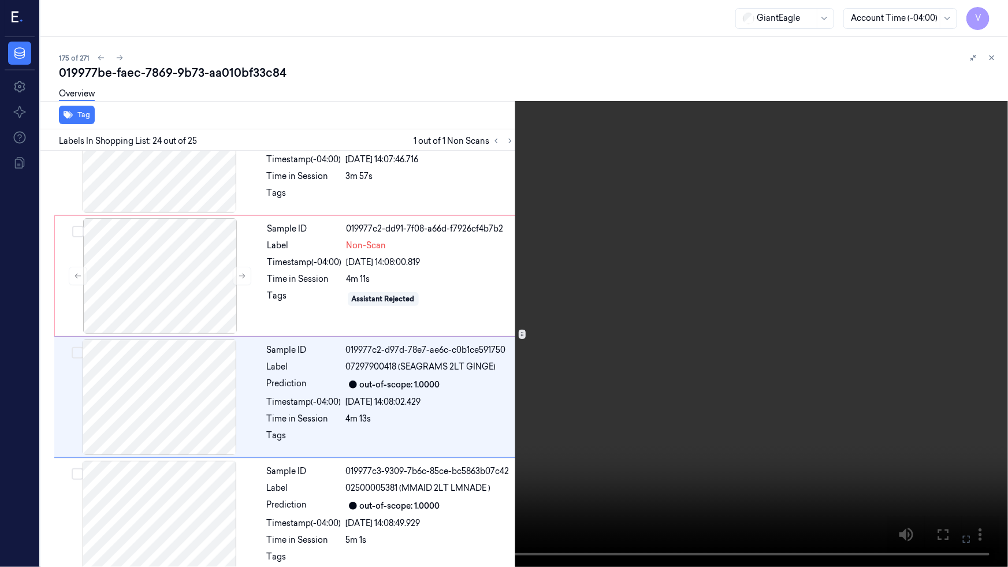
scroll to position [2628, 0]
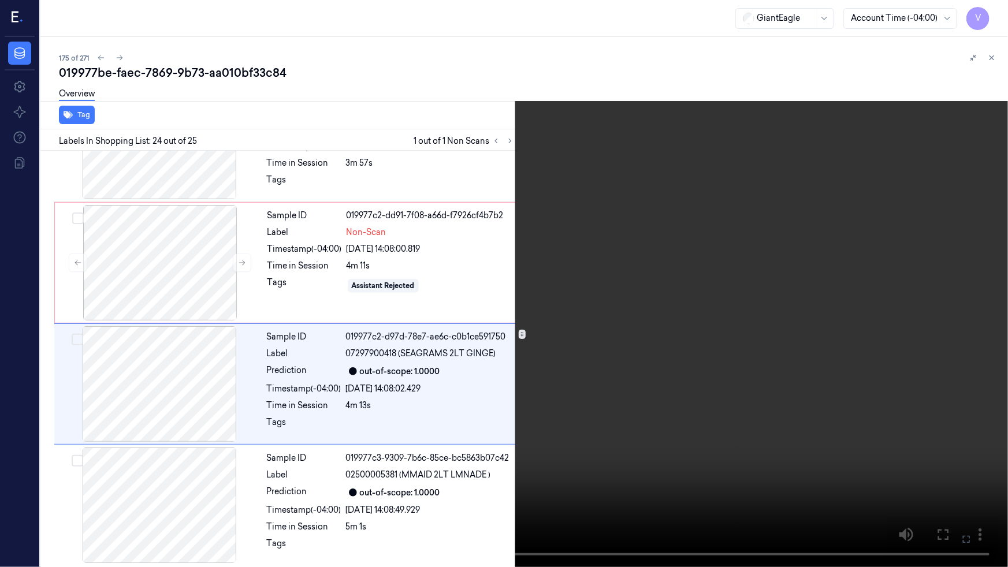
click at [745, 402] on video at bounding box center [504, 283] width 1008 height 567
click at [730, 243] on video at bounding box center [504, 283] width 1008 height 567
click at [0, 0] on button at bounding box center [0, 0] width 0 height 0
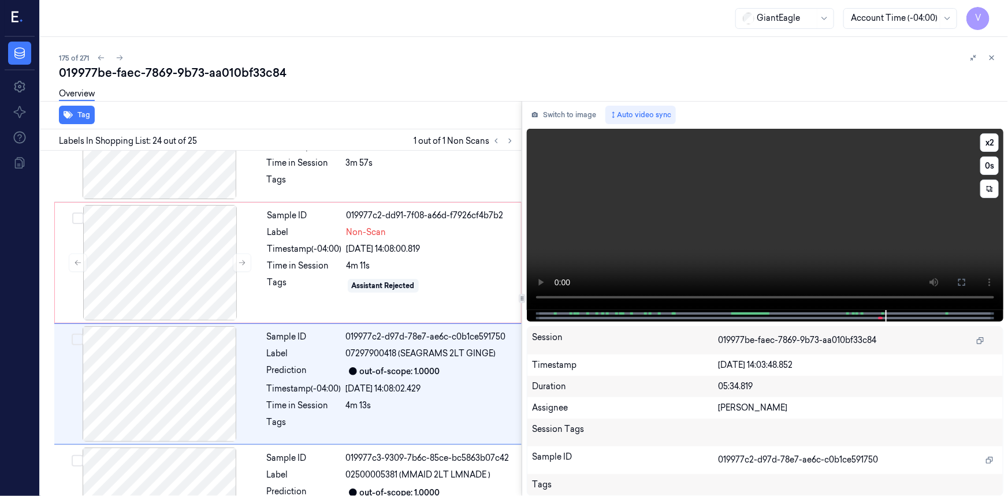
click at [864, 247] on video at bounding box center [765, 219] width 477 height 181
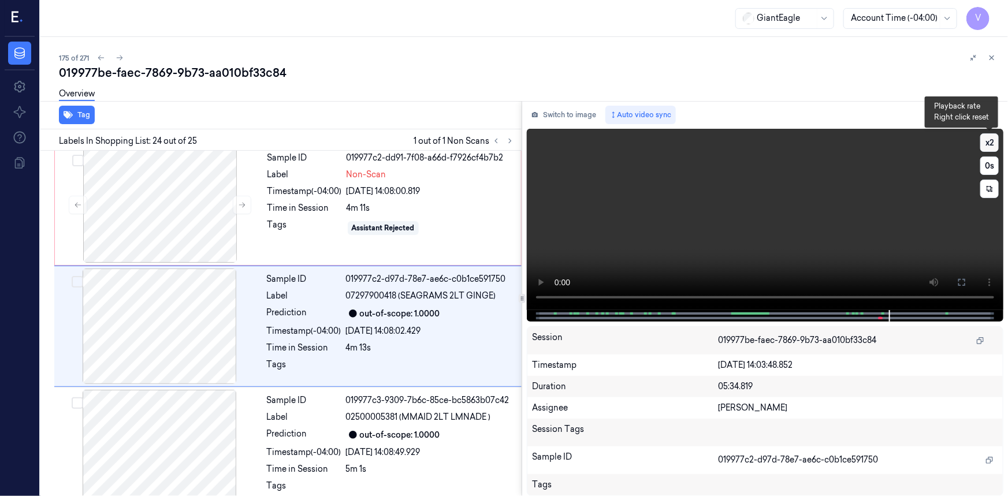
click at [991, 137] on button "x 2" at bounding box center [990, 142] width 18 height 18
click at [746, 213] on video at bounding box center [765, 219] width 477 height 181
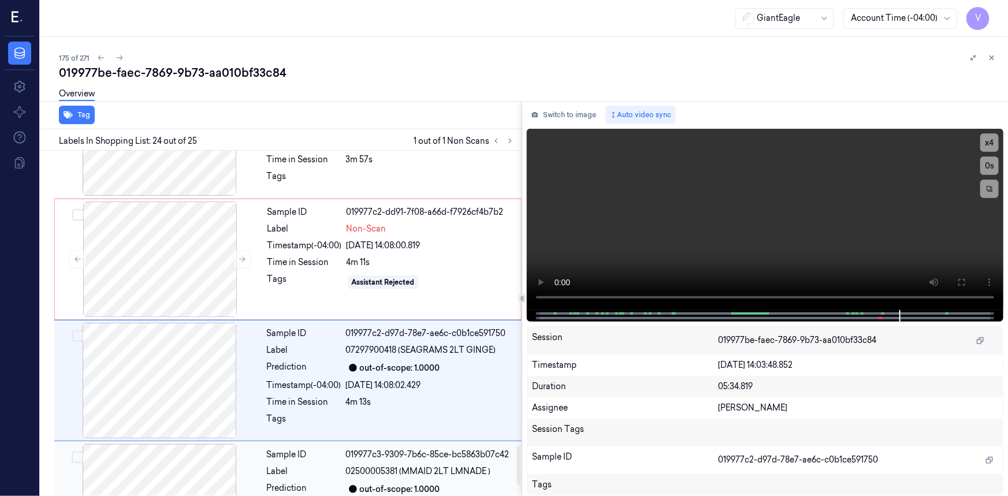
scroll to position [2580, 0]
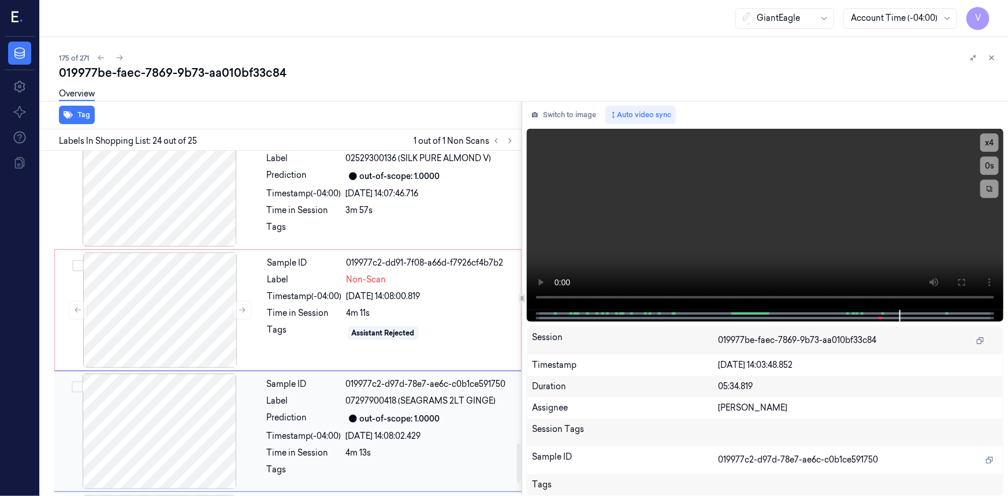
click at [188, 409] on div at bounding box center [160, 432] width 206 height 116
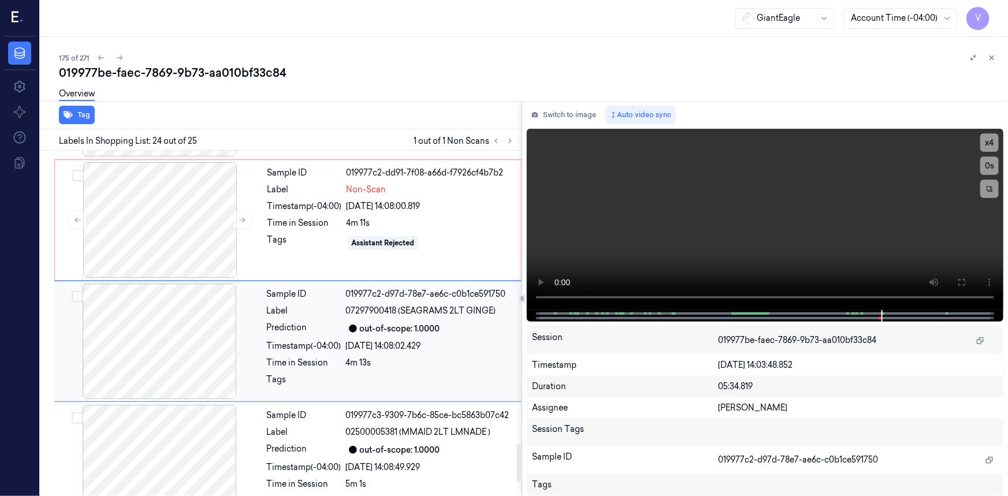
scroll to position [2685, 0]
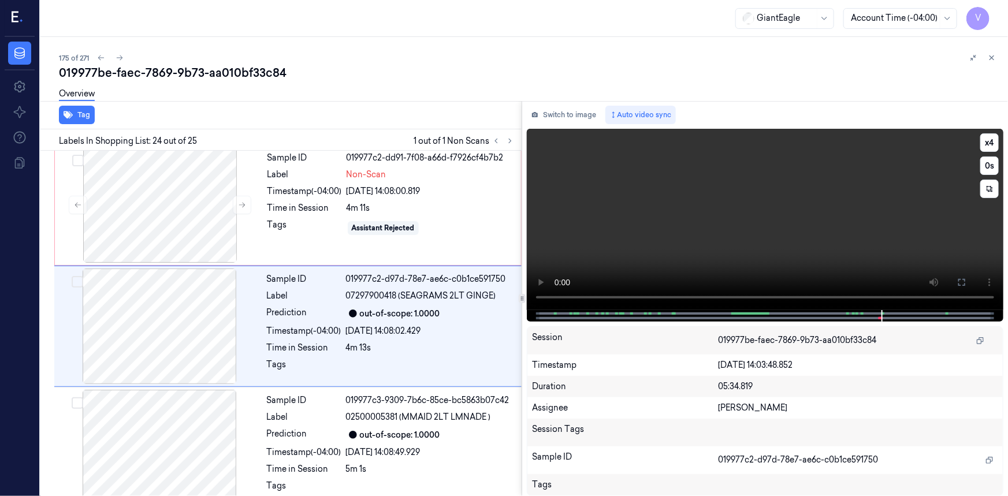
click at [675, 256] on video at bounding box center [765, 219] width 477 height 181
click at [663, 255] on video at bounding box center [765, 219] width 477 height 181
click at [726, 196] on video at bounding box center [765, 219] width 477 height 181
click at [291, 185] on div "Timestamp (-04:00)" at bounding box center [305, 191] width 75 height 12
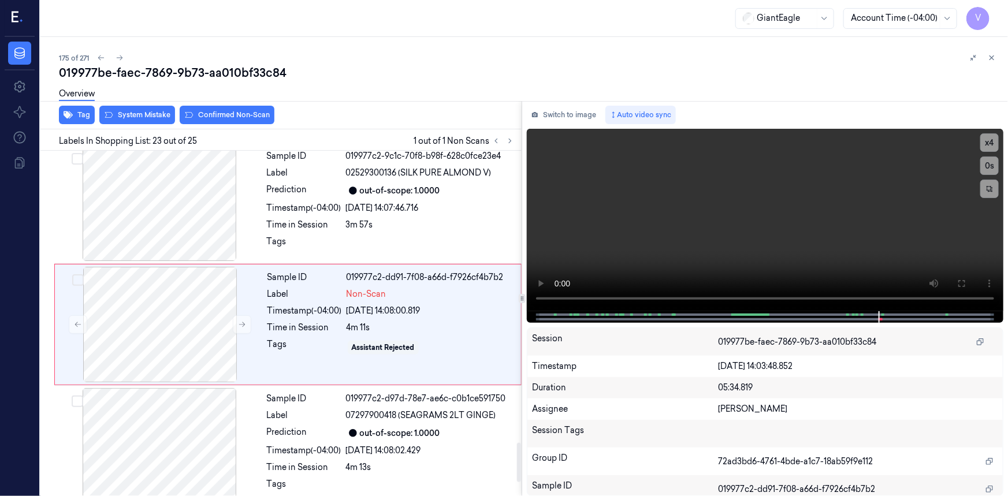
scroll to position [2564, 0]
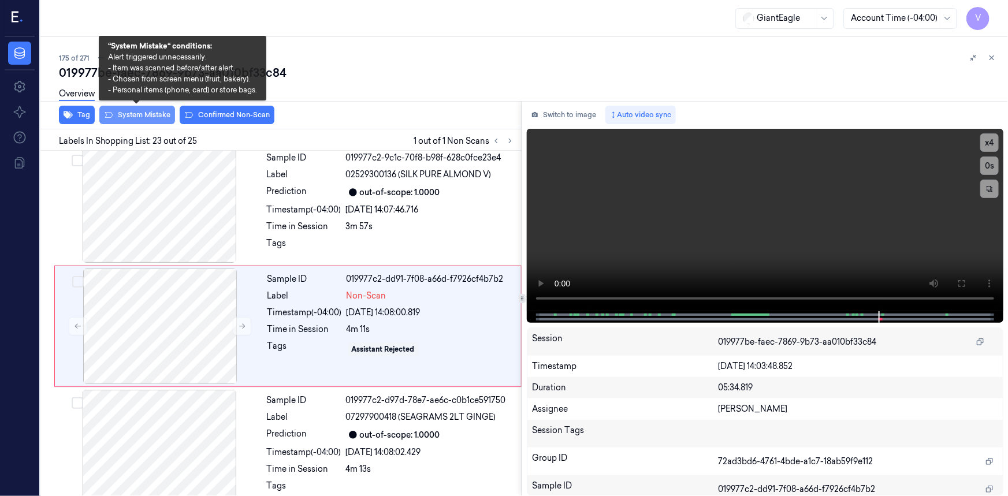
click at [168, 117] on button "System Mistake" at bounding box center [137, 115] width 76 height 18
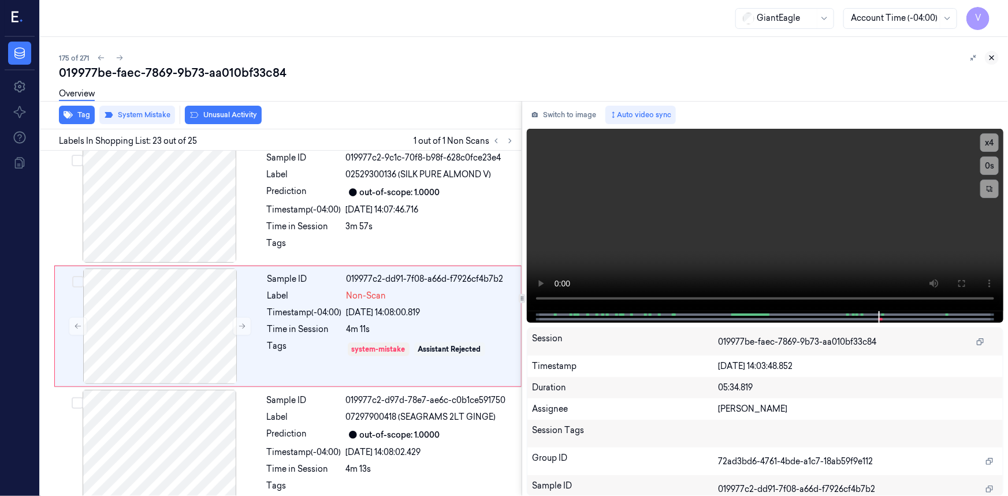
click at [995, 57] on icon at bounding box center [992, 58] width 8 height 8
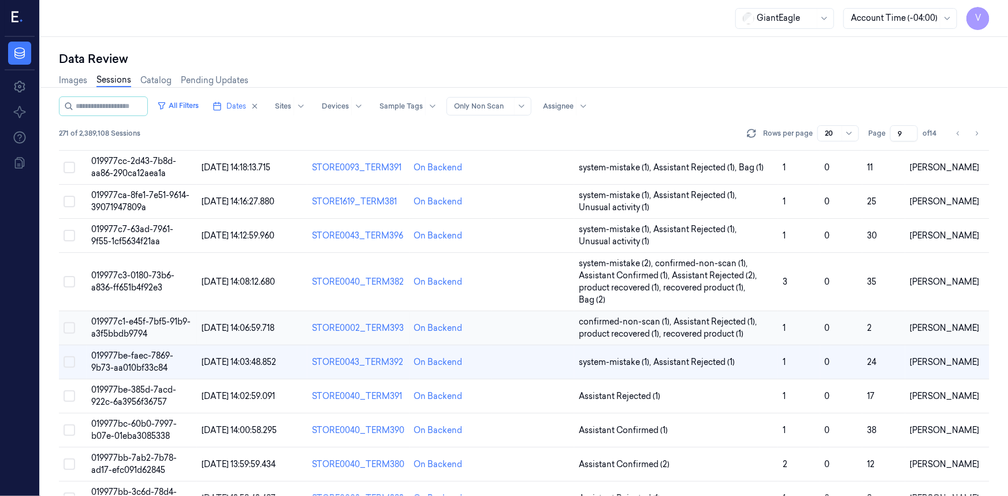
scroll to position [388, 0]
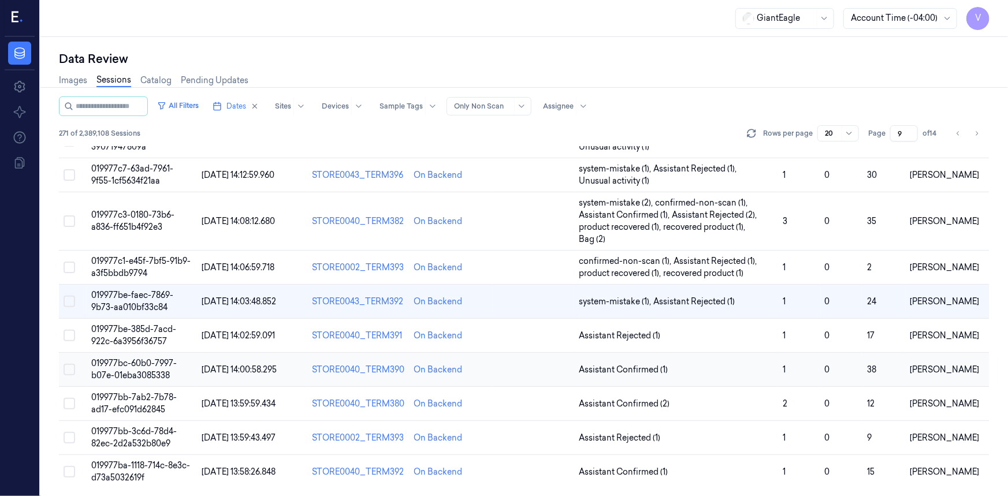
click at [156, 361] on span "019977bc-60b0-7997-b07e-01eba3085338" at bounding box center [134, 369] width 86 height 23
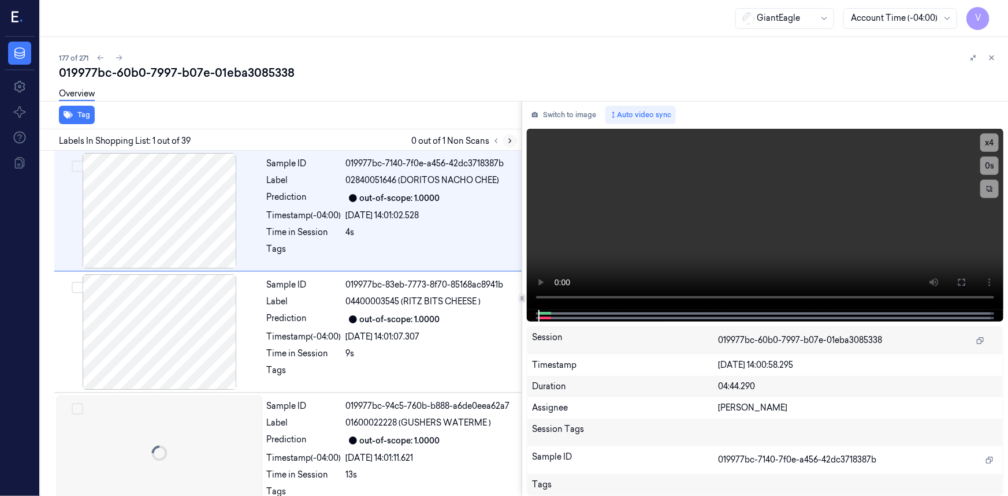
click at [507, 140] on icon at bounding box center [510, 141] width 8 height 8
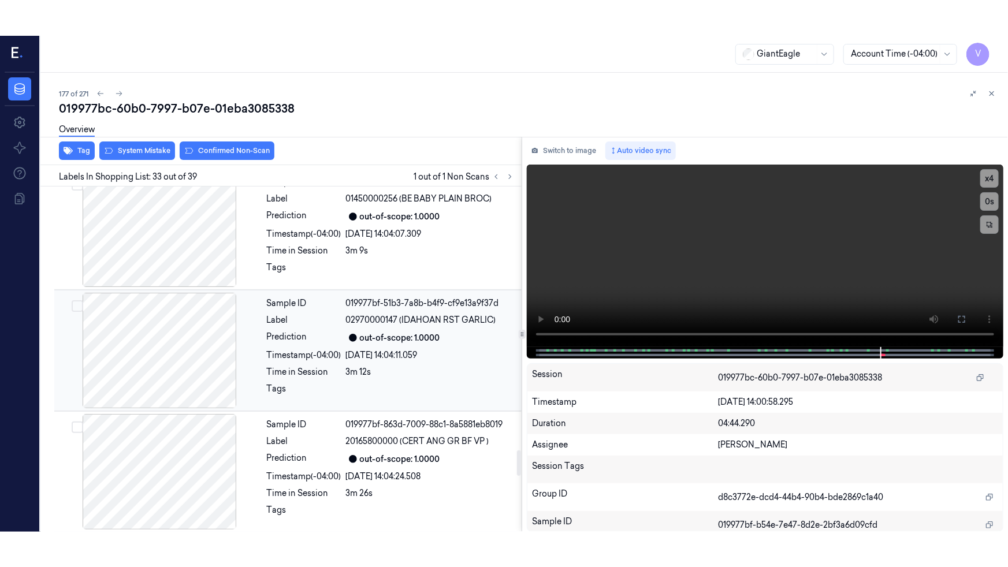
scroll to position [3767, 0]
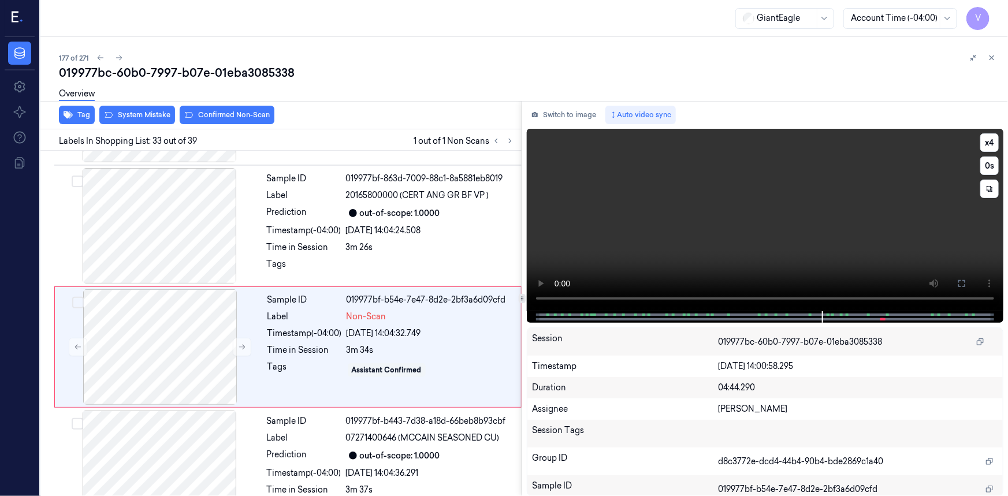
click at [779, 235] on video at bounding box center [765, 220] width 477 height 183
click at [777, 234] on video at bounding box center [765, 220] width 477 height 183
click at [815, 239] on video at bounding box center [765, 220] width 477 height 183
click at [803, 237] on video at bounding box center [765, 220] width 477 height 183
click at [964, 283] on icon at bounding box center [962, 283] width 9 height 9
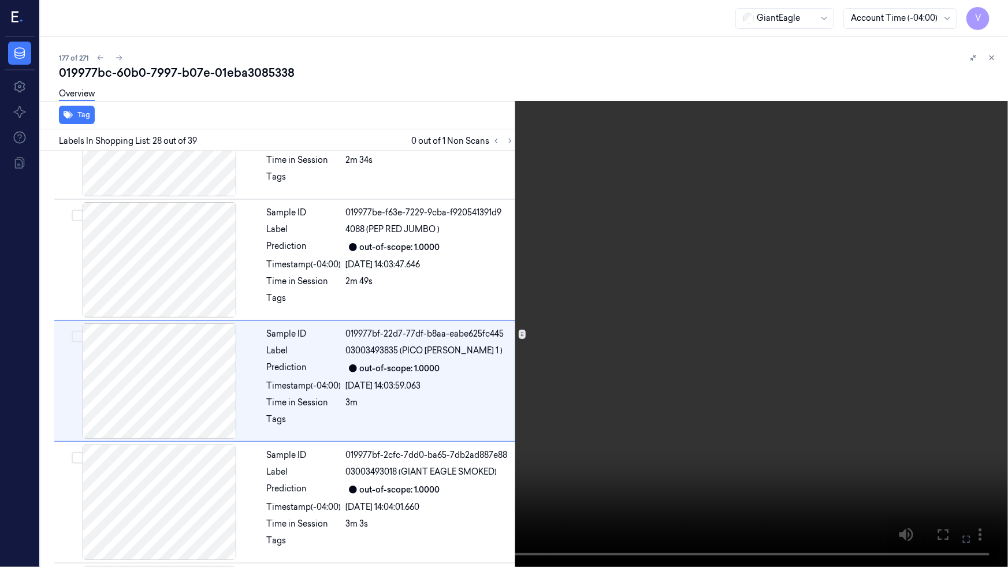
scroll to position [3125, 0]
click at [622, 473] on video at bounding box center [504, 283] width 1008 height 567
click at [999, 15] on button "x 4" at bounding box center [994, 14] width 18 height 18
click at [865, 178] on video at bounding box center [504, 283] width 1008 height 567
drag, startPoint x: 814, startPoint y: 127, endPoint x: 819, endPoint y: 123, distance: 7.0
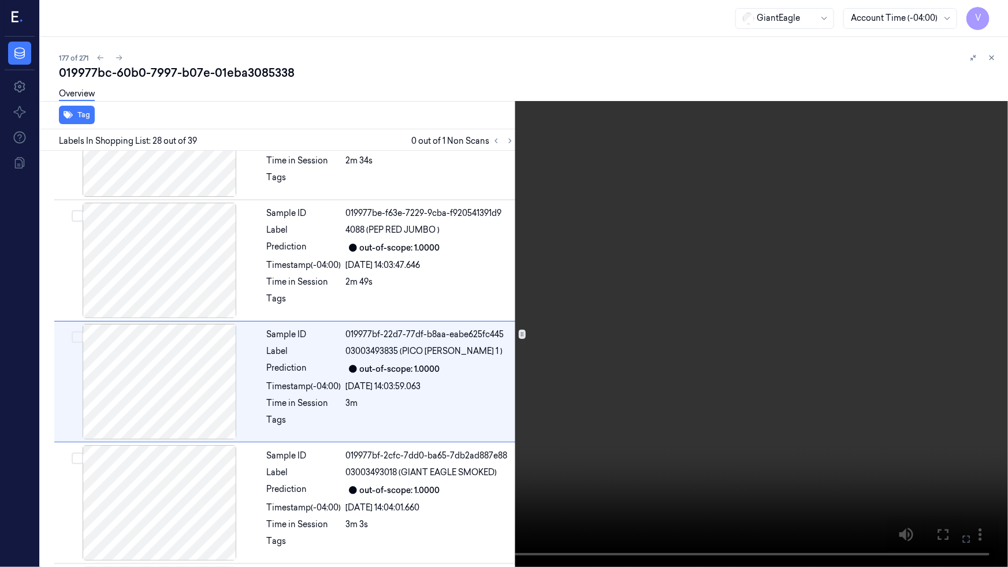
click at [819, 123] on video at bounding box center [504, 283] width 1008 height 567
click at [997, 11] on button "x 1" at bounding box center [994, 14] width 18 height 18
click at [721, 193] on video at bounding box center [504, 283] width 1008 height 567
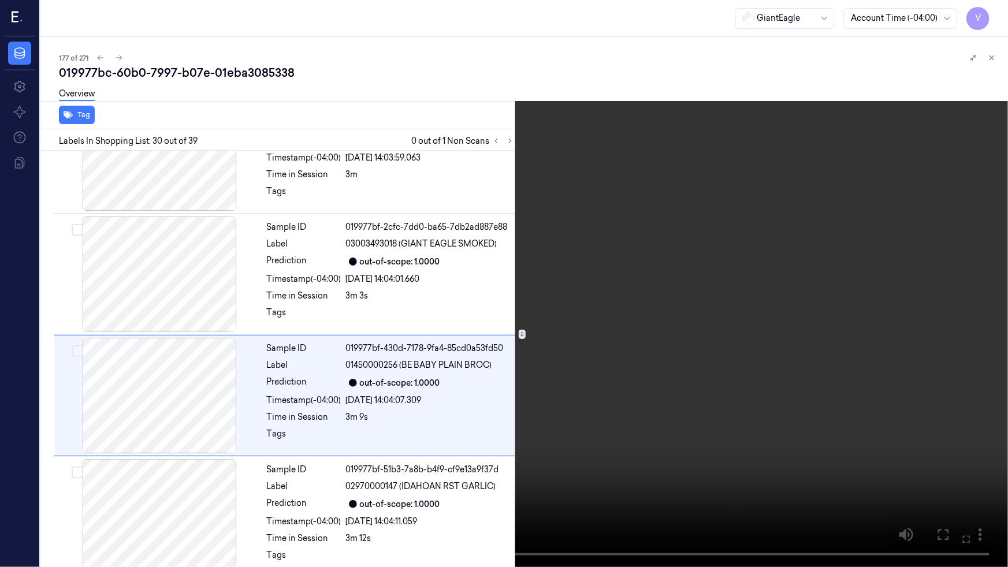
click at [661, 293] on video at bounding box center [504, 283] width 1008 height 567
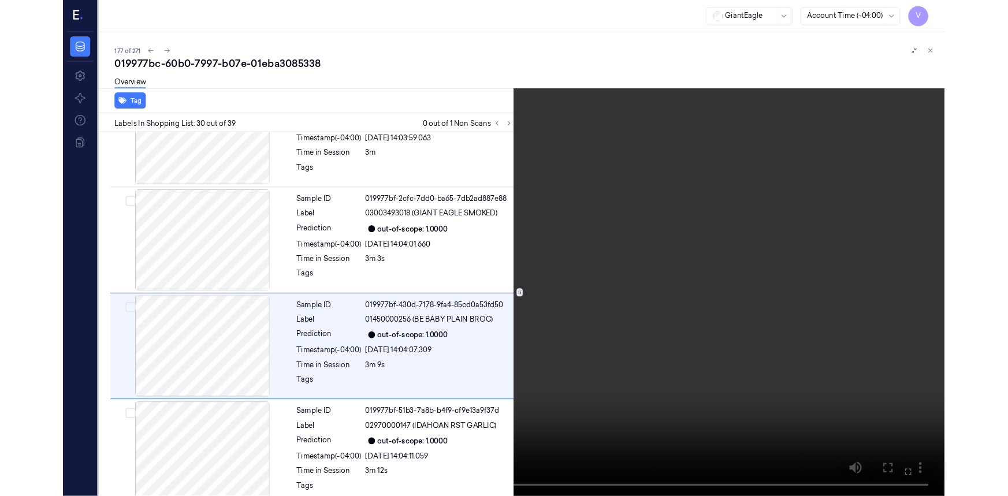
scroll to position [3367, 0]
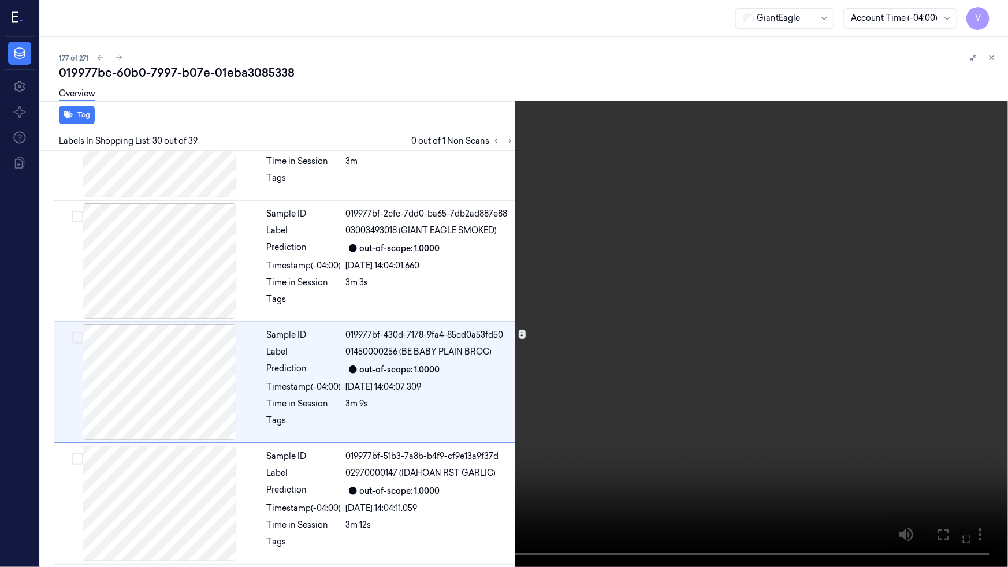
click at [0, 0] on icon at bounding box center [0, 0] width 0 height 0
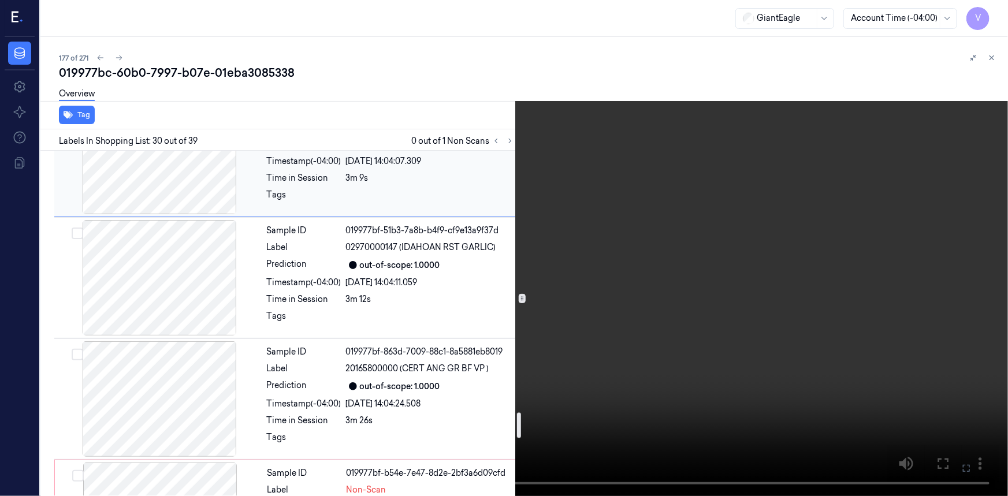
scroll to position [3577, 0]
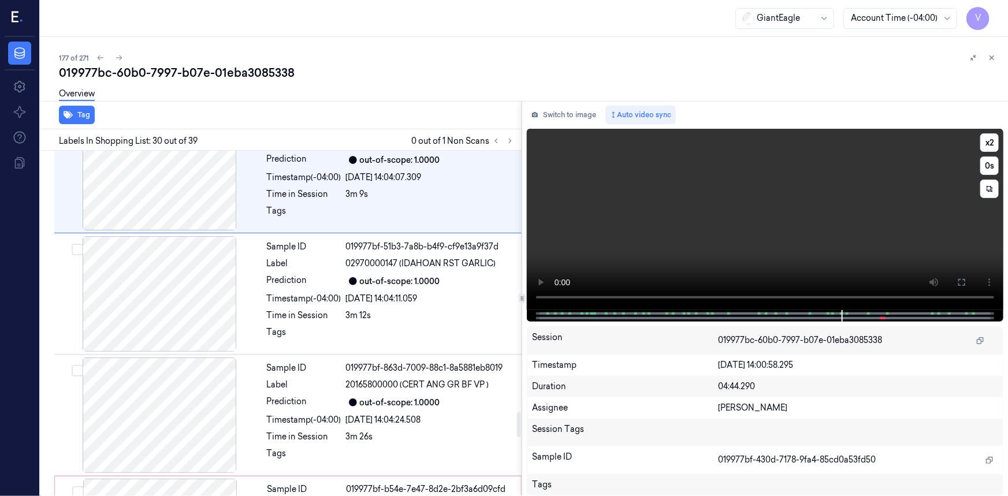
click at [676, 215] on video at bounding box center [765, 219] width 477 height 181
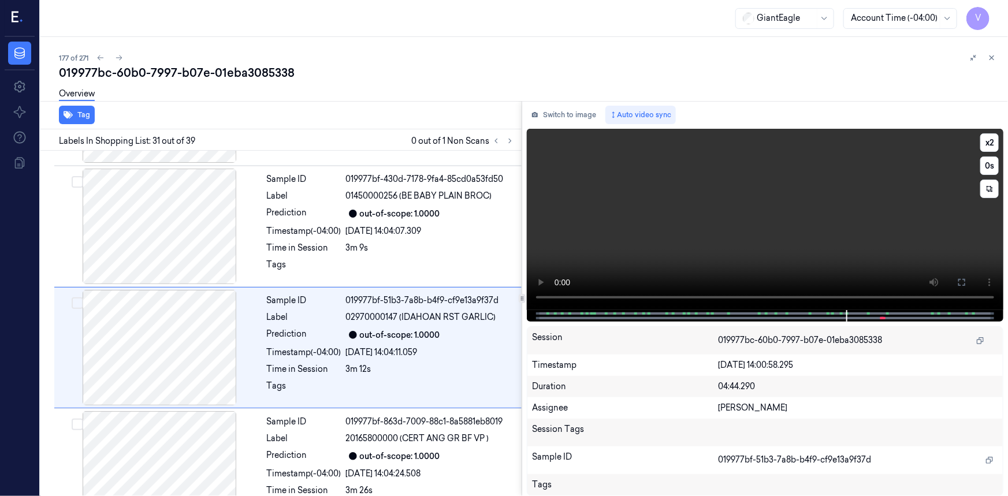
scroll to position [3524, 0]
click at [676, 223] on video at bounding box center [765, 219] width 477 height 181
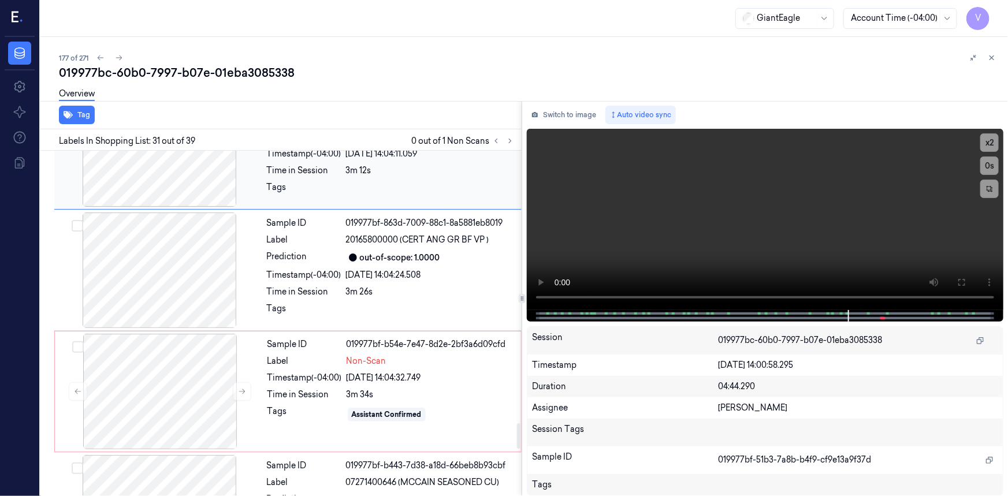
scroll to position [3734, 0]
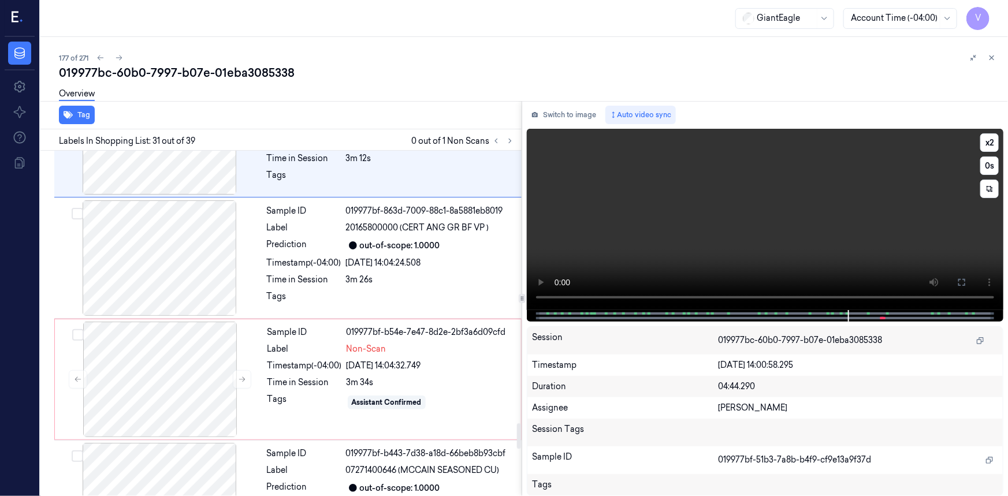
click at [730, 214] on video at bounding box center [765, 219] width 477 height 181
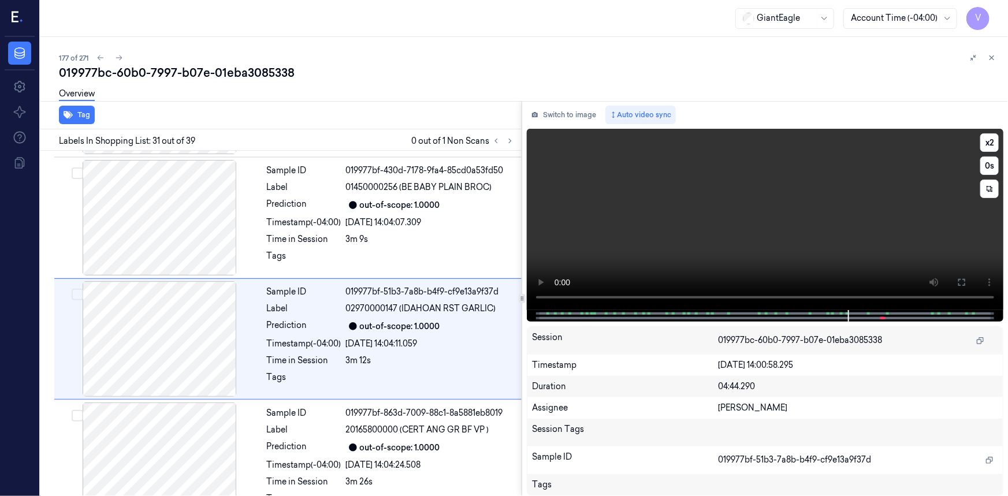
scroll to position [3524, 0]
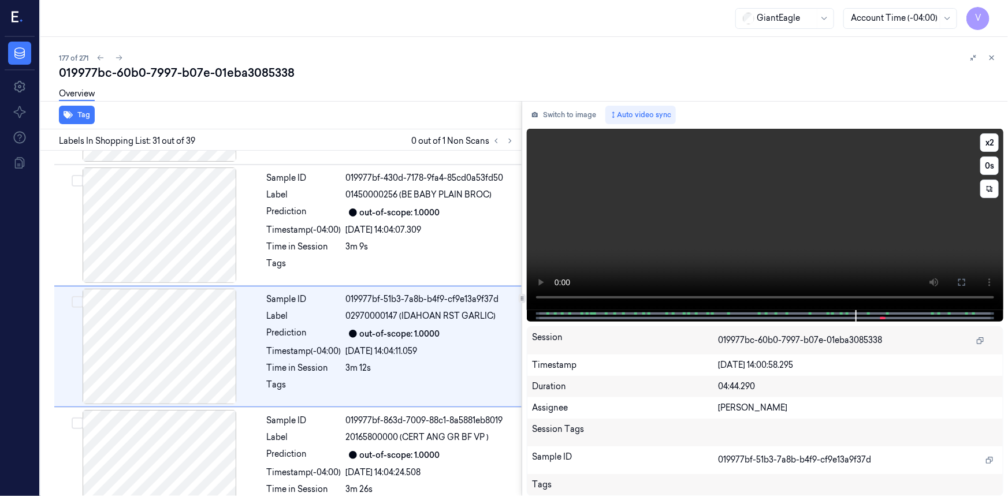
click at [757, 207] on video at bounding box center [765, 219] width 477 height 181
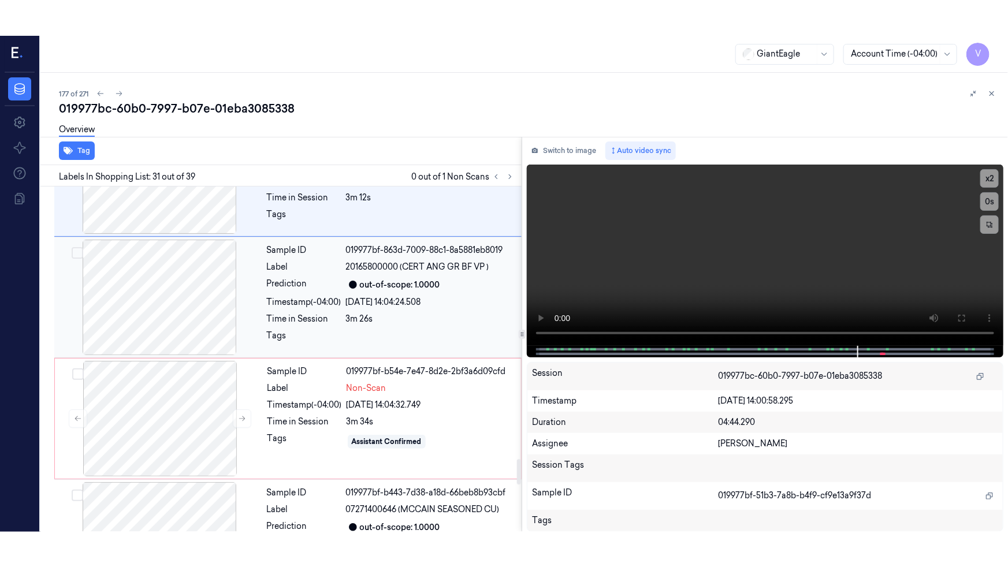
scroll to position [3734, 0]
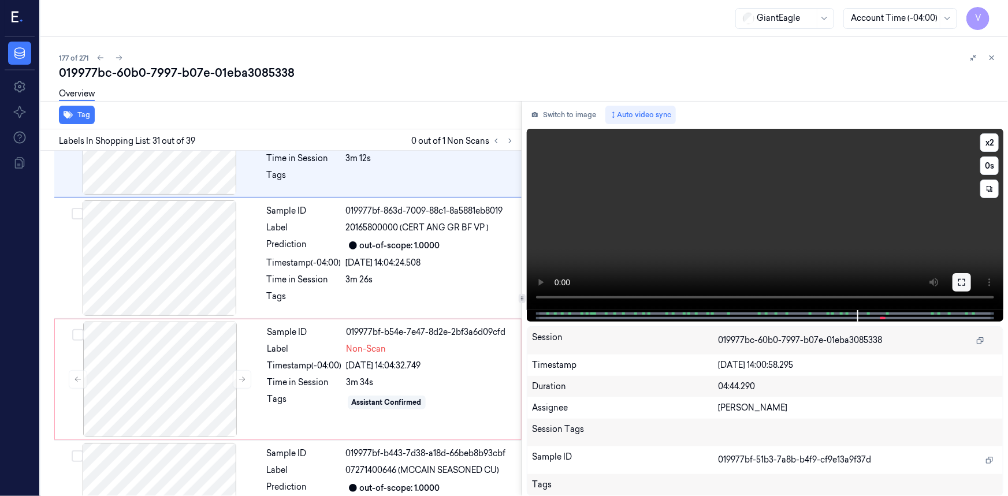
click at [960, 280] on icon at bounding box center [962, 282] width 9 height 9
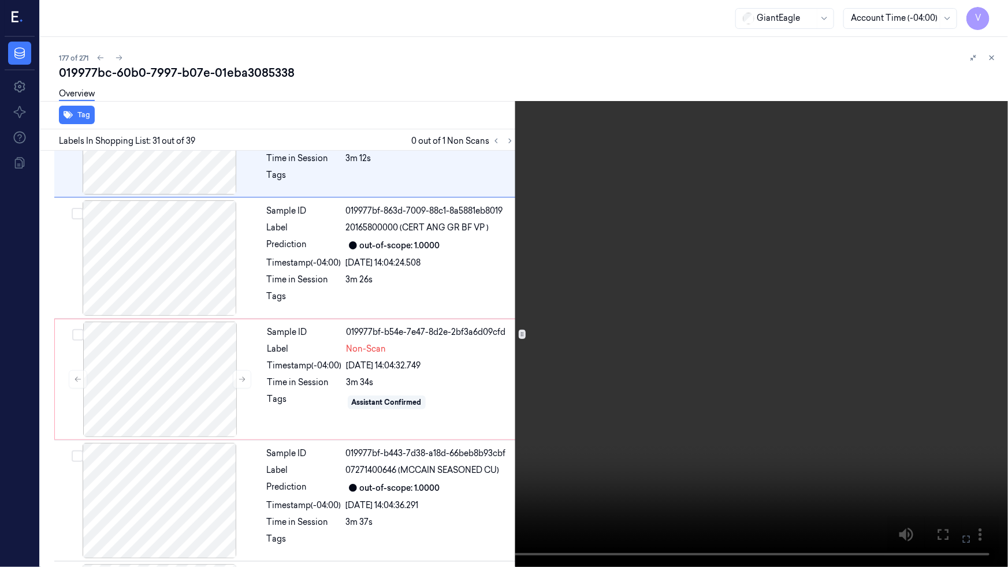
click at [688, 452] on video at bounding box center [504, 283] width 1008 height 567
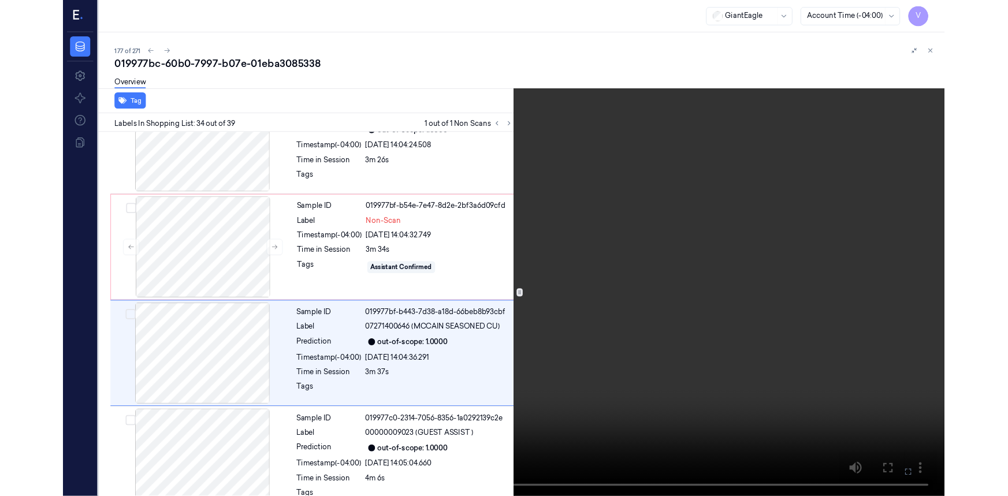
scroll to position [3852, 0]
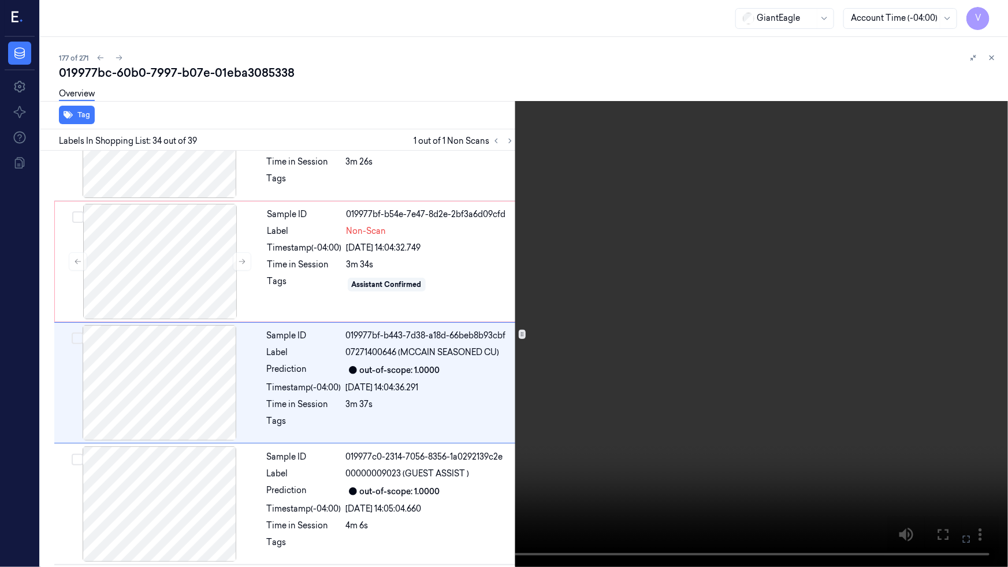
click at [738, 496] on video at bounding box center [504, 283] width 1008 height 567
click at [0, 0] on icon at bounding box center [0, 0] width 0 height 0
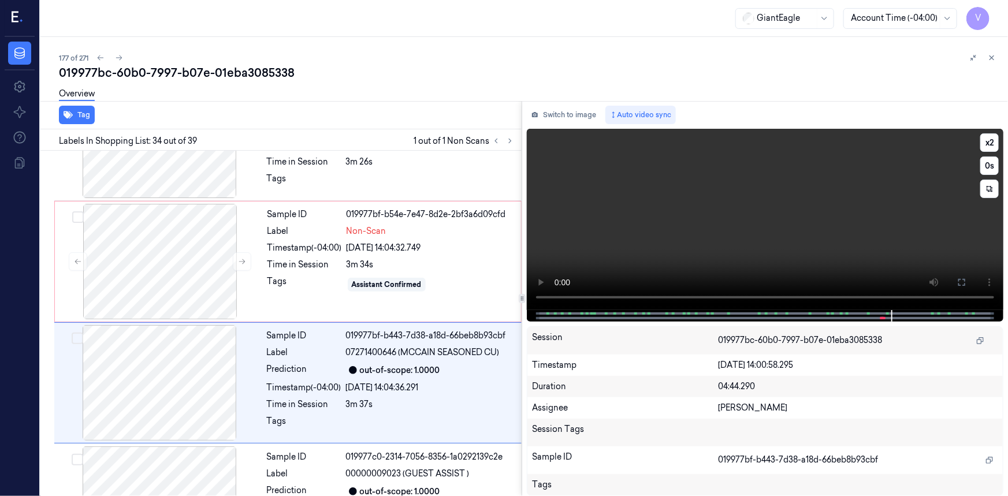
click at [867, 246] on video at bounding box center [765, 219] width 477 height 181
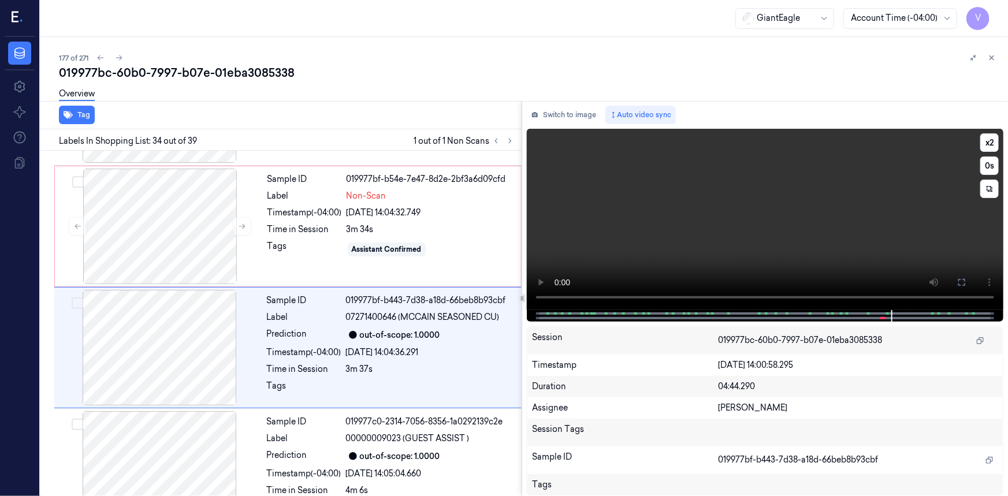
scroll to position [3888, 0]
click at [843, 235] on video at bounding box center [765, 219] width 477 height 181
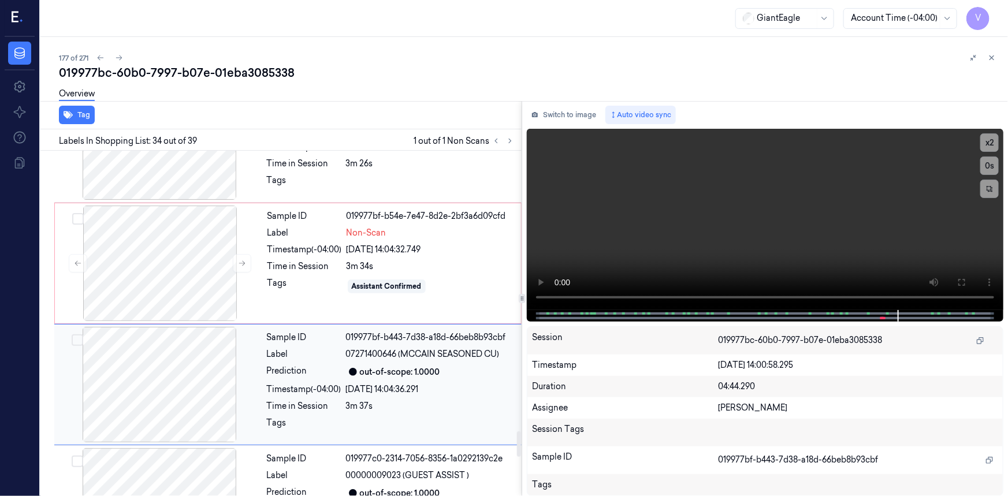
scroll to position [3835, 0]
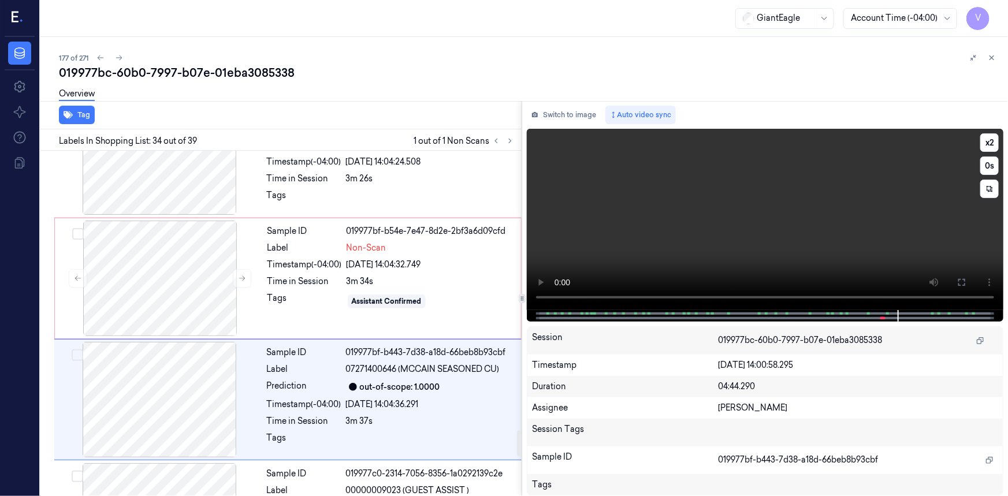
click at [878, 231] on video at bounding box center [765, 219] width 477 height 181
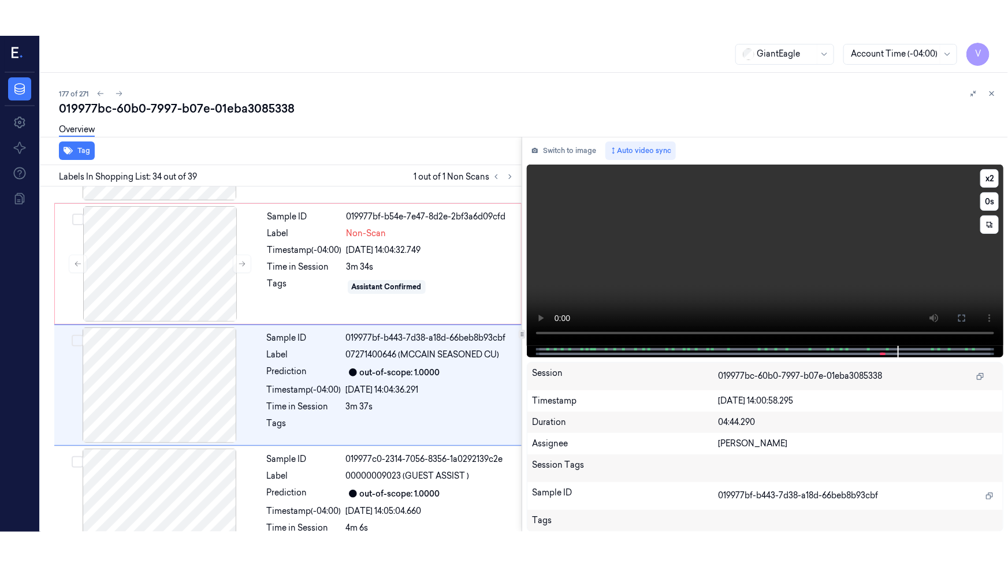
scroll to position [3888, 0]
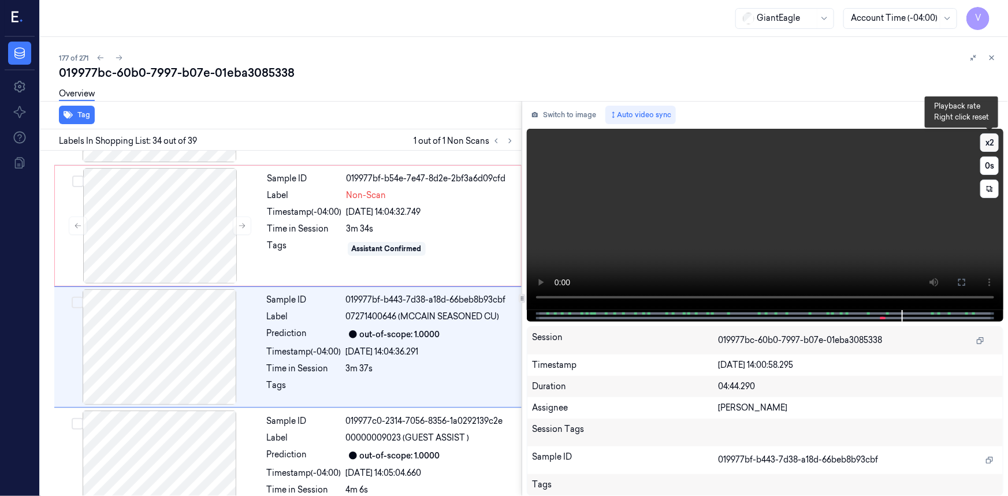
click at [988, 139] on button "x 2" at bounding box center [990, 142] width 18 height 18
click at [959, 282] on icon at bounding box center [962, 282] width 9 height 9
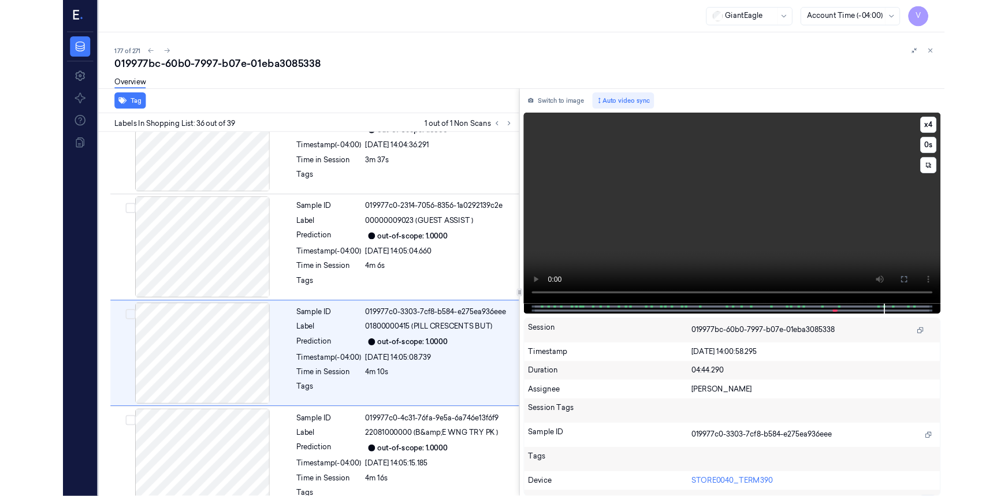
scroll to position [4095, 0]
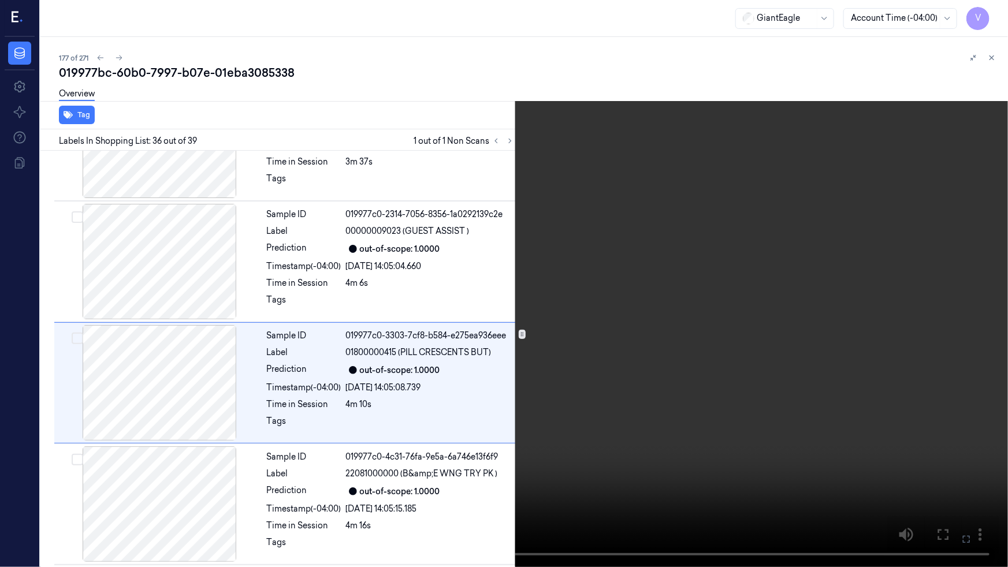
click at [774, 435] on video at bounding box center [504, 283] width 1008 height 567
click at [0, 0] on icon at bounding box center [0, 0] width 0 height 0
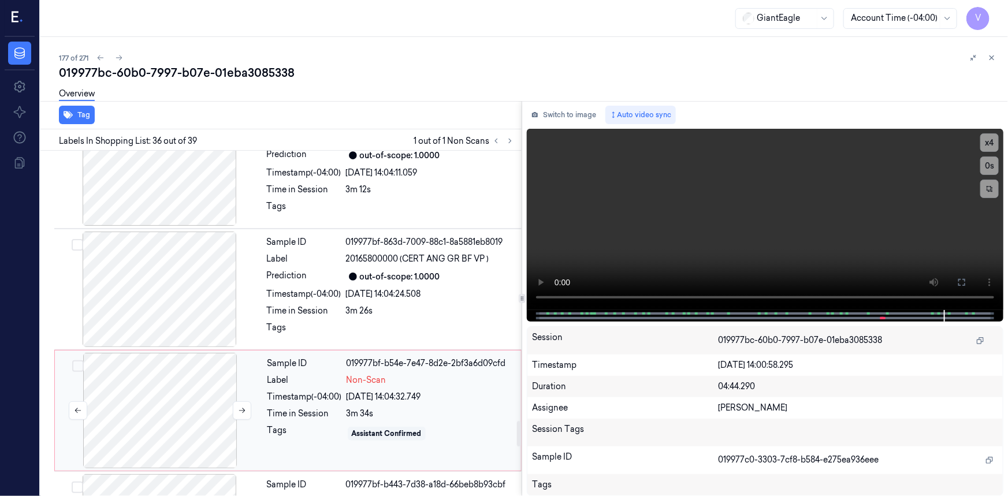
click at [184, 353] on div at bounding box center [160, 411] width 206 height 116
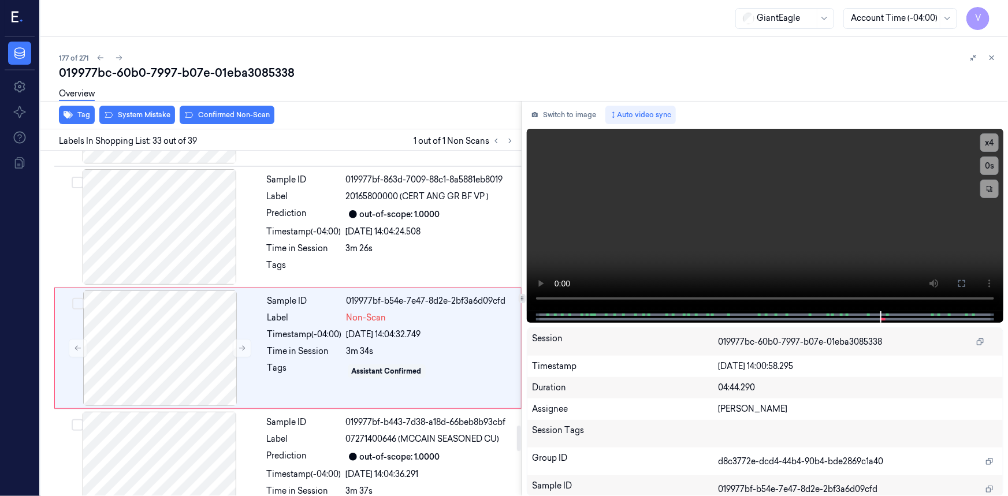
scroll to position [3767, 0]
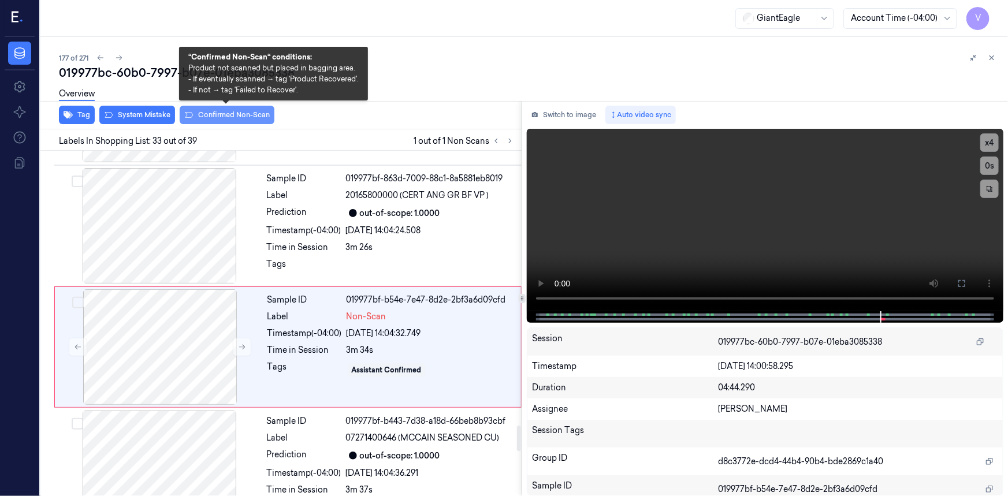
click at [214, 115] on button "Confirmed Non-Scan" at bounding box center [227, 115] width 95 height 18
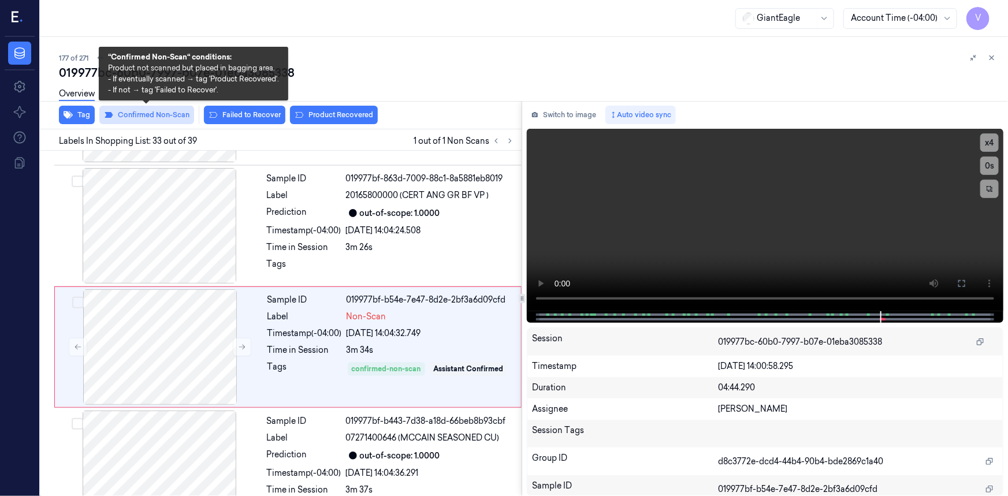
click at [144, 114] on button "Confirmed Non-Scan" at bounding box center [146, 115] width 95 height 18
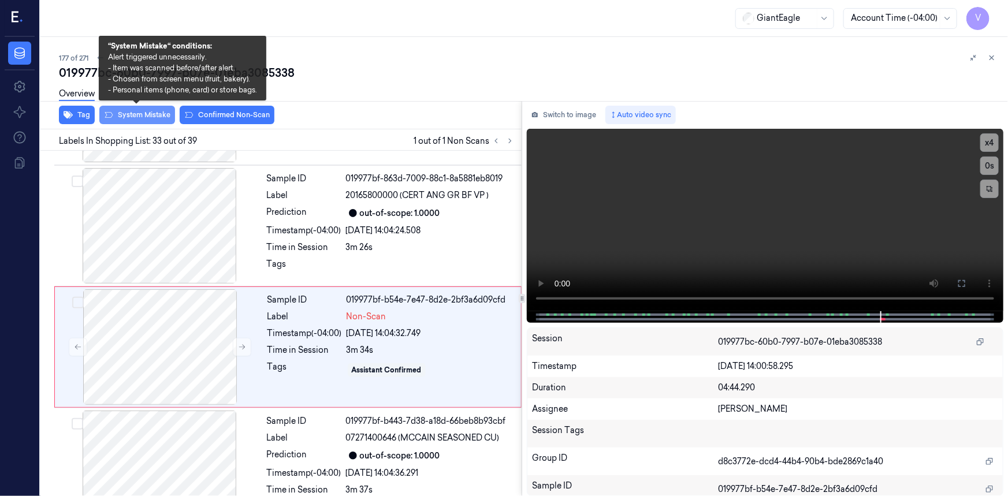
click at [144, 113] on button "System Mistake" at bounding box center [137, 115] width 76 height 18
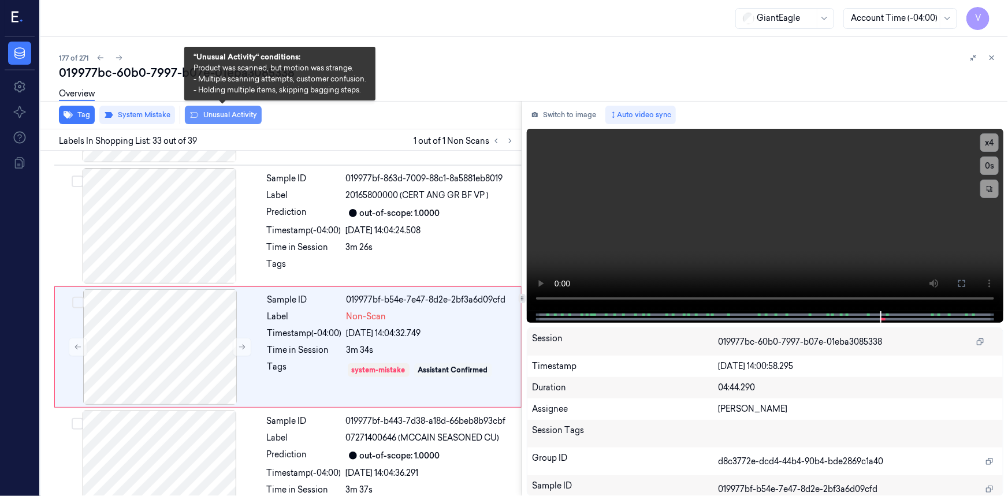
click at [224, 117] on button "Unusual Activity" at bounding box center [223, 115] width 77 height 18
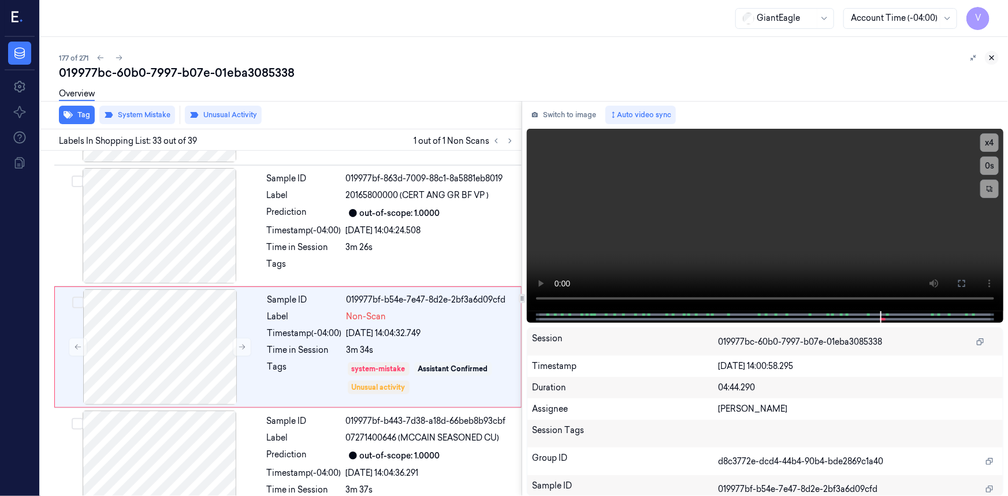
click at [995, 53] on button at bounding box center [992, 58] width 14 height 14
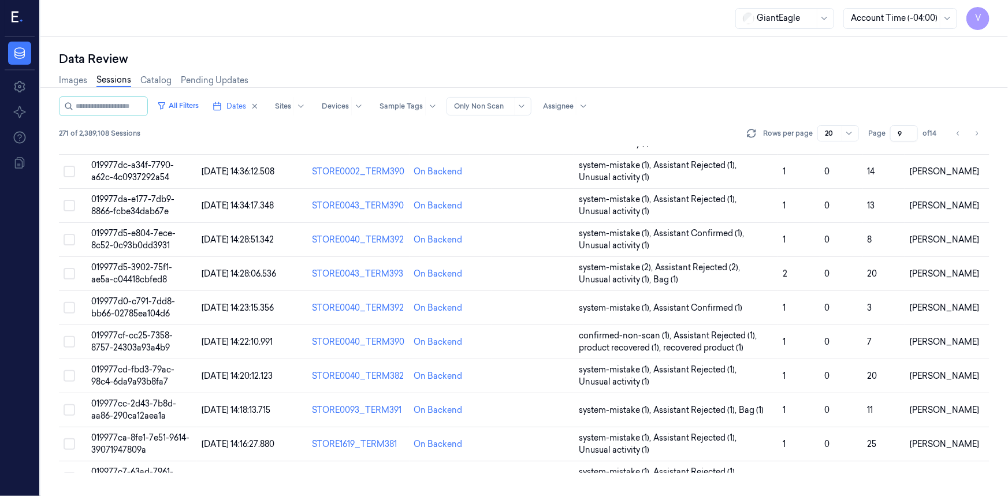
scroll to position [388, 0]
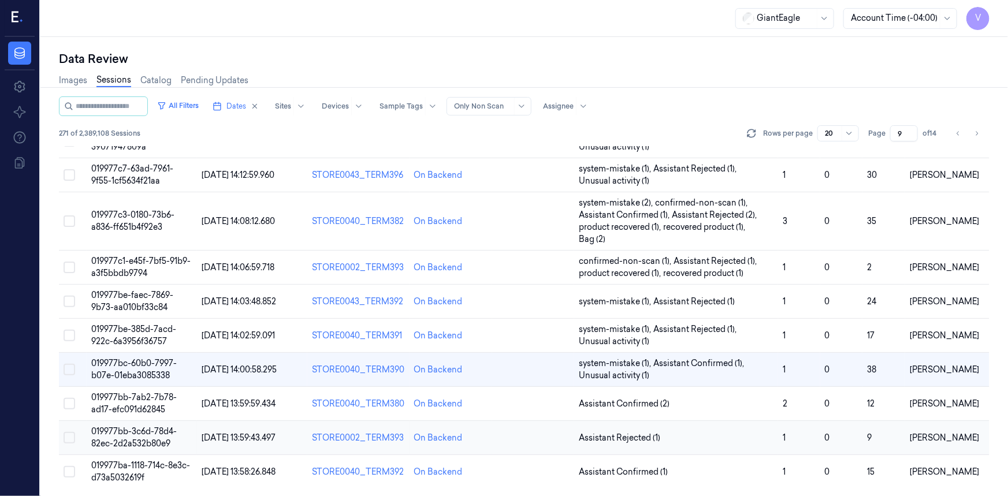
click at [143, 433] on span "019977bb-3c6d-78d4-82ec-2d2a532b80e9" at bounding box center [134, 437] width 86 height 23
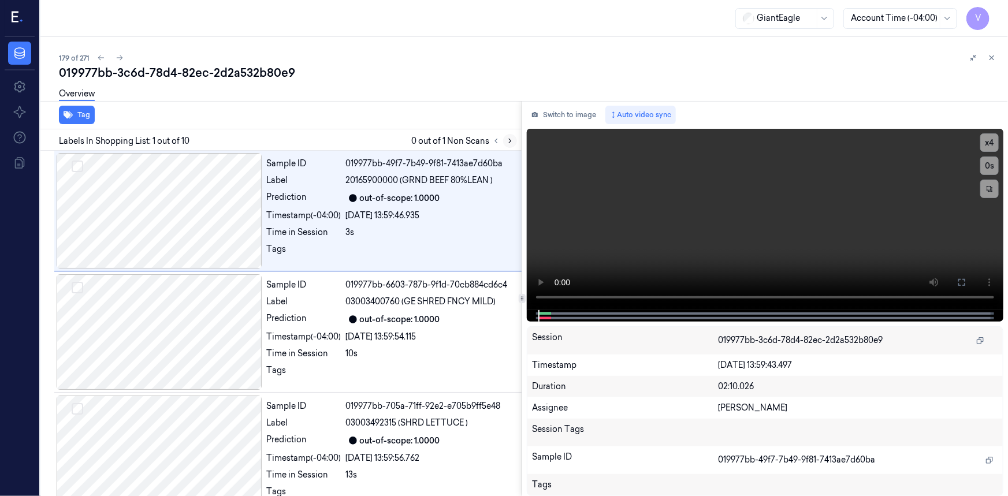
click at [514, 139] on icon at bounding box center [510, 141] width 8 height 8
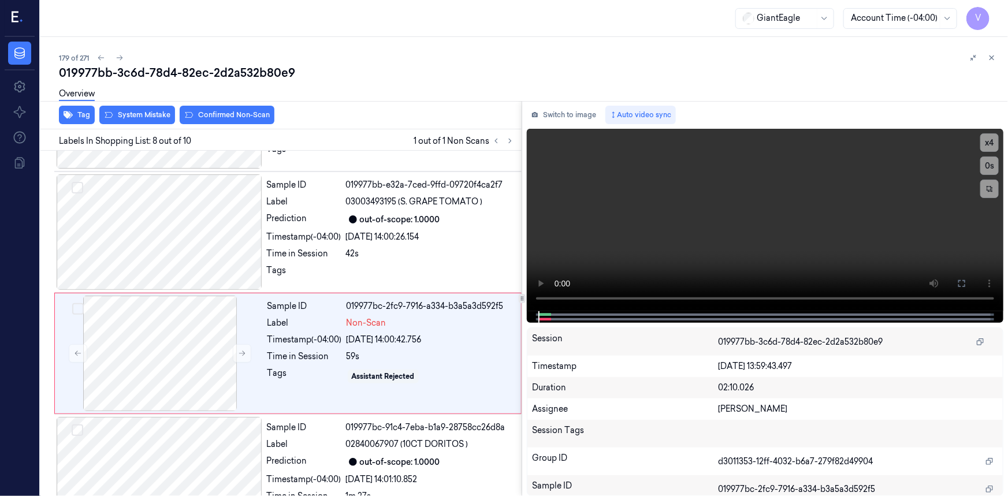
scroll to position [736, 0]
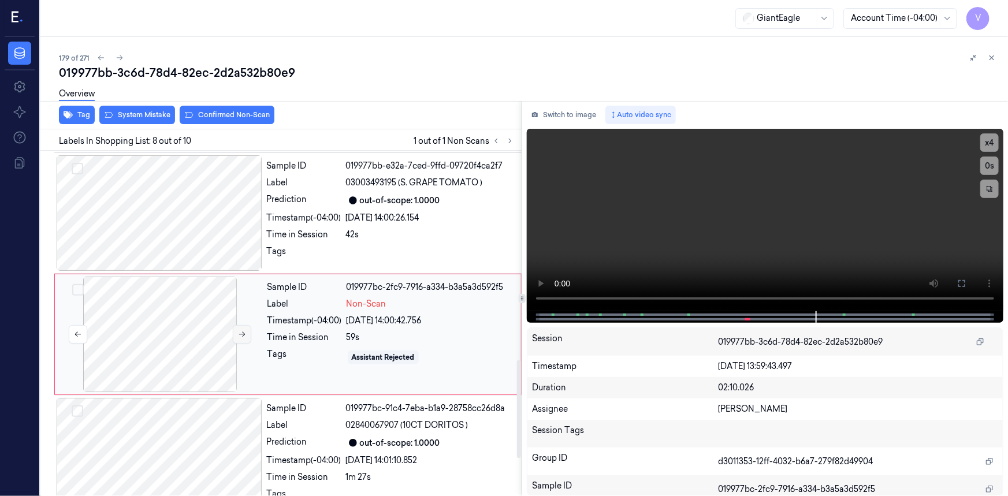
click at [245, 331] on icon at bounding box center [242, 335] width 8 height 8
click at [239, 331] on icon at bounding box center [242, 335] width 8 height 8
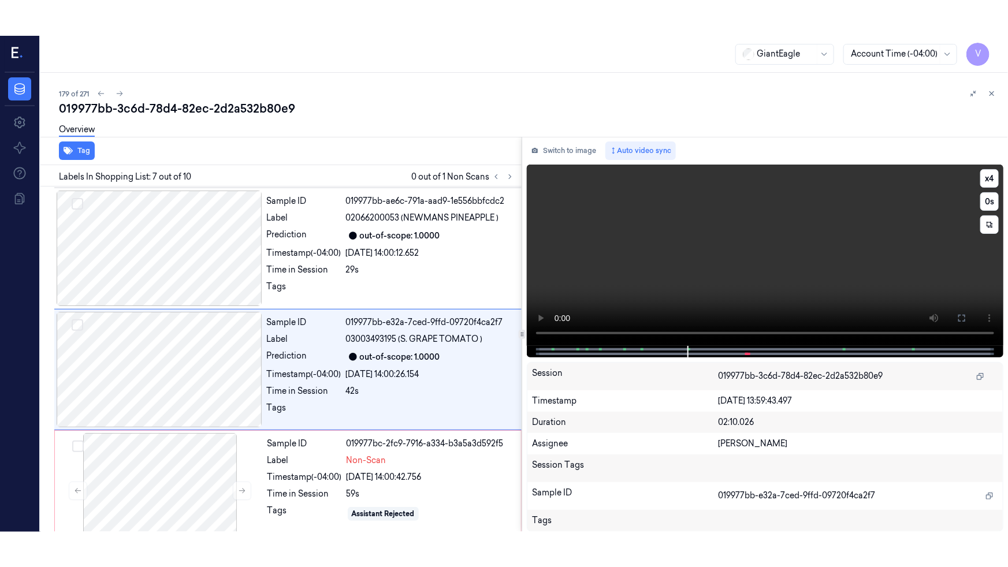
scroll to position [614, 0]
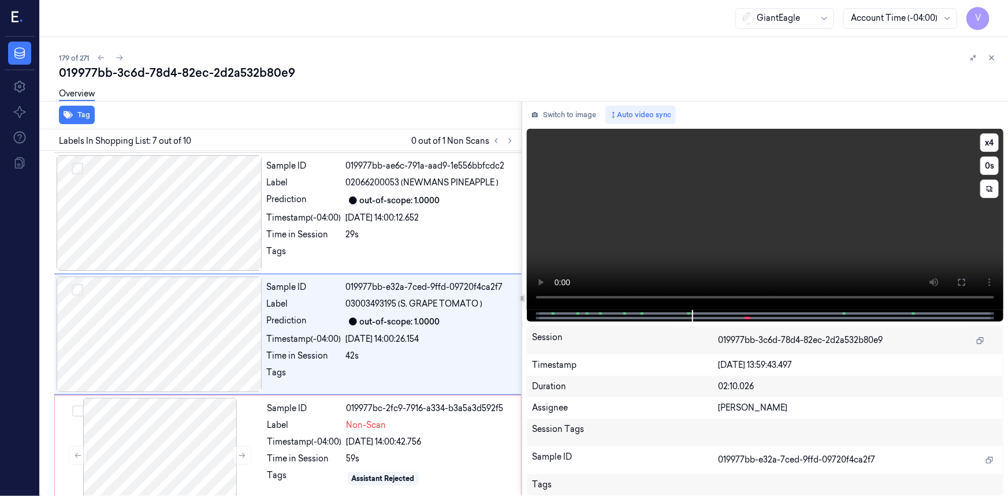
click at [700, 246] on video at bounding box center [765, 219] width 477 height 181
click at [993, 141] on button "x 4" at bounding box center [990, 142] width 18 height 18
click at [993, 141] on button "x 1" at bounding box center [990, 142] width 18 height 18
click at [869, 177] on video at bounding box center [765, 219] width 477 height 181
click at [844, 197] on video at bounding box center [765, 219] width 477 height 181
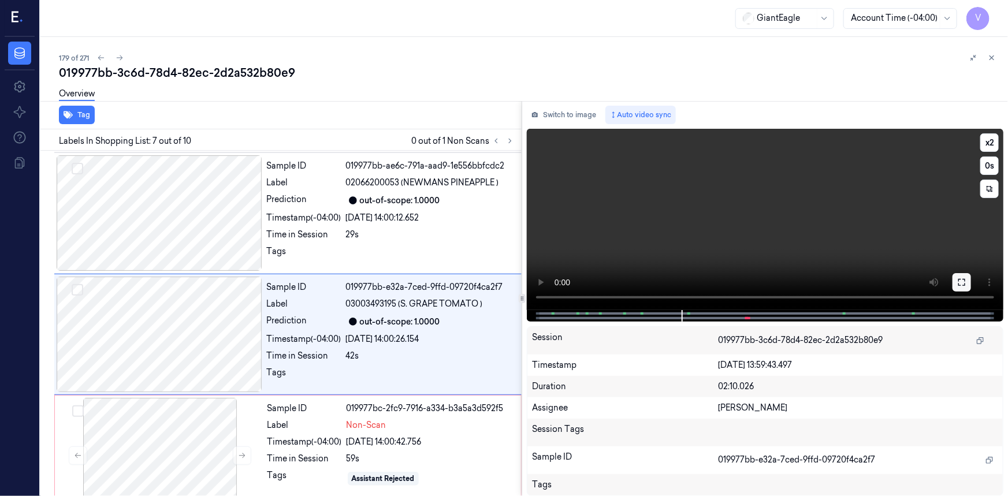
click at [967, 287] on button at bounding box center [962, 282] width 18 height 18
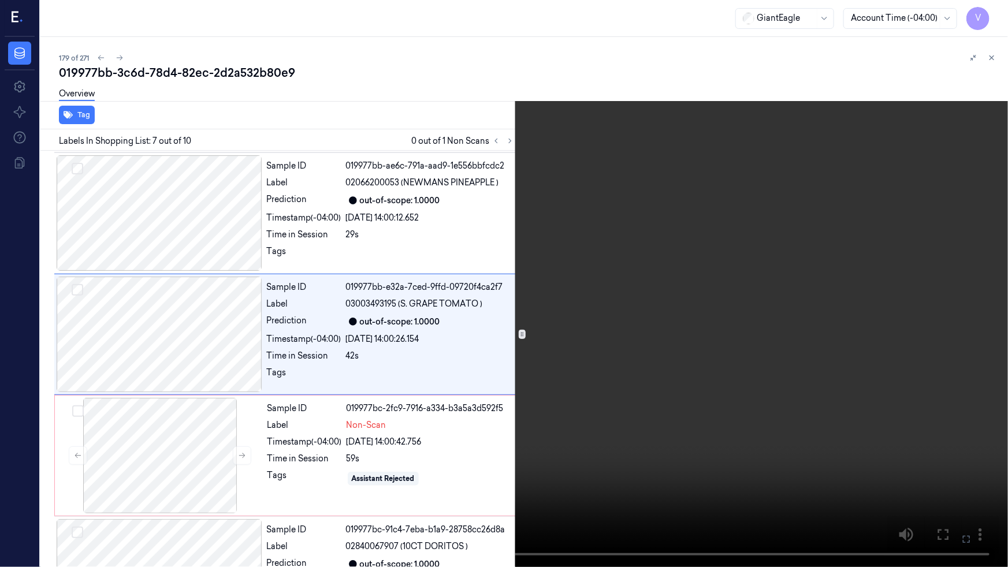
click at [859, 321] on video at bounding box center [504, 283] width 1008 height 567
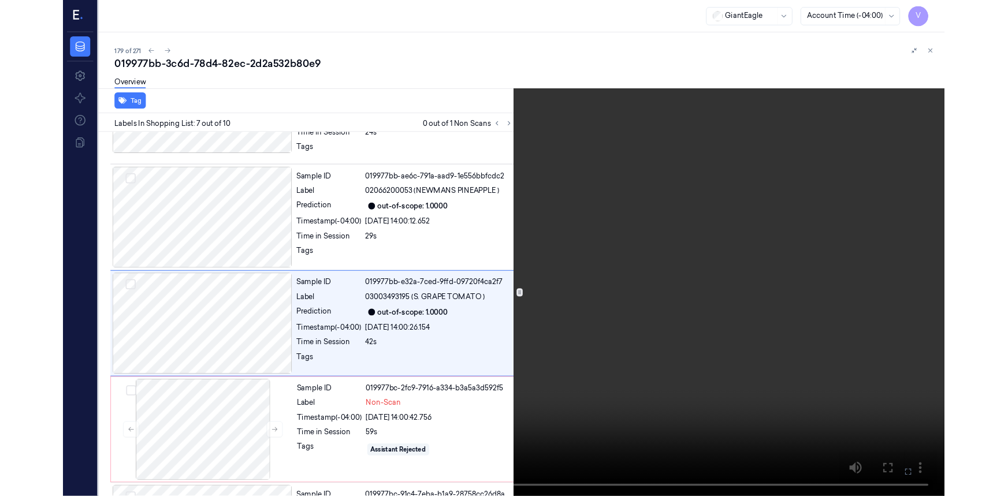
scroll to position [578, 0]
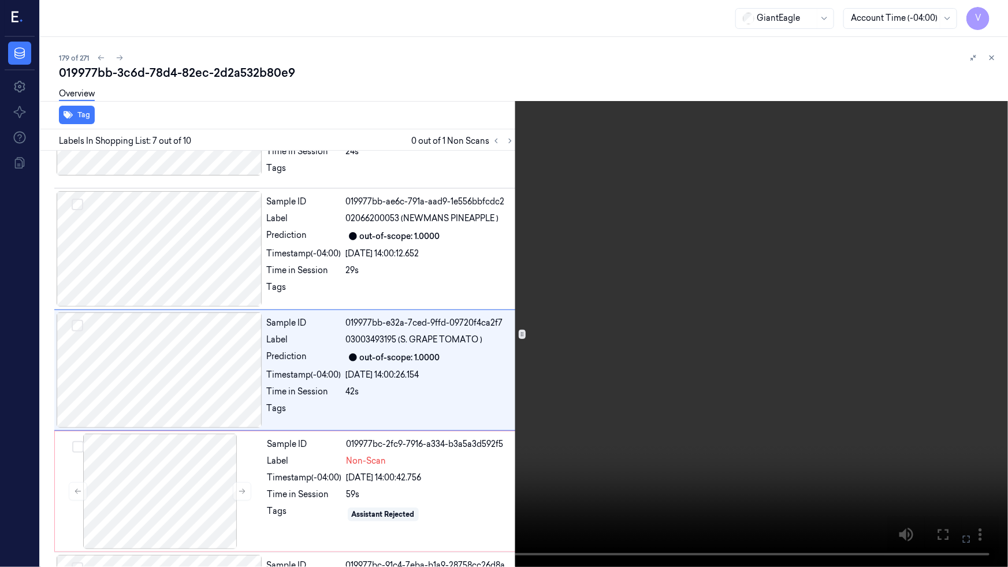
click at [860, 317] on video at bounding box center [504, 283] width 1008 height 567
click at [844, 319] on video at bounding box center [504, 283] width 1008 height 567
click at [822, 323] on video at bounding box center [504, 283] width 1008 height 567
click at [579, 427] on video at bounding box center [504, 283] width 1008 height 567
drag, startPoint x: 584, startPoint y: 415, endPoint x: 424, endPoint y: 495, distance: 178.6
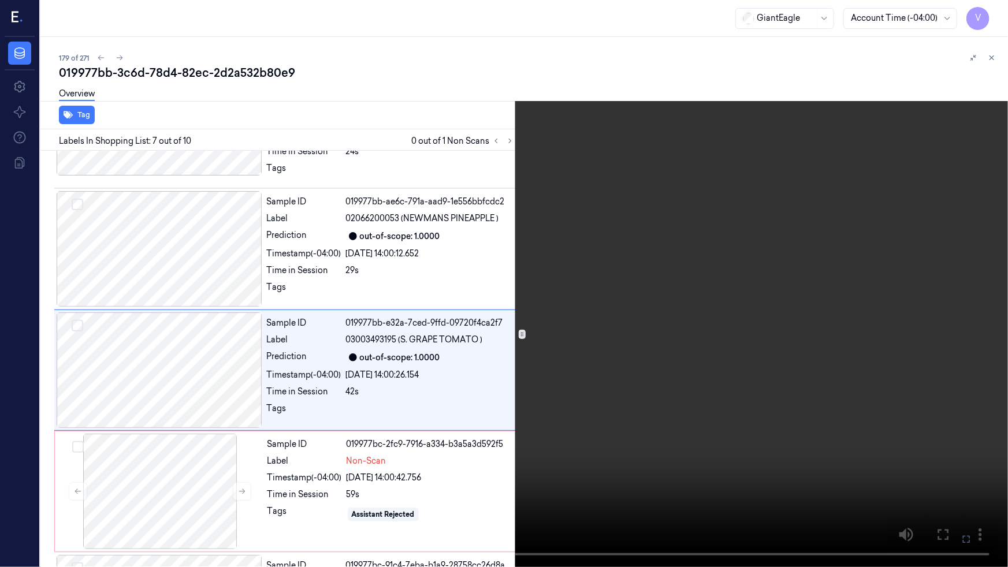
click at [583, 417] on video at bounding box center [504, 283] width 1008 height 567
click at [576, 398] on video at bounding box center [504, 283] width 1008 height 567
click at [576, 384] on video at bounding box center [504, 283] width 1008 height 567
click at [0, 0] on icon at bounding box center [0, 0] width 0 height 0
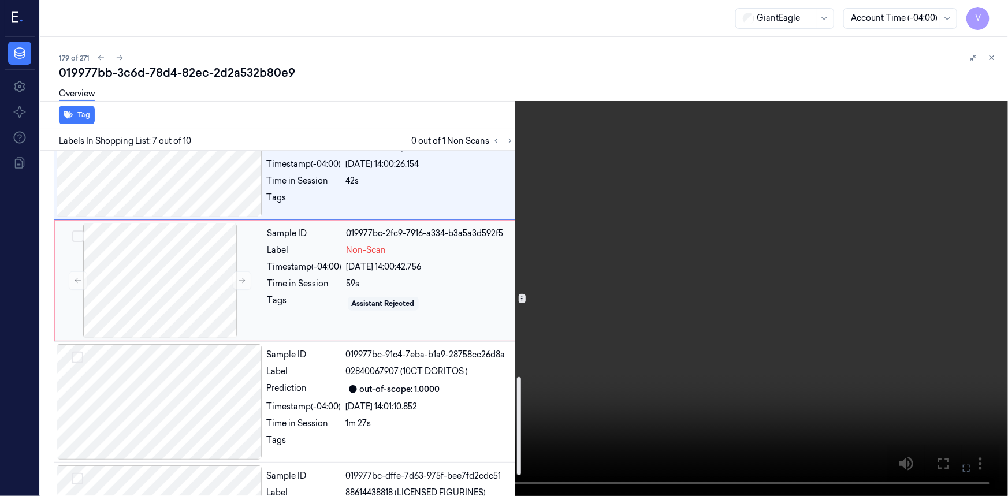
scroll to position [841, 0]
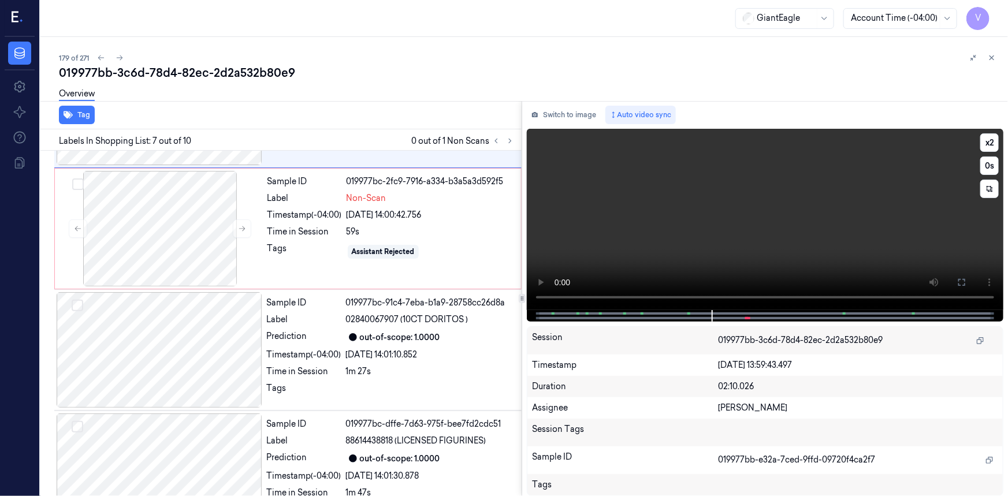
click at [718, 253] on video at bounding box center [765, 219] width 477 height 181
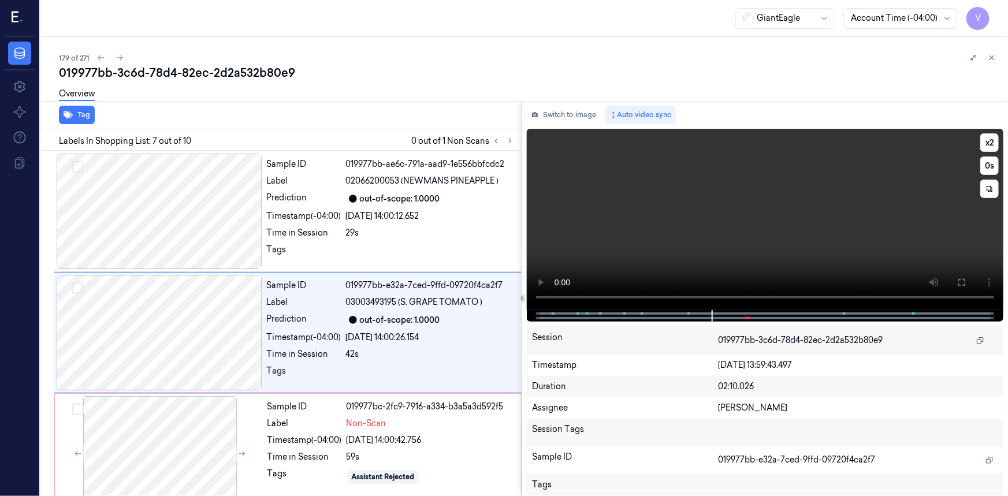
scroll to position [614, 0]
click at [753, 248] on video at bounding box center [765, 219] width 477 height 181
click at [725, 231] on video at bounding box center [765, 219] width 477 height 181
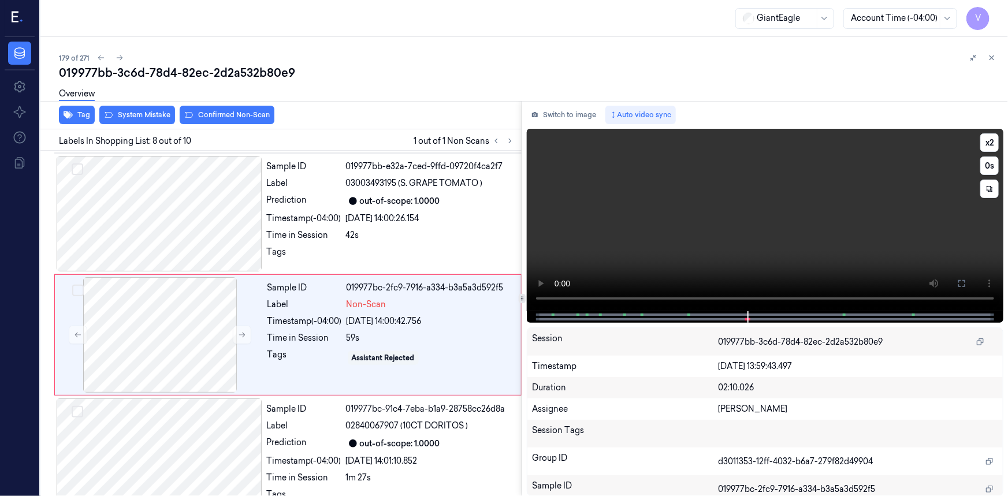
scroll to position [736, 0]
click at [725, 231] on video at bounding box center [765, 220] width 477 height 183
click at [743, 233] on video at bounding box center [765, 220] width 477 height 183
click at [238, 331] on icon at bounding box center [242, 335] width 8 height 8
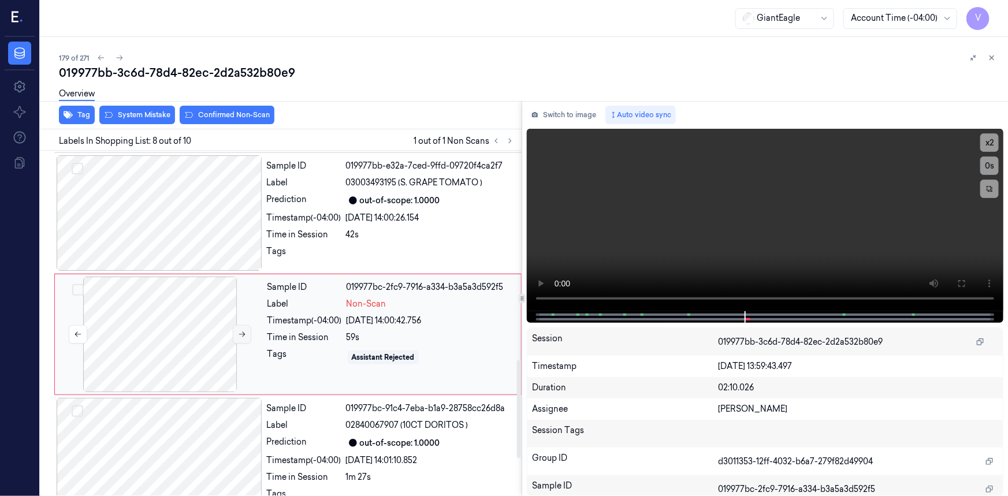
click at [238, 331] on icon at bounding box center [242, 335] width 8 height 8
click at [237, 325] on button at bounding box center [242, 334] width 18 height 18
click at [646, 228] on video at bounding box center [765, 220] width 477 height 183
click at [651, 227] on video at bounding box center [765, 220] width 477 height 183
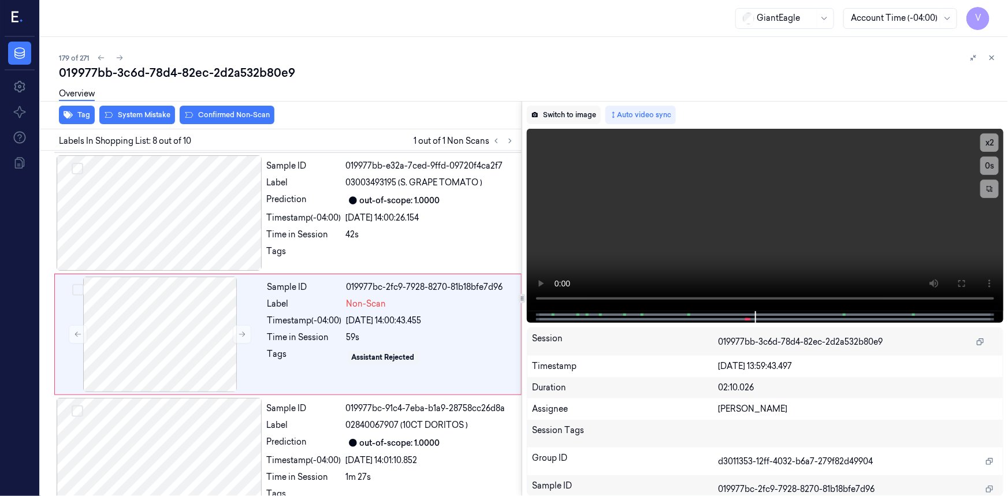
click at [566, 114] on button "Switch to image" at bounding box center [564, 115] width 74 height 18
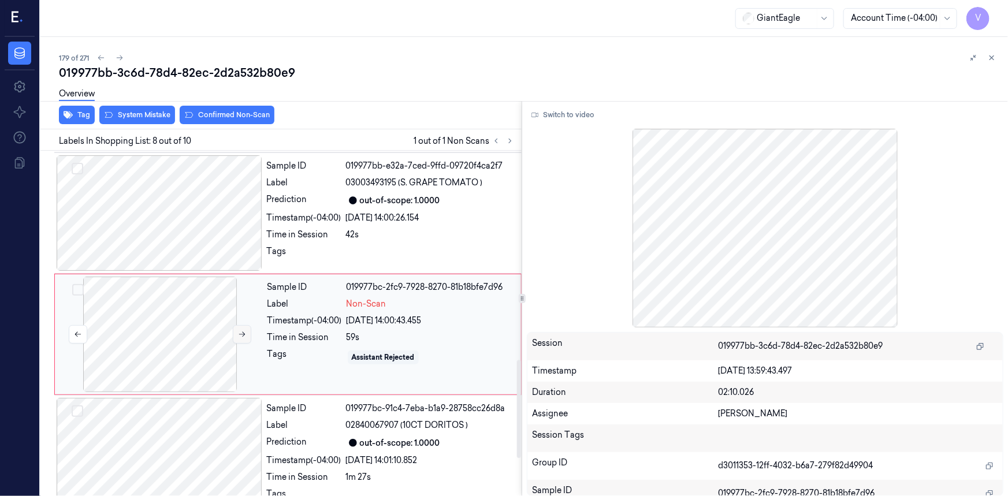
click at [246, 331] on icon at bounding box center [242, 335] width 8 height 8
click at [245, 331] on icon at bounding box center [242, 335] width 8 height 8
click at [562, 117] on button "Switch to video" at bounding box center [563, 115] width 72 height 18
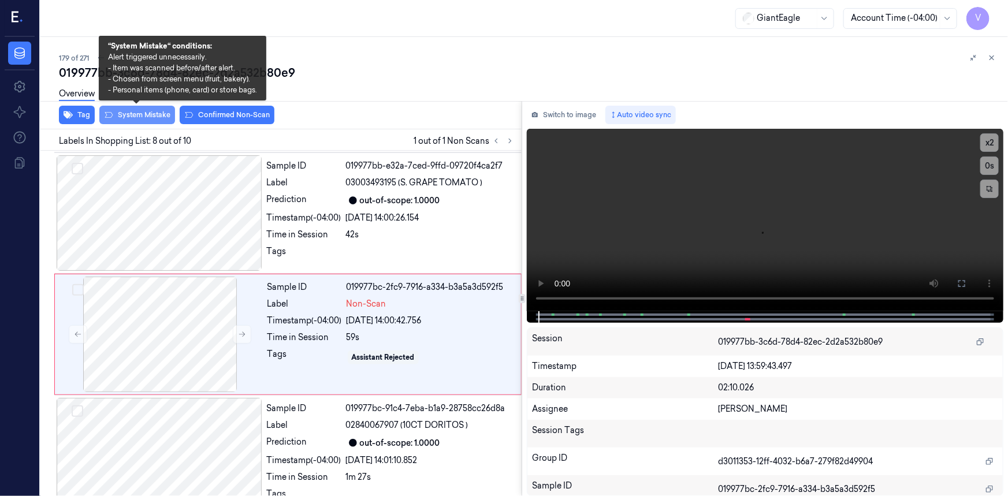
click at [144, 118] on button "System Mistake" at bounding box center [137, 115] width 76 height 18
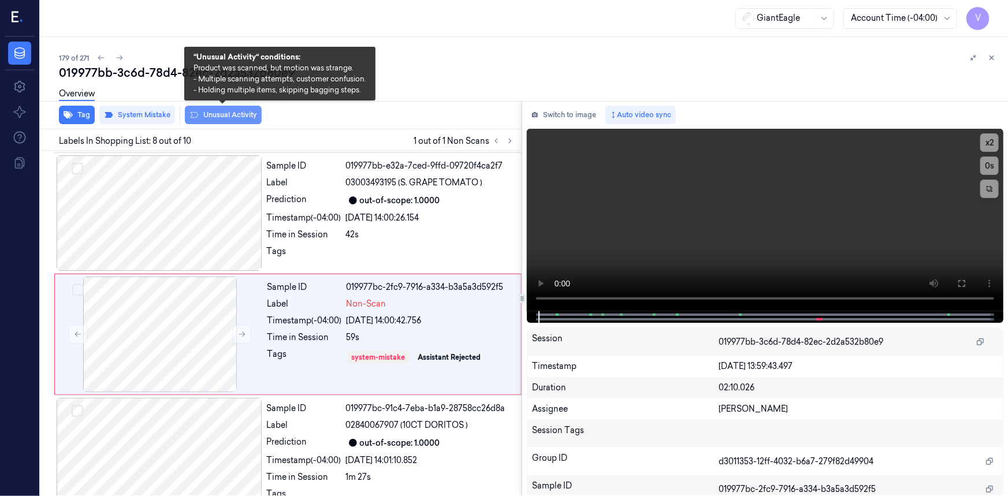
click at [224, 114] on button "Unusual Activity" at bounding box center [223, 115] width 77 height 18
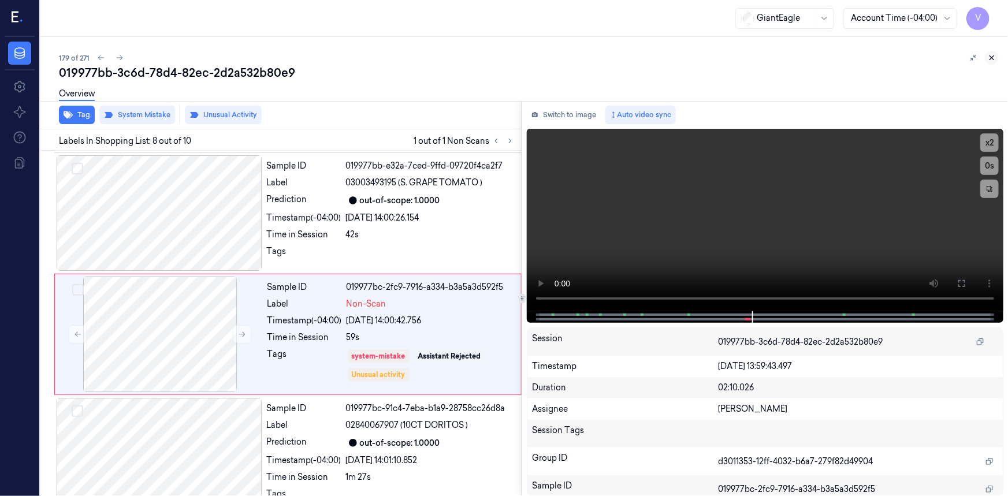
click at [992, 61] on icon at bounding box center [992, 58] width 8 height 8
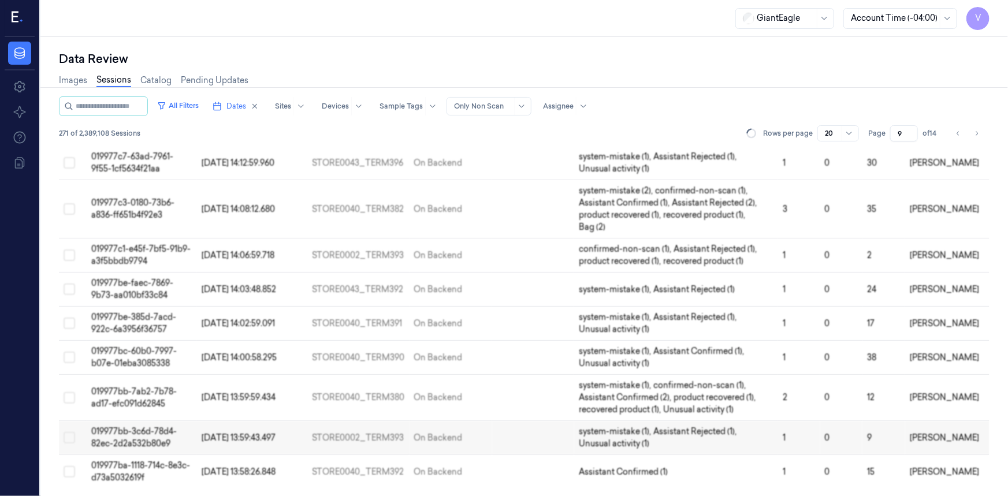
scroll to position [401, 0]
